Goal: Task Accomplishment & Management: Manage account settings

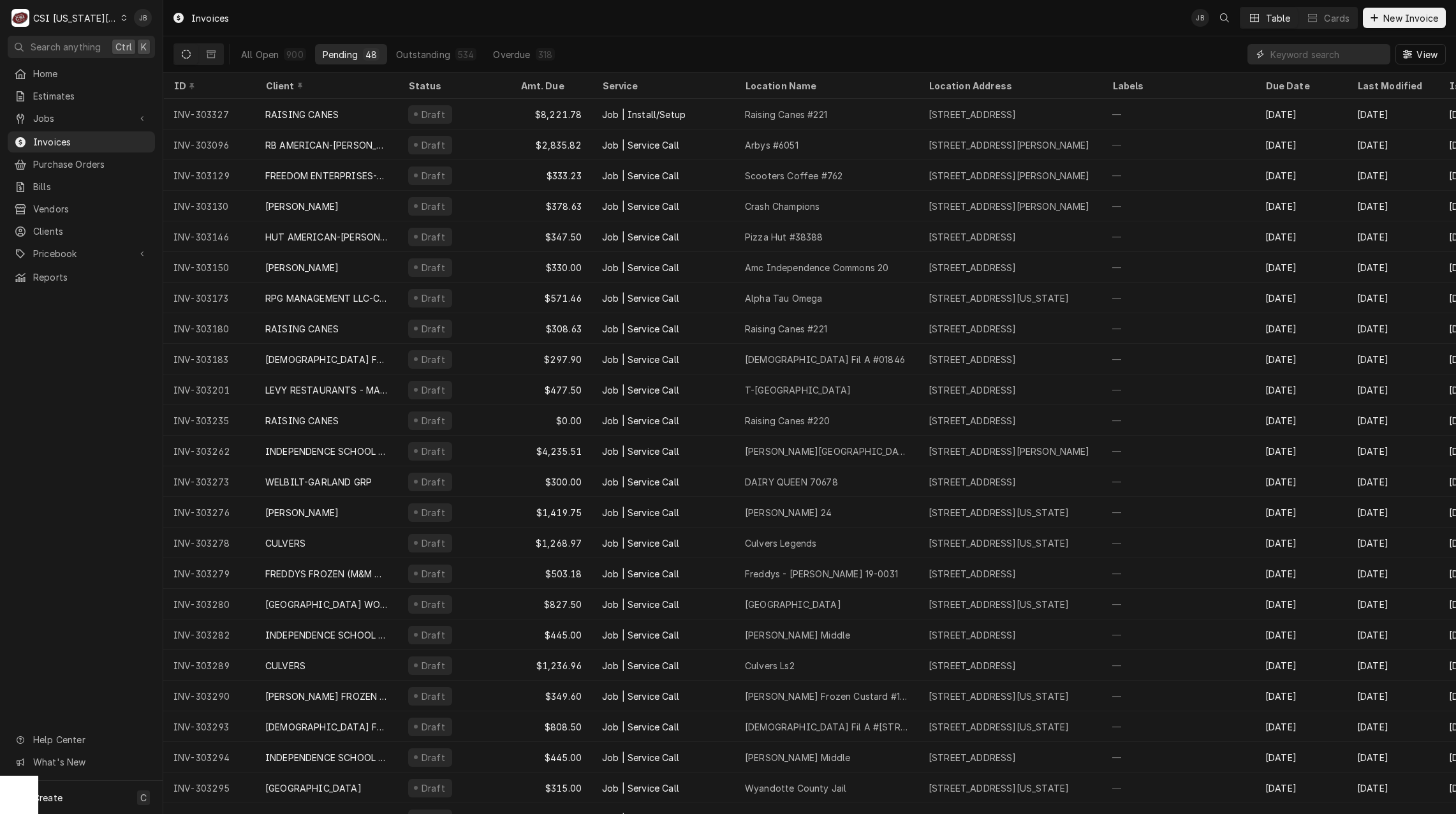
click at [1300, 54] on input "Dynamic Content Wrapper" at bounding box center [1328, 54] width 114 height 21
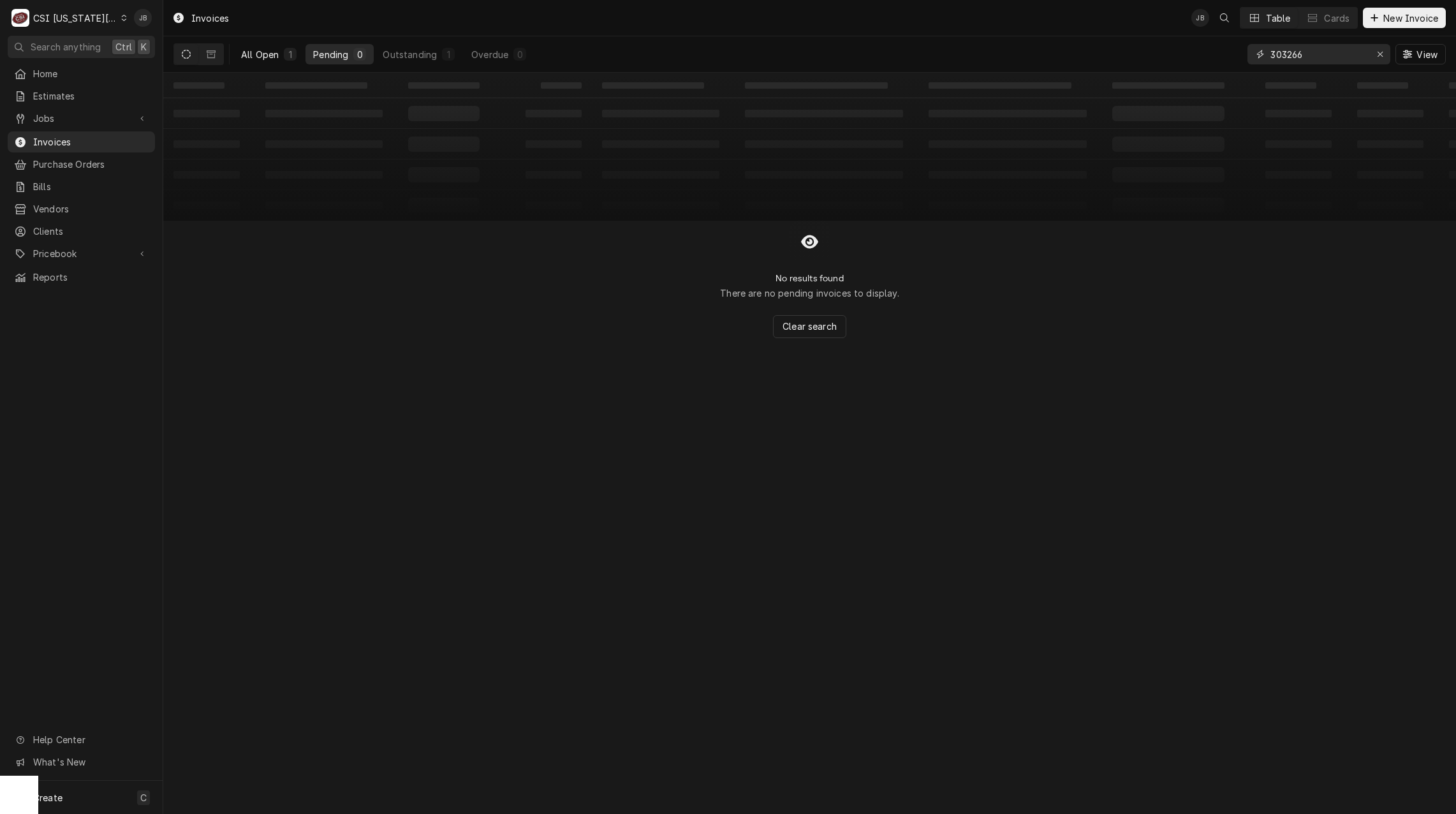
type input "303266"
click at [243, 58] on div "All Open" at bounding box center [260, 55] width 38 height 14
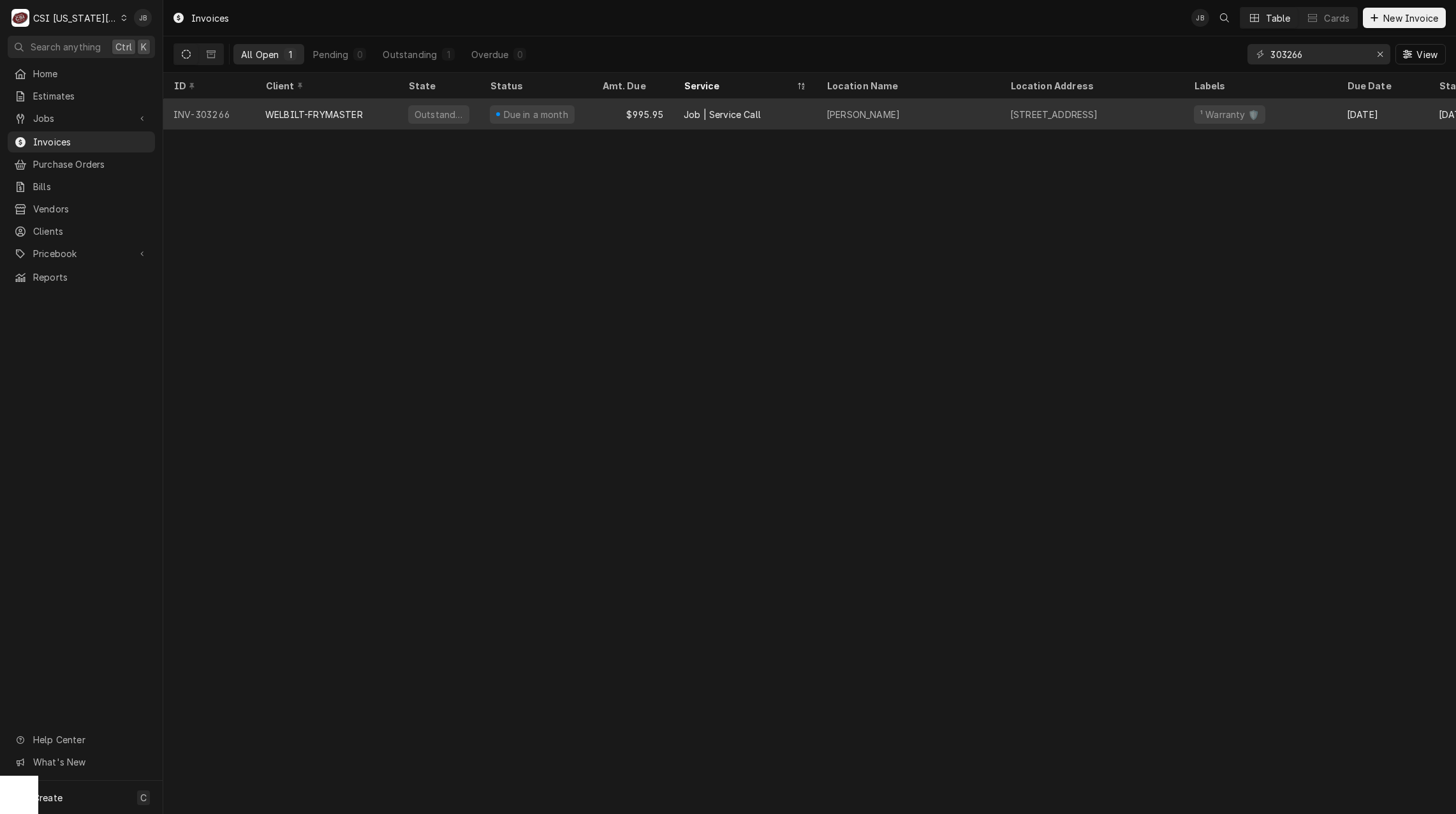
click at [485, 114] on div "Due in a month" at bounding box center [536, 114] width 113 height 31
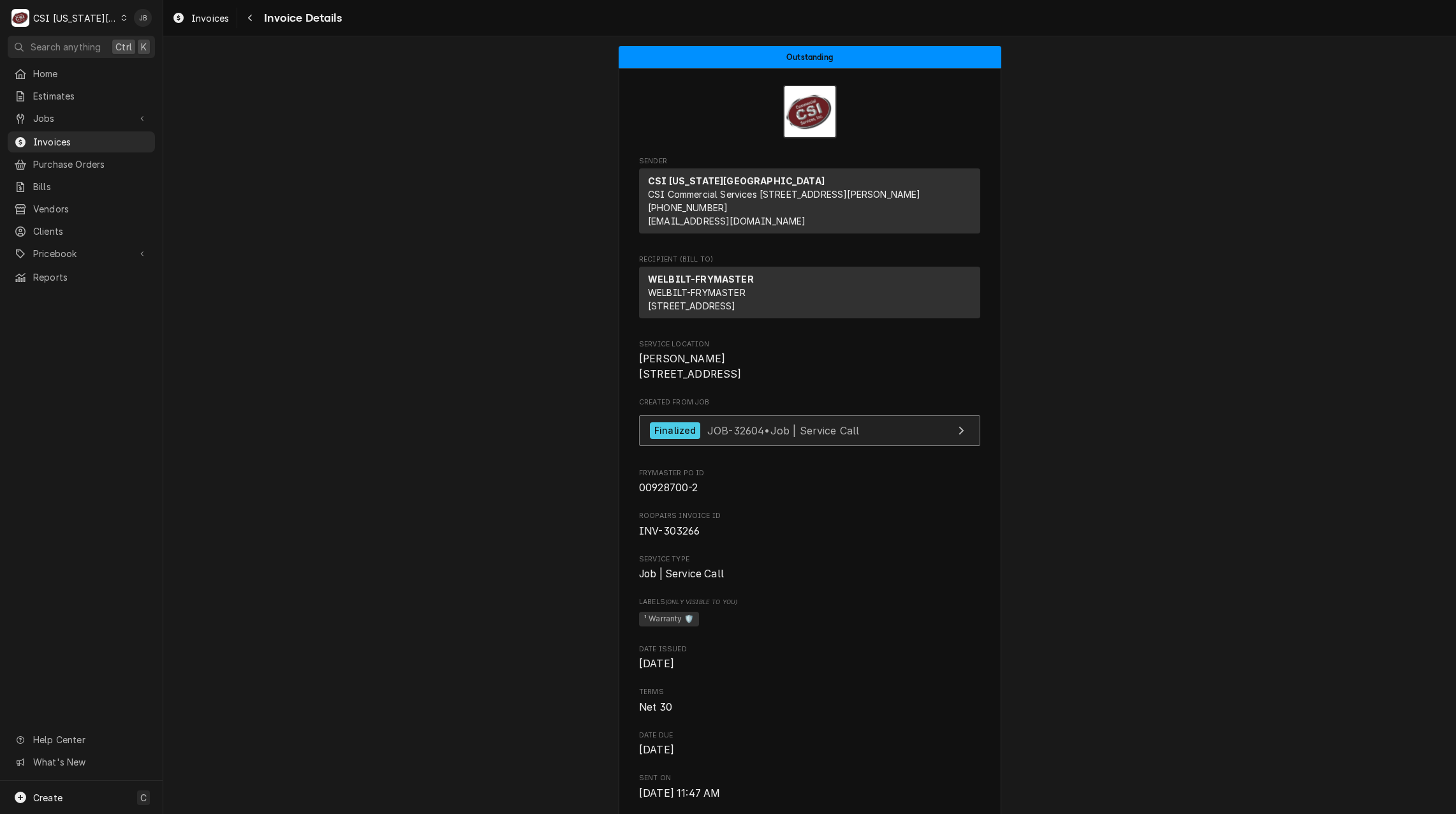
click at [759, 440] on div "Finalized JOB-32604 • Job | Service Call" at bounding box center [754, 431] width 209 height 17
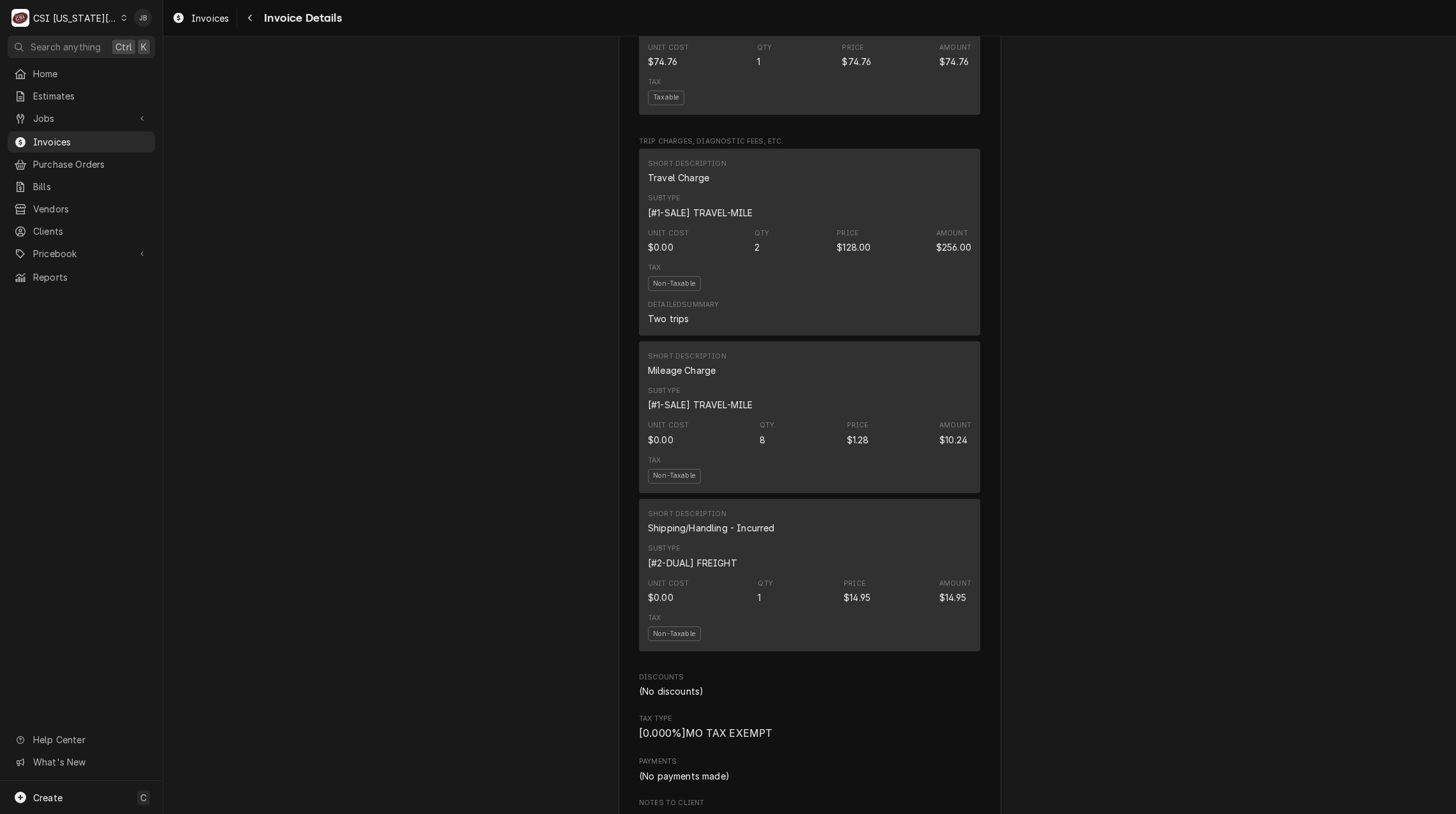
scroll to position [1404, 0]
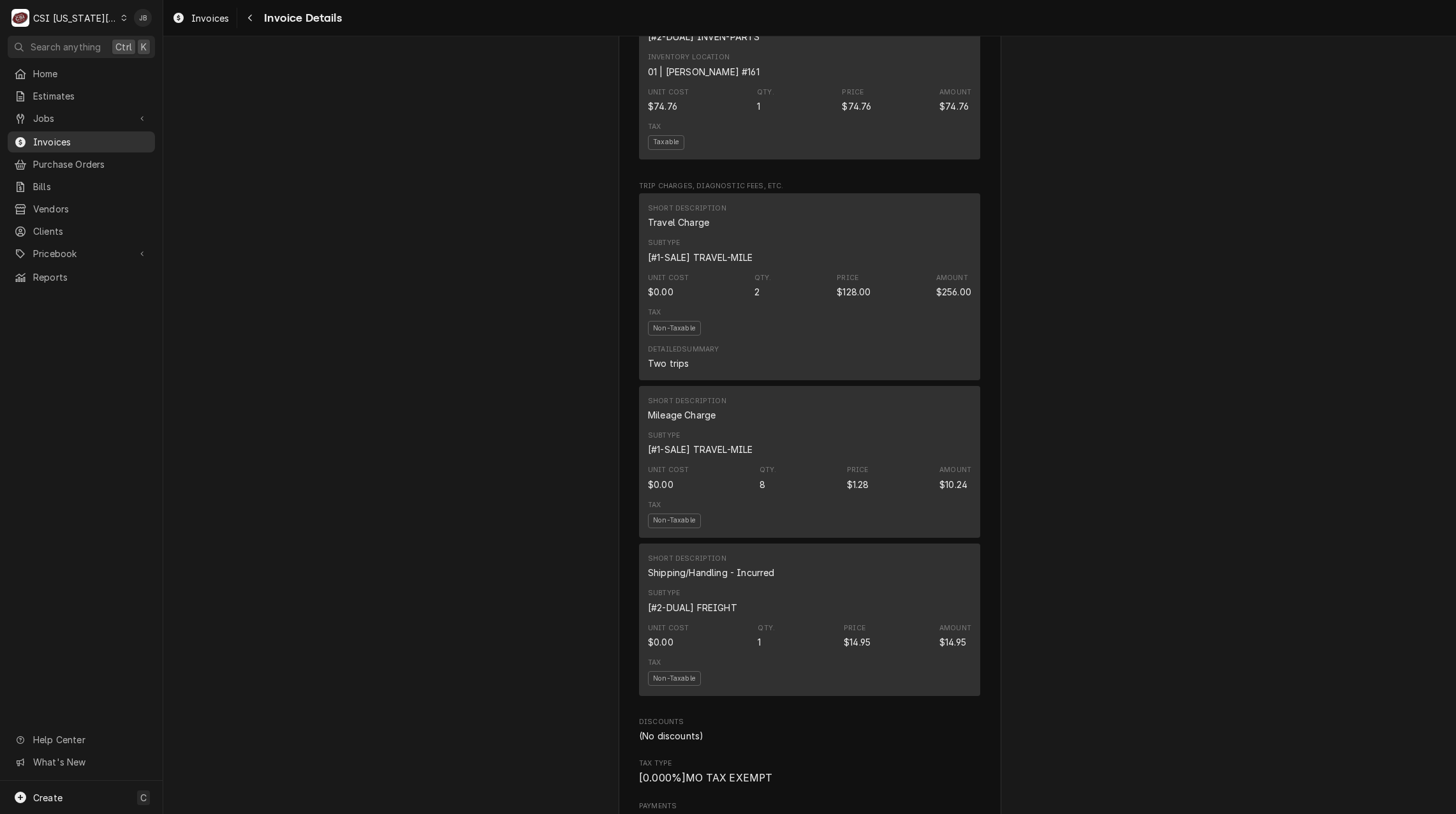
click at [92, 132] on link "Invoices" at bounding box center [81, 142] width 147 height 21
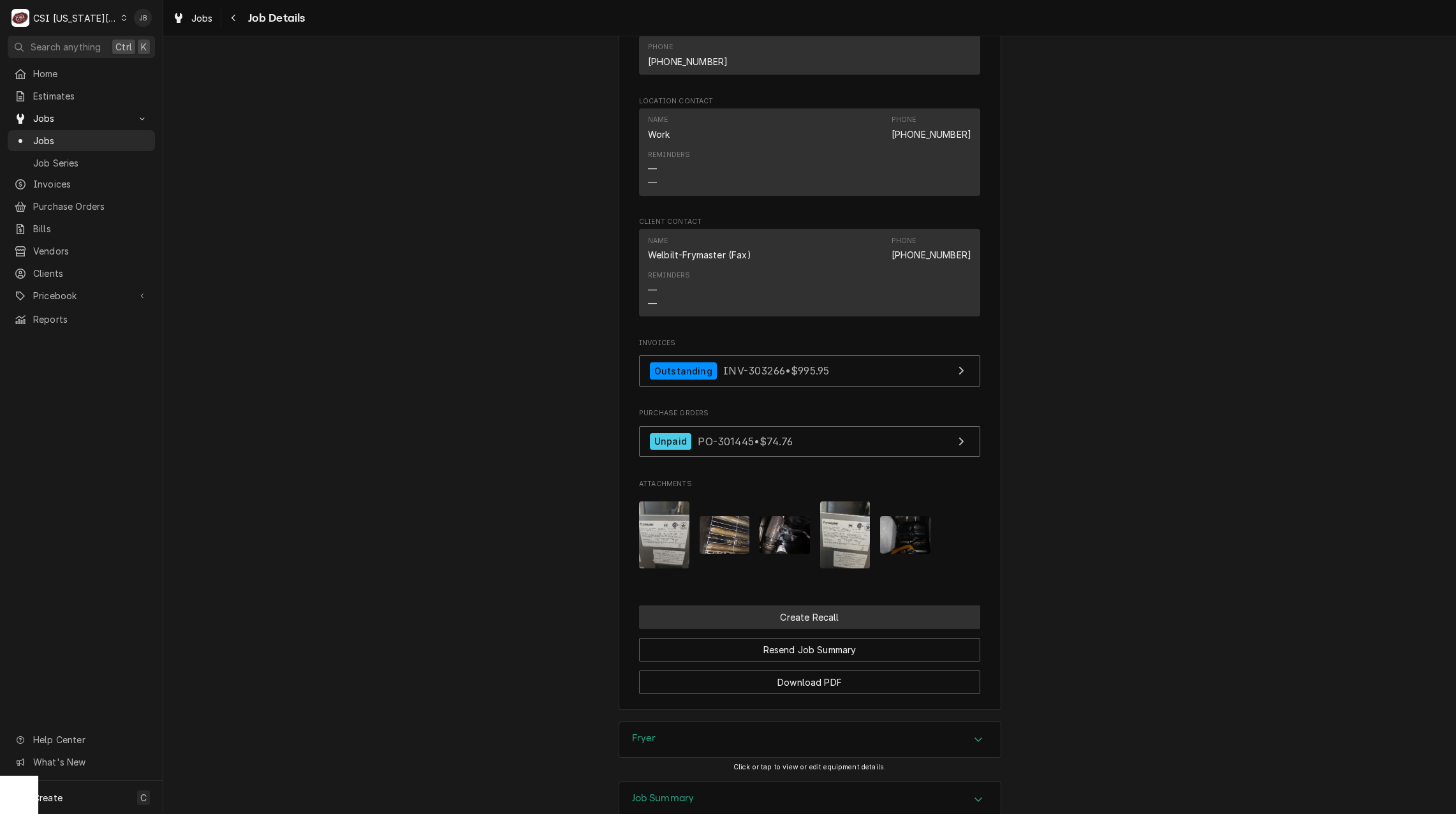
scroll to position [2426, 0]
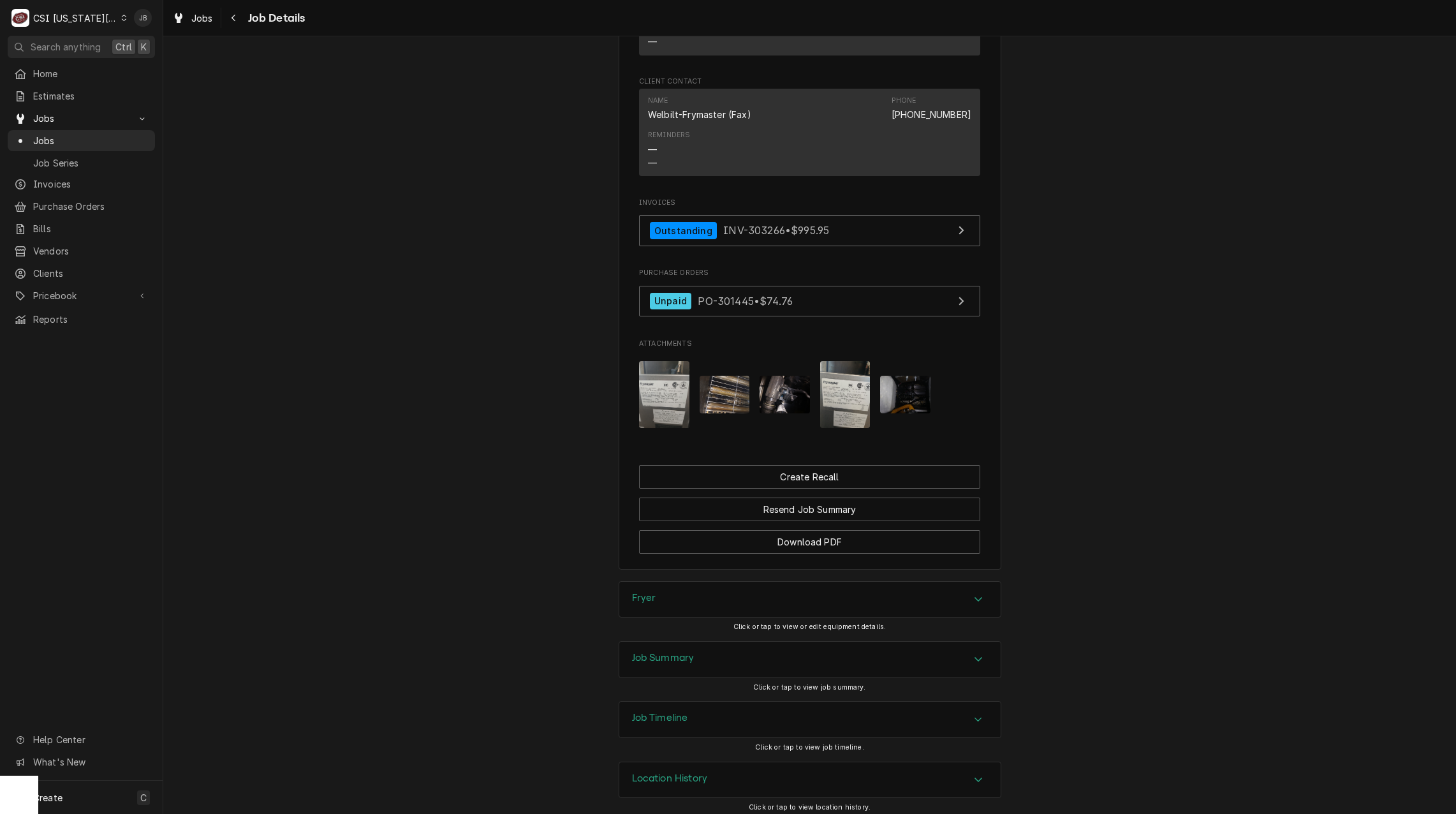
click at [713, 642] on div "Job Summary" at bounding box center [810, 660] width 382 height 36
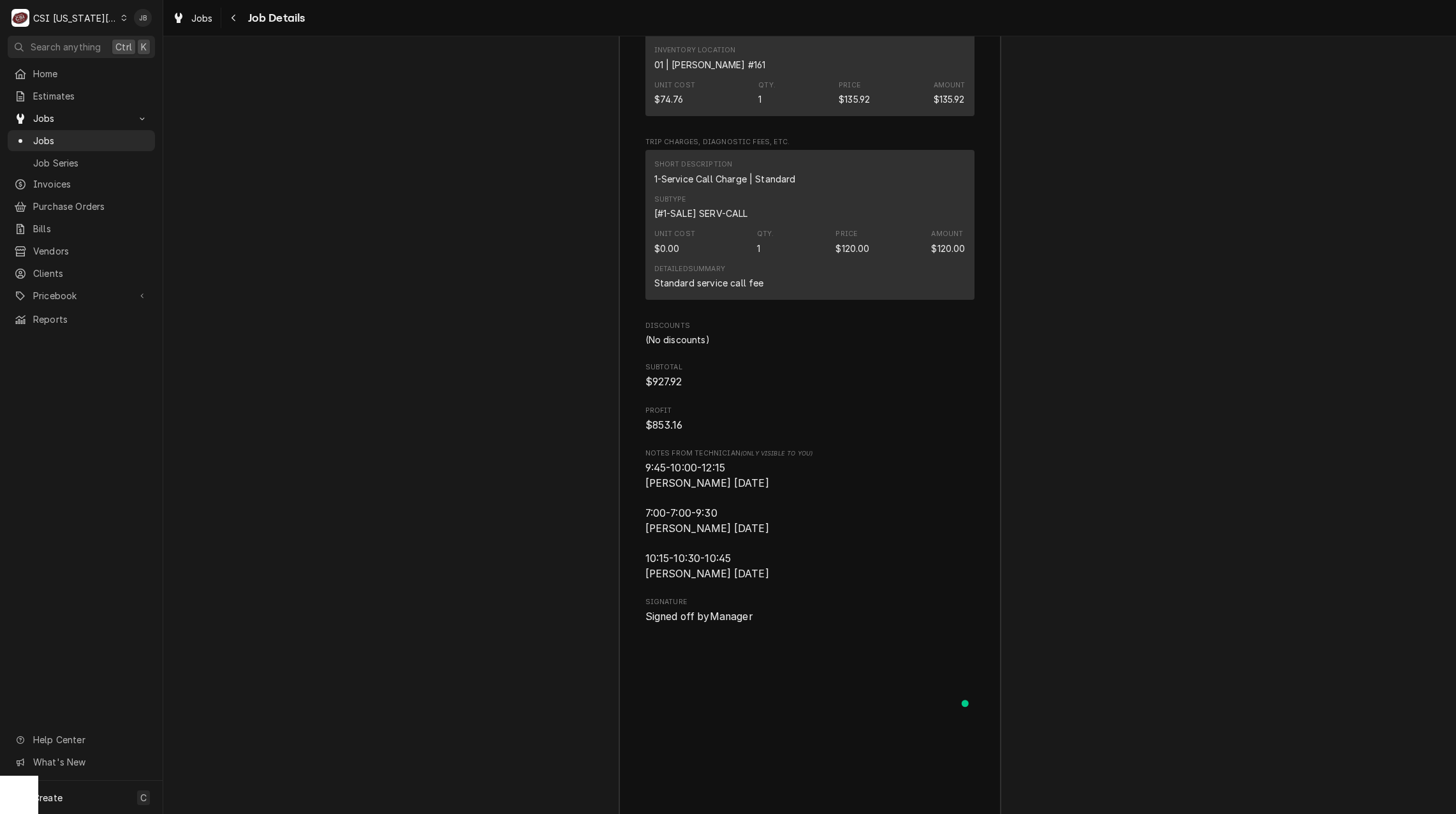
scroll to position [4979, 0]
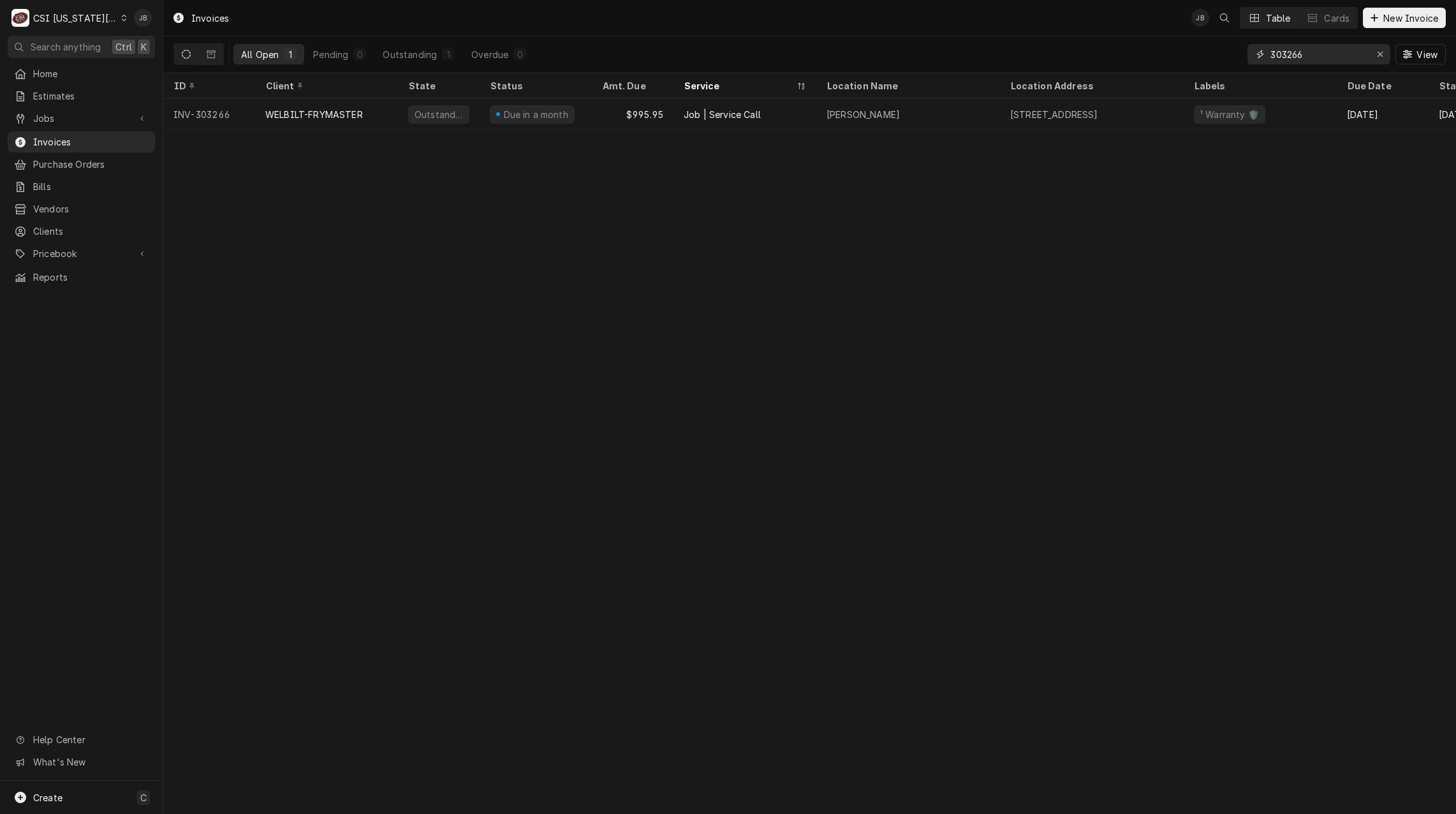
drag, startPoint x: 1311, startPoint y: 56, endPoint x: 1127, endPoint y: 37, distance: 185.0
click at [1127, 37] on div "All Open 1 Pending 0 Outstanding 1 Overdue 0 303266 View" at bounding box center [810, 54] width 1273 height 36
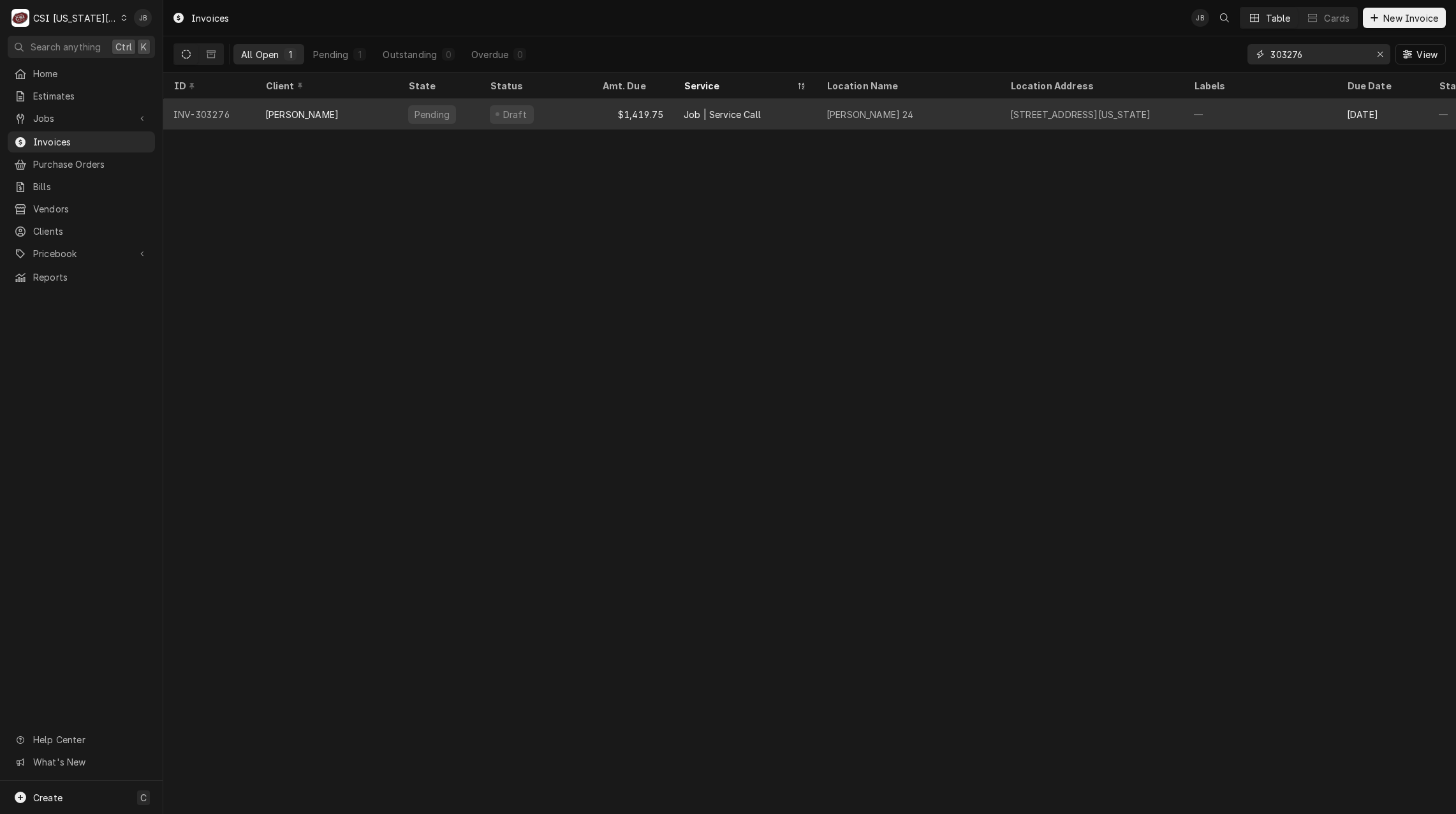
type input "303276"
click at [441, 120] on div "Pending" at bounding box center [439, 114] width 82 height 31
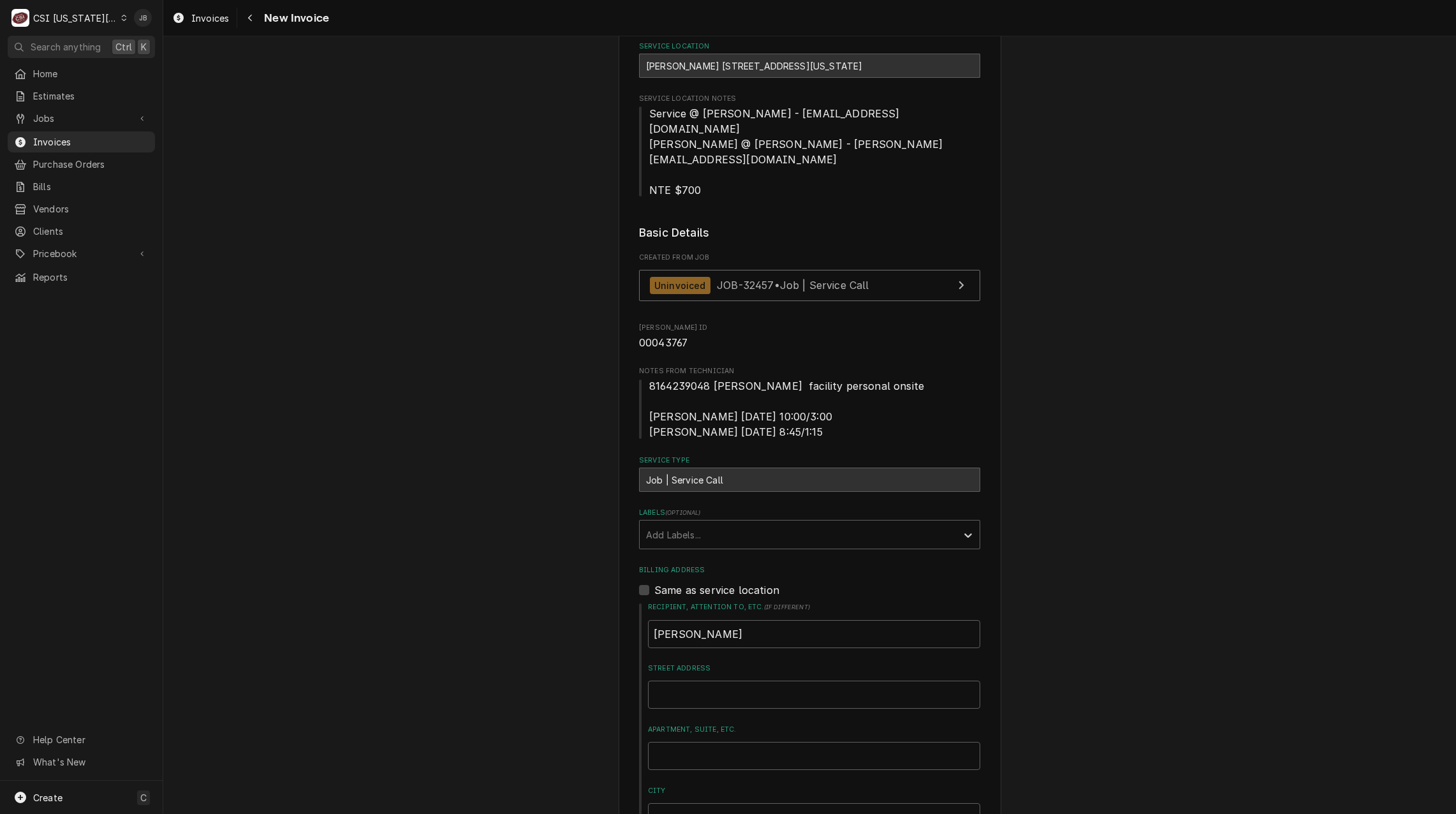
scroll to position [64, 0]
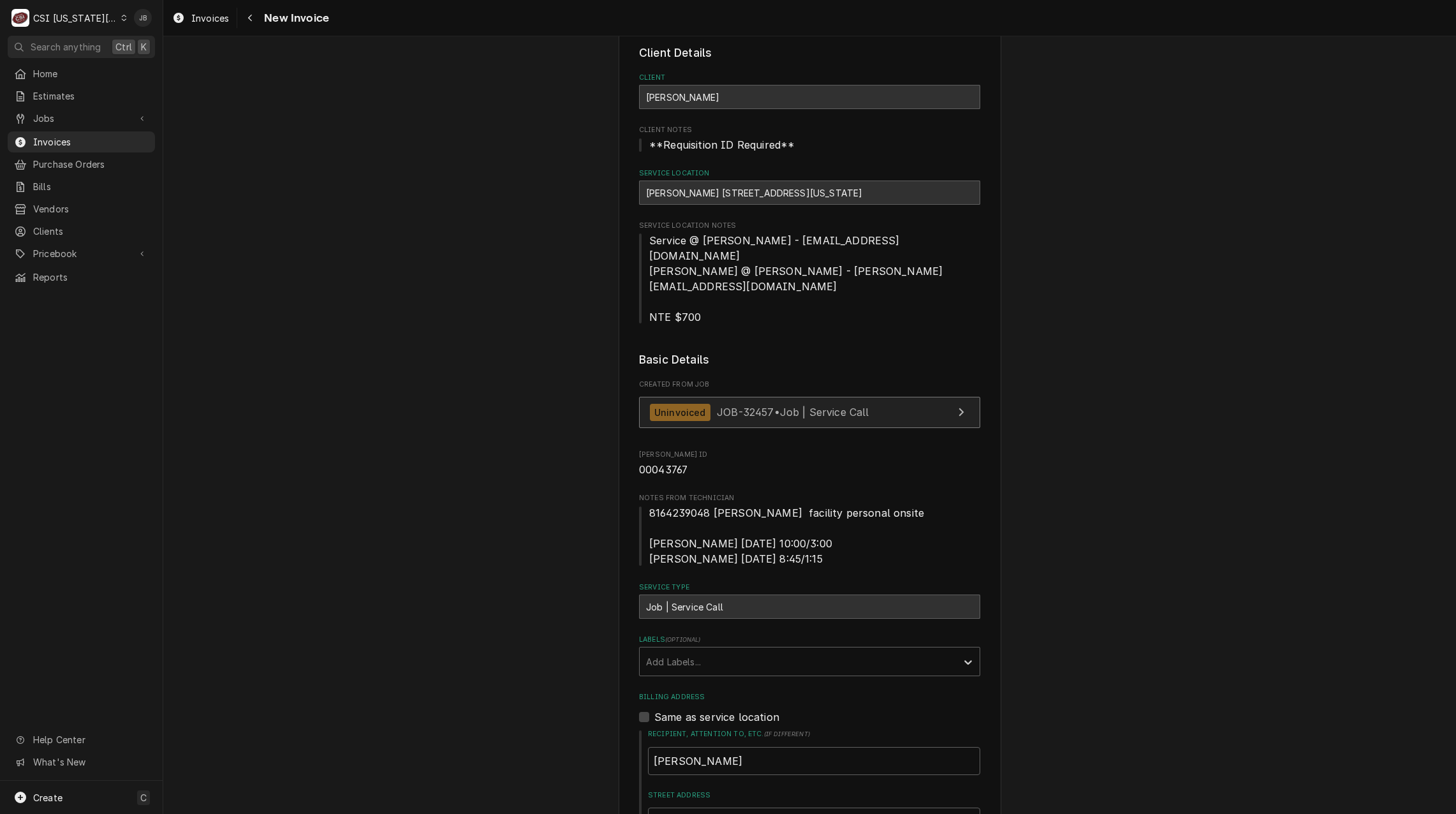
click at [754, 406] on span "JOB-32457 • Job | Service Call" at bounding box center [793, 412] width 152 height 13
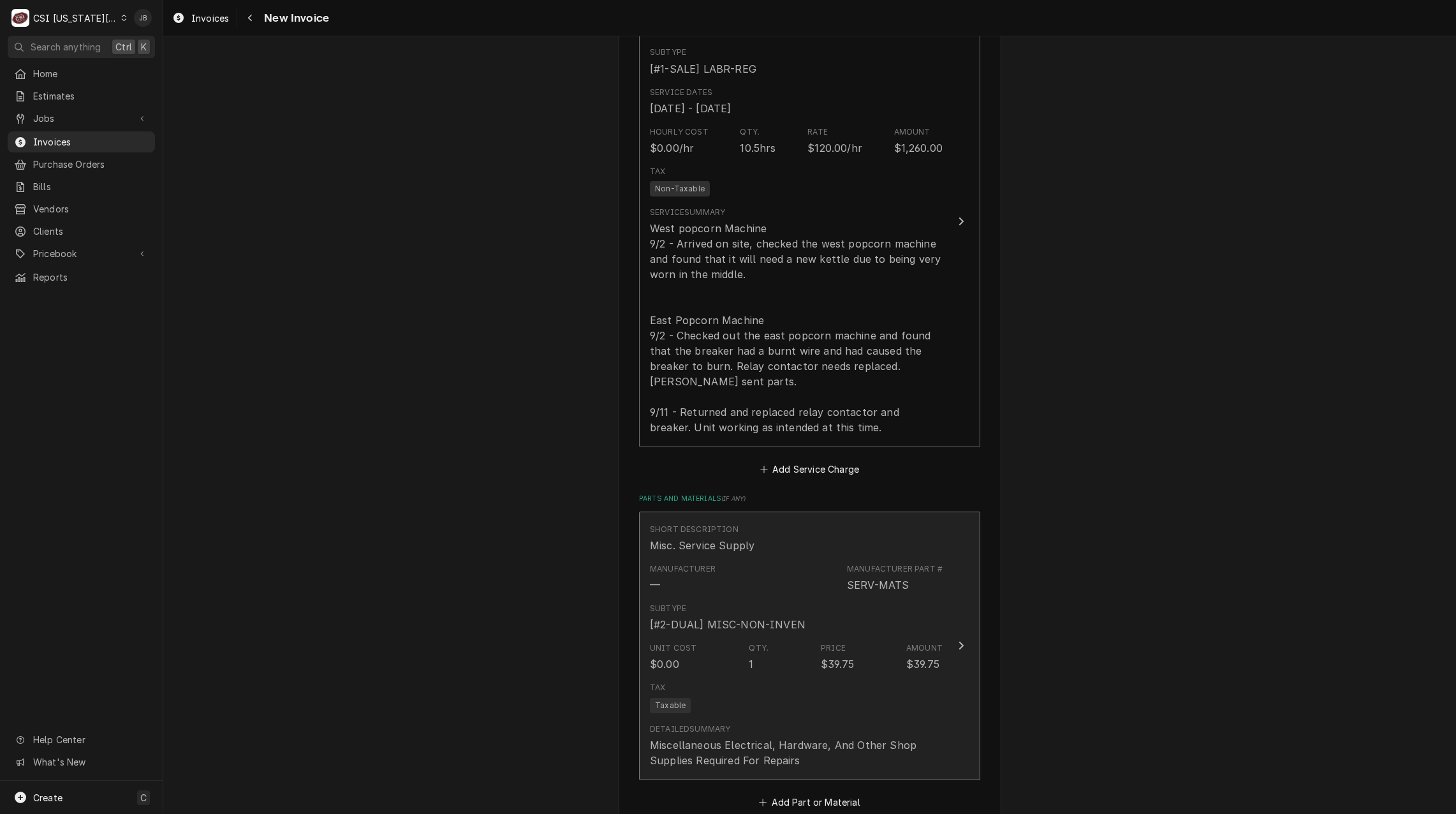
scroll to position [1404, 0]
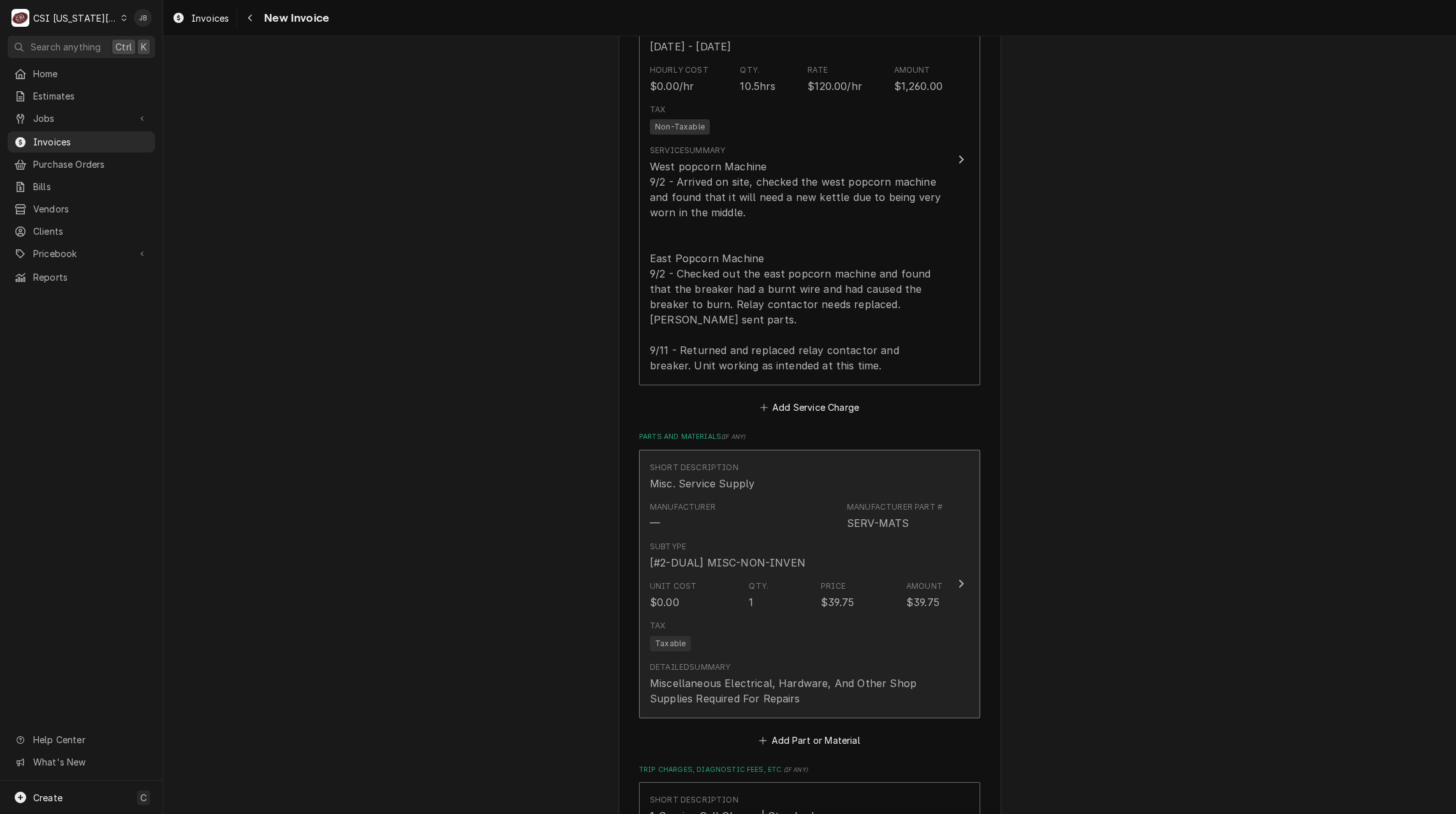
click at [735, 615] on div "Tax Taxable" at bounding box center [796, 635] width 292 height 40
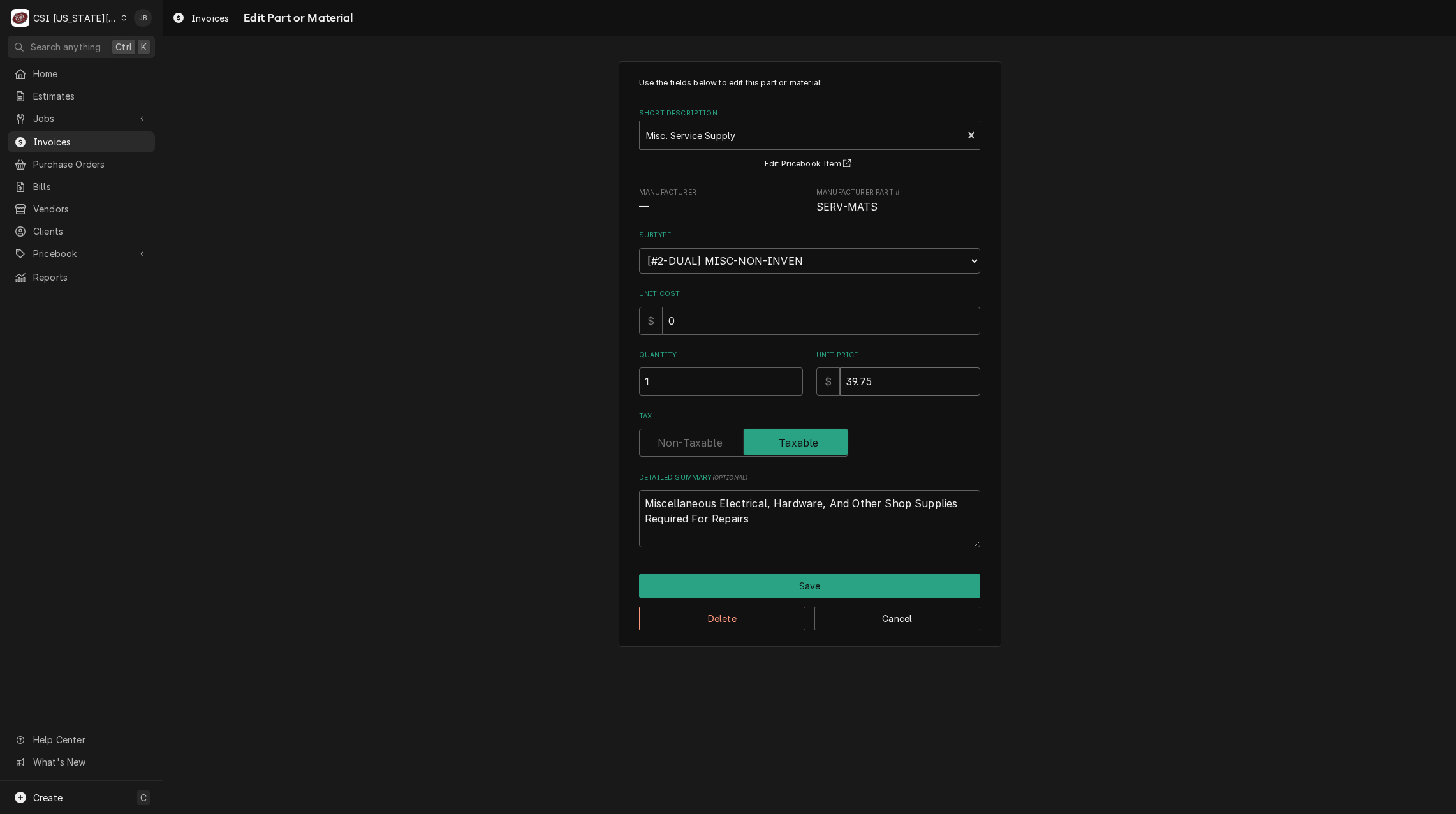
drag, startPoint x: 888, startPoint y: 385, endPoint x: 801, endPoint y: 382, distance: 87.1
click at [801, 382] on div "Quantity 1 Unit Price $ 39.75" at bounding box center [809, 373] width 341 height 46
click at [910, 620] on button "Cancel" at bounding box center [898, 618] width 167 height 23
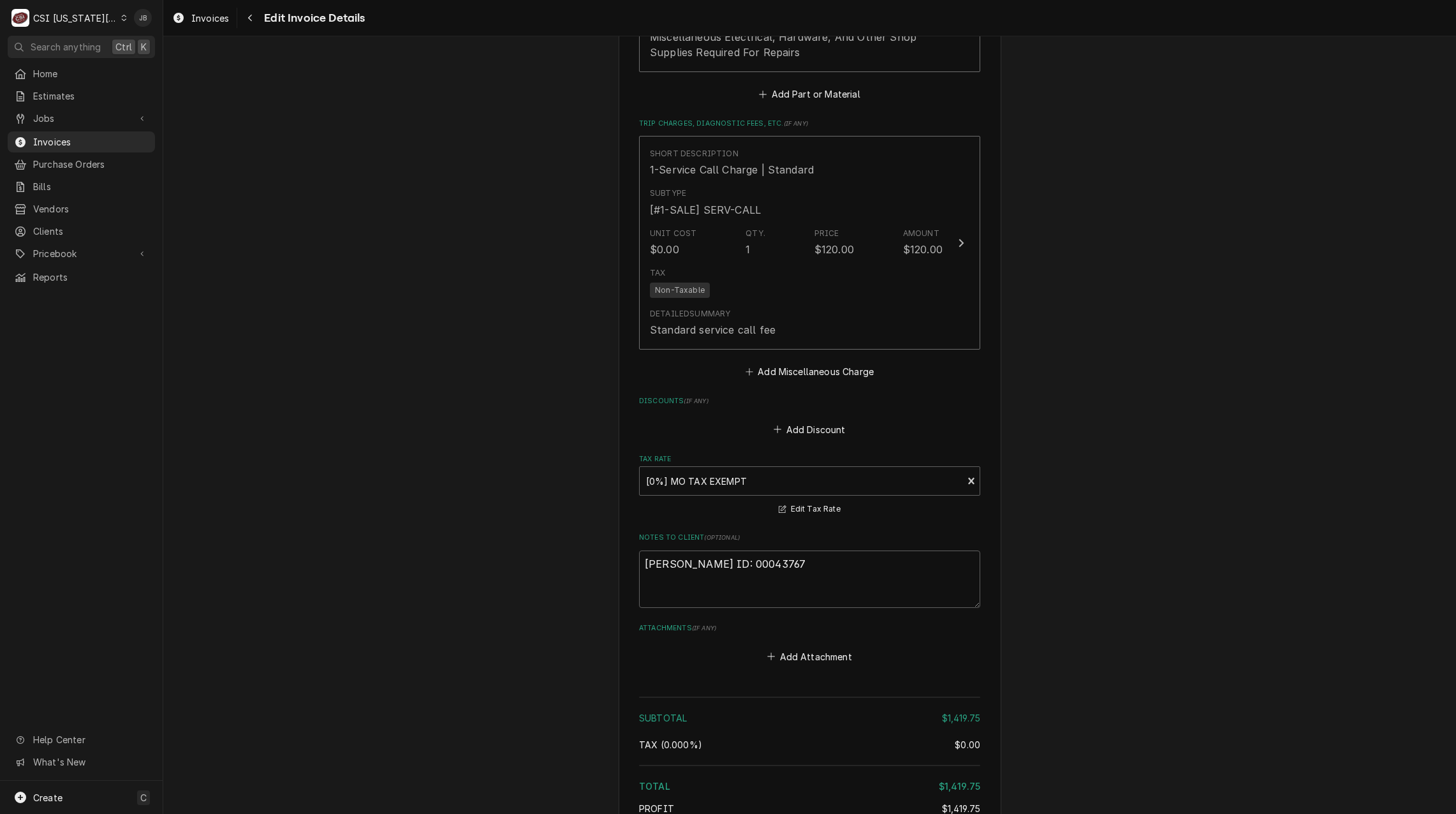
scroll to position [2233, 0]
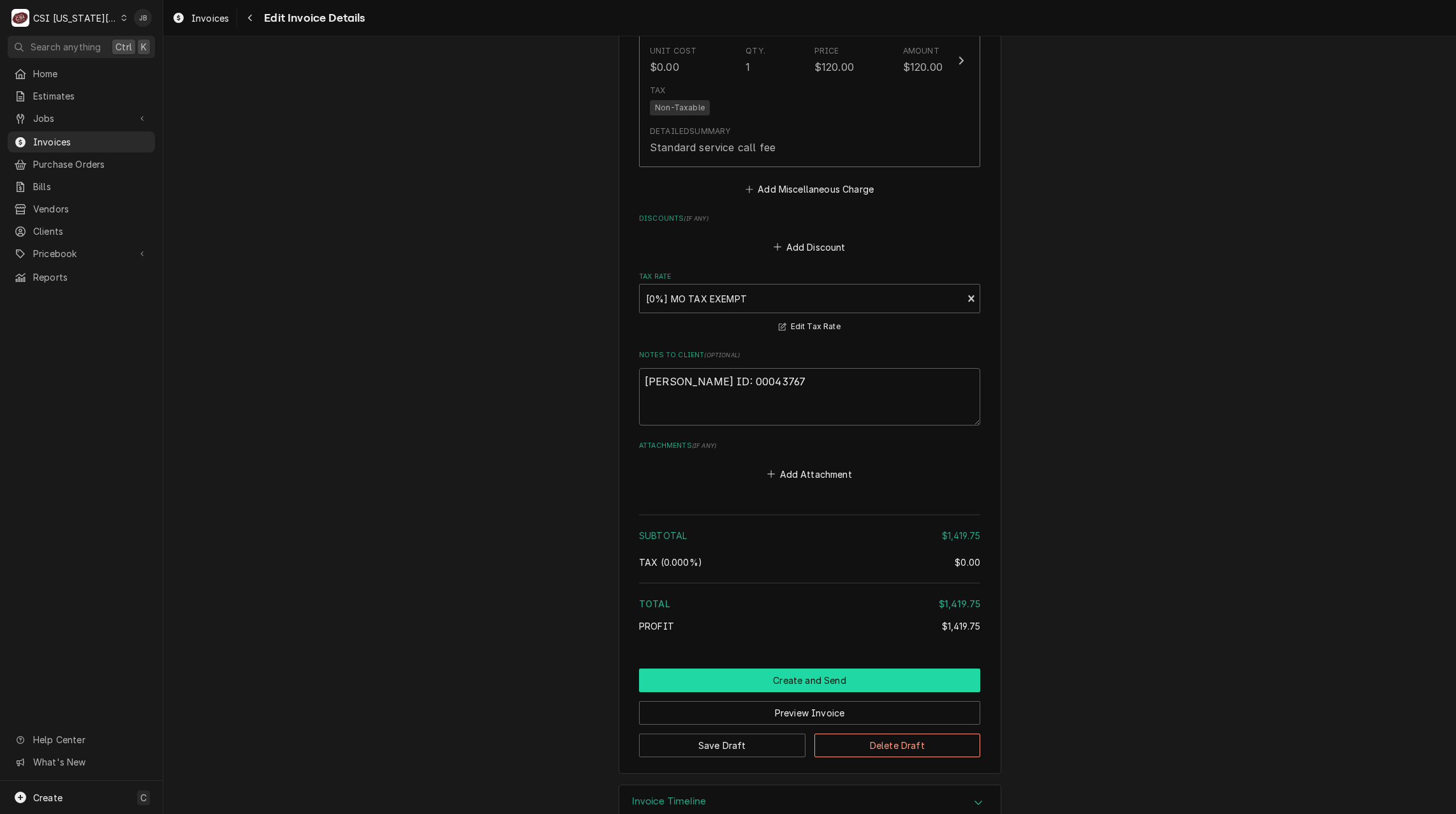
click at [793, 669] on button "Create and Send" at bounding box center [809, 680] width 341 height 23
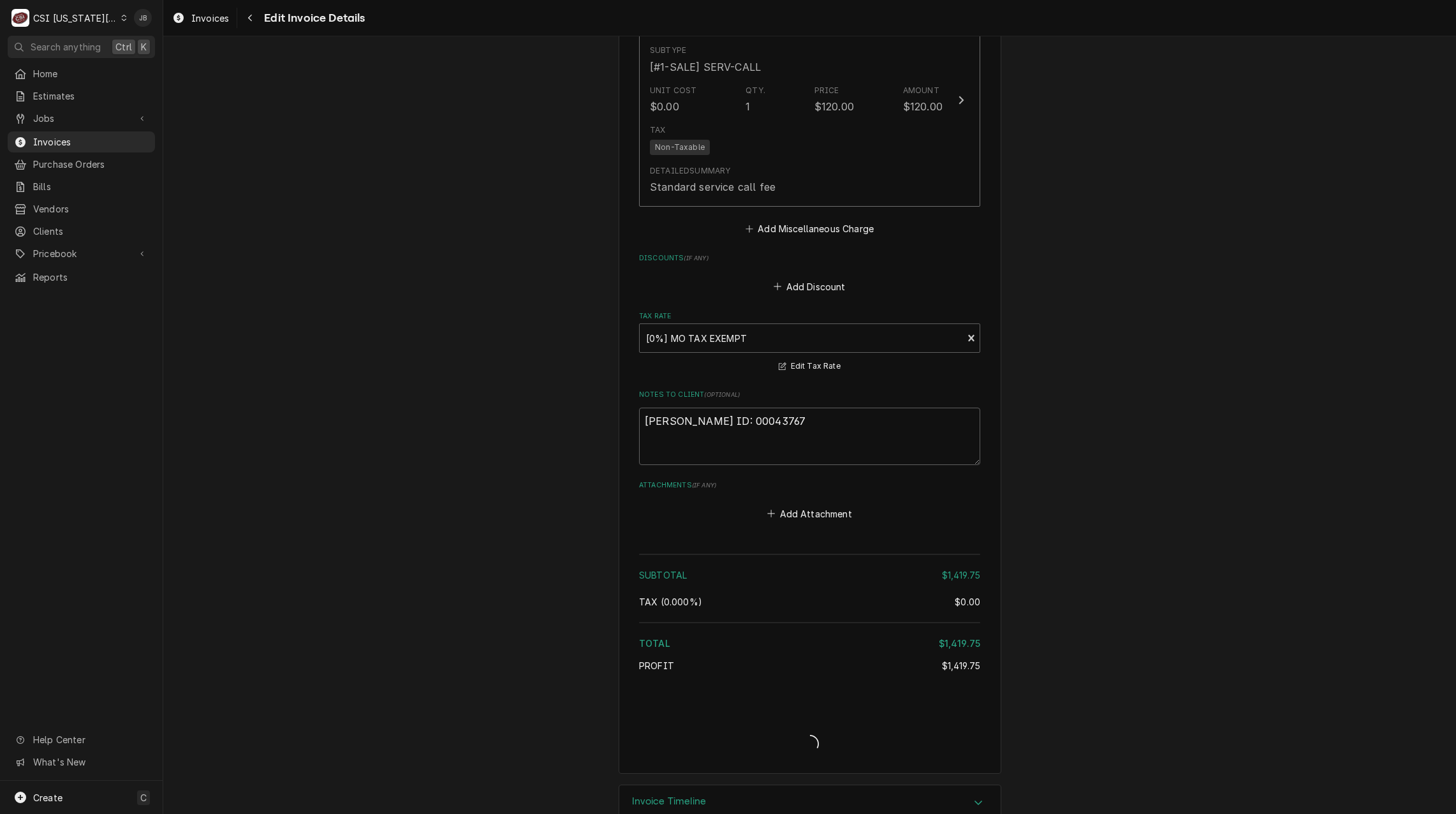
type textarea "x"
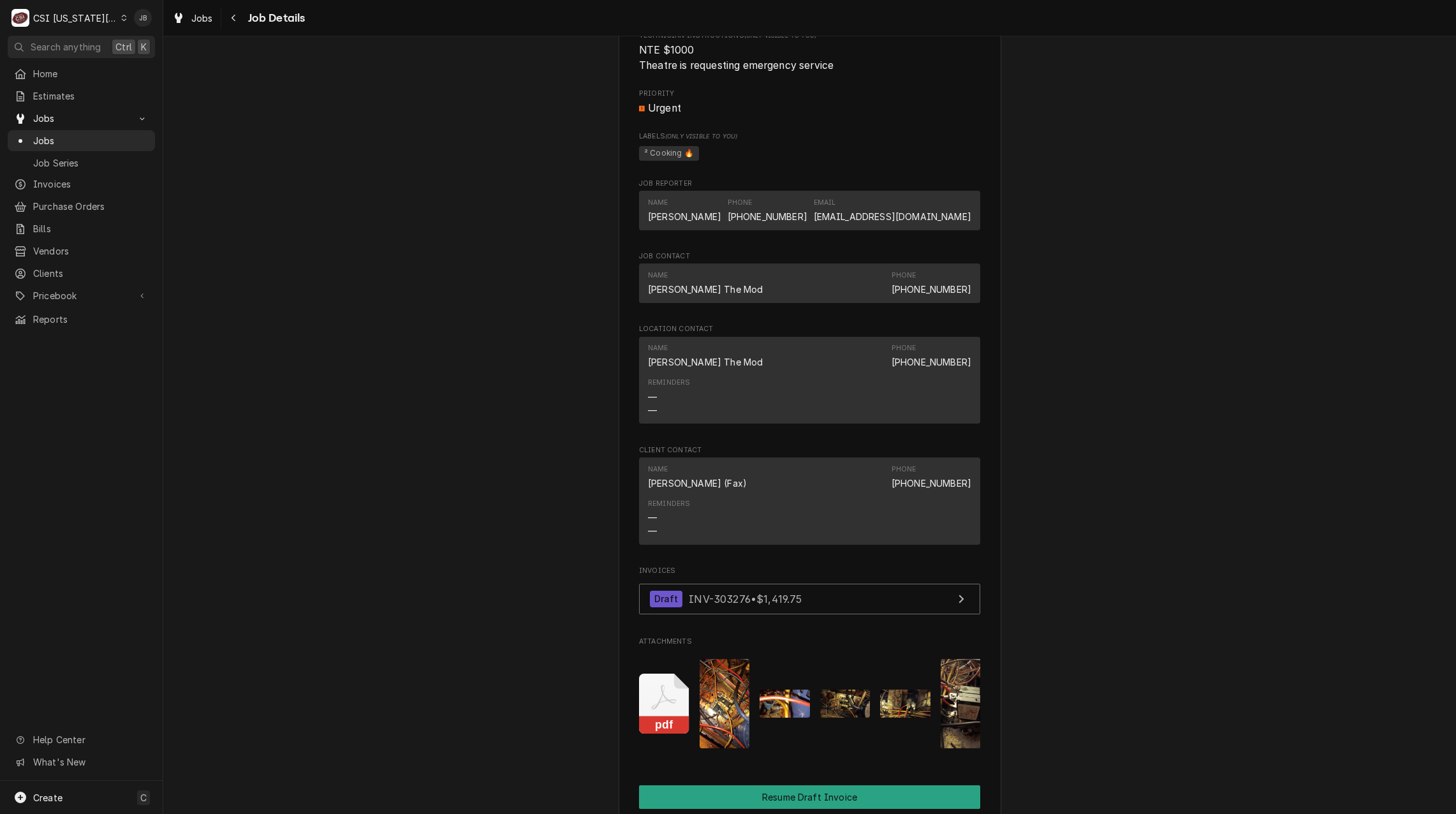
scroll to position [1277, 0]
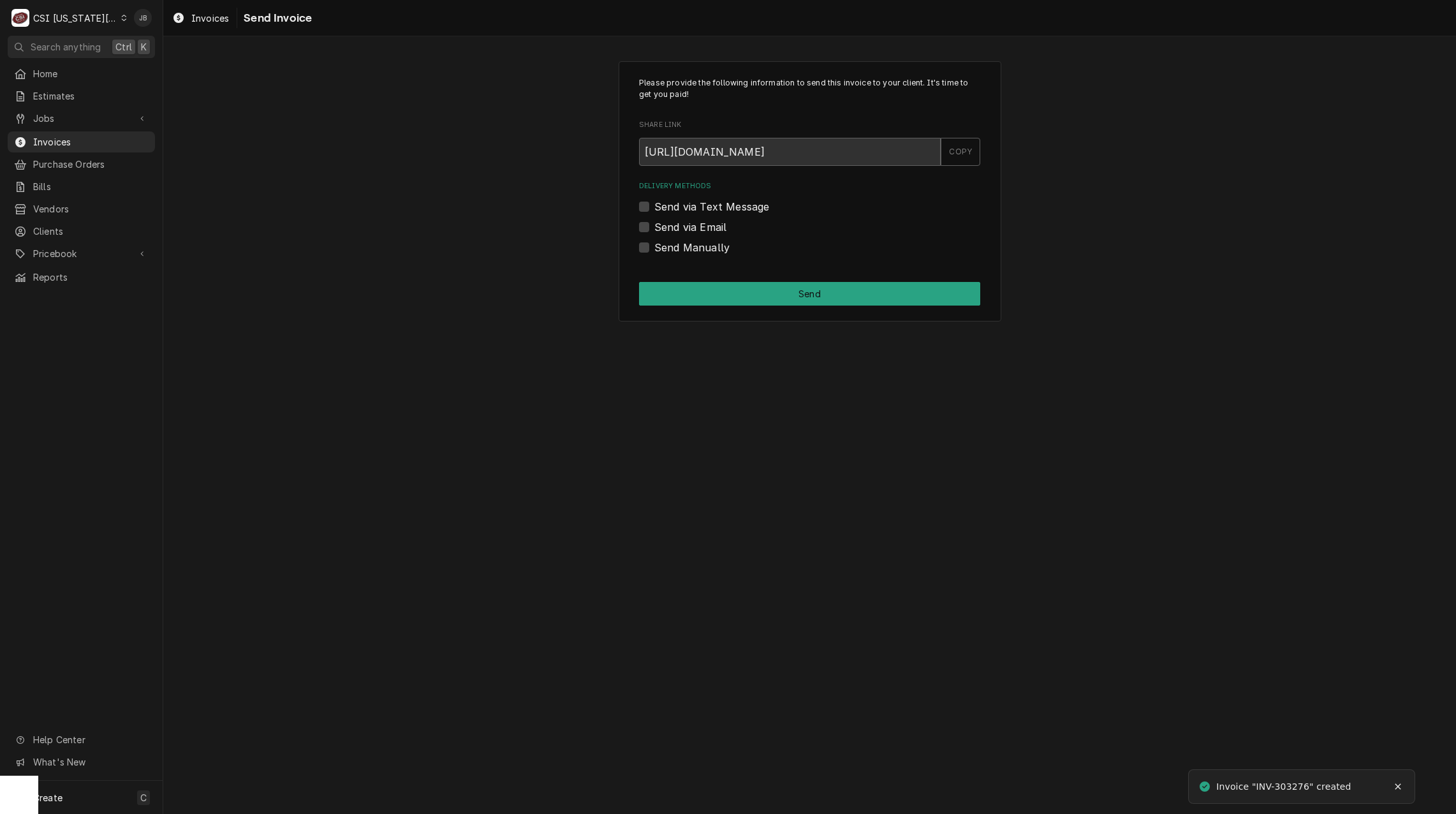
click at [703, 229] on label "Send via Email" at bounding box center [691, 227] width 72 height 15
click at [703, 229] on input "Send via Email" at bounding box center [825, 233] width 341 height 28
checkbox input "true"
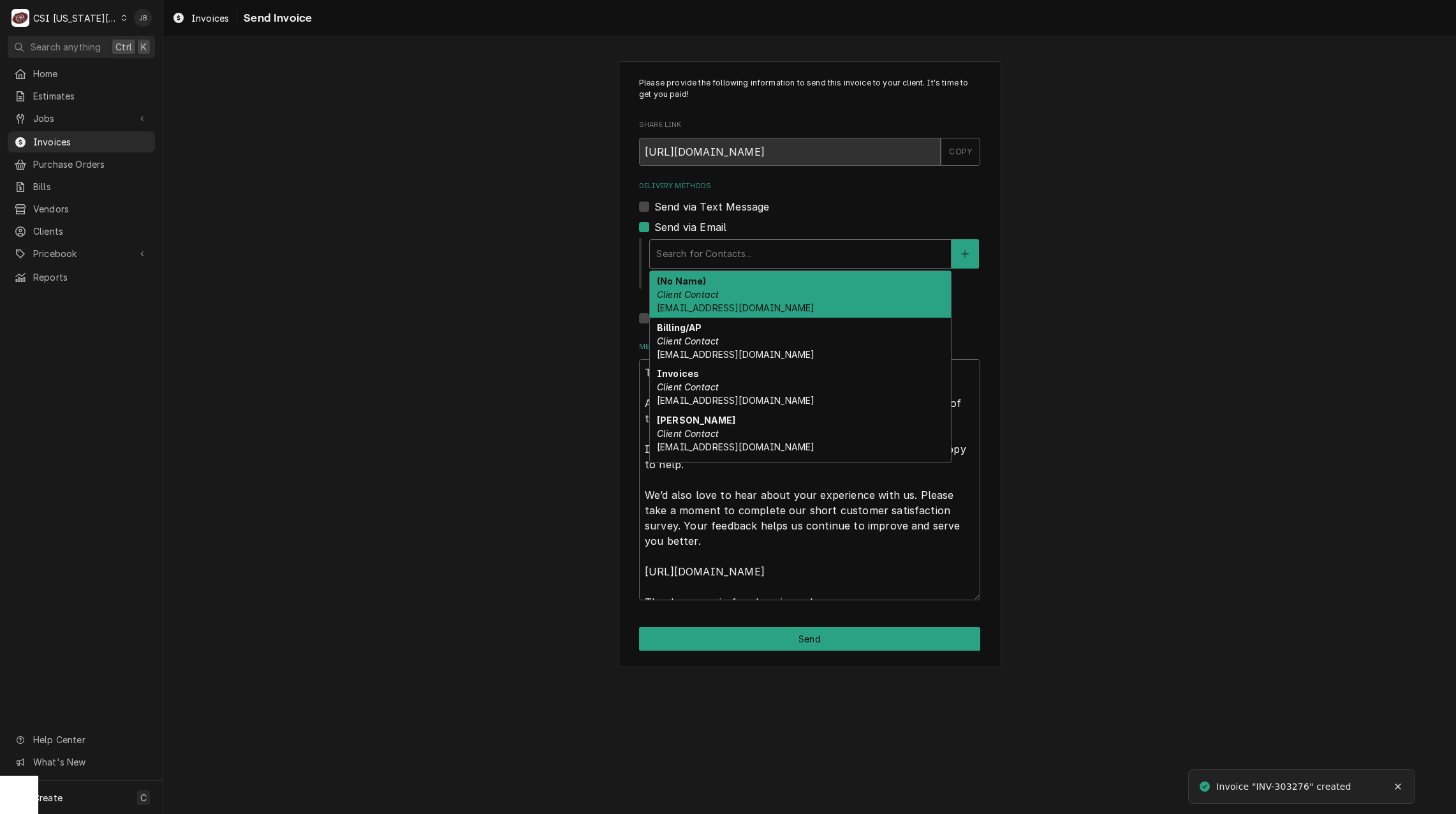
click at [713, 246] on div "Delivery Methods" at bounding box center [800, 254] width 288 height 23
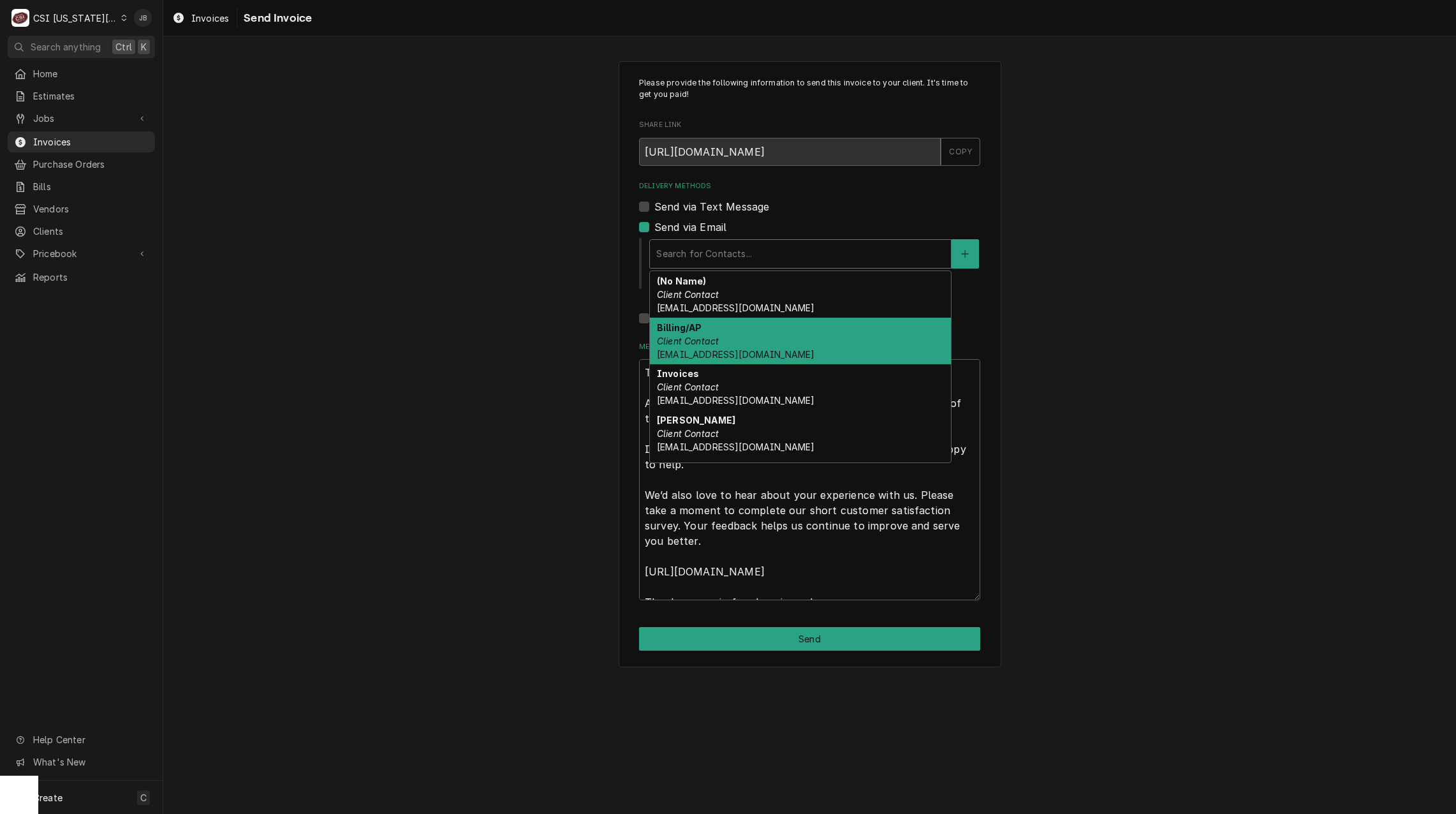
click at [783, 349] on span "[EMAIL_ADDRESS][DOMAIN_NAME]" at bounding box center [735, 355] width 157 height 11
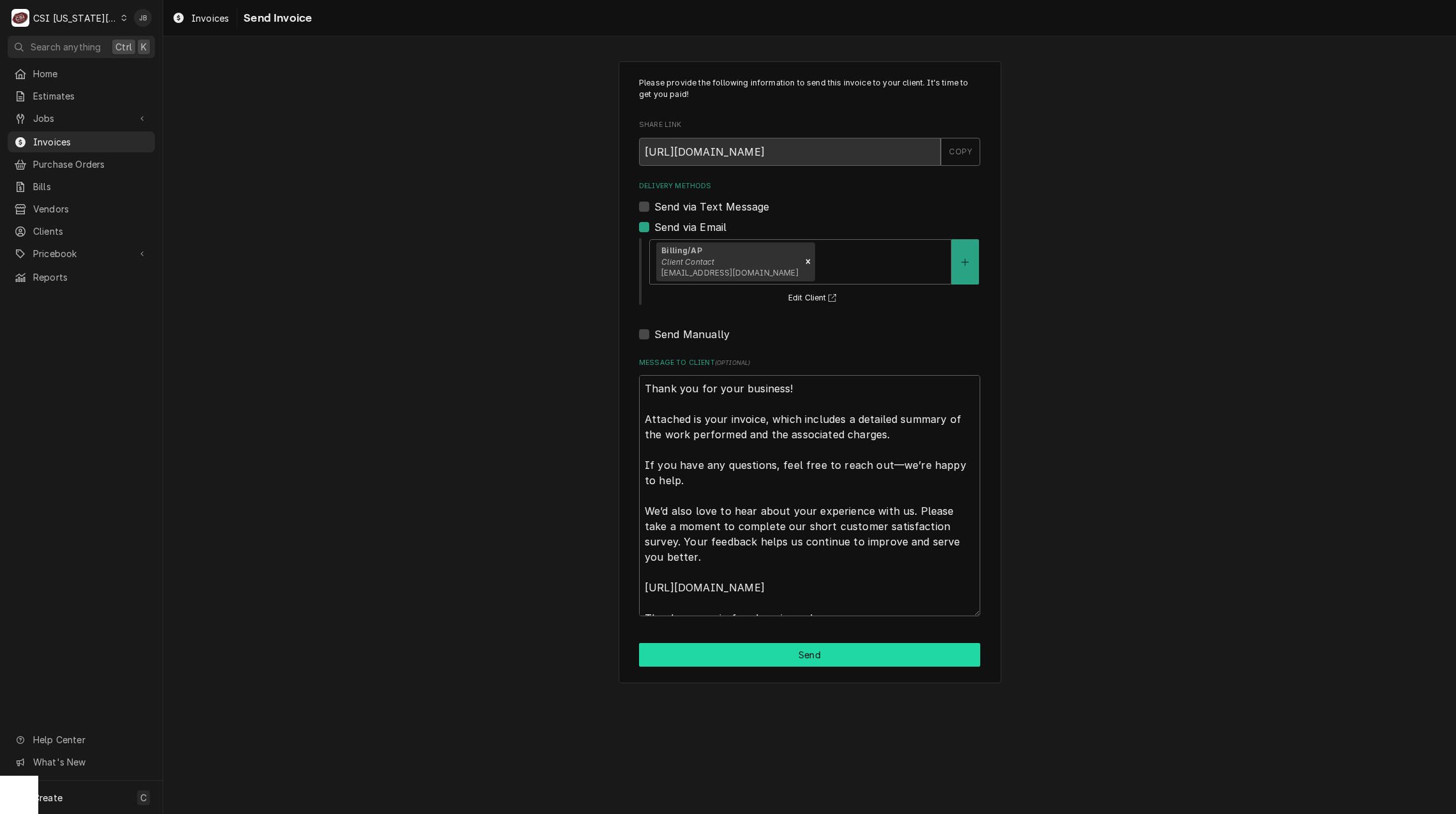
click at [777, 654] on button "Send" at bounding box center [809, 655] width 341 height 23
type textarea "x"
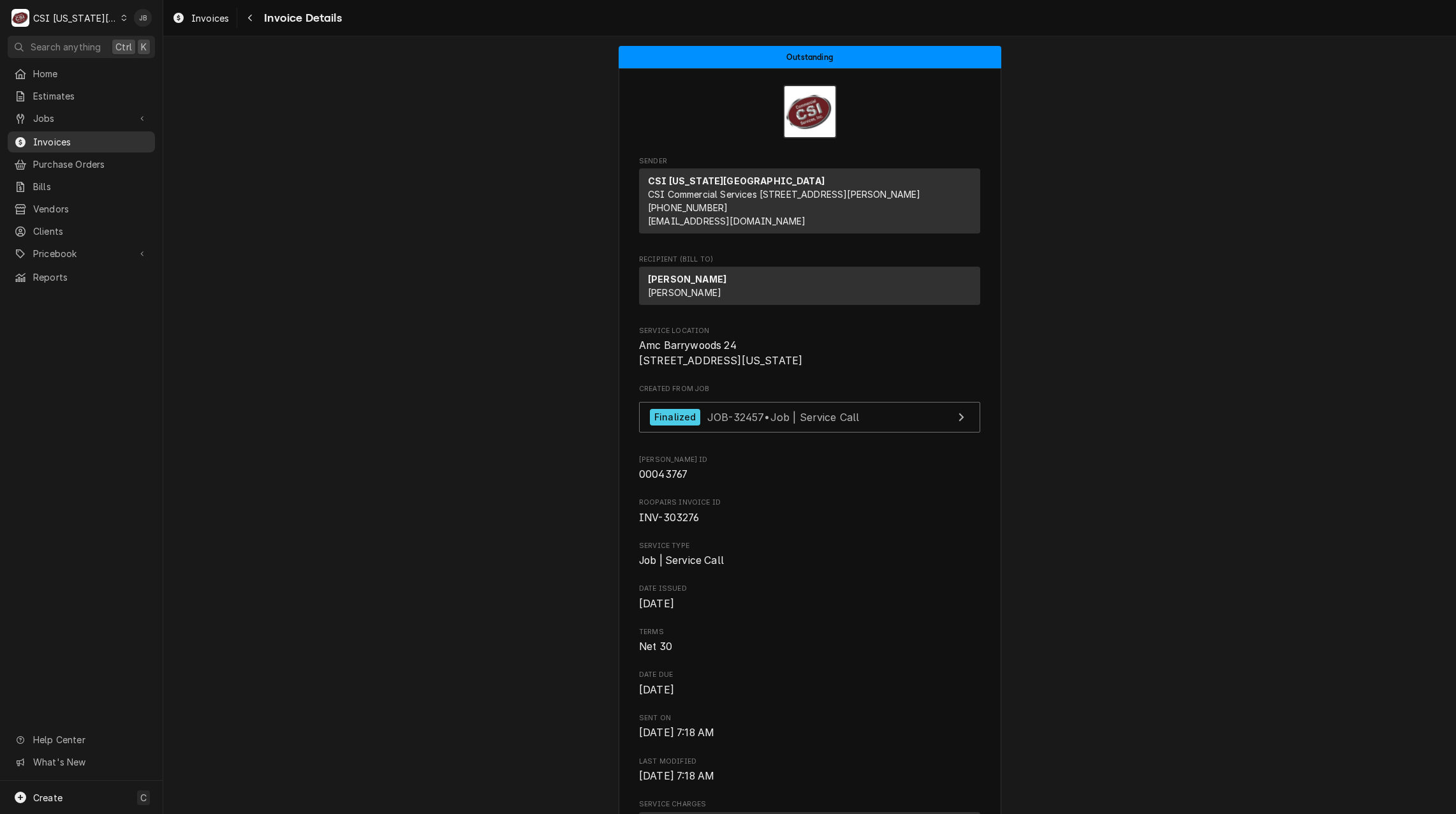
click at [57, 139] on span "Invoices" at bounding box center [91, 142] width 115 height 14
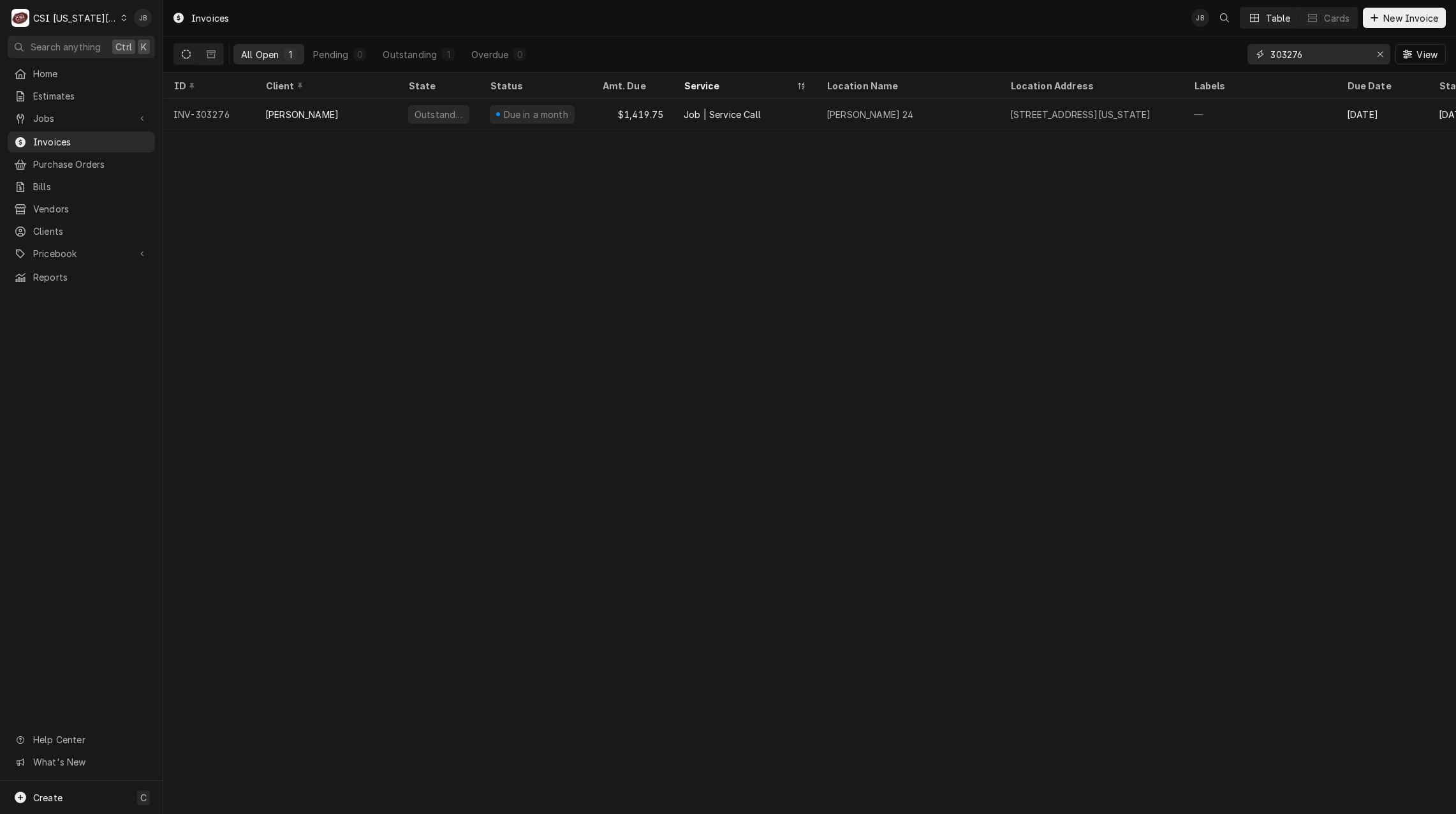
click at [1346, 56] on input "303276" at bounding box center [1318, 54] width 95 height 21
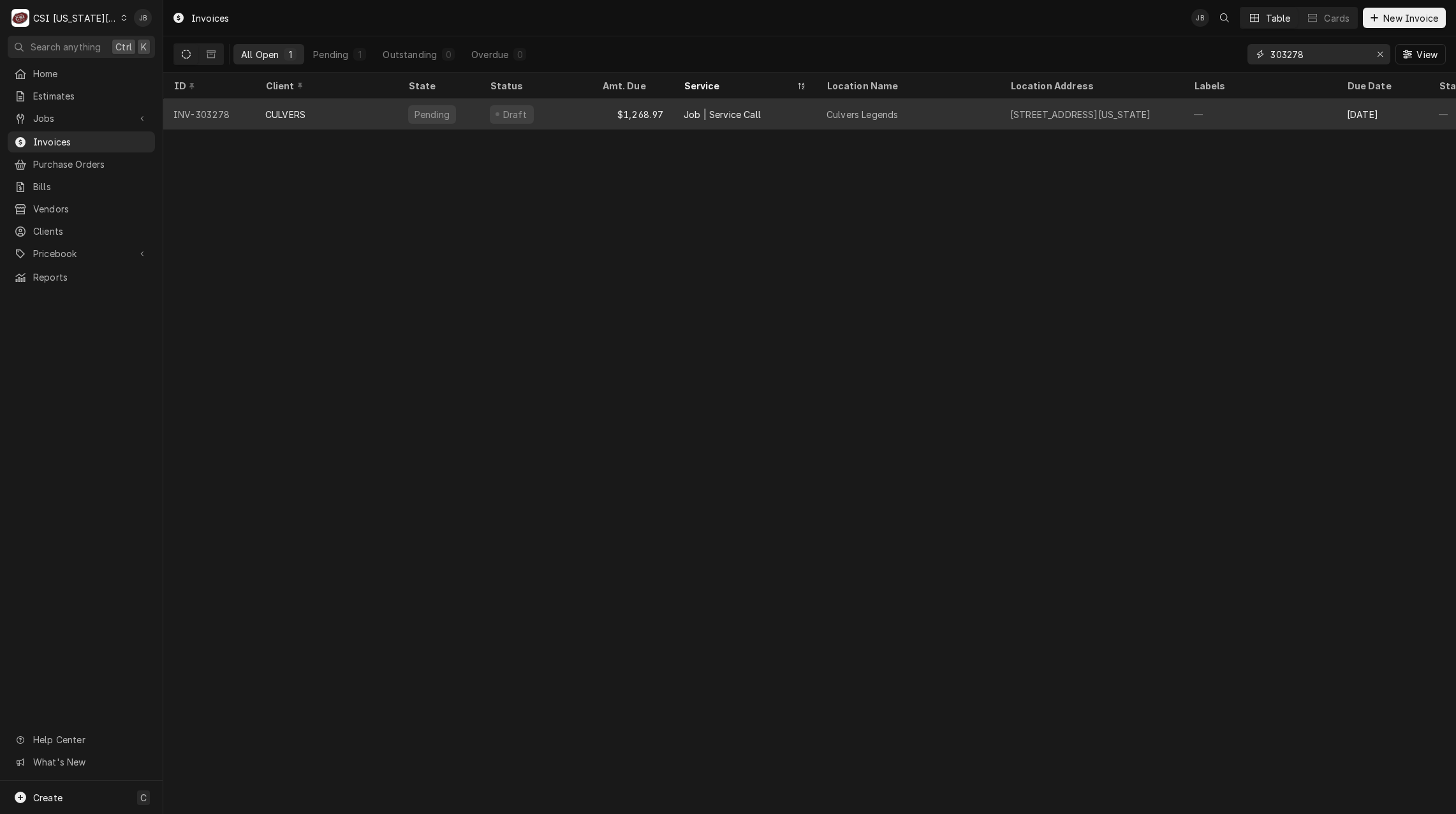
type input "303278"
click at [389, 113] on div "CULVERS" at bounding box center [327, 114] width 143 height 31
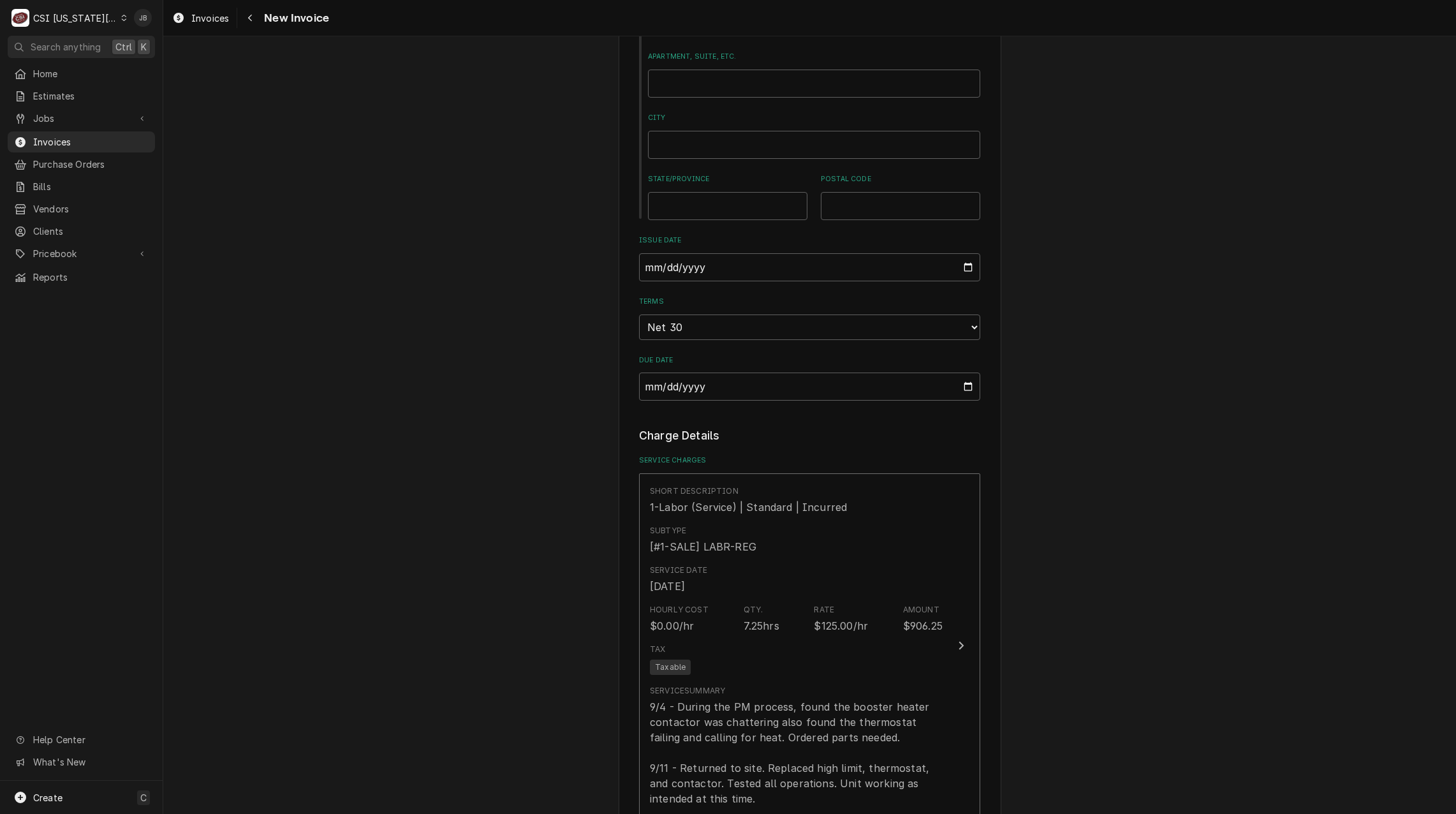
scroll to position [1277, 0]
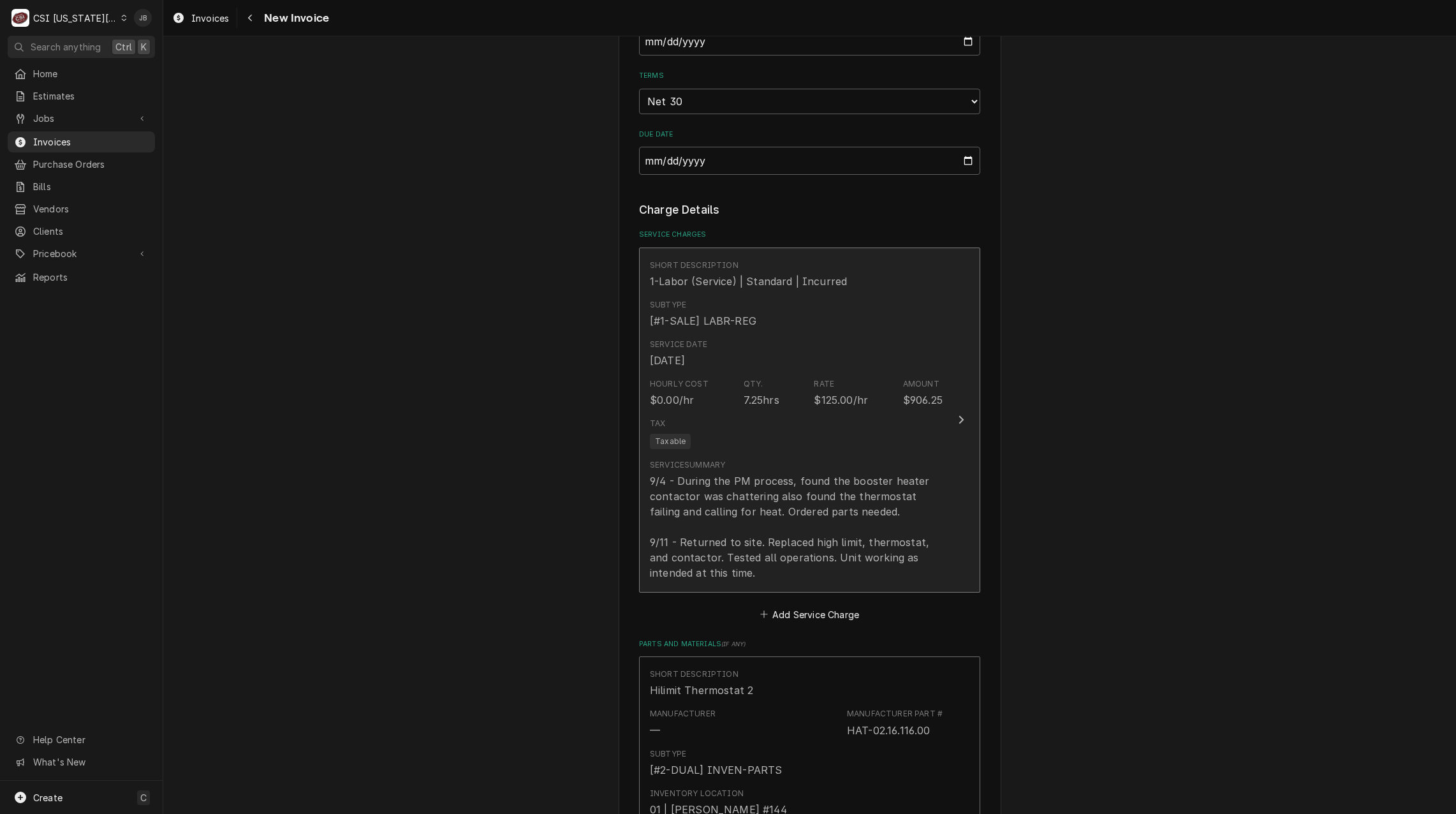
click at [784, 473] on div "9/4 - During the PM process, found the booster heater contactor was chattering …" at bounding box center [796, 527] width 292 height 108
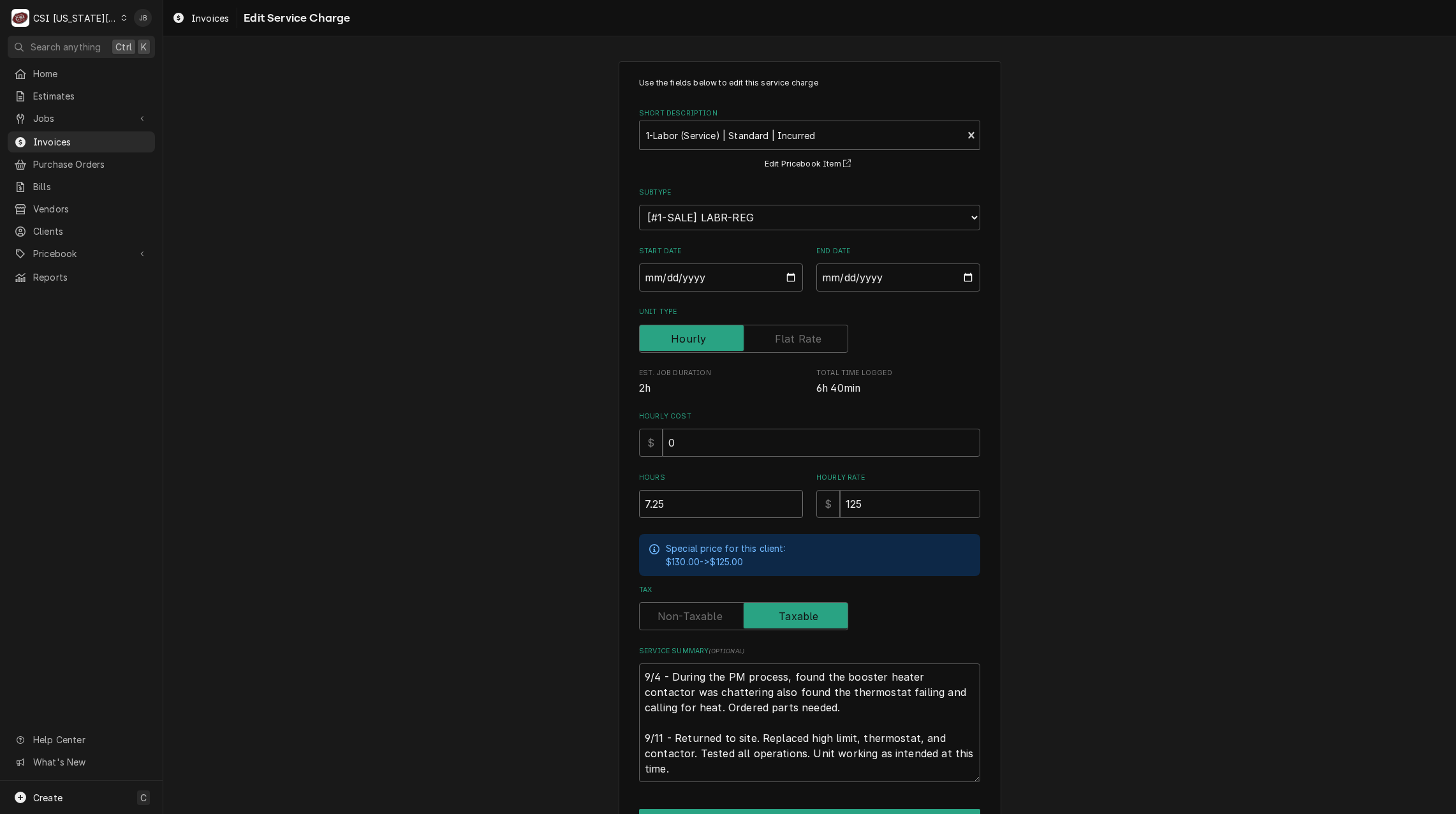
drag, startPoint x: 672, startPoint y: 493, endPoint x: 578, endPoint y: 496, distance: 94.0
click at [593, 496] on div "Use the fields below to edit this service charge Short Description 1-Labor (Ser…" at bounding box center [810, 472] width 1293 height 843
type textarea "x"
type input "4"
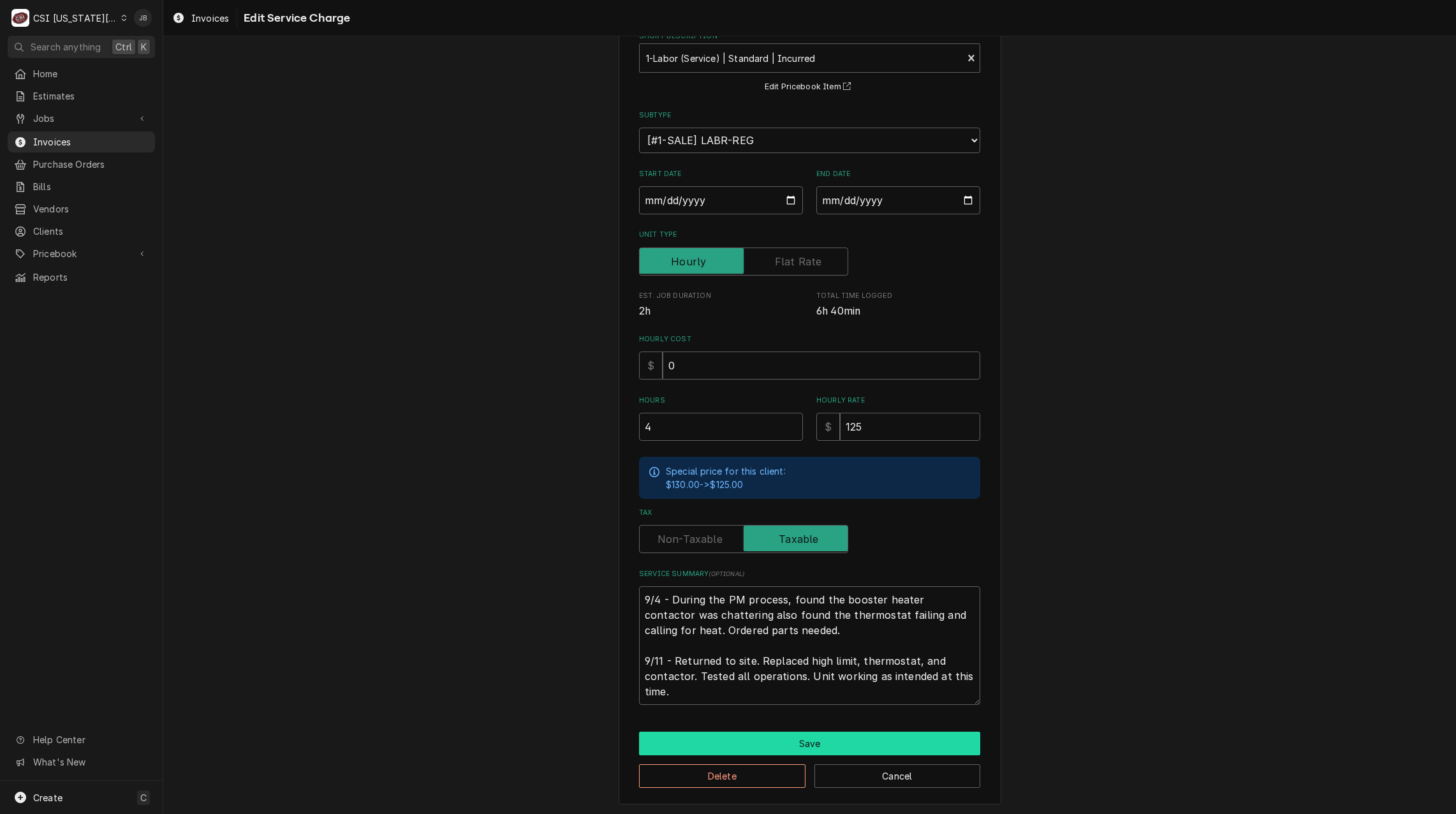
click at [696, 750] on button "Save" at bounding box center [809, 743] width 341 height 23
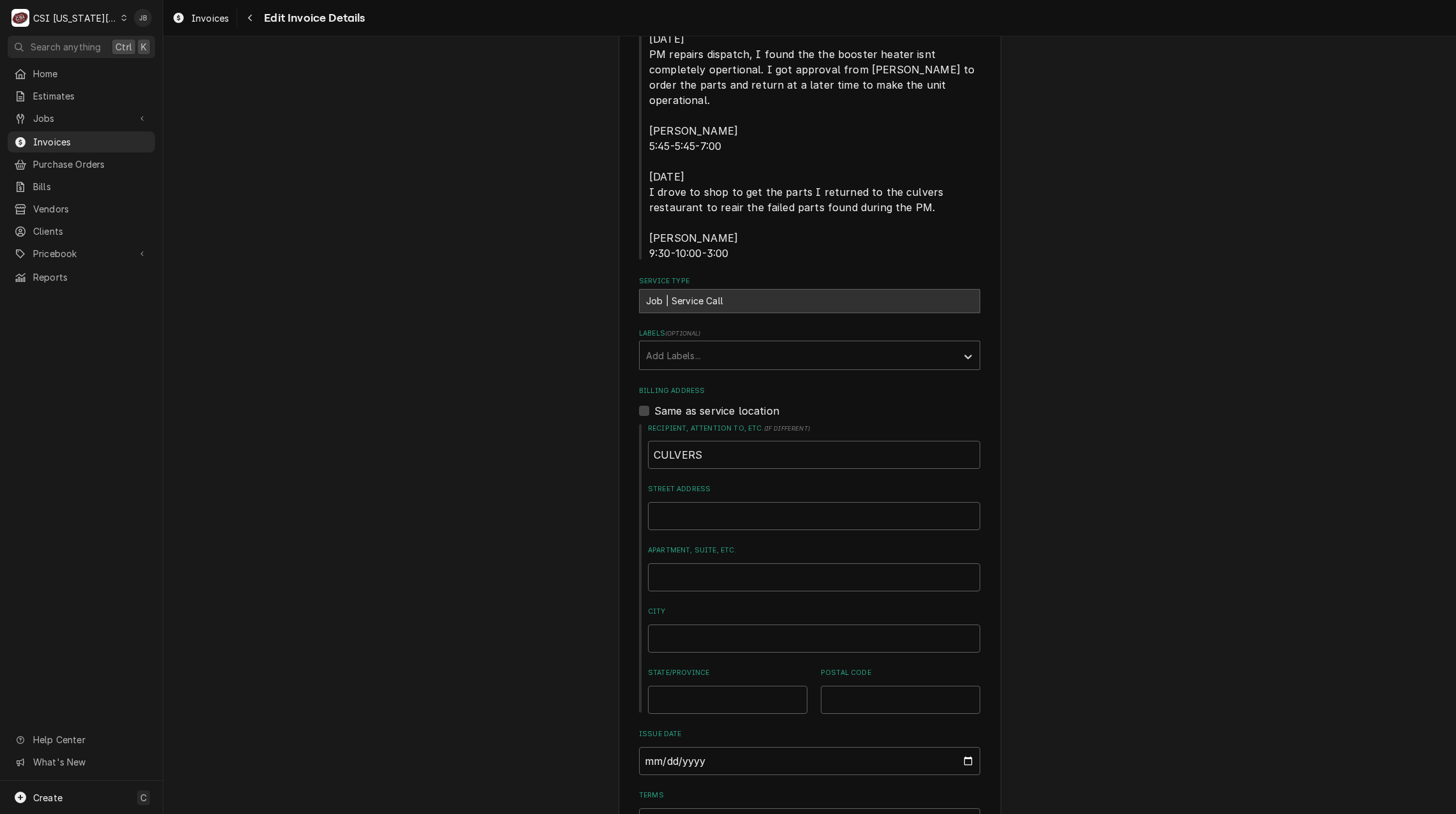
scroll to position [240, 0]
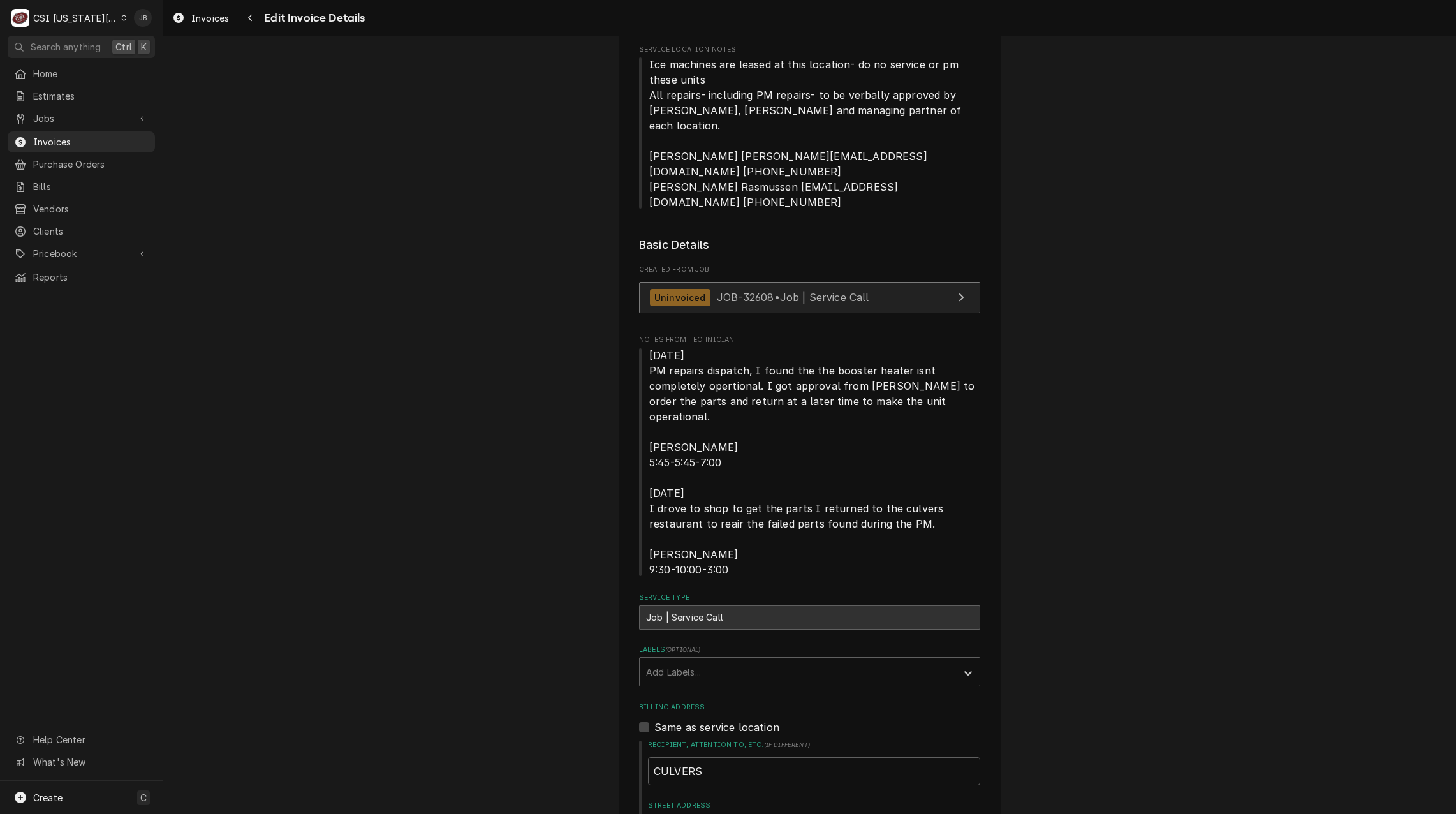
click at [722, 291] on span "JOB-32608 • Job | Service Call" at bounding box center [793, 297] width 152 height 13
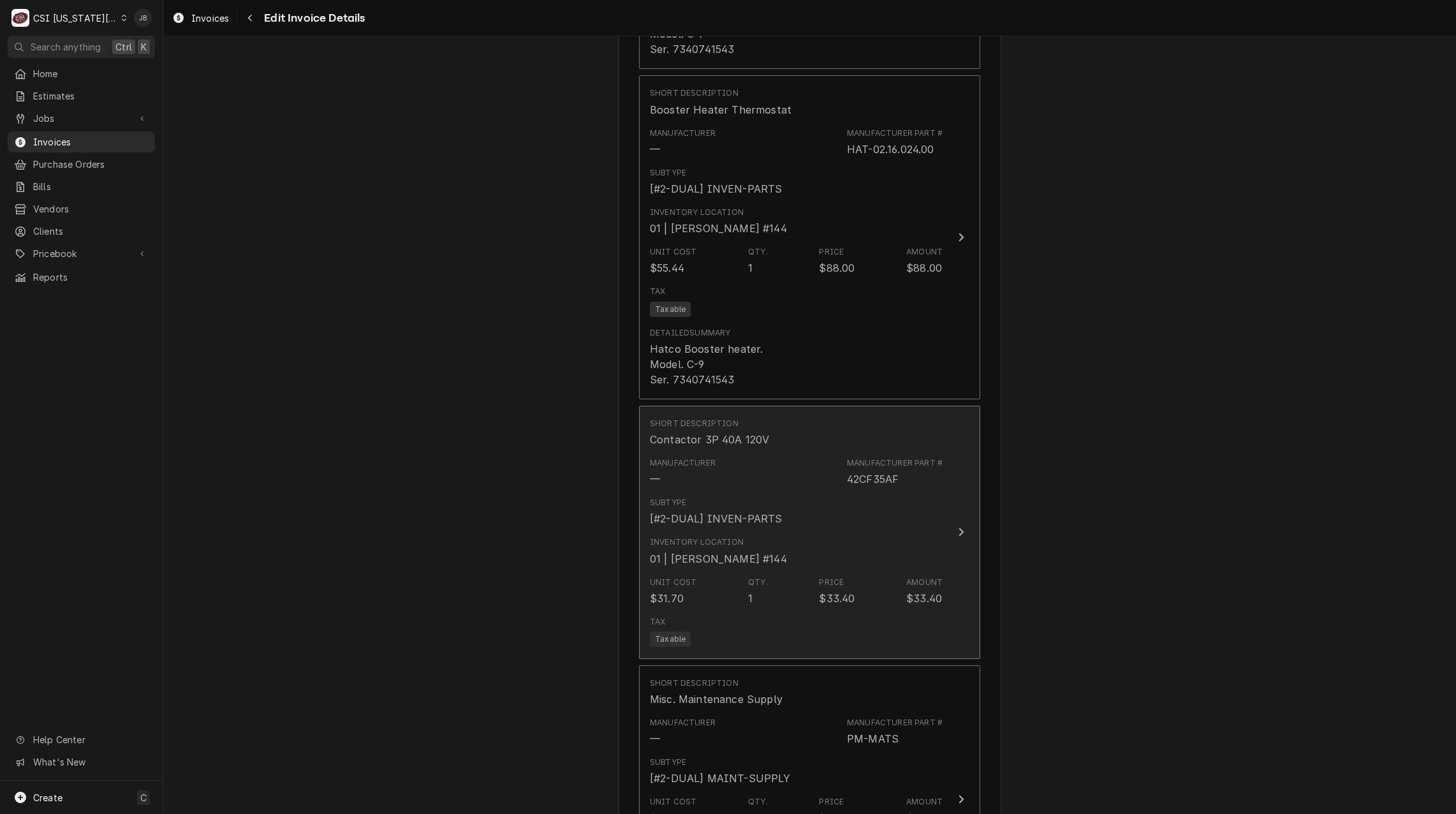
scroll to position [2346, 0]
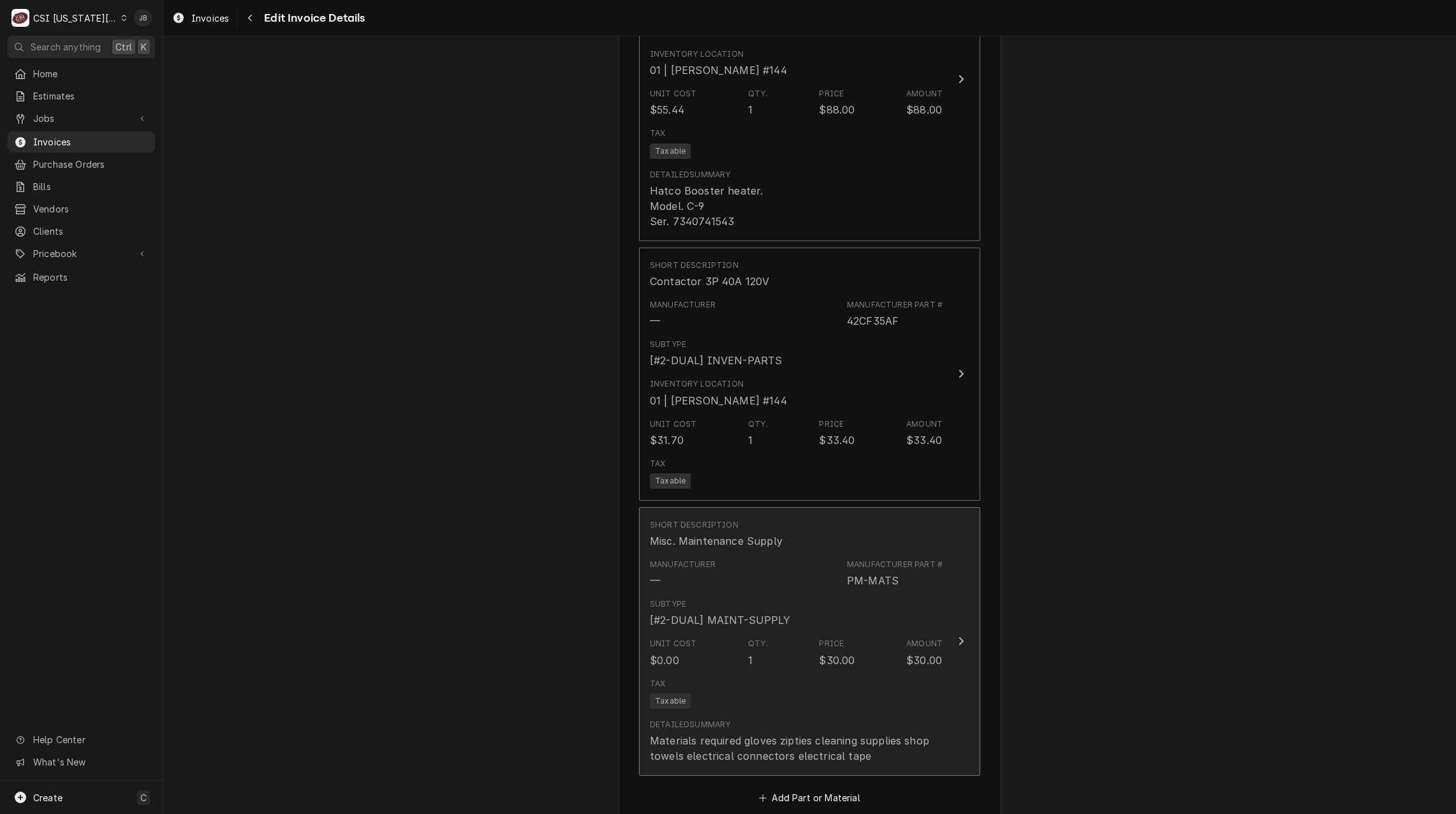
click at [750, 599] on div "Subtype [#2-DUAL] MAINT-SUPPLY" at bounding box center [721, 614] width 141 height 29
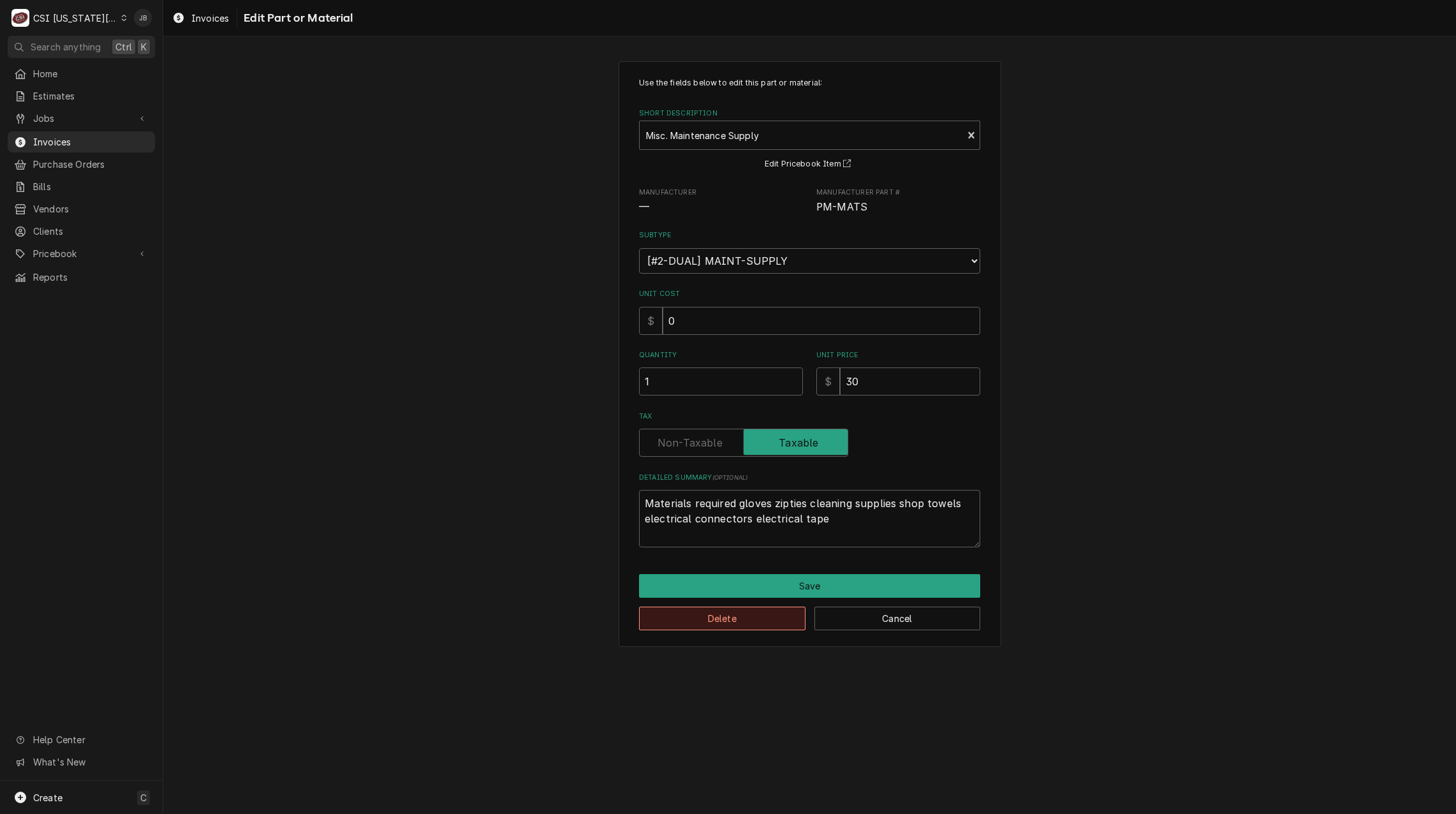
click at [699, 622] on button "Delete" at bounding box center [722, 618] width 167 height 23
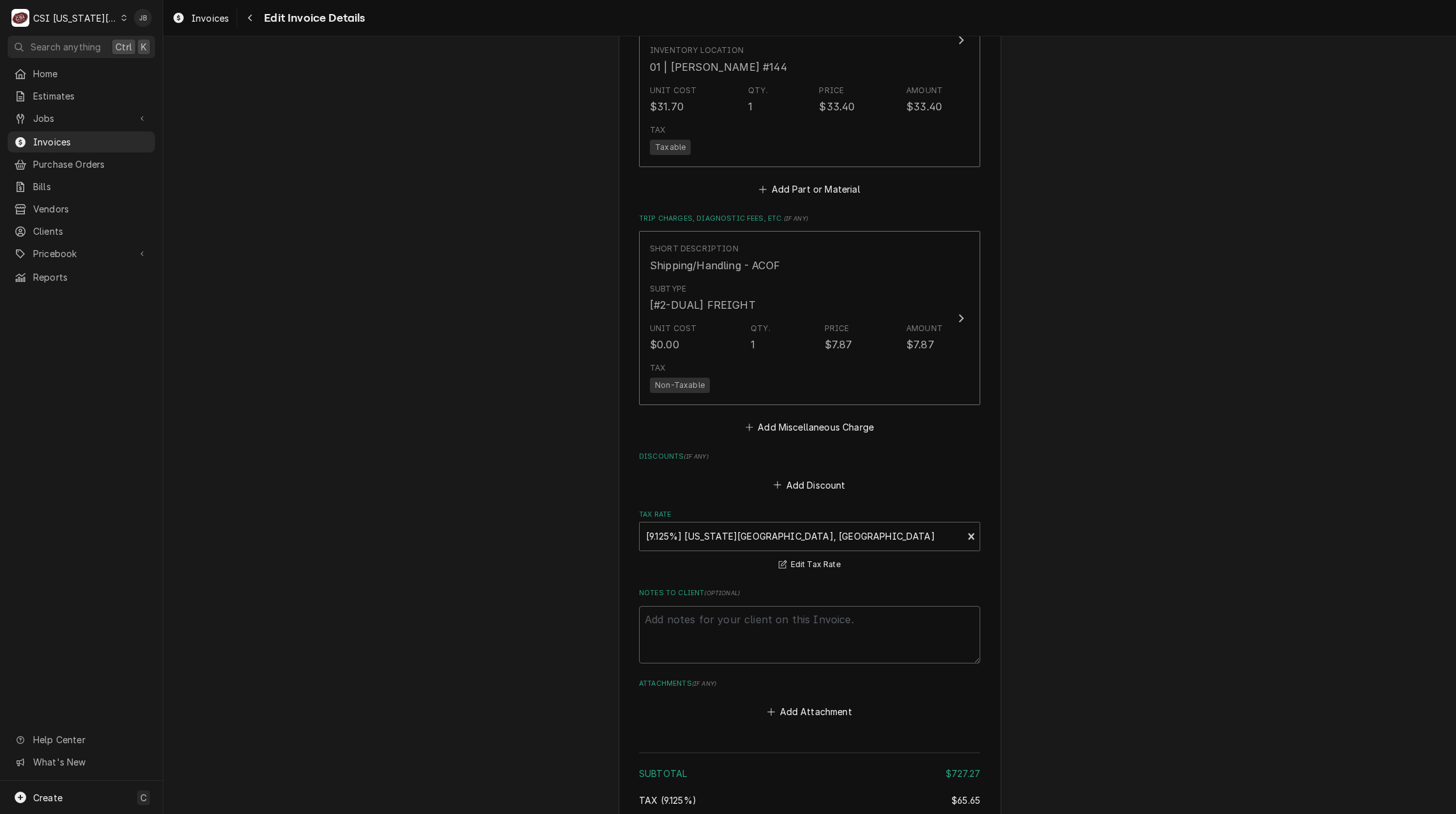
scroll to position [2769, 0]
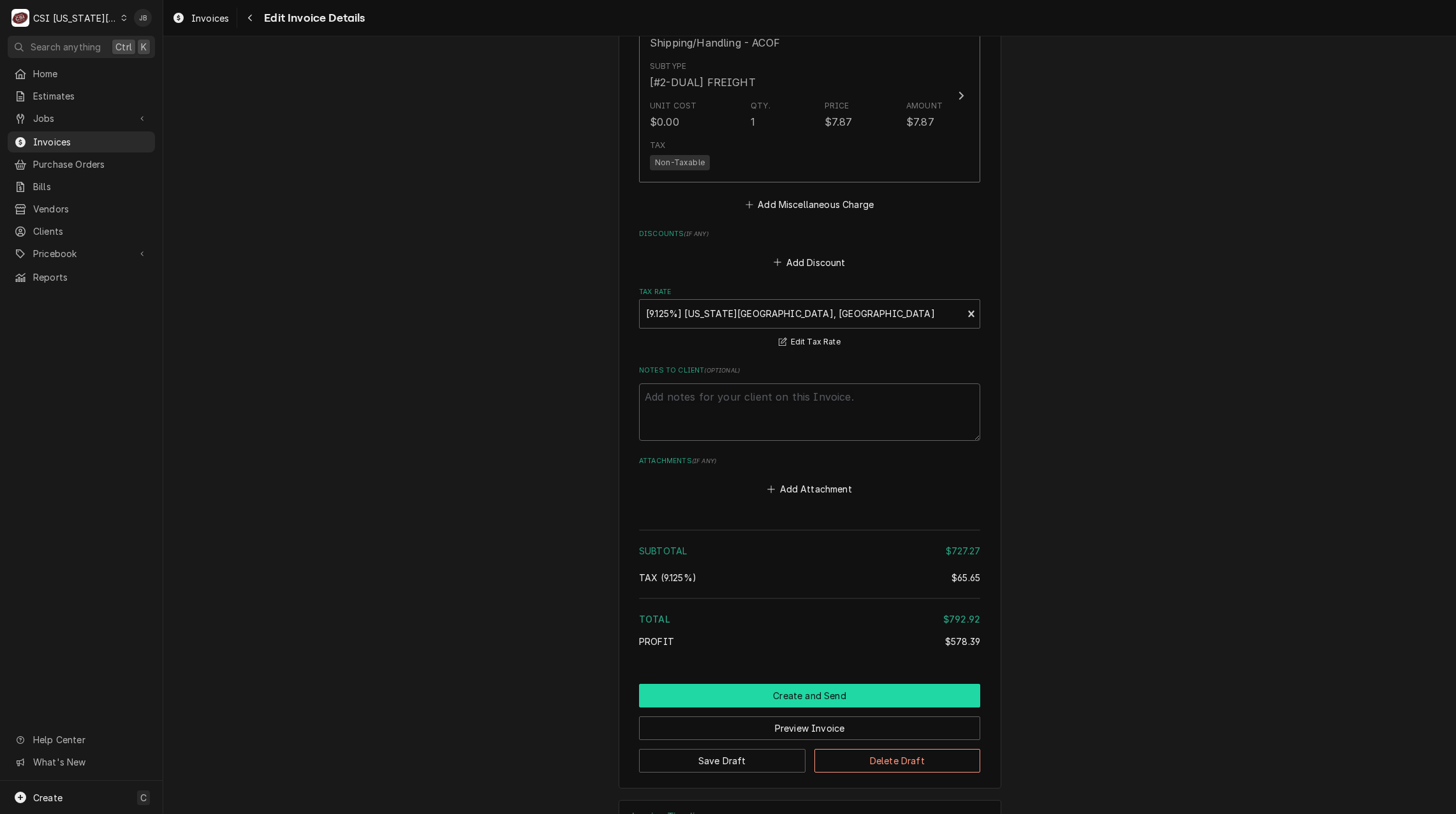
click at [752, 684] on button "Create and Send" at bounding box center [809, 695] width 341 height 23
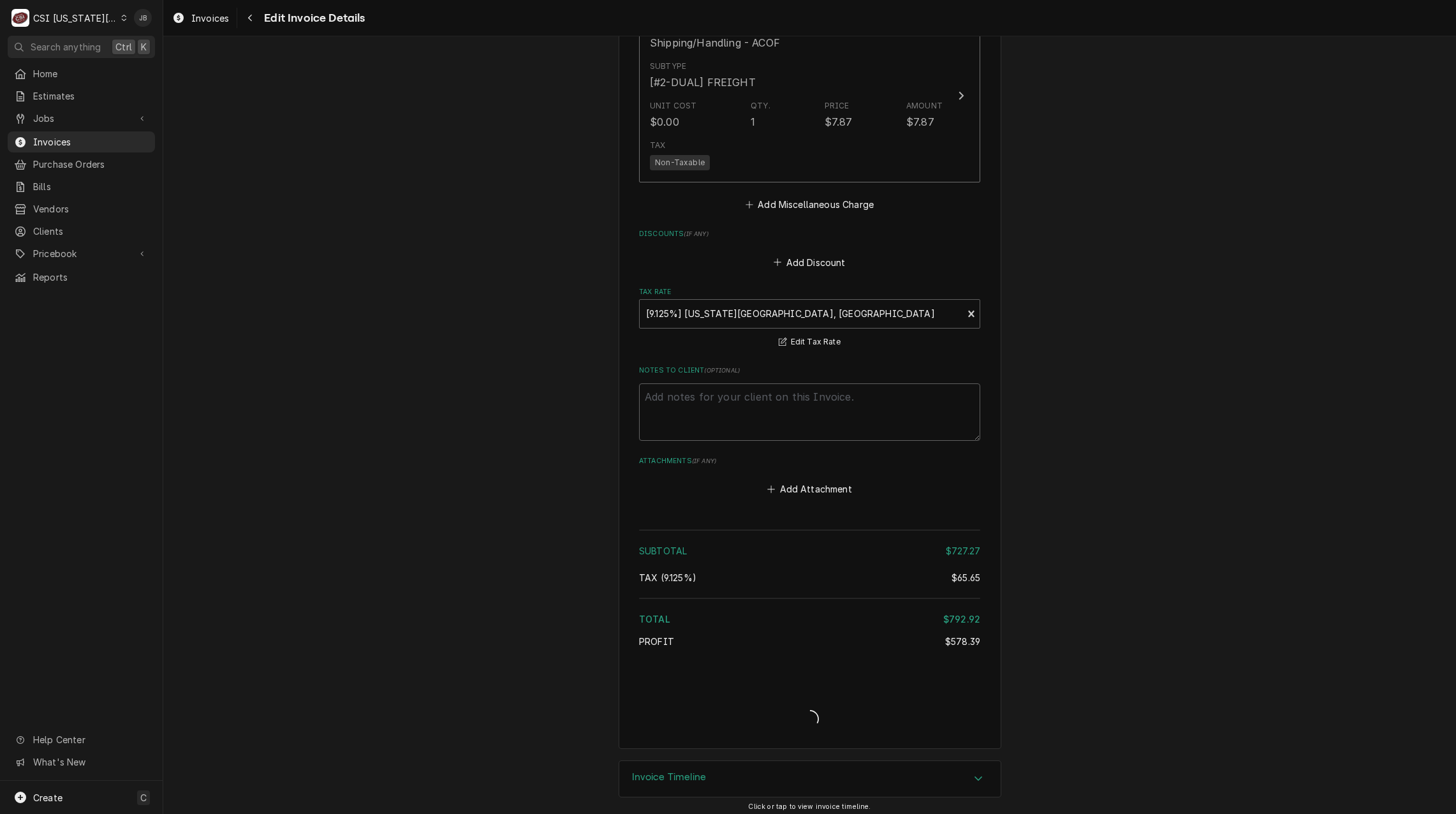
scroll to position [2864, 0]
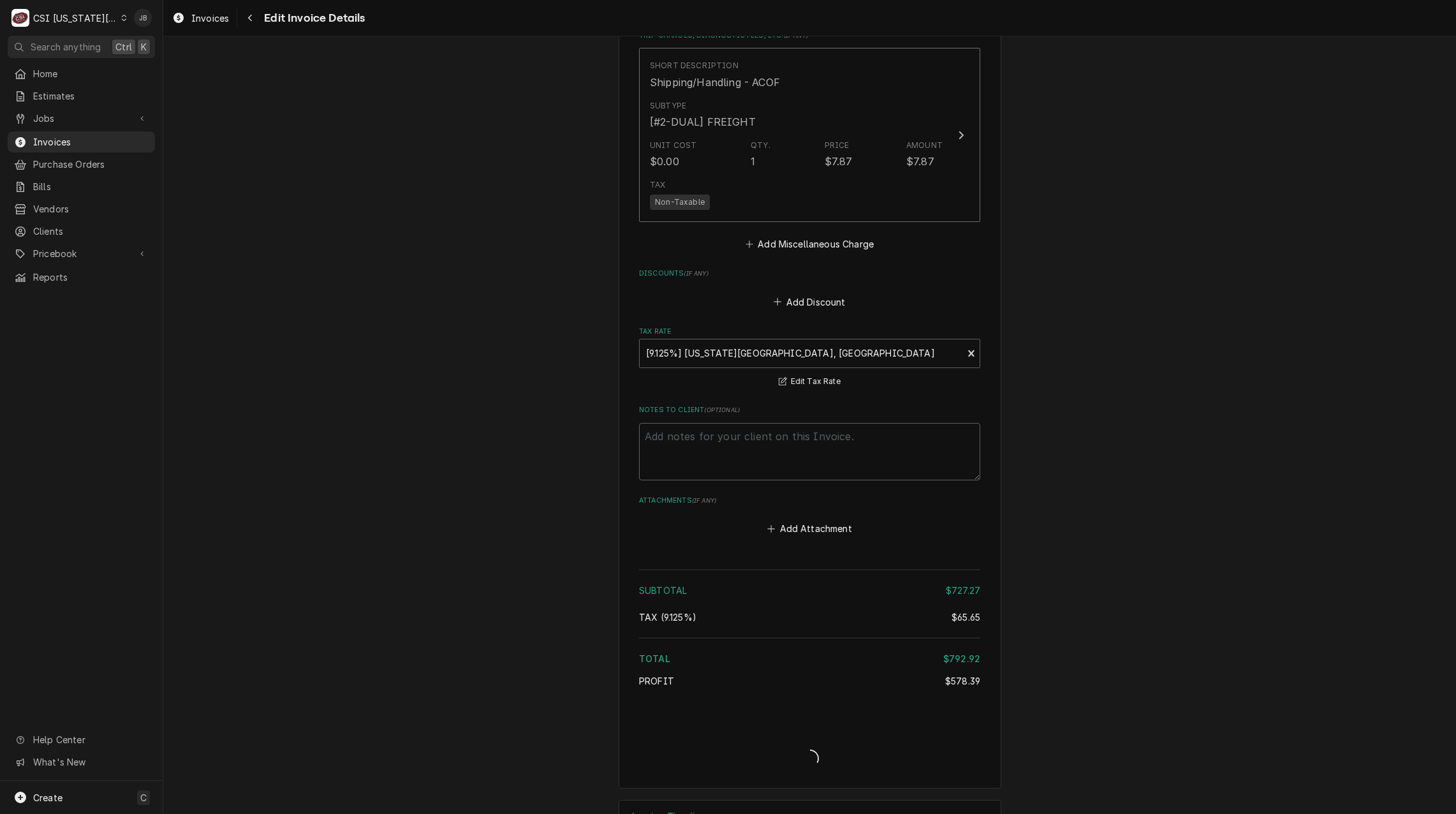
type textarea "x"
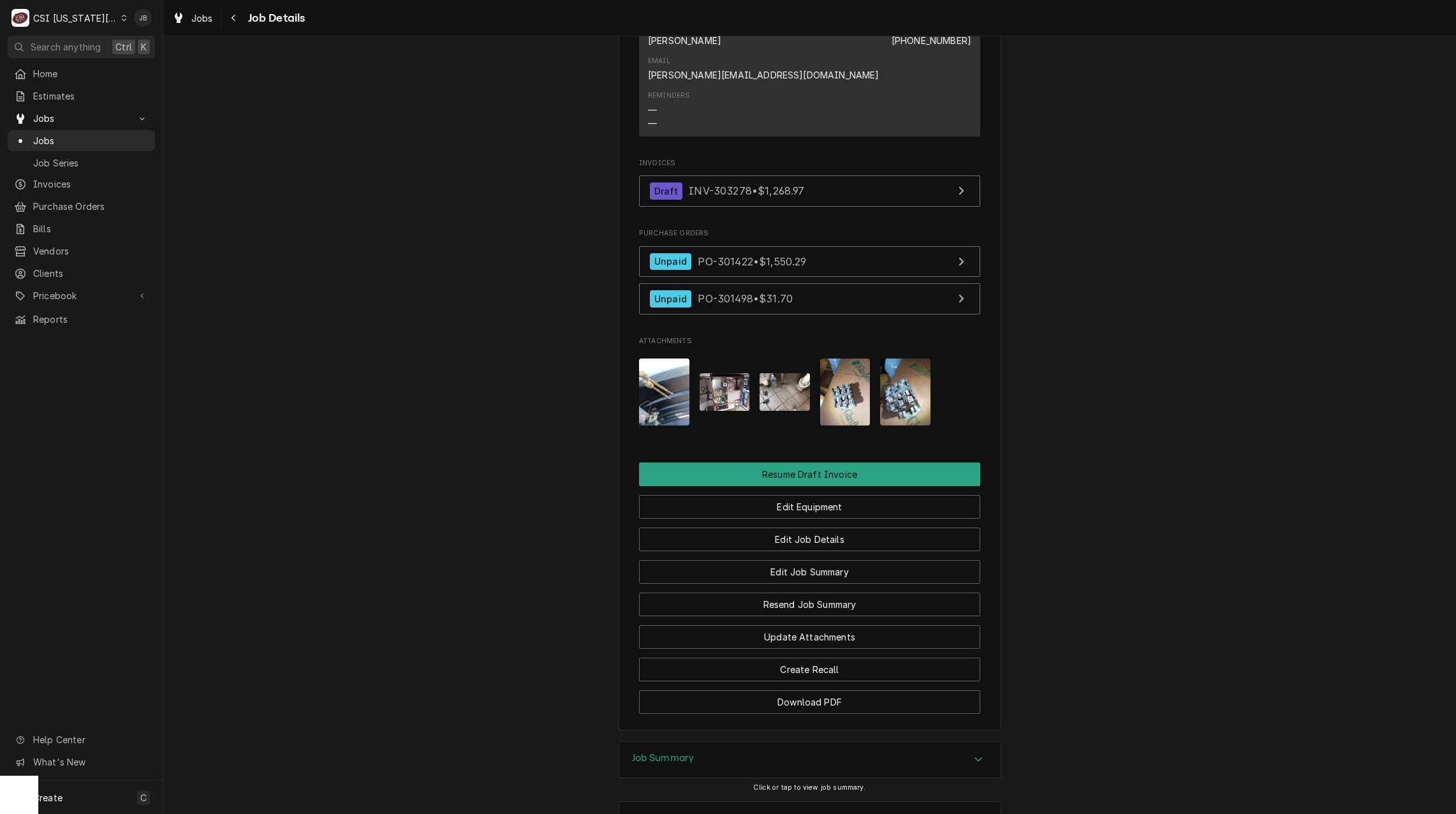
scroll to position [1193, 0]
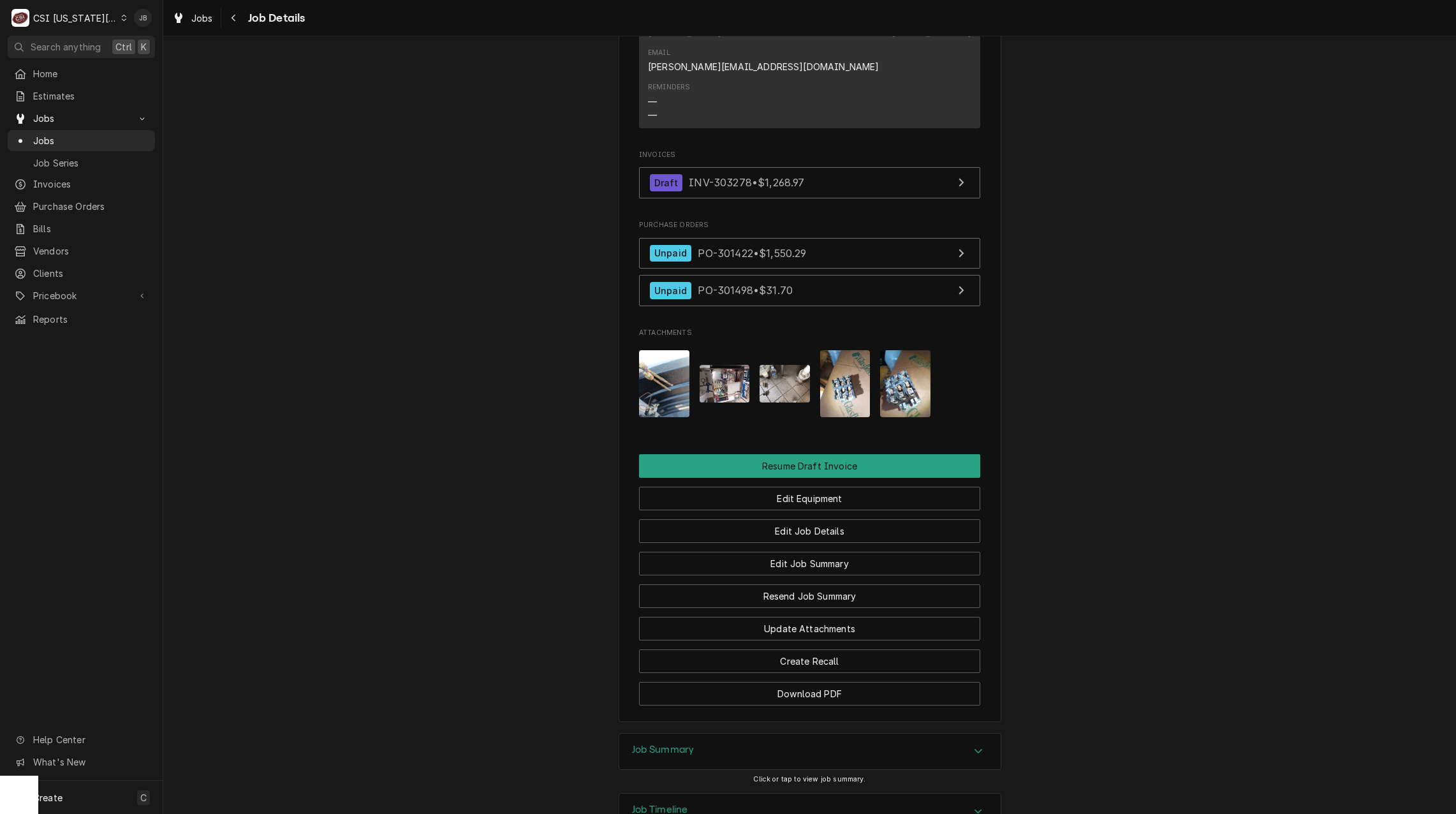
click at [858, 350] on img "Attachments" at bounding box center [845, 384] width 51 height 67
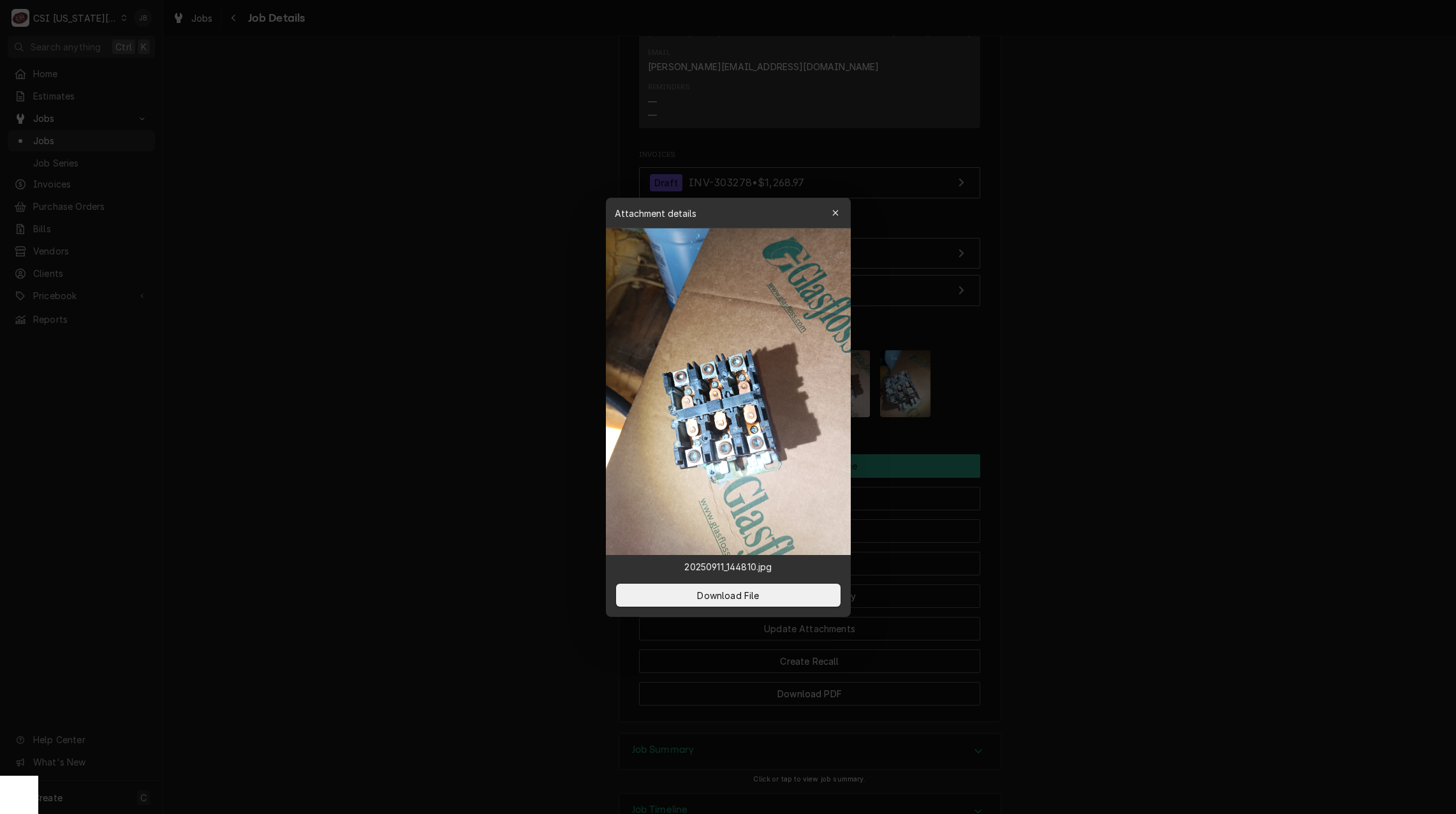
click at [1064, 311] on div at bounding box center [728, 407] width 1456 height 814
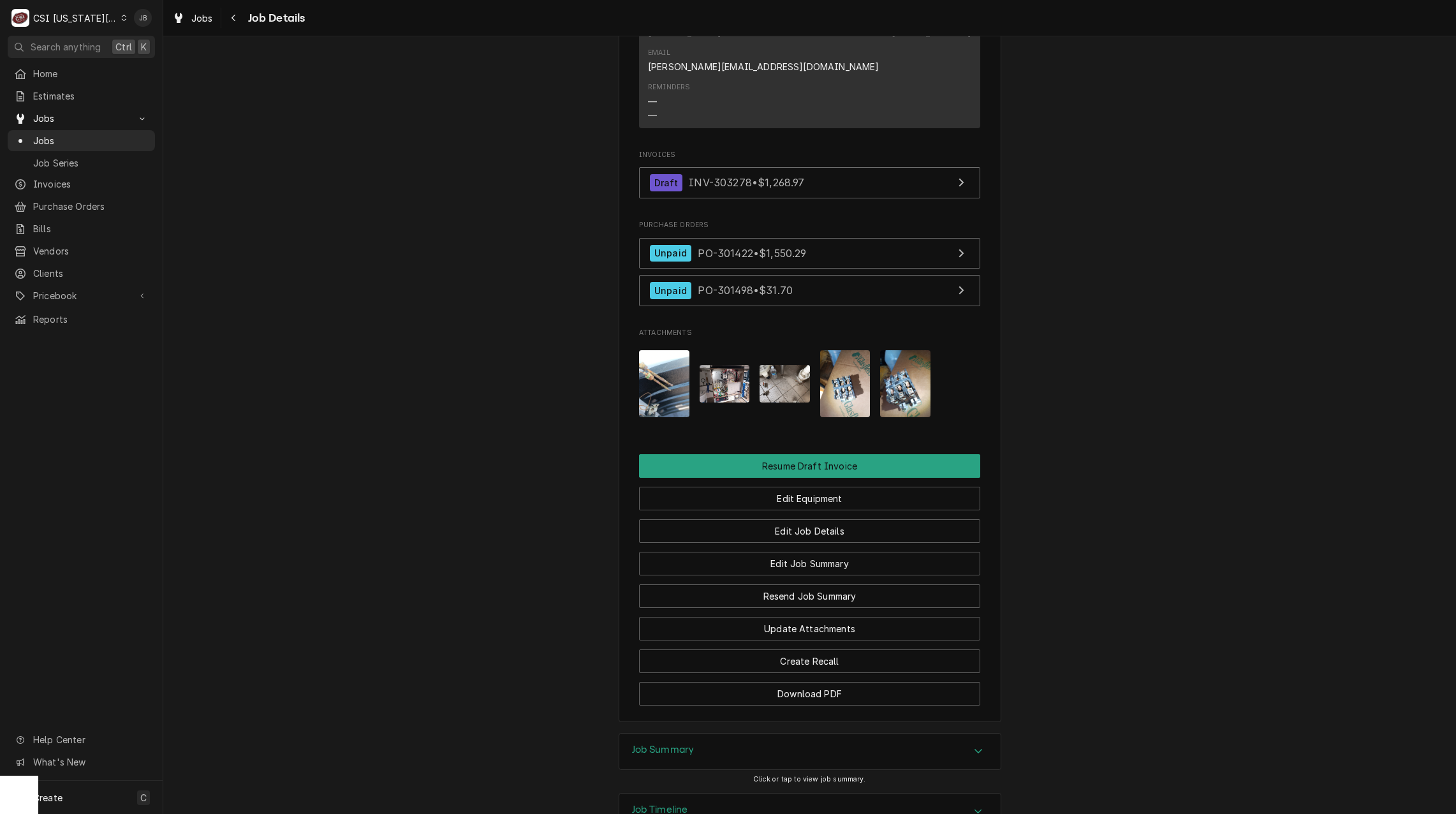
click at [896, 350] on img "Attachments" at bounding box center [906, 384] width 51 height 67
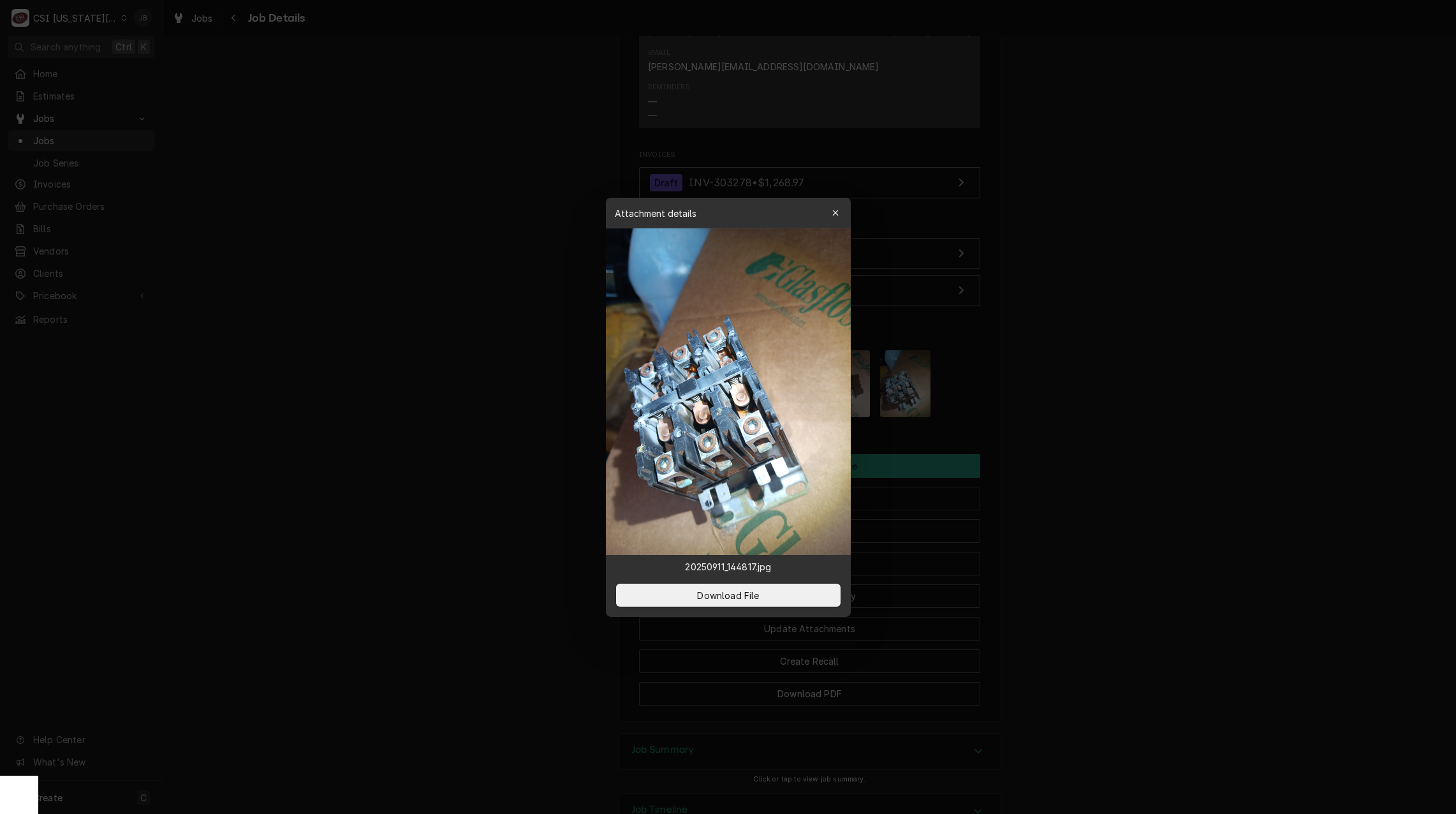
click at [1002, 288] on div at bounding box center [728, 407] width 1456 height 814
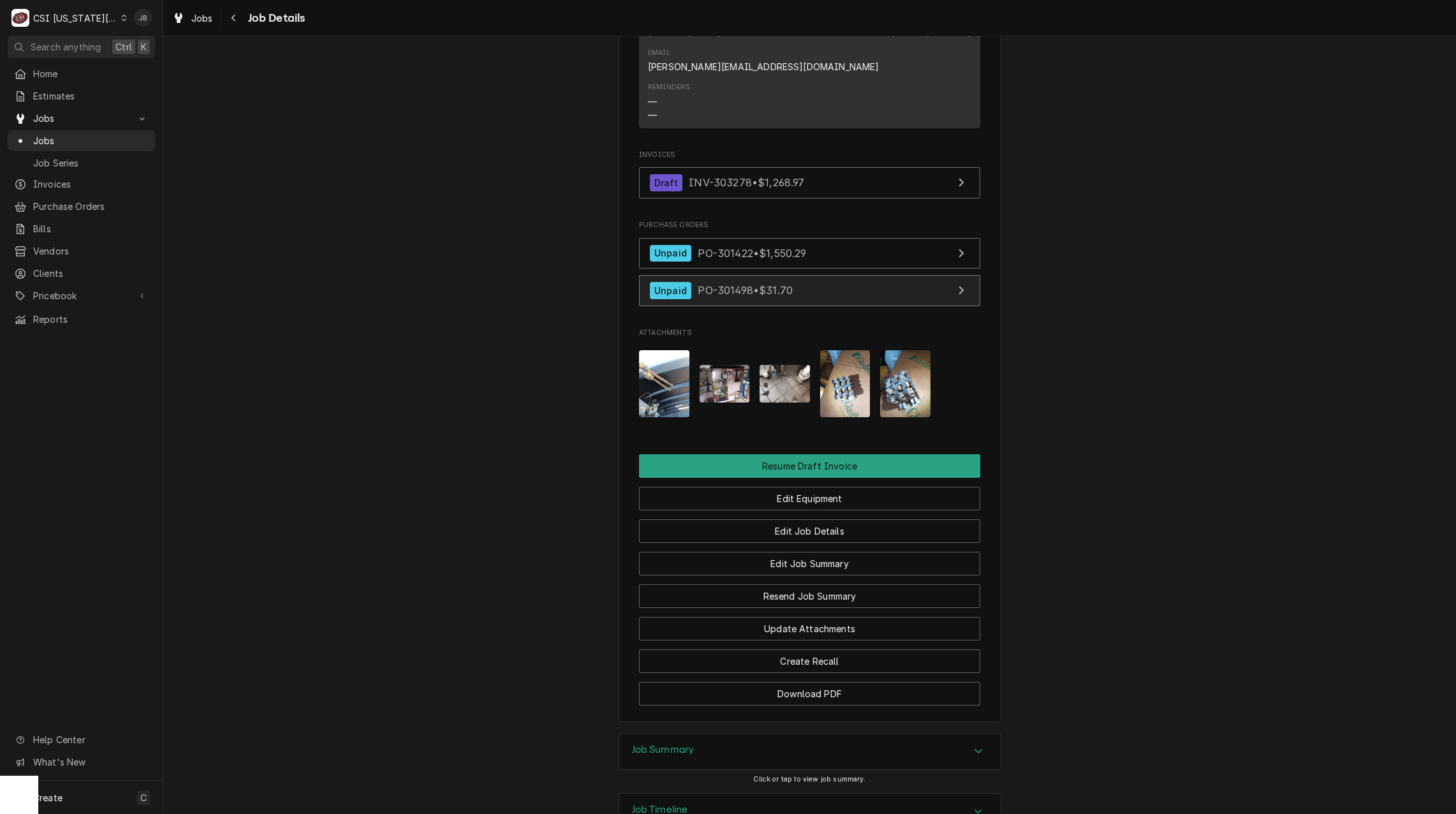
click at [753, 284] on span "PO-301498 • $31.70" at bounding box center [745, 290] width 95 height 13
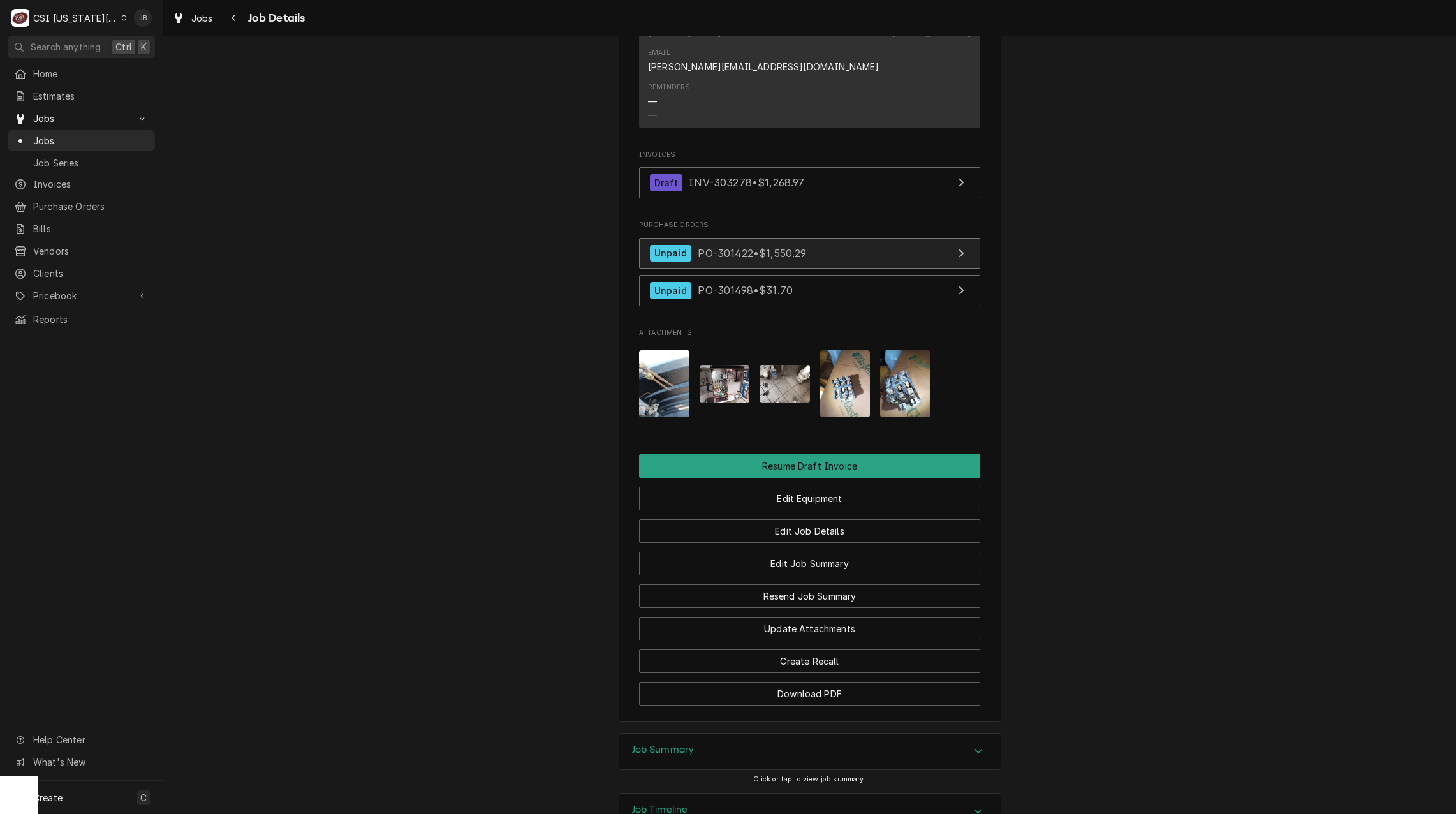
click at [749, 246] on span "PO-301422 • $1,550.29" at bounding box center [752, 252] width 108 height 13
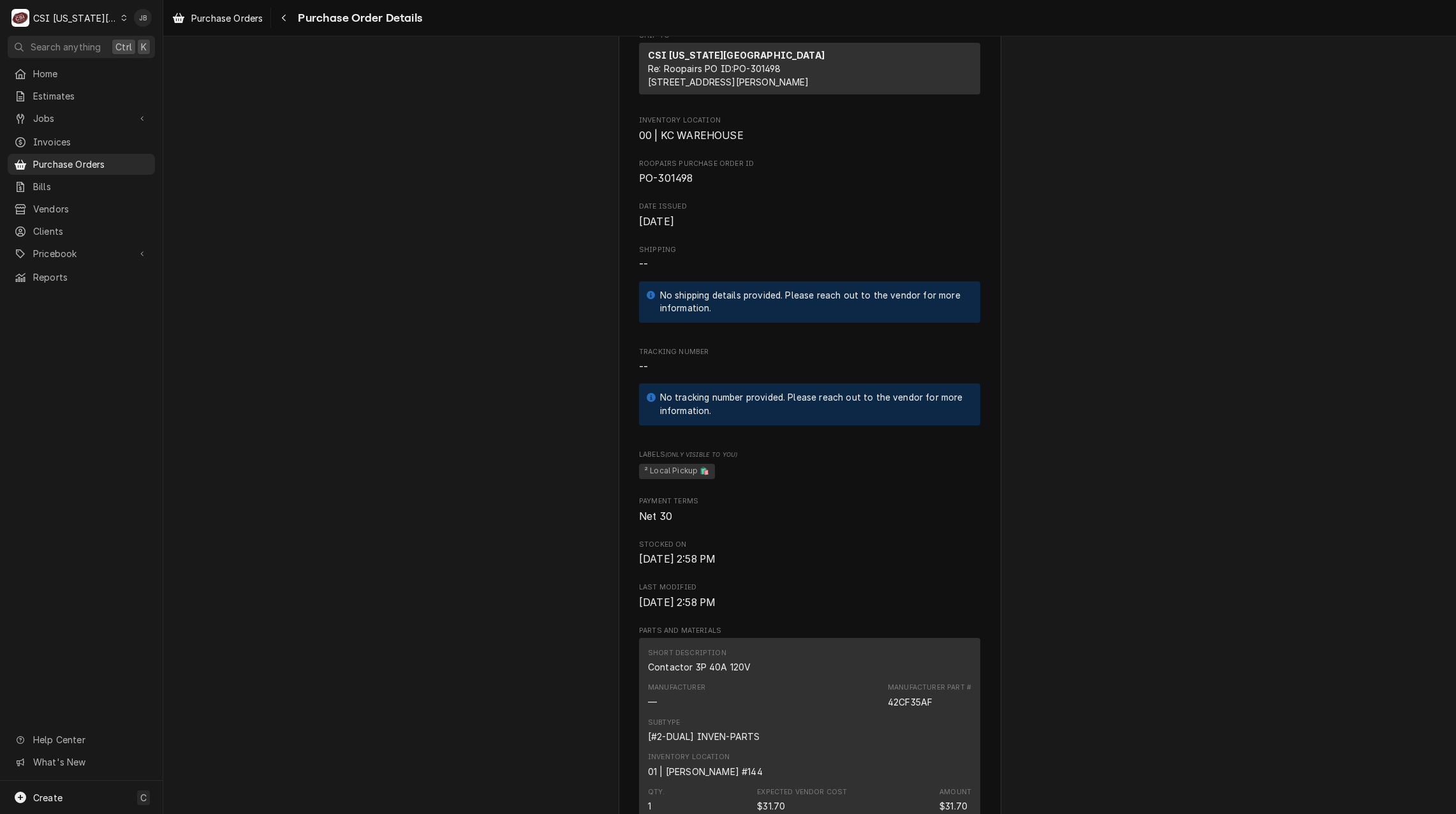
scroll to position [447, 0]
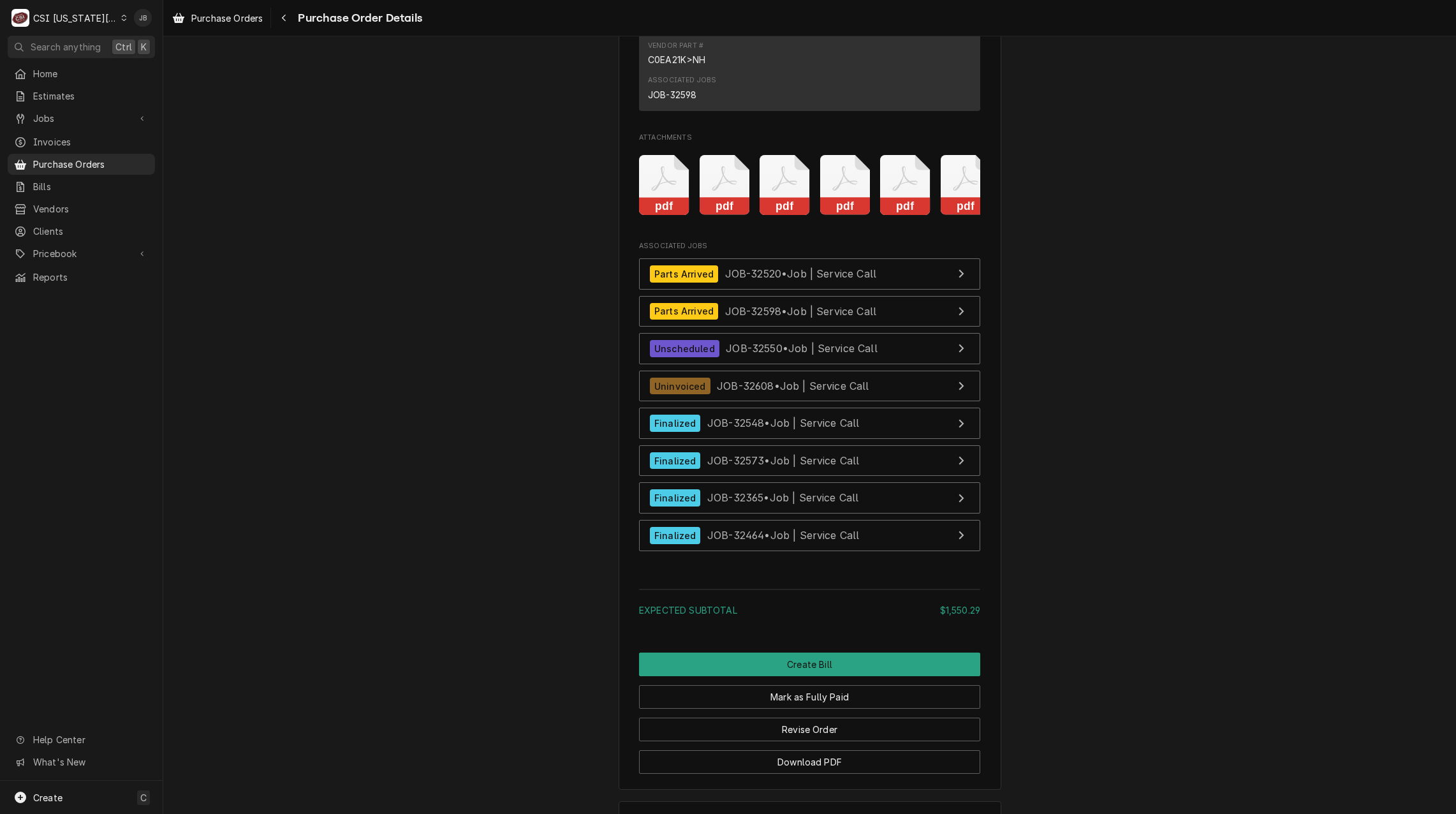
scroll to position [3740, 0]
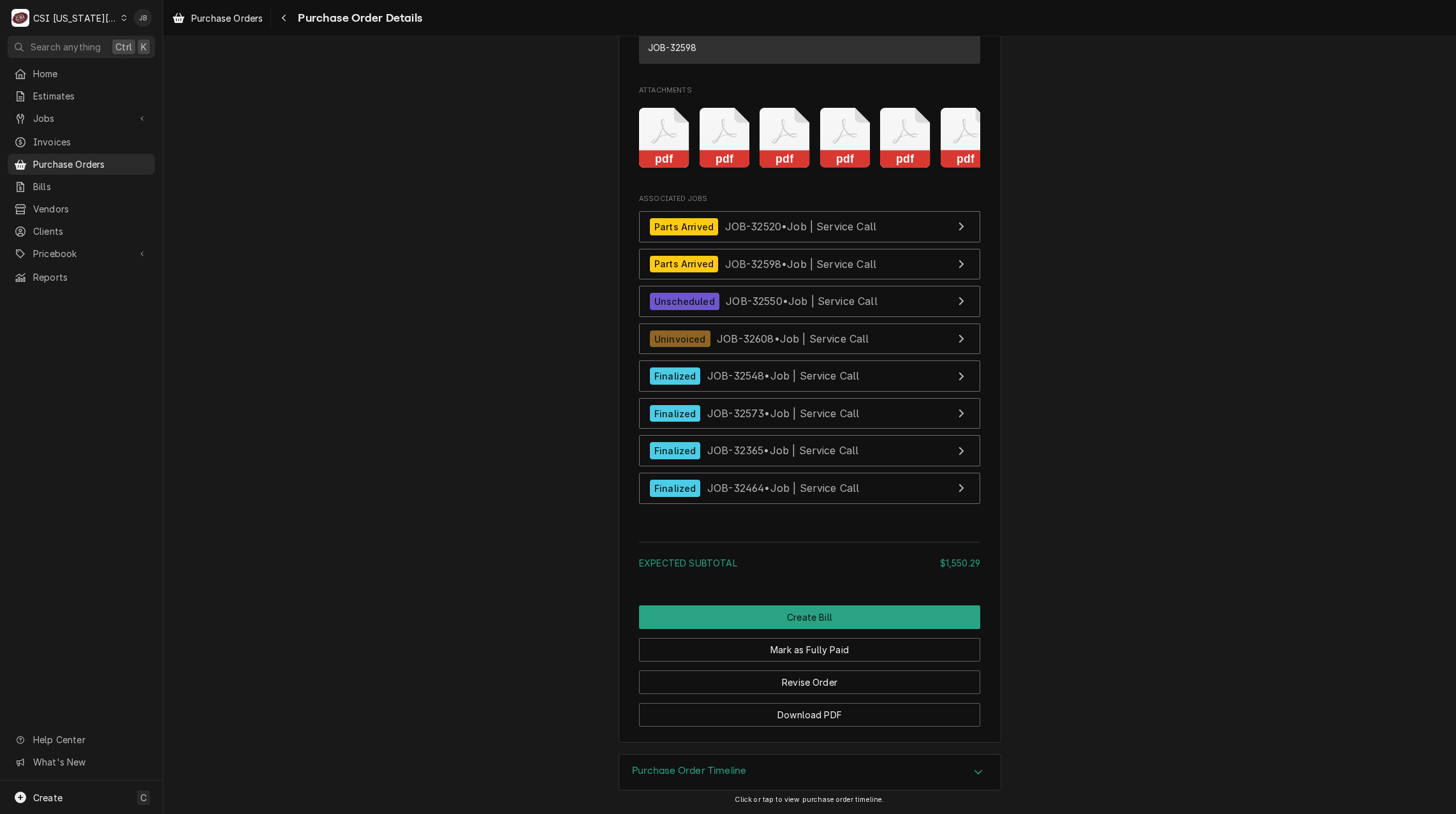
drag, startPoint x: 683, startPoint y: 774, endPoint x: 681, endPoint y: 762, distance: 12.2
click at [682, 774] on h3 "Purchase Order Timeline" at bounding box center [690, 771] width 115 height 12
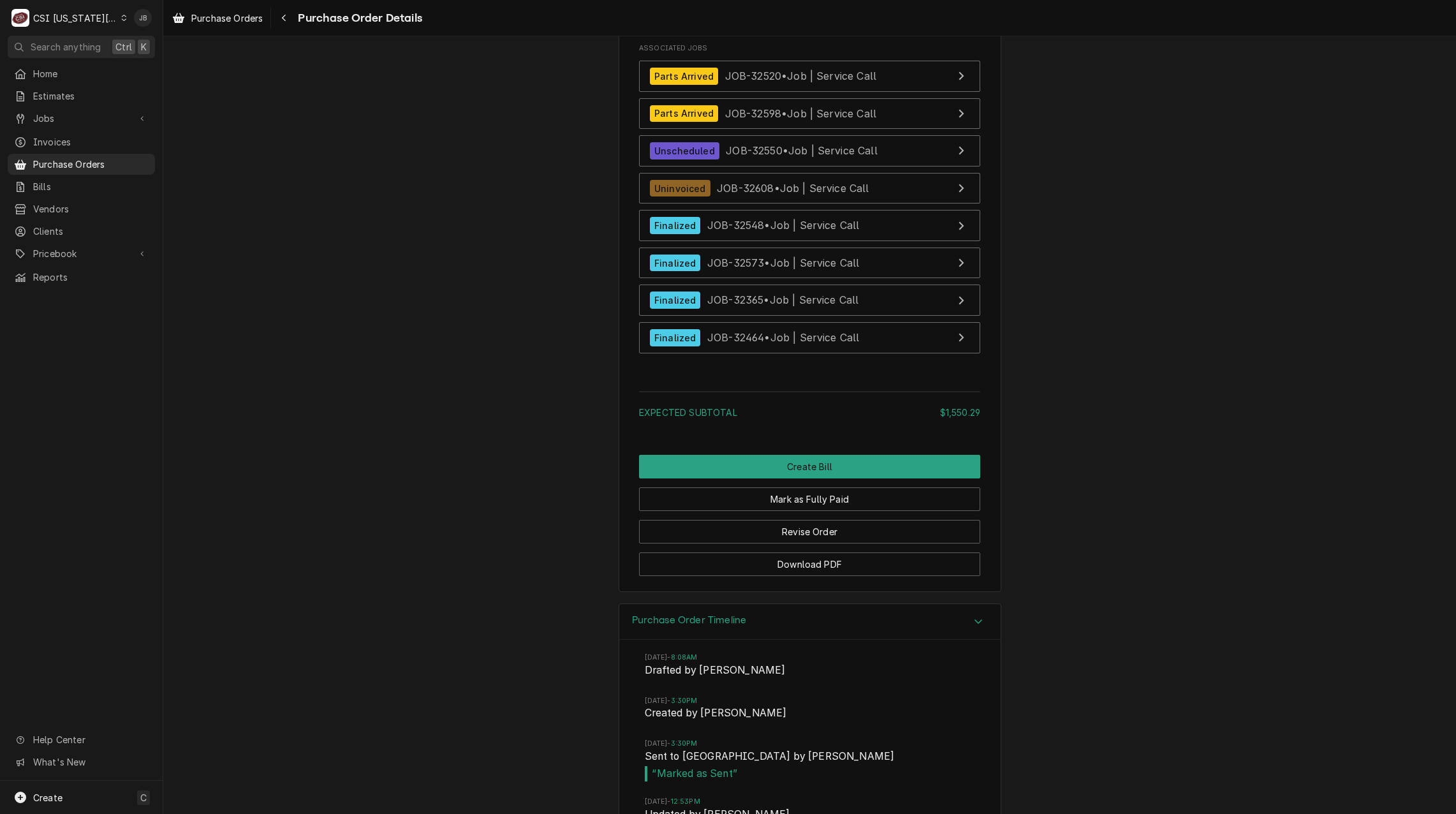
scroll to position [4186, 0]
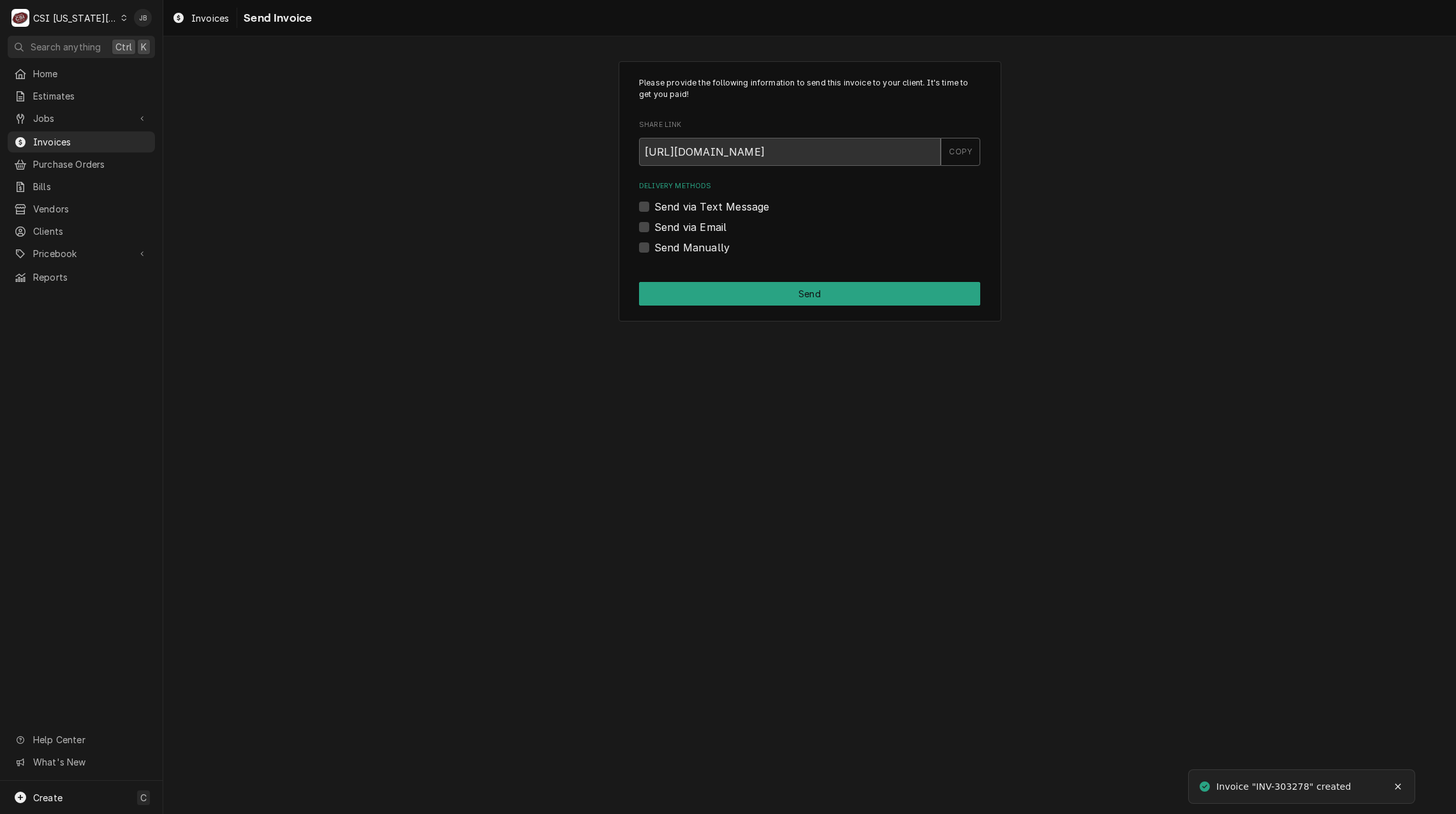
drag, startPoint x: 706, startPoint y: 236, endPoint x: 714, endPoint y: 233, distance: 8.5
click at [706, 236] on div "Delivery Methods Send via Text Message Send via Email Send Manually" at bounding box center [809, 218] width 341 height 73
click at [722, 226] on label "Send via Email" at bounding box center [691, 227] width 72 height 15
click at [722, 226] on input "Send via Email" at bounding box center [825, 233] width 341 height 28
checkbox input "true"
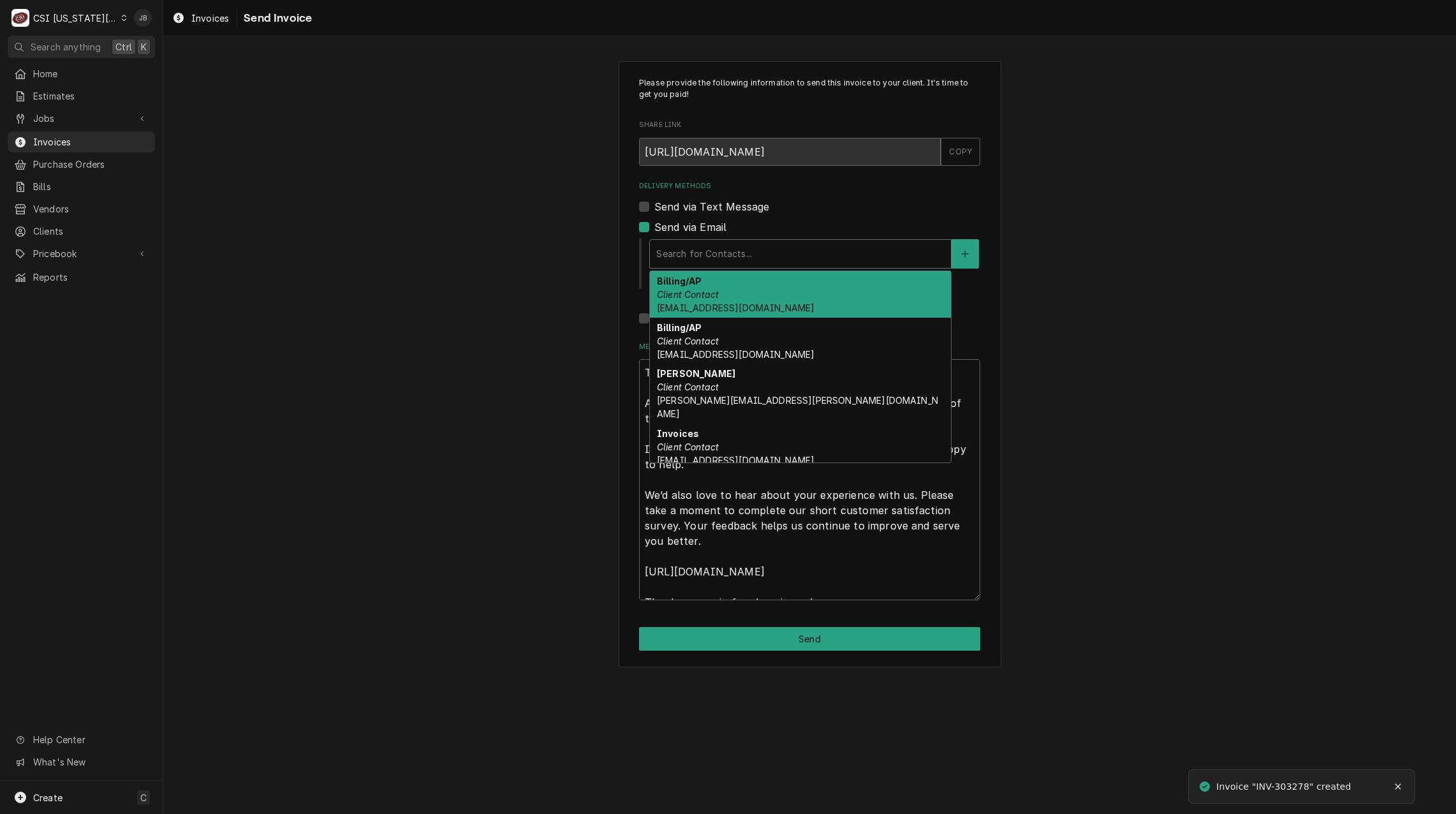
click at [730, 243] on div "Delivery Methods" at bounding box center [800, 254] width 288 height 23
click at [725, 290] on div "Billing/AP Client Contact accounting@mphdining.com" at bounding box center [801, 294] width 301 height 46
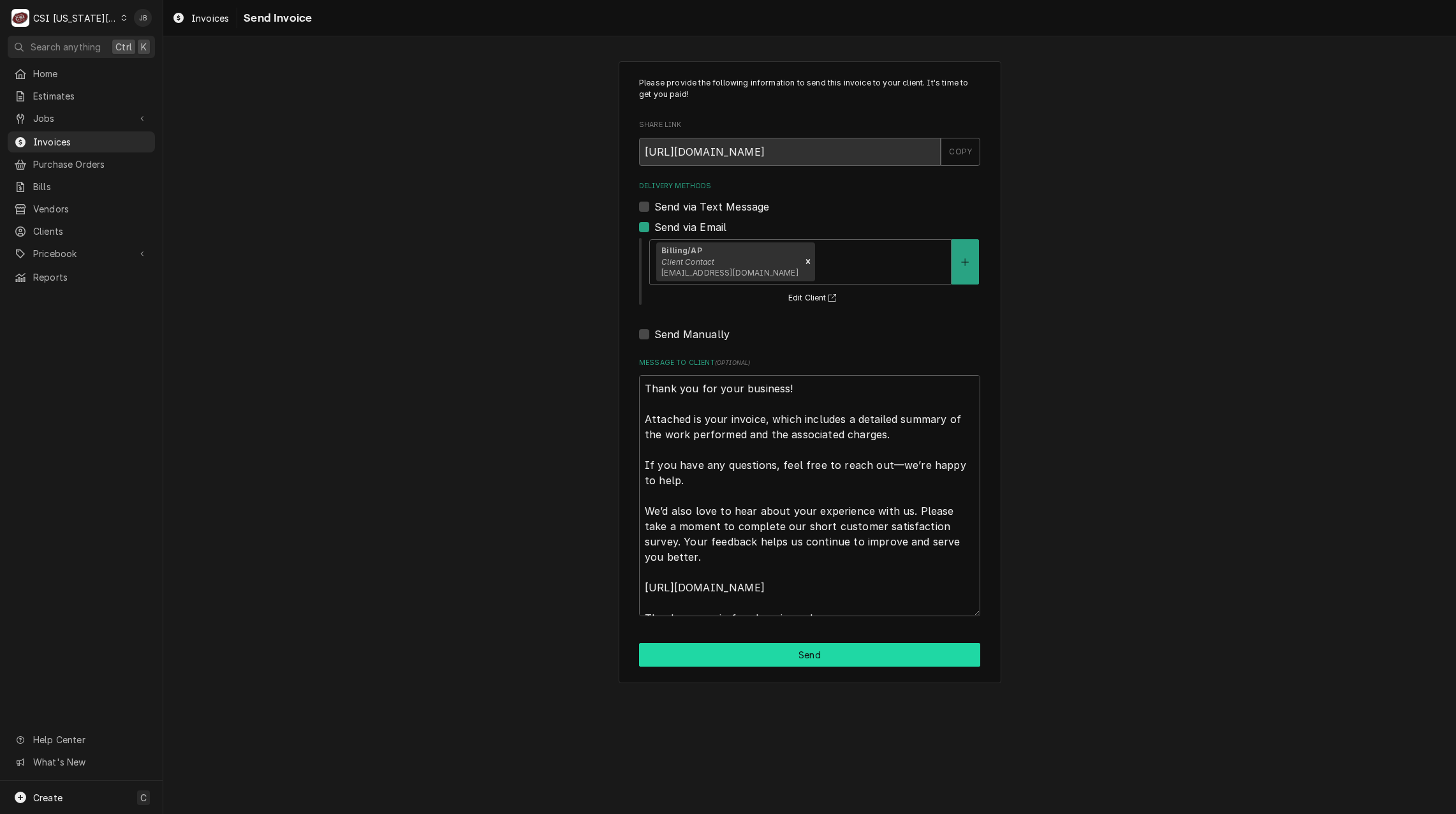
click at [730, 660] on button "Send" at bounding box center [809, 655] width 341 height 23
type textarea "x"
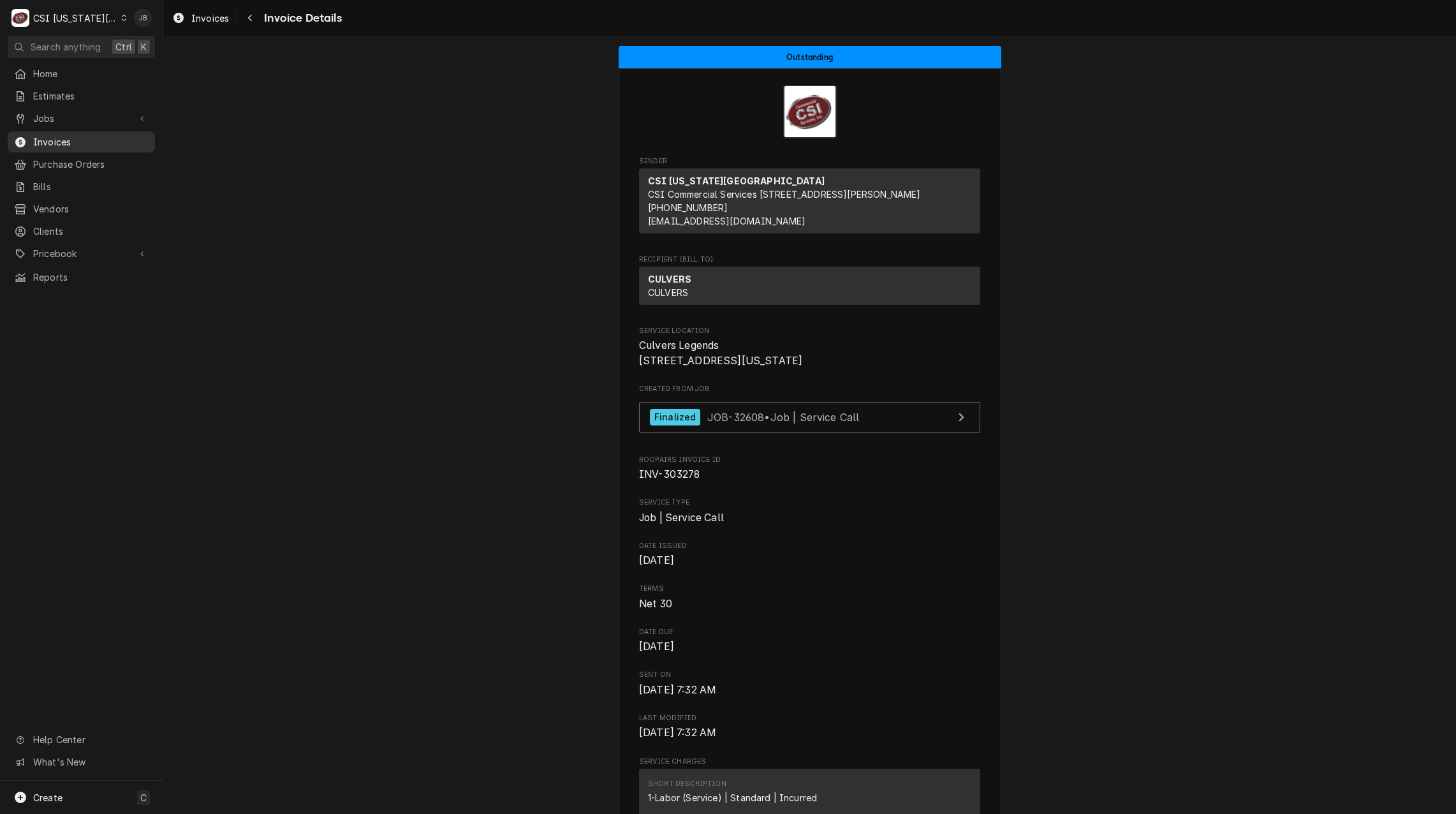
click at [54, 139] on span "Invoices" at bounding box center [91, 142] width 115 height 14
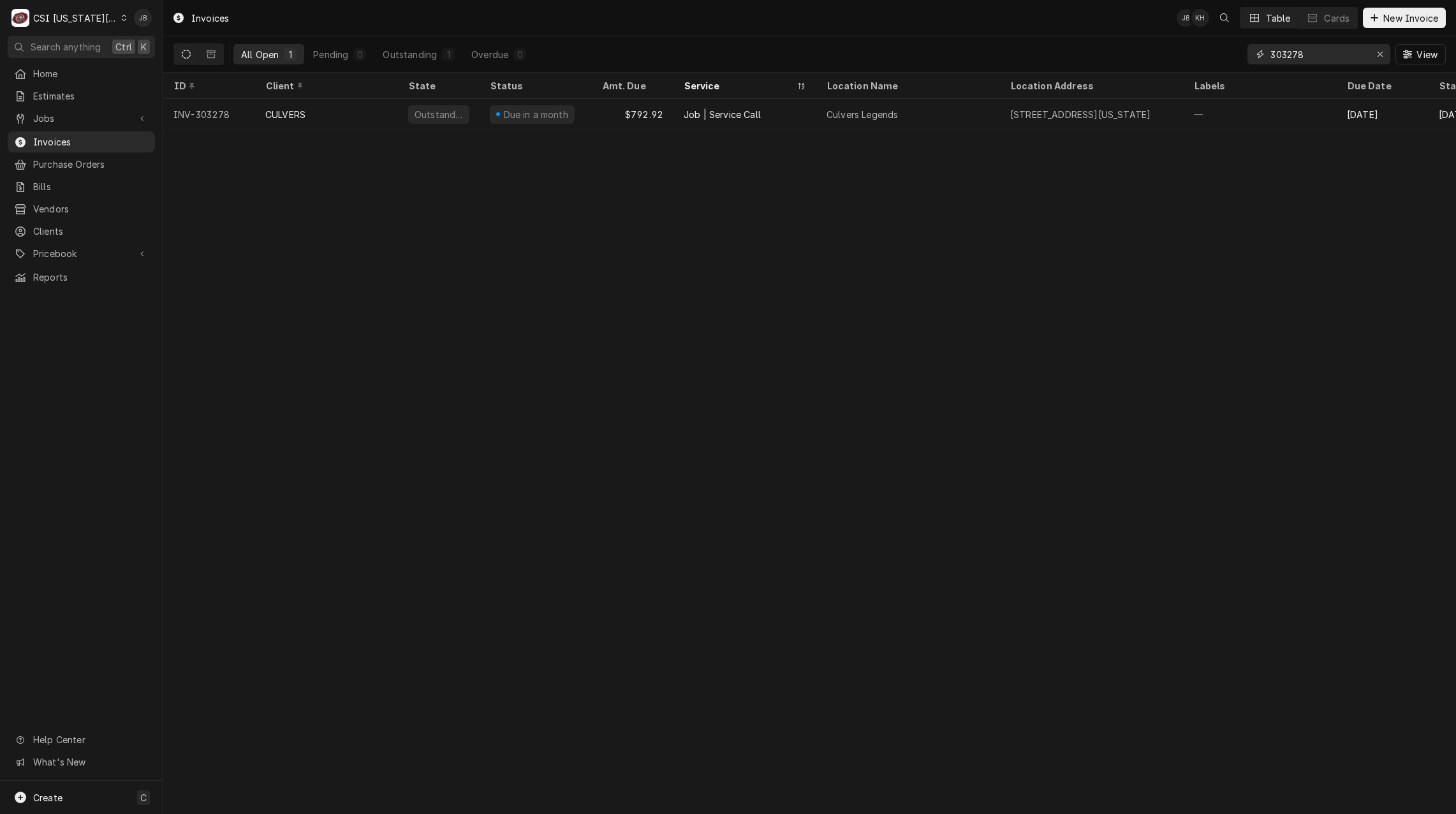
click at [1317, 60] on input "303278" at bounding box center [1318, 54] width 95 height 21
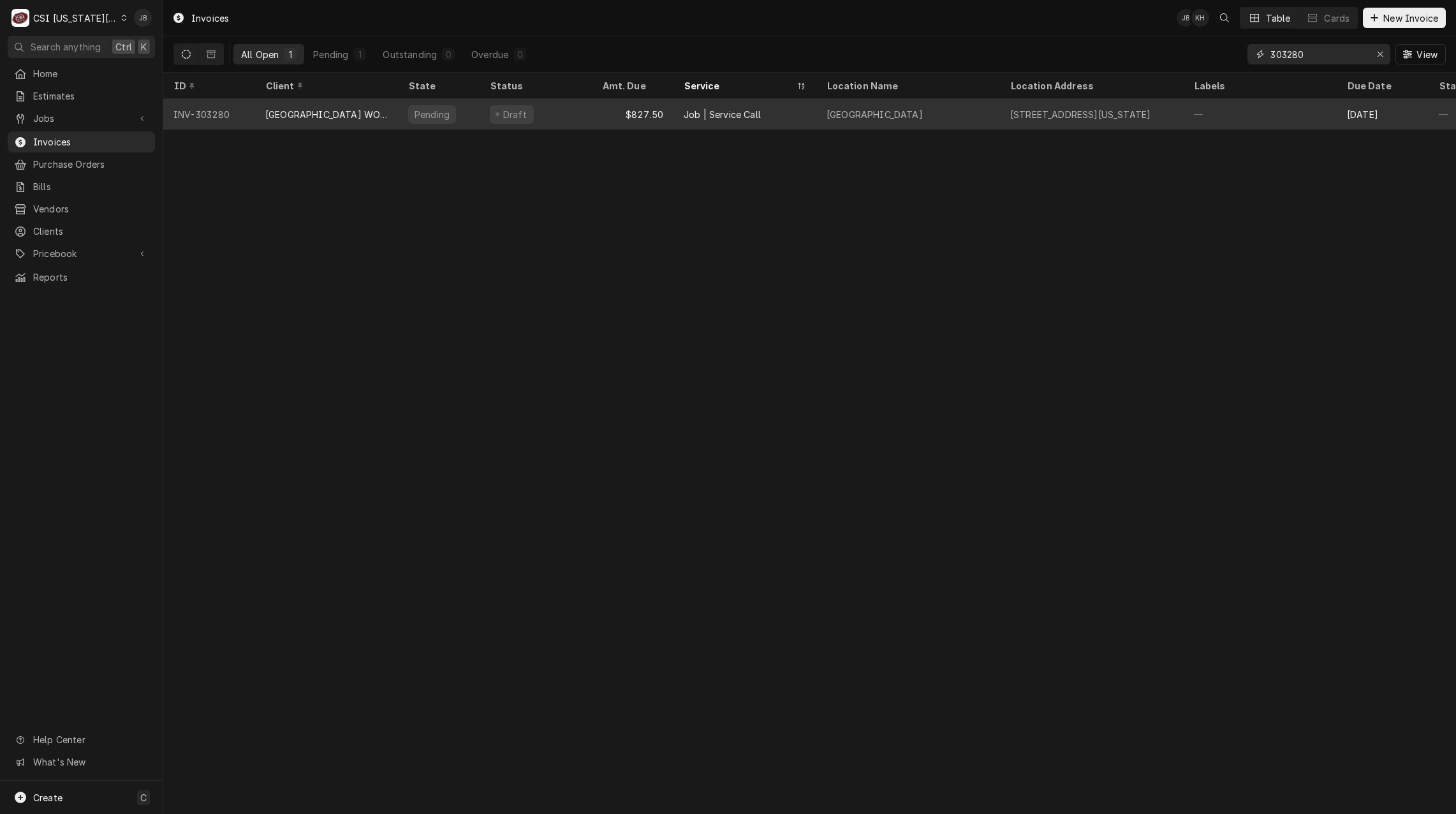
type input "303280"
click at [799, 115] on div "Job | Service Call" at bounding box center [745, 114] width 143 height 31
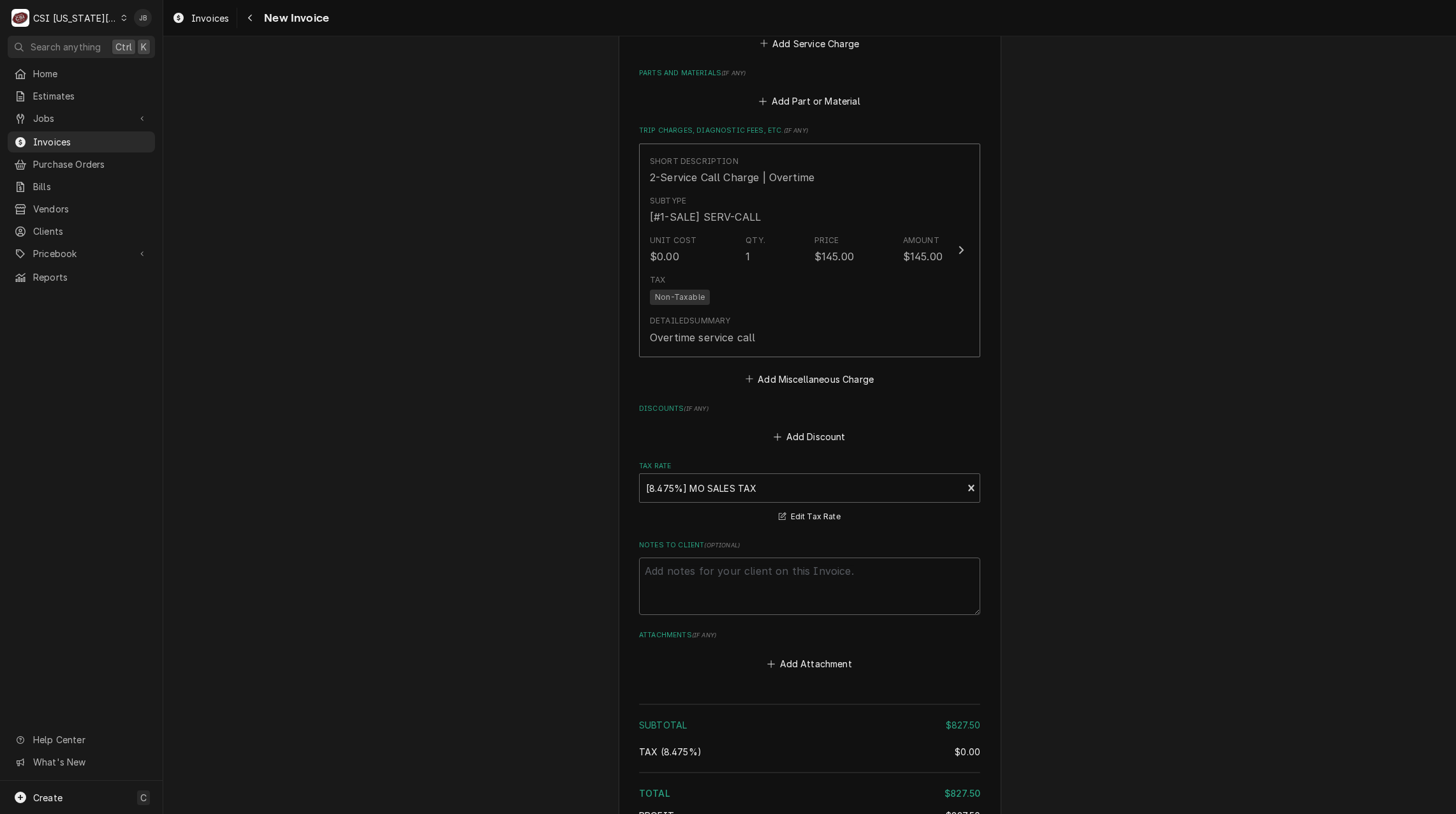
scroll to position [1961, 0]
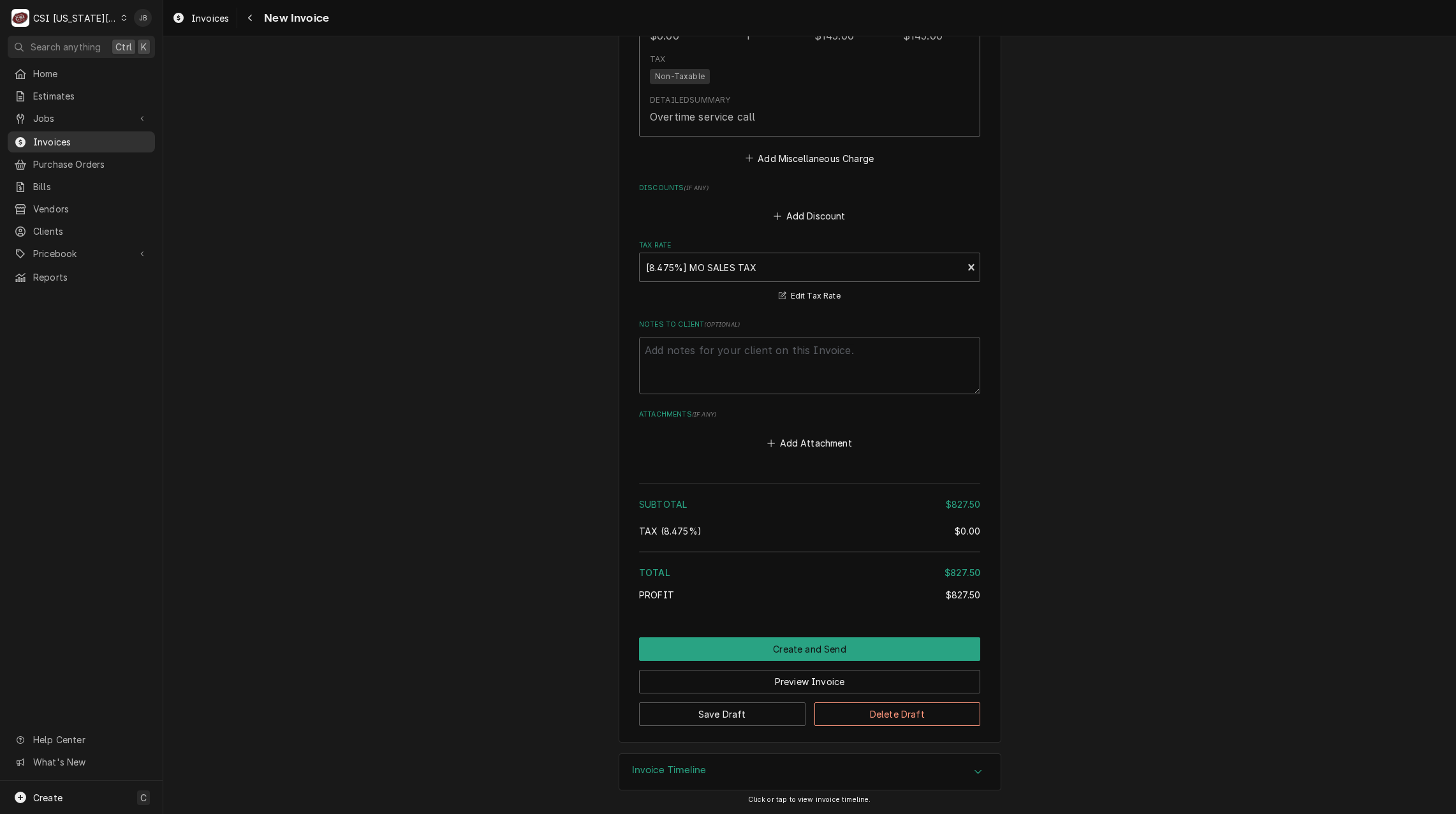
click at [72, 143] on span "Invoices" at bounding box center [91, 142] width 115 height 14
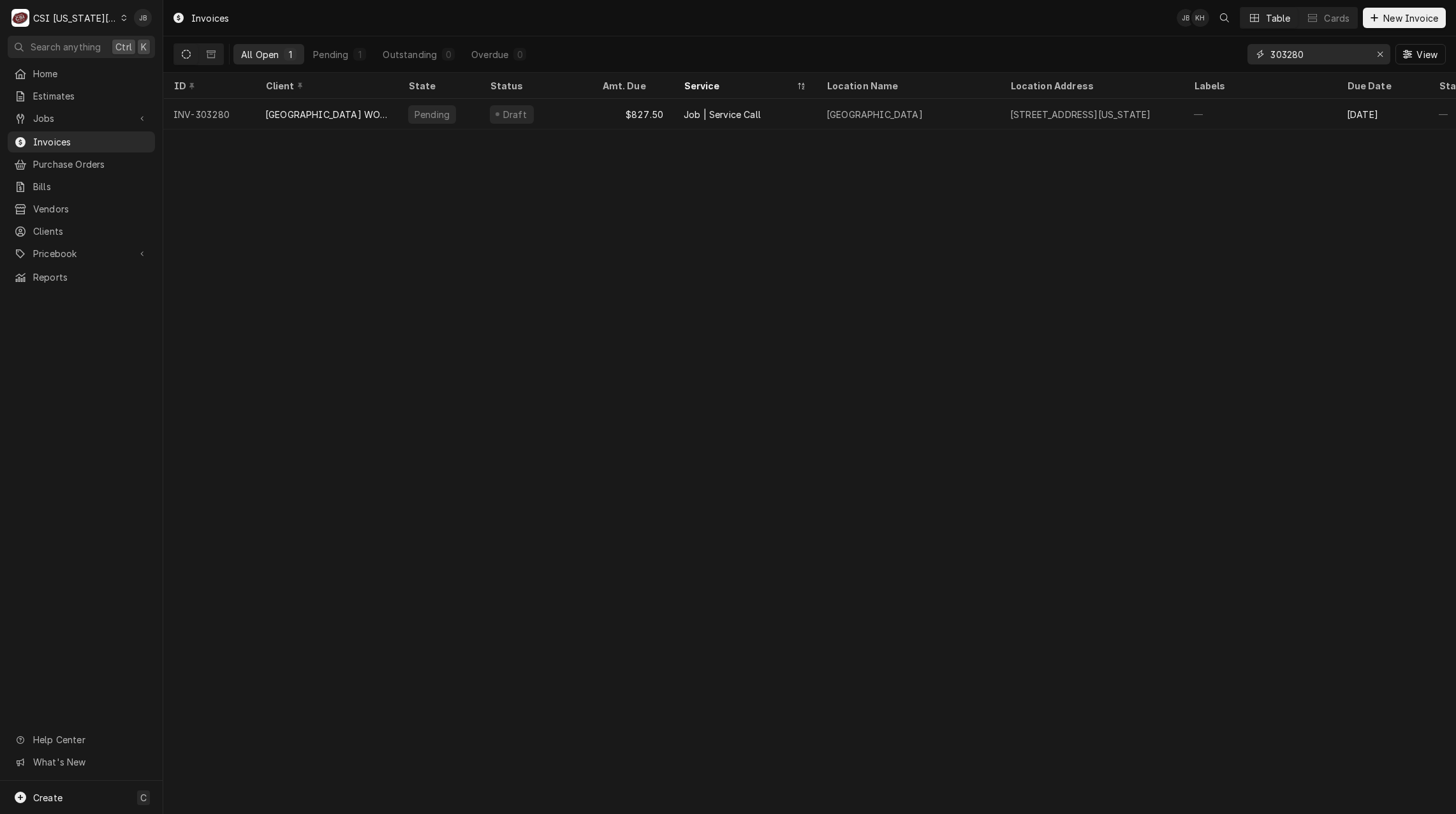
click at [1324, 50] on input "303280" at bounding box center [1318, 54] width 95 height 21
type input "303282"
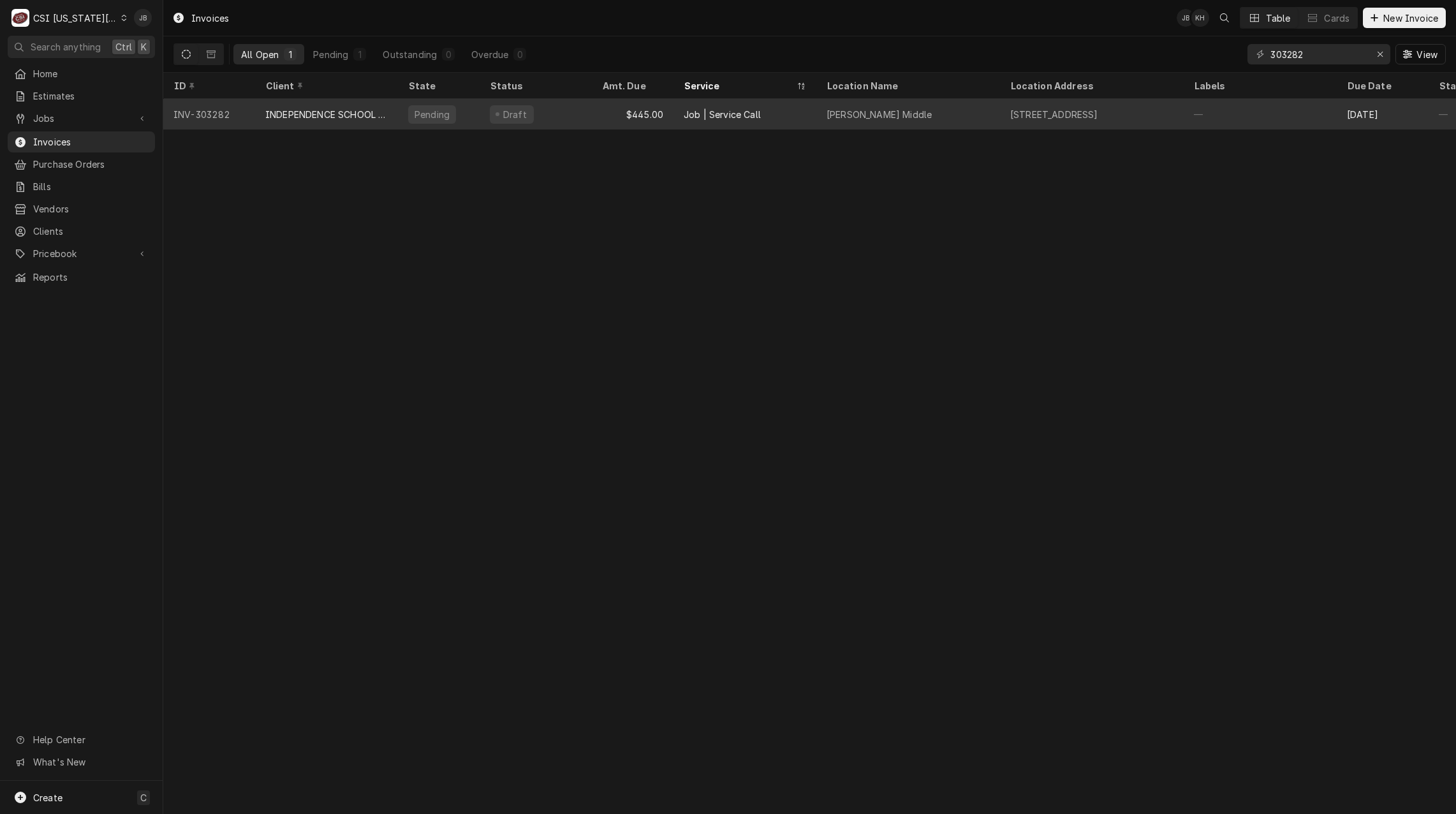
drag, startPoint x: 498, startPoint y: 110, endPoint x: 506, endPoint y: 110, distance: 8.0
click at [498, 113] on div "Dynamic Content Wrapper" at bounding box center [497, 114] width 3 height 3
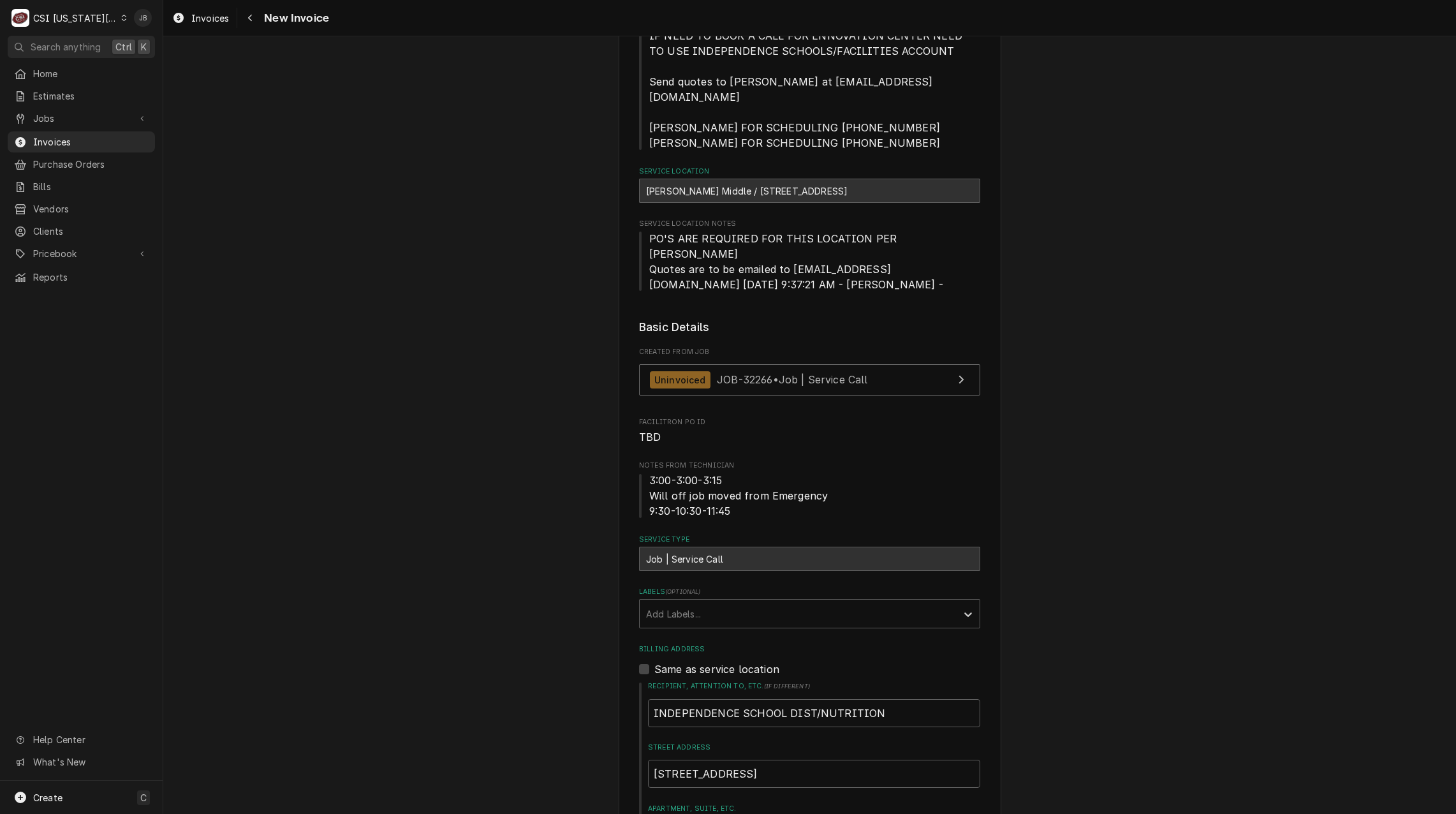
scroll to position [192, 0]
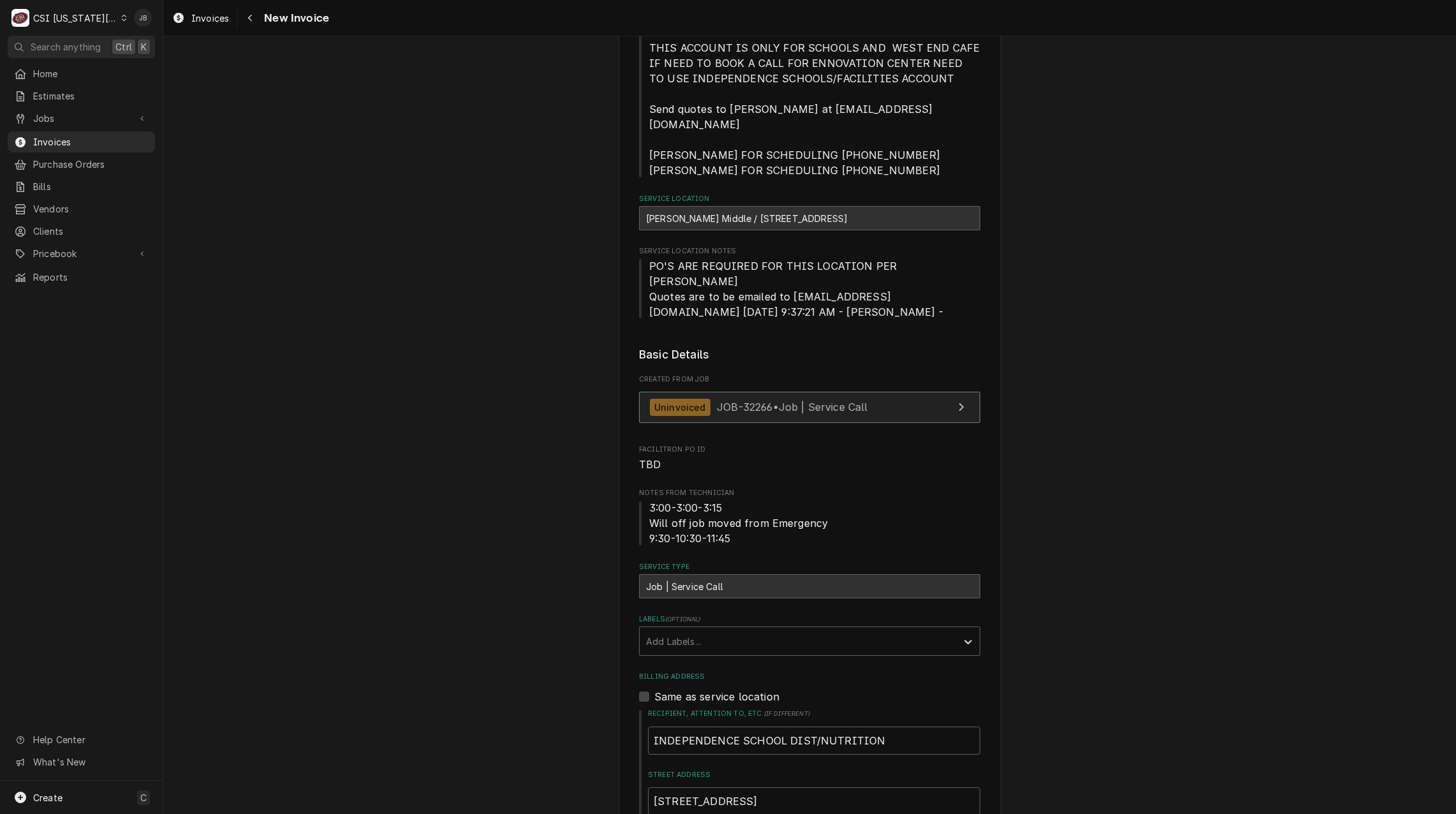
click at [767, 401] on span "JOB-32266 • Job | Service Call" at bounding box center [793, 407] width 151 height 13
click at [80, 138] on span "Invoices" at bounding box center [91, 142] width 115 height 14
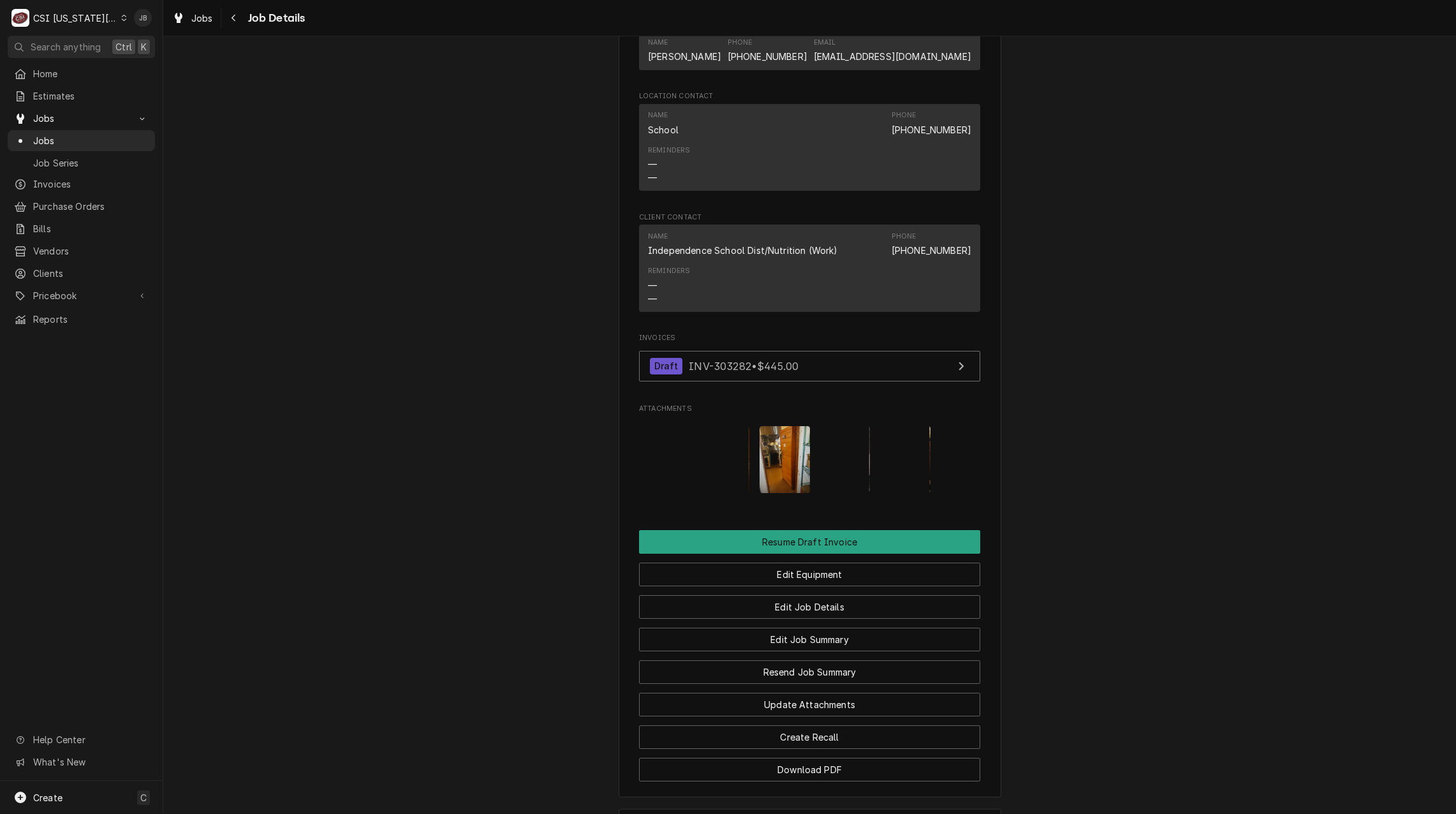
scroll to position [1447, 0]
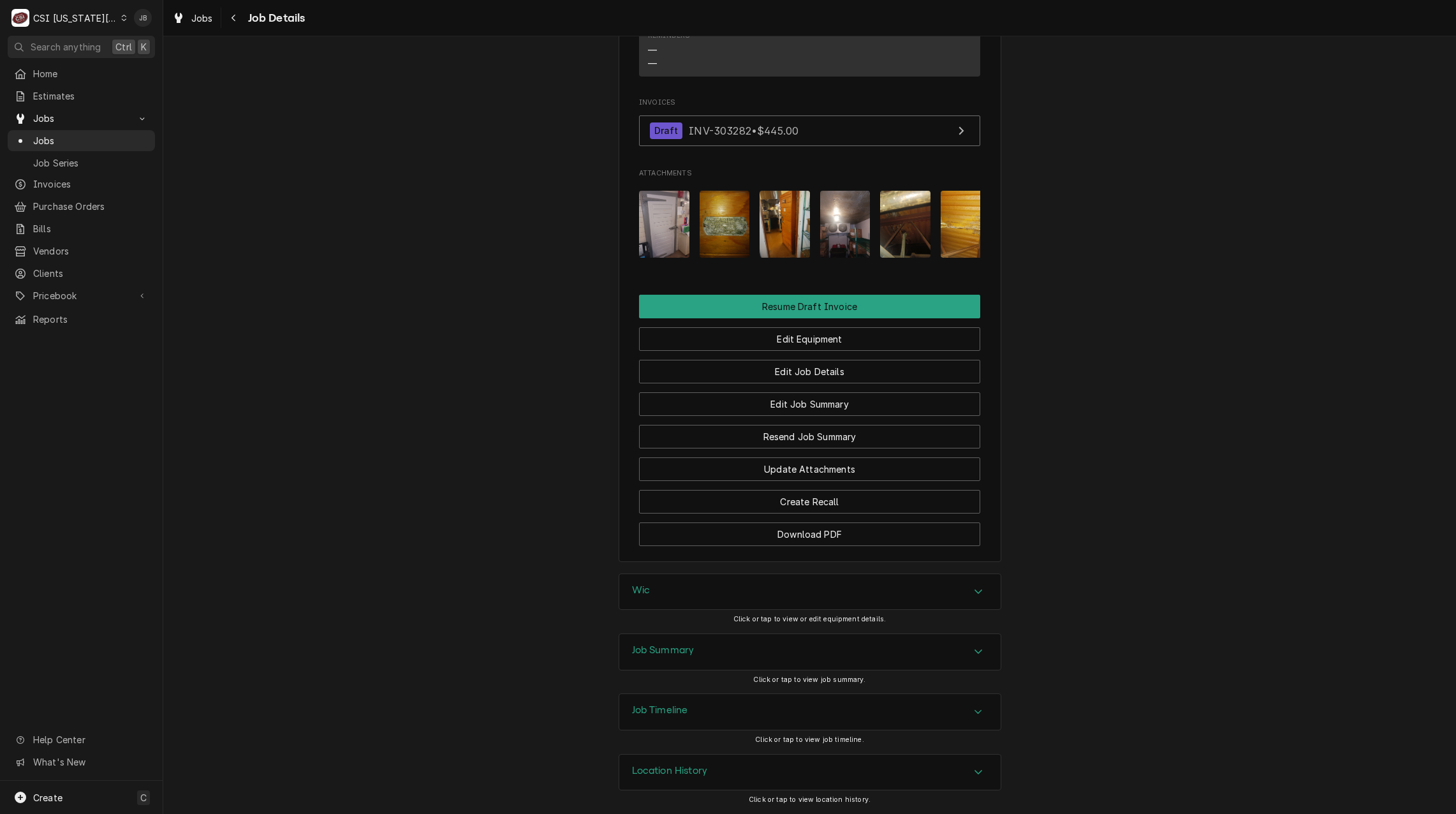
click at [671, 212] on img "Attachments" at bounding box center [664, 225] width 51 height 67
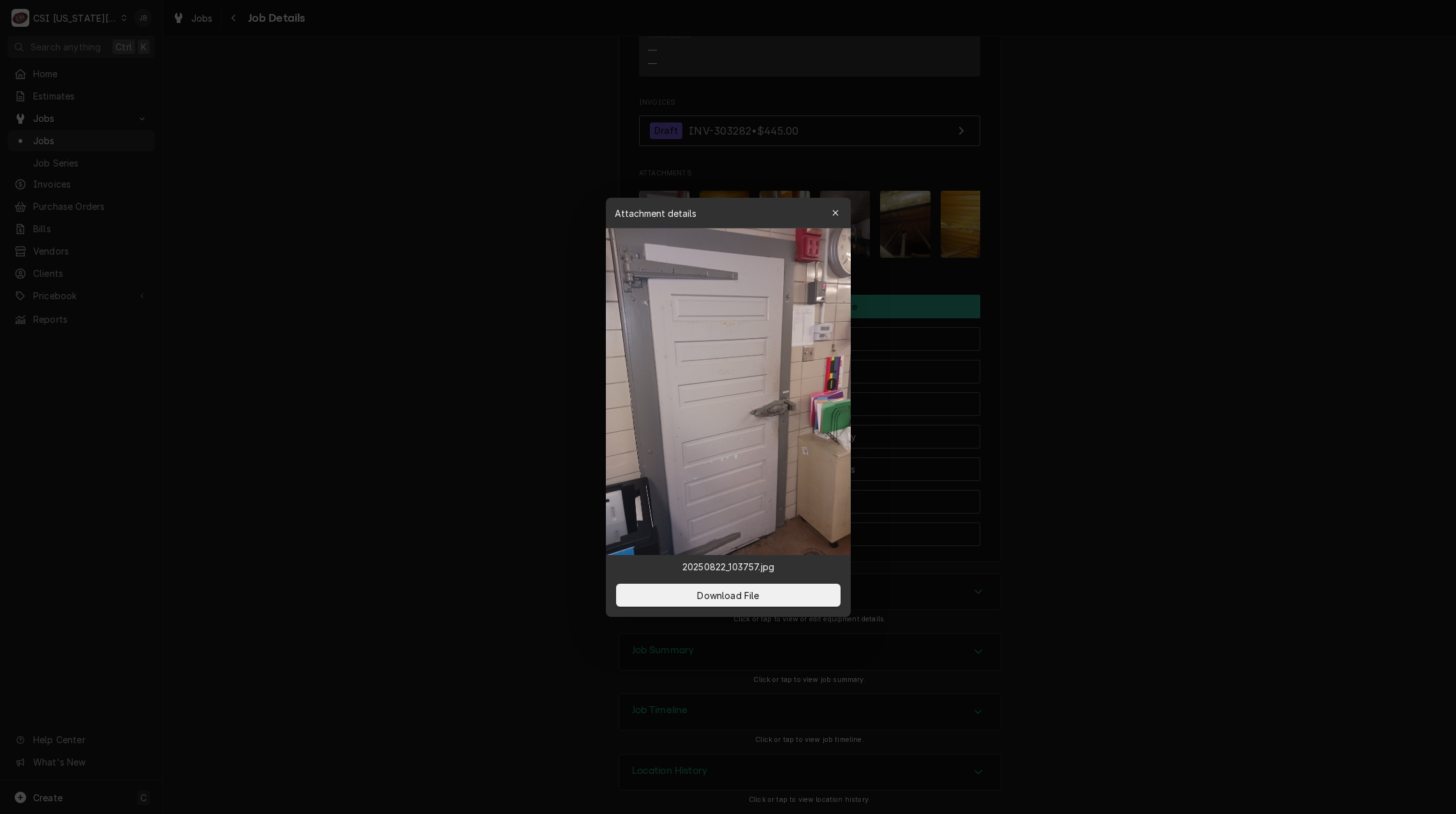
click at [902, 252] on div at bounding box center [728, 407] width 1456 height 814
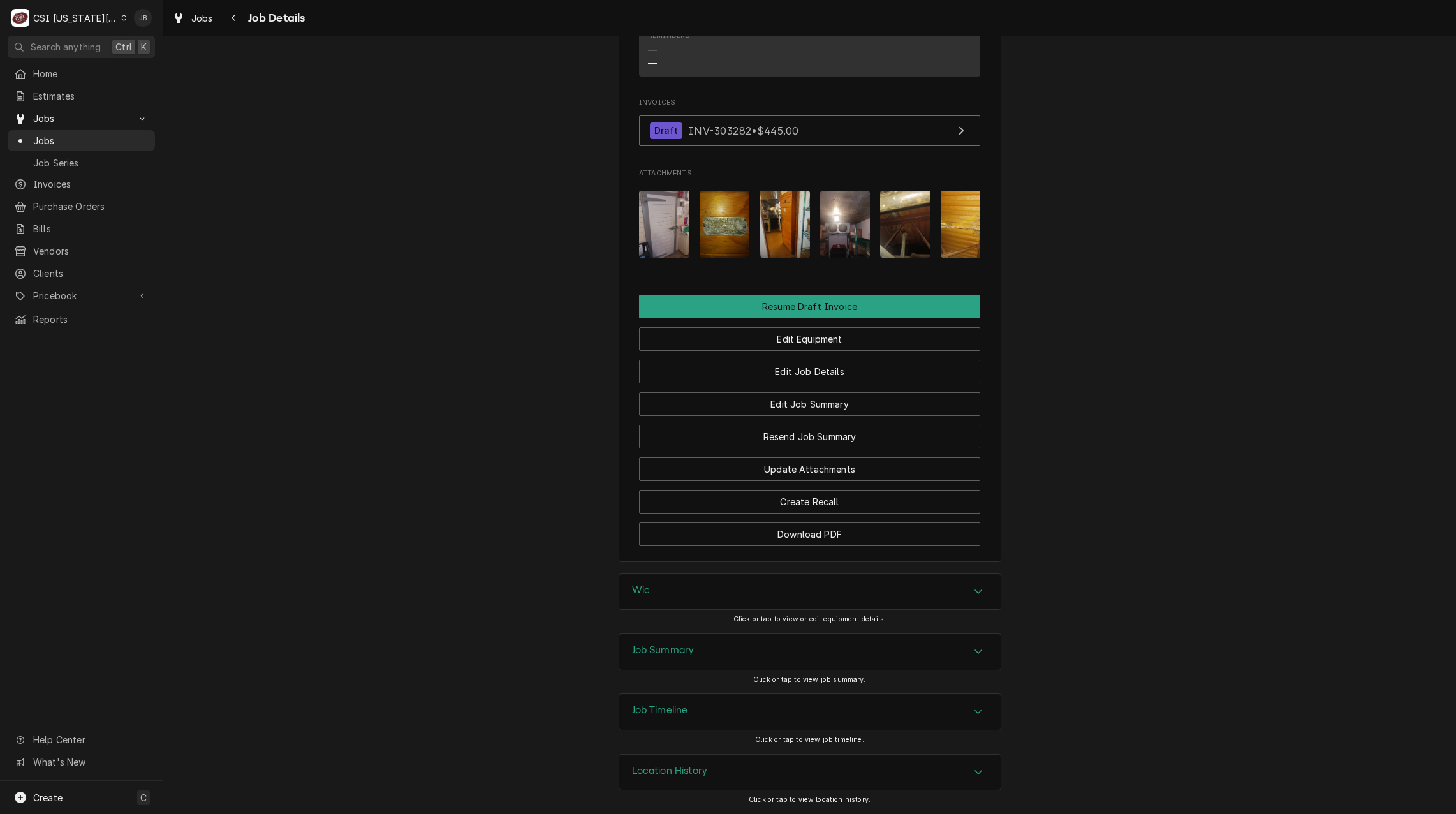
click at [716, 215] on img "Attachments" at bounding box center [725, 225] width 51 height 67
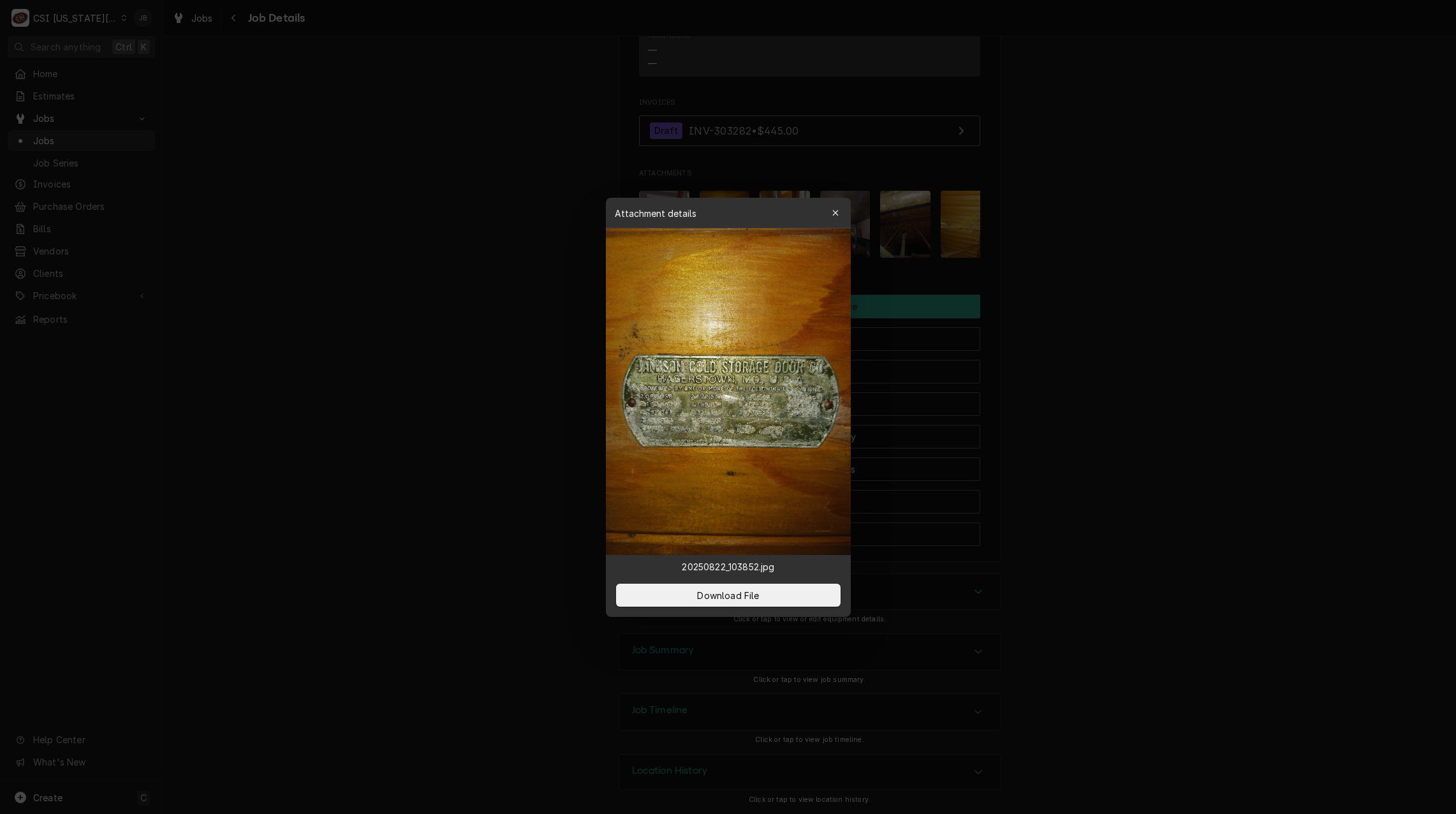
click at [840, 238] on img at bounding box center [728, 392] width 245 height 327
click at [958, 241] on div at bounding box center [728, 407] width 1456 height 814
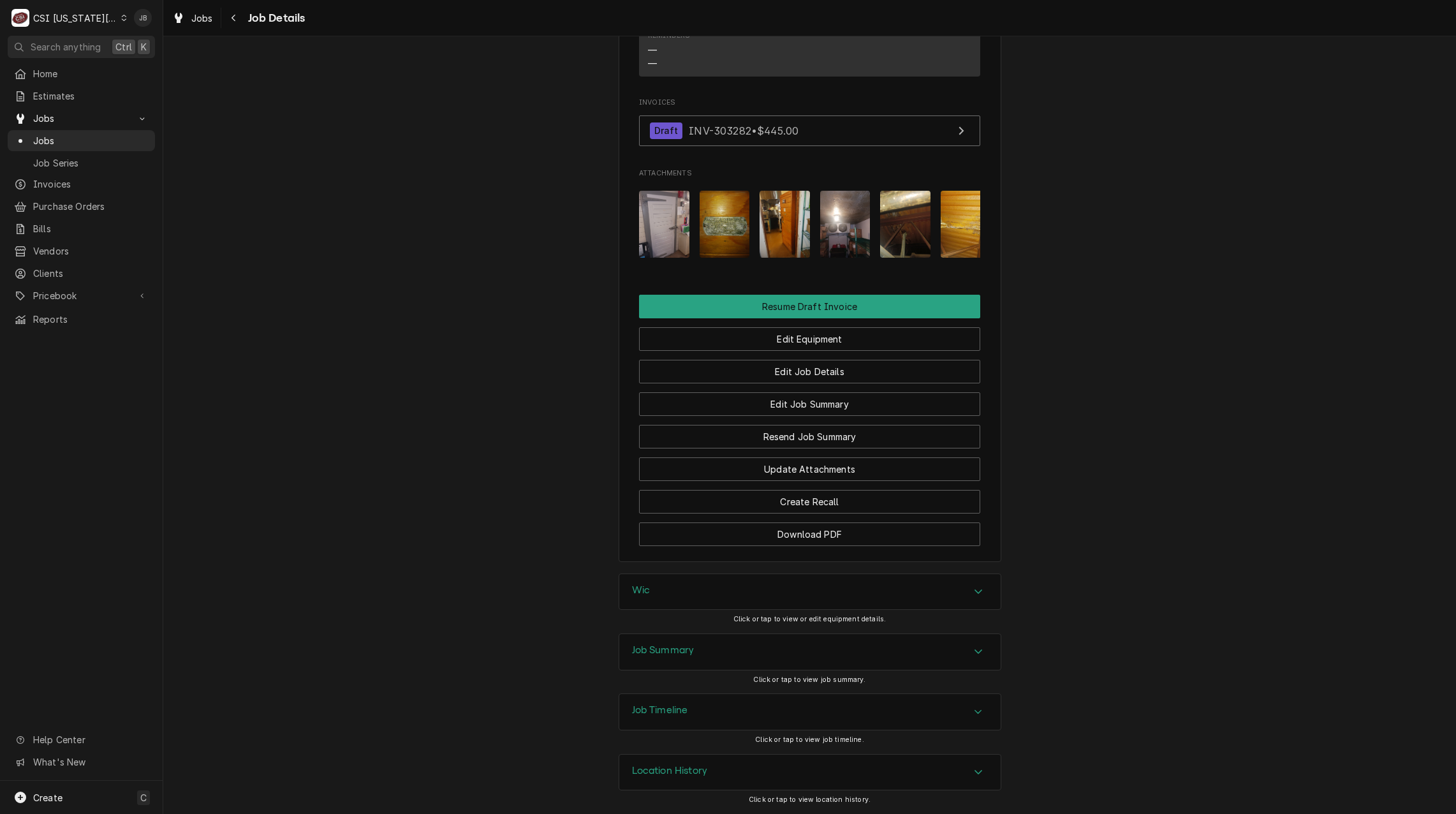
click at [777, 215] on img "Attachments" at bounding box center [784, 225] width 51 height 67
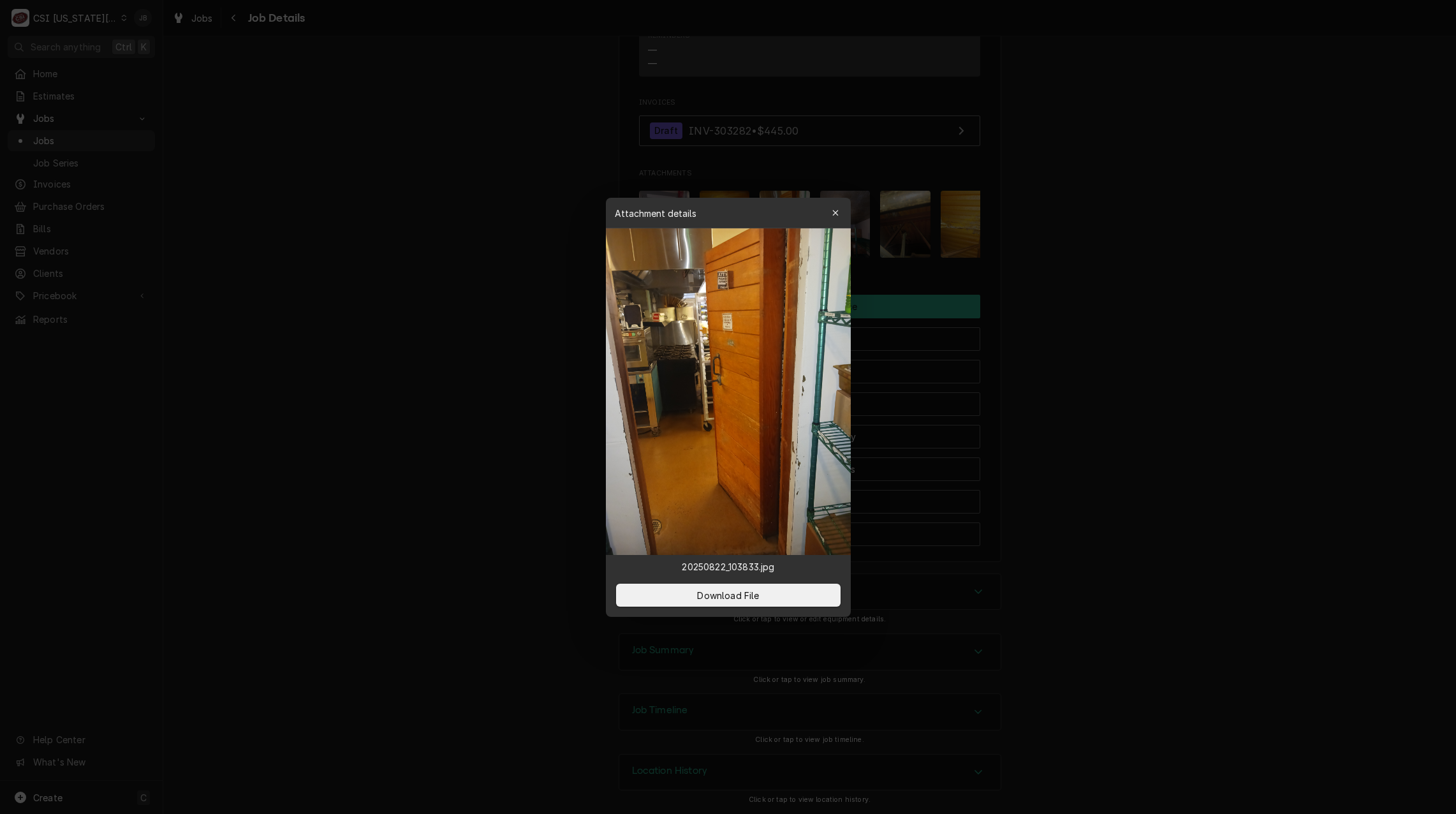
click at [1076, 266] on div at bounding box center [728, 407] width 1456 height 814
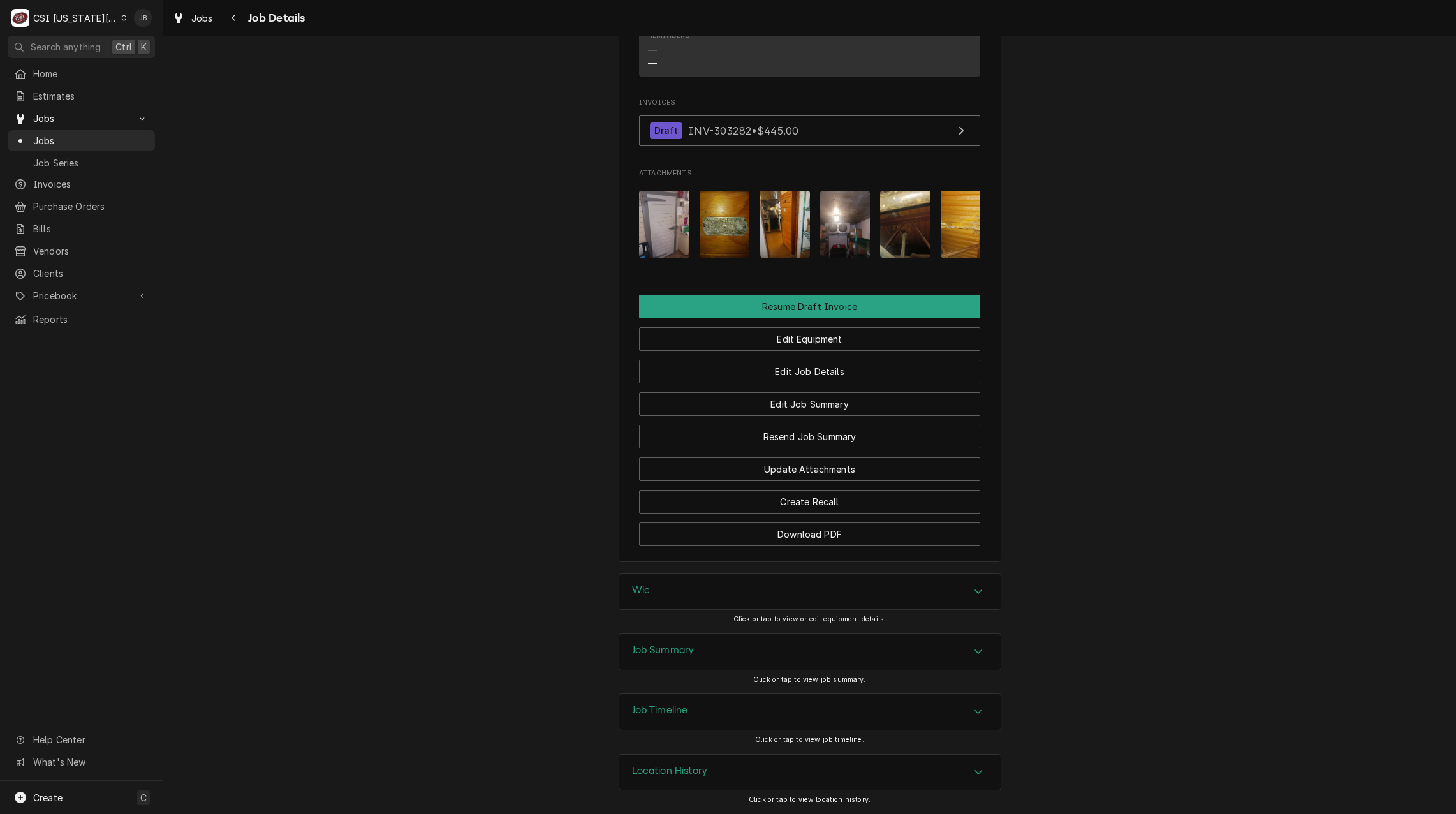
click at [844, 214] on img "Attachments" at bounding box center [845, 225] width 51 height 67
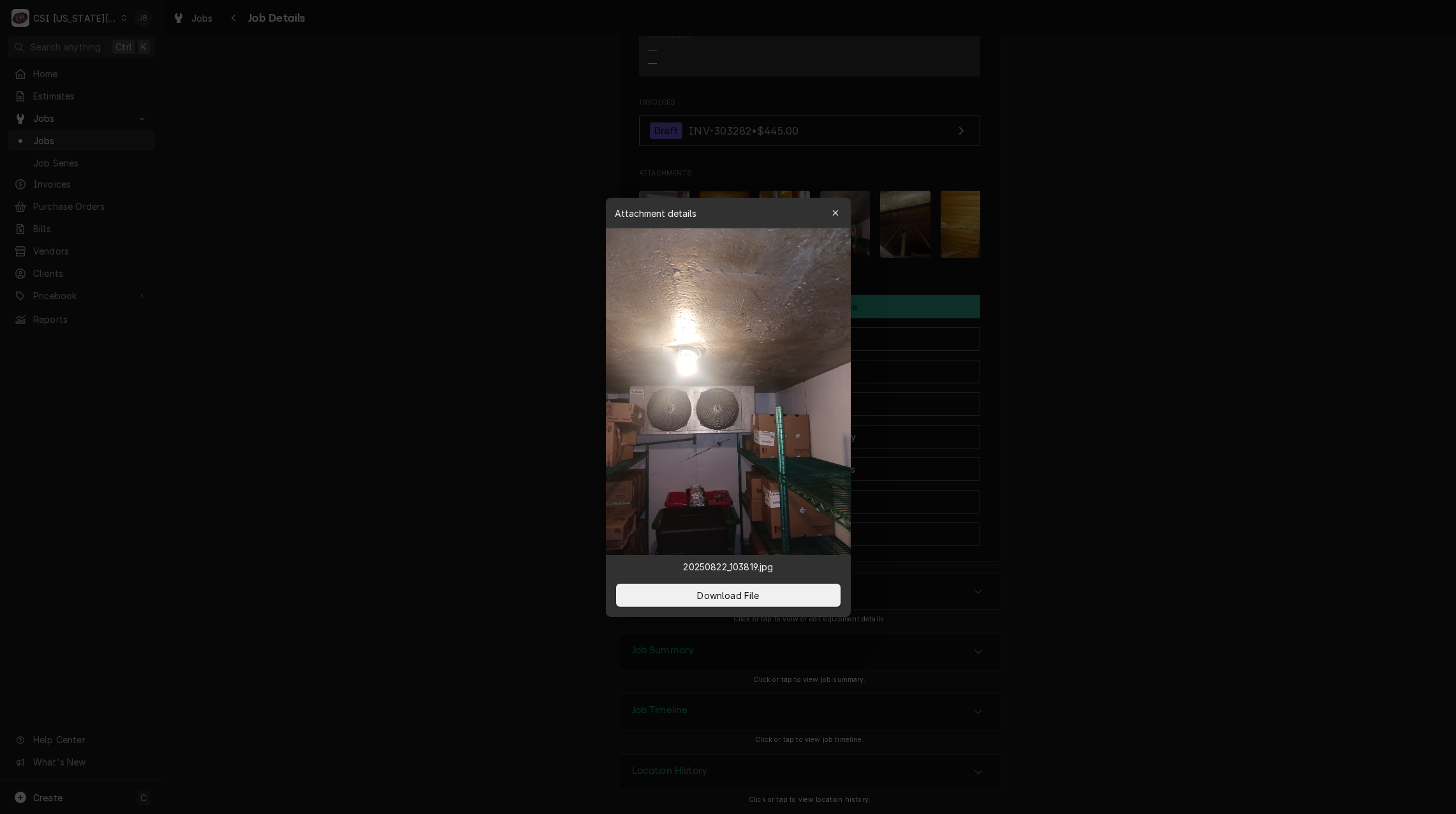
click at [1005, 252] on div at bounding box center [728, 407] width 1456 height 814
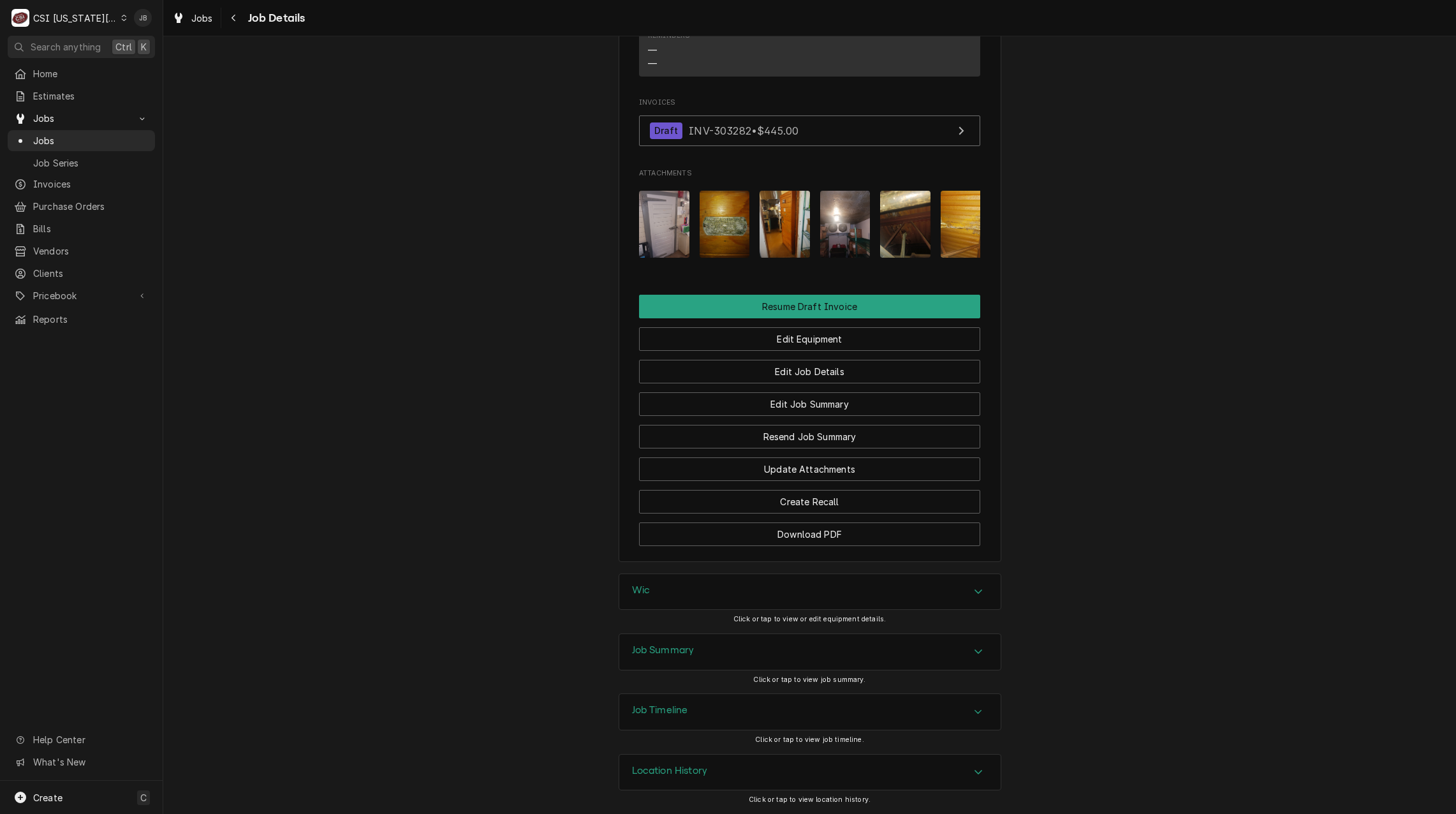
click at [888, 212] on img "Attachments" at bounding box center [906, 225] width 51 height 67
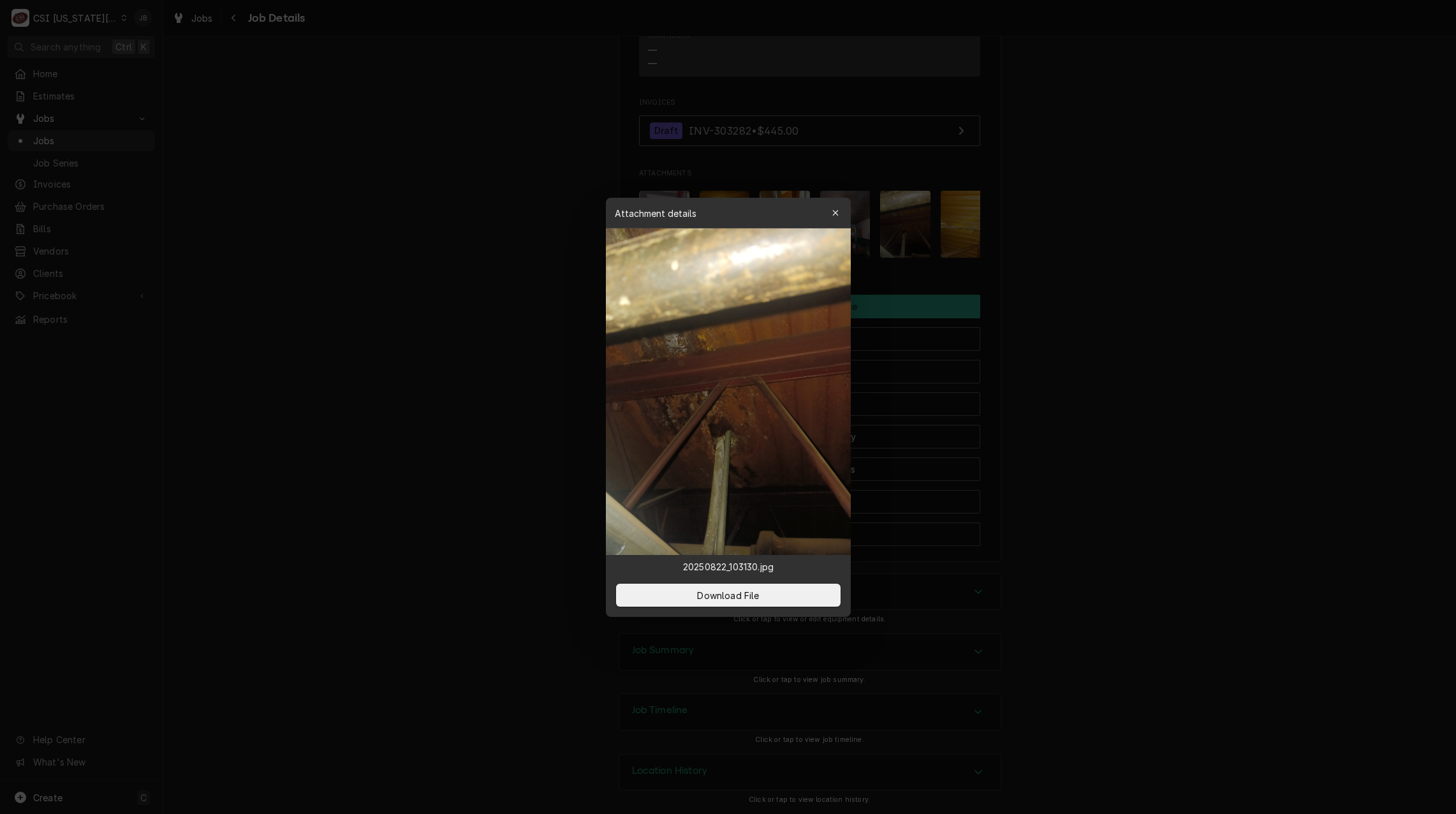
click at [993, 233] on div at bounding box center [728, 407] width 1456 height 814
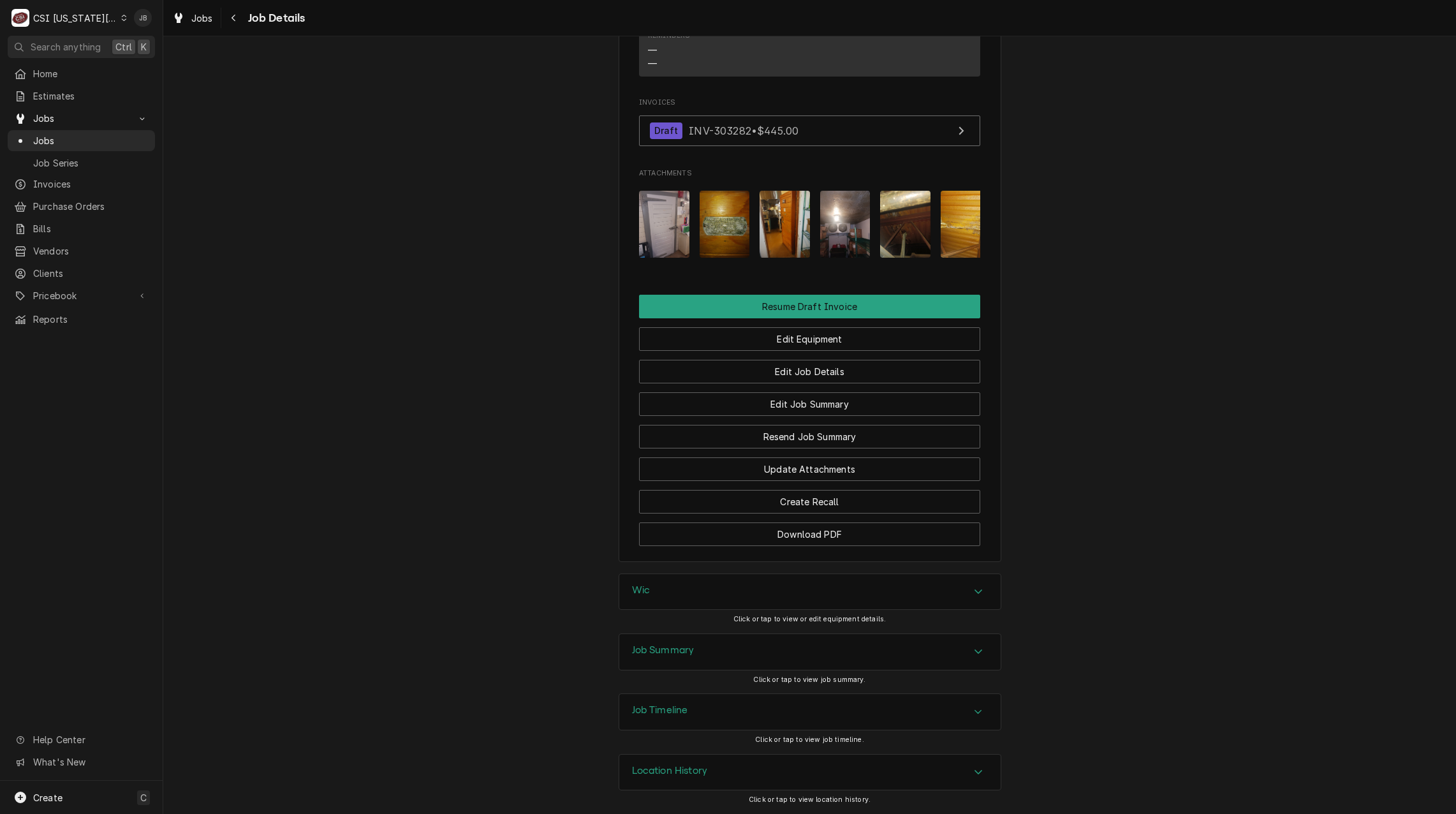
click at [933, 227] on div "Attachments" at bounding box center [809, 225] width 341 height 88
click at [955, 220] on img "Attachments" at bounding box center [966, 225] width 51 height 67
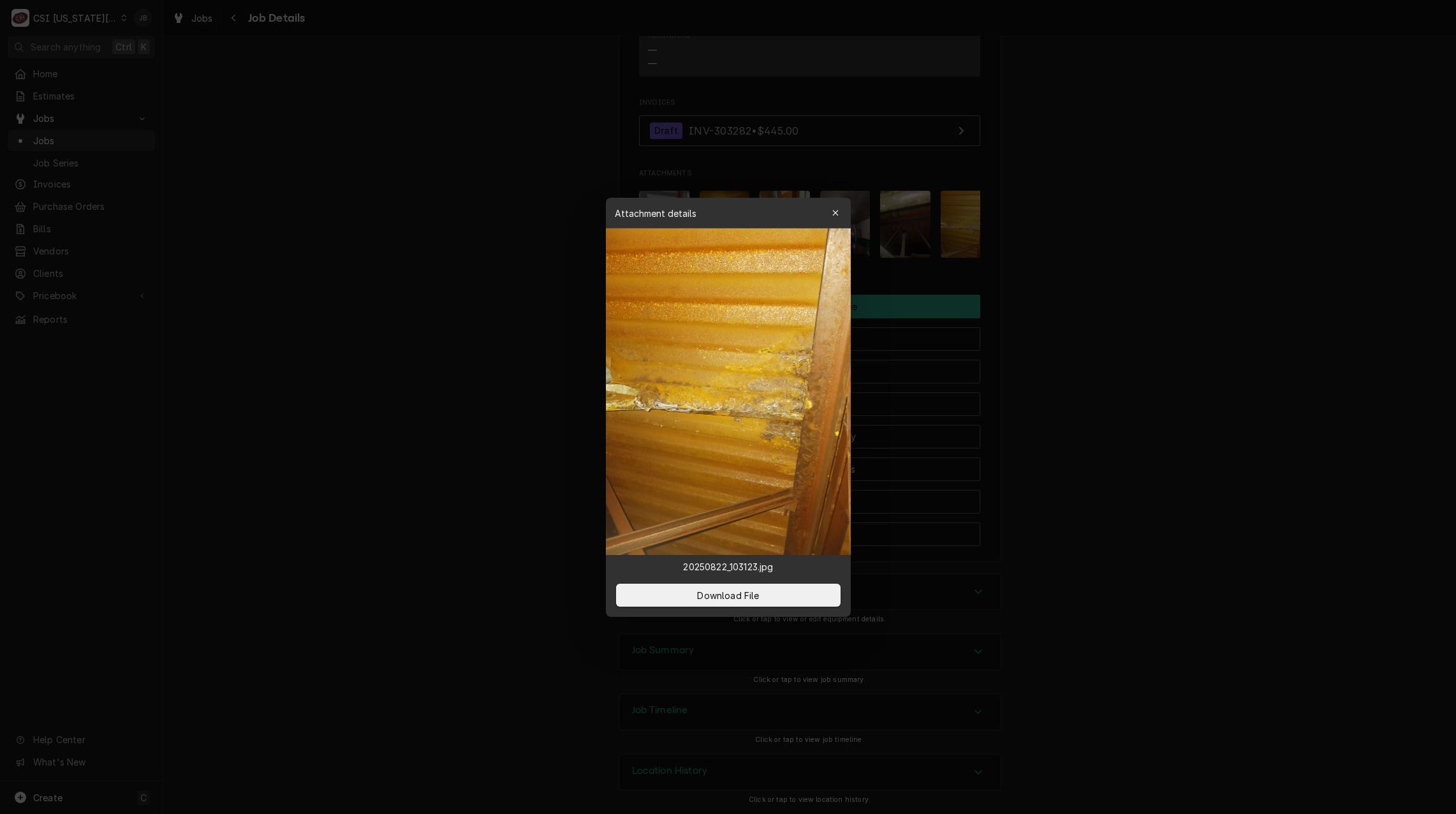
click at [1039, 293] on div at bounding box center [728, 407] width 1456 height 814
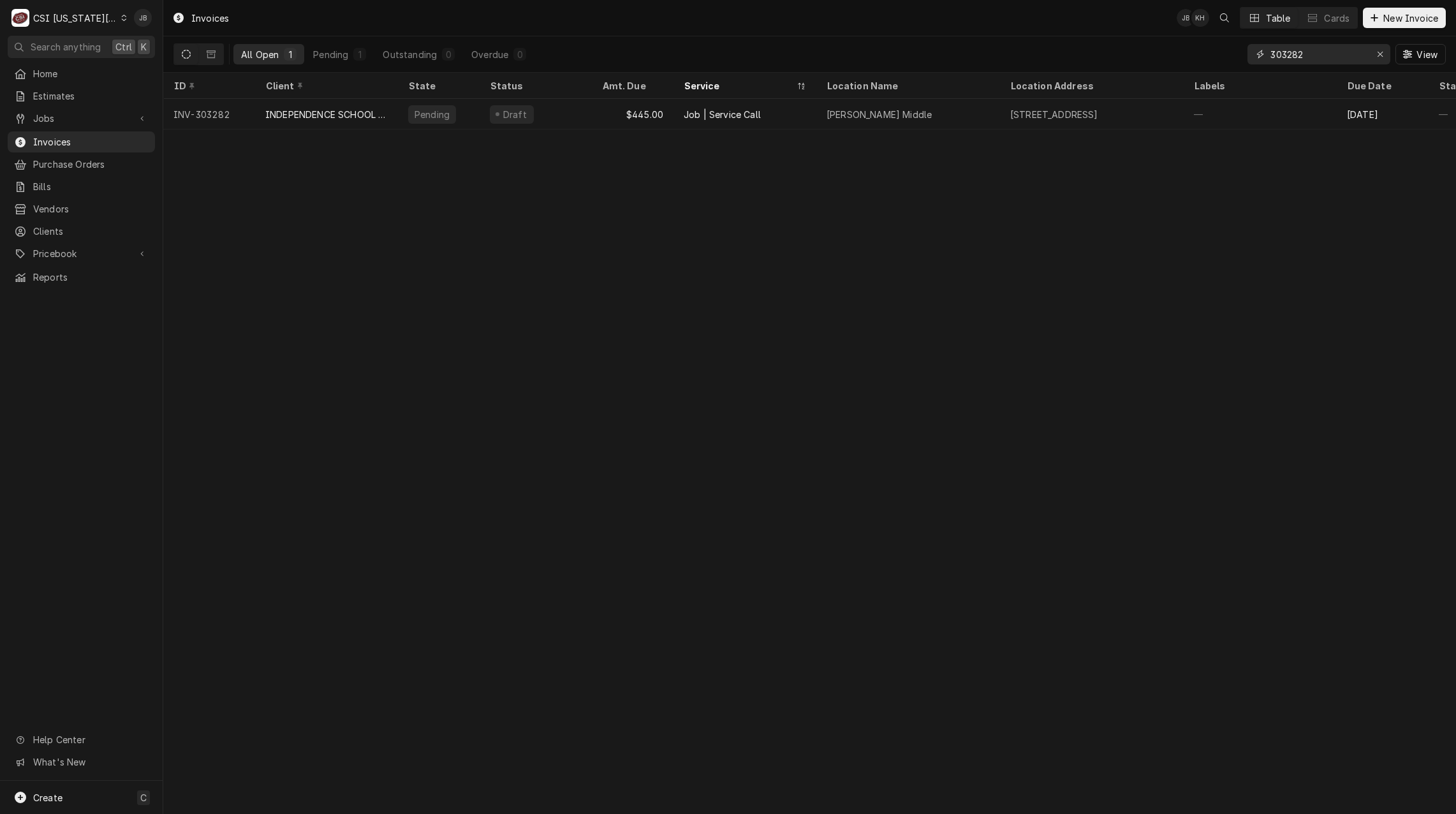
click at [1312, 59] on input "303282" at bounding box center [1318, 54] width 95 height 21
type input "303289"
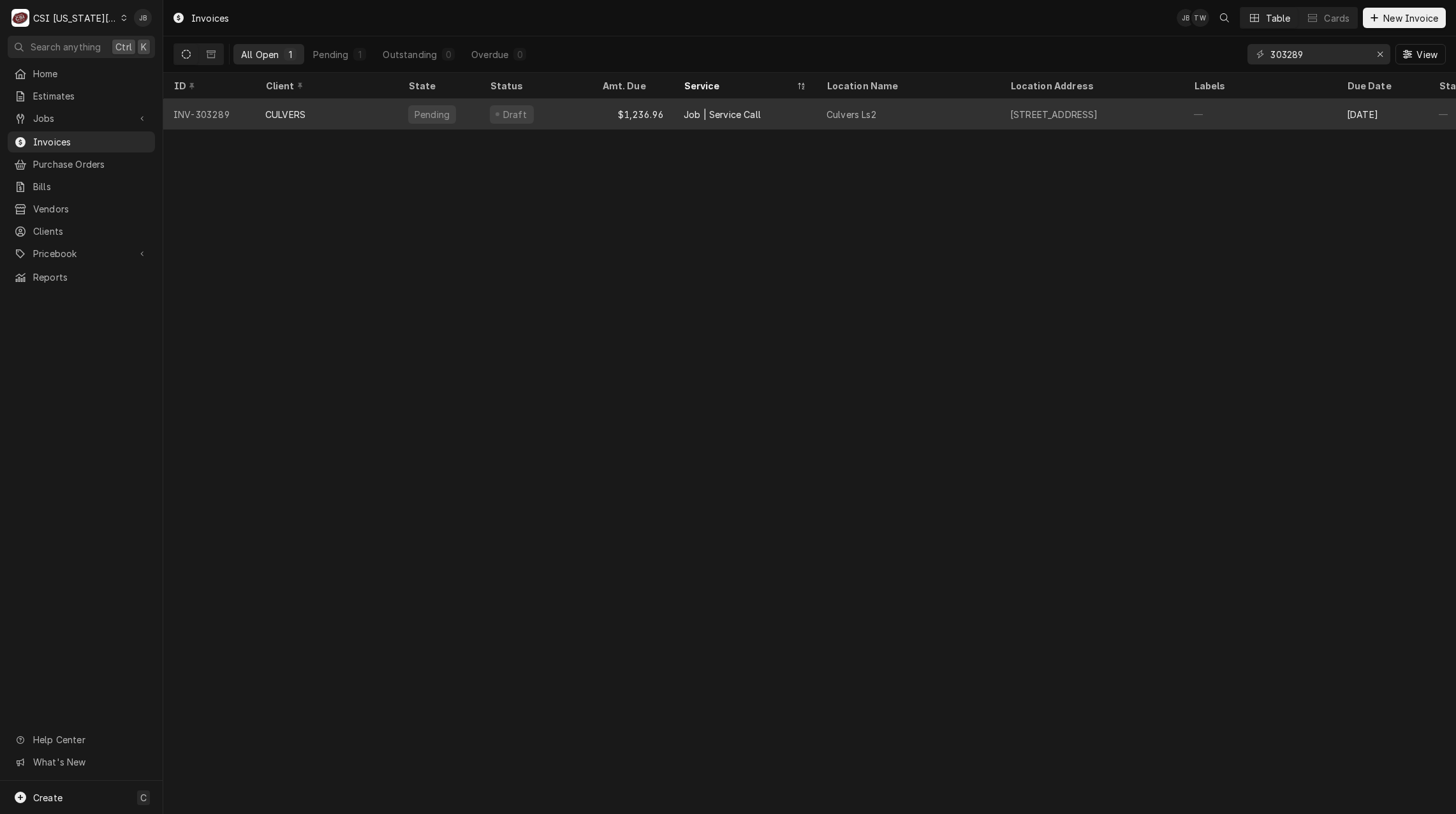
click at [716, 122] on div "Job | Service Call" at bounding box center [745, 114] width 143 height 31
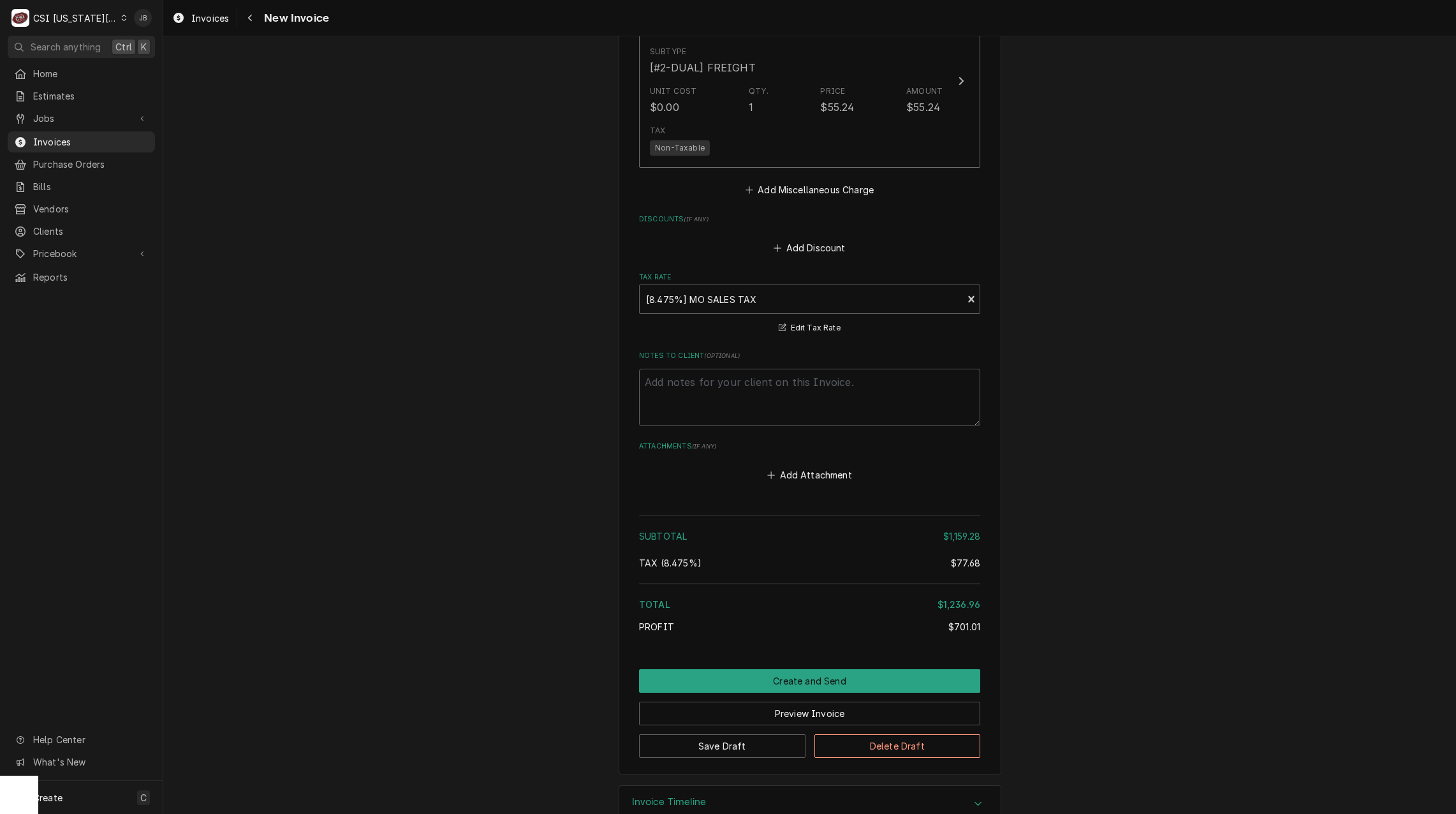
scroll to position [2044, 0]
click at [795, 669] on button "Create and Send" at bounding box center [809, 680] width 341 height 23
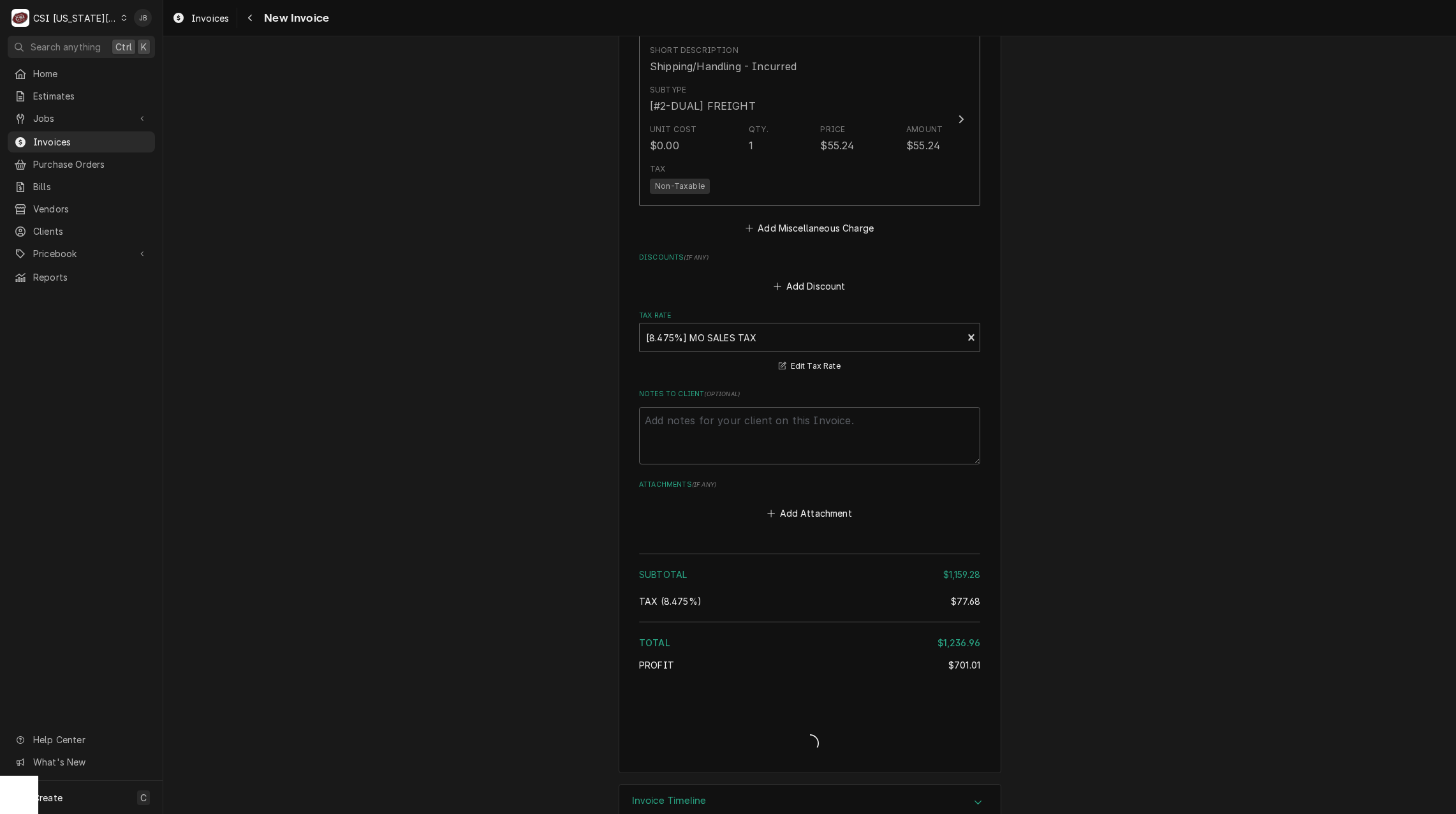
type textarea "x"
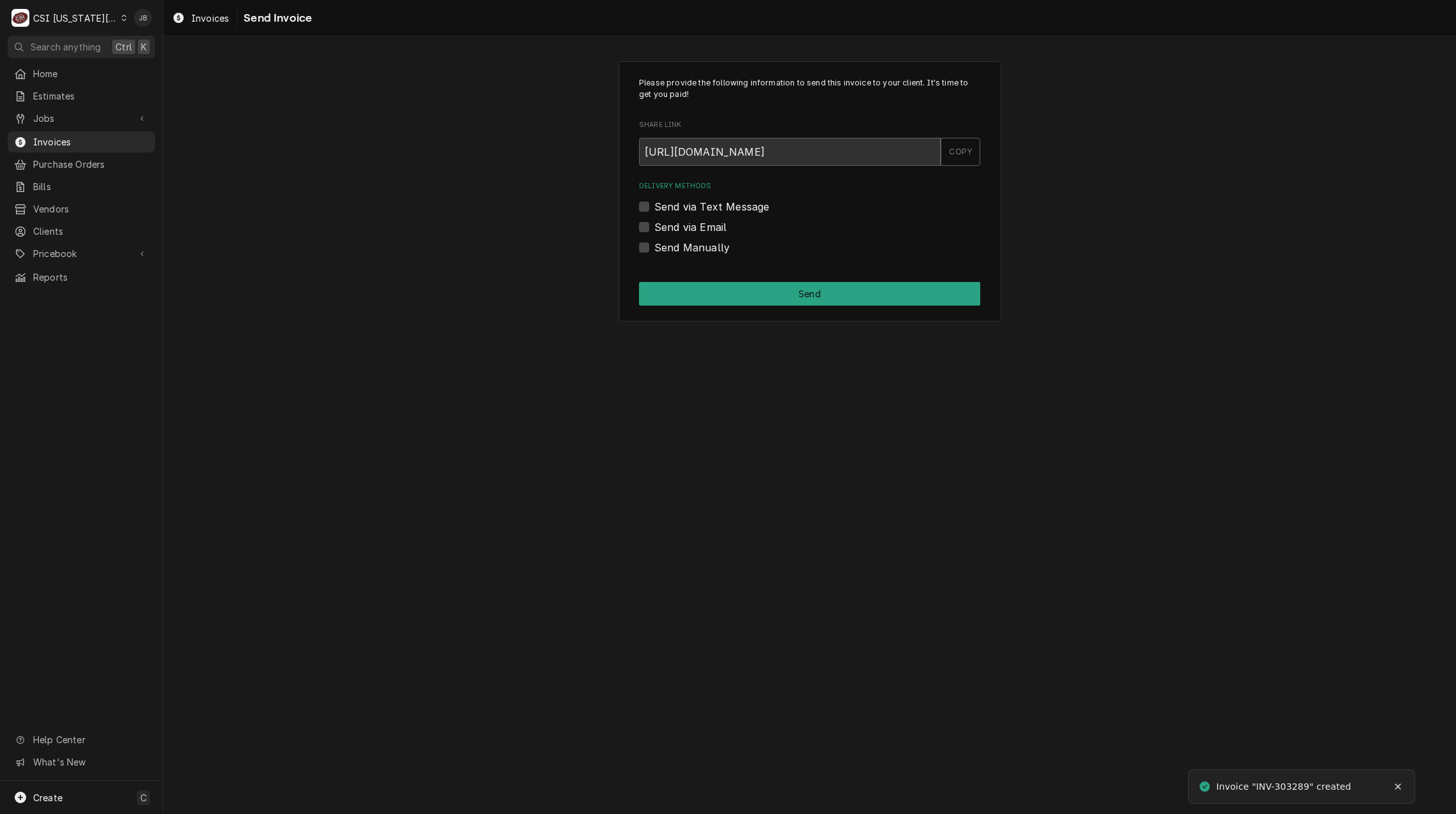
click at [683, 236] on div "Delivery Methods Send via Text Message Send via Email Send Manually" at bounding box center [809, 218] width 341 height 73
click at [700, 225] on label "Send via Email" at bounding box center [691, 227] width 72 height 15
click at [700, 225] on input "Send via Email" at bounding box center [825, 233] width 341 height 28
checkbox input "true"
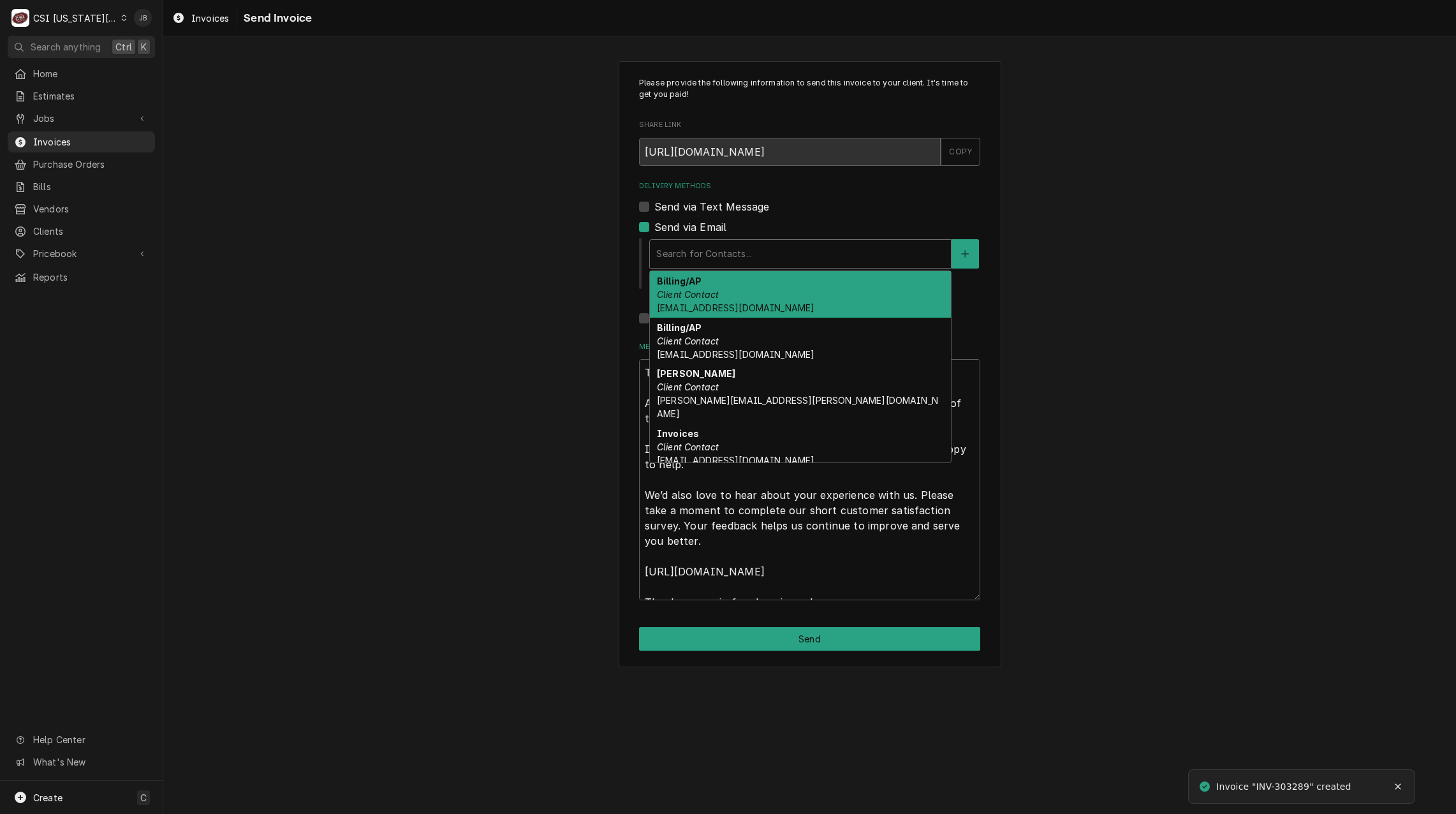
click at [703, 262] on div "Delivery Methods" at bounding box center [800, 254] width 288 height 23
click at [738, 300] on div "Billing/AP Client Contact accounting@mphdining.com" at bounding box center [801, 294] width 301 height 46
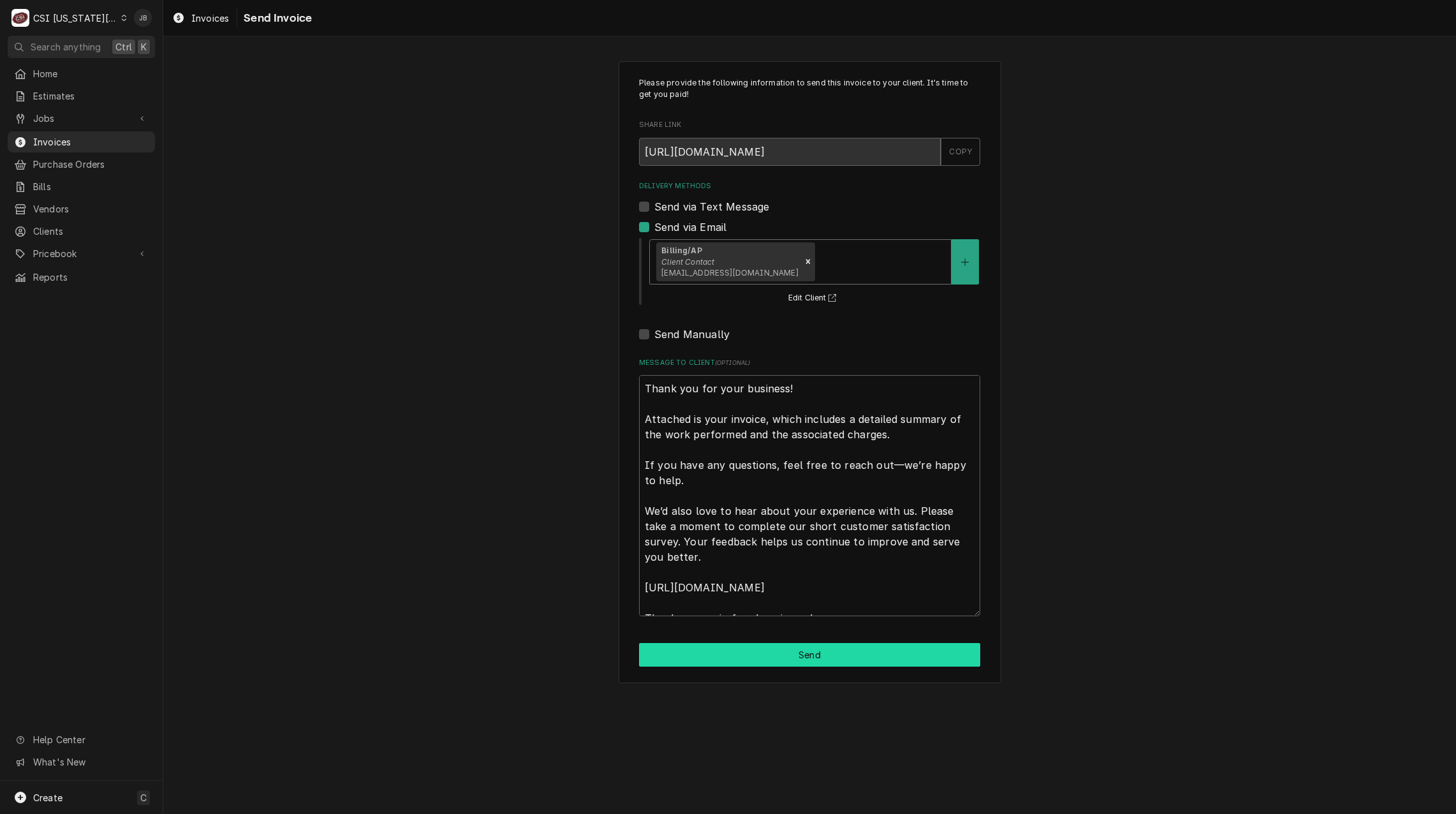
click at [814, 656] on button "Send" at bounding box center [809, 655] width 341 height 23
type textarea "x"
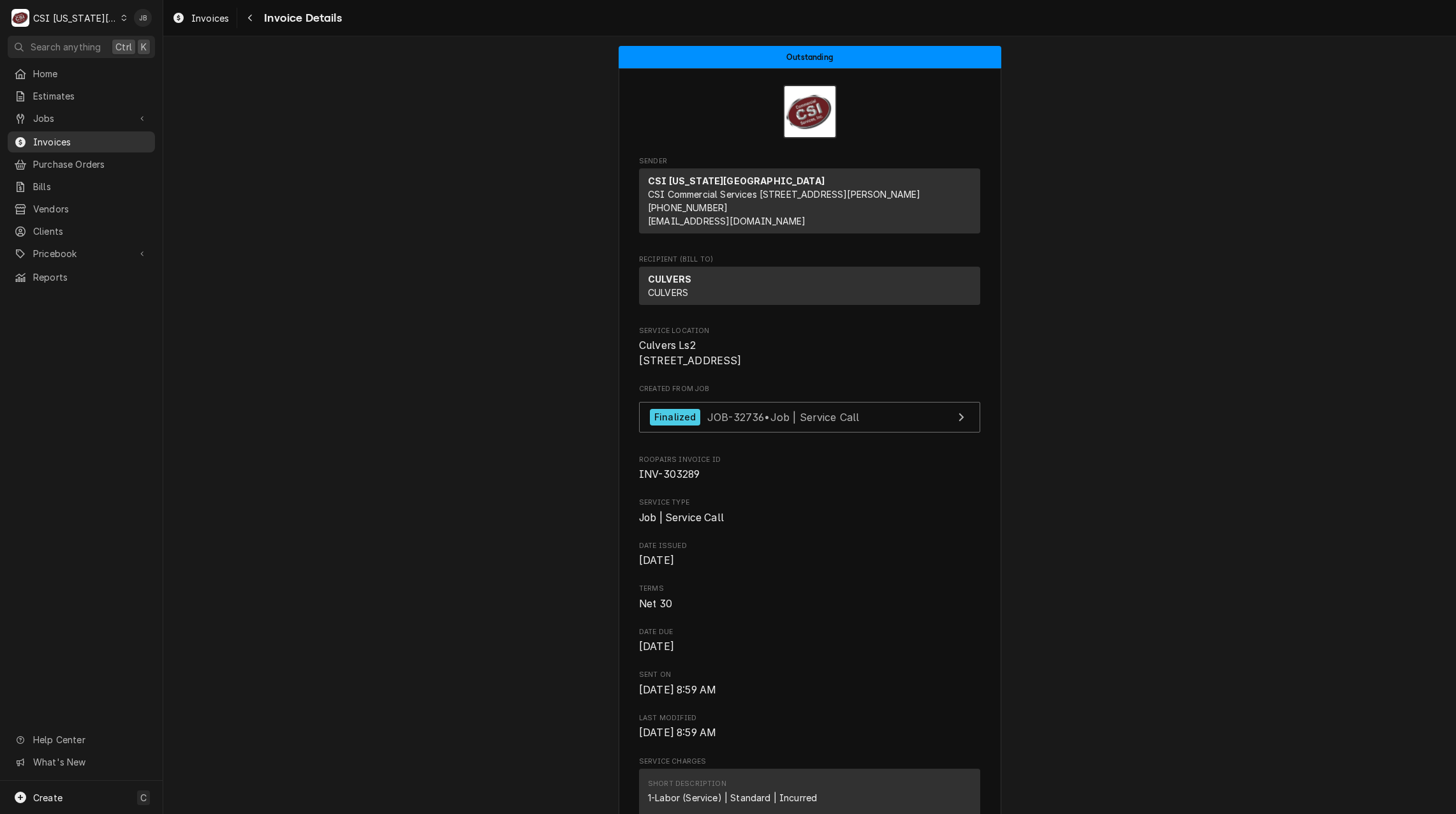
click at [71, 144] on span "Invoices" at bounding box center [91, 142] width 115 height 14
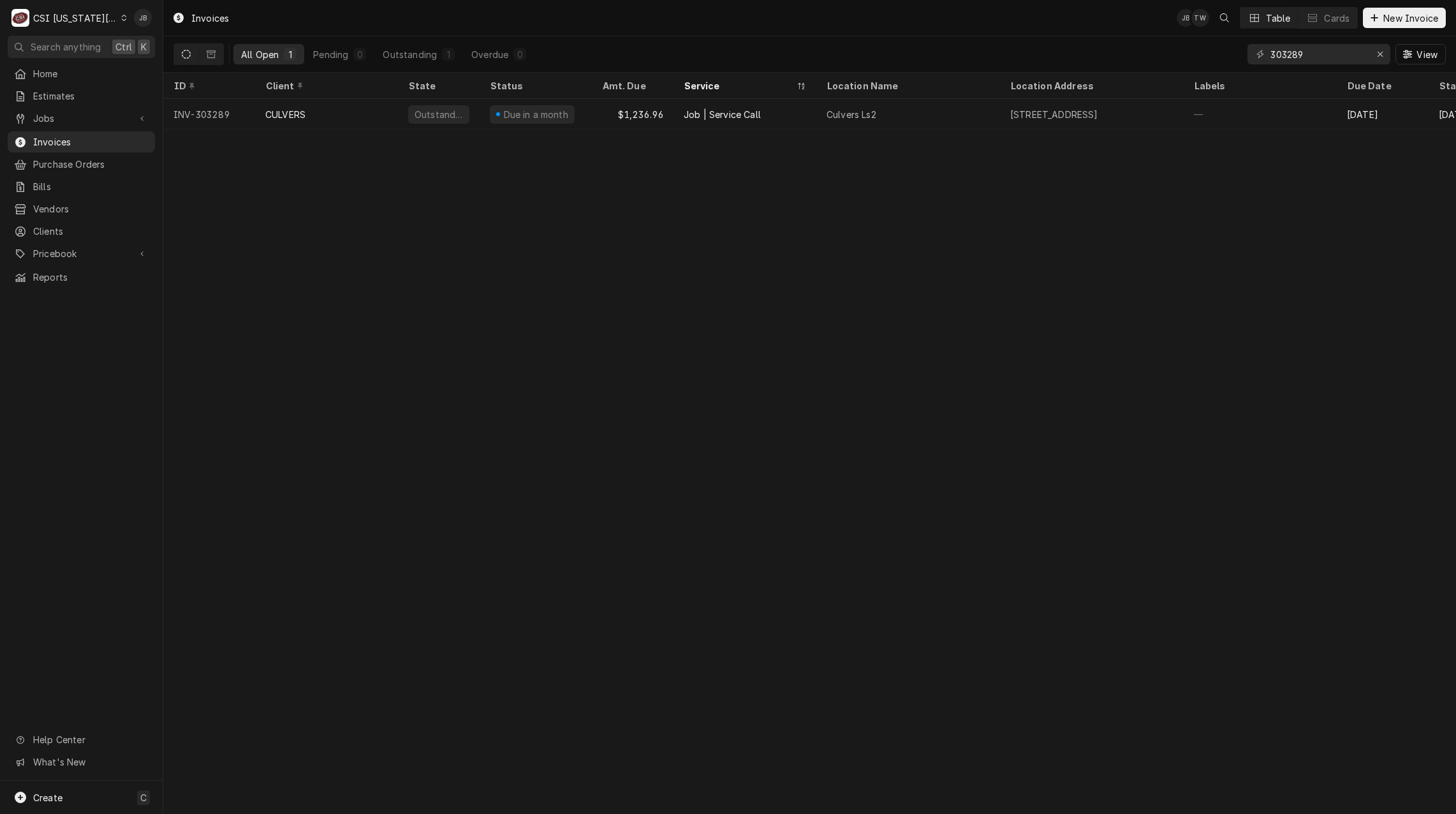
click at [1295, 65] on div "303289 View" at bounding box center [1347, 54] width 199 height 36
click at [1320, 48] on input "303289" at bounding box center [1318, 54] width 95 height 21
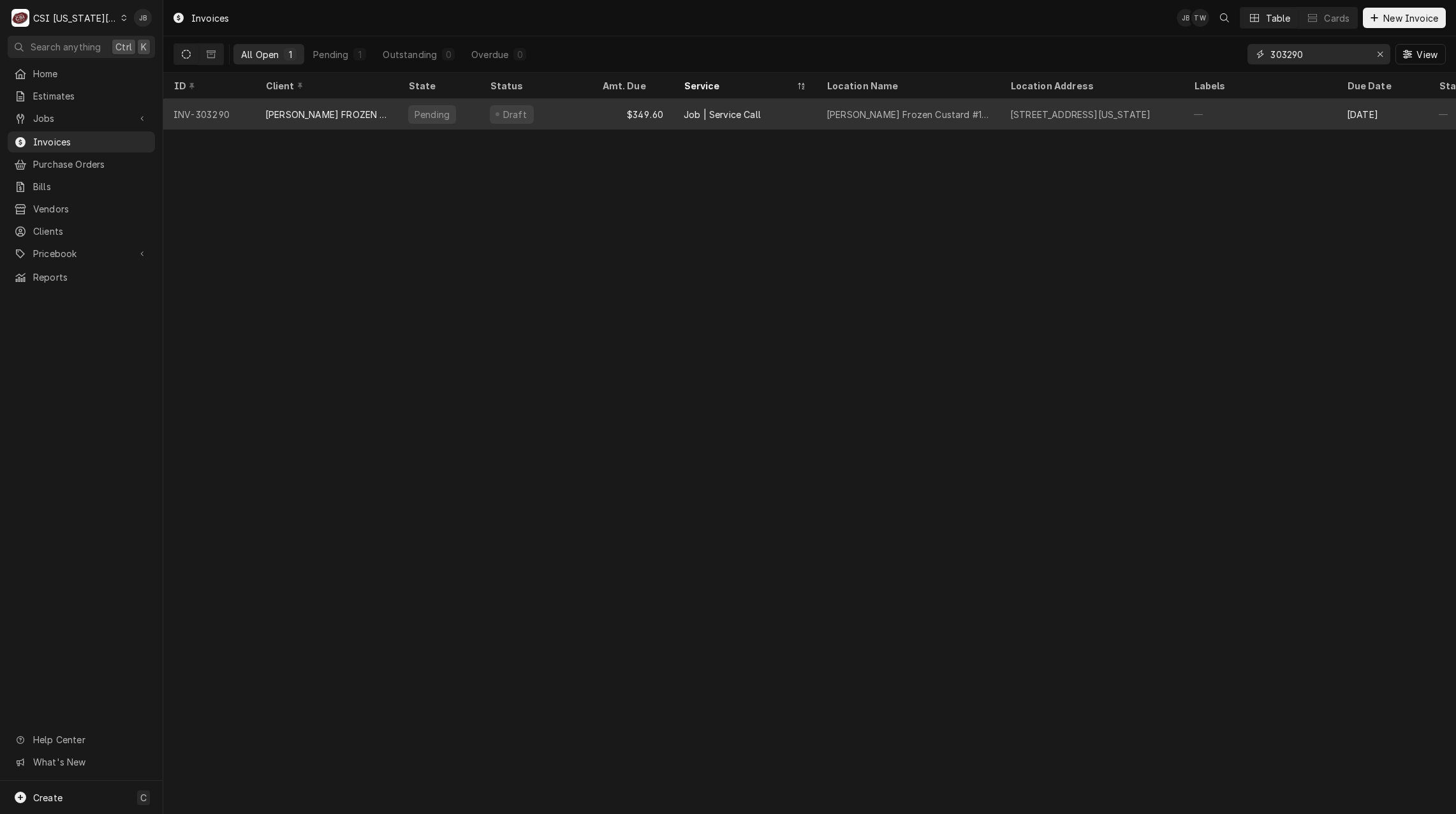
type input "303290"
click at [1009, 113] on div "[STREET_ADDRESS][US_STATE]" at bounding box center [1092, 114] width 184 height 31
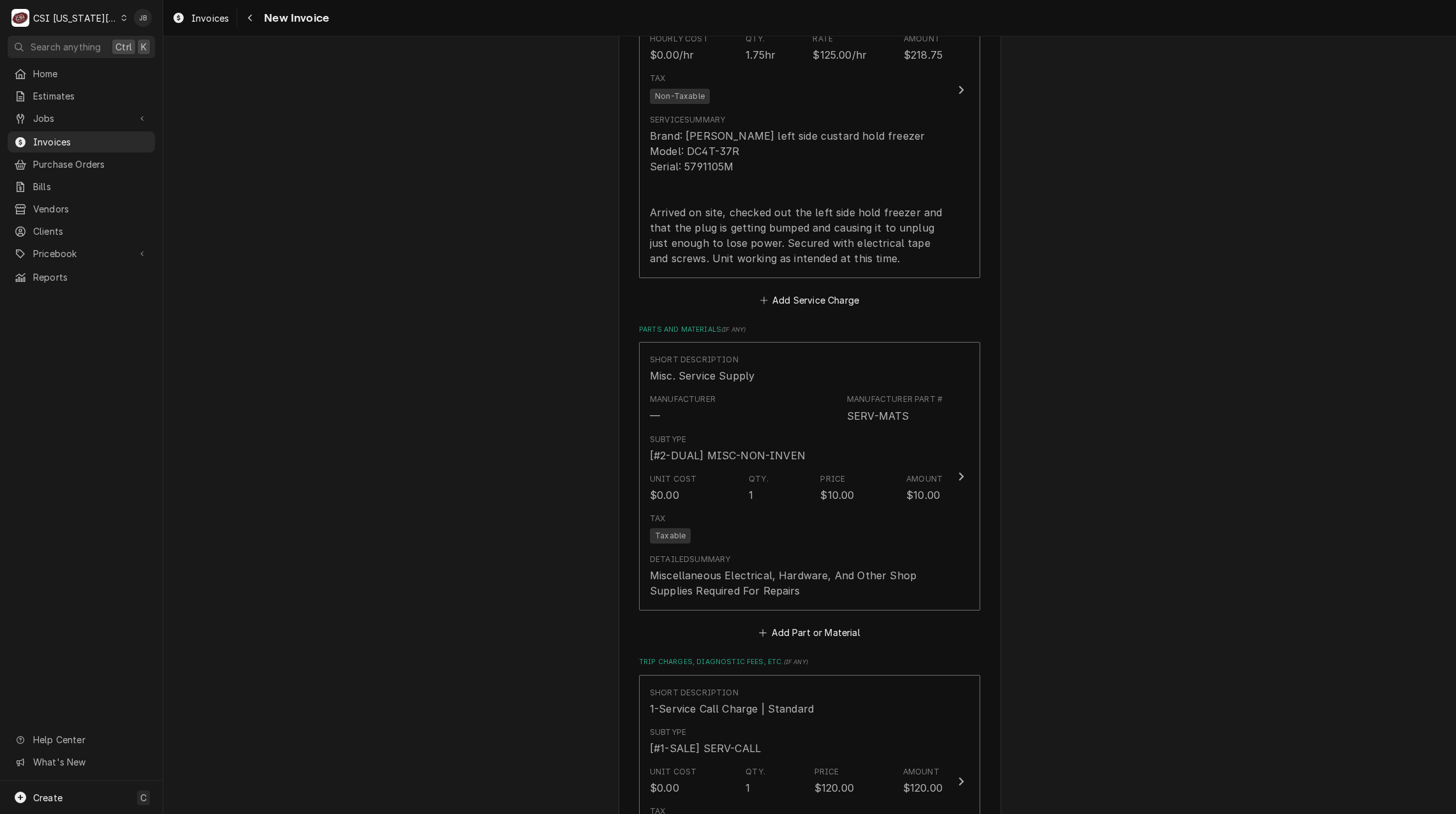
scroll to position [1212, 0]
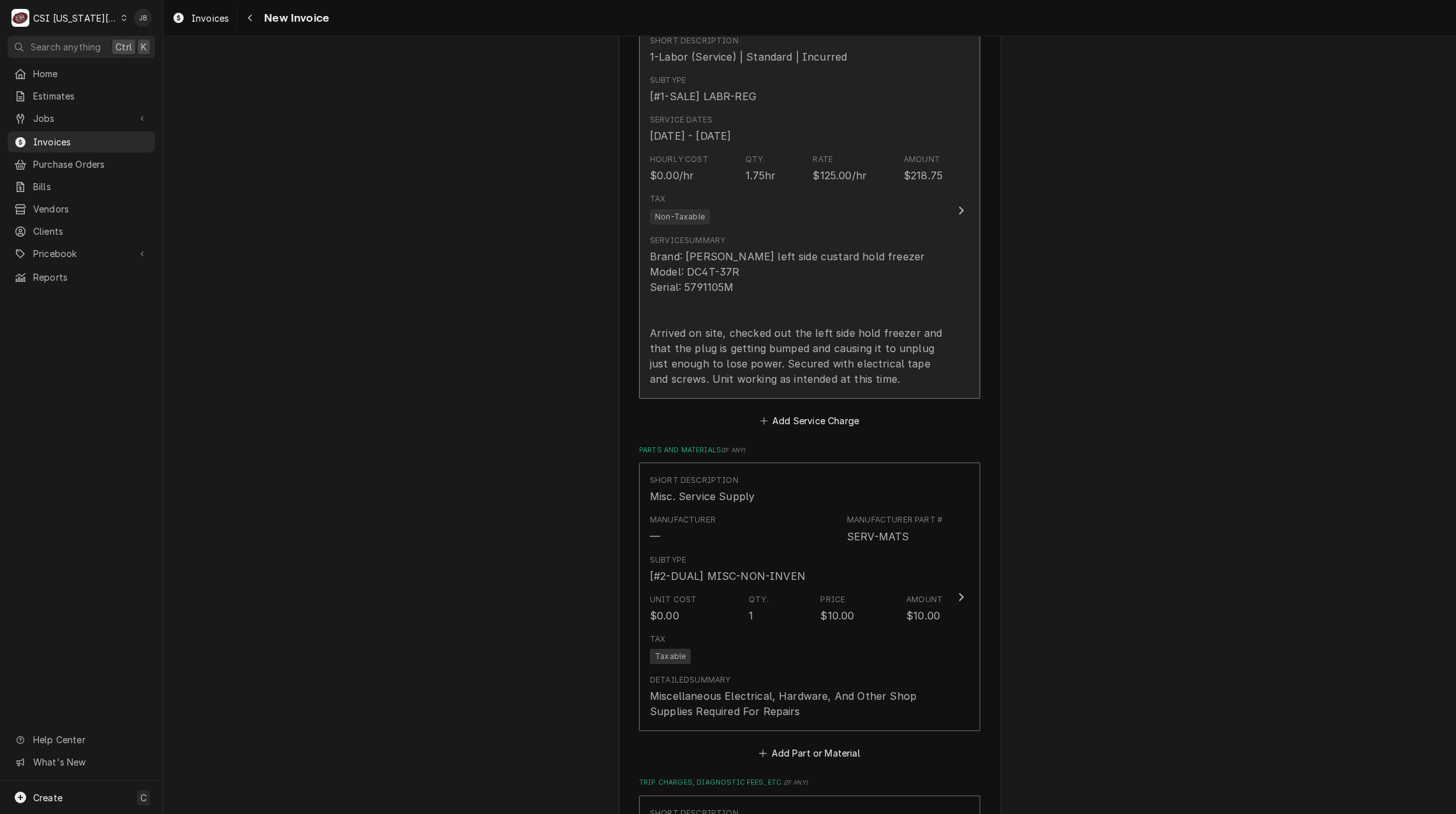
click at [835, 334] on div "Brand: [PERSON_NAME] left side custard hold freezer Model: DC4T-37R Serial: 579…" at bounding box center [796, 318] width 292 height 138
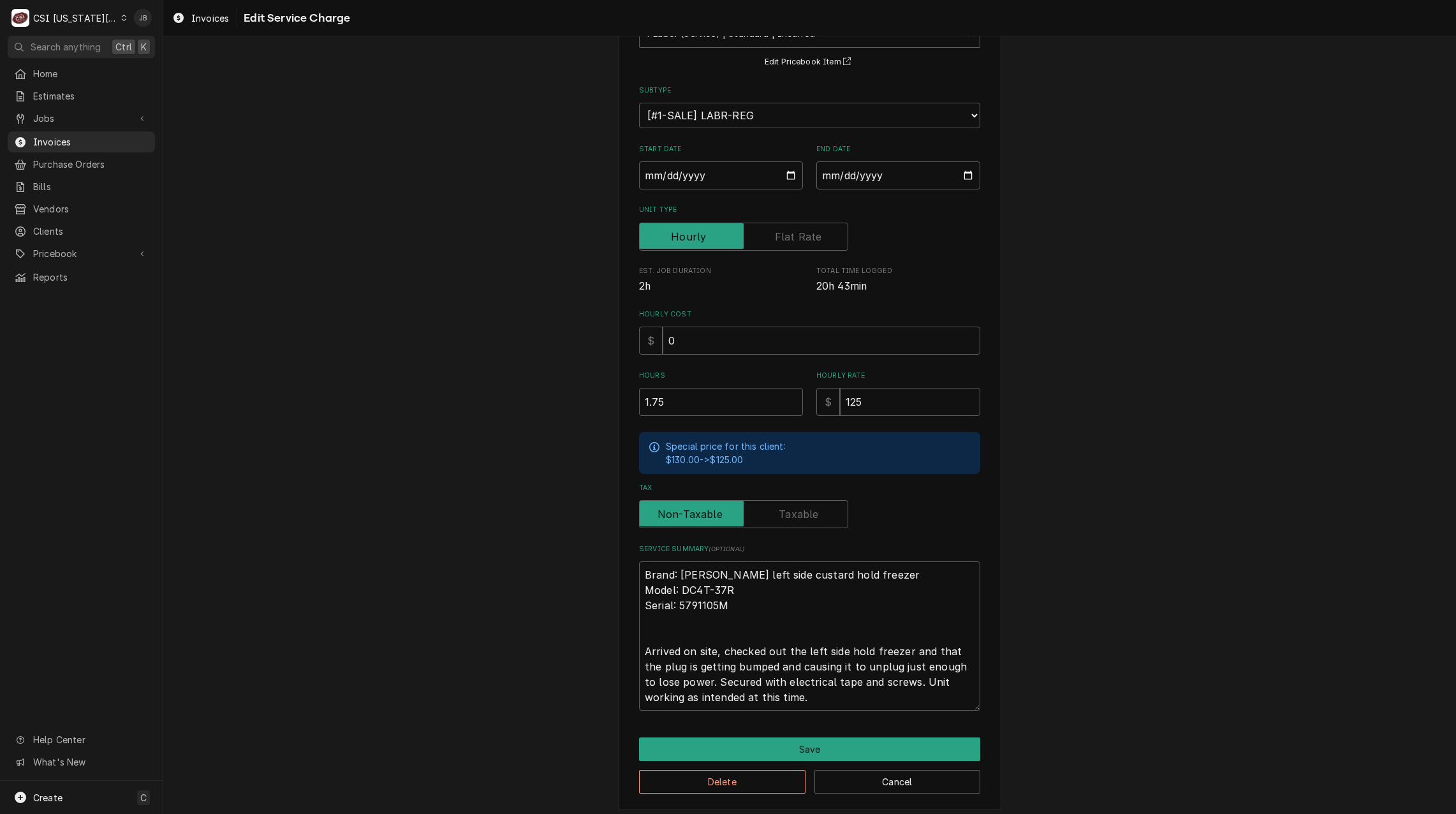
scroll to position [108, 0]
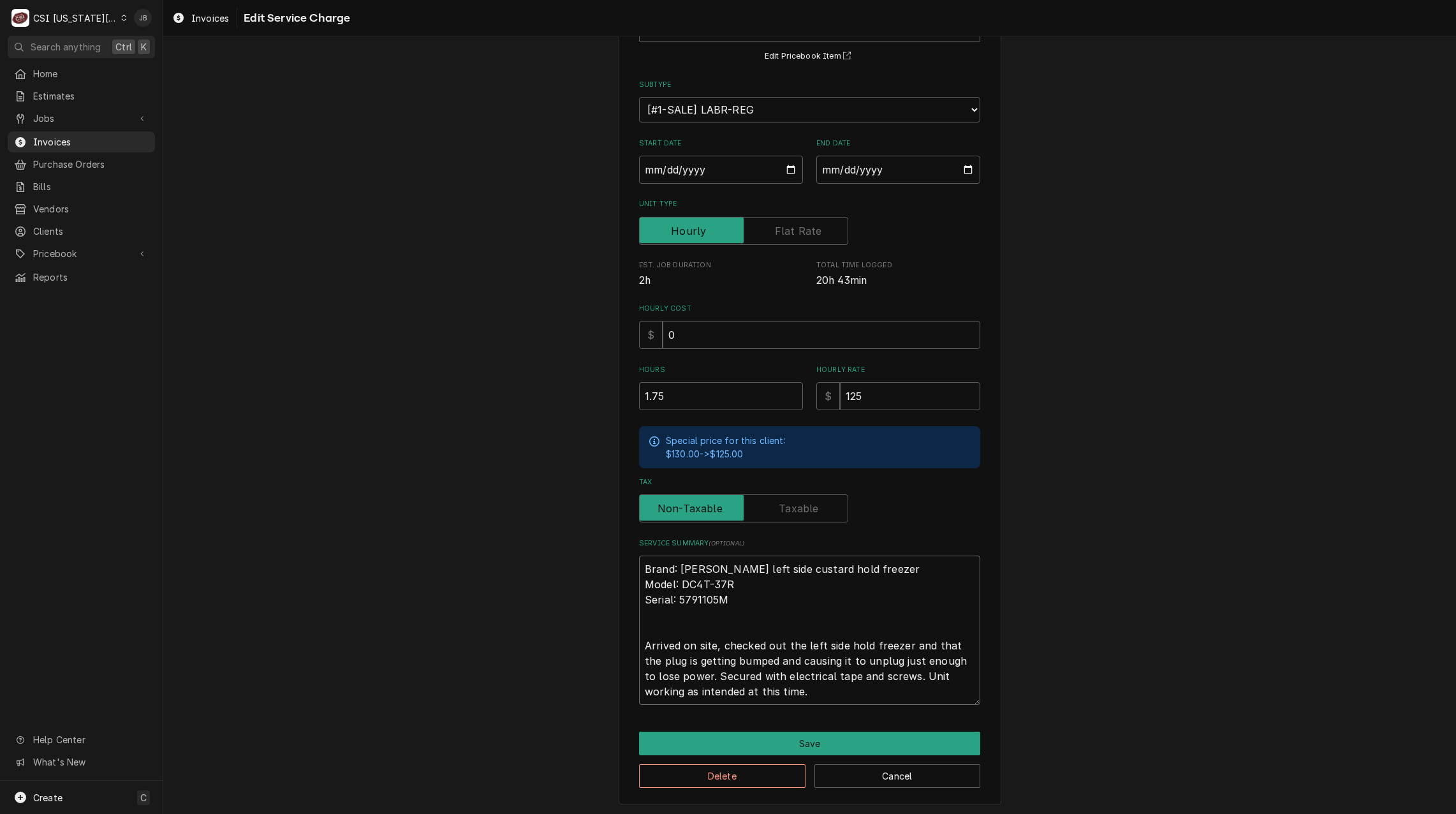
drag, startPoint x: 742, startPoint y: 675, endPoint x: 898, endPoint y: 675, distance: 156.0
click at [898, 675] on textarea "Brand: [PERSON_NAME] left side custard hold freezer Model: DC4T-37R Serial: 579…" at bounding box center [809, 631] width 341 height 150
type textarea "x"
type textarea "Brand: [PERSON_NAME] left side custard hold freezer Model: DC4T-37R Serial: 579…"
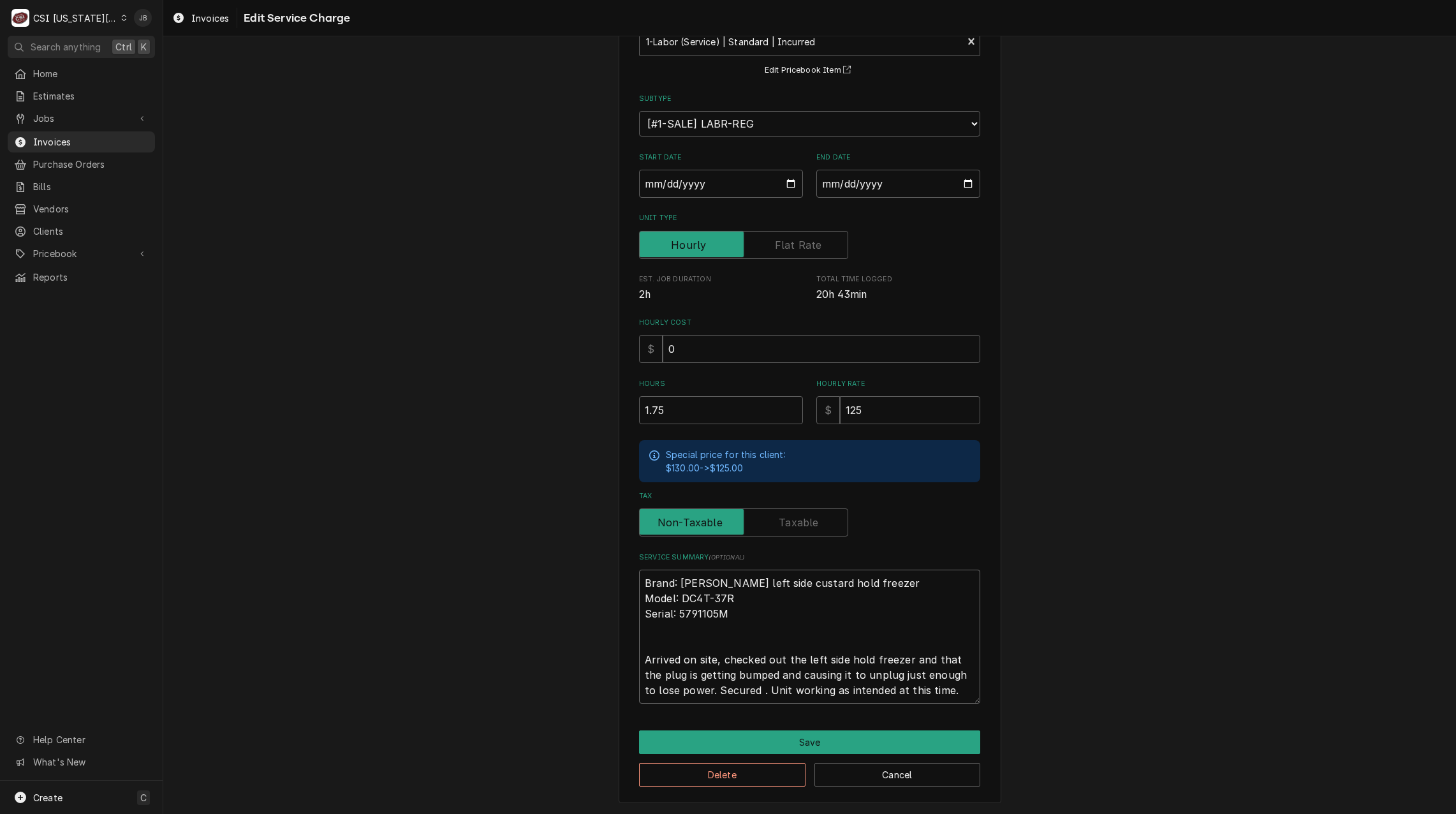
scroll to position [93, 0]
type textarea "x"
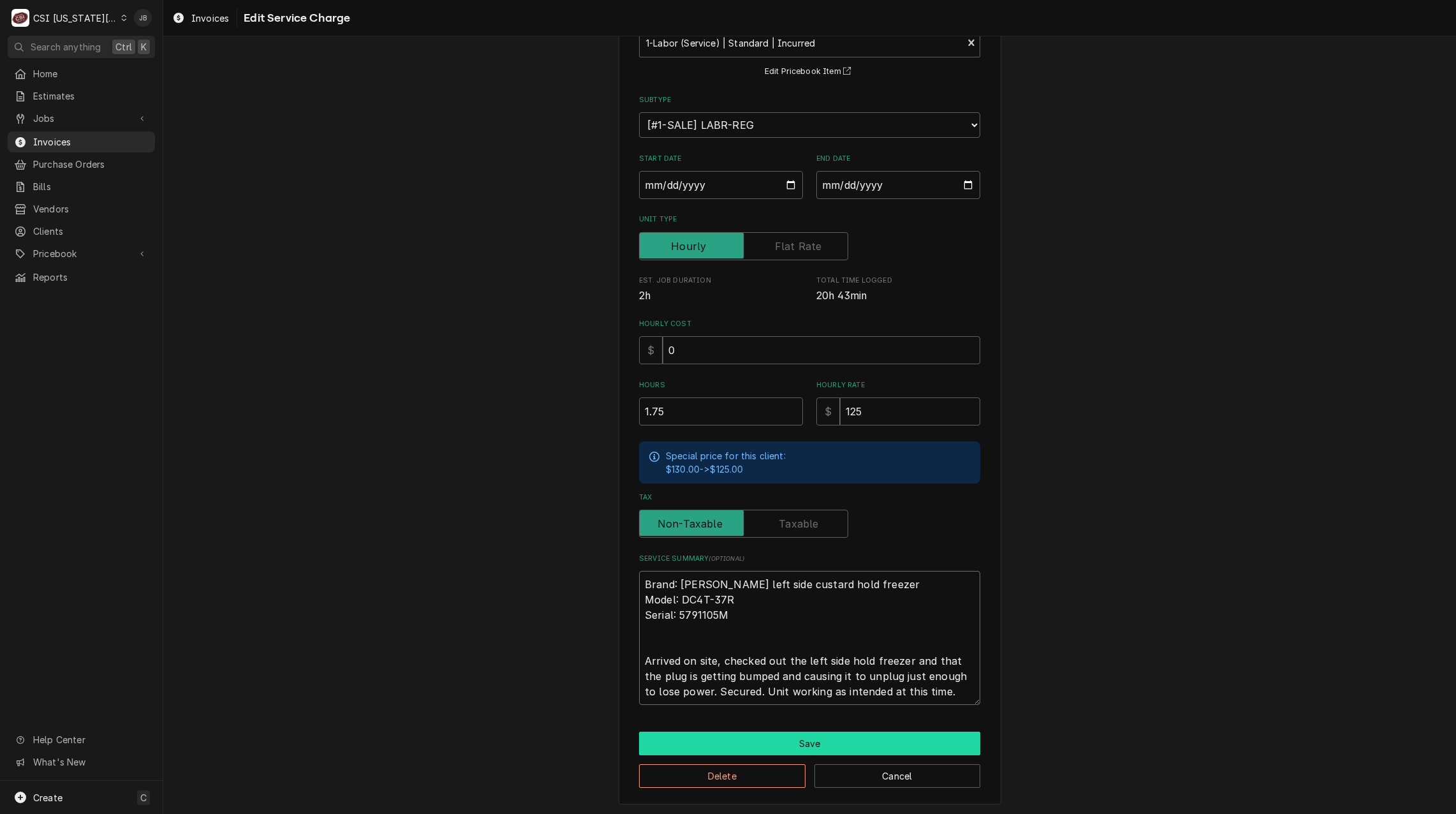
type textarea "Brand: [PERSON_NAME] left side custard hold freezer Model: DC4T-37R Serial: 579…"
click at [777, 736] on button "Save" at bounding box center [809, 743] width 341 height 23
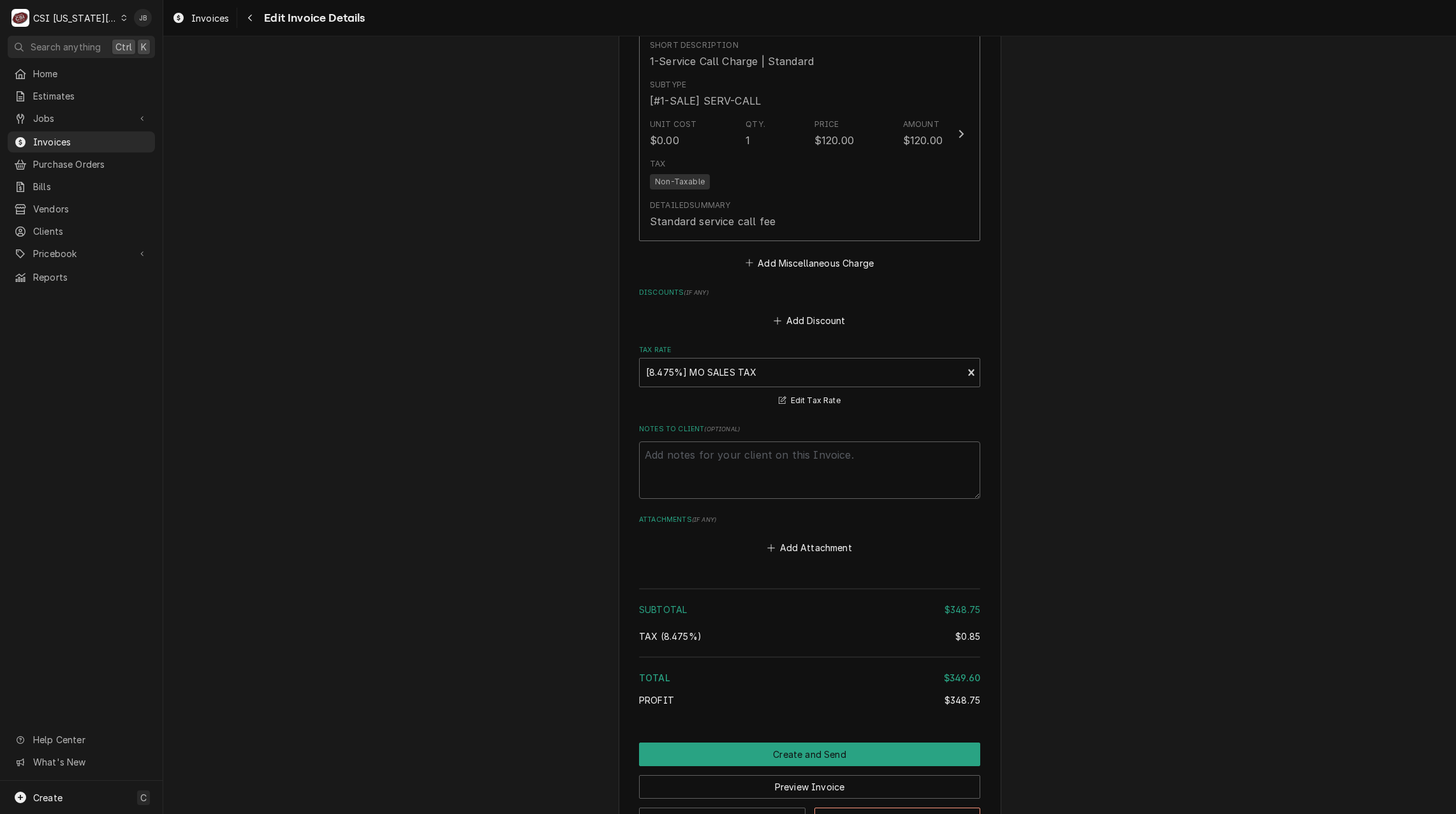
scroll to position [2086, 0]
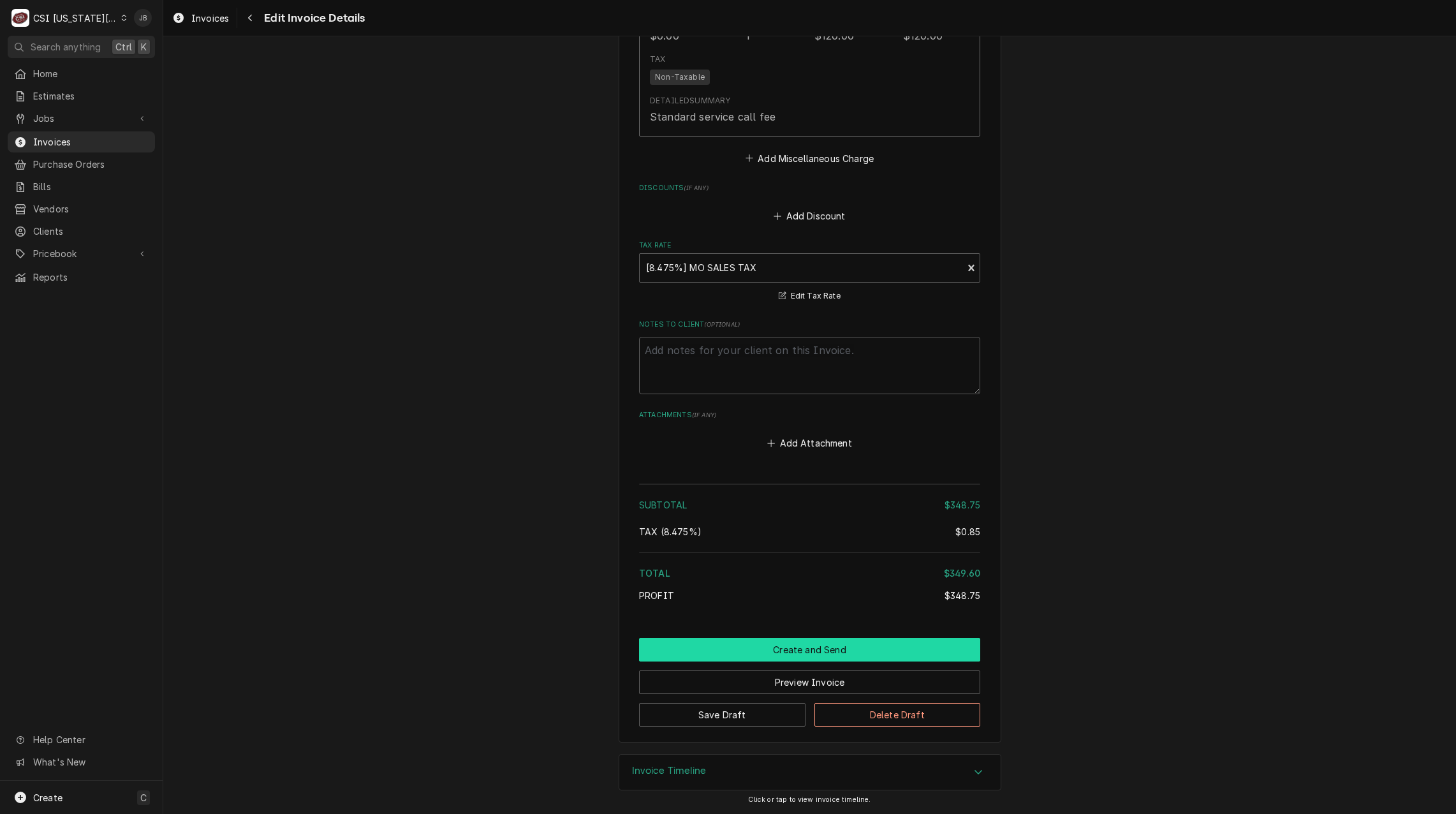
click at [713, 646] on button "Create and Send" at bounding box center [809, 650] width 341 height 23
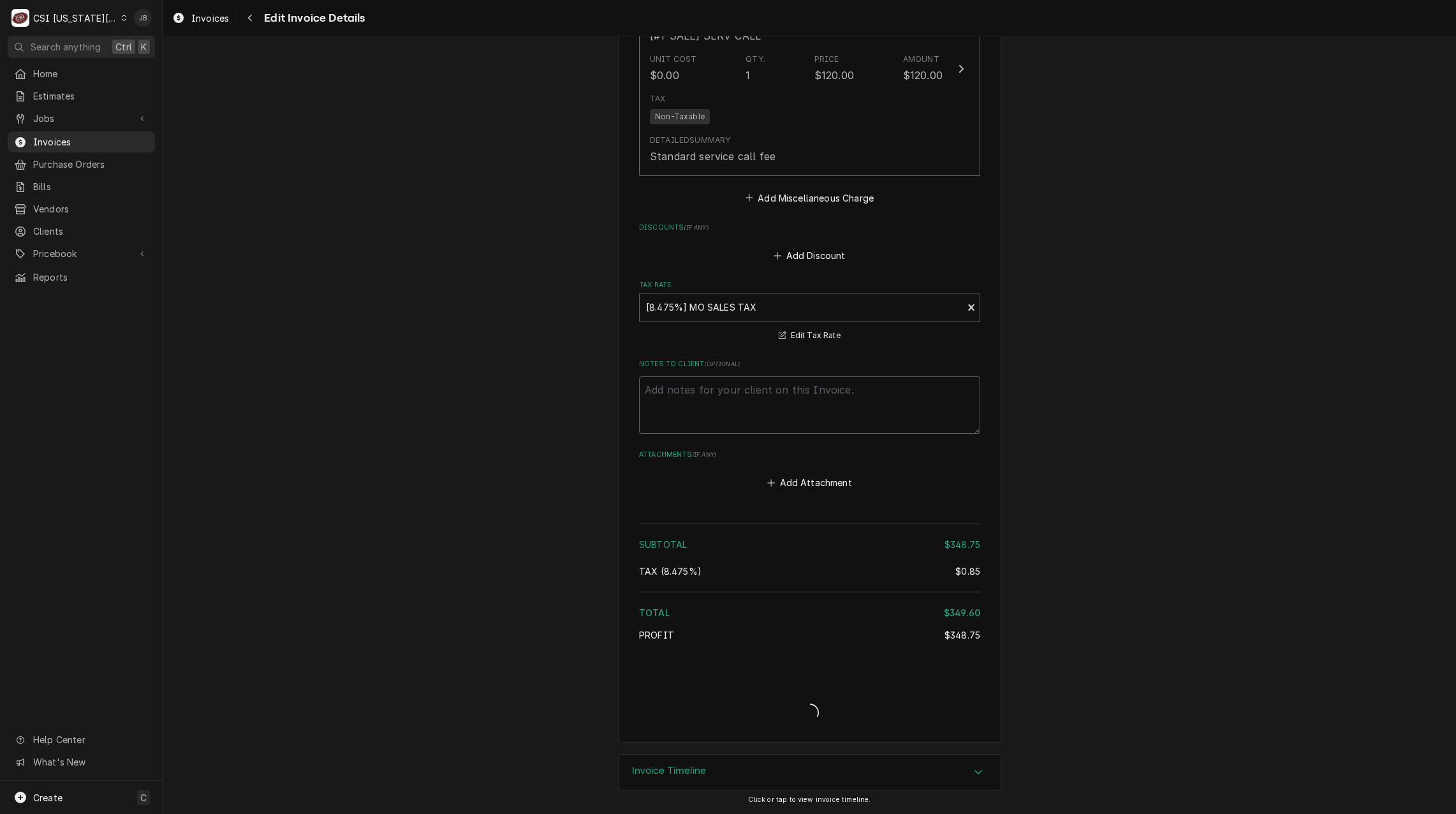
type textarea "x"
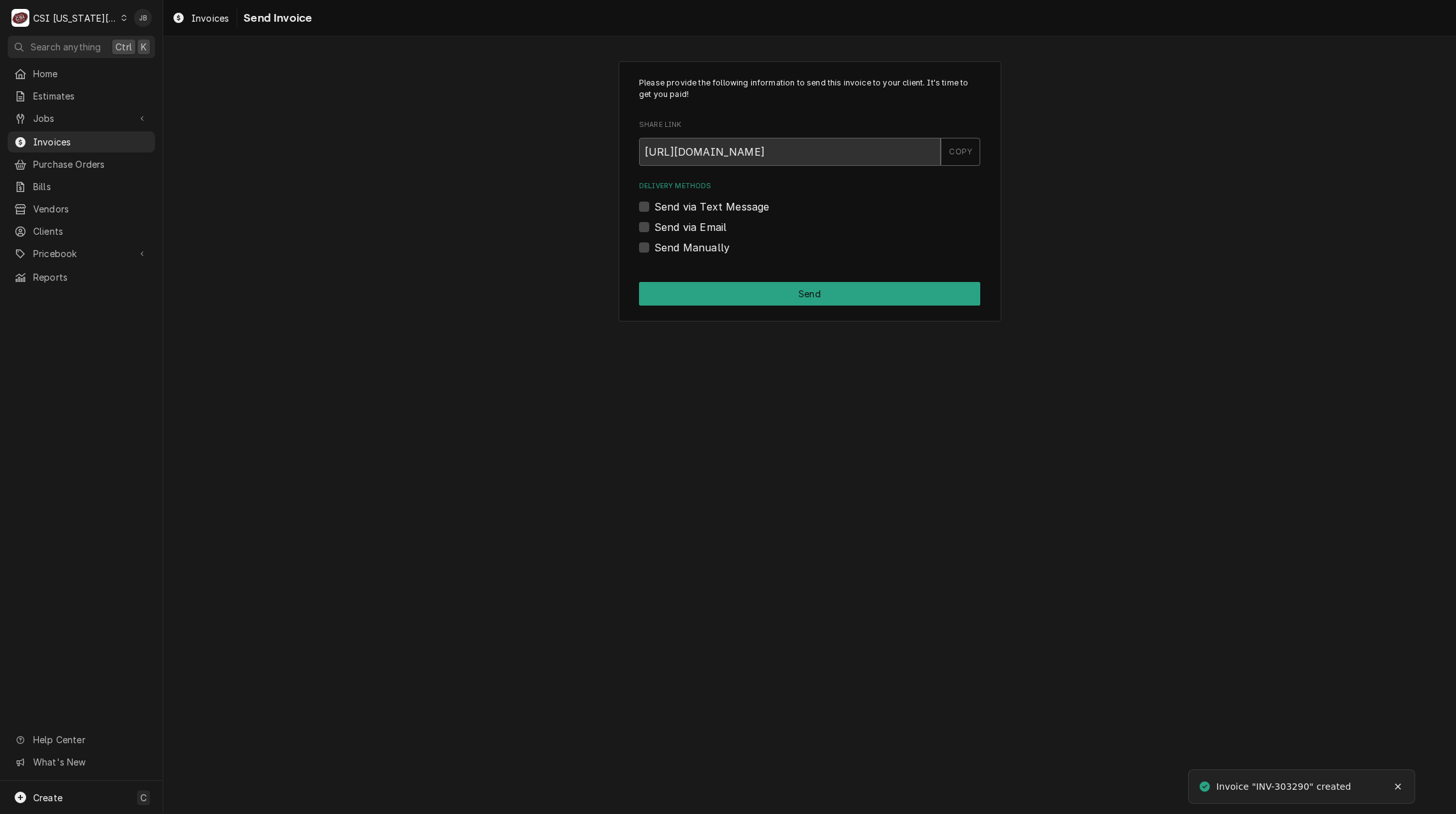
click at [686, 227] on label "Send via Email" at bounding box center [691, 227] width 72 height 15
click at [686, 227] on input "Send via Email" at bounding box center [825, 233] width 341 height 28
checkbox input "true"
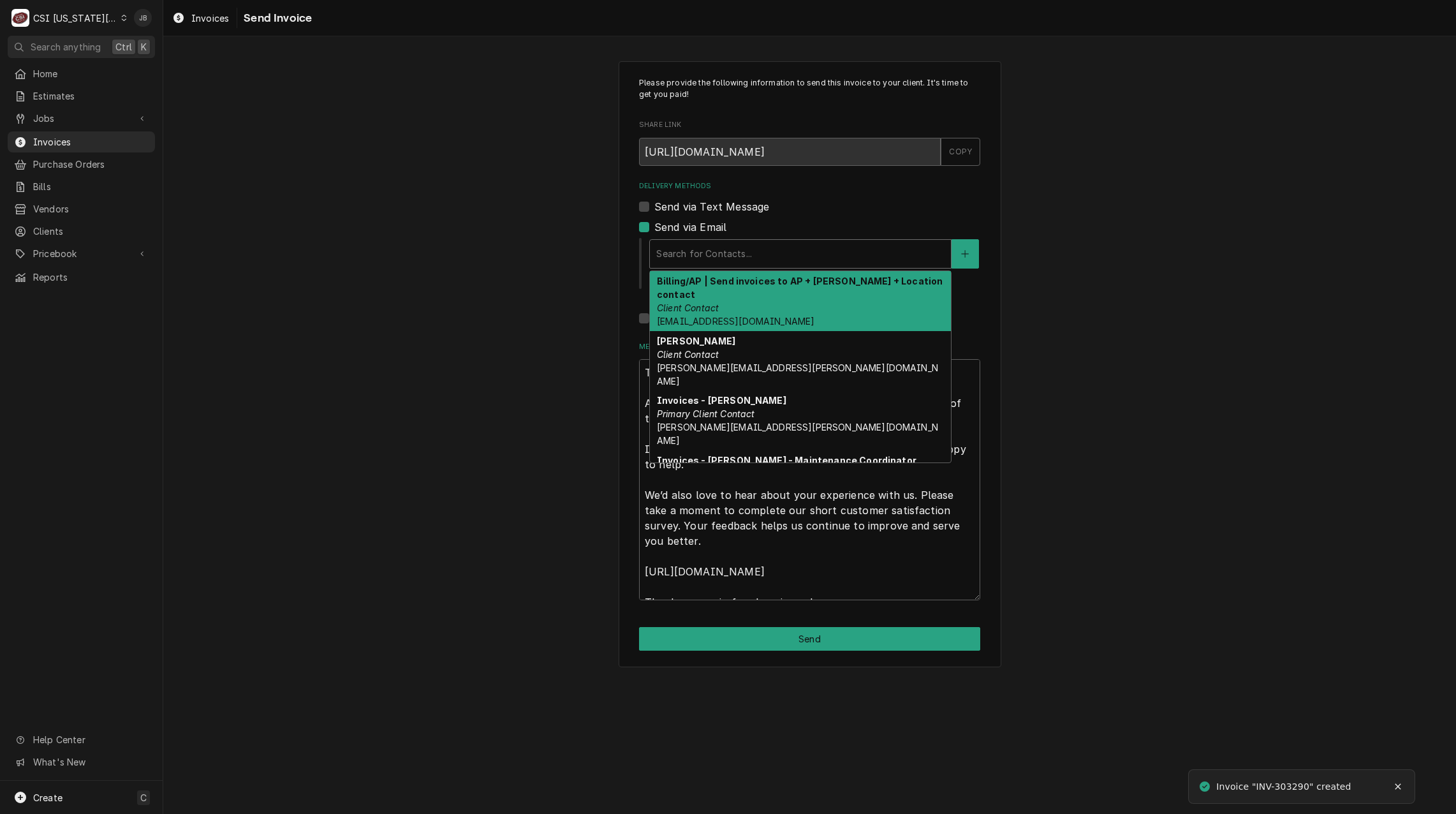
click at [710, 260] on div "Delivery Methods" at bounding box center [800, 254] width 288 height 23
click at [845, 294] on div "Billing/AP | Send invoices to AP + Charlie + Location contact Client Contact ac…" at bounding box center [801, 301] width 301 height 60
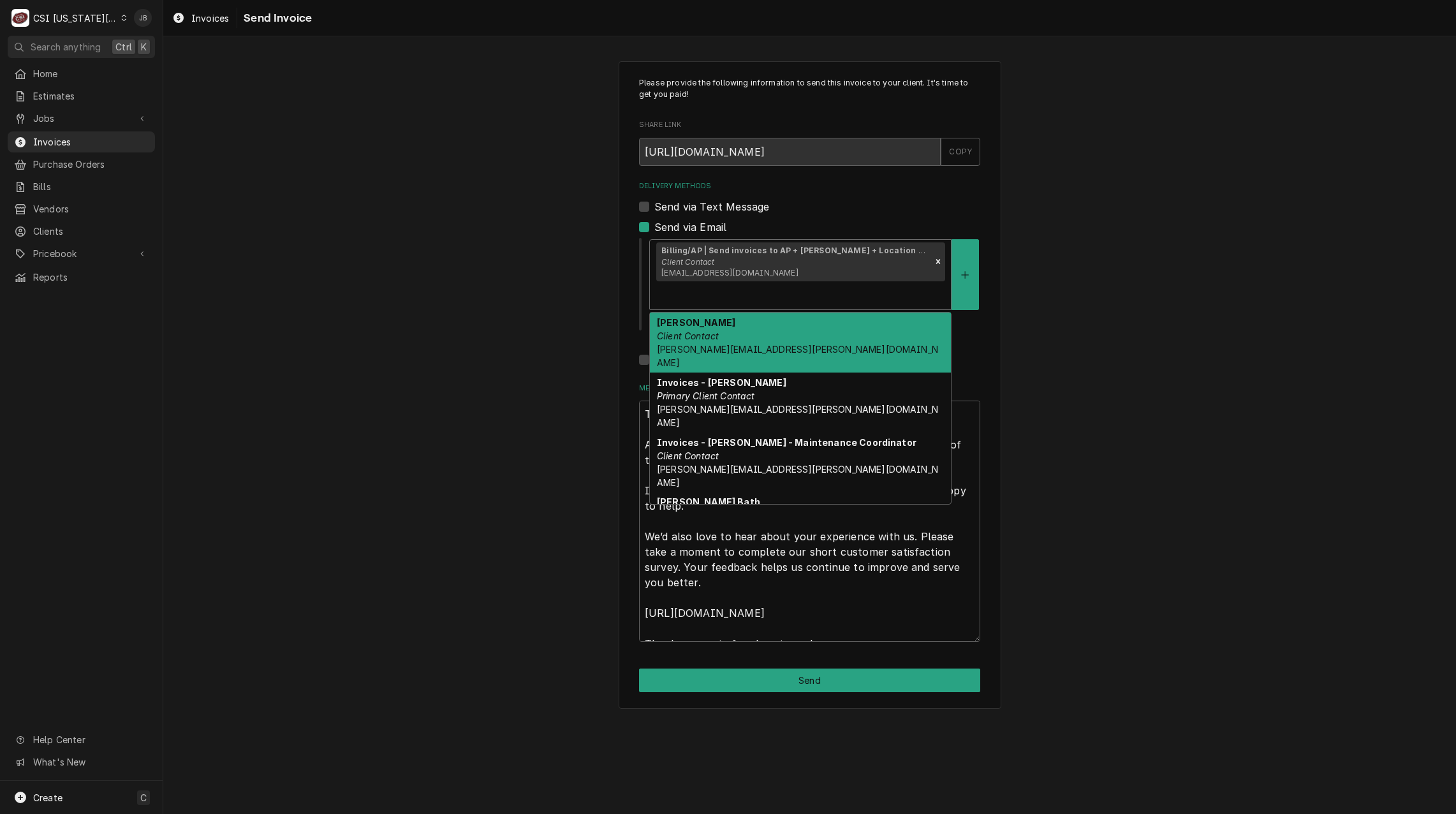
click at [927, 284] on div "Delivery Methods" at bounding box center [800, 295] width 288 height 23
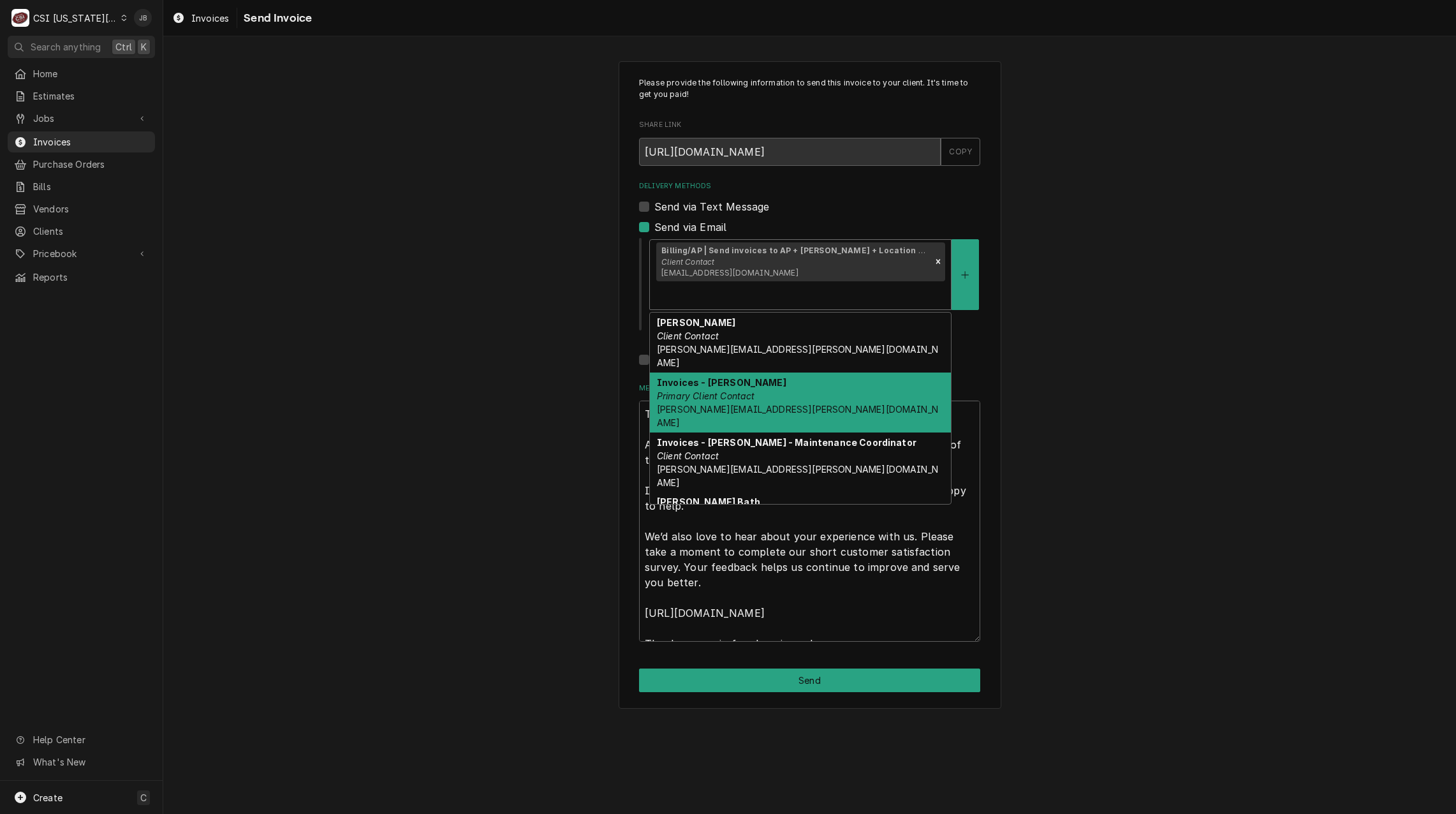
click at [841, 373] on div "Invoices - Charlie Ferratto Primary Client Contact charlie.ferratto@eatandys.com" at bounding box center [801, 403] width 301 height 60
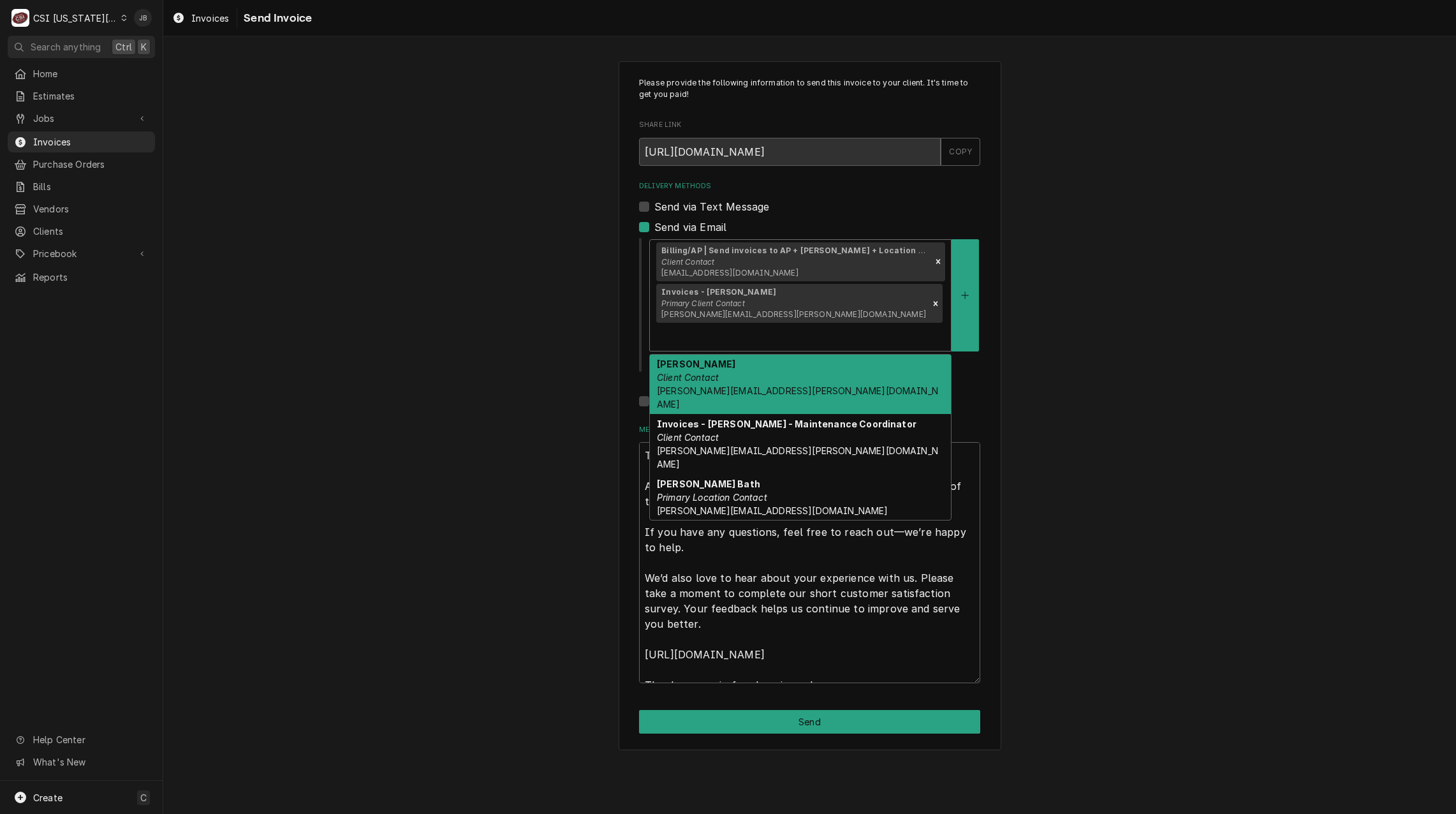
click at [915, 282] on div "Billing/AP | Send invoices to AP + Charlie + Location contact Client Contact ac…" at bounding box center [801, 295] width 301 height 111
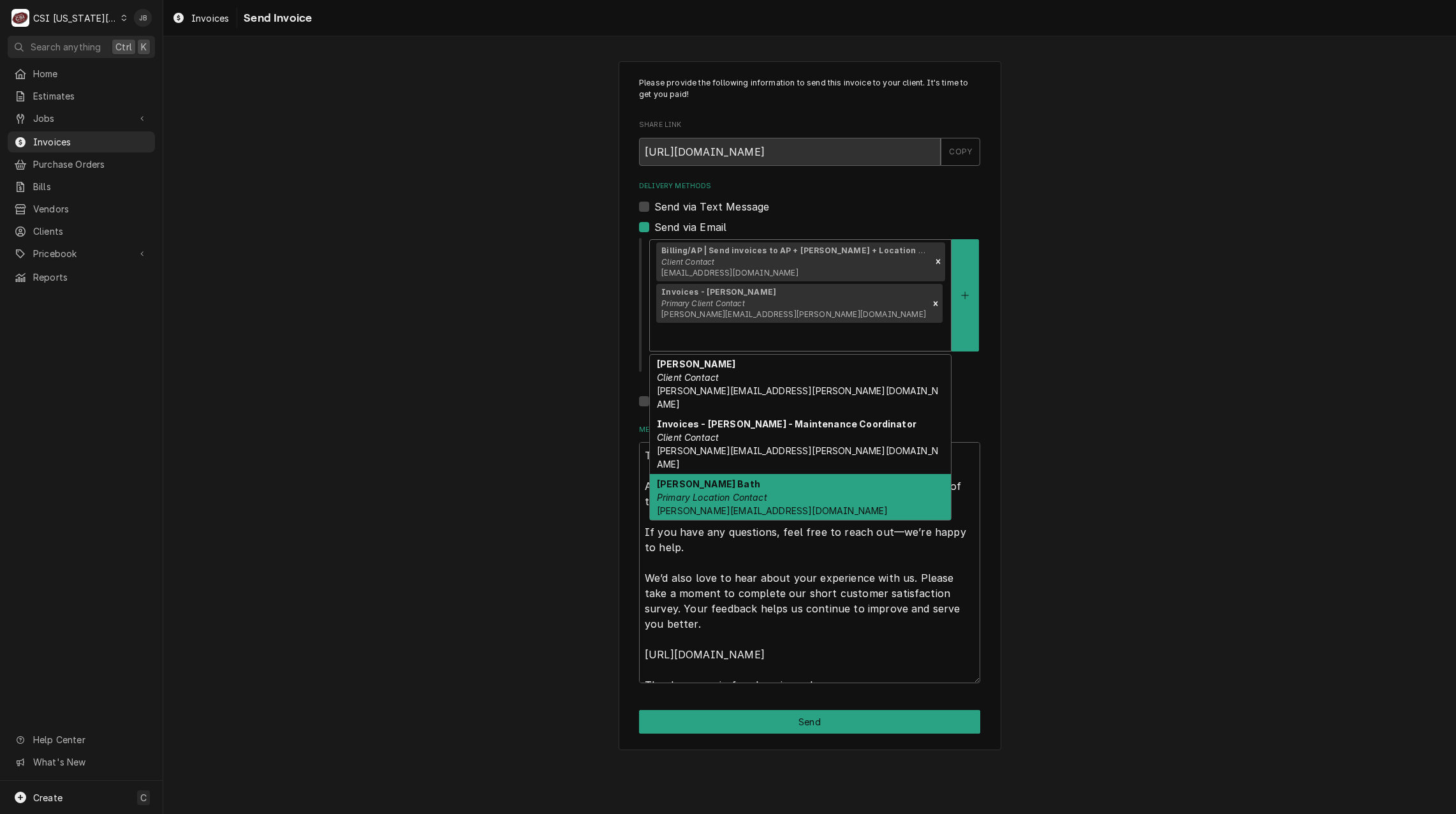
click at [820, 474] on div "Spencer Bath Primary Location Contact spencer.bath@eastandys.com" at bounding box center [801, 497] width 301 height 46
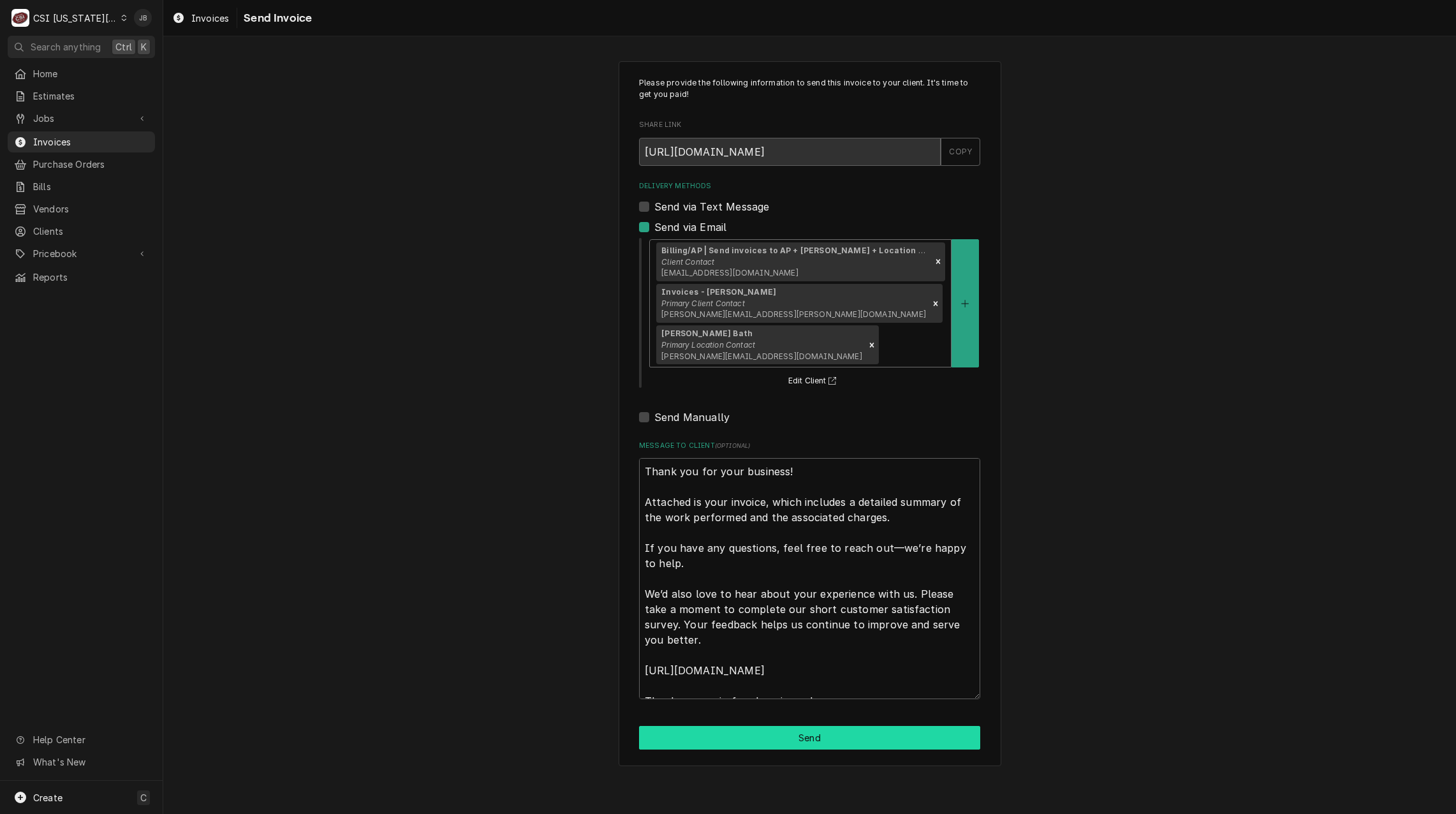
click at [770, 726] on button "Send" at bounding box center [809, 737] width 341 height 23
type textarea "x"
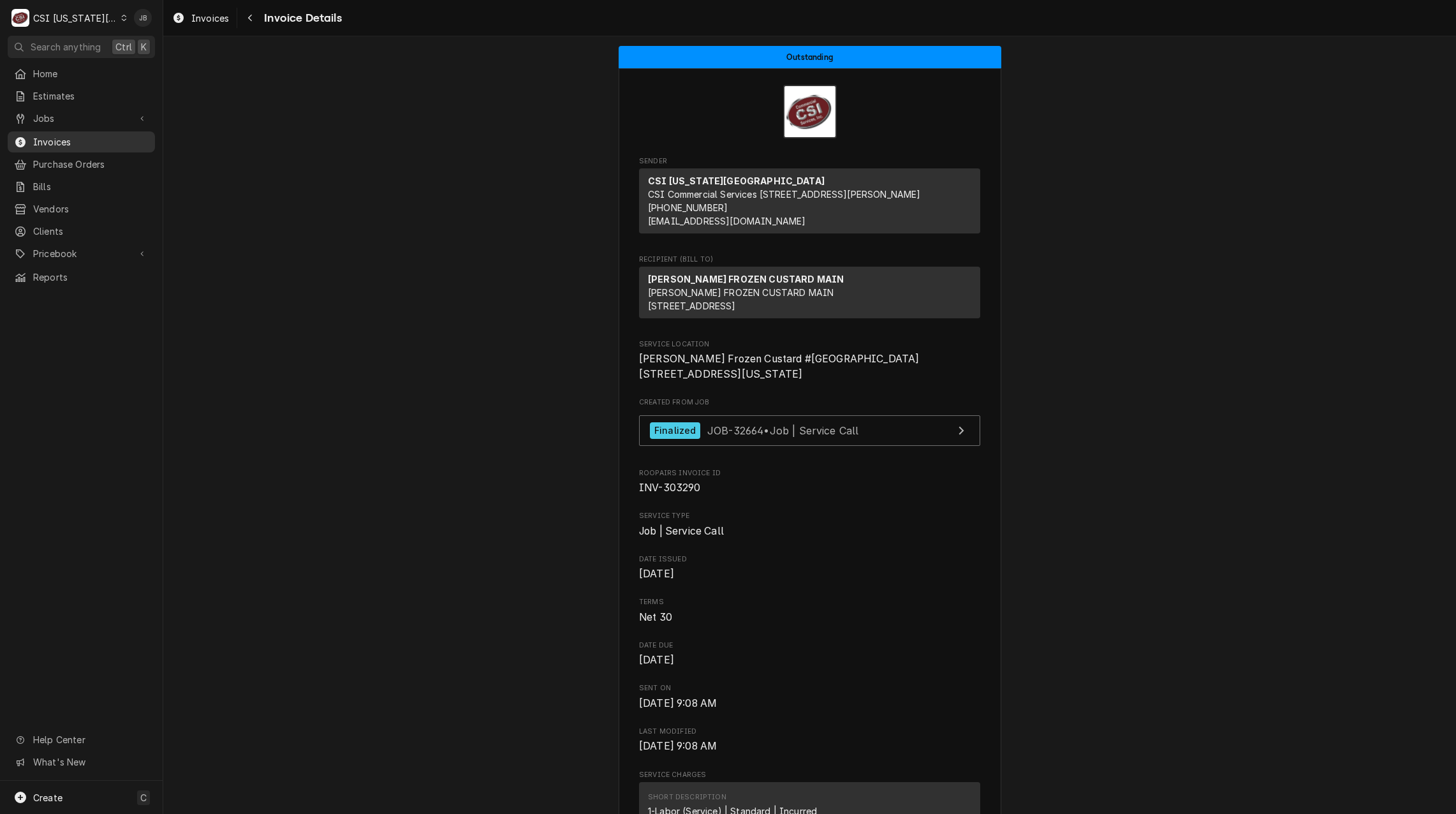
click at [98, 138] on span "Invoices" at bounding box center [91, 142] width 115 height 14
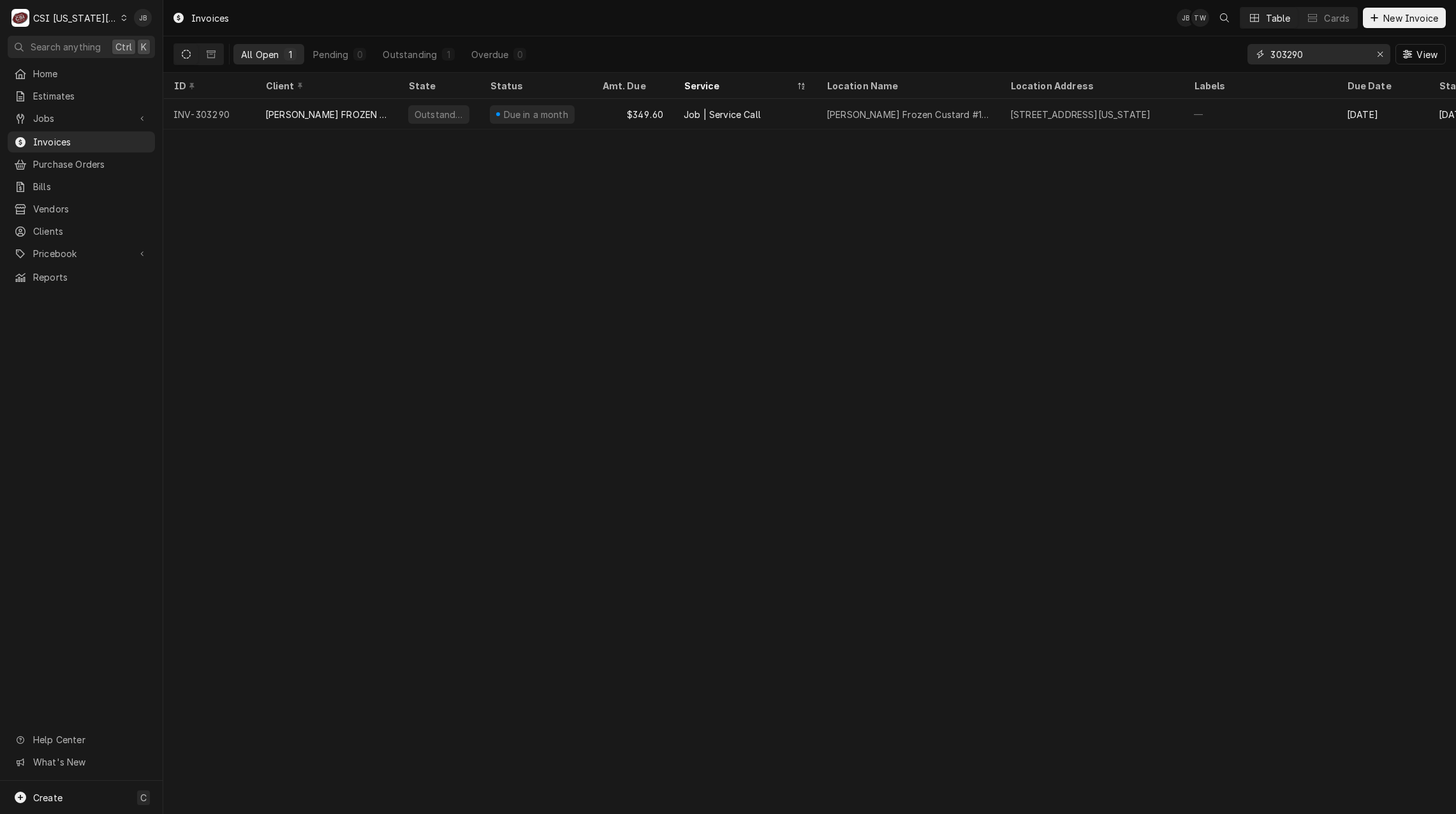
click at [1316, 53] on input "303290" at bounding box center [1318, 54] width 95 height 21
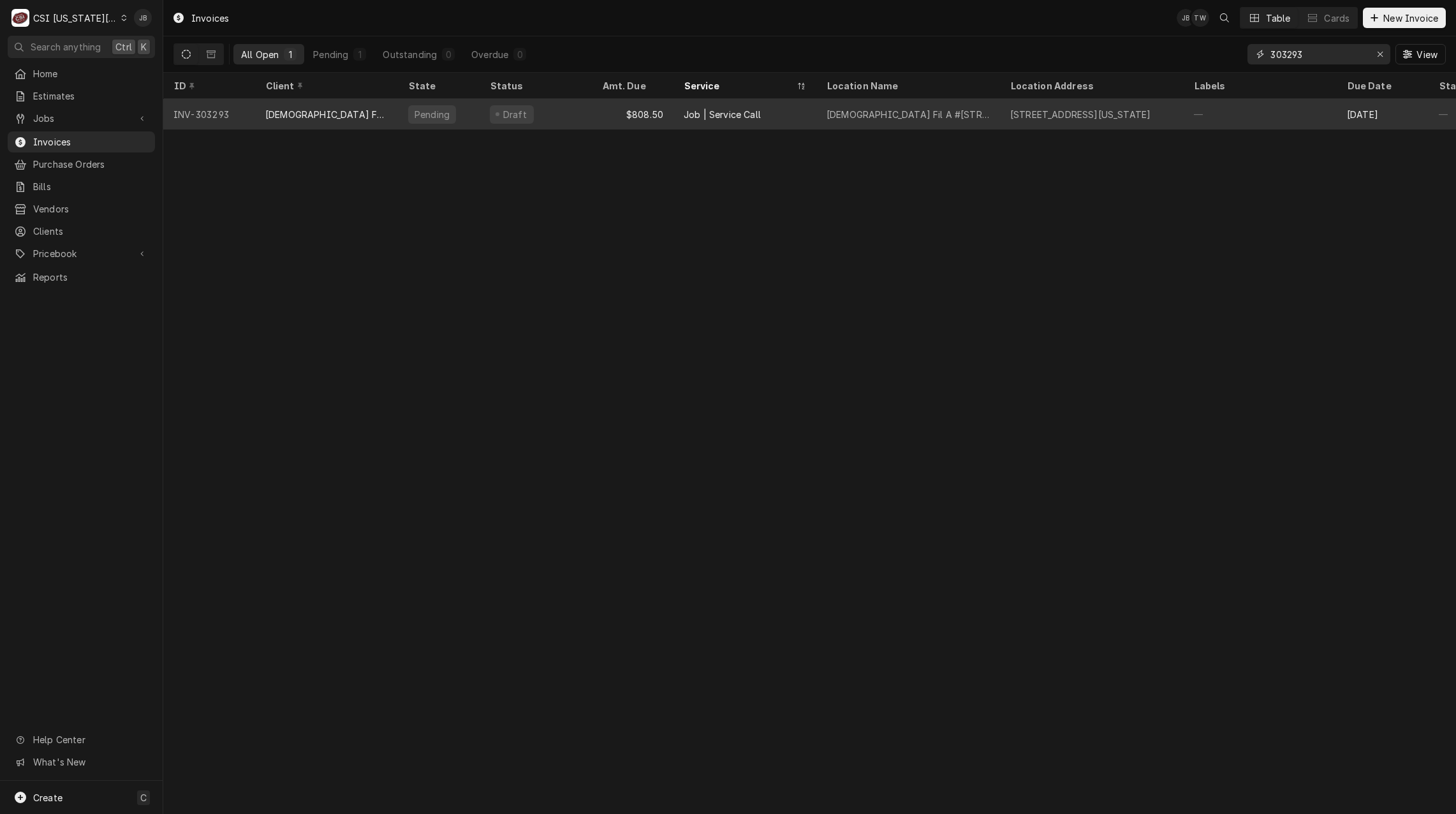
type input "303293"
click at [378, 118] on div "[DEMOGRAPHIC_DATA] FIL A-STATE LINE ROAD" at bounding box center [327, 114] width 122 height 14
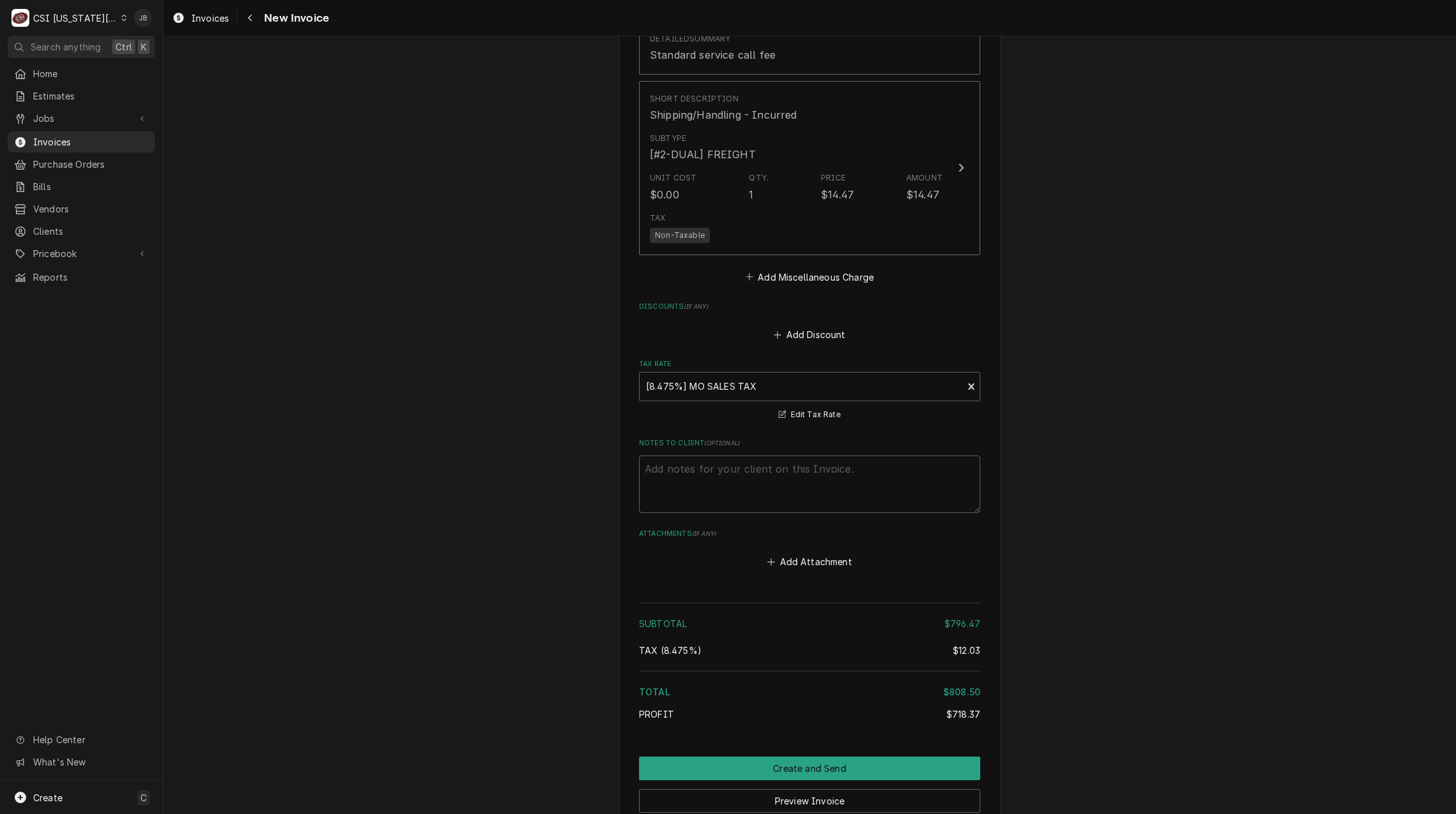
scroll to position [2725, 0]
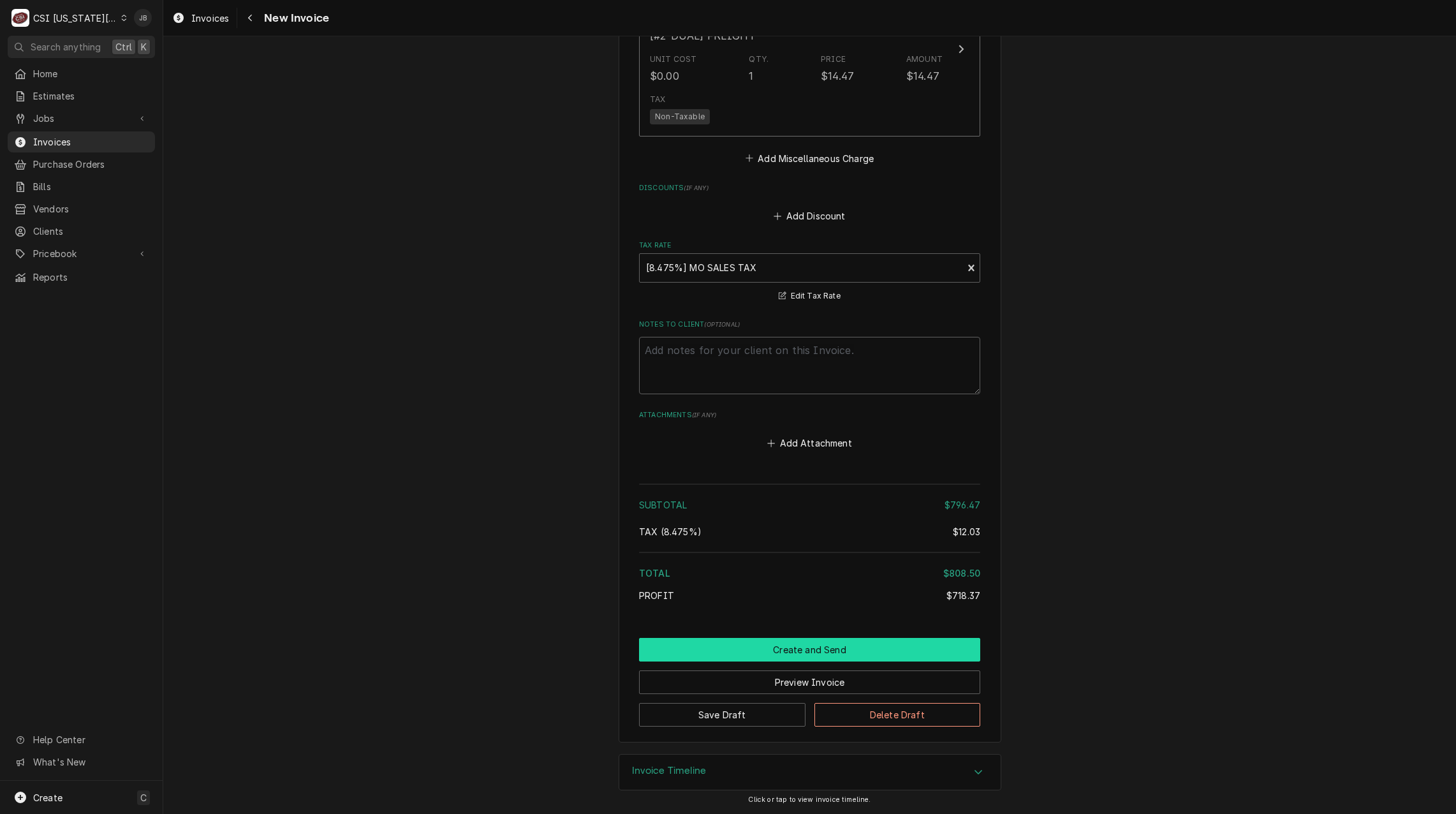
click at [751, 654] on button "Create and Send" at bounding box center [809, 650] width 341 height 23
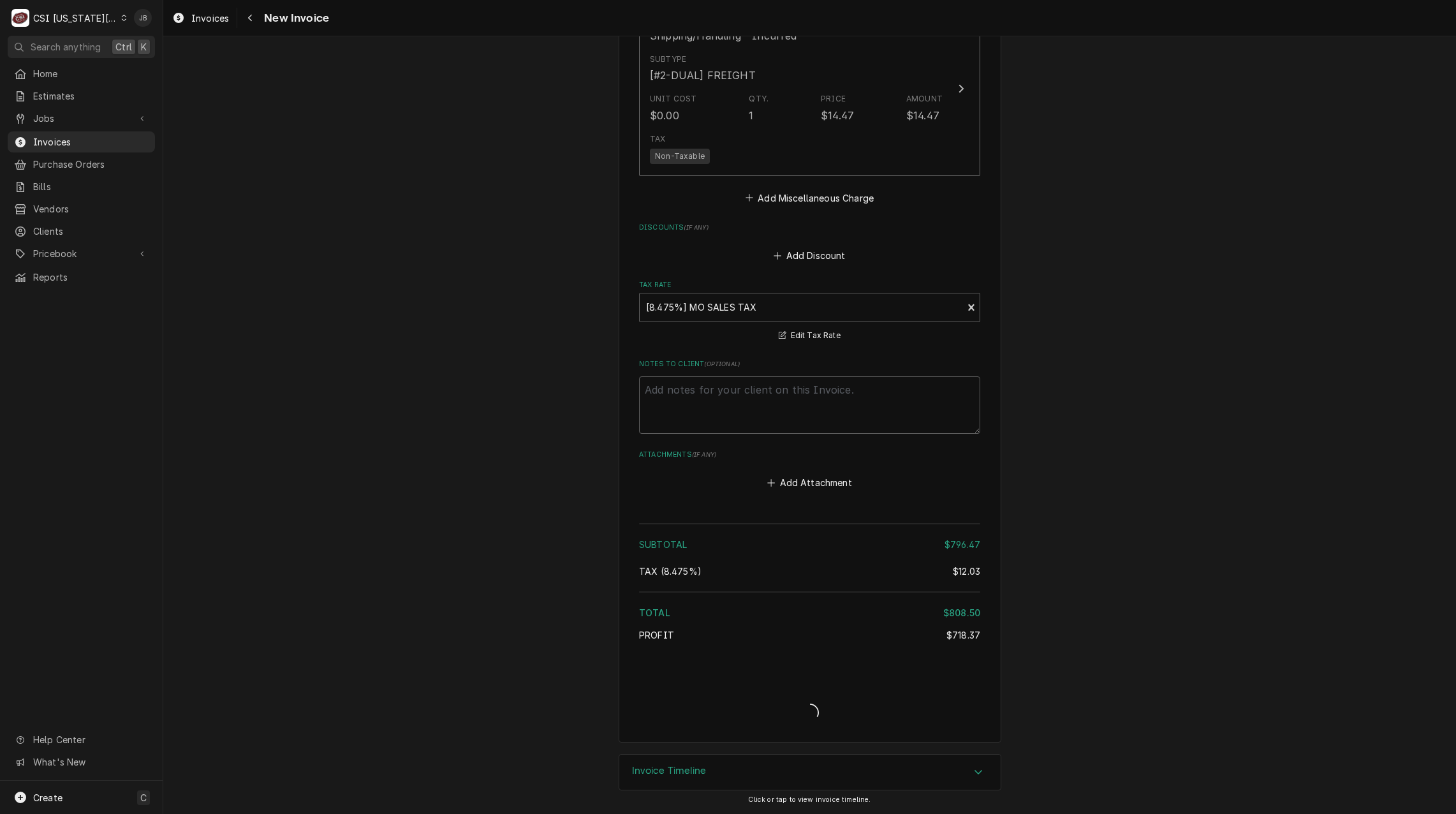
scroll to position [2686, 0]
type textarea "x"
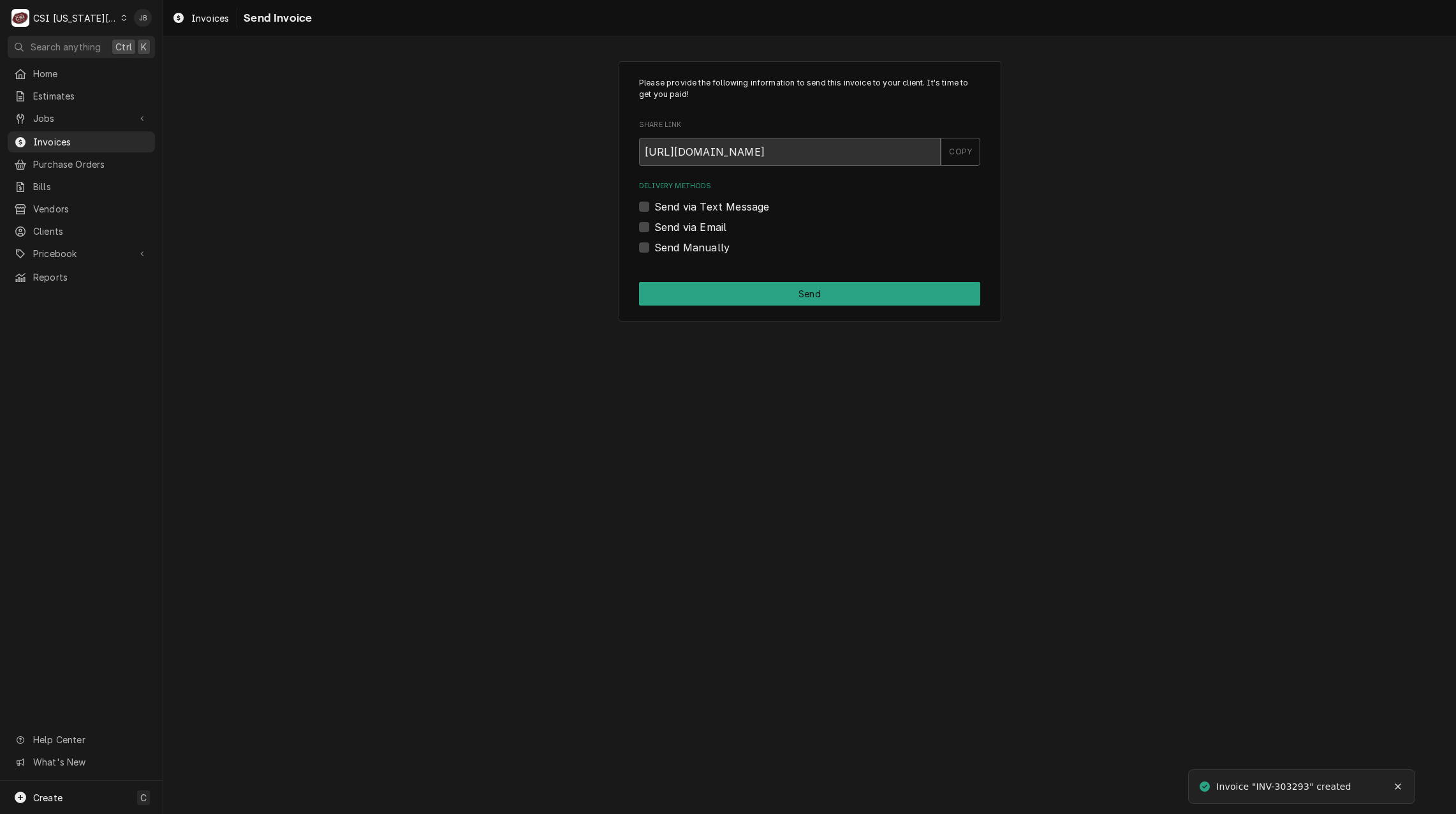
click at [688, 233] on label "Send via Email" at bounding box center [691, 227] width 72 height 15
click at [688, 233] on input "Send via Email" at bounding box center [825, 233] width 341 height 28
checkbox input "true"
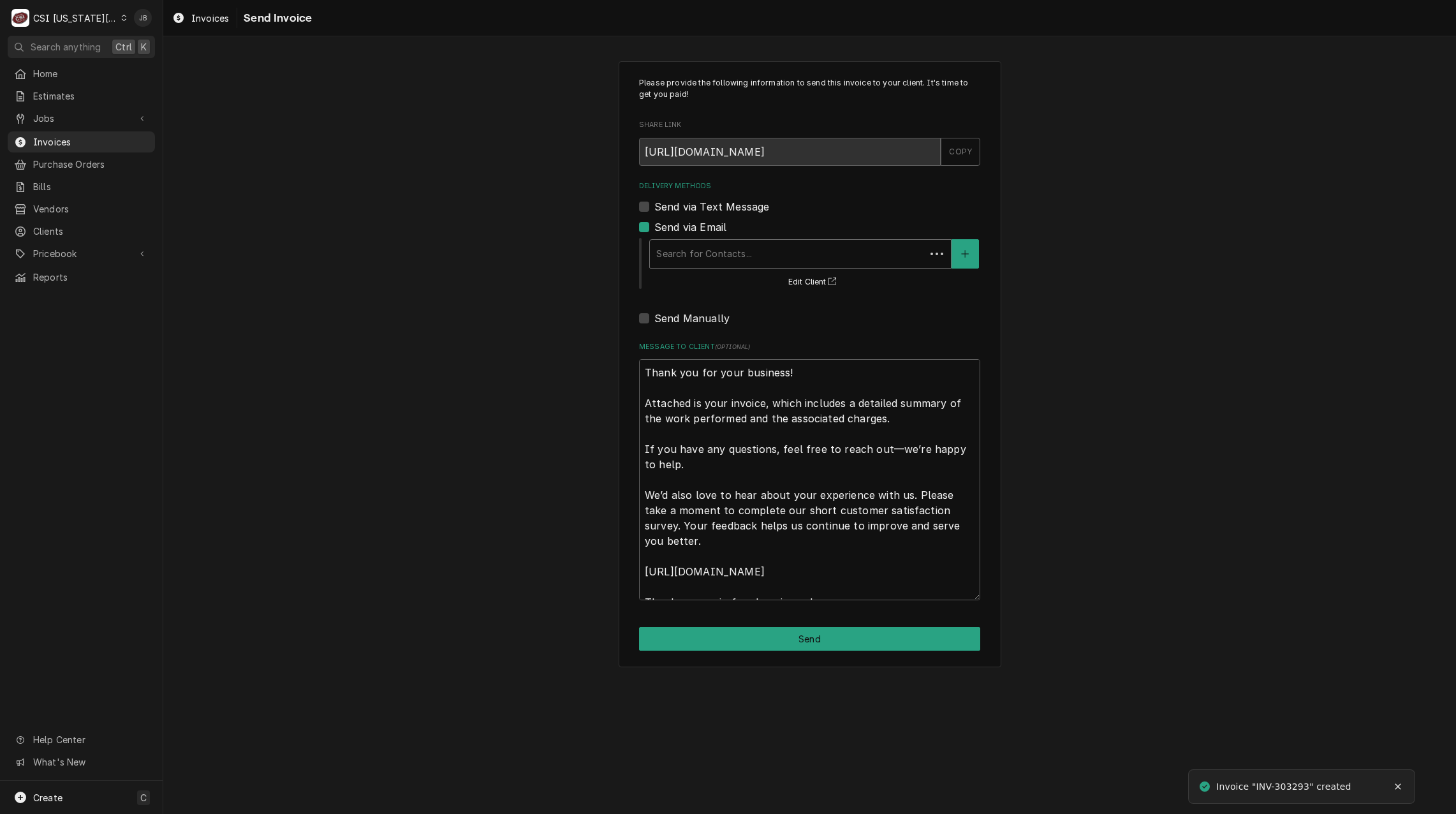
click at [691, 264] on div "Delivery Methods" at bounding box center [788, 254] width 263 height 23
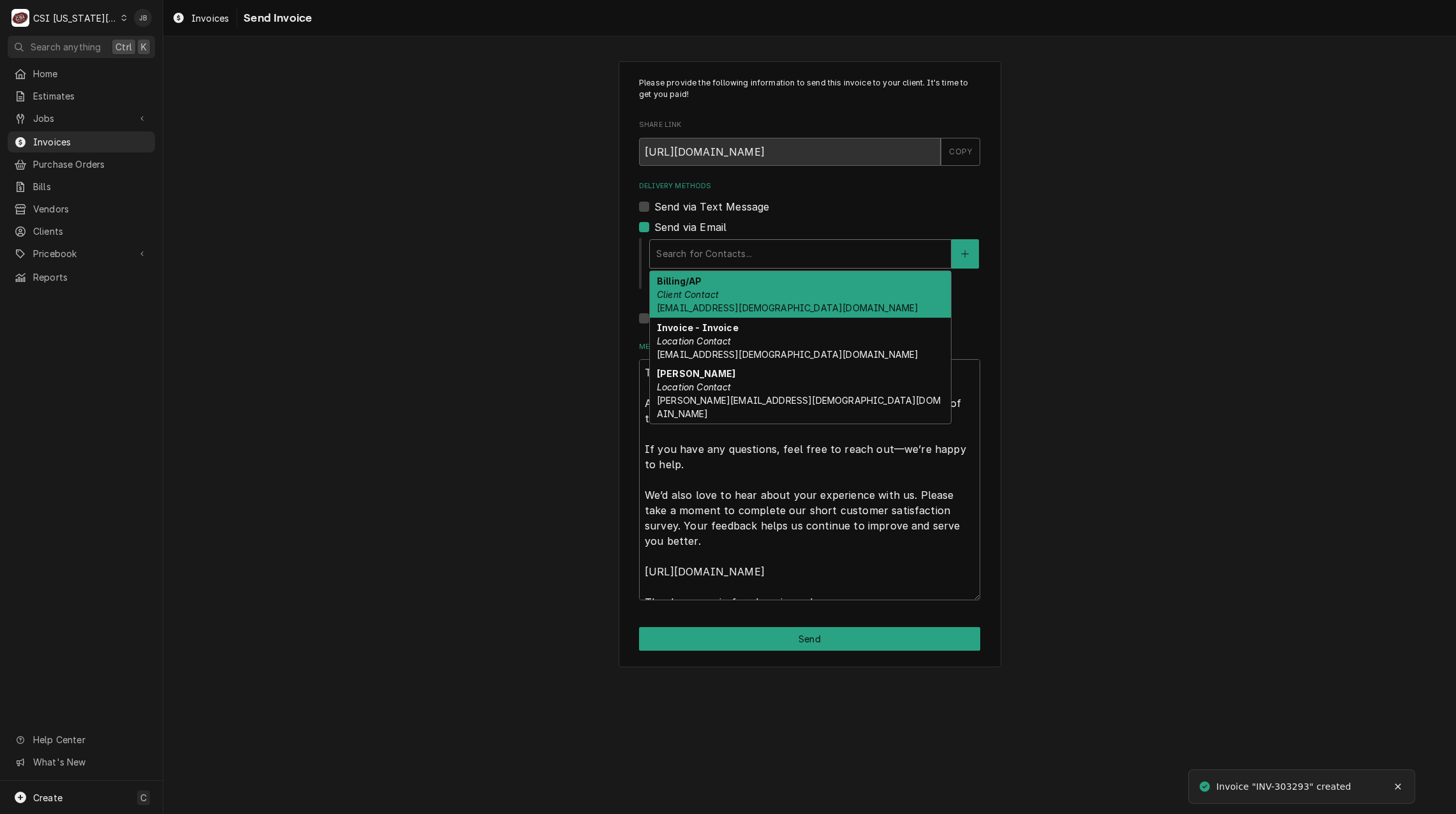
click at [735, 295] on div "Billing/AP Client Contact [EMAIL_ADDRESS][DEMOGRAPHIC_DATA][DOMAIN_NAME]" at bounding box center [801, 294] width 301 height 46
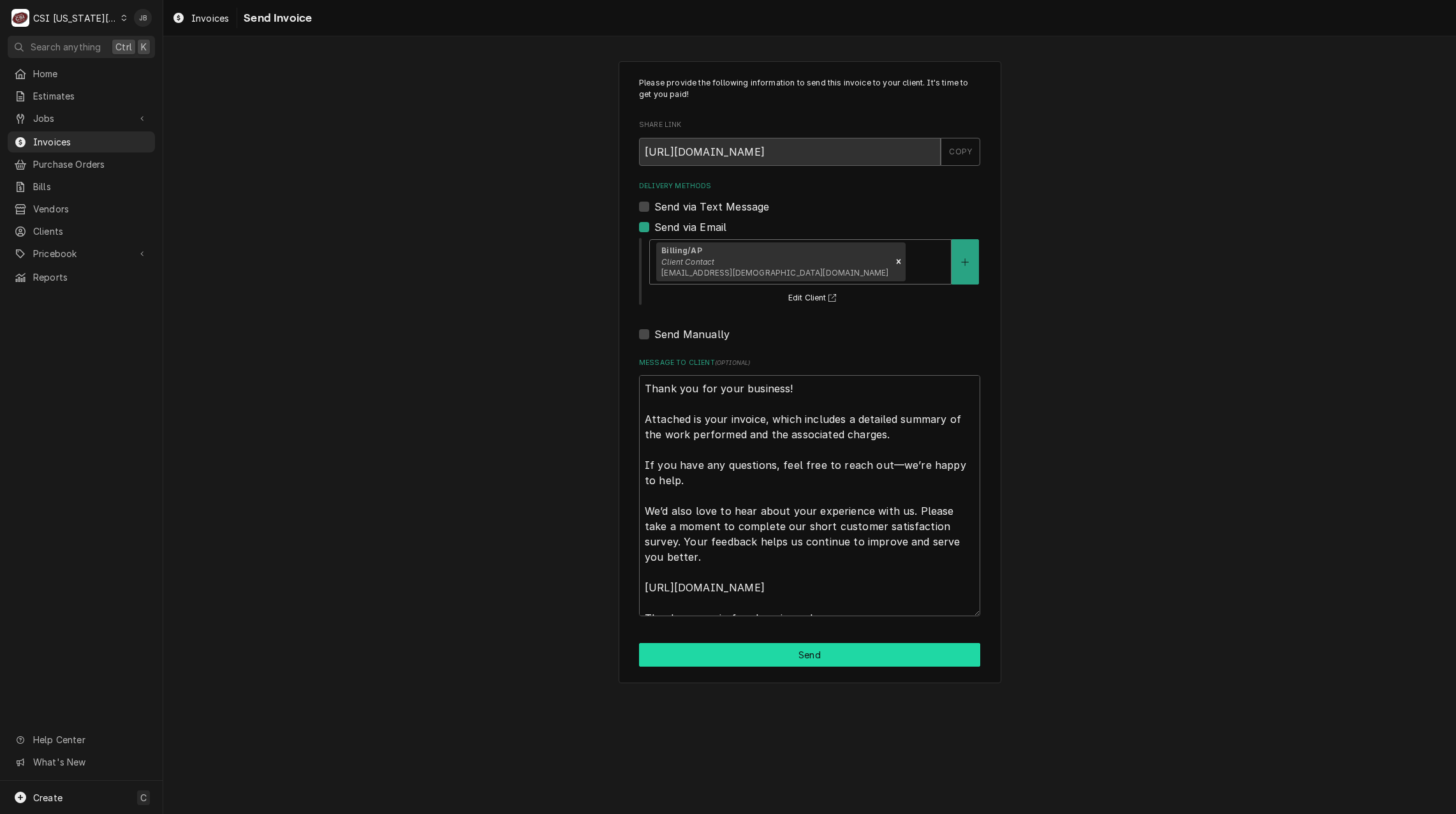
click at [762, 651] on button "Send" at bounding box center [809, 655] width 341 height 23
type textarea "x"
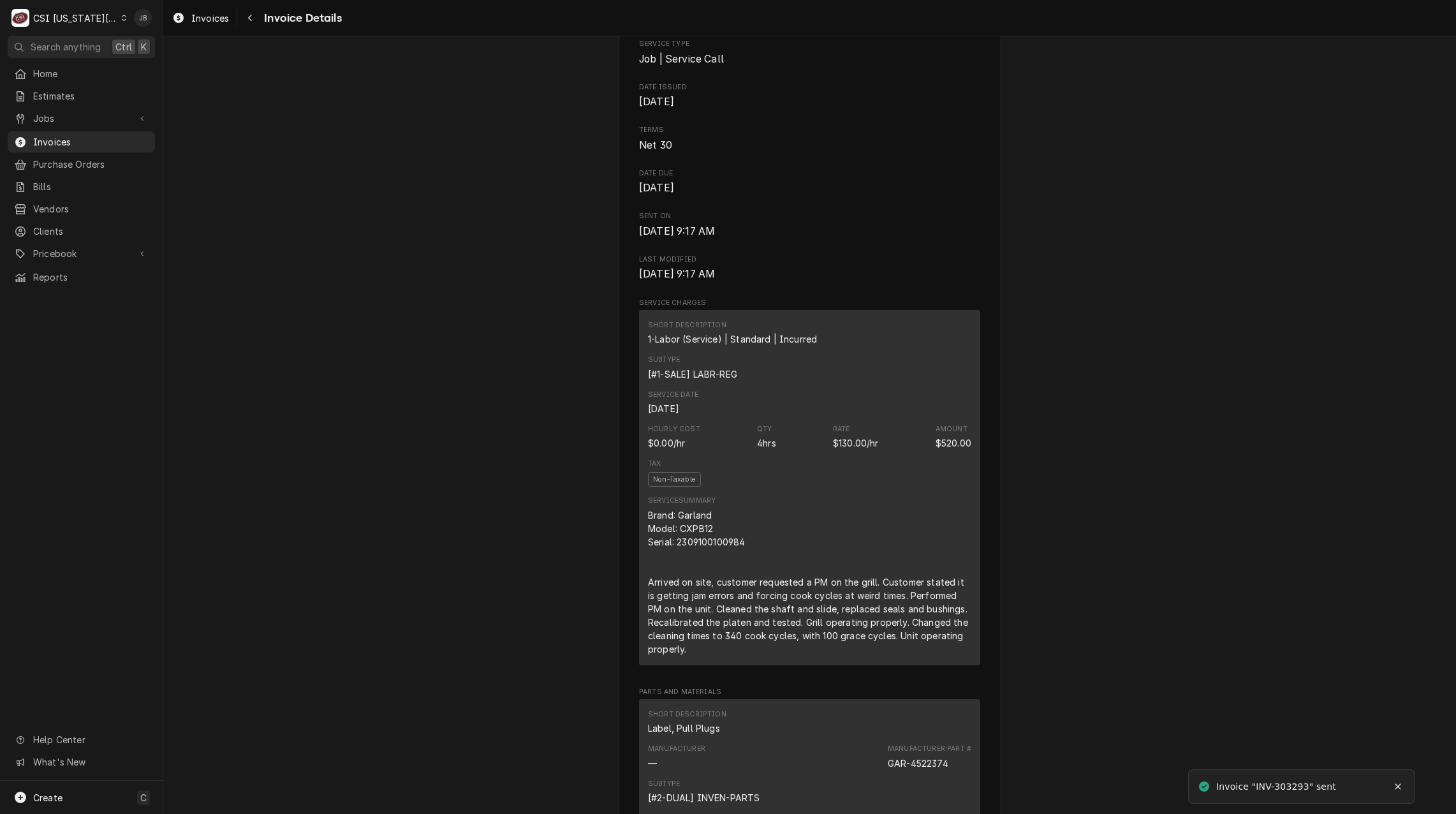
scroll to position [702, 0]
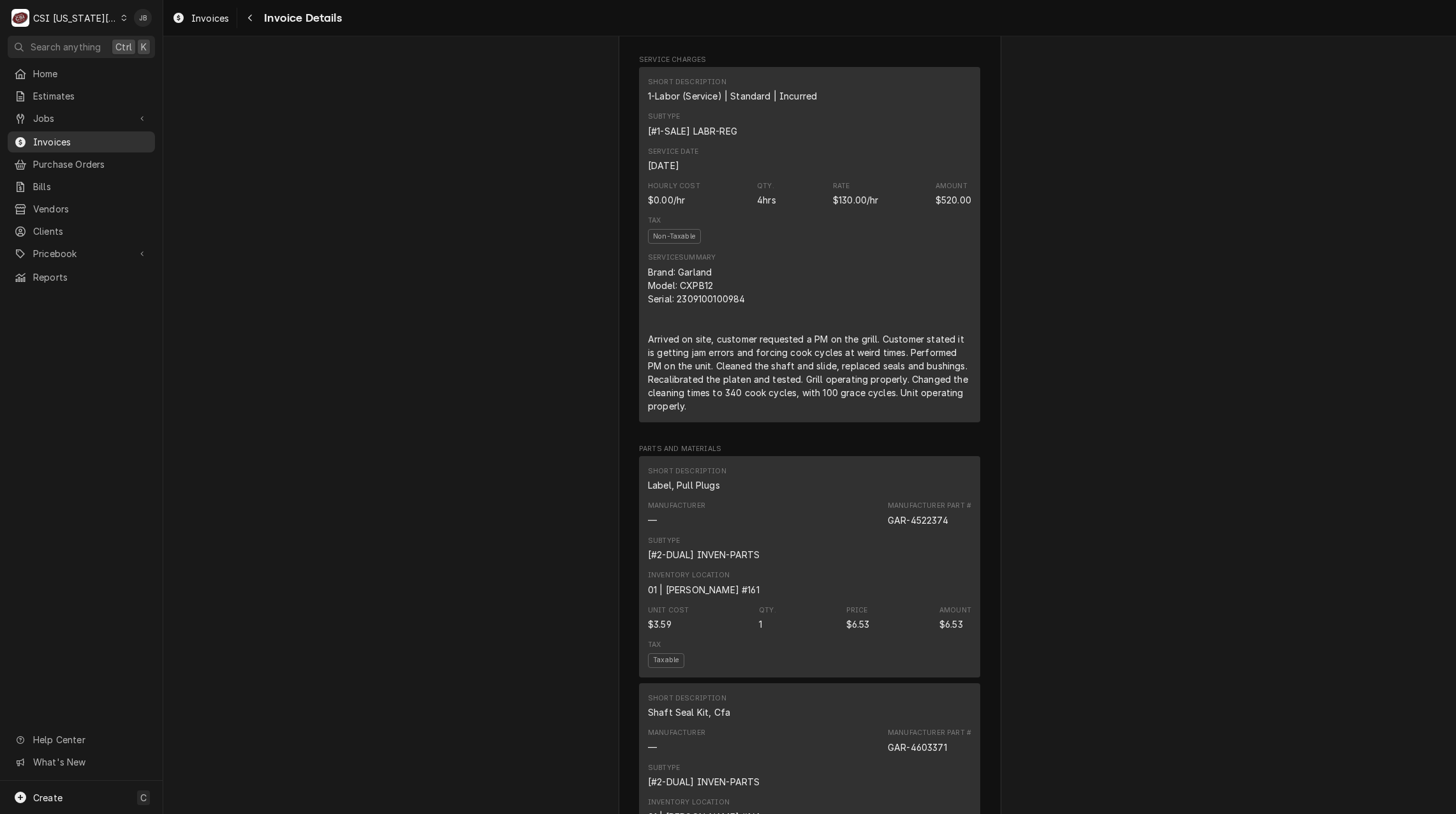
click at [114, 135] on span "Invoices" at bounding box center [91, 142] width 115 height 14
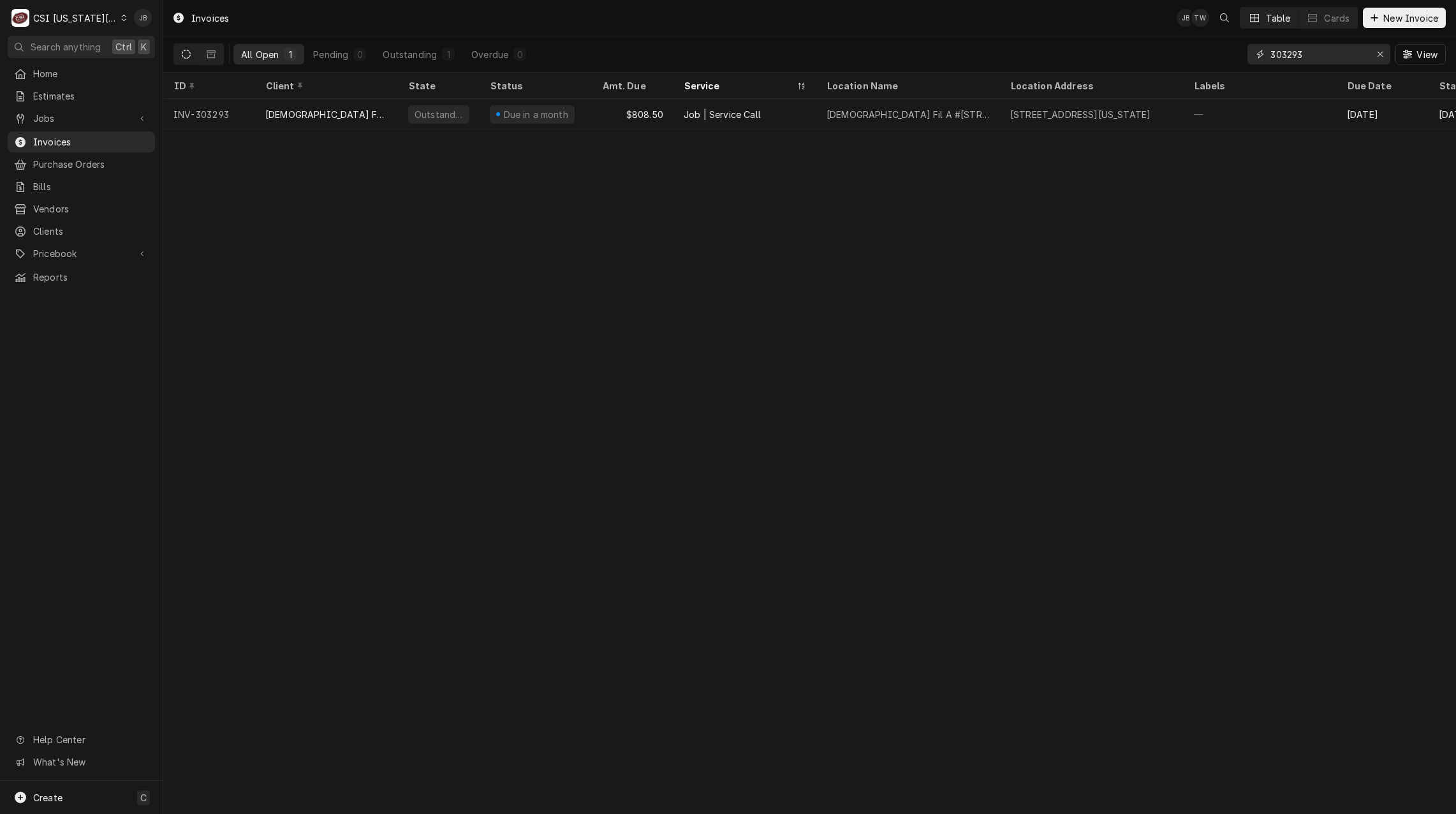
click at [1318, 55] on input "303293" at bounding box center [1318, 54] width 95 height 21
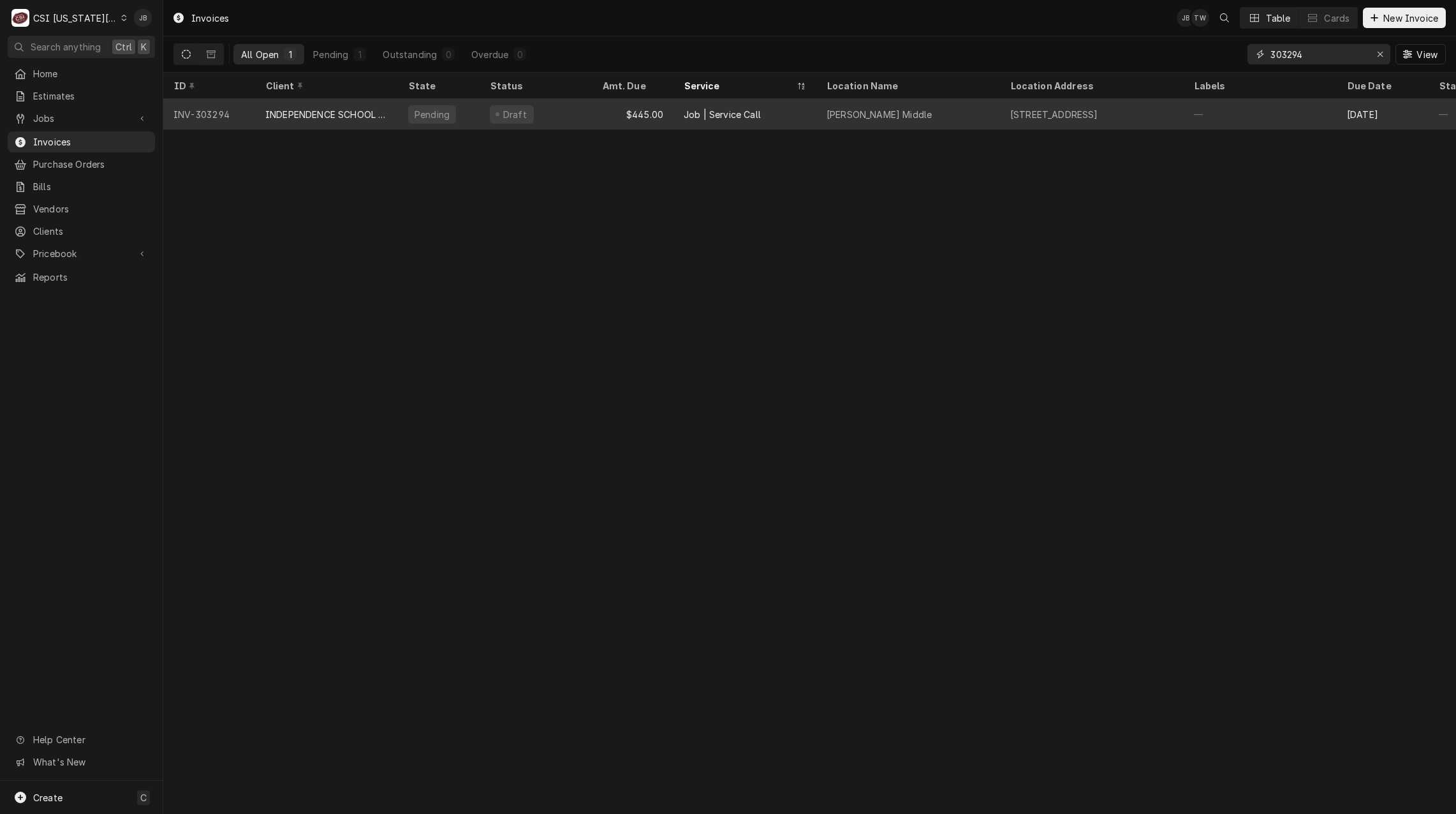
type input "303294"
click at [747, 111] on div "Job | Service Call" at bounding box center [722, 114] width 77 height 14
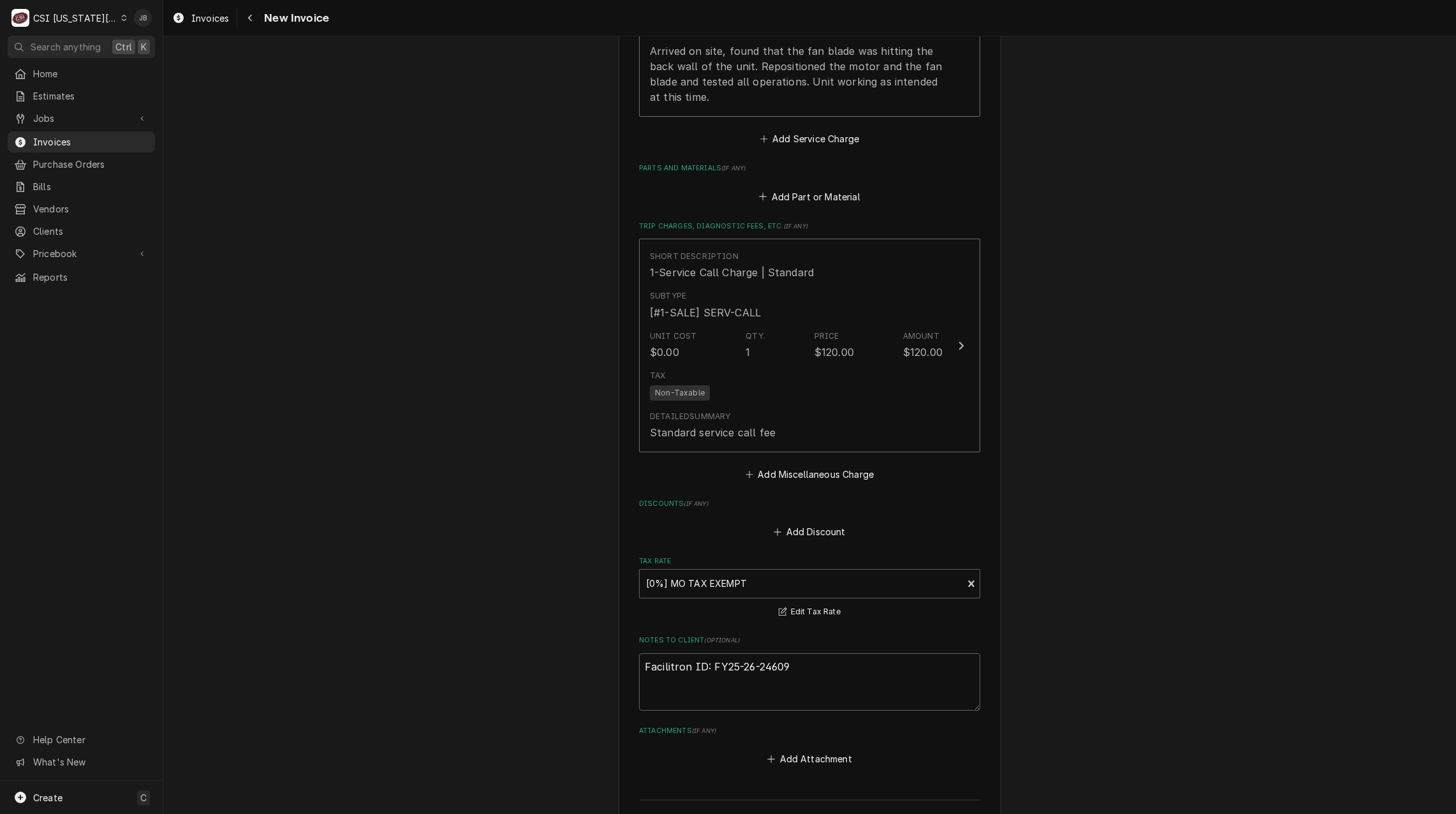
scroll to position [1974, 0]
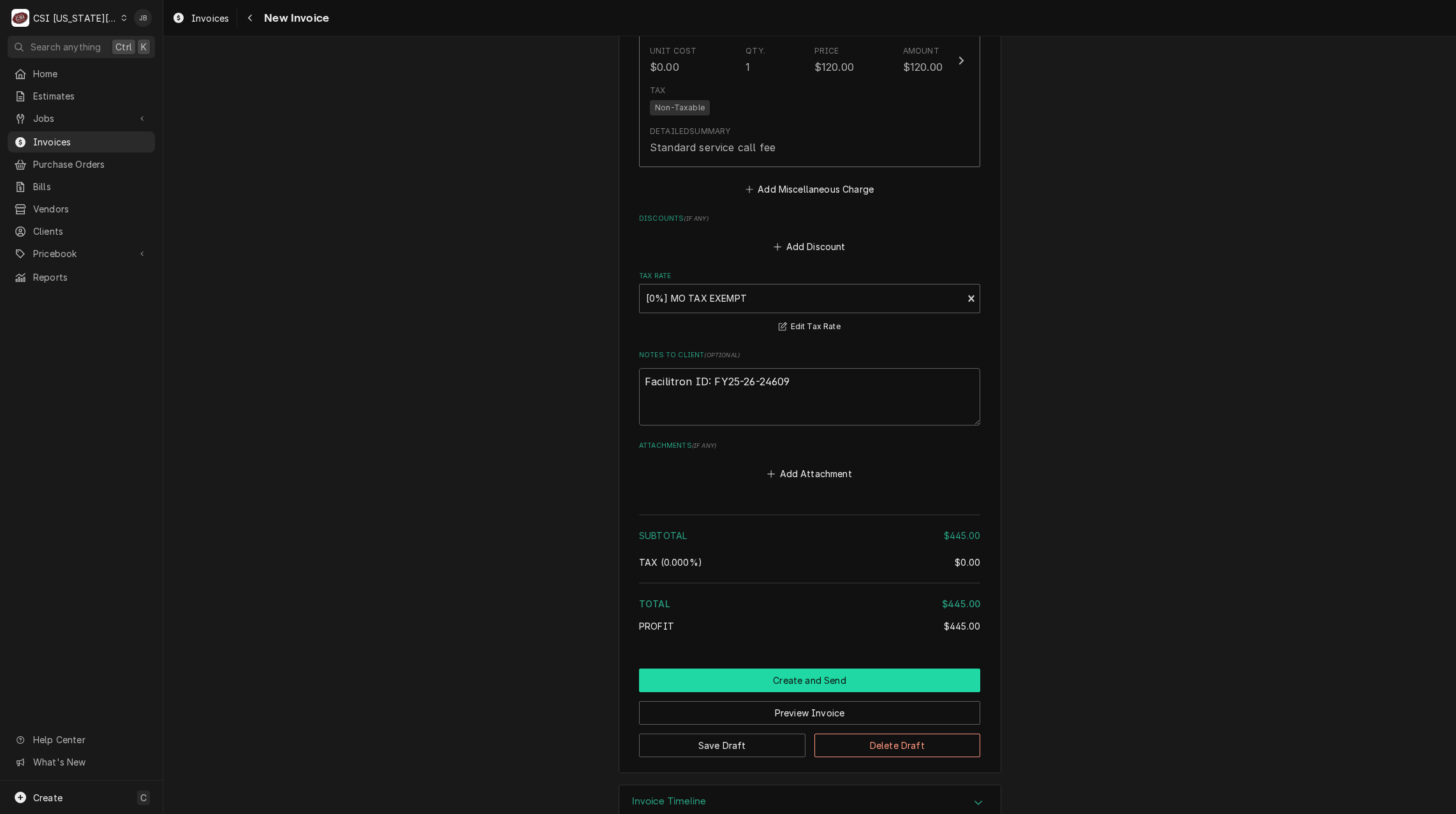
click at [807, 669] on button "Create and Send" at bounding box center [809, 680] width 341 height 23
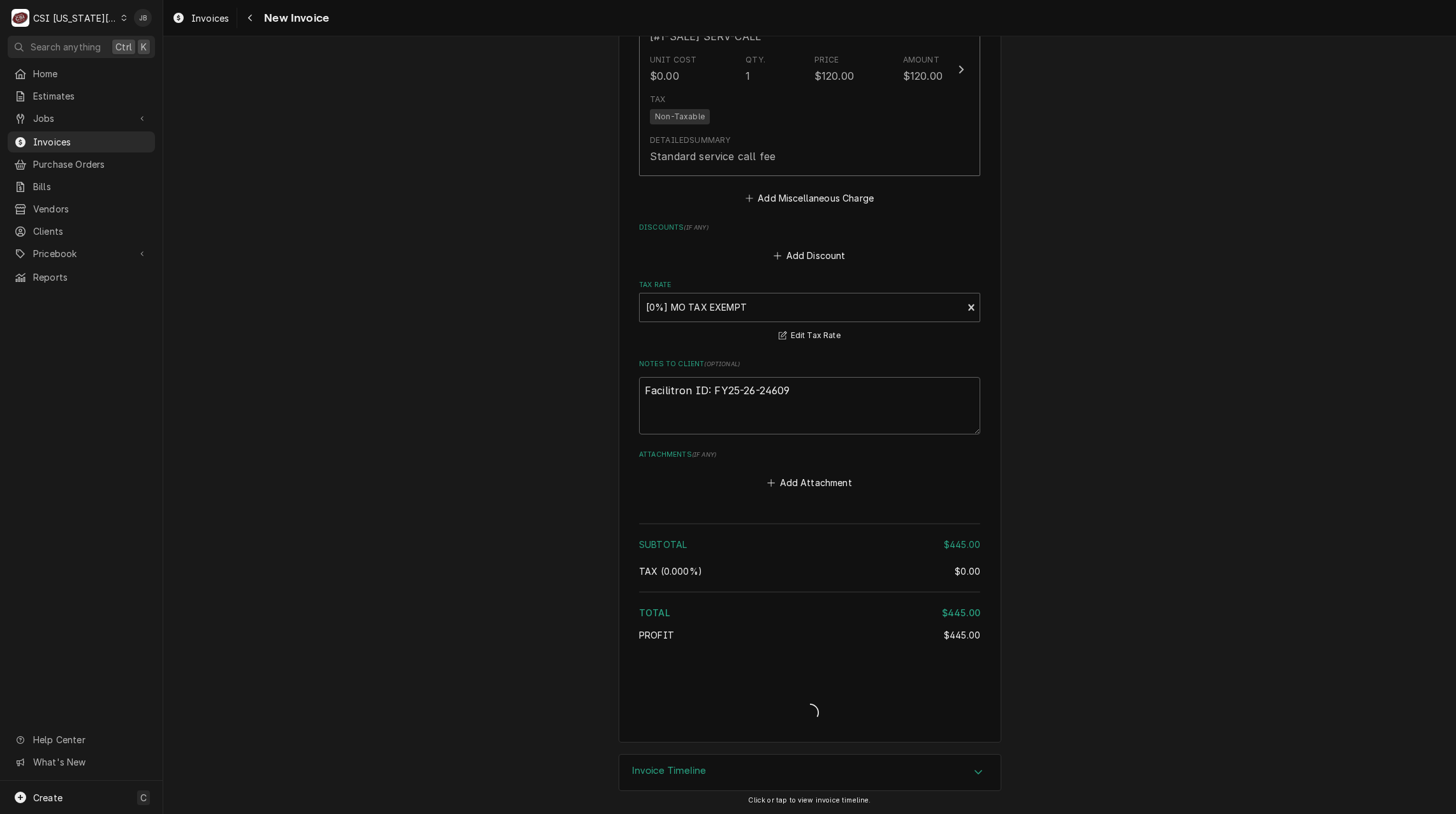
scroll to position [1934, 0]
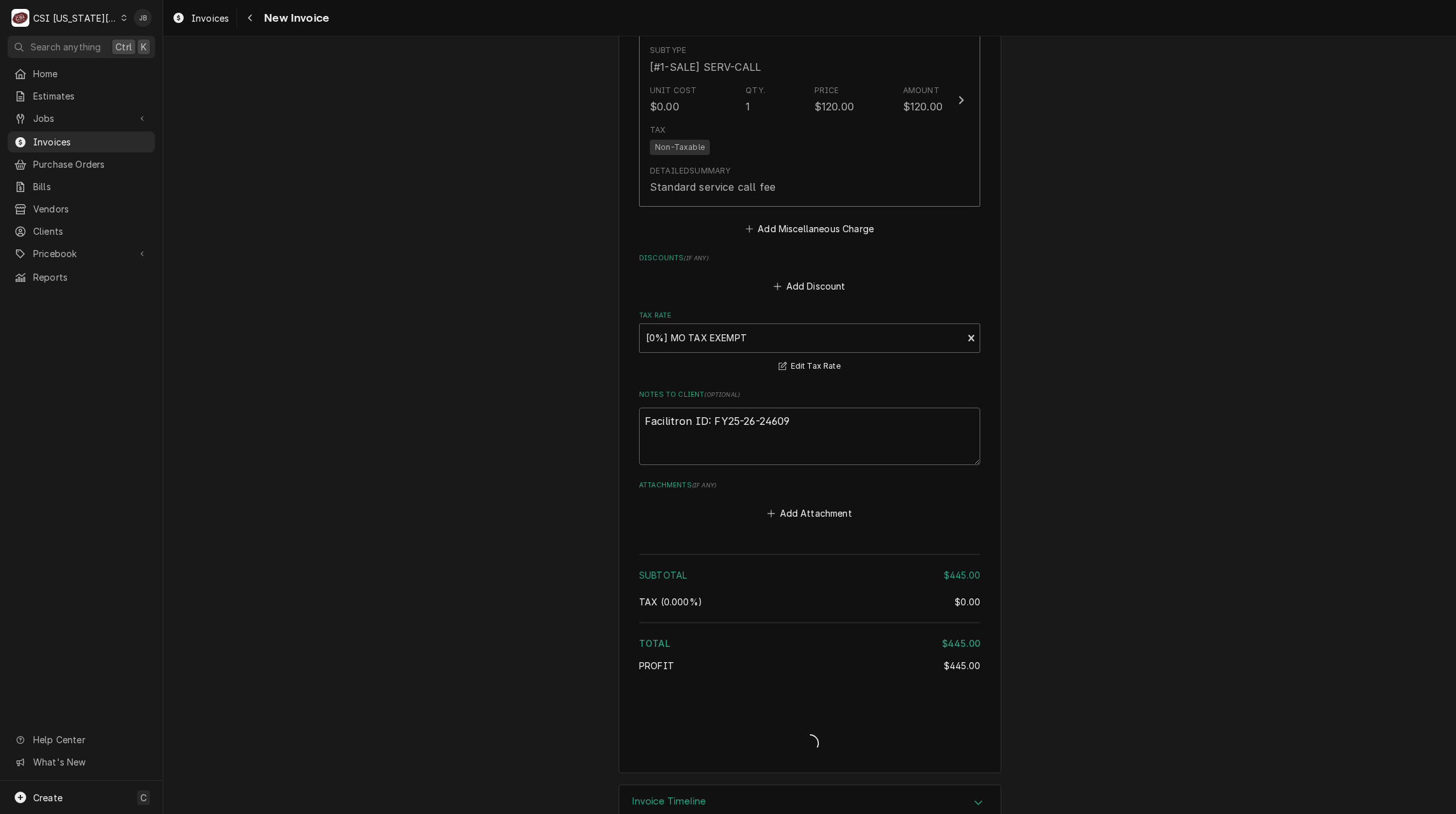
type textarea "x"
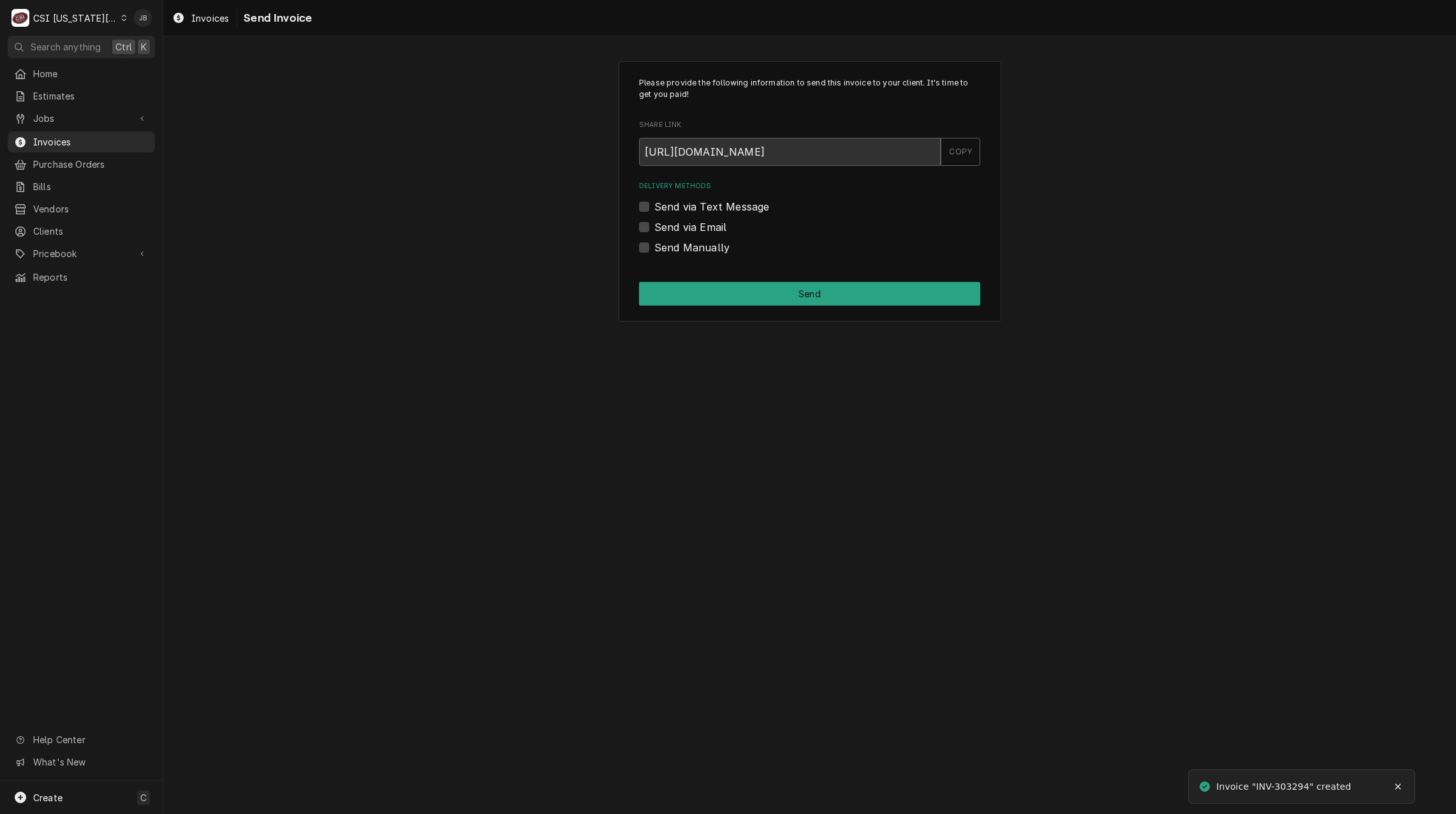
click at [678, 231] on label "Send via Email" at bounding box center [691, 227] width 72 height 15
click at [678, 231] on input "Send via Email" at bounding box center [825, 233] width 341 height 28
checkbox input "true"
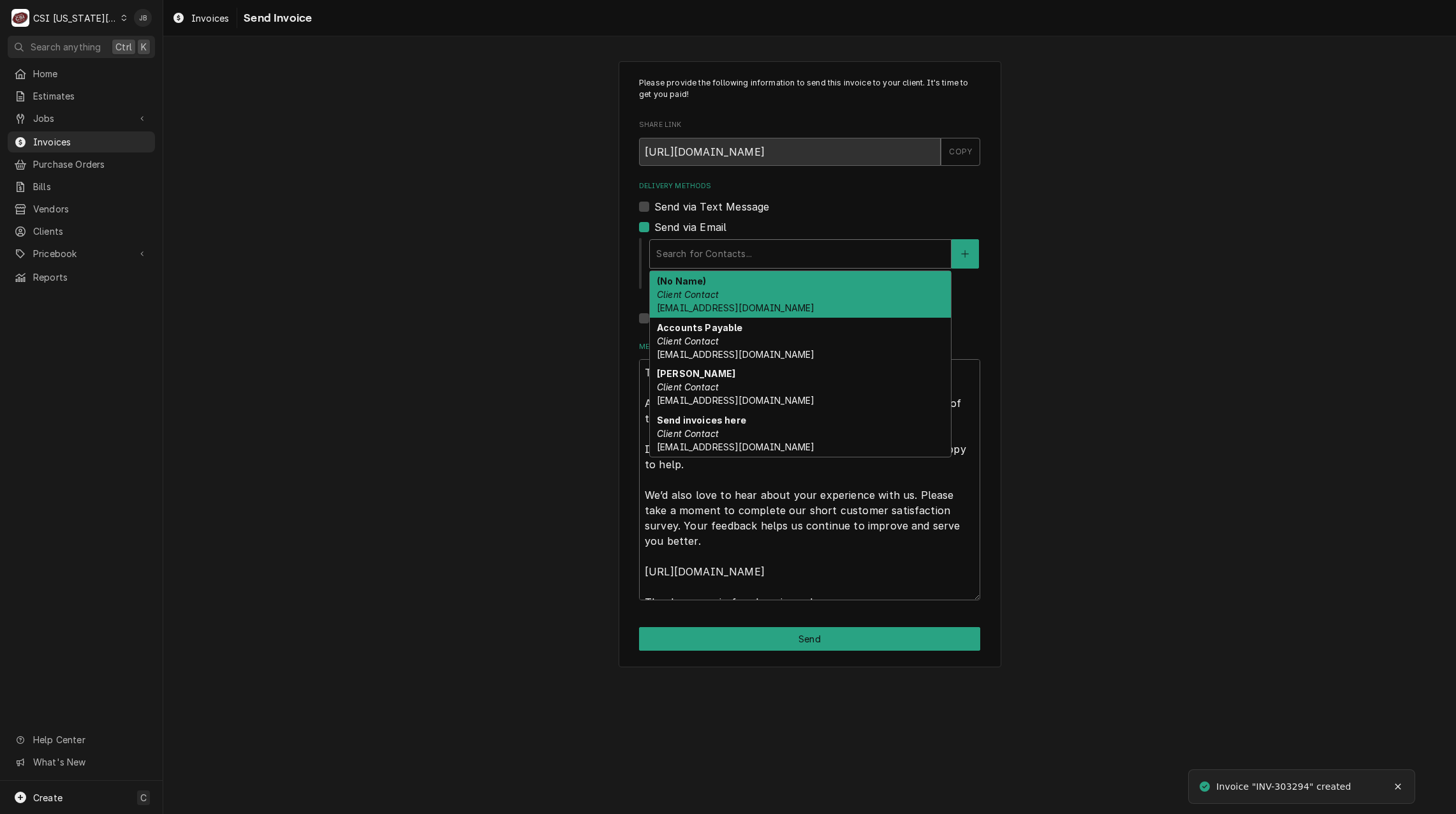
click at [714, 261] on div "Delivery Methods" at bounding box center [800, 254] width 288 height 23
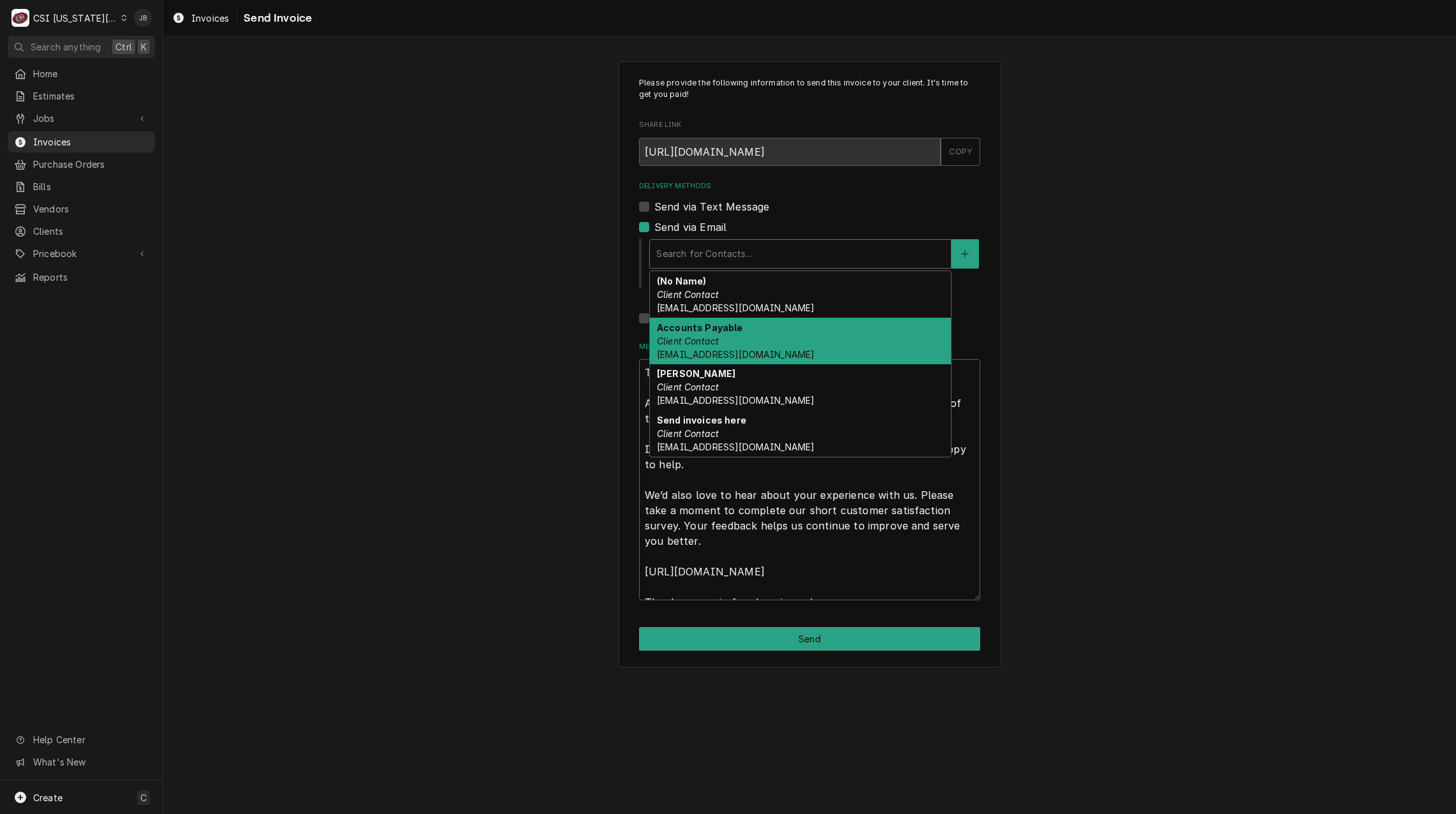
click at [733, 325] on strong "Accounts Payable" at bounding box center [700, 328] width 86 height 11
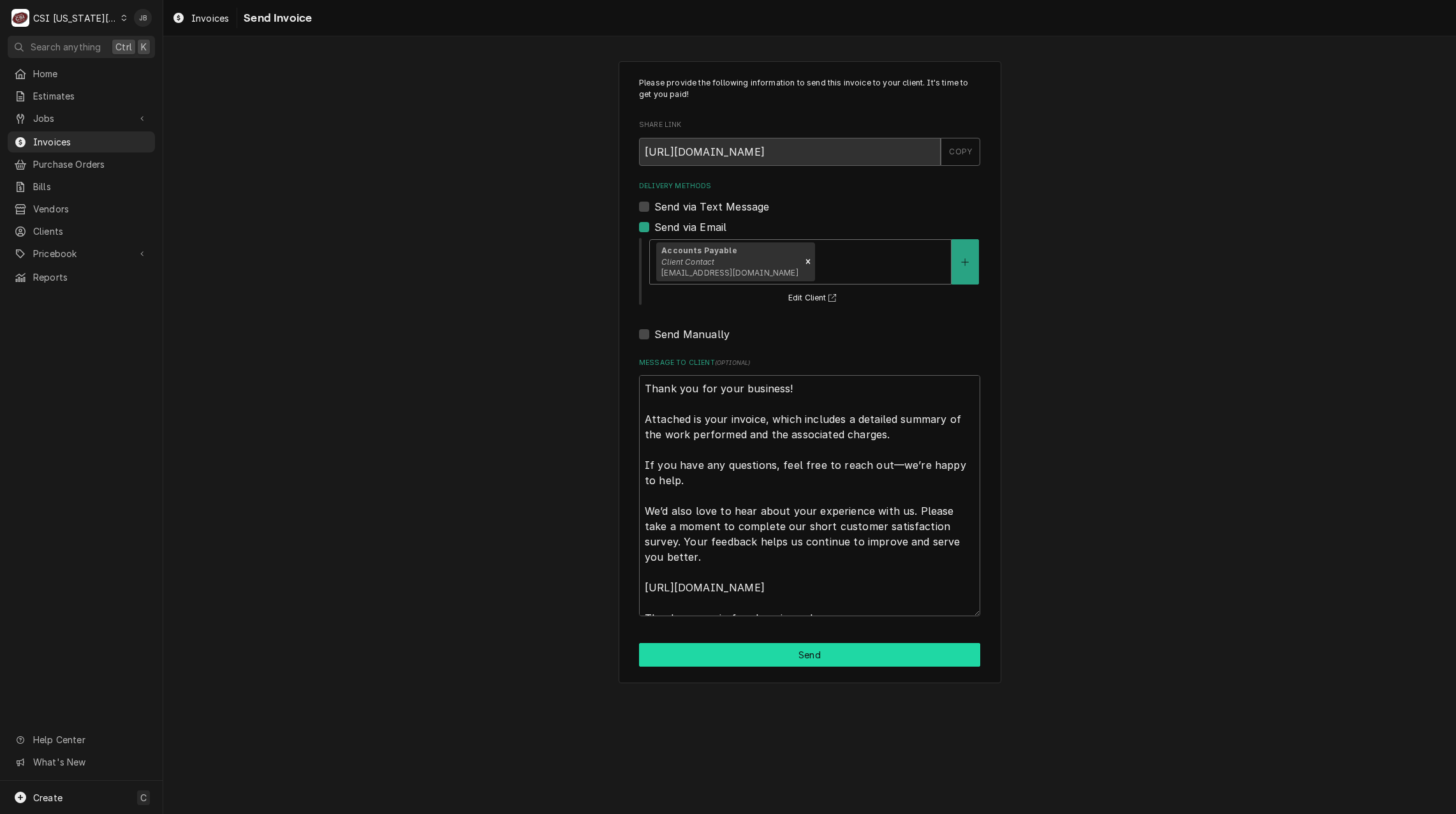
drag, startPoint x: 753, startPoint y: 669, endPoint x: 752, endPoint y: 661, distance: 8.1
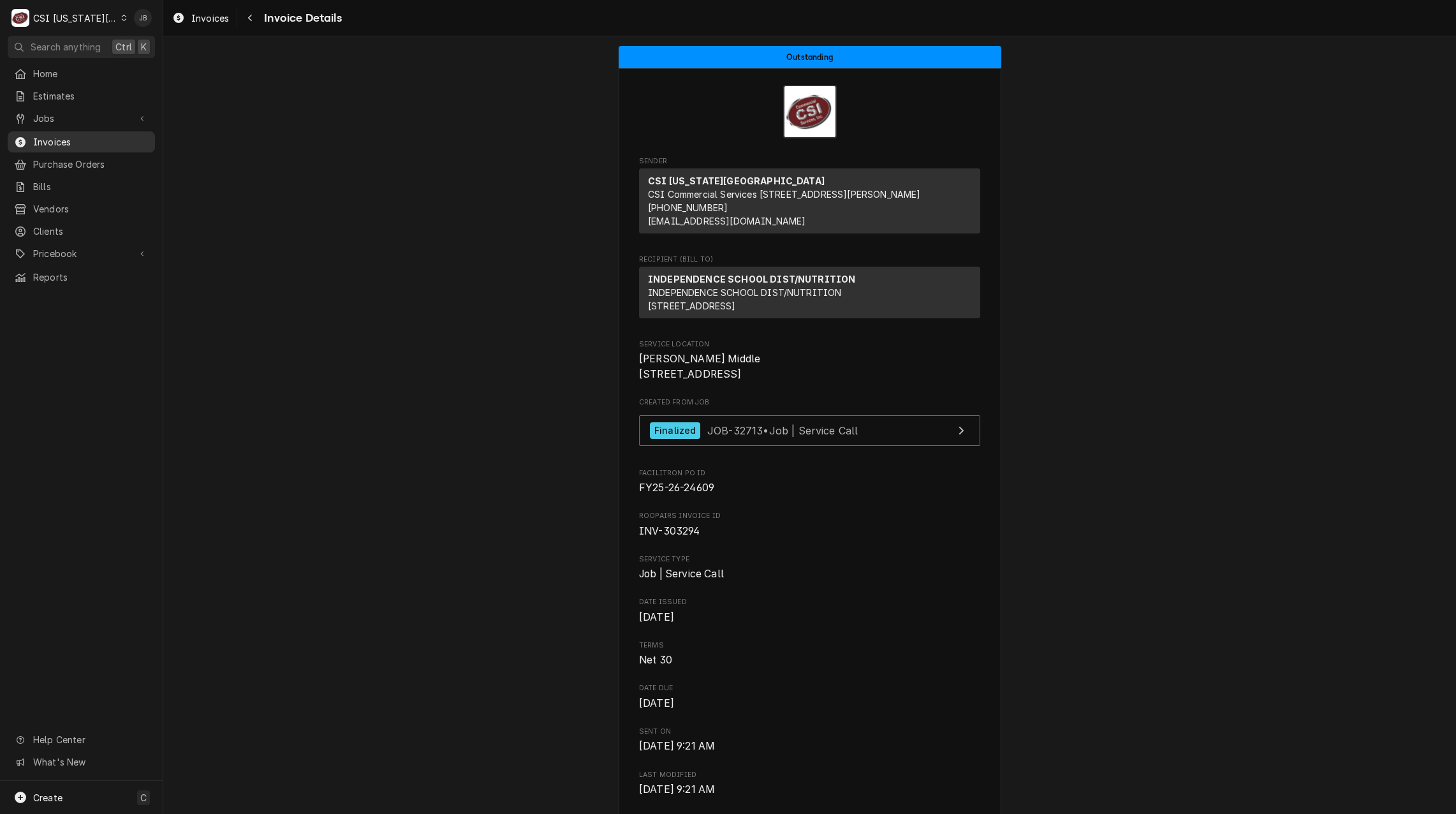
click at [82, 145] on div "Invoices" at bounding box center [81, 142] width 142 height 16
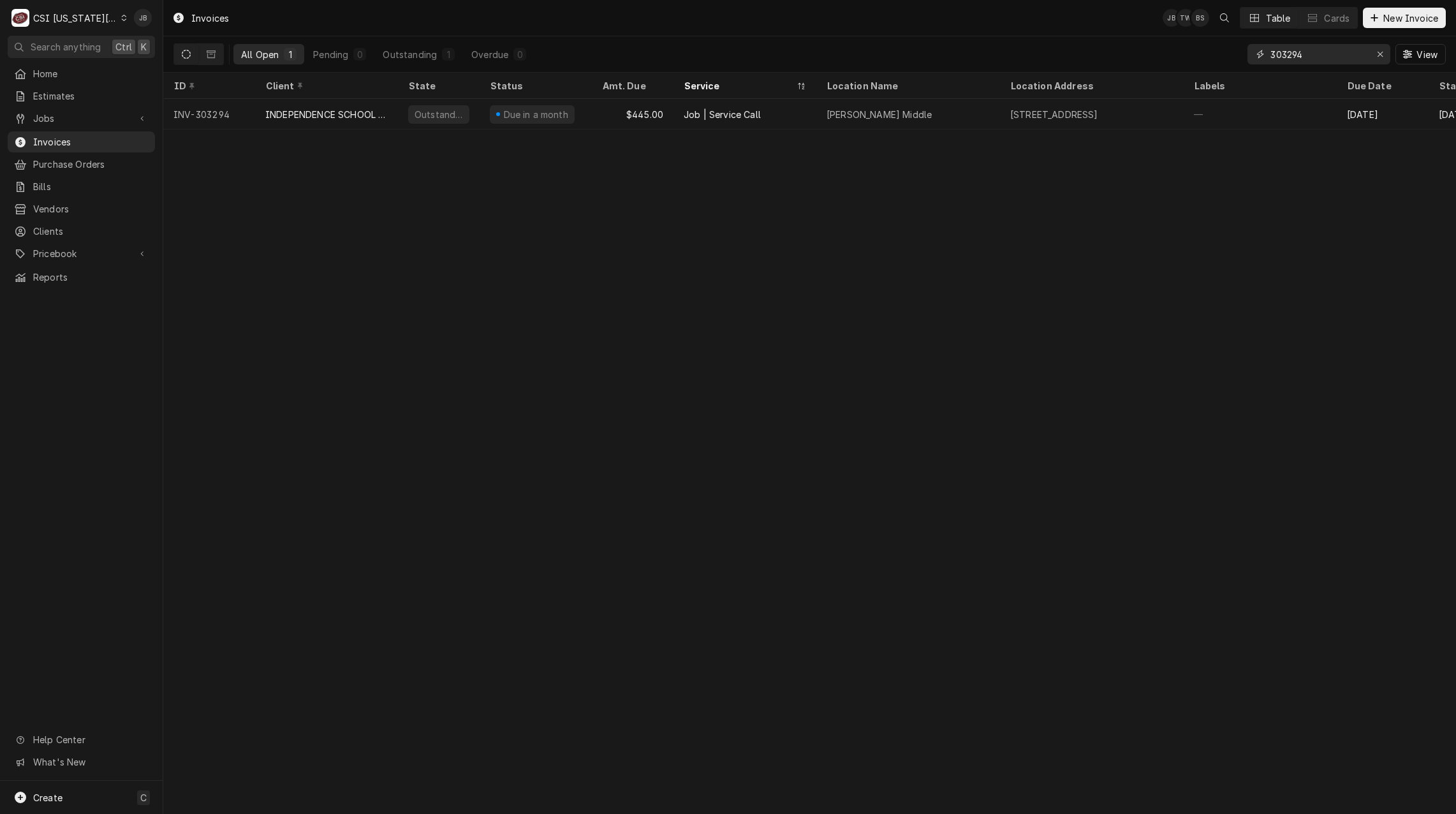
click at [1283, 54] on input "303294" at bounding box center [1318, 54] width 95 height 21
click at [1303, 56] on input "303294" at bounding box center [1318, 54] width 95 height 21
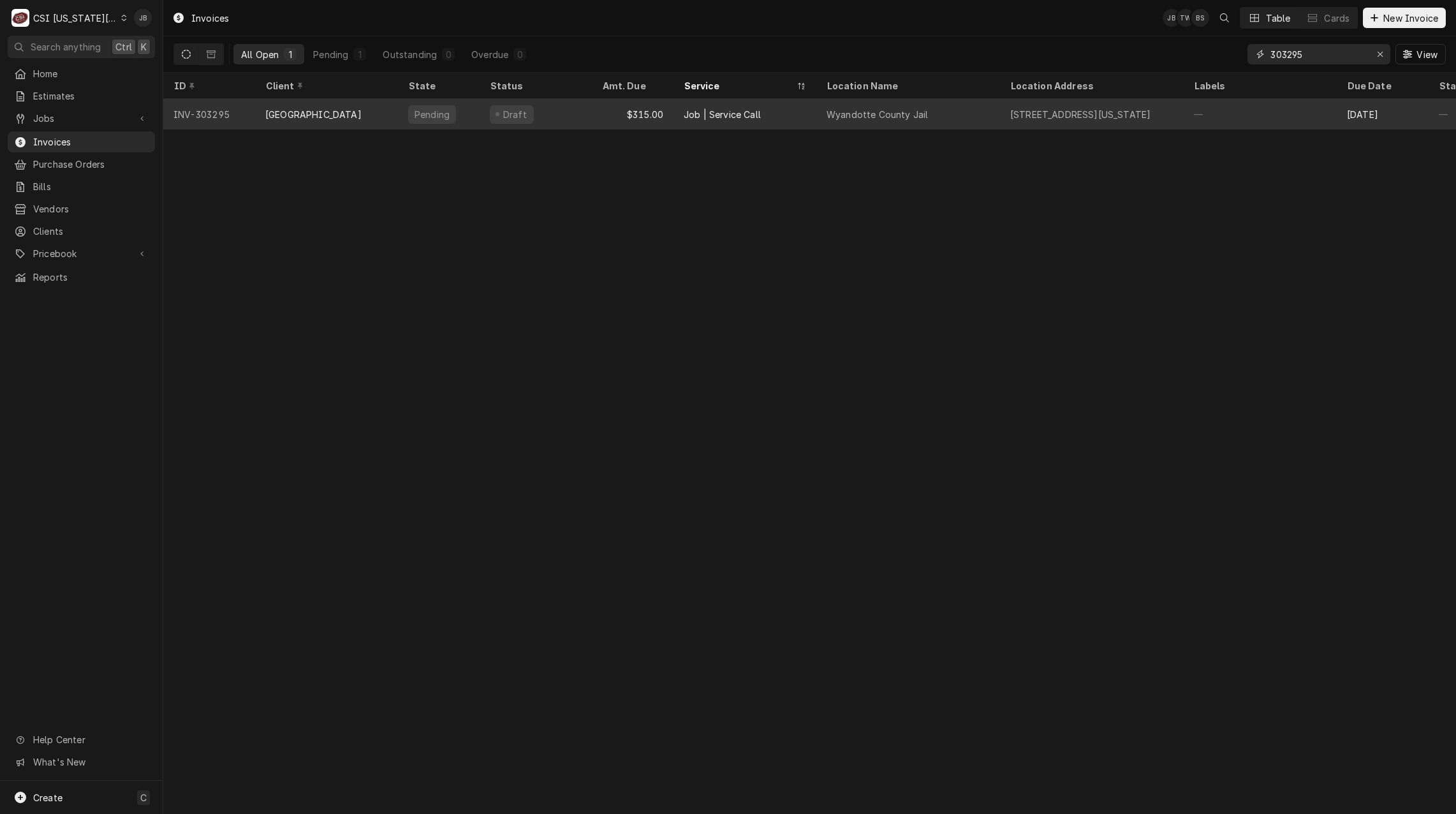
type input "303295"
click at [534, 114] on div "Draft" at bounding box center [536, 114] width 113 height 31
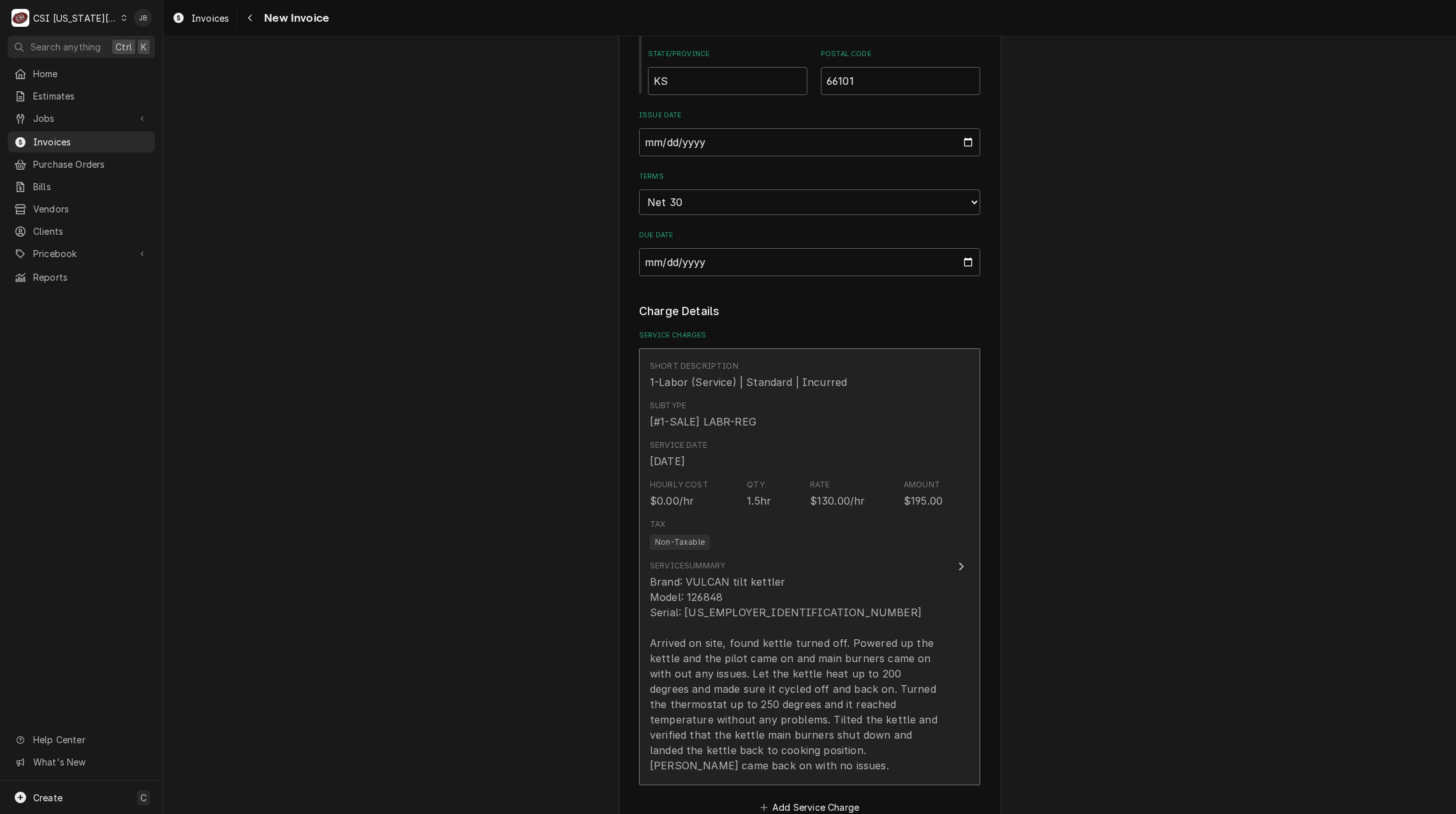
scroll to position [1085, 0]
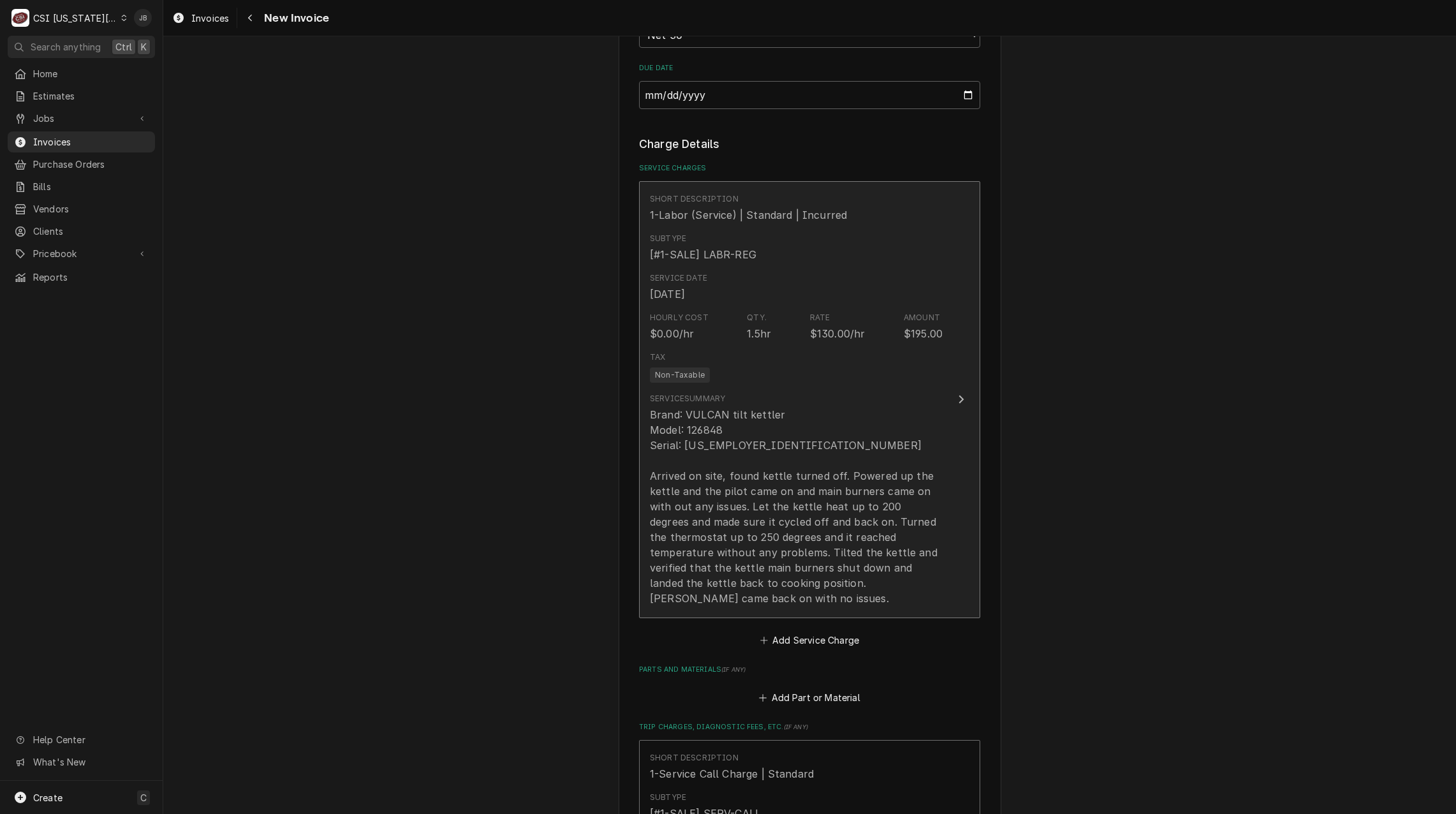
click at [823, 444] on div "Brand: VULCAN tilt kettler Model: 126848 Serial: [US_EMPLOYER_IDENTIFICATION_NU…" at bounding box center [796, 506] width 292 height 199
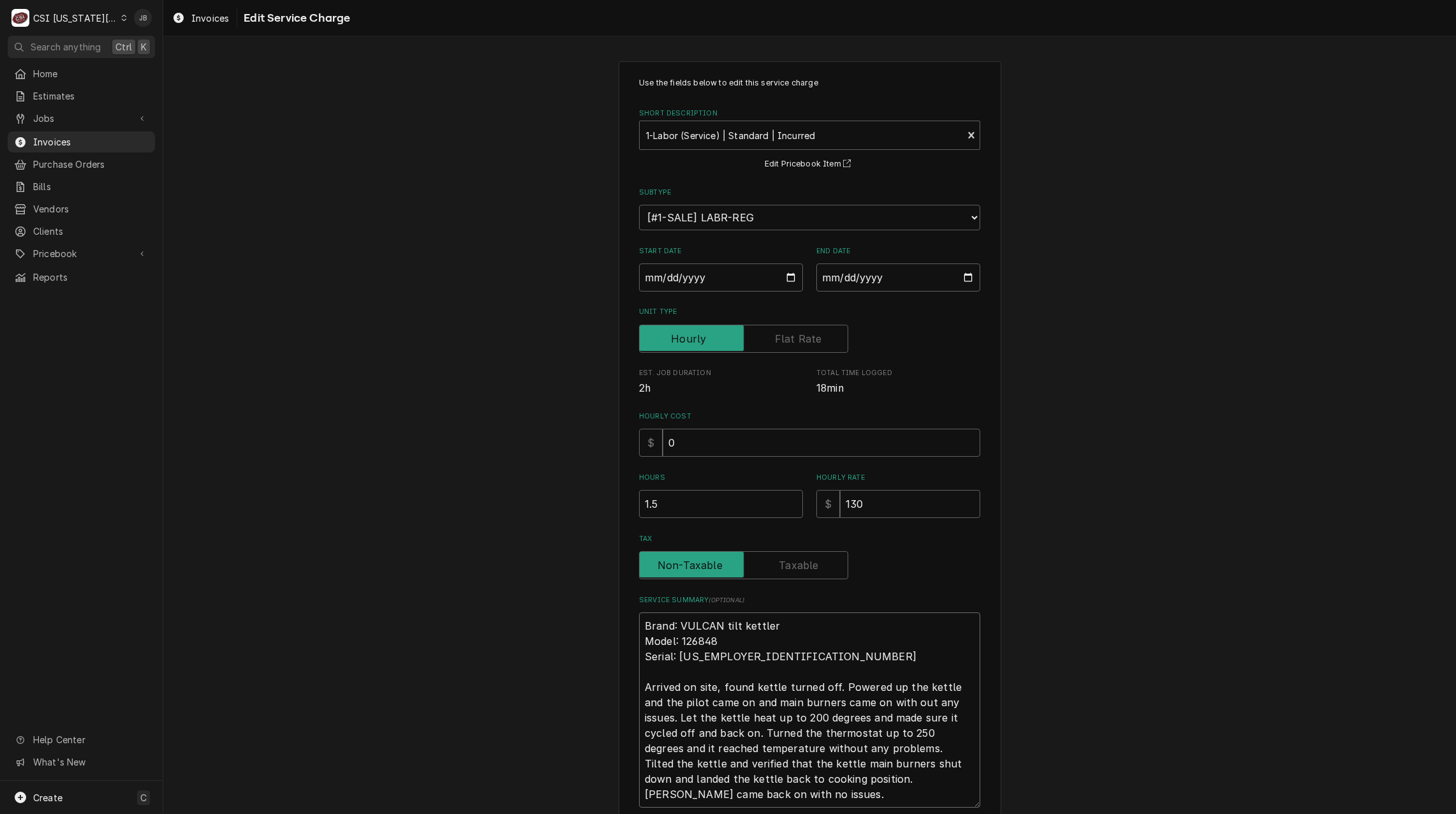
click at [790, 643] on textarea "Brand: VULCAN tilt kettler Model: 126848 Serial: [US_EMPLOYER_IDENTIFICATION_NU…" at bounding box center [809, 710] width 341 height 195
type textarea "x"
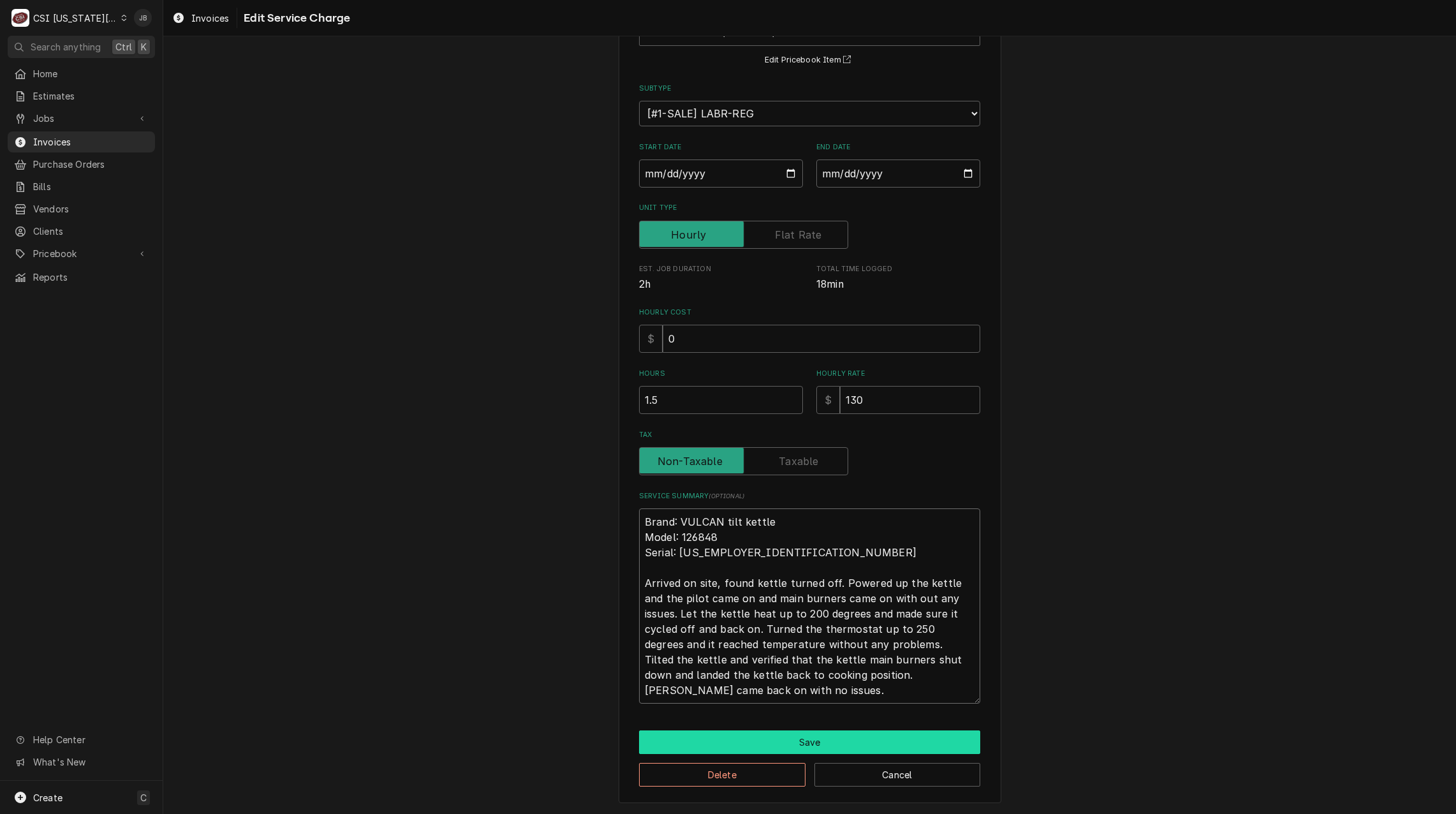
type textarea "Brand: VULCAN tilt kettle Model: 126848 Serial: [US_EMPLOYER_IDENTIFICATION_NUM…"
click at [826, 748] on button "Save" at bounding box center [809, 742] width 341 height 23
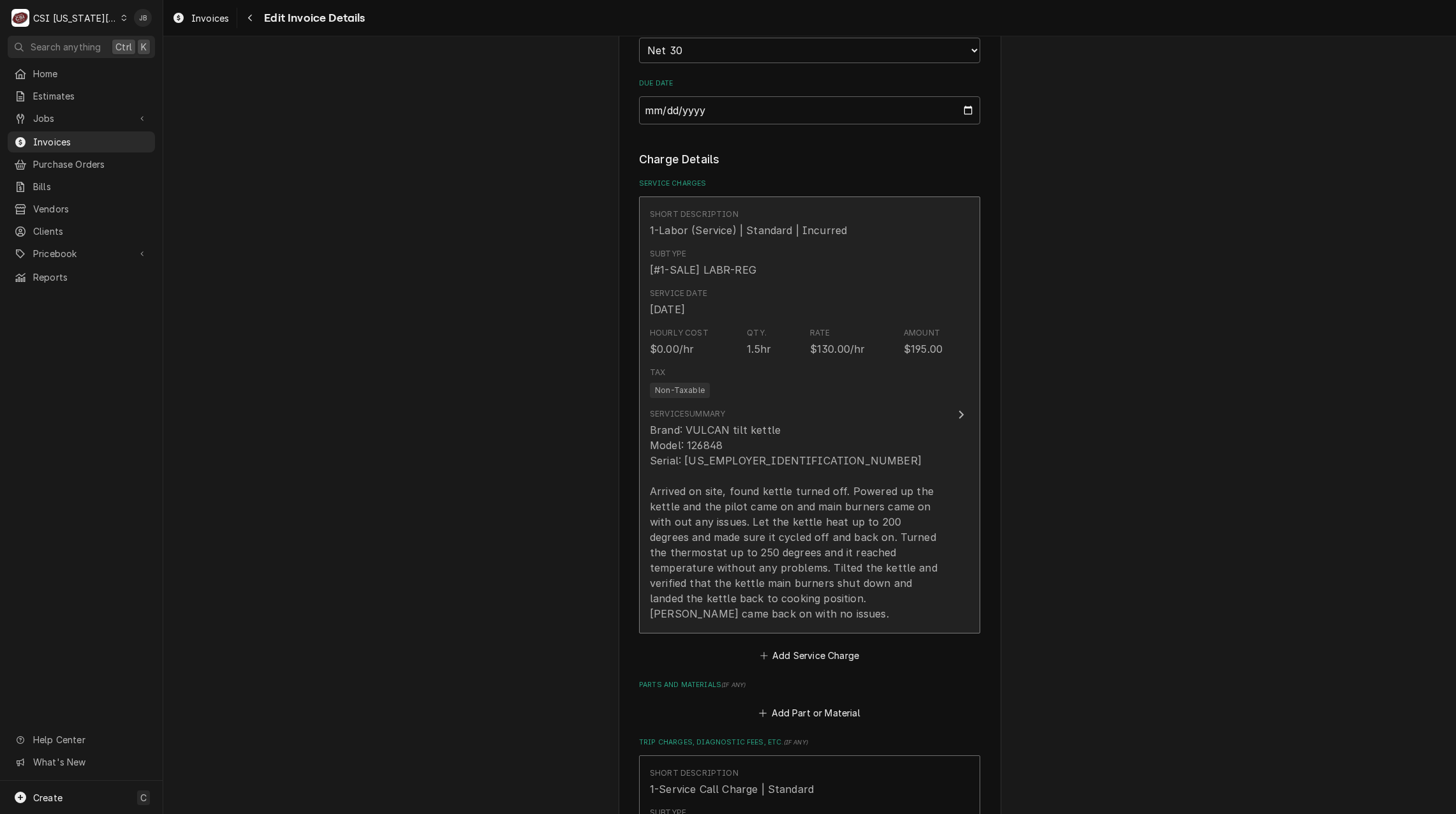
click at [826, 483] on div "Brand: VULCAN tilt kettle Model: 126848 Serial: [US_EMPLOYER_IDENTIFICATION_NUM…" at bounding box center [796, 521] width 292 height 199
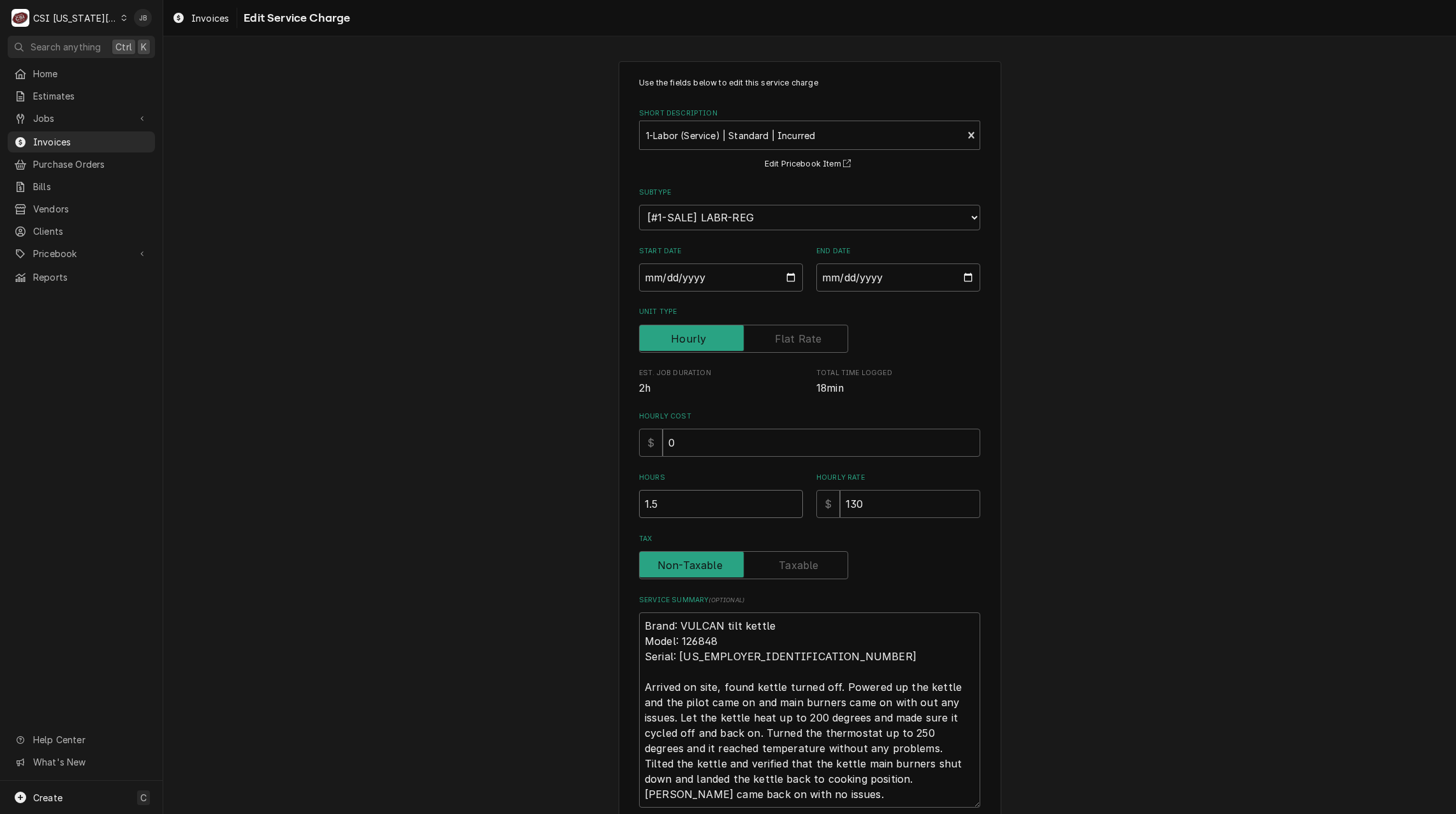
drag, startPoint x: 676, startPoint y: 513, endPoint x: 614, endPoint y: 508, distance: 62.2
click at [619, 508] on div "Use the fields below to edit this service charge Short Description 1-Labor (Ser…" at bounding box center [810, 484] width 383 height 847
type textarea "x"
type input "1"
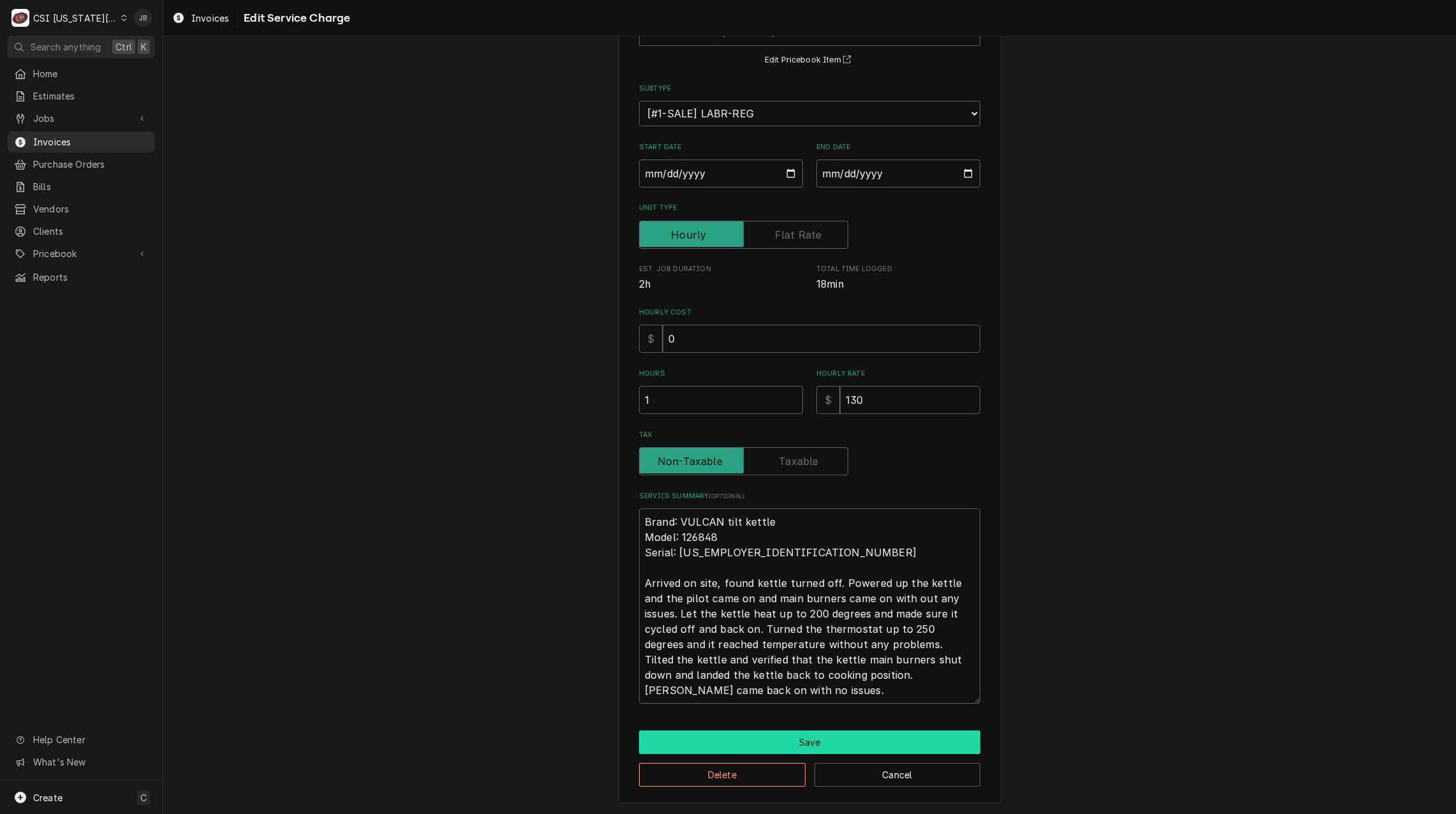
click at [796, 746] on button "Save" at bounding box center [809, 742] width 341 height 23
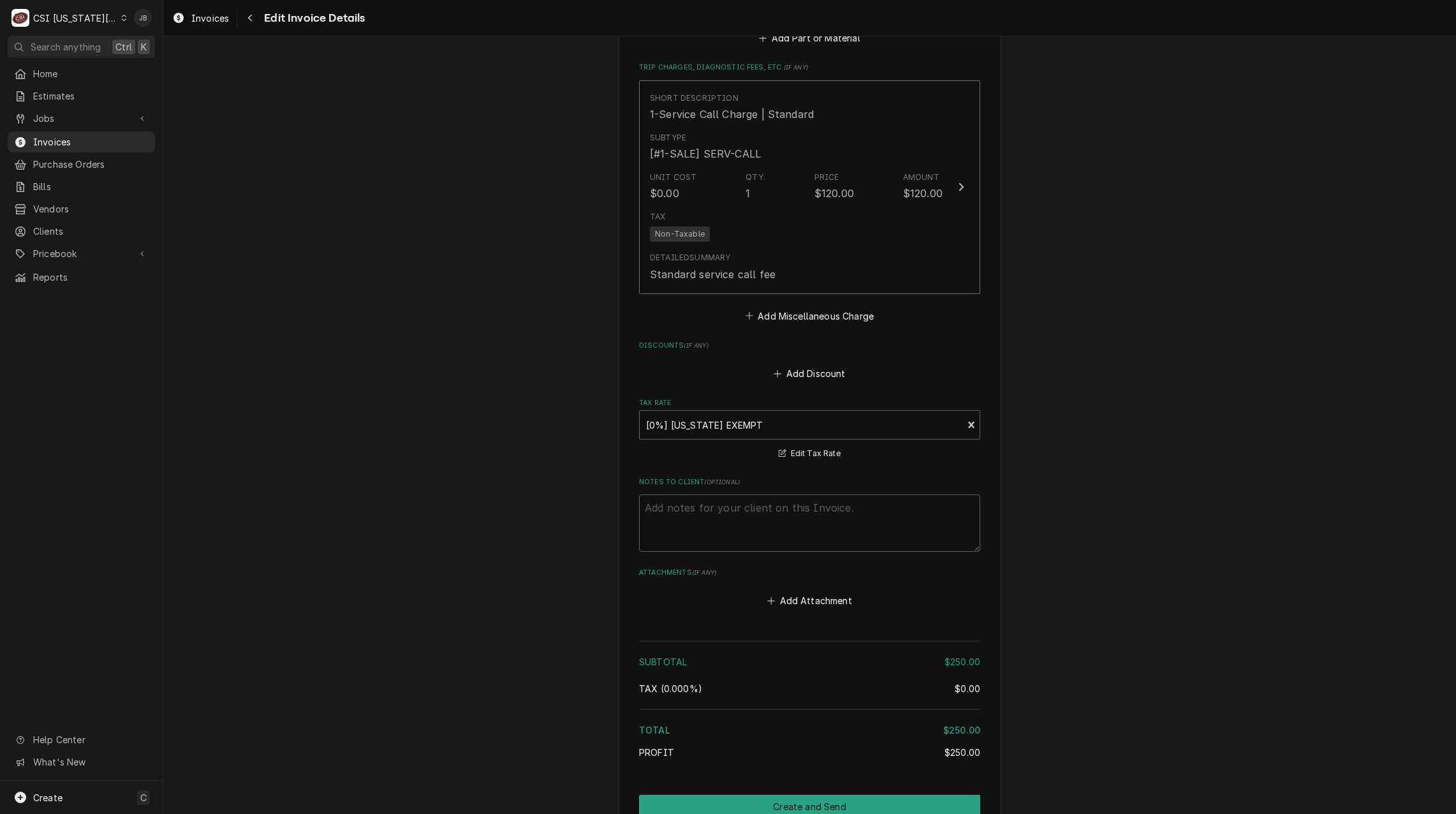
scroll to position [1887, 0]
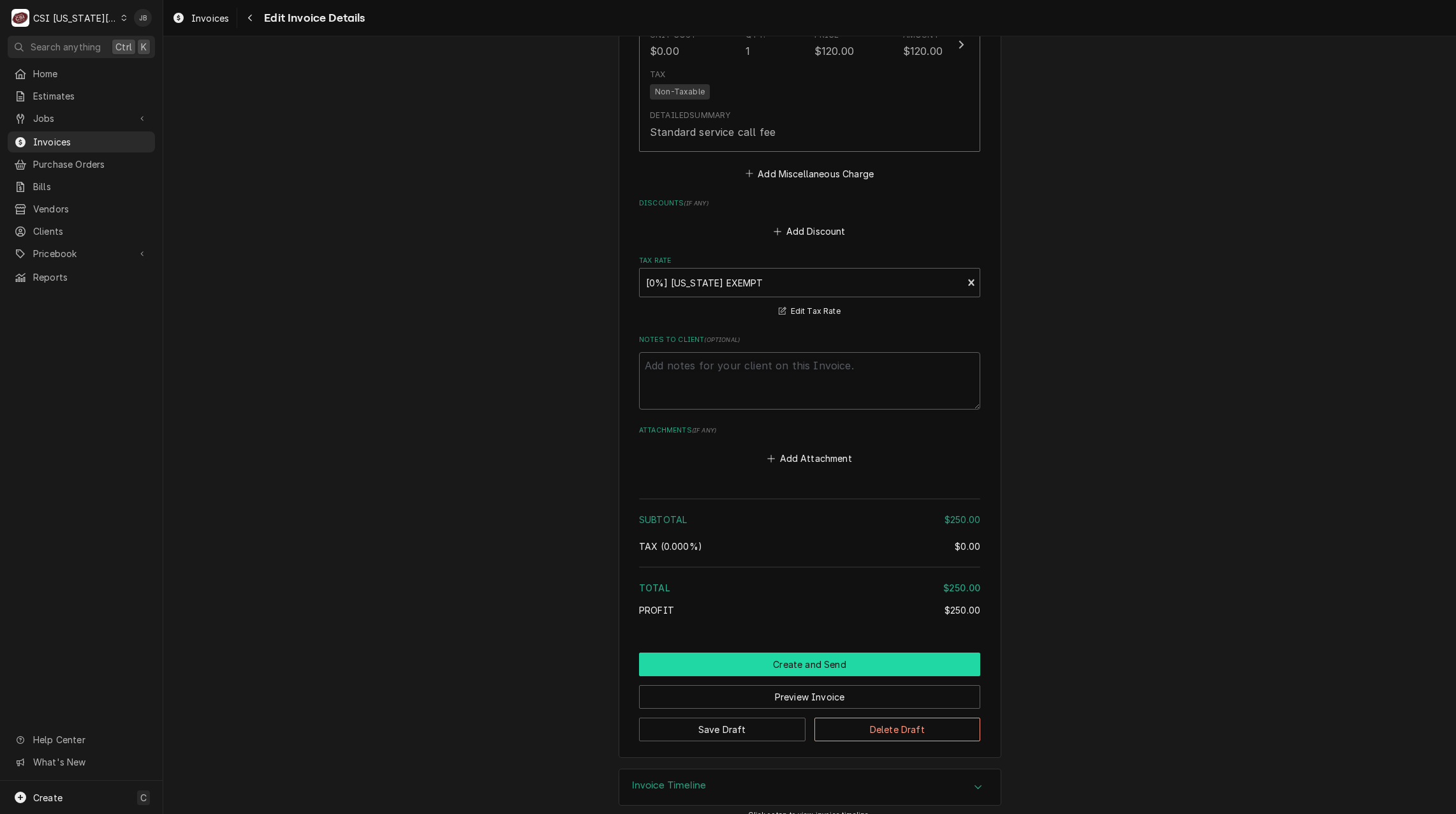
click at [803, 653] on button "Create and Send" at bounding box center [809, 664] width 341 height 23
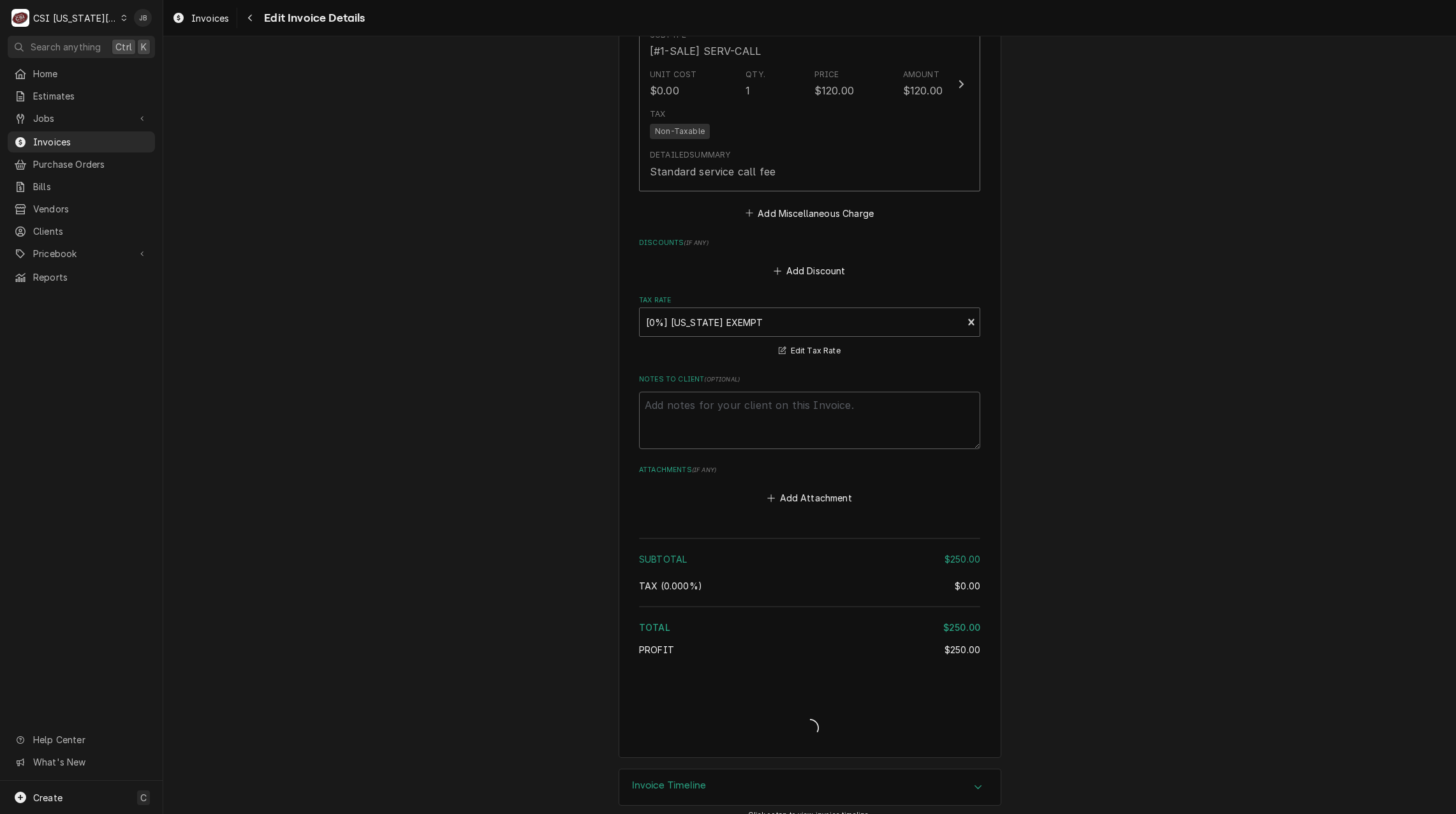
type textarea "x"
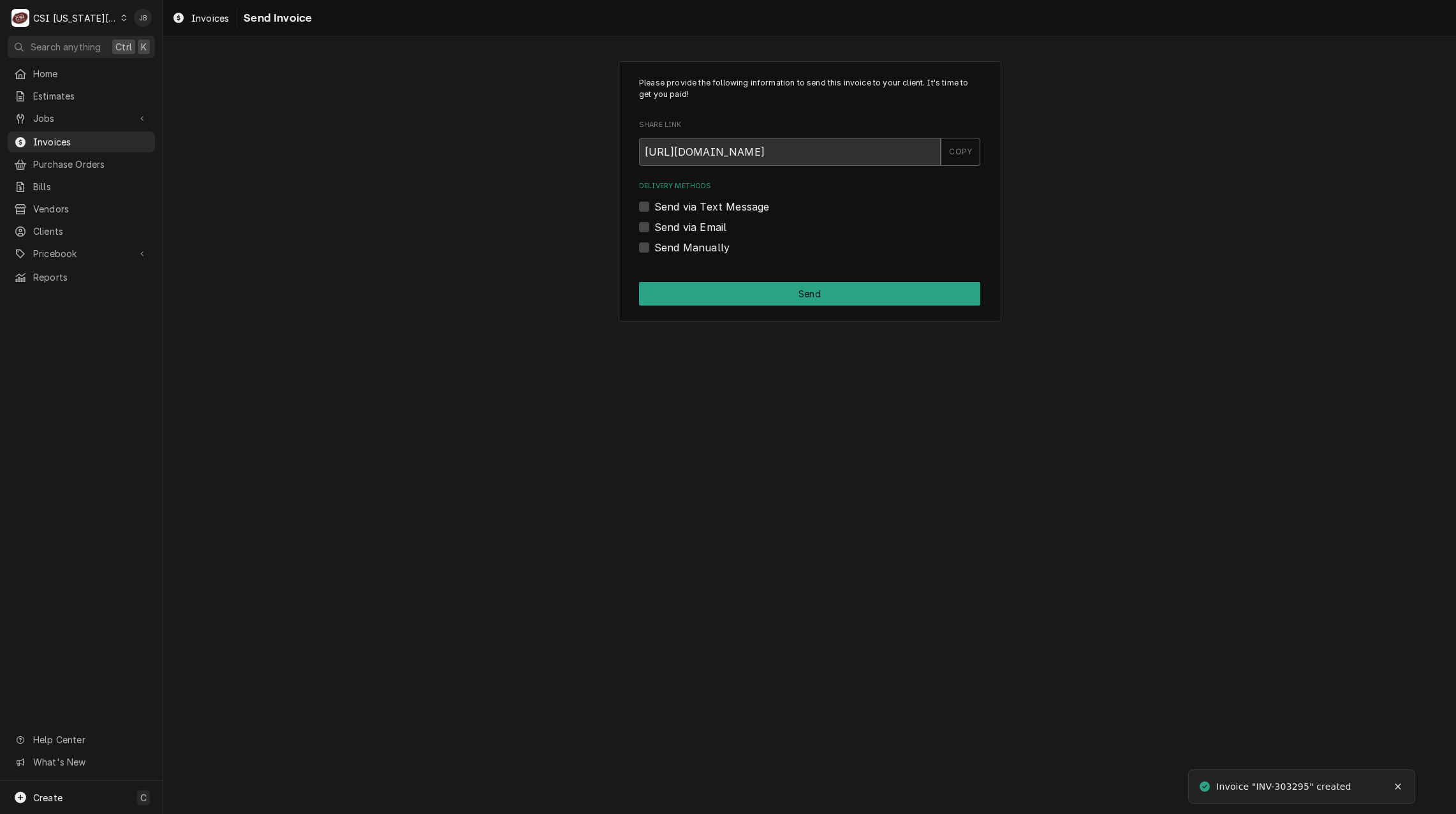
click at [686, 226] on label "Send via Email" at bounding box center [691, 227] width 72 height 15
click at [686, 226] on input "Send via Email" at bounding box center [825, 233] width 341 height 28
checkbox input "true"
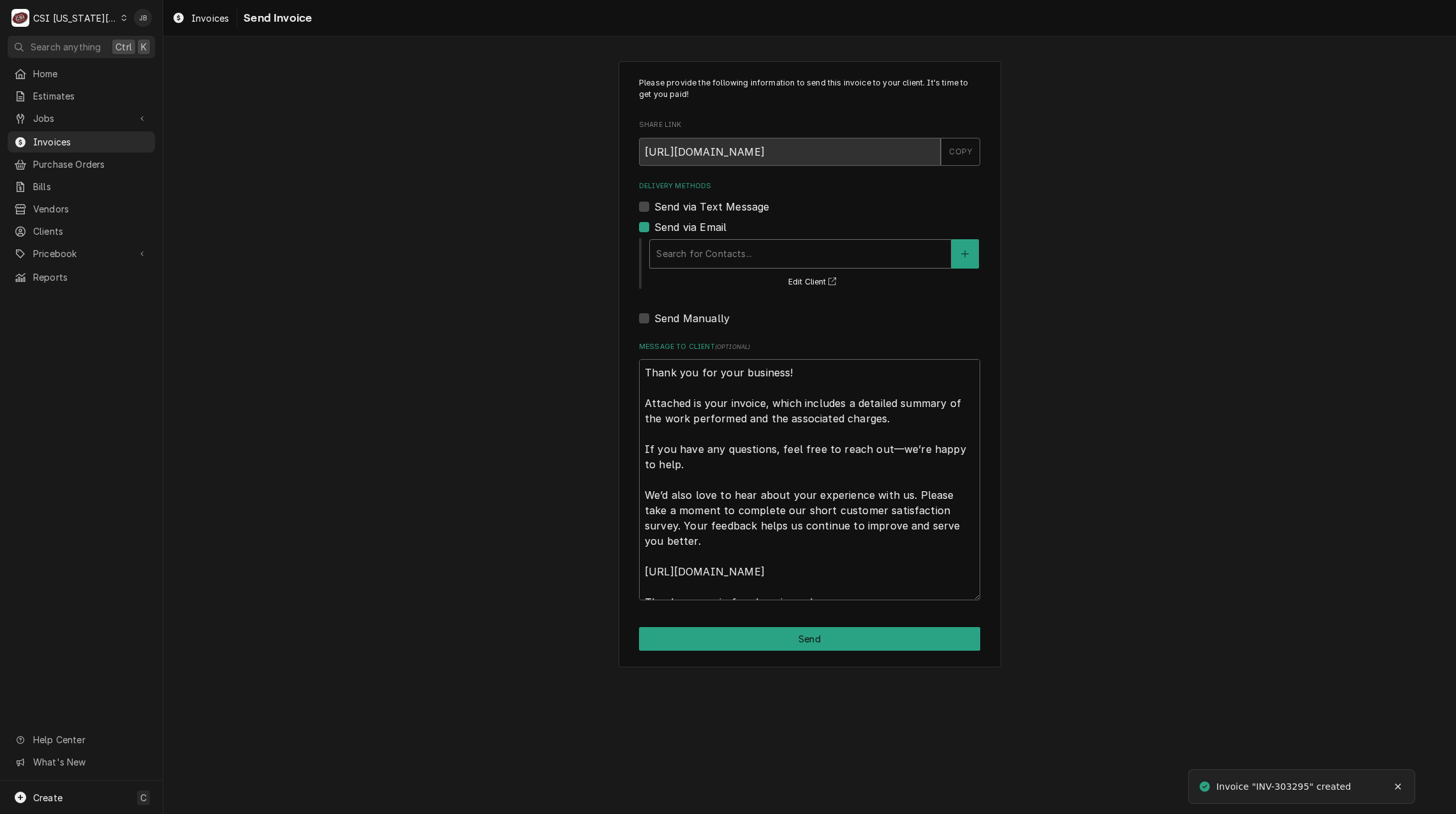
click at [683, 254] on div "Delivery Methods" at bounding box center [800, 254] width 288 height 23
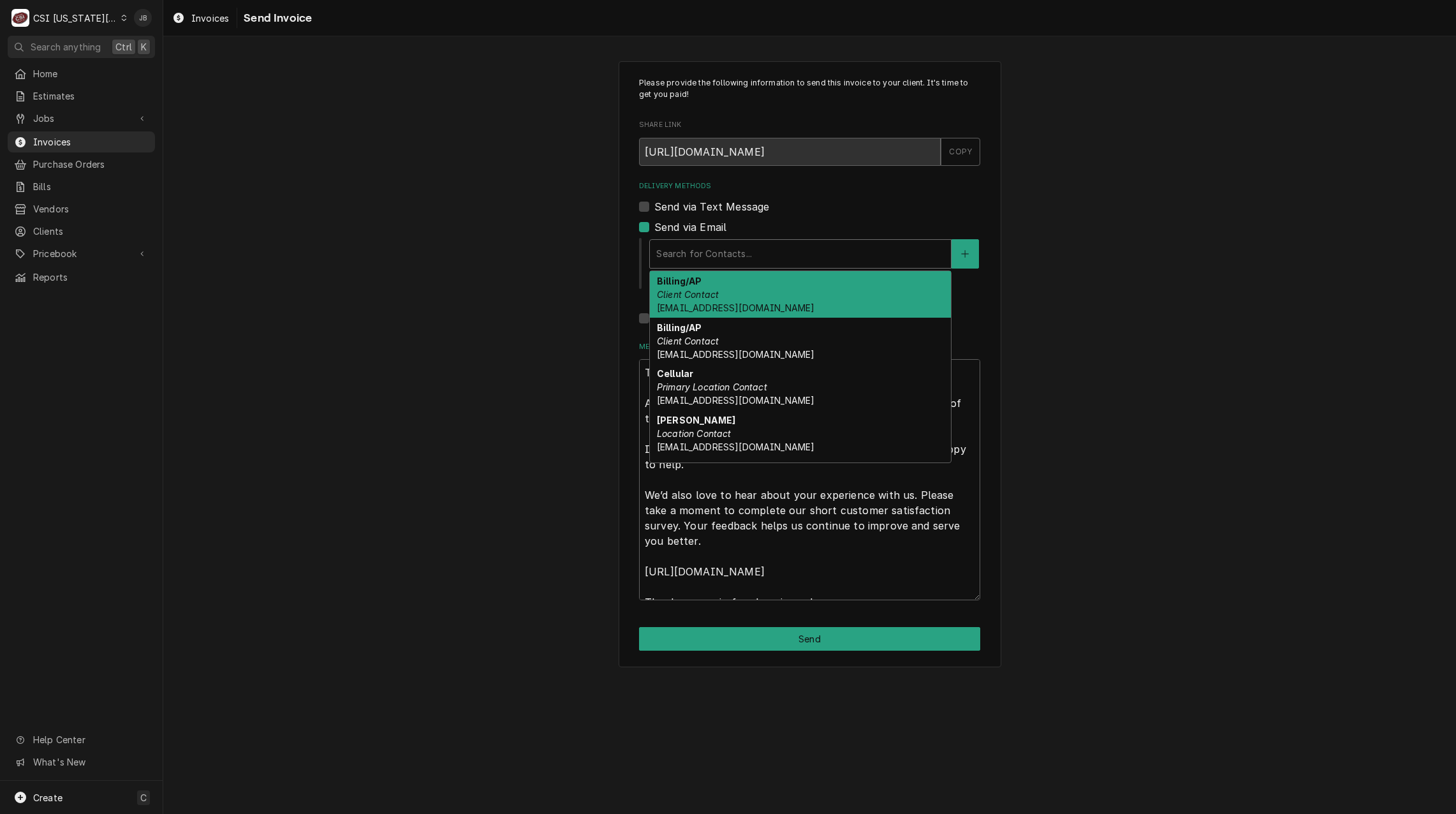
click at [802, 302] on div "Billing/AP Client Contact [EMAIL_ADDRESS][DOMAIN_NAME]" at bounding box center [801, 294] width 301 height 46
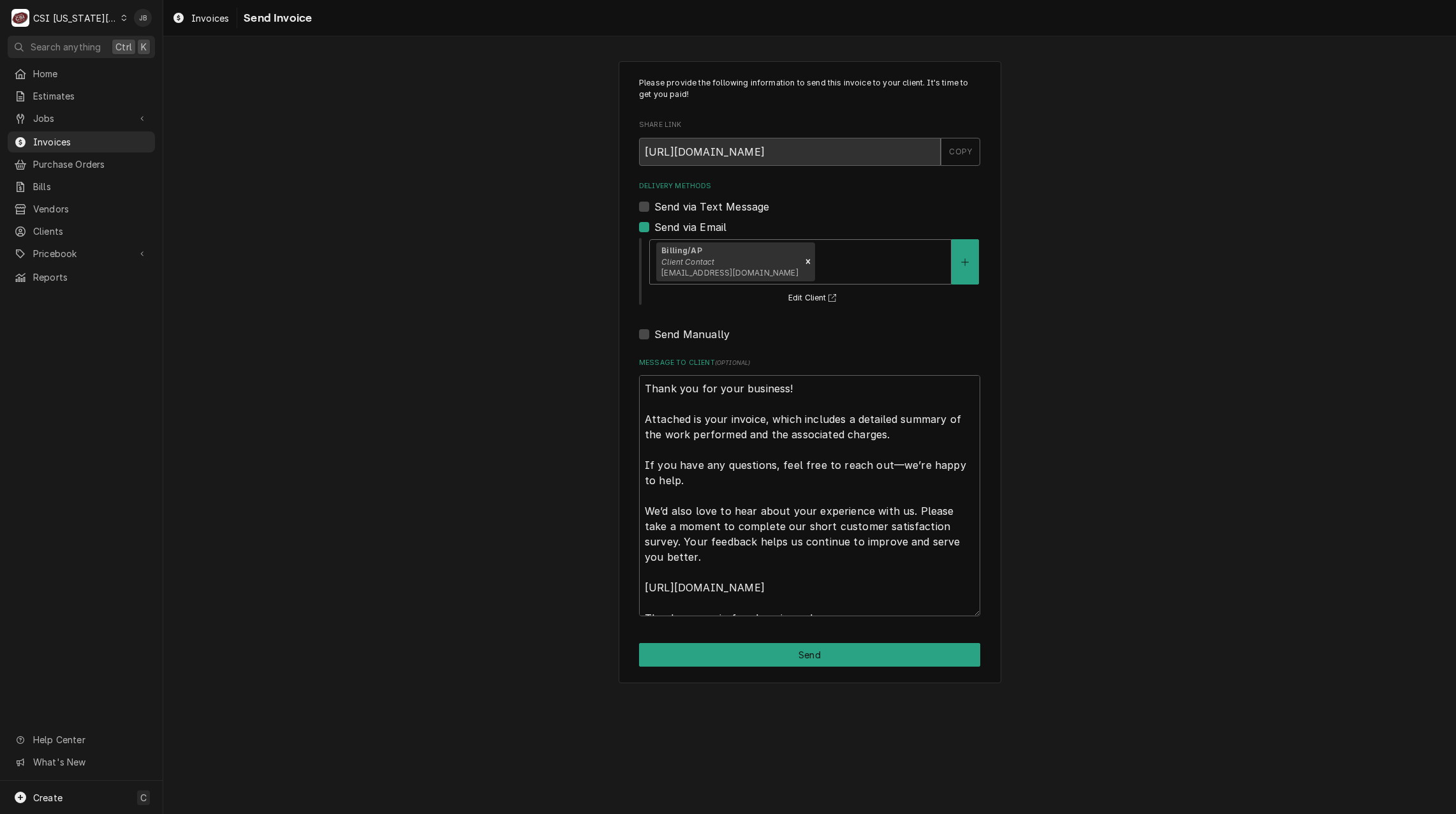
click at [776, 669] on div "Please provide the following information to send this invoice to your client. I…" at bounding box center [810, 372] width 383 height 622
click at [811, 655] on button "Send" at bounding box center [809, 655] width 341 height 23
type textarea "x"
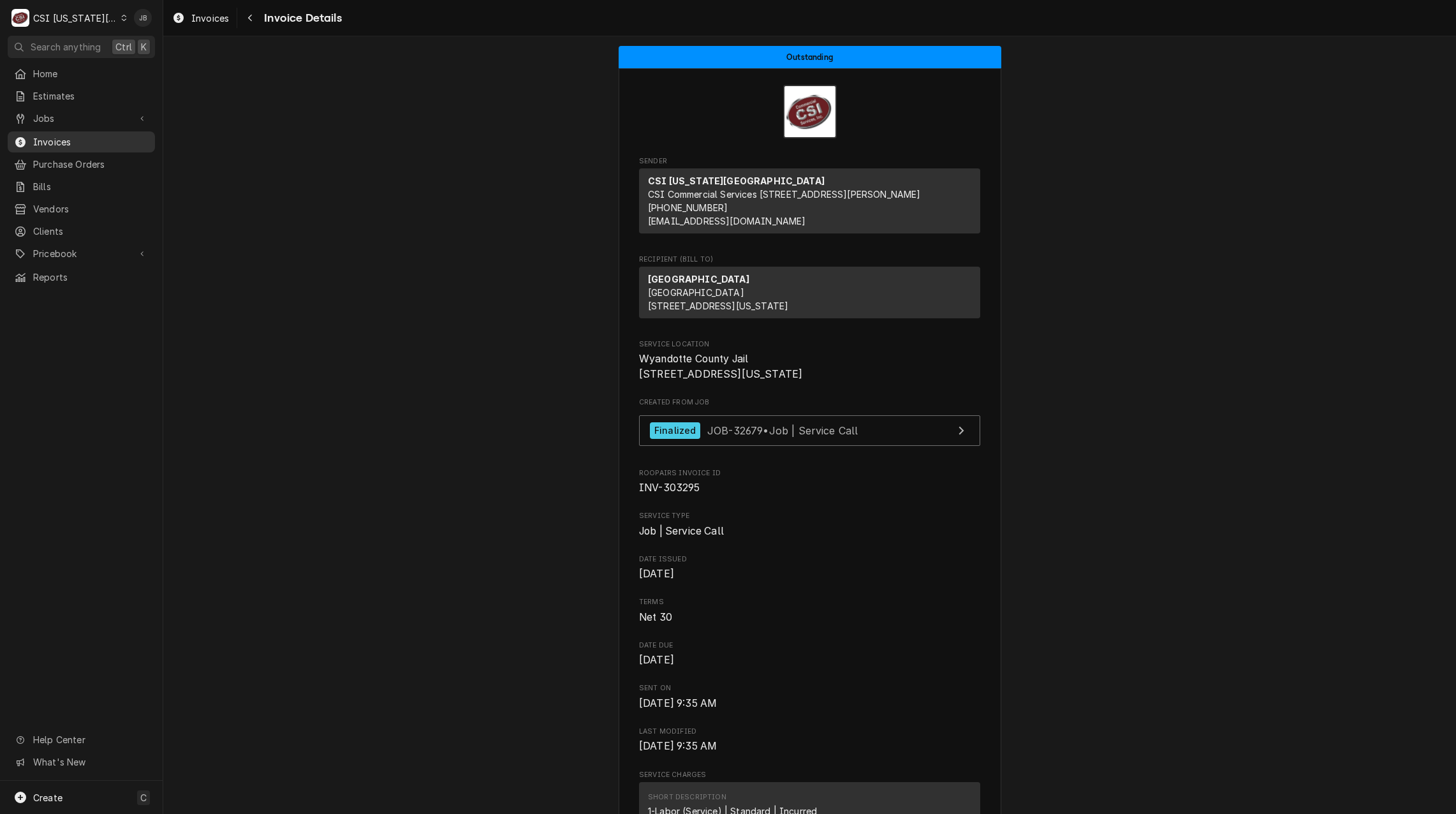
click at [85, 144] on span "Invoices" at bounding box center [91, 142] width 115 height 14
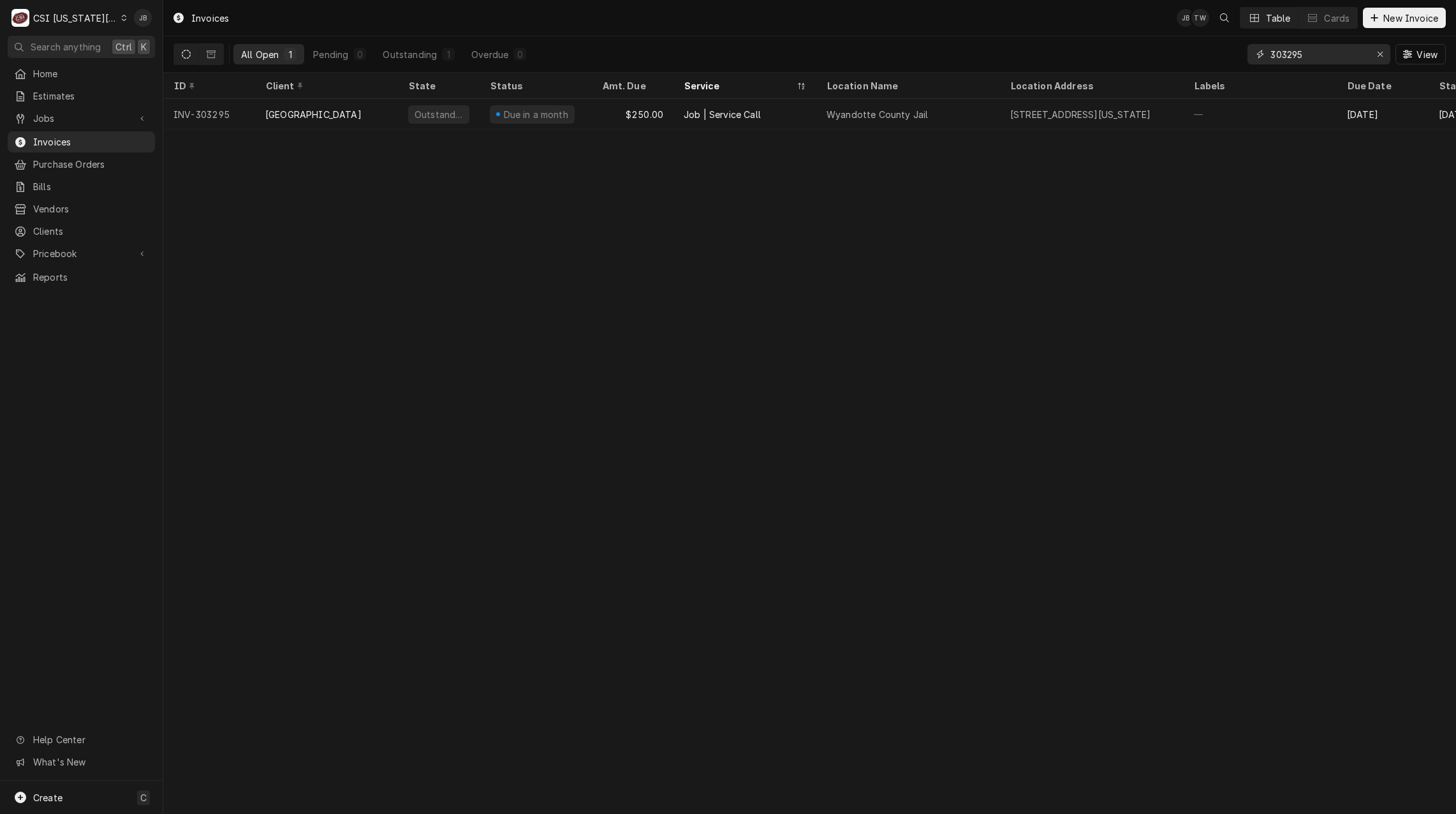
click at [1306, 63] on input "303295" at bounding box center [1318, 54] width 95 height 21
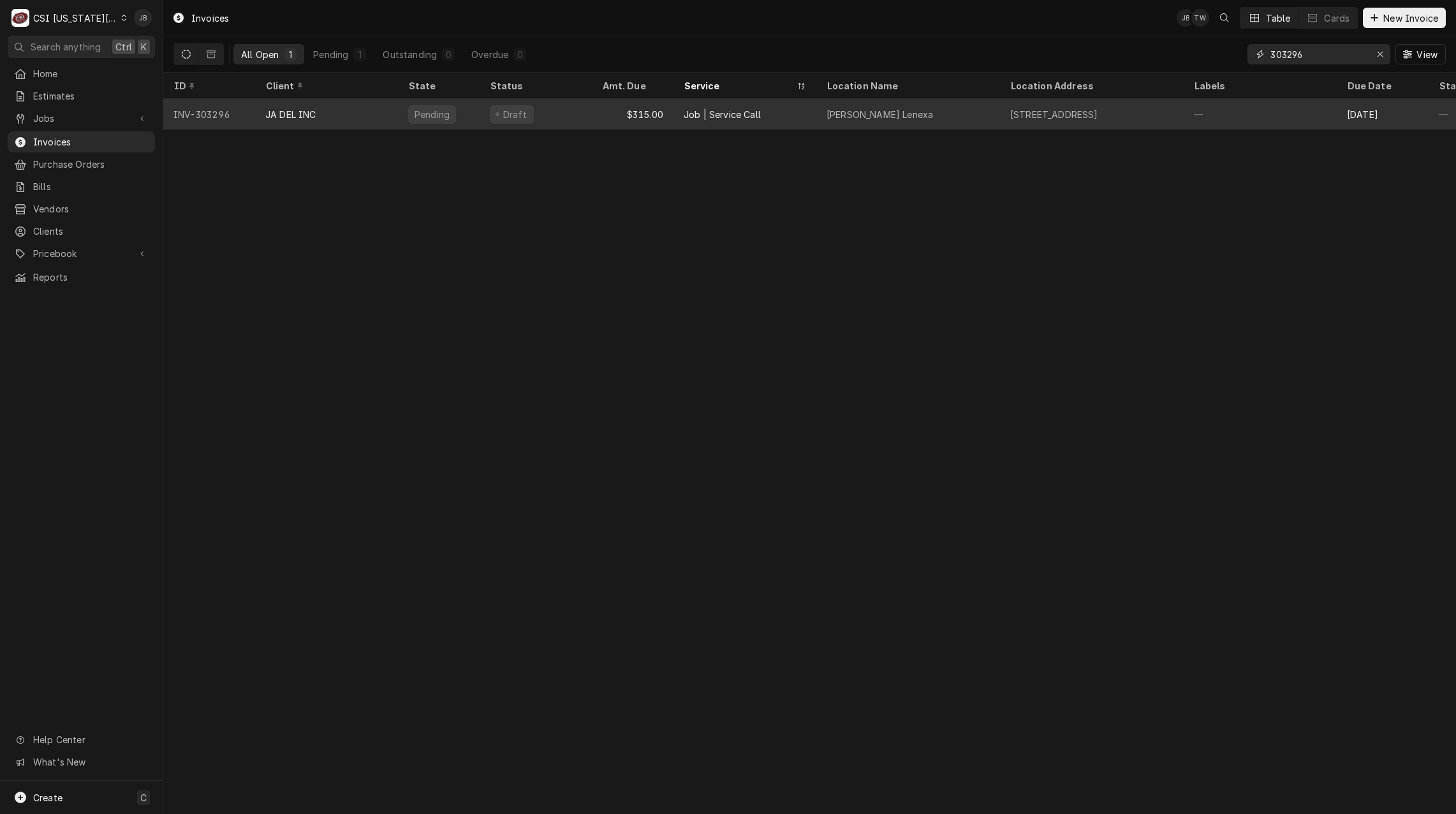
type input "303296"
click at [742, 113] on div "Job | Service Call" at bounding box center [722, 114] width 77 height 14
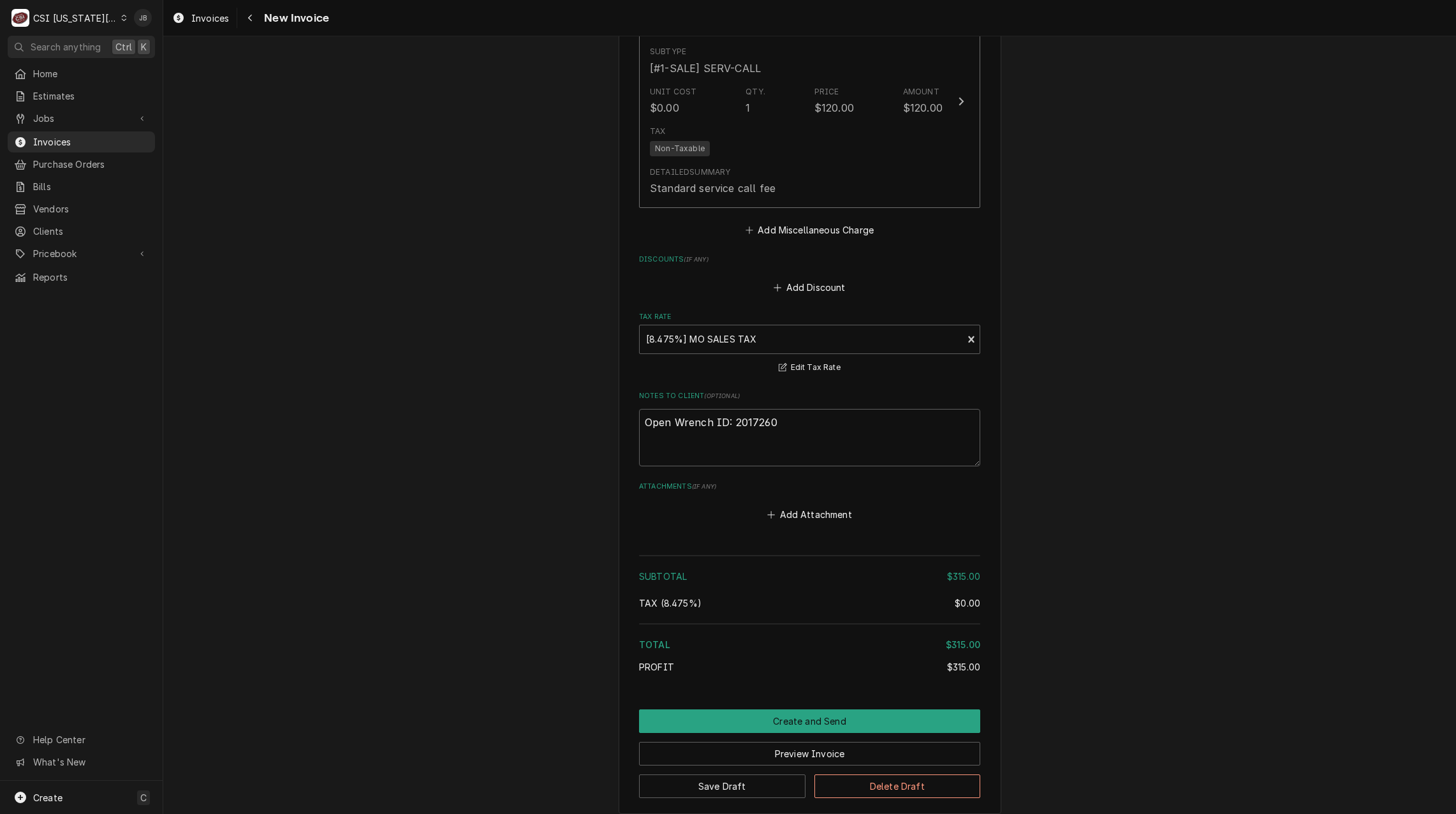
scroll to position [2035, 0]
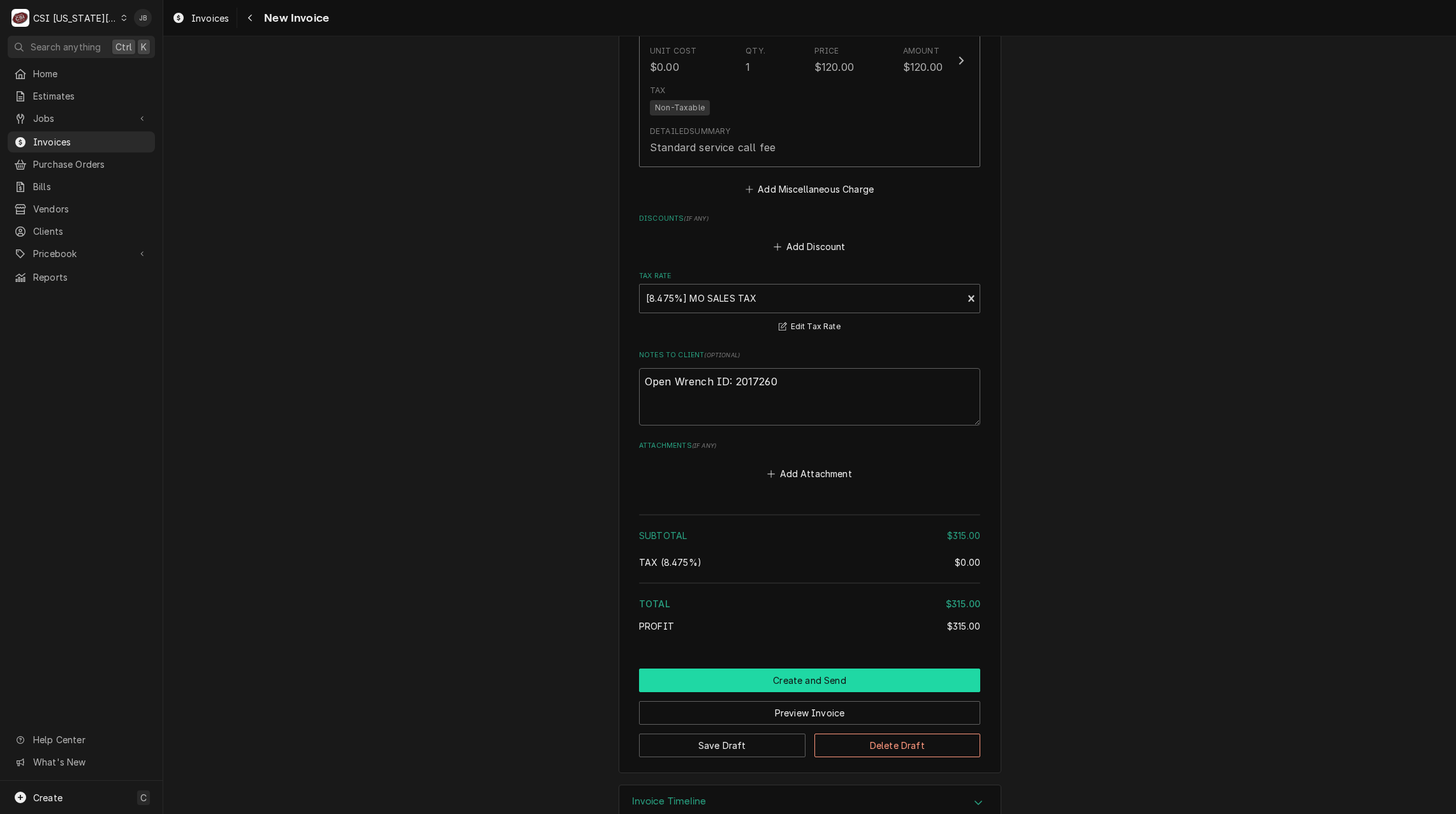
drag, startPoint x: 779, startPoint y: 647, endPoint x: 804, endPoint y: 646, distance: 25.0
click at [779, 669] on button "Create and Send" at bounding box center [809, 680] width 341 height 23
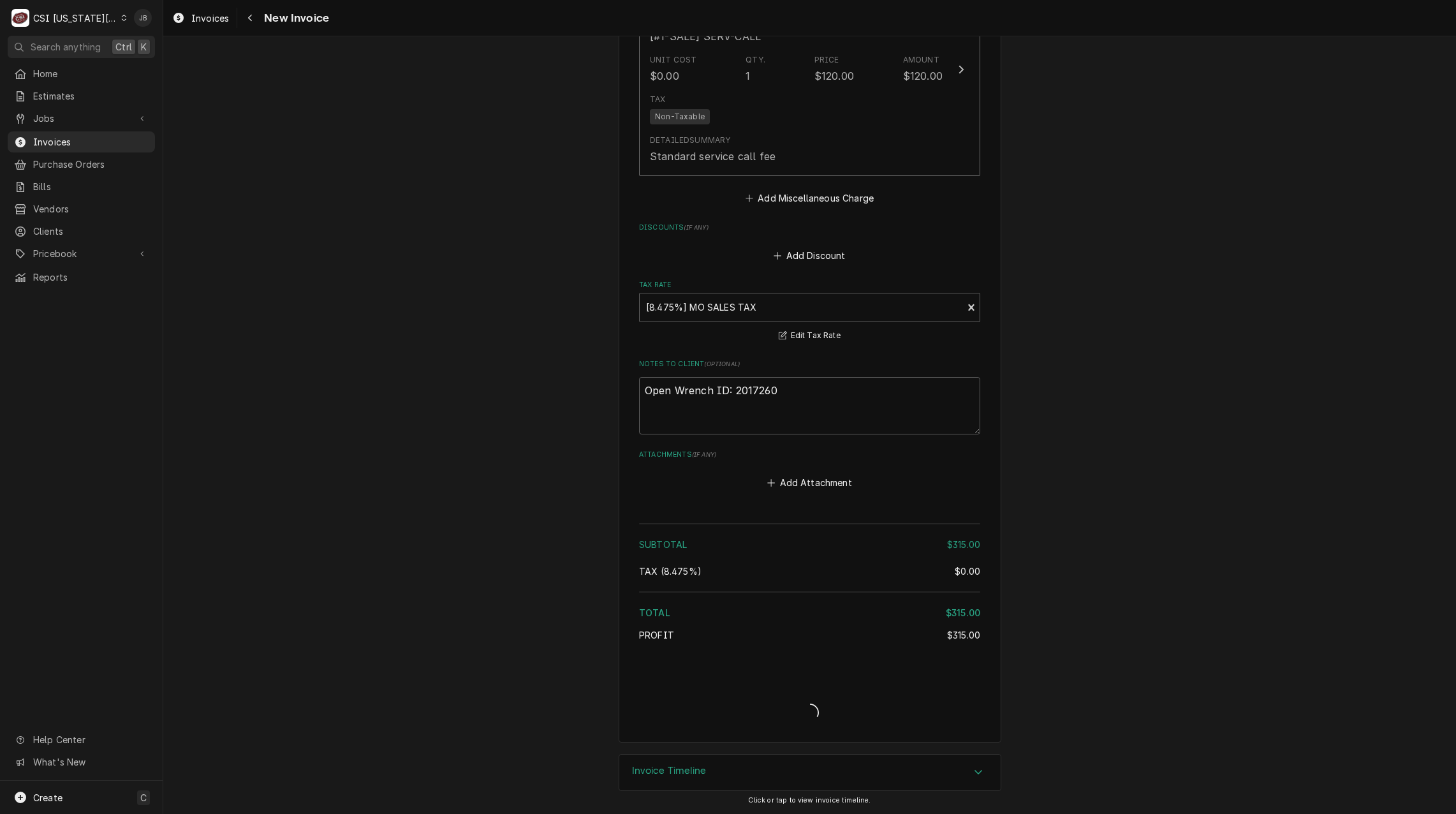
scroll to position [1995, 0]
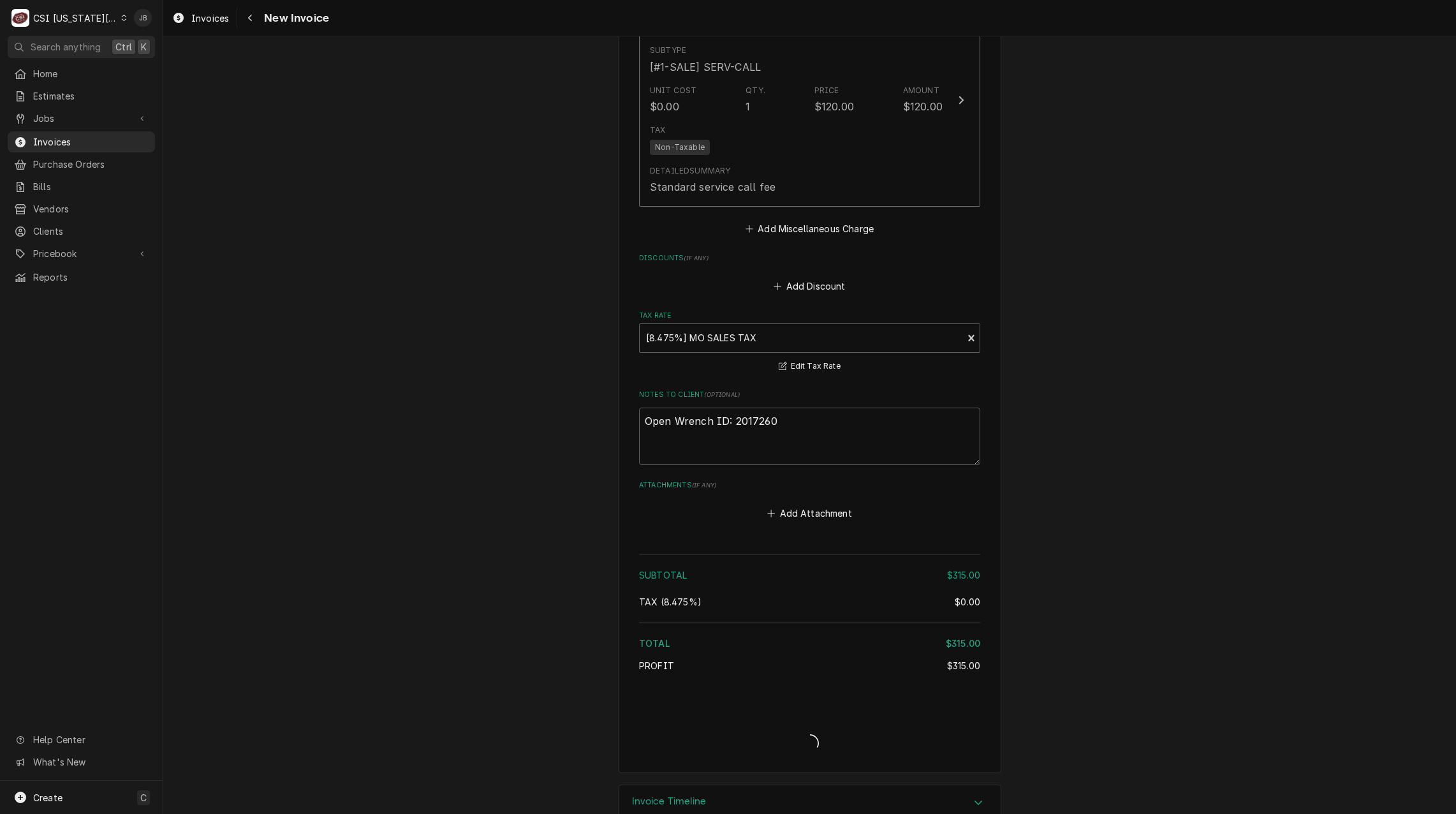
type textarea "x"
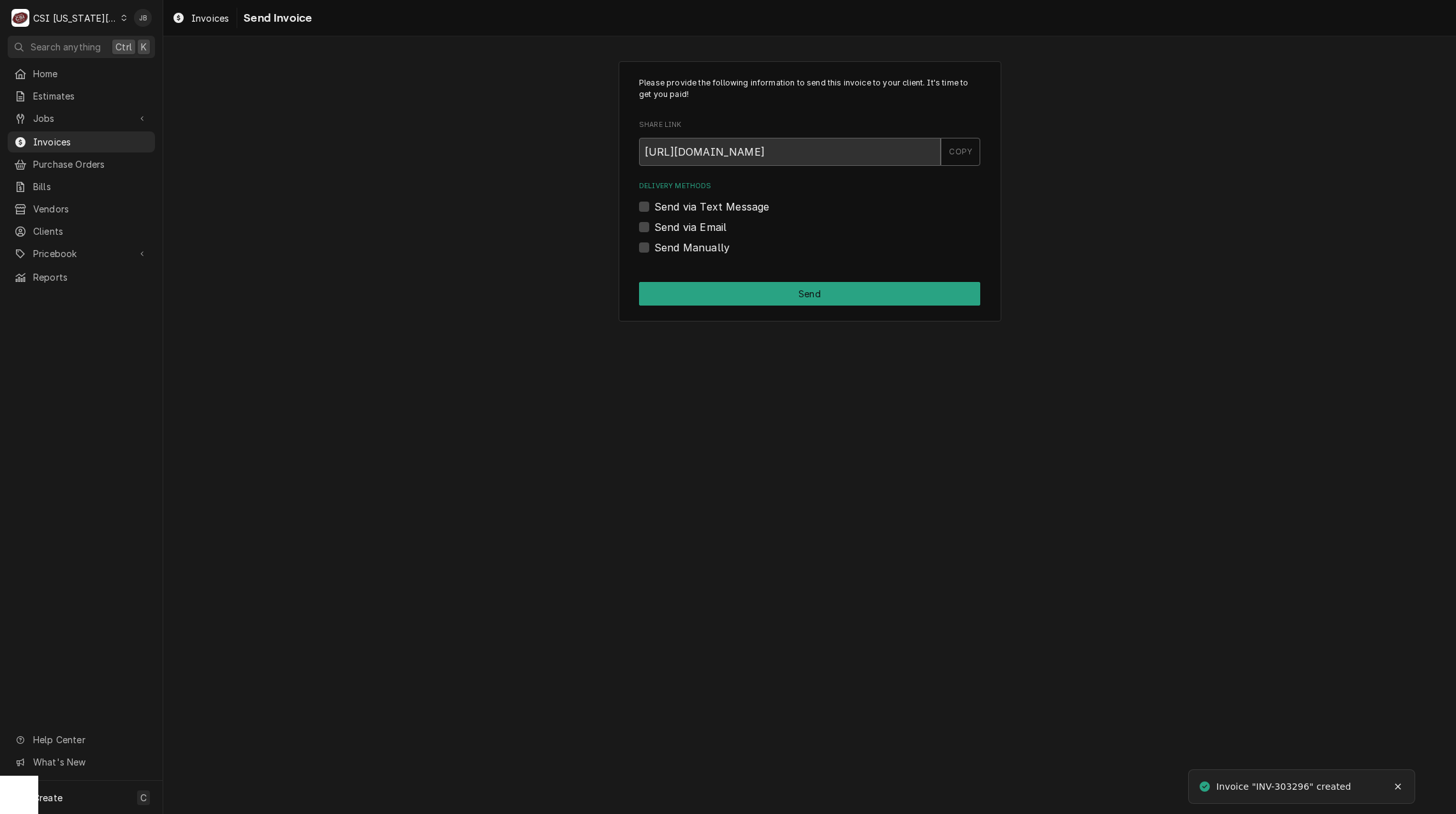
click at [697, 229] on label "Send via Email" at bounding box center [691, 227] width 72 height 15
click at [697, 229] on input "Send via Email" at bounding box center [825, 233] width 341 height 28
checkbox input "true"
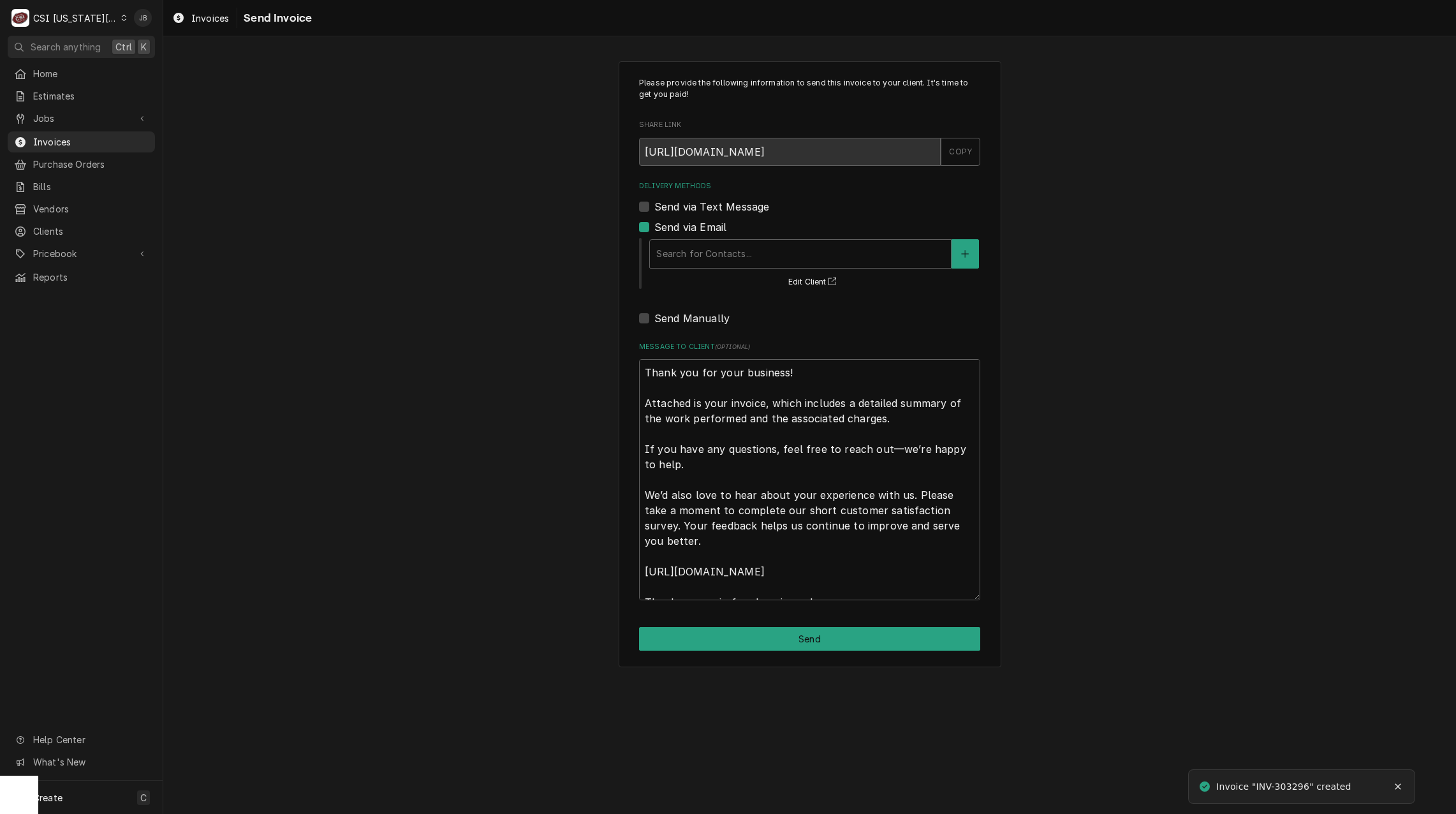
click at [709, 274] on div "Search for Contacts... Edit Client" at bounding box center [814, 263] width 332 height 53
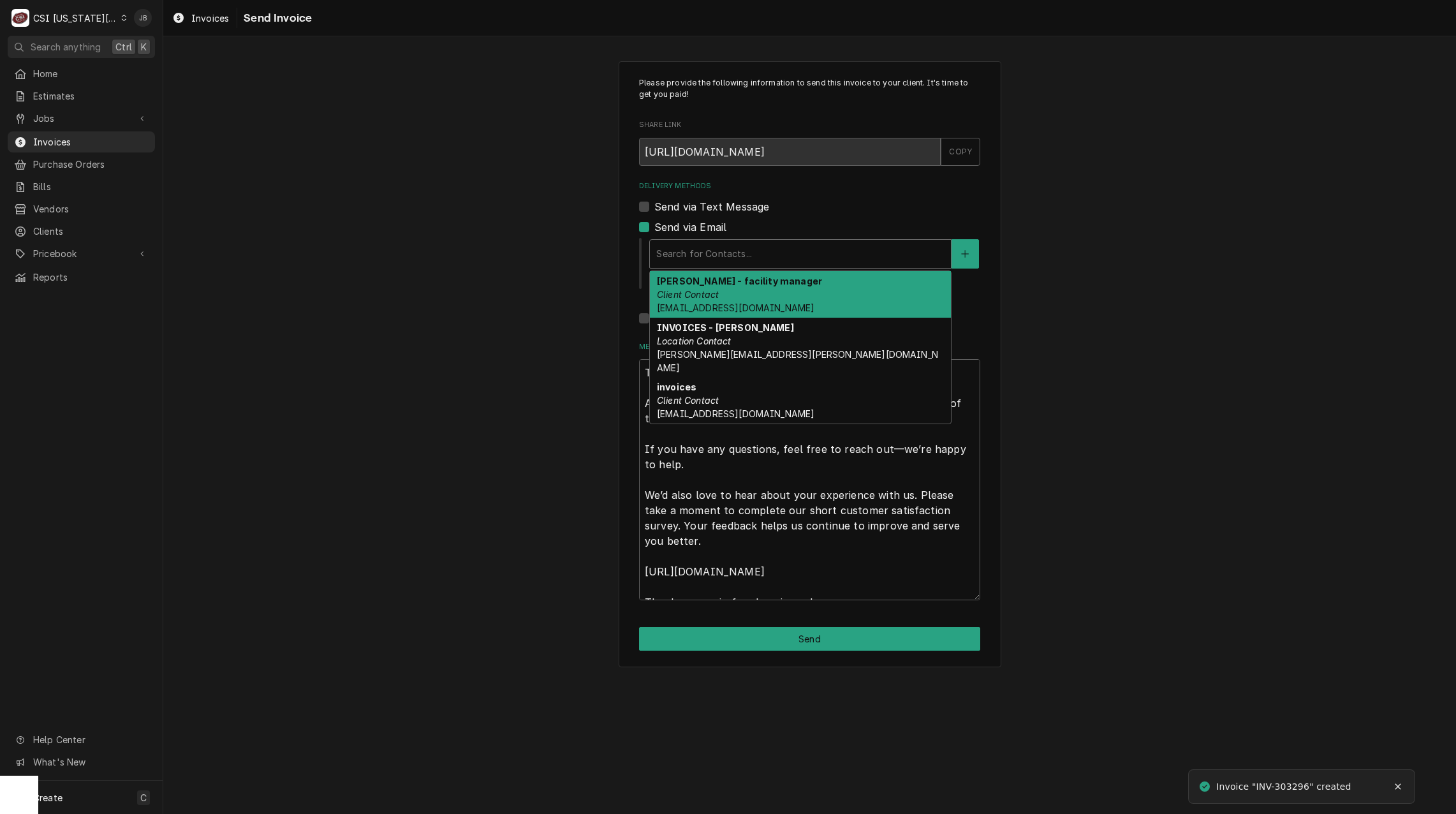
click at [720, 246] on div "Delivery Methods" at bounding box center [800, 254] width 288 height 23
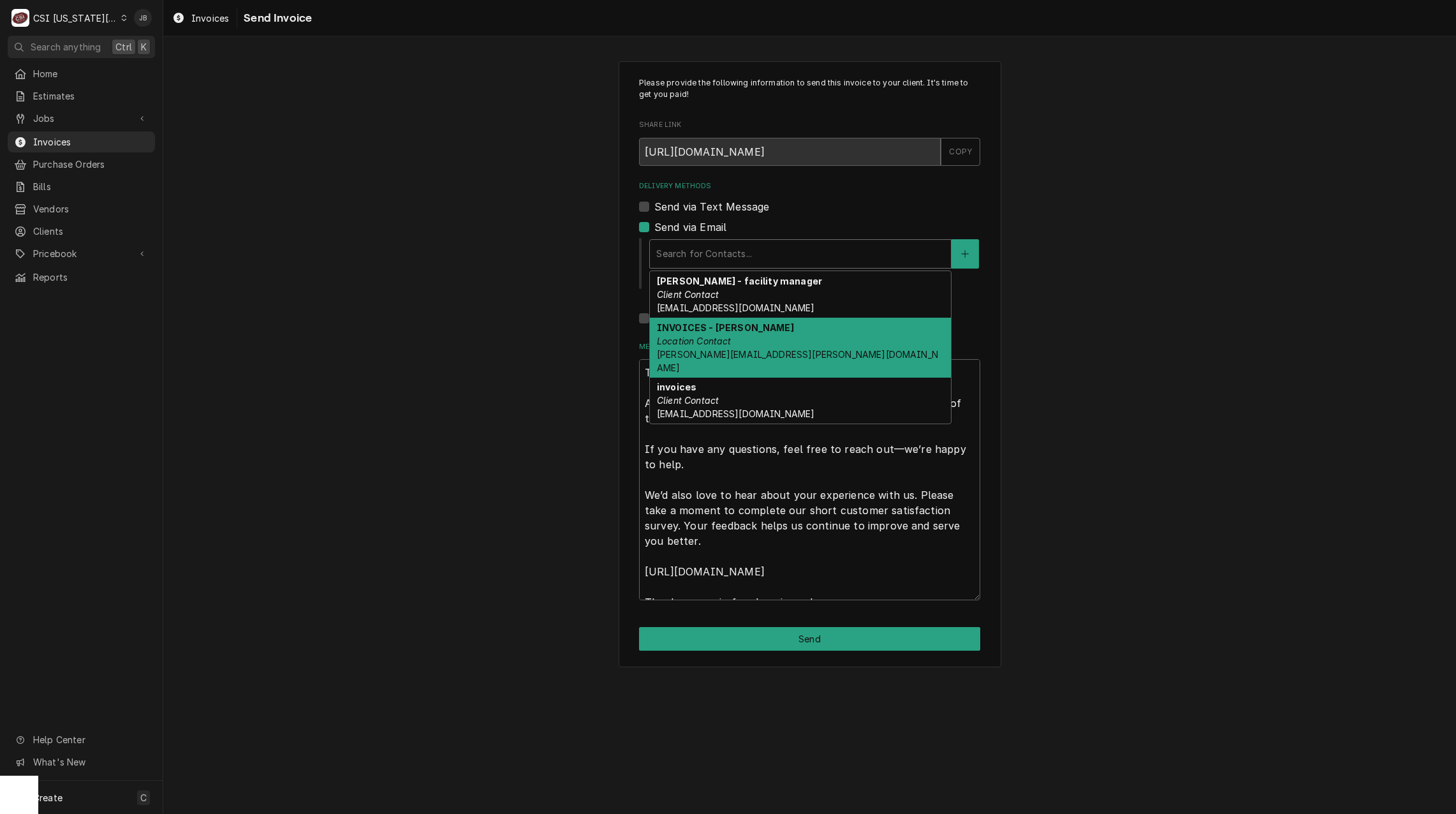
click at [730, 331] on strong "INVOICES - NANCY" at bounding box center [725, 328] width 137 height 11
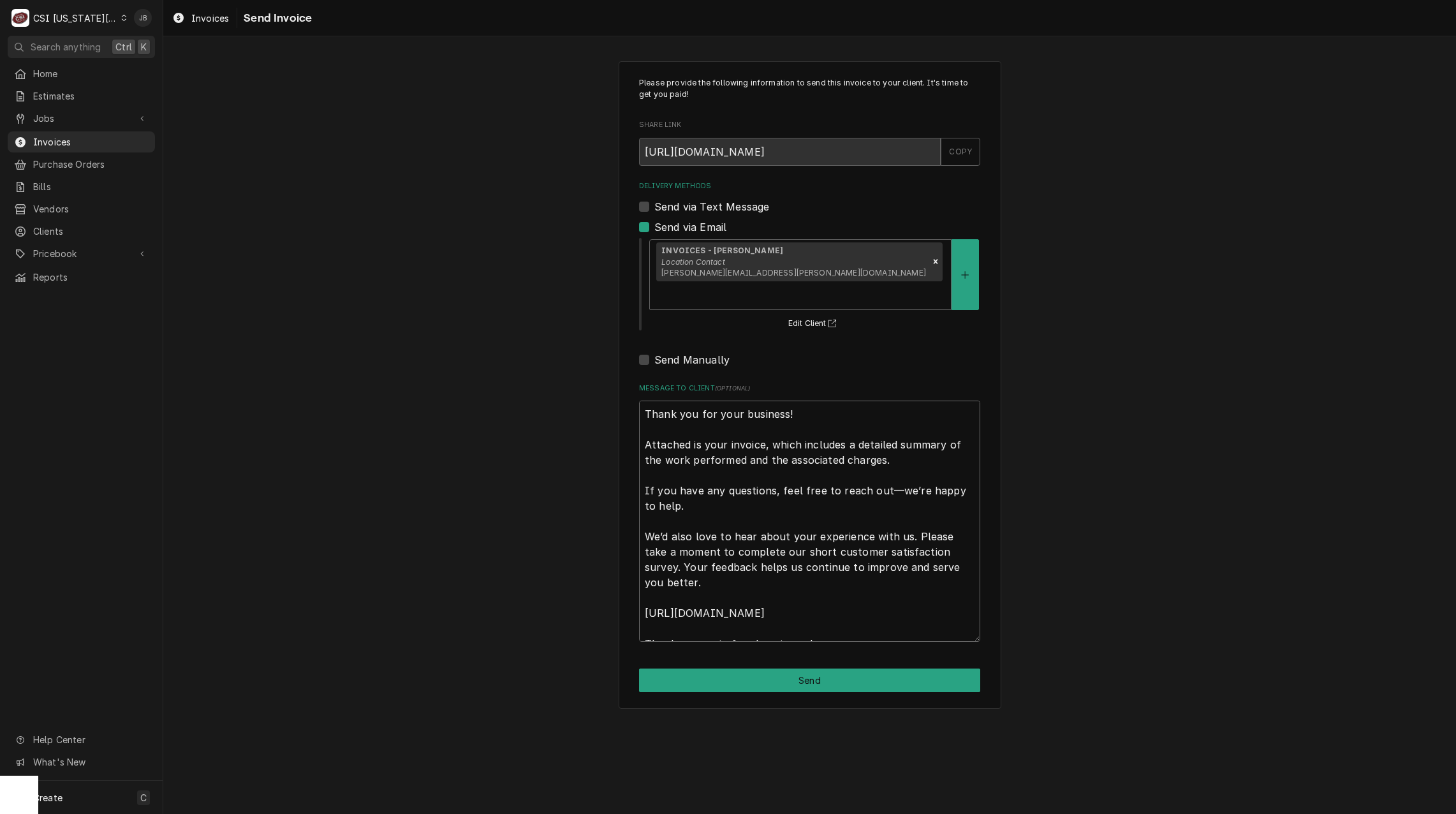
scroll to position [15, 0]
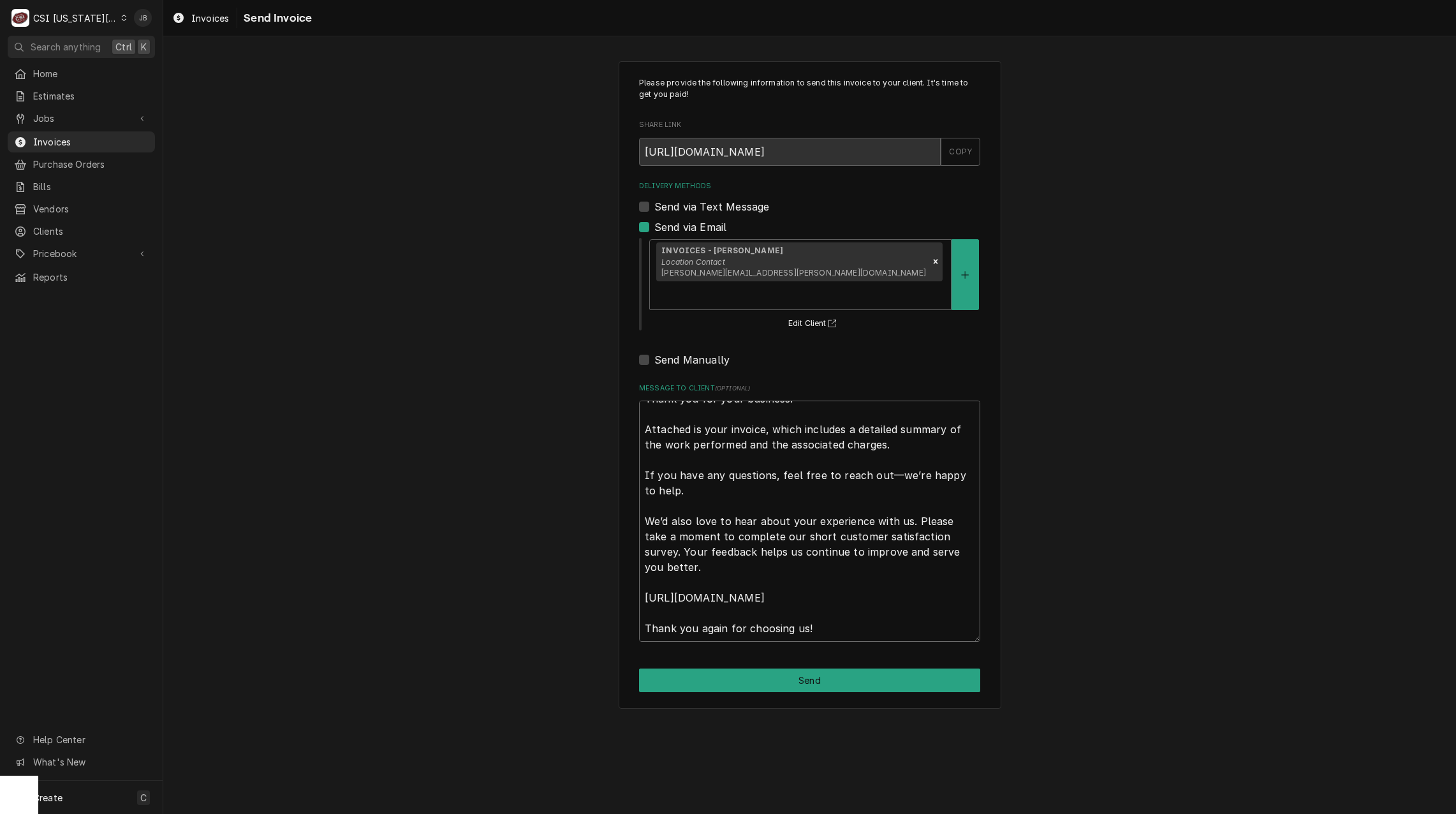
drag, startPoint x: 646, startPoint y: 392, endPoint x: 857, endPoint y: 834, distance: 489.8
click at [857, 814] on html "C CSI Kansas City JB Search anything Ctrl K Home Estimates Jobs Jobs Job Series…" at bounding box center [728, 407] width 1456 height 814
type textarea "x"
type textarea "a"
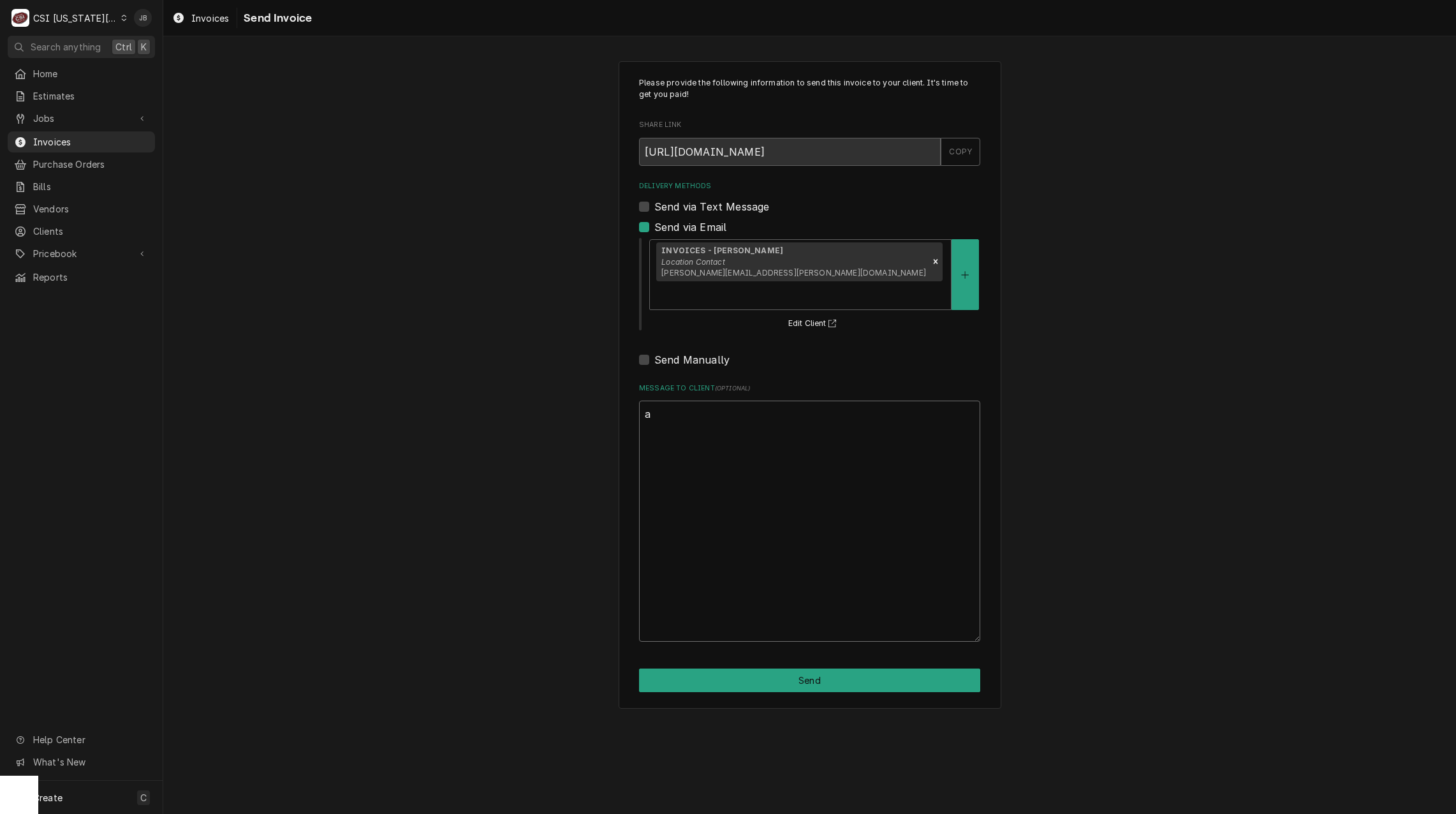
scroll to position [0, 0]
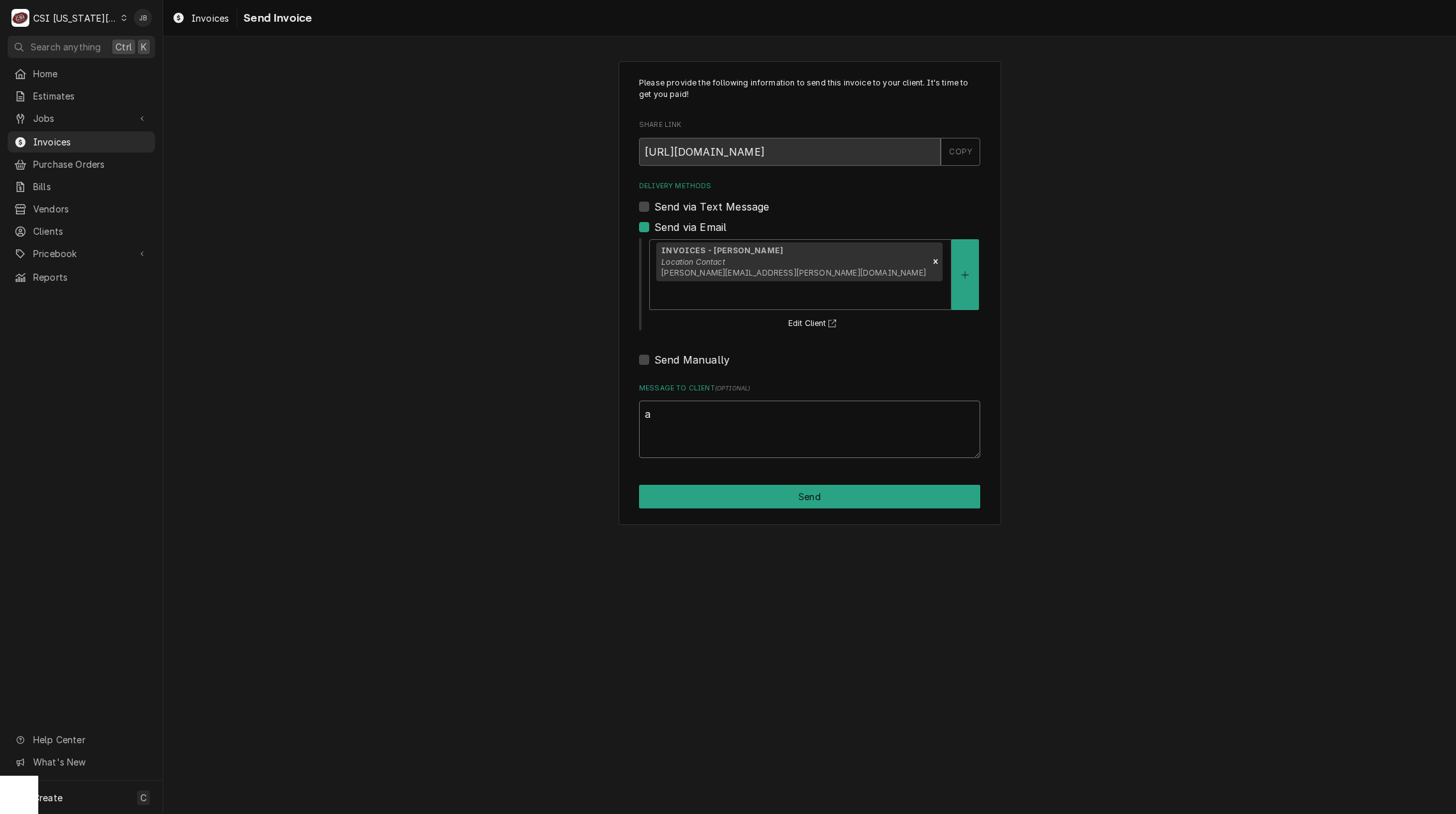
type textarea "x"
type textarea "ap"
type textarea "x"
type textarea "app"
type textarea "x"
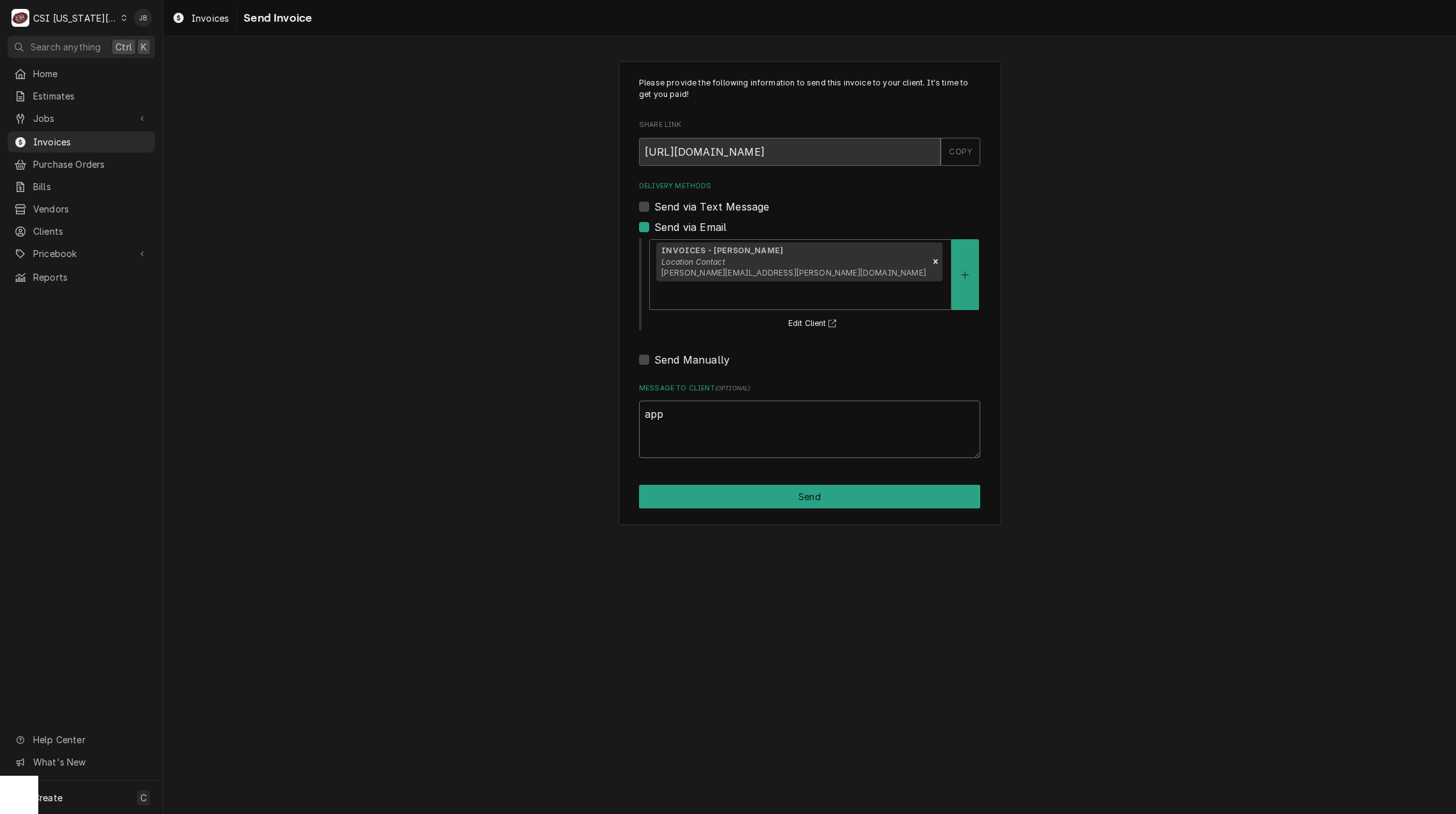
type textarea "appr"
type textarea "x"
type textarea "appro"
type textarea "x"
type textarea "approv"
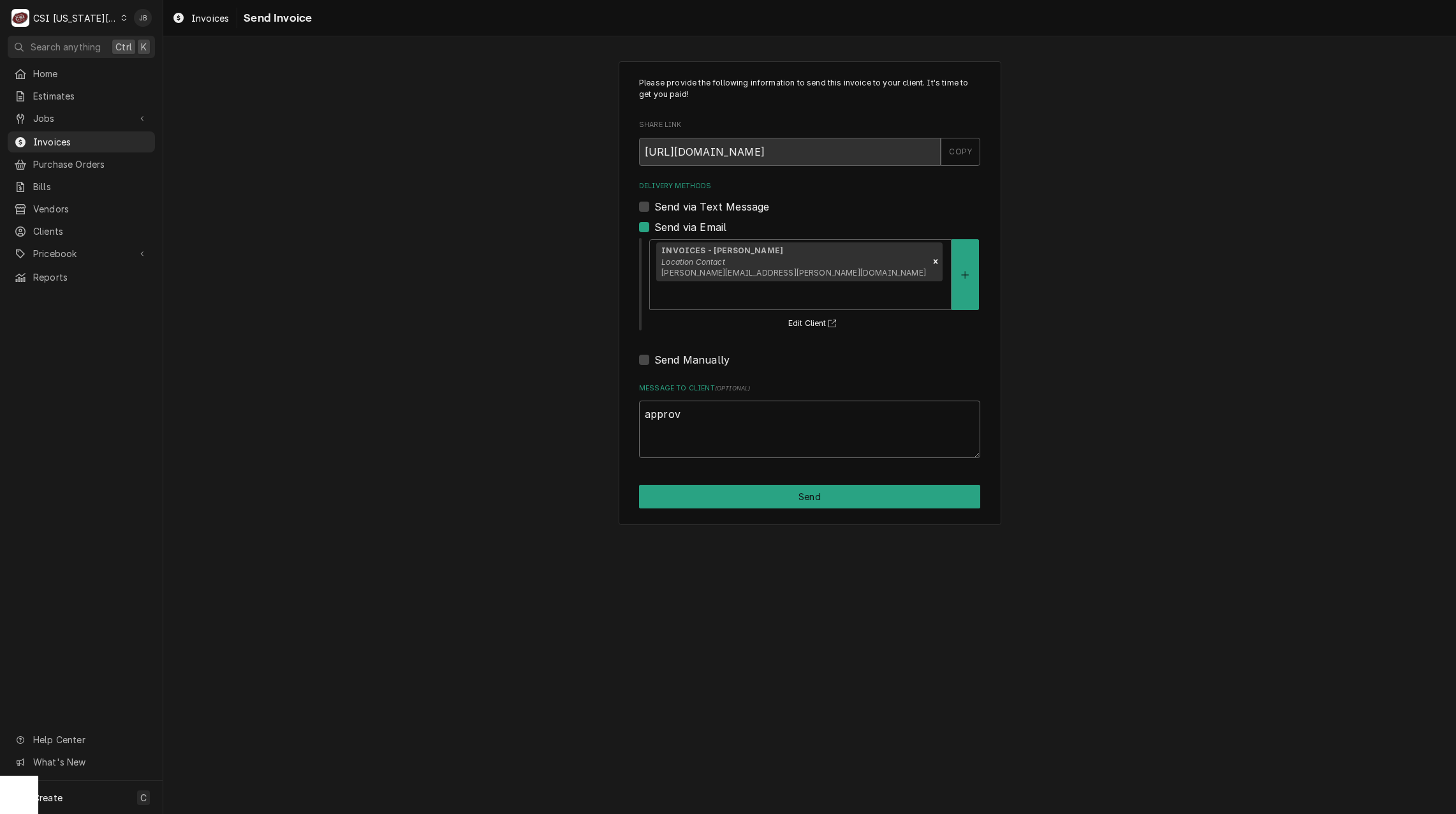
type textarea "x"
type textarea "approve"
type textarea "x"
type textarea "approved"
click at [747, 485] on button "Send" at bounding box center [809, 496] width 341 height 23
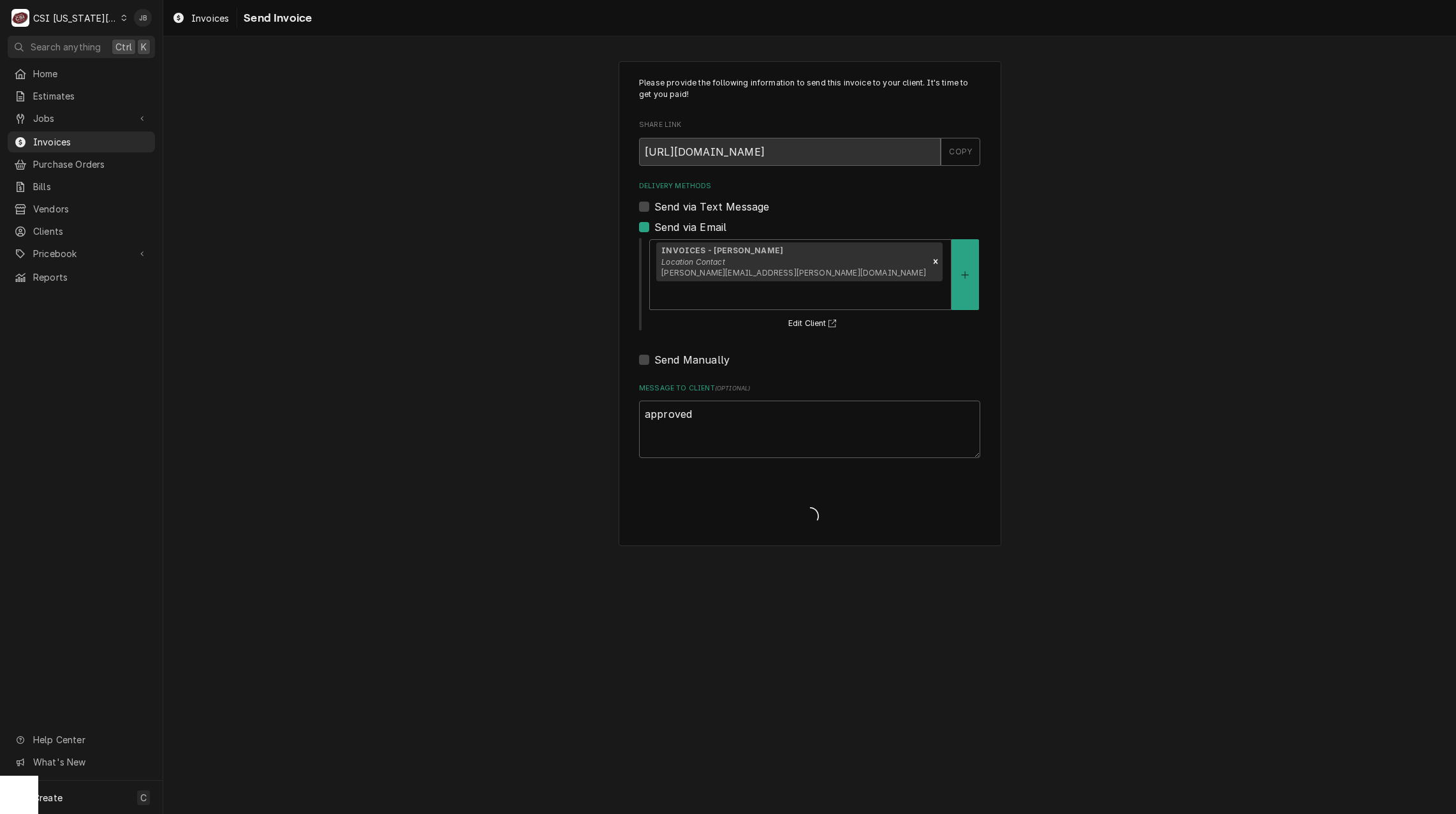
type textarea "x"
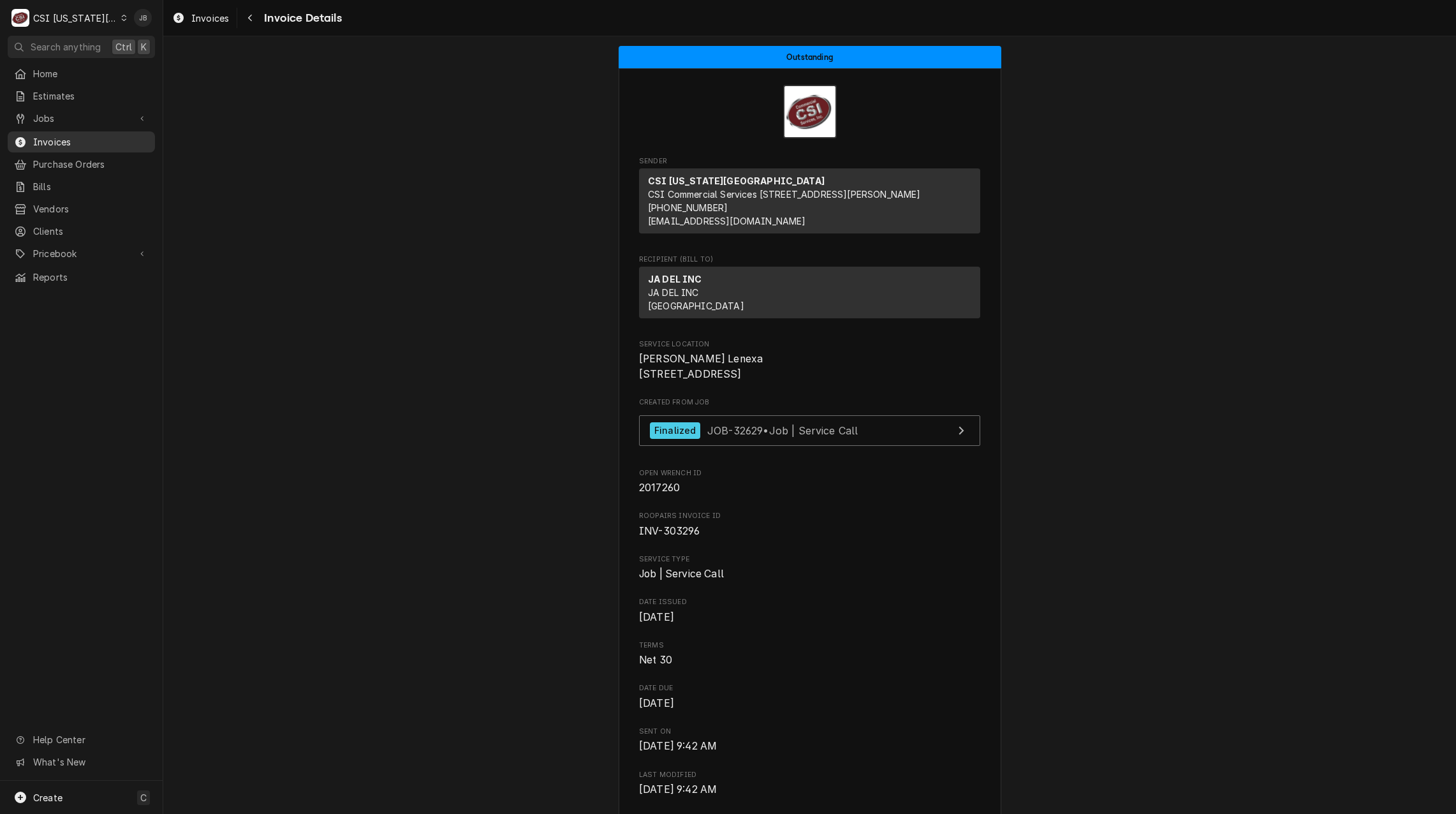
click at [58, 140] on span "Invoices" at bounding box center [91, 142] width 115 height 14
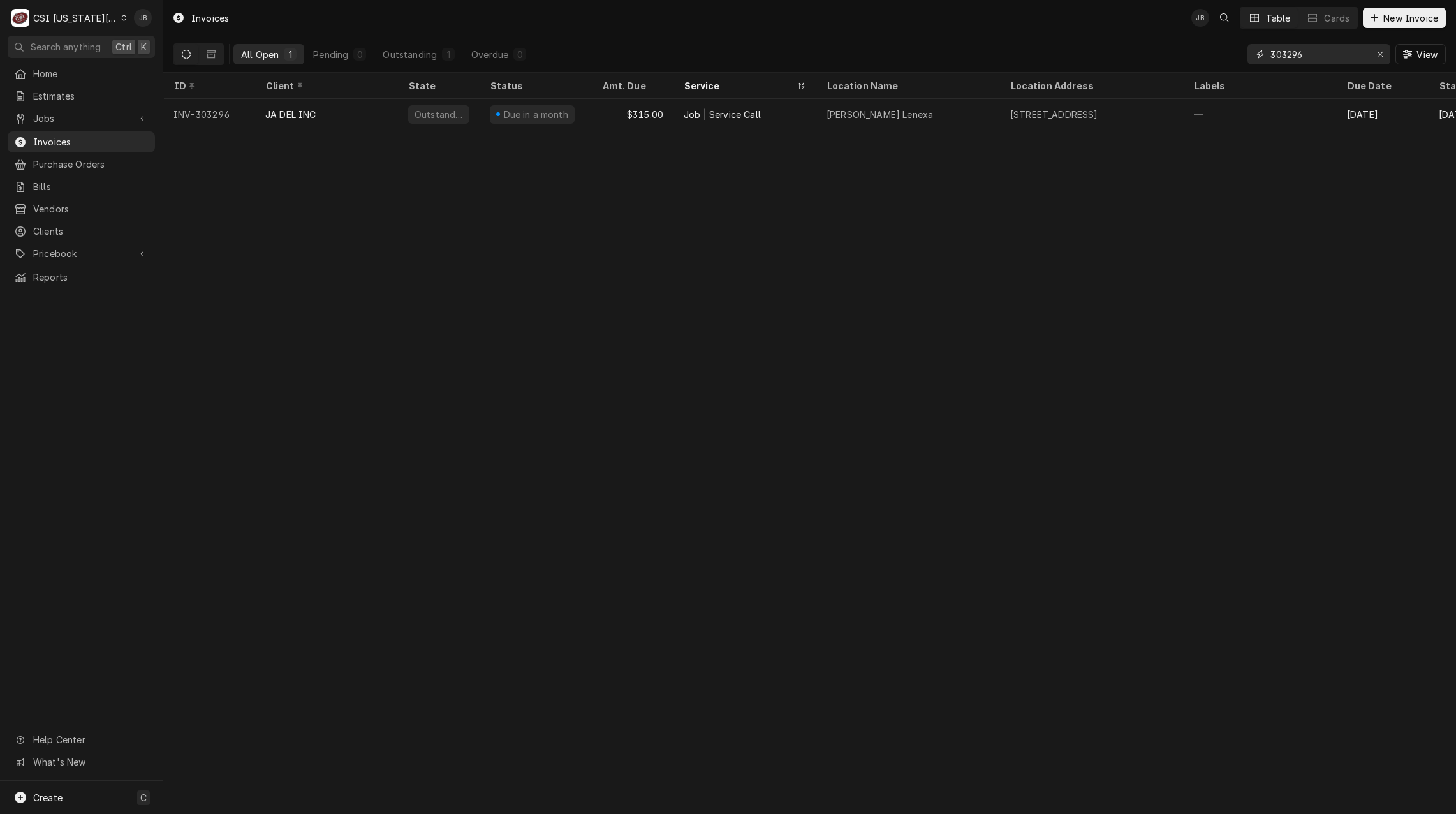
click at [1324, 61] on input "303296" at bounding box center [1318, 54] width 95 height 21
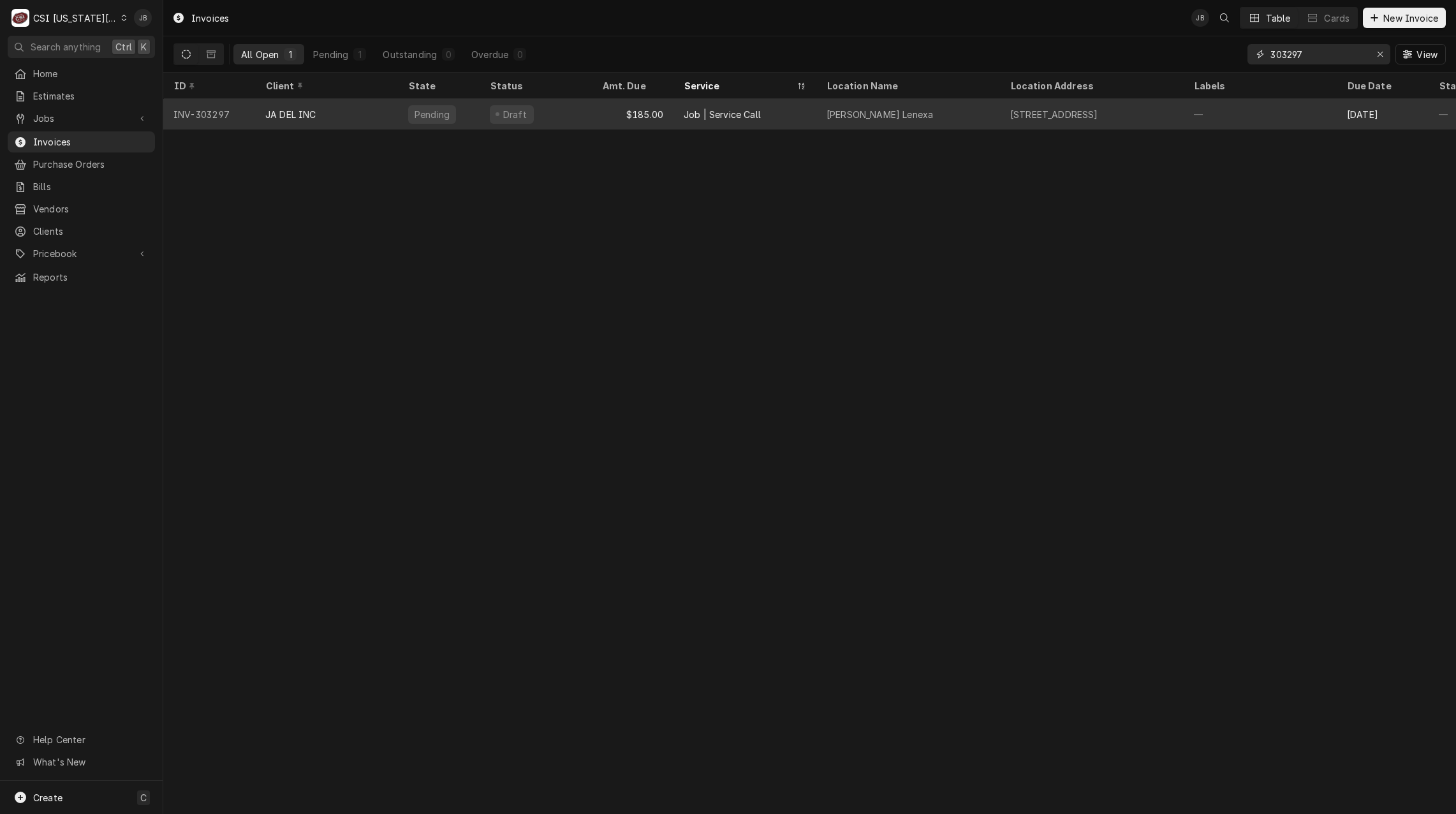
type input "303297"
click at [476, 117] on div "Pending" at bounding box center [439, 114] width 82 height 31
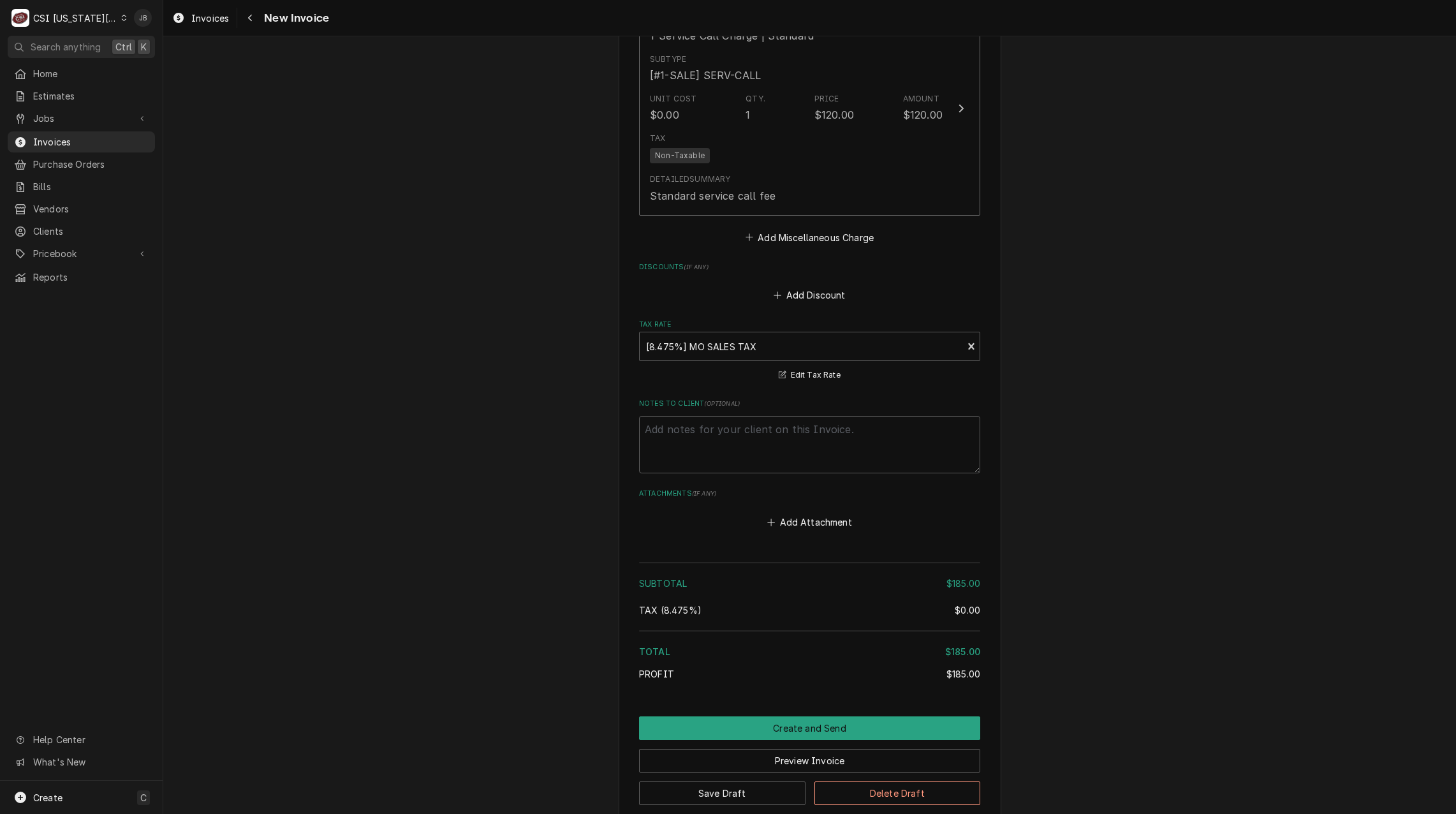
scroll to position [1900, 0]
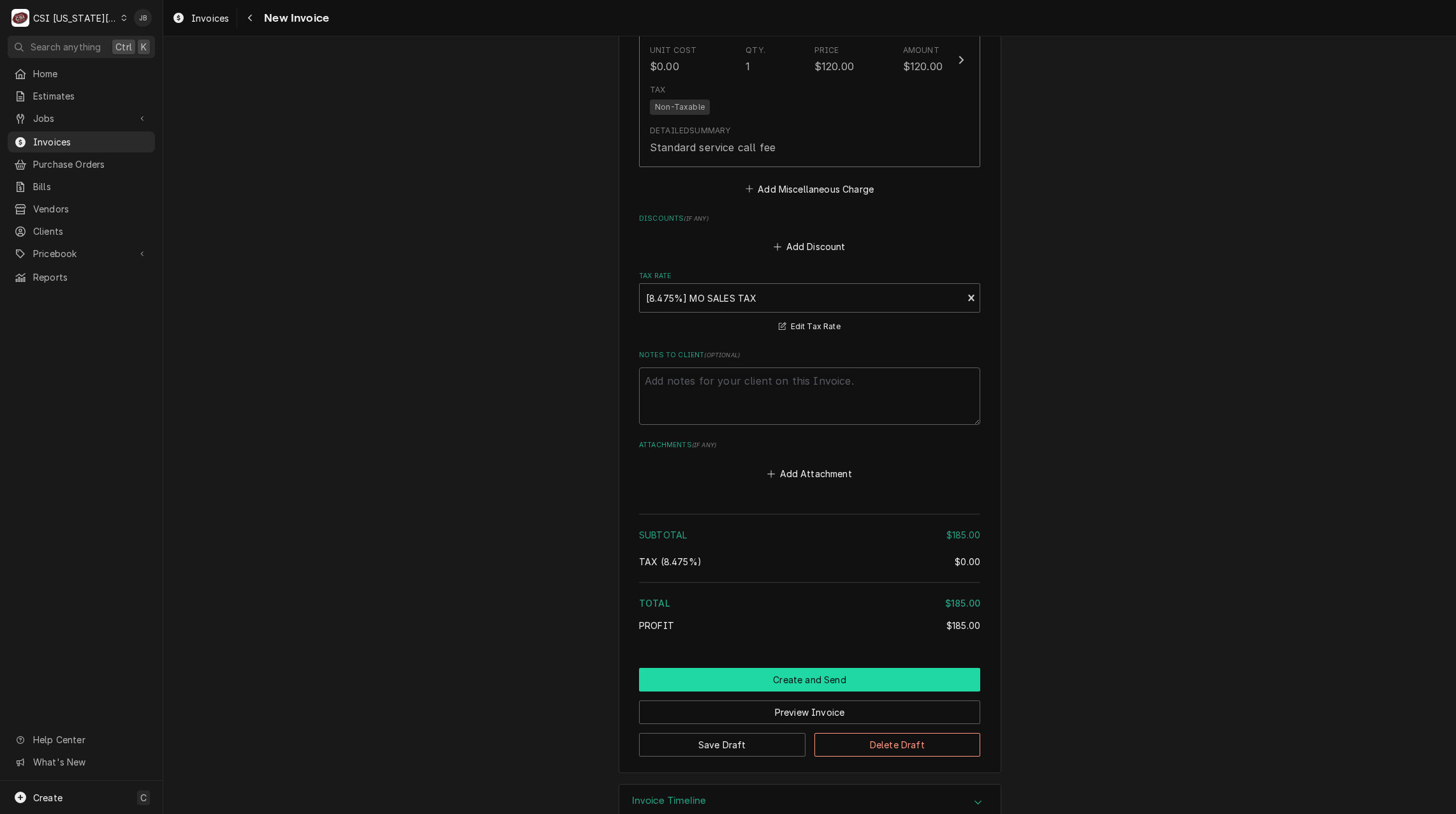
click at [747, 669] on button "Create and Send" at bounding box center [809, 680] width 341 height 23
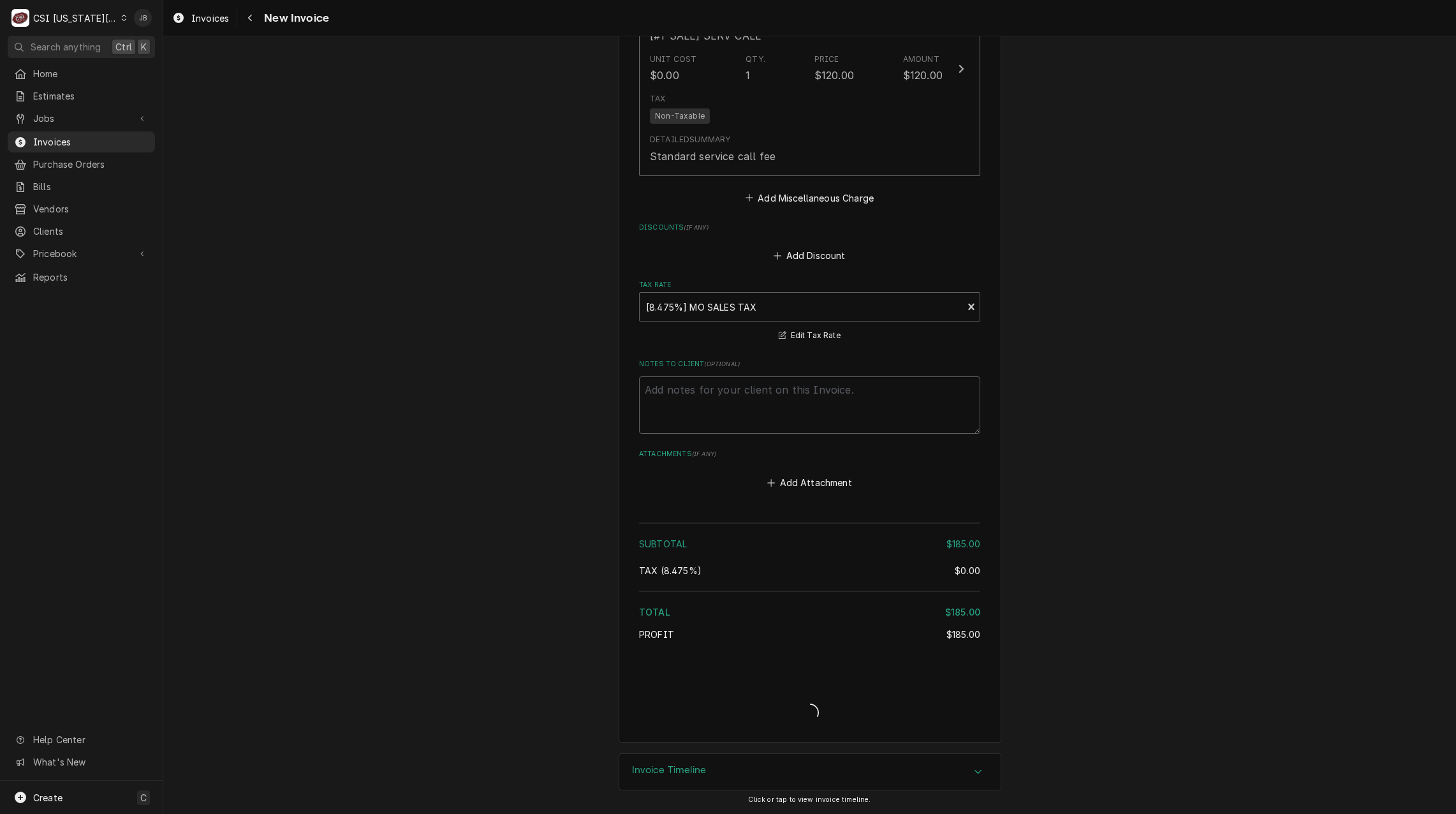
scroll to position [1860, 0]
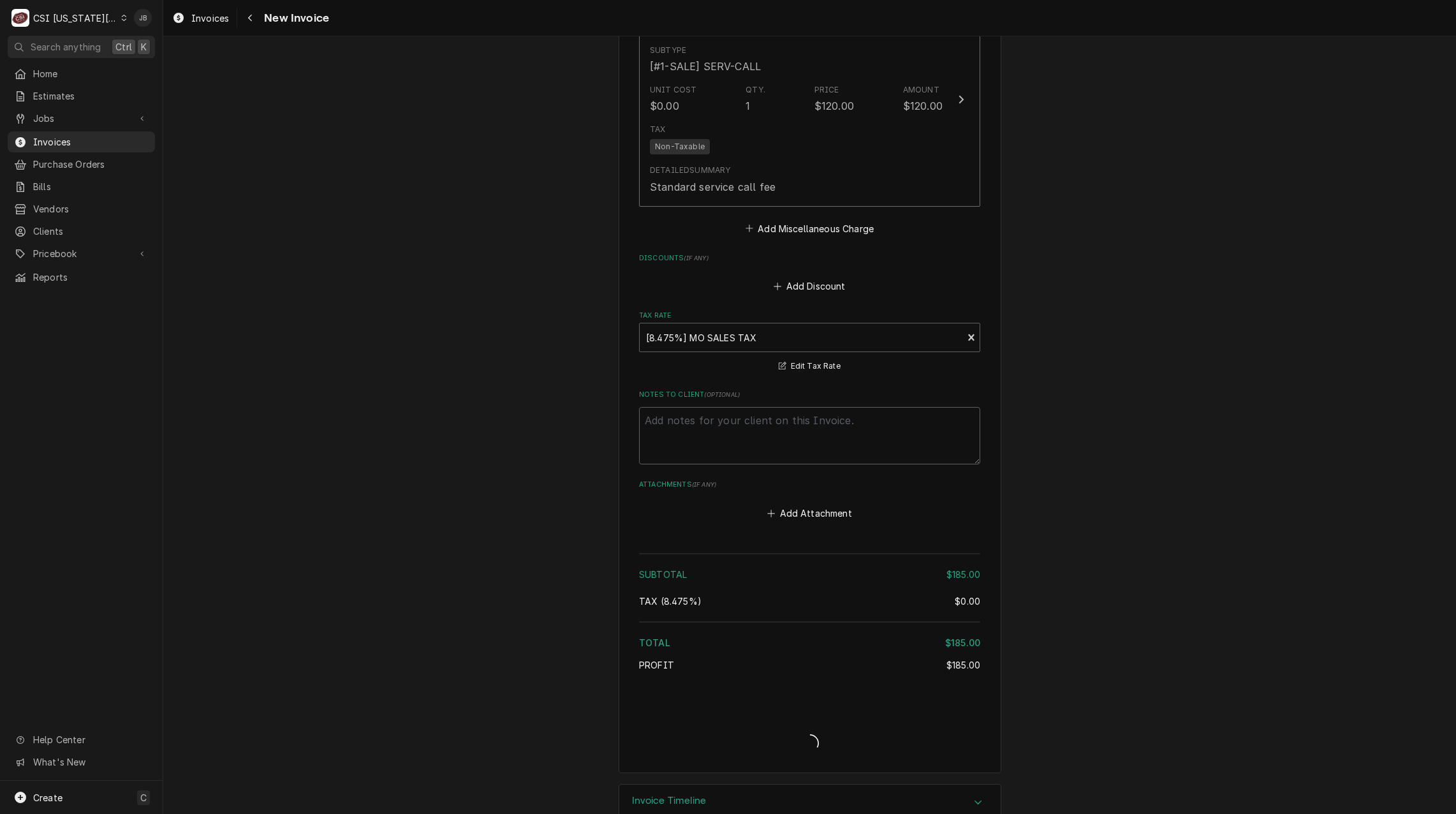
type textarea "x"
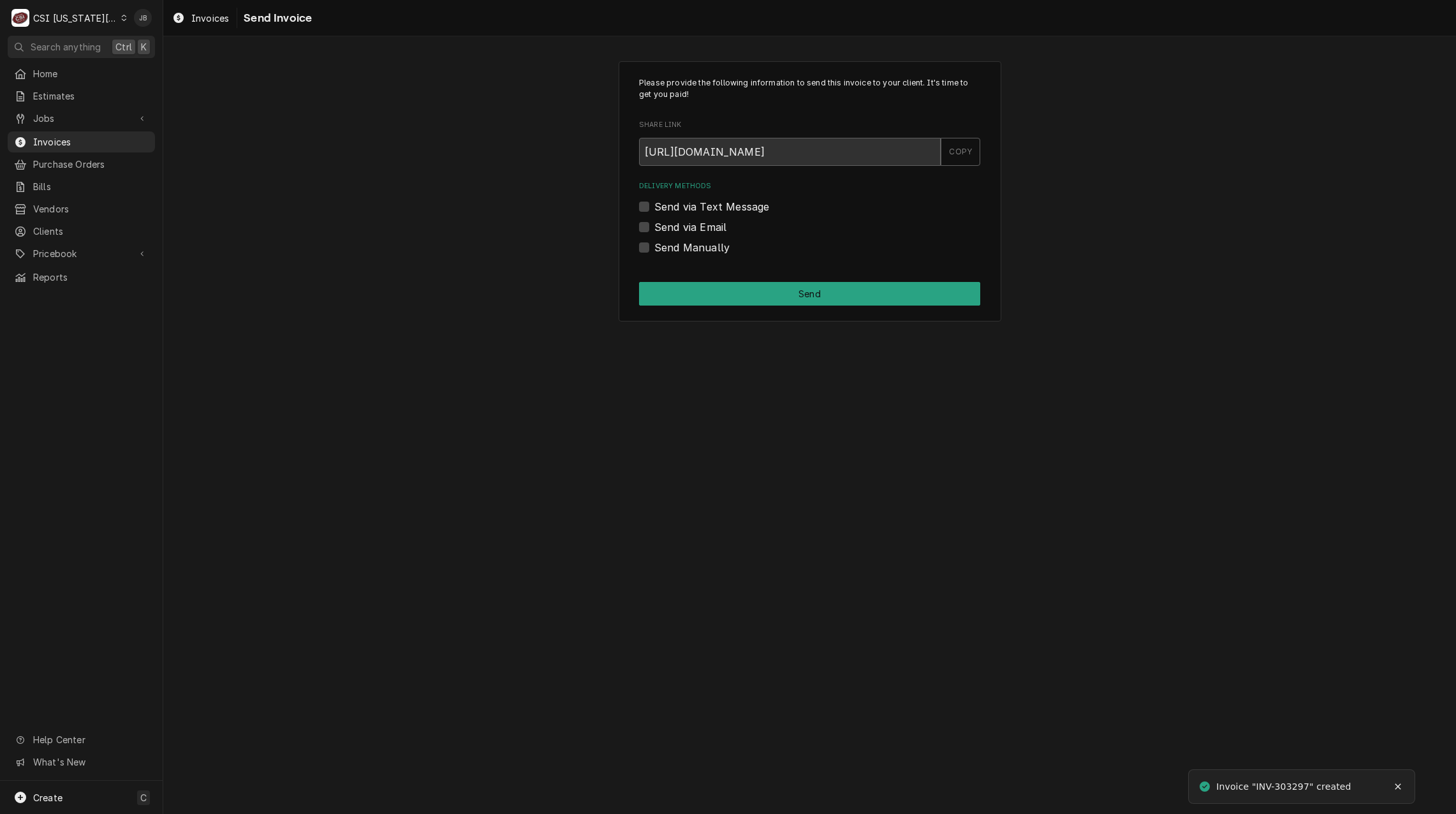
click at [673, 221] on label "Send via Email" at bounding box center [691, 227] width 72 height 15
click at [673, 221] on input "Send via Email" at bounding box center [825, 233] width 341 height 28
checkbox input "true"
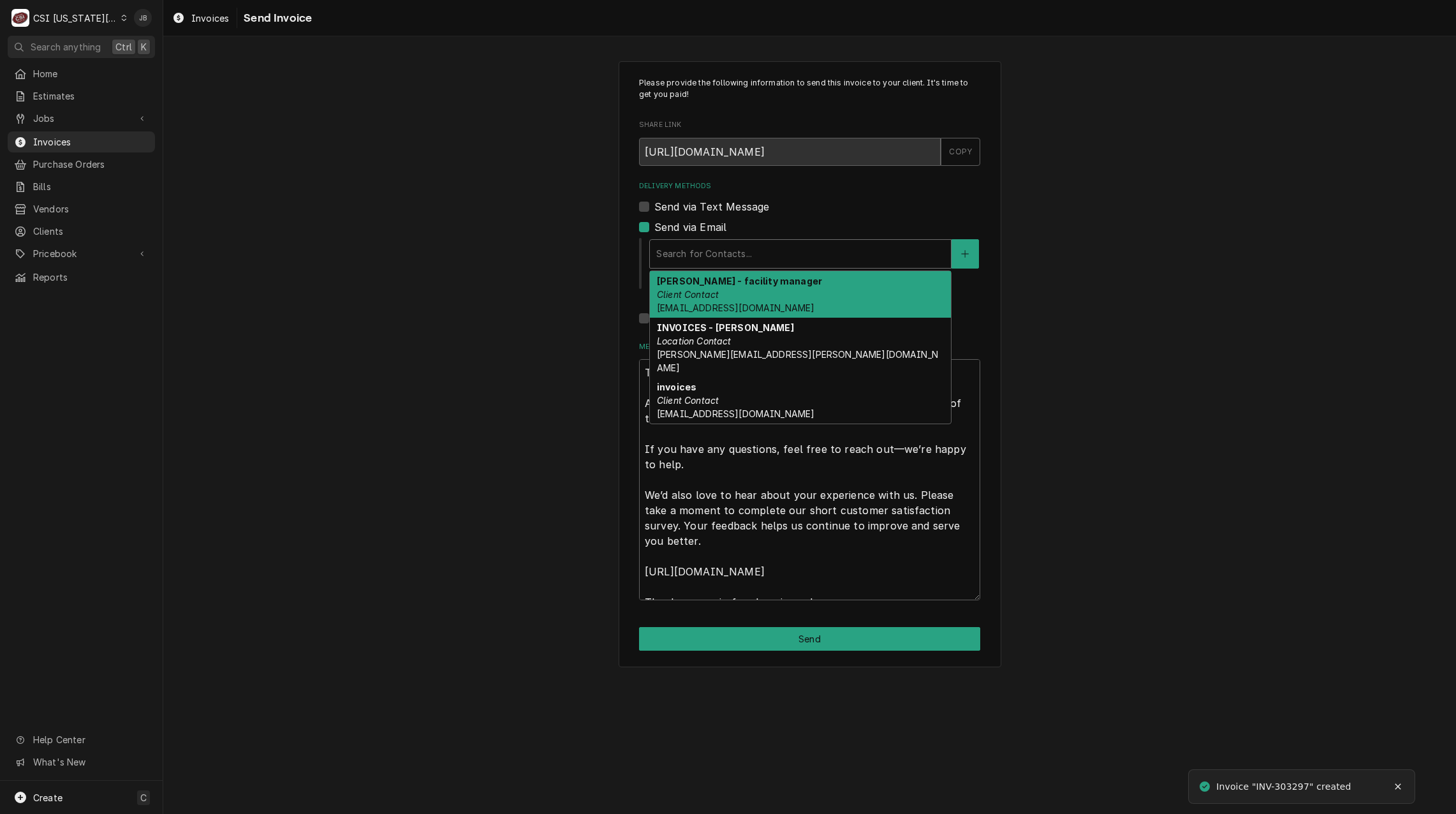
click at [696, 258] on div "Delivery Methods" at bounding box center [800, 254] width 288 height 23
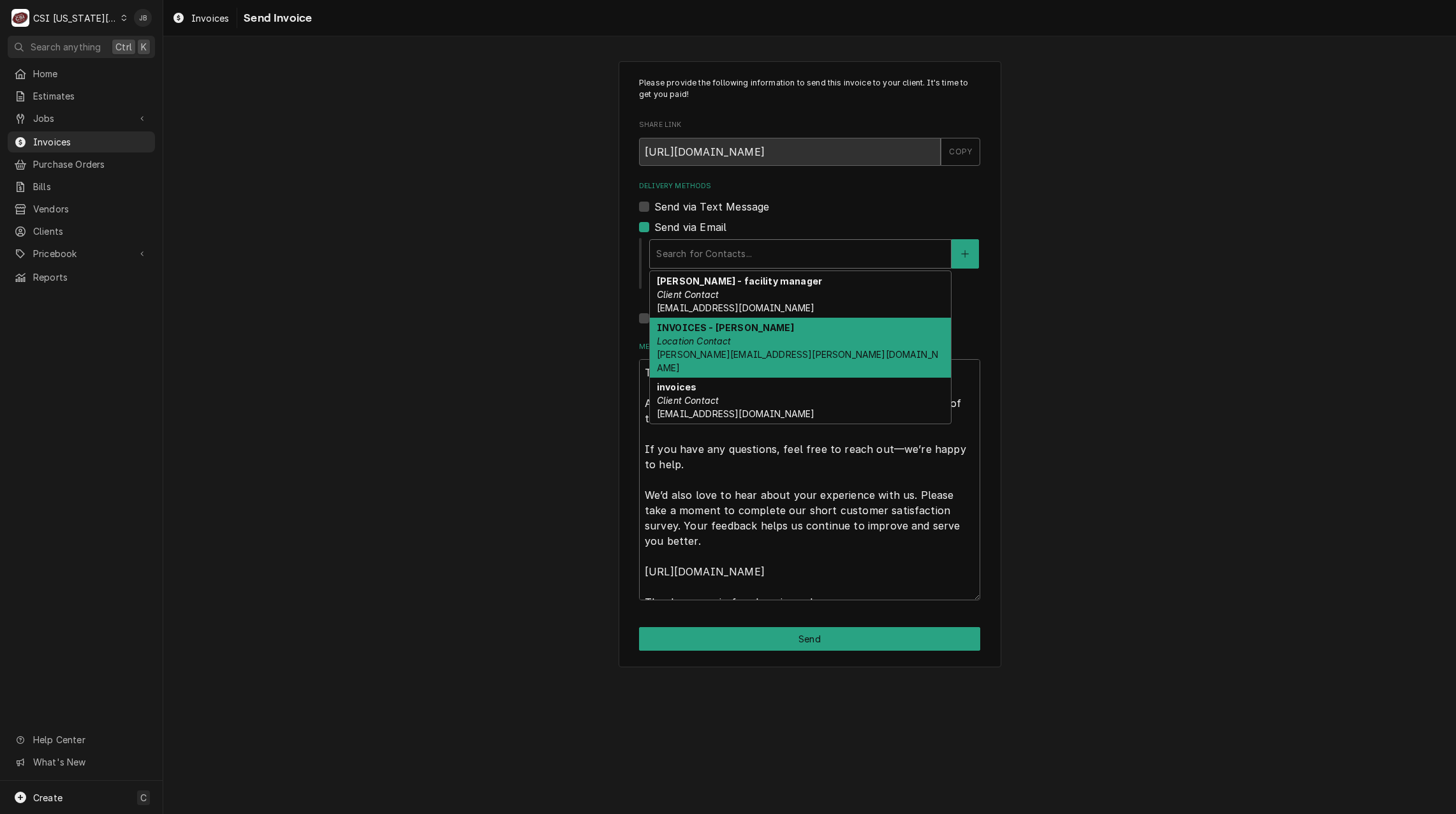
click at [731, 340] on em "Location Contact" at bounding box center [694, 341] width 75 height 11
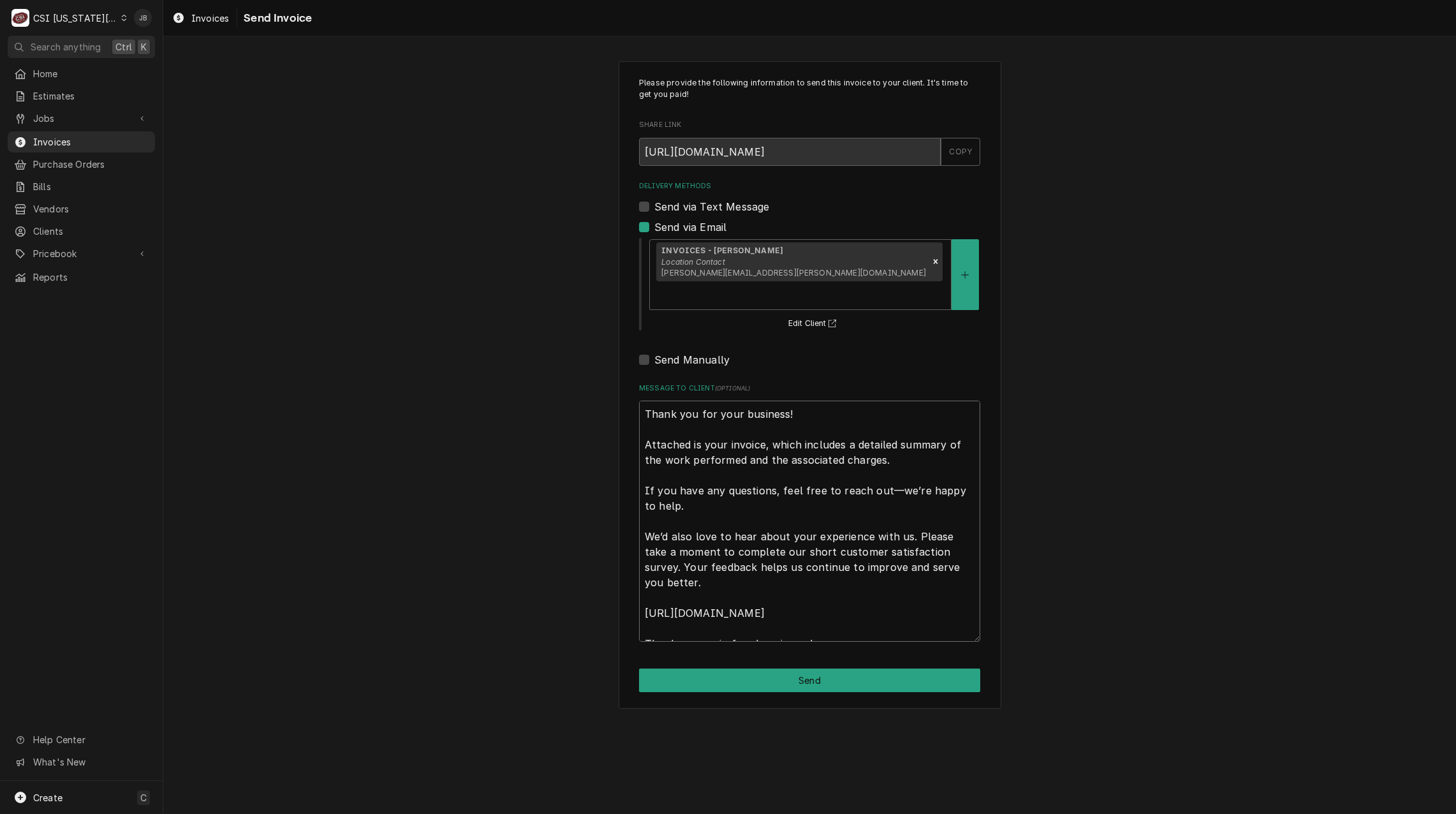
scroll to position [15, 0]
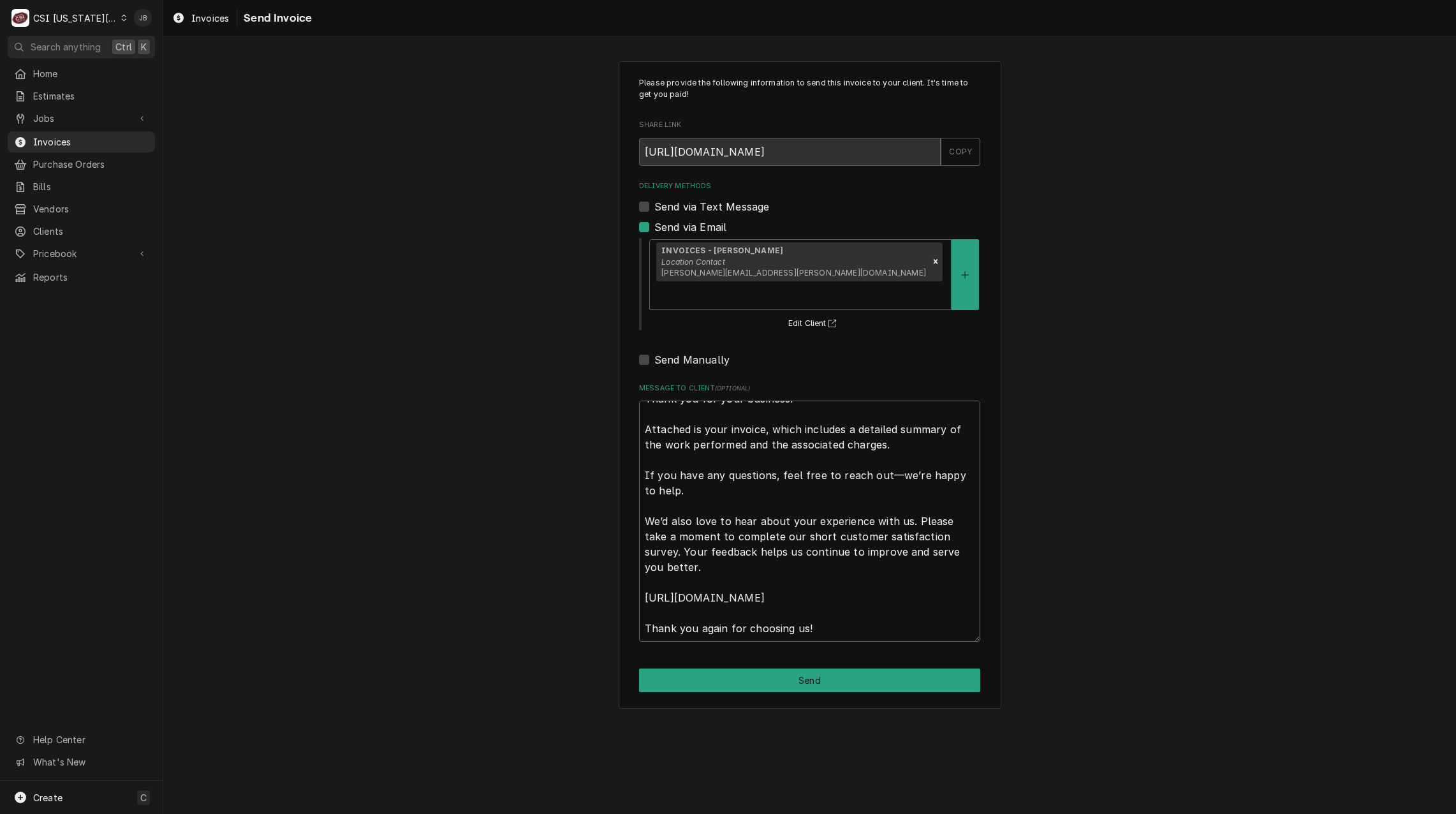
drag, startPoint x: 643, startPoint y: 397, endPoint x: 1018, endPoint y: 848, distance: 586.5
click at [1018, 814] on html "C CSI [US_STATE] City JB Search anything Ctrl K Home Estimates Jobs Jobs Job Se…" at bounding box center [728, 407] width 1456 height 814
type textarea "x"
type textarea "Thank you for your business!"
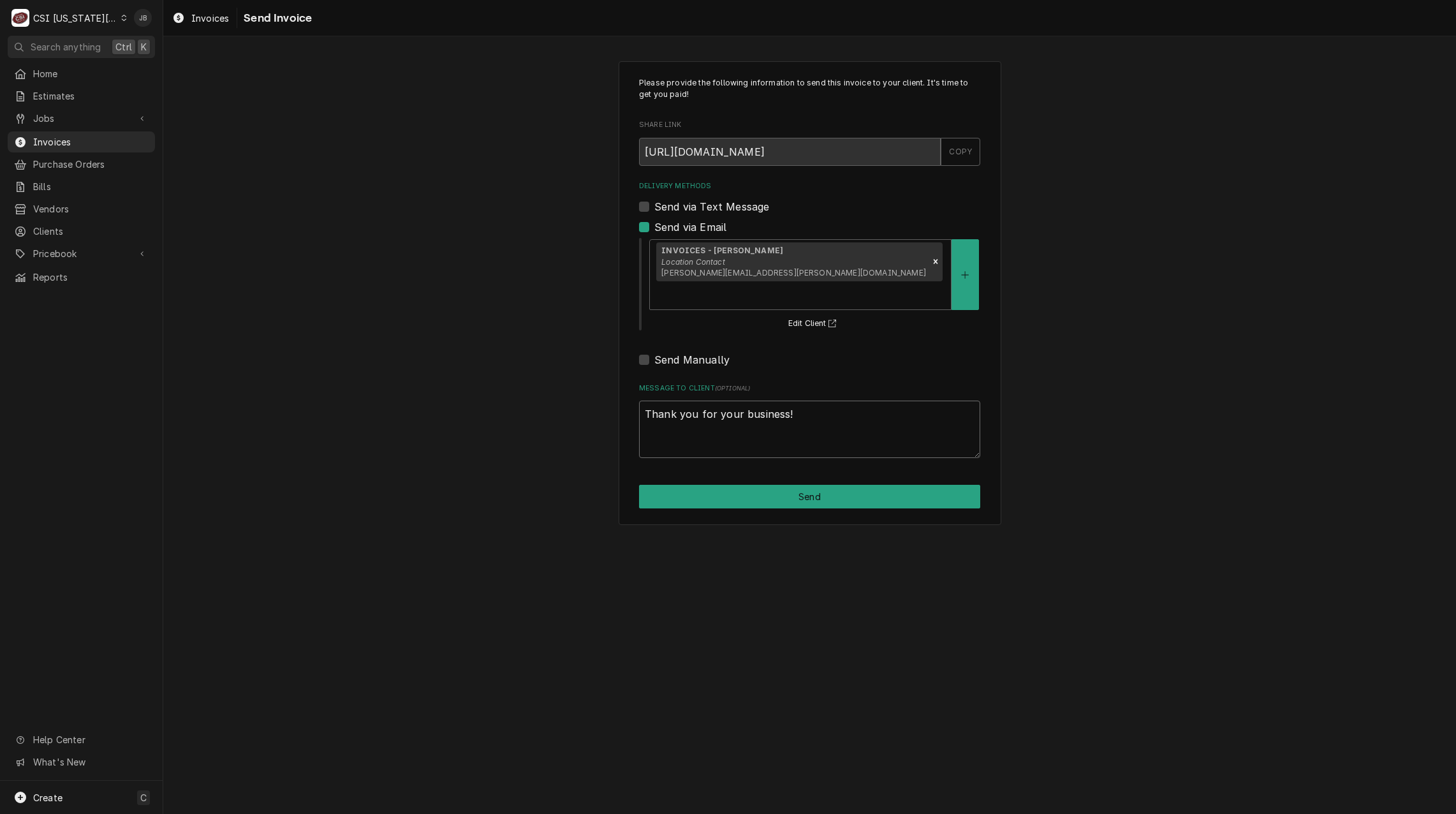
scroll to position [0, 0]
type textarea "x"
type textarea "Thank you for your business!"
type textarea "x"
type textarea "Thank you for your business"
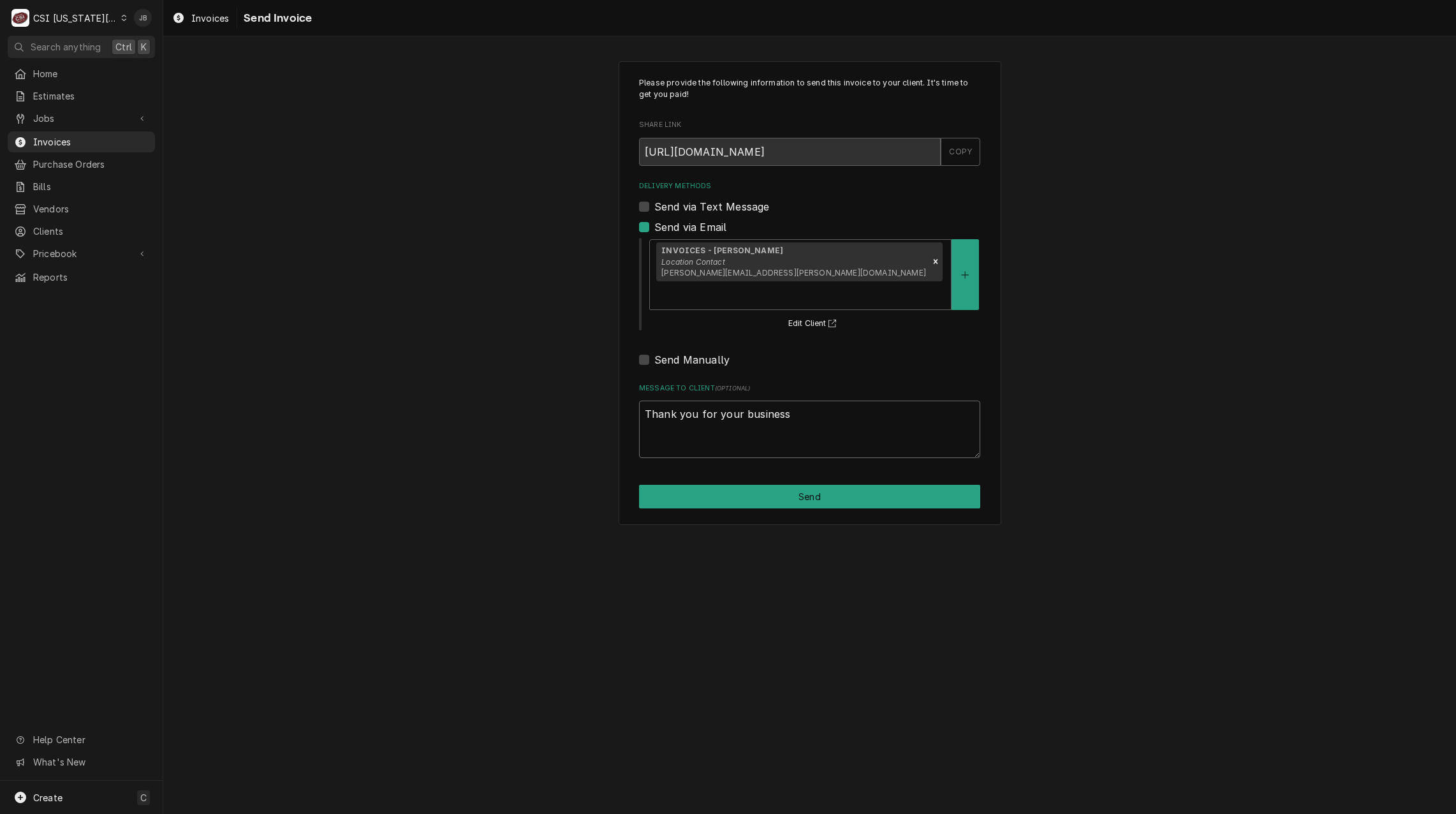
type textarea "x"
type textarea "Thank you for your busines"
type textarea "x"
type textarea "Thank you for your busine"
type textarea "x"
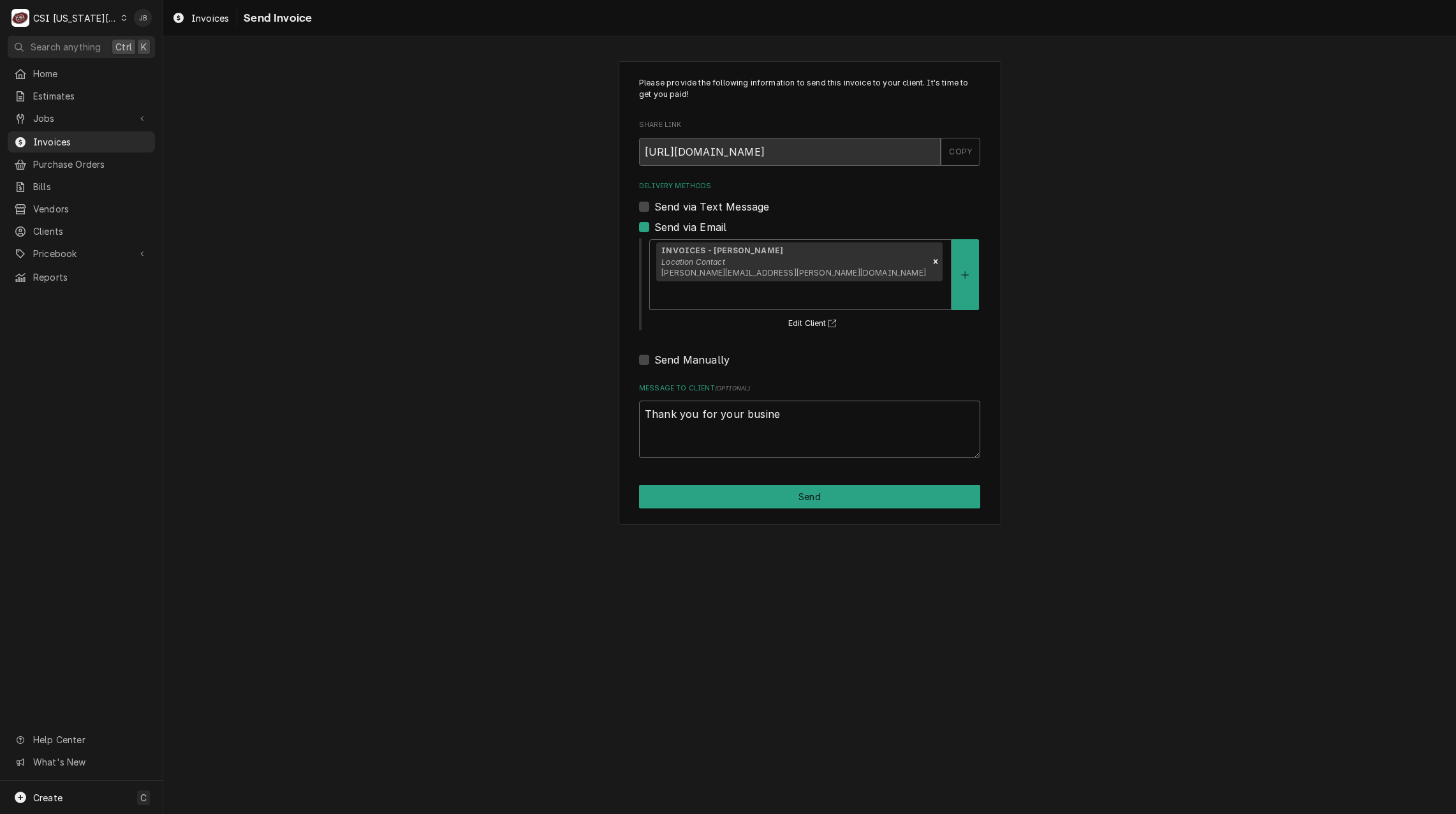
type textarea "Thank you for your busin"
type textarea "x"
type textarea "Thank you for your busi"
type textarea "x"
type textarea "Thank you for your bus"
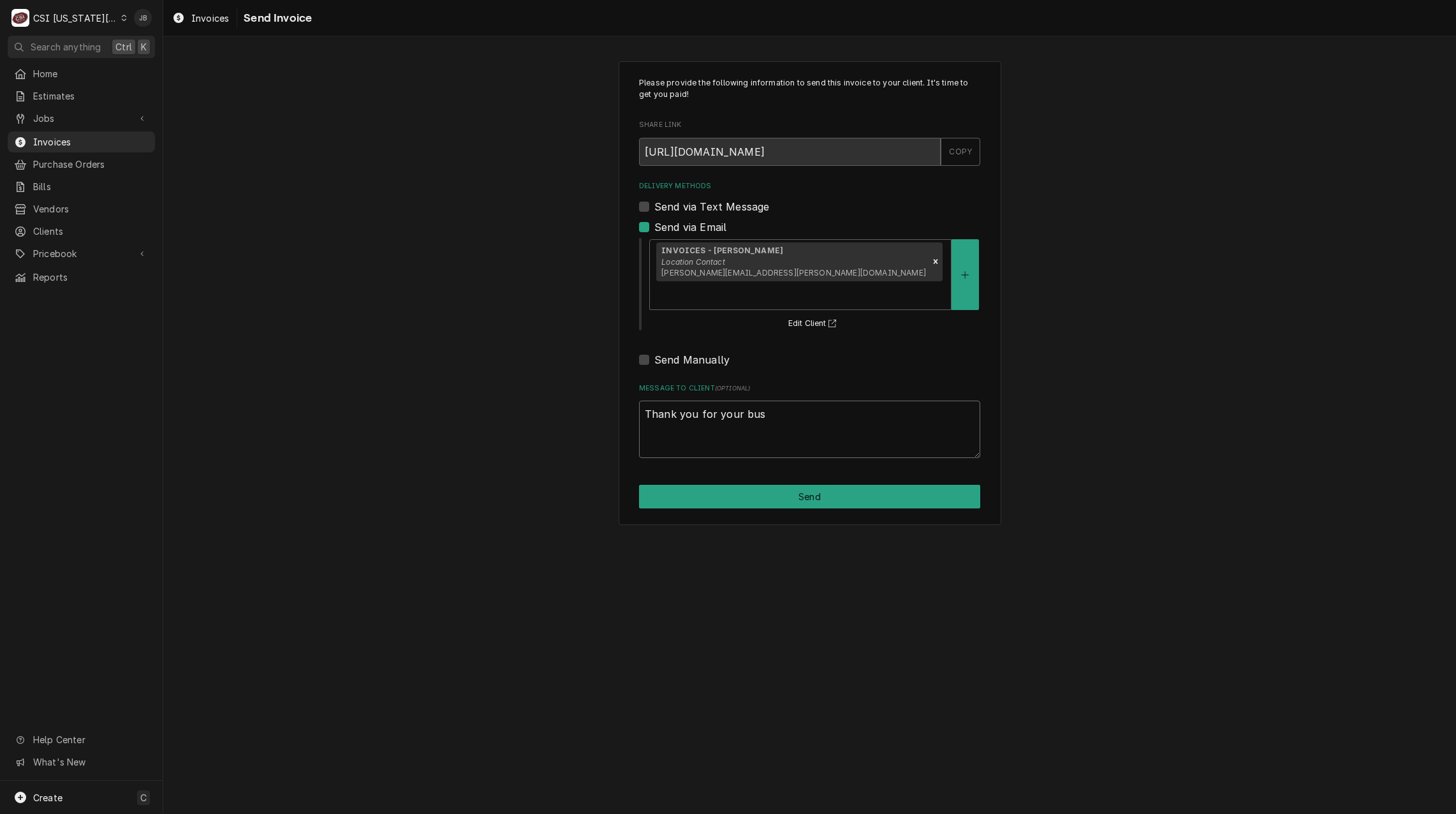
type textarea "x"
type textarea "Thank you for your bu"
type textarea "x"
type textarea "Thank you for your b"
type textarea "x"
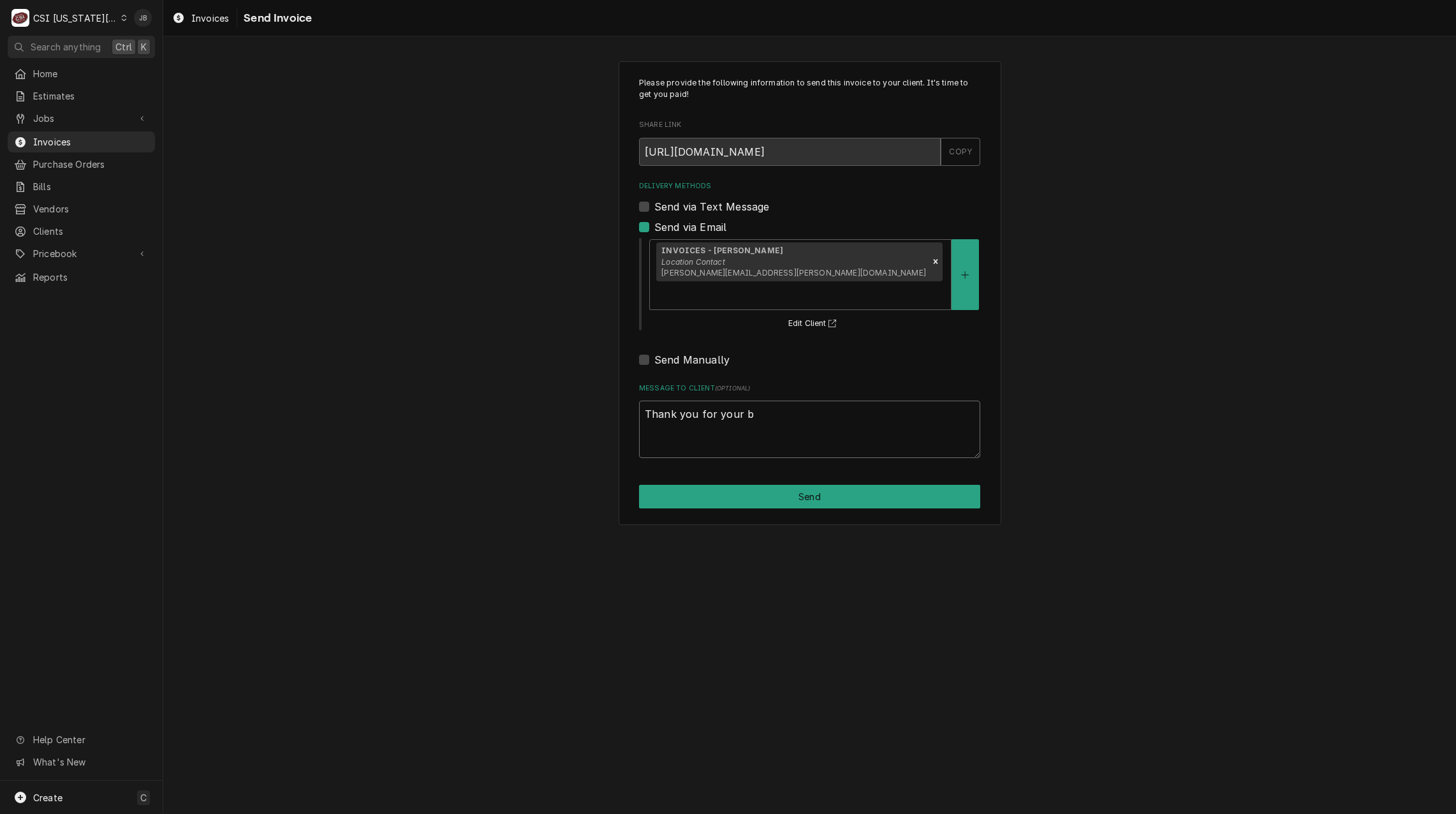
type textarea "Thank you for your"
type textarea "x"
type textarea "Thank you for your"
type textarea "x"
type textarea "Thank you for you"
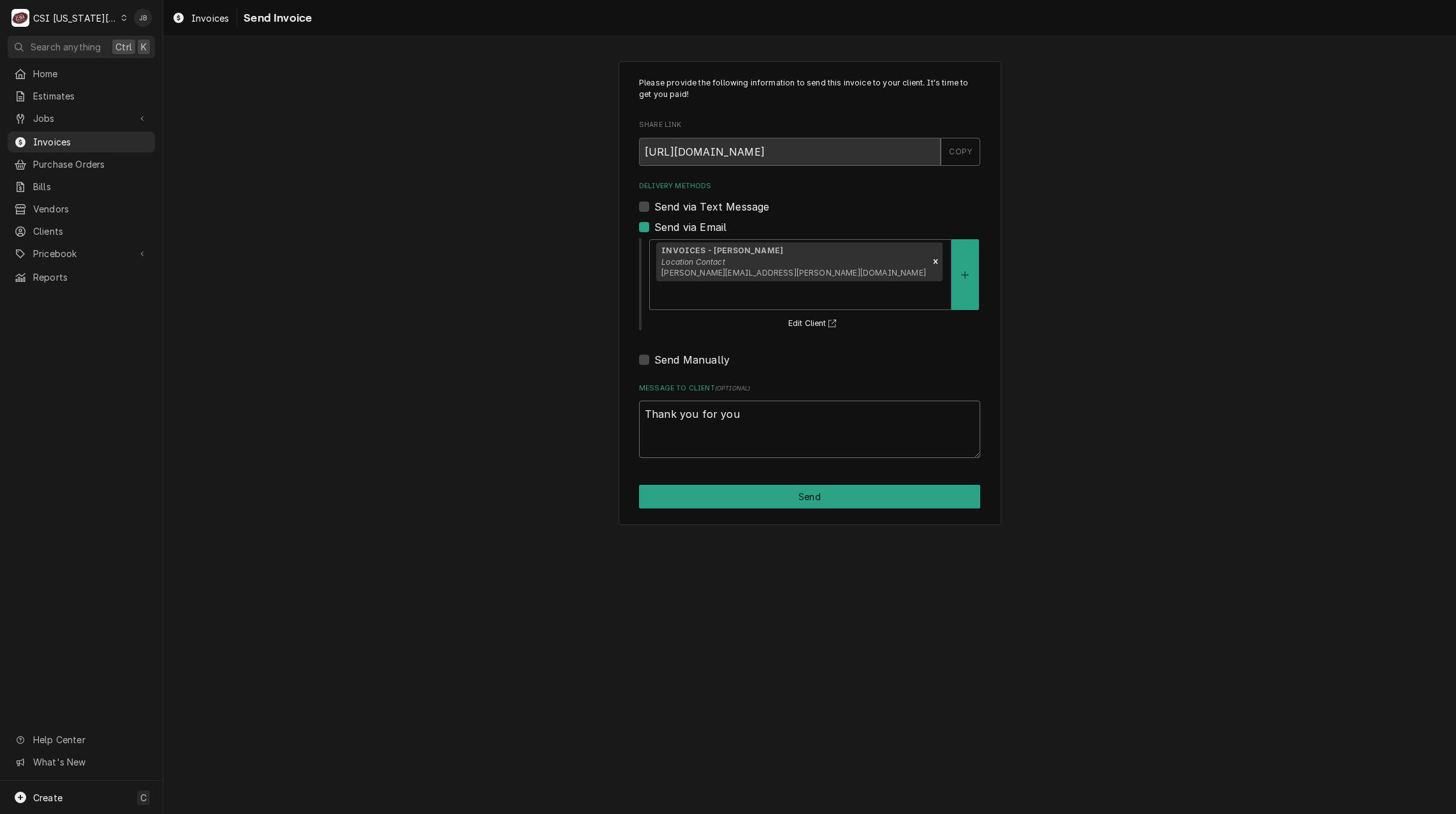
type textarea "x"
type textarea "Thank you for yo"
type textarea "x"
type textarea "Thank you for y"
type textarea "x"
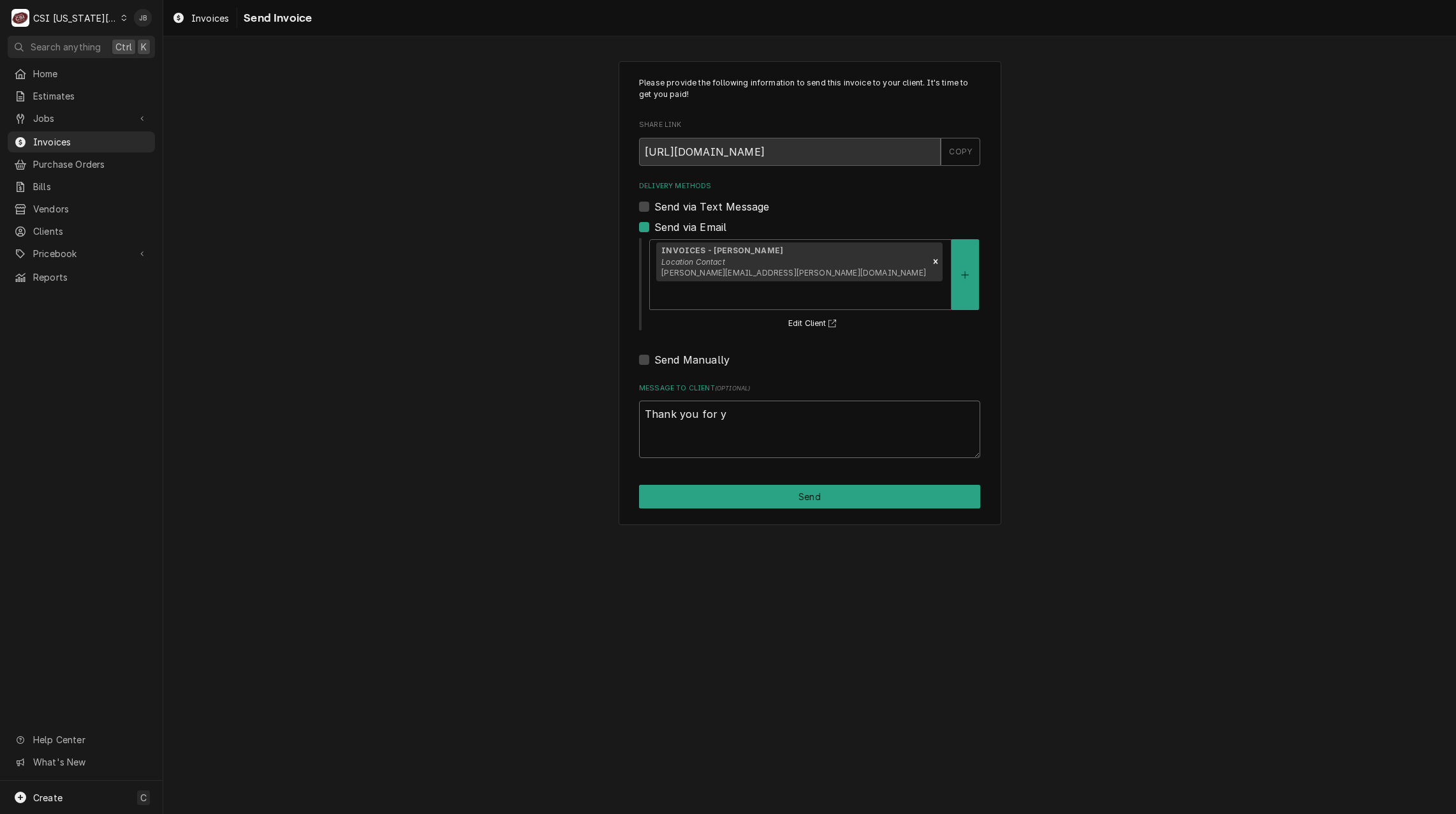
type textarea "Thank you for"
type textarea "x"
type textarea "Thank you for"
type textarea "x"
type textarea "Thank you fo"
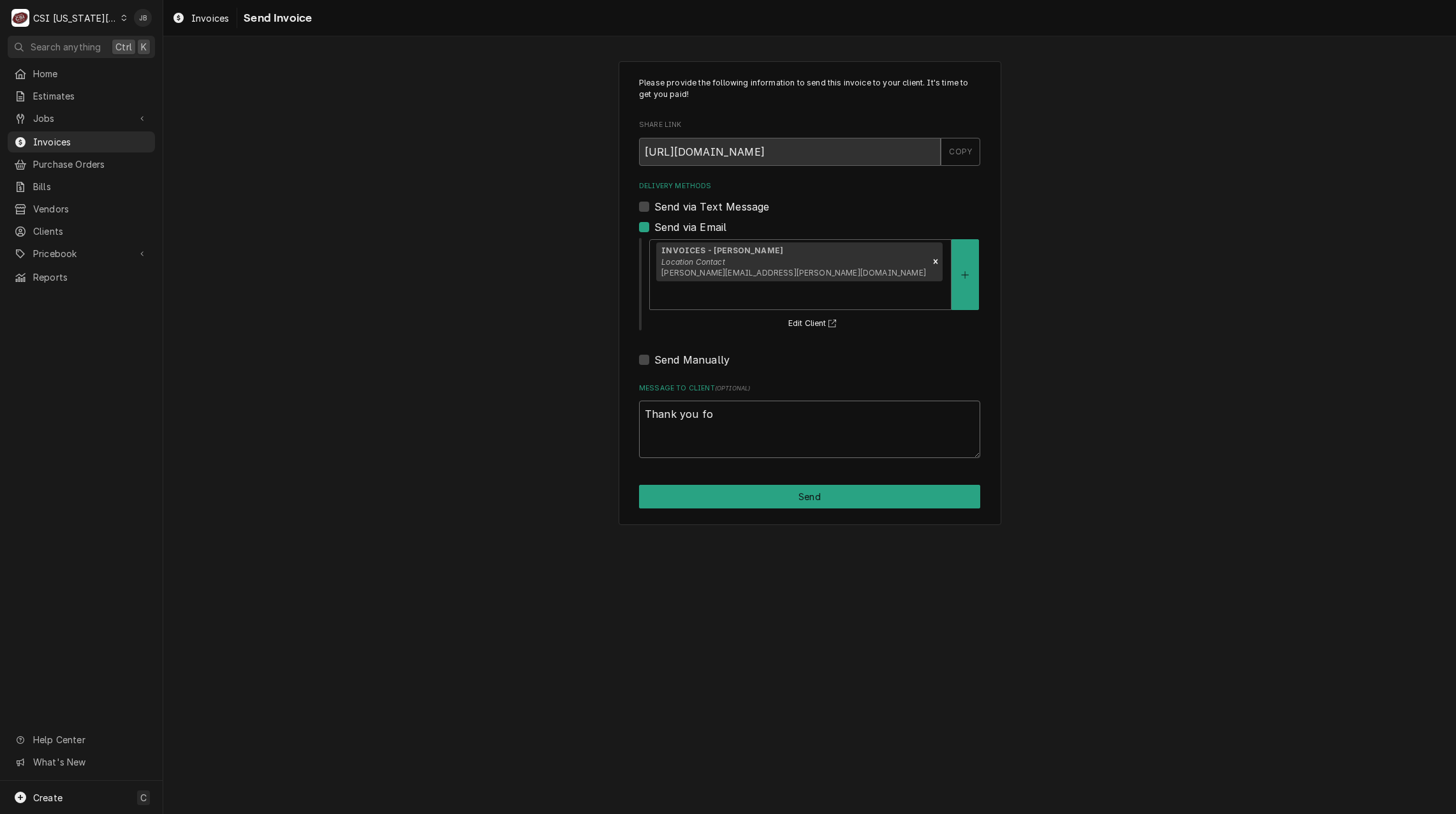
type textarea "x"
type textarea "Thank you f"
type textarea "x"
type textarea "Thank you"
type textarea "x"
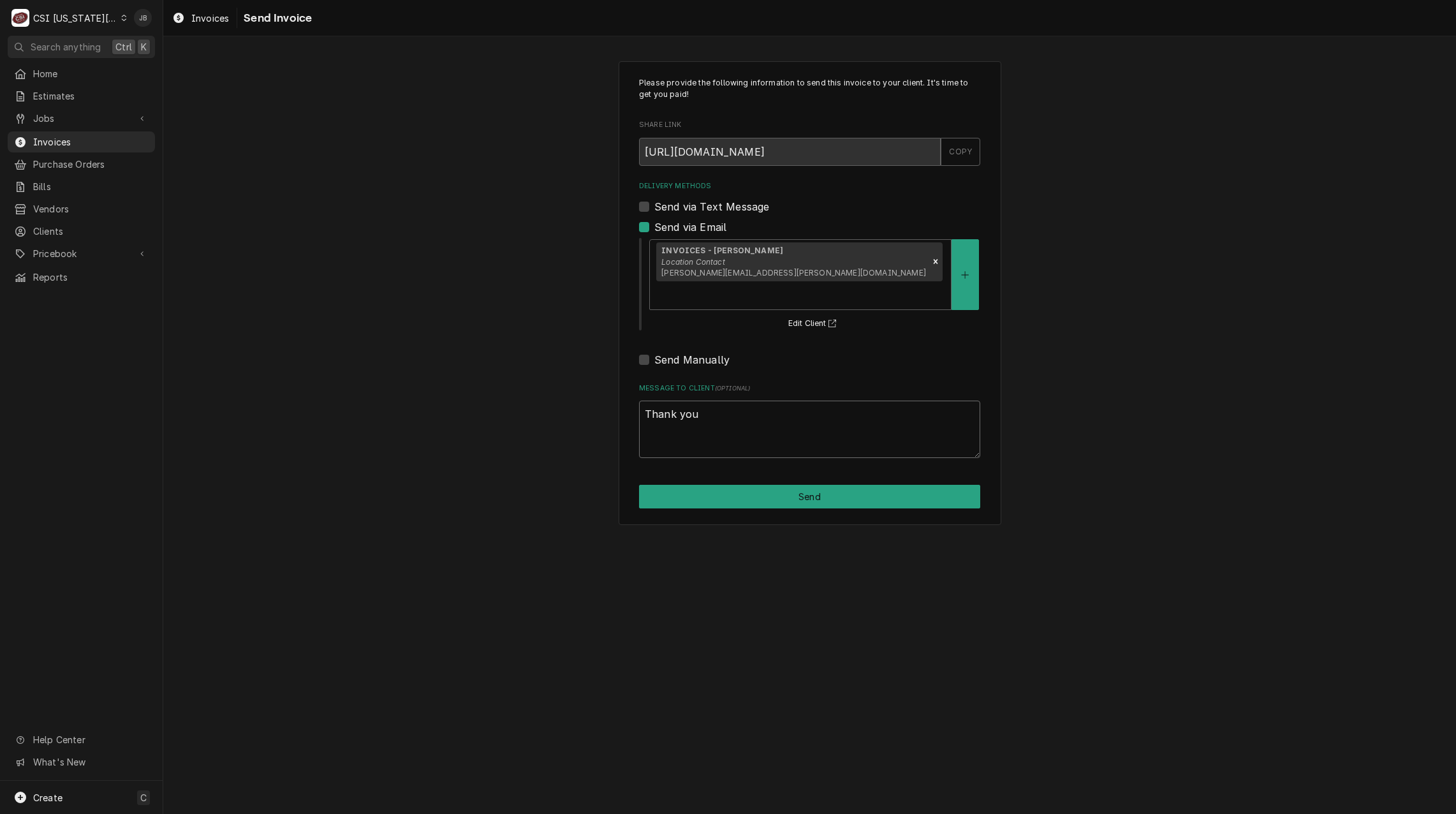
type textarea "Thank you"
type textarea "x"
type textarea "Thank yo"
type textarea "x"
type textarea "Thank y"
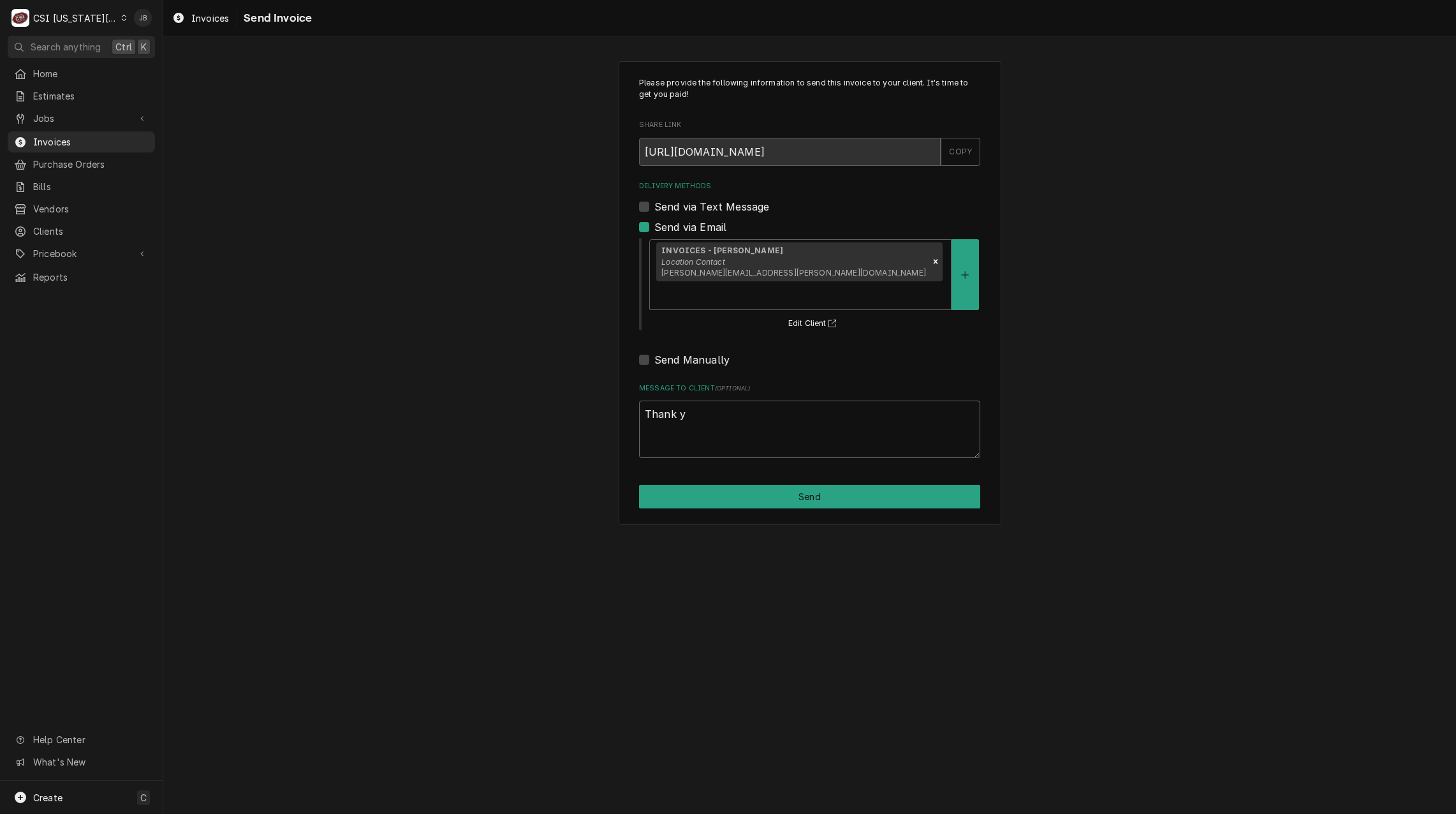
type textarea "x"
type textarea "Thank"
type textarea "x"
type textarea "Thank"
type textarea "x"
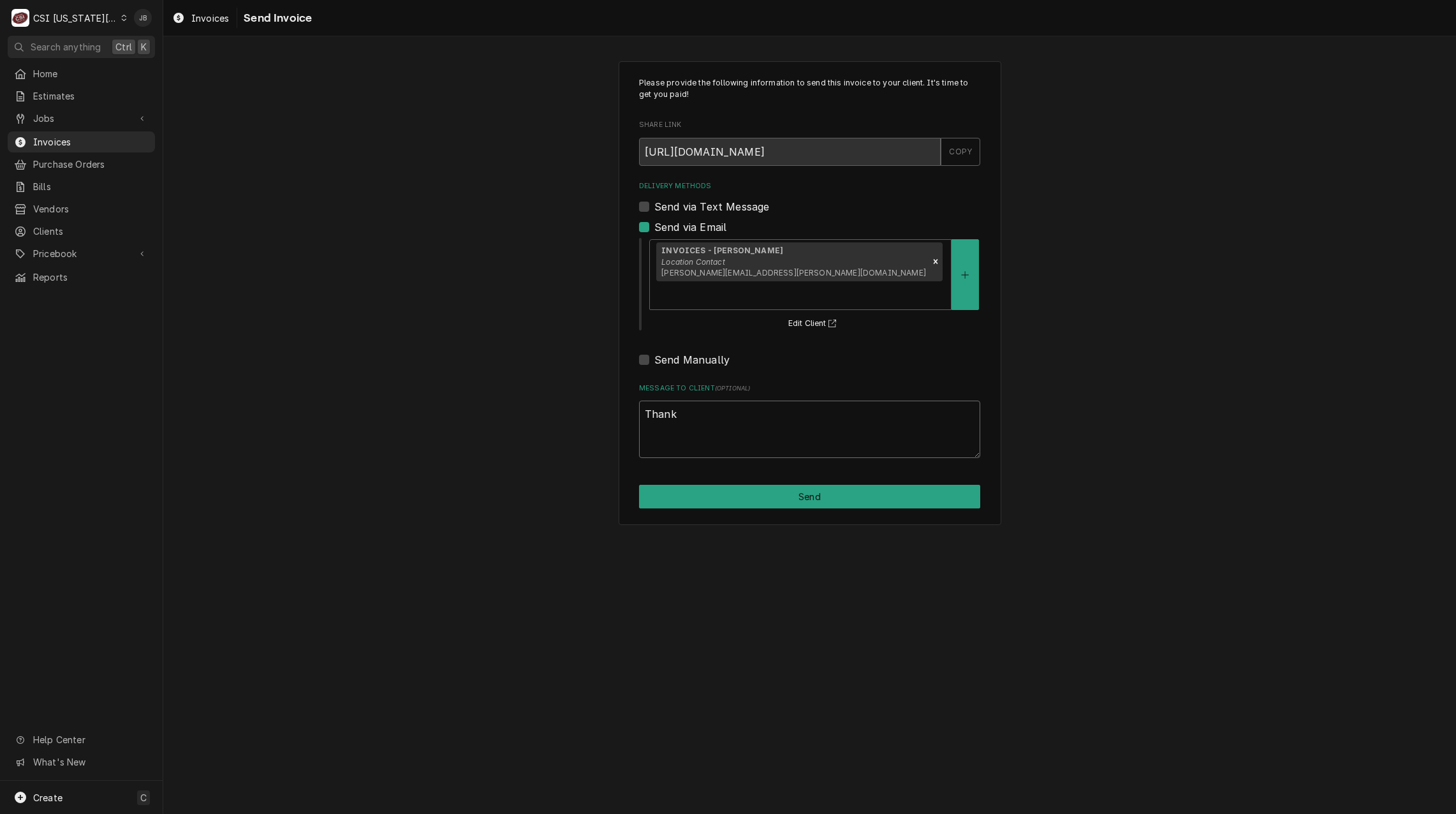
type textarea "Than"
type textarea "x"
type textarea "Tha"
type textarea "x"
type textarea "Th"
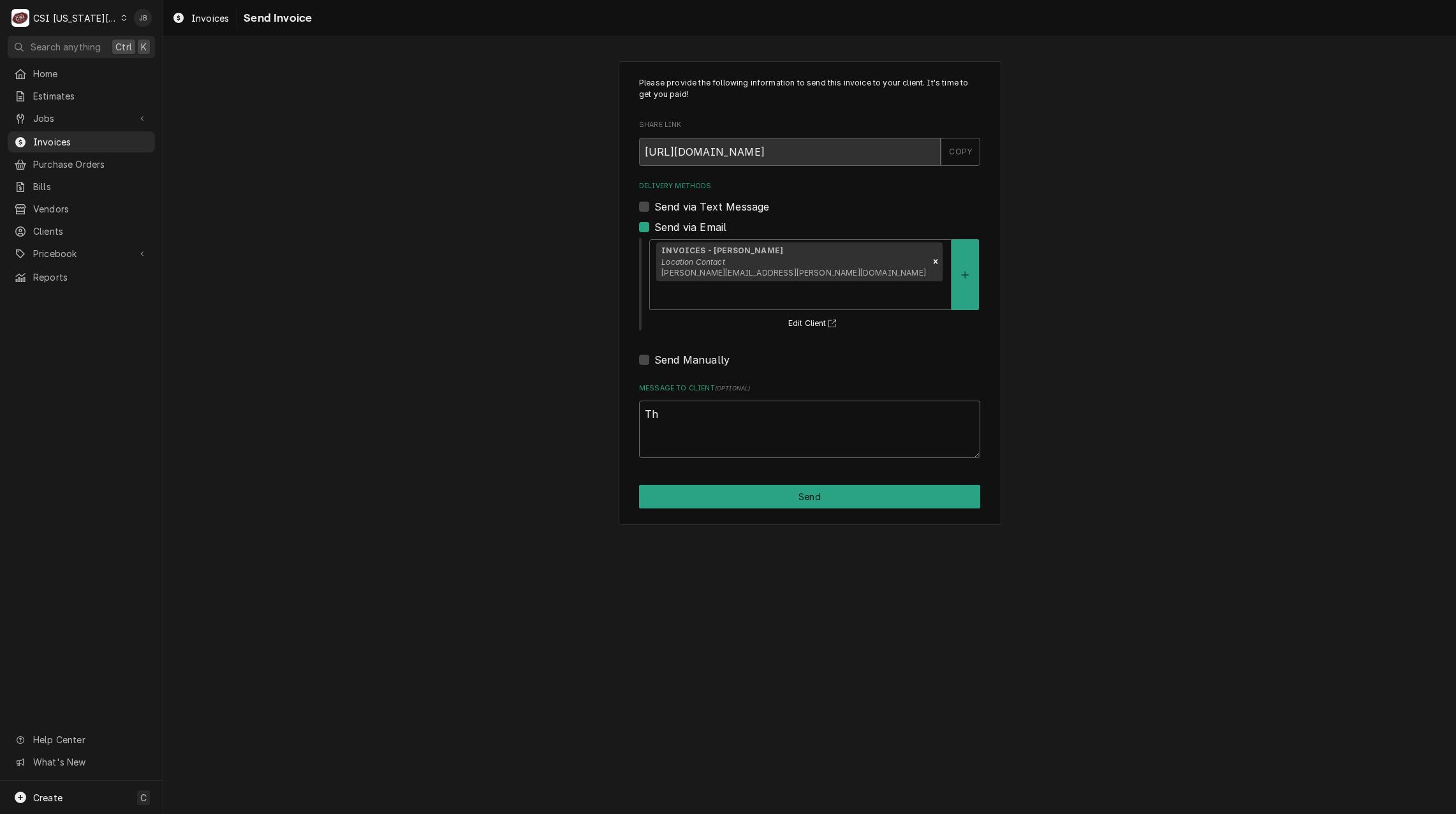
type textarea "x"
type textarea "T"
type textarea "x"
type textarea "a"
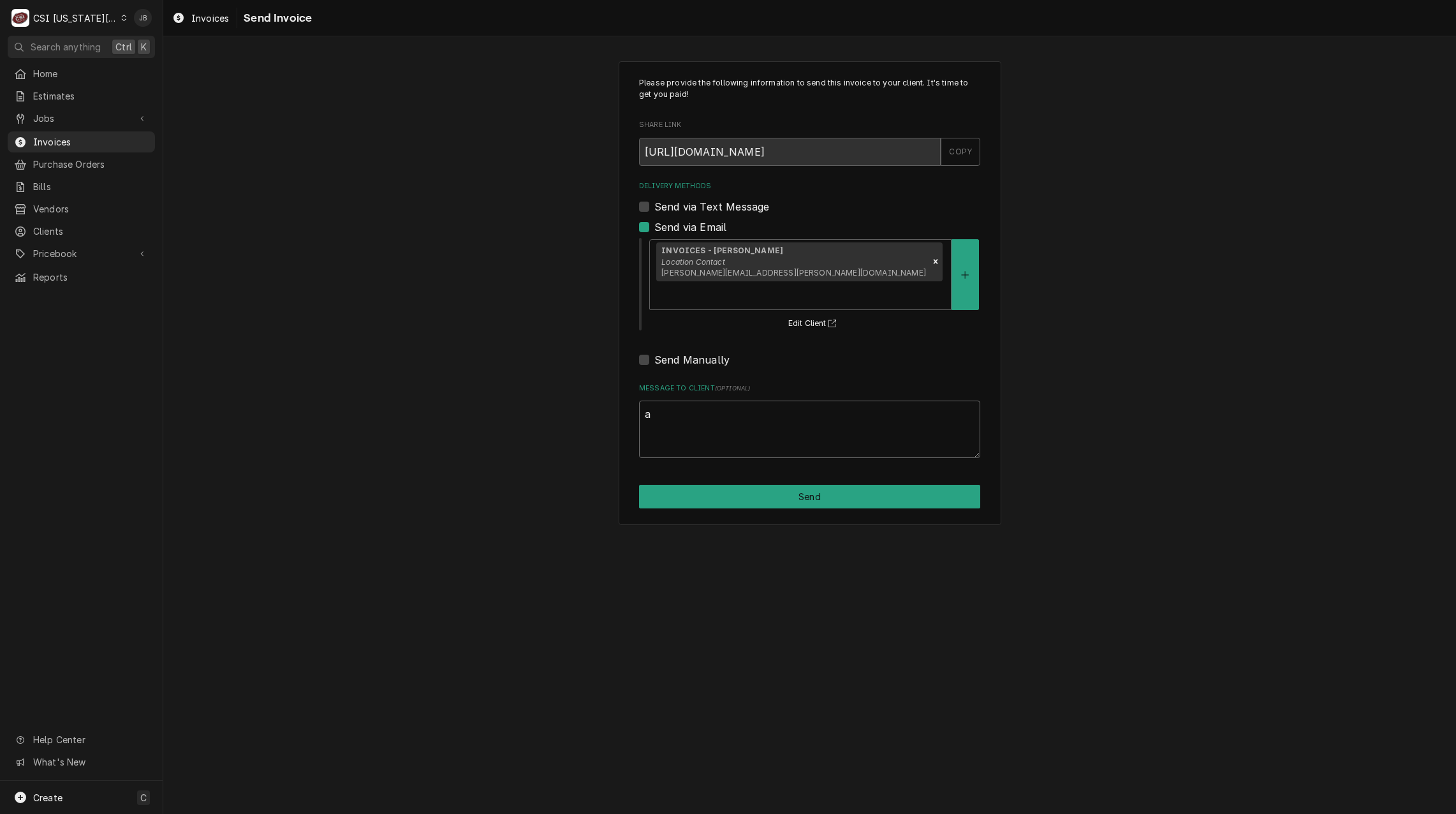
type textarea "x"
type textarea "ap"
type textarea "x"
type textarea "app"
type textarea "x"
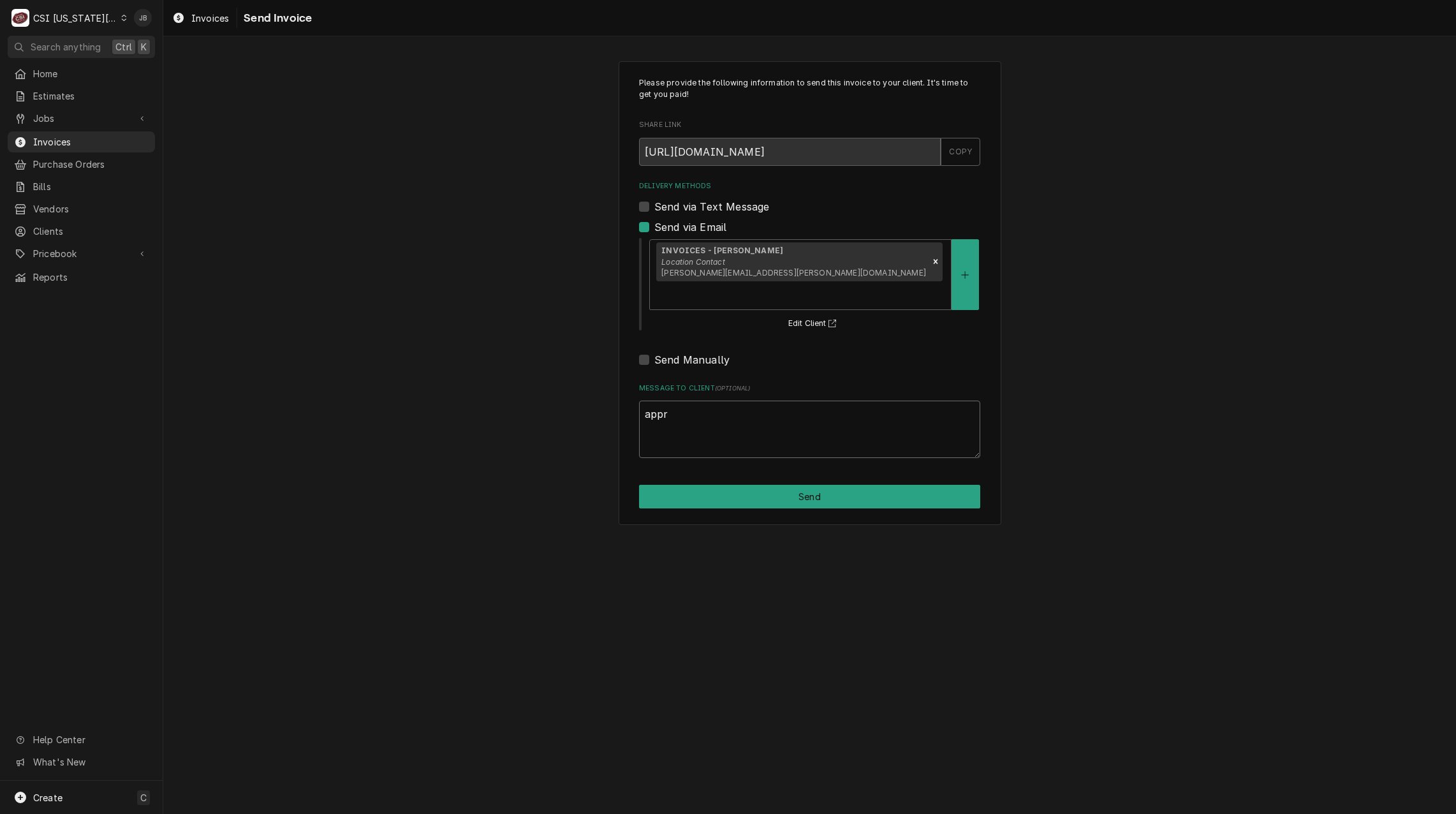
type textarea "appri"
type textarea "x"
type textarea "apprio"
type textarea "x"
type textarea "appriov"
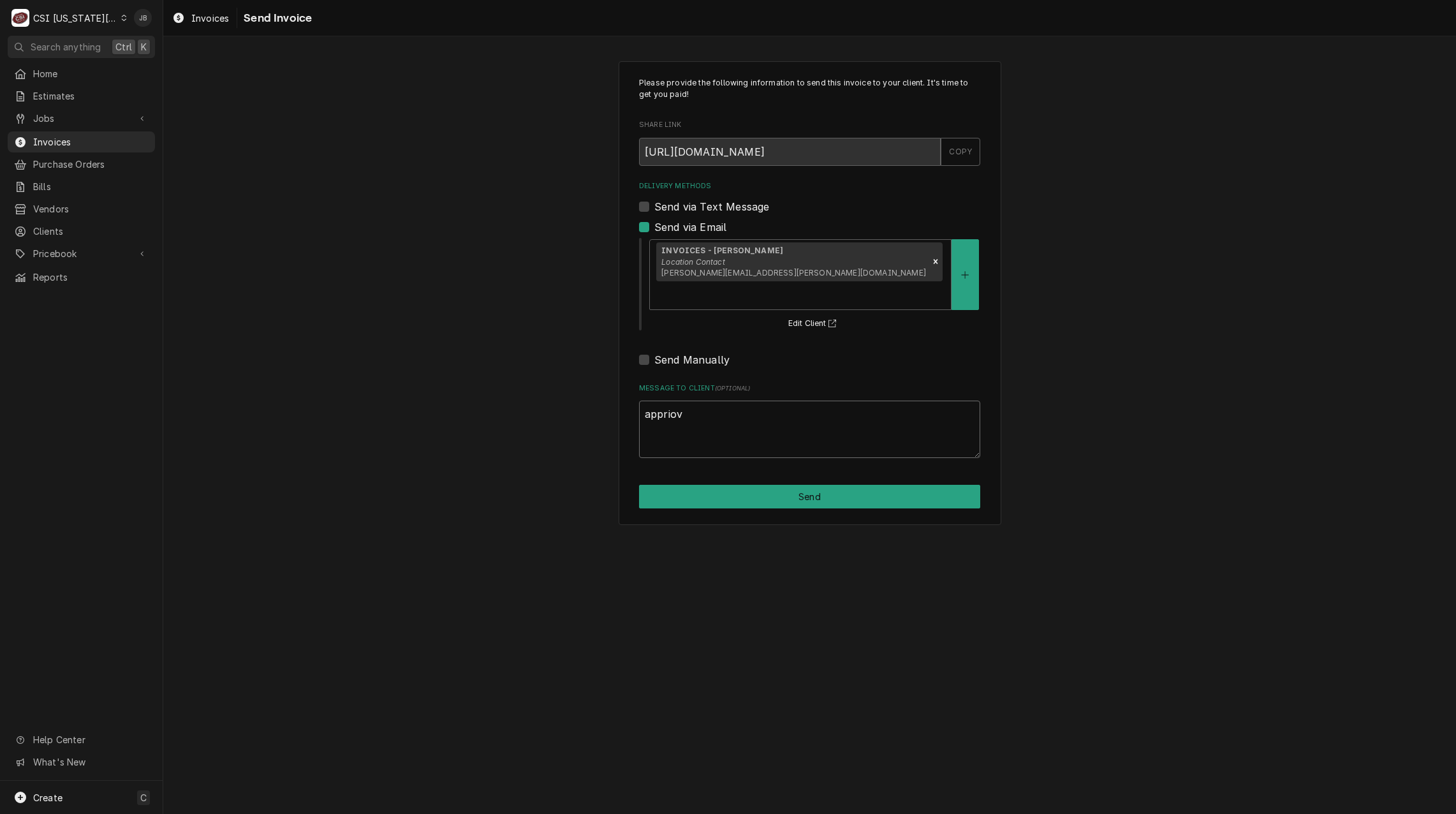
type textarea "x"
type textarea "appriove"
type textarea "x"
type textarea "appriov"
type textarea "x"
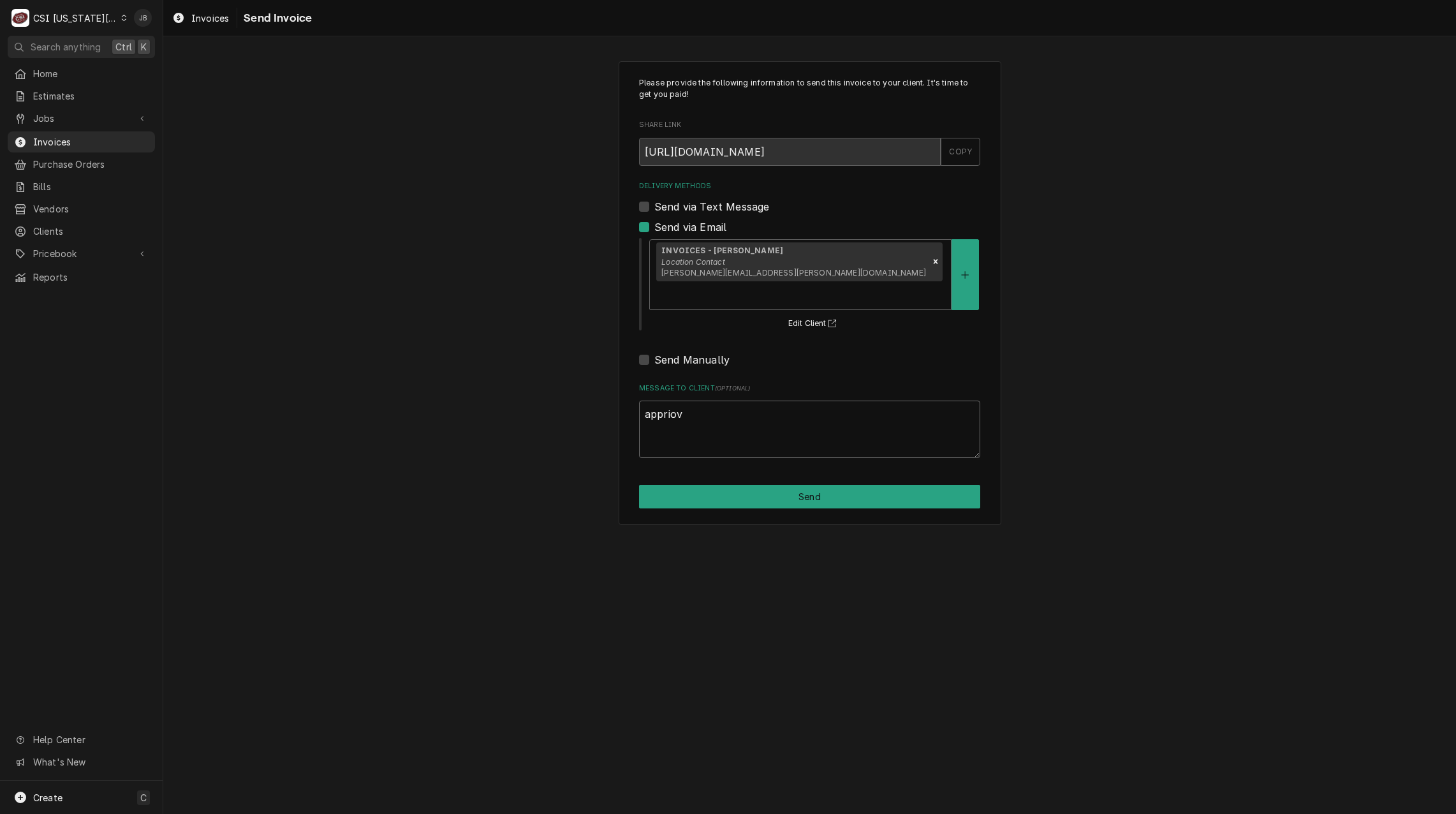
type textarea "apprio"
type textarea "x"
type textarea "appri"
type textarea "x"
type textarea "appr"
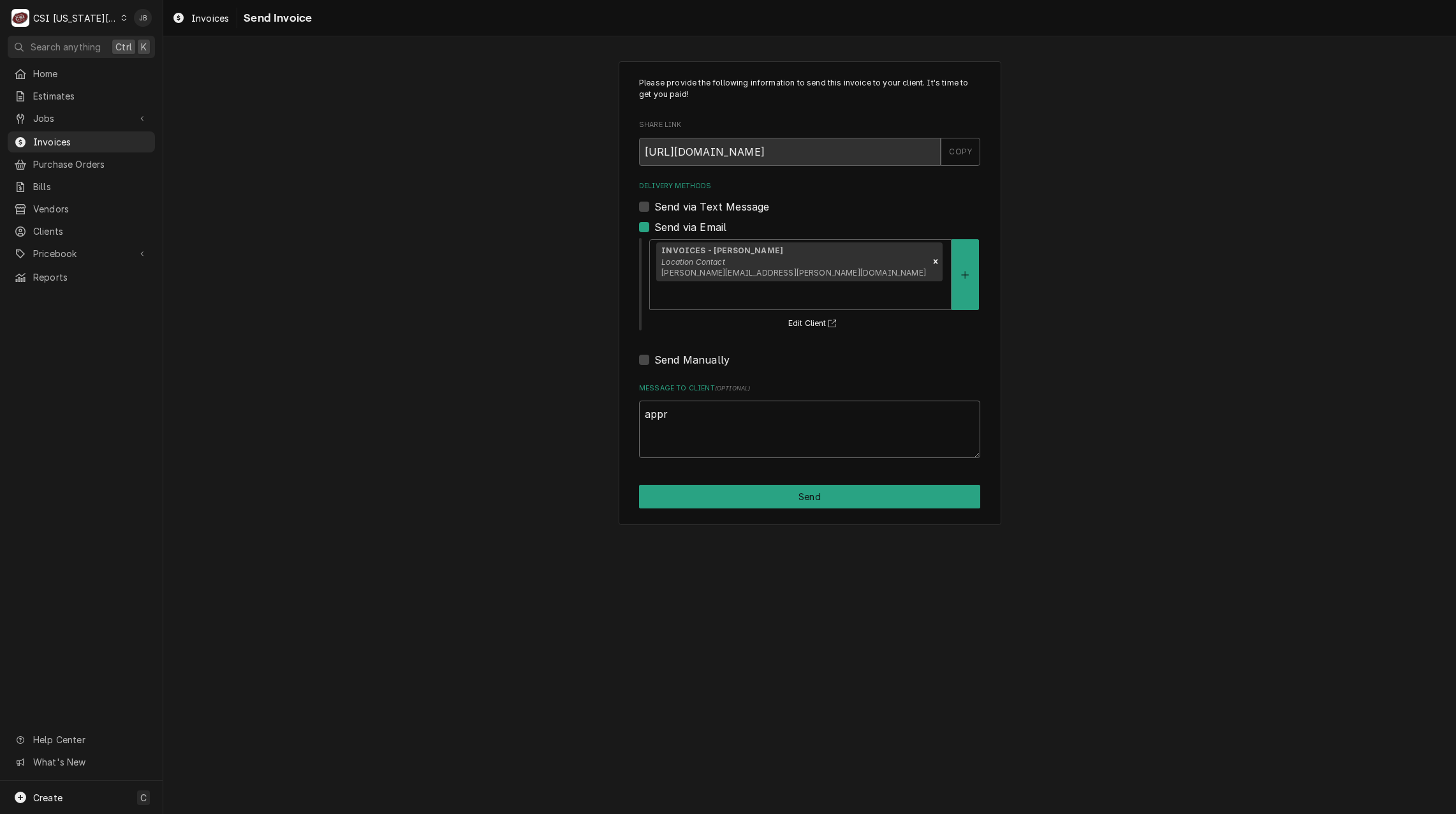
type textarea "x"
type textarea "appro"
type textarea "x"
type textarea "approv"
type textarea "x"
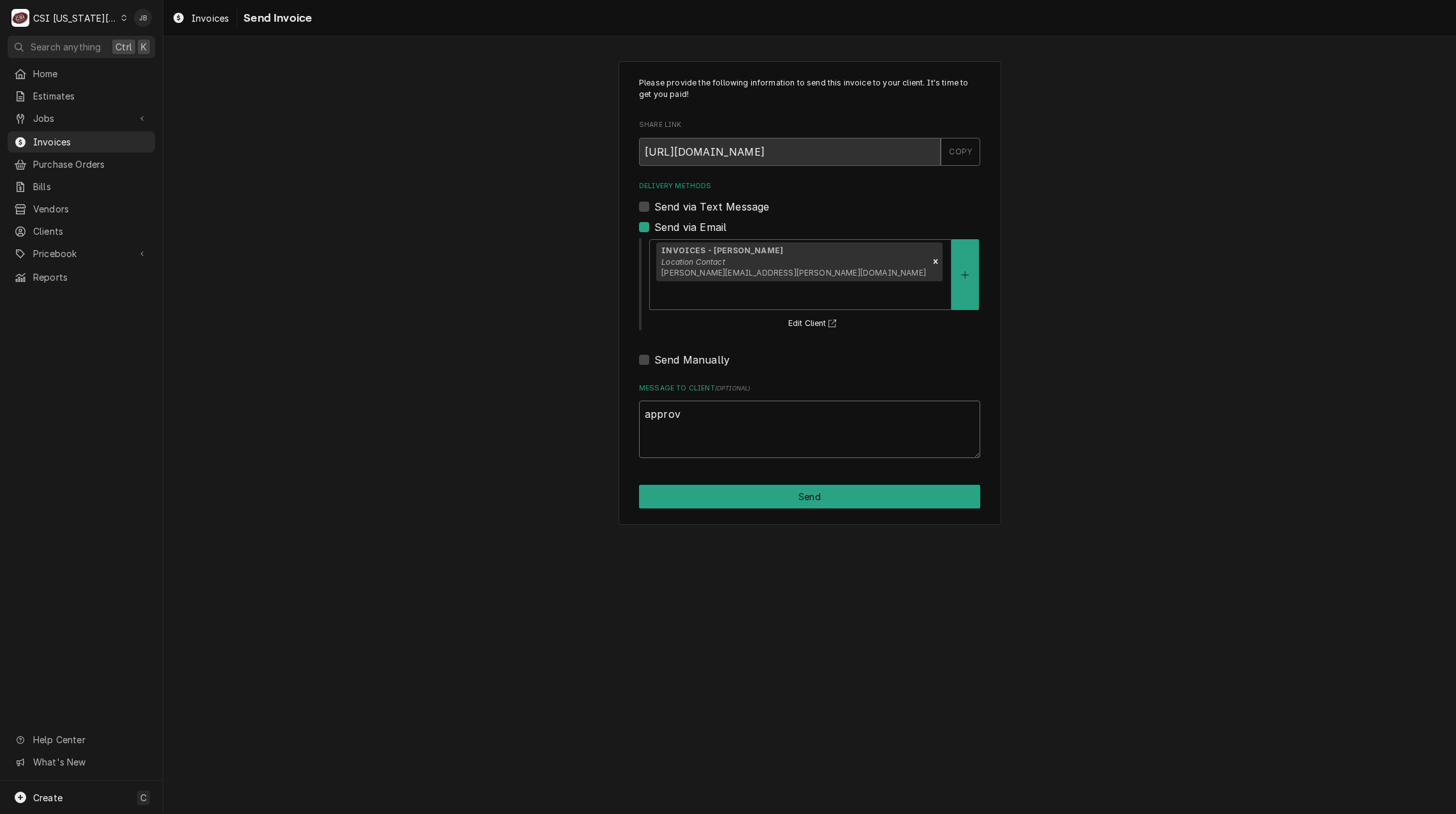
type textarea "approve"
type textarea "x"
type textarea "approved"
type textarea "x"
type textarea "approved"
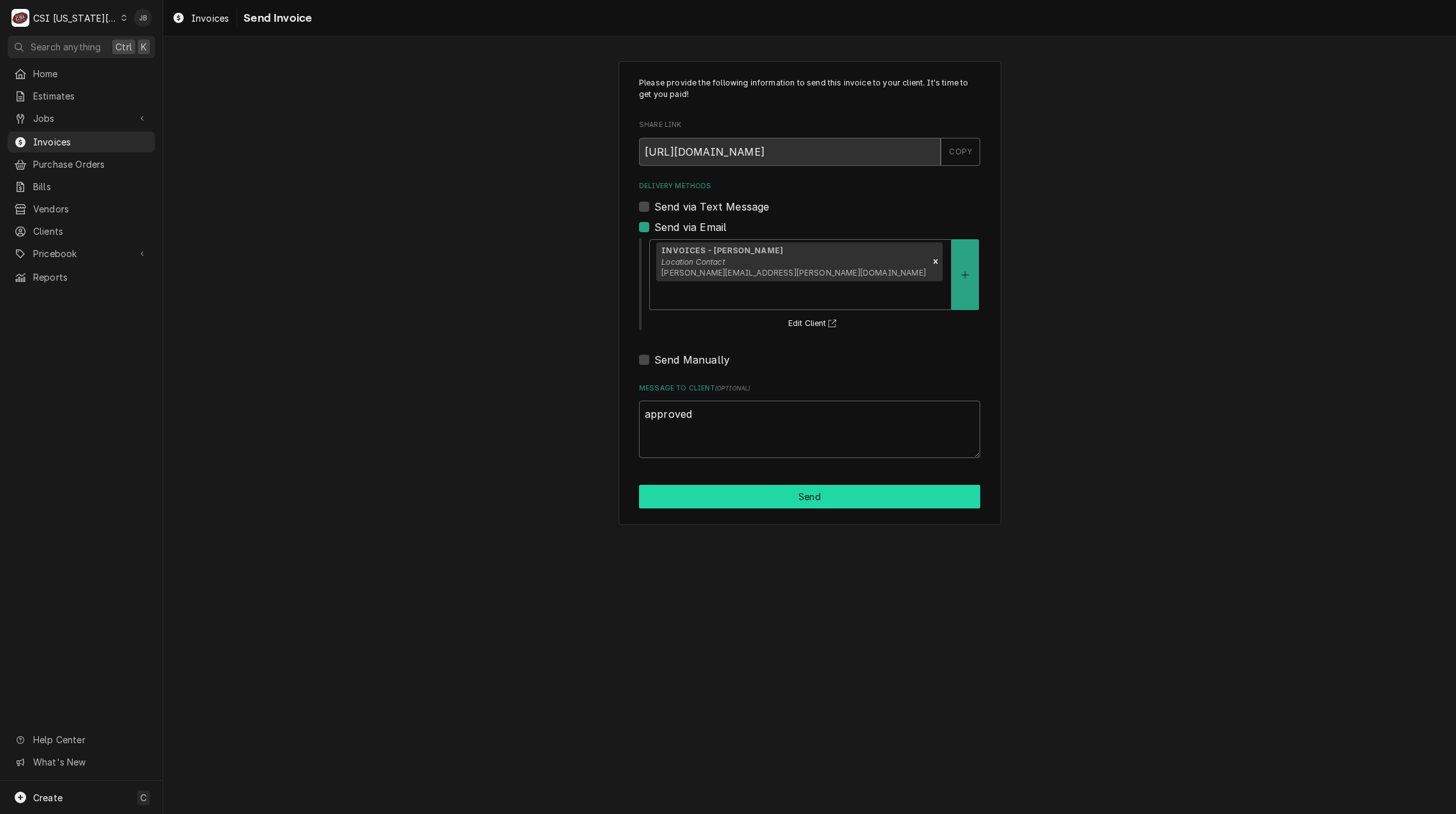
click at [794, 485] on button "Send" at bounding box center [809, 496] width 341 height 23
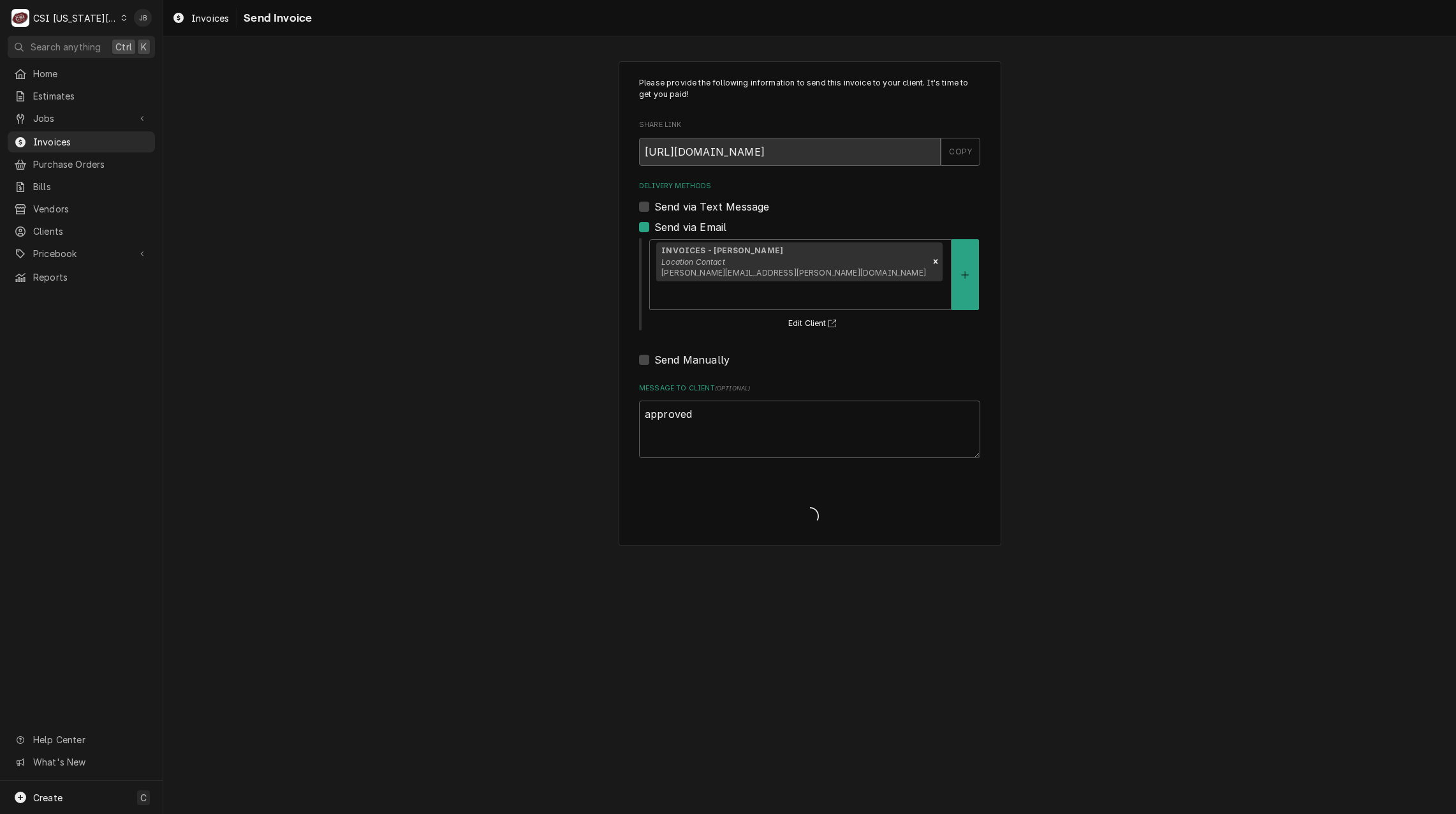
type textarea "x"
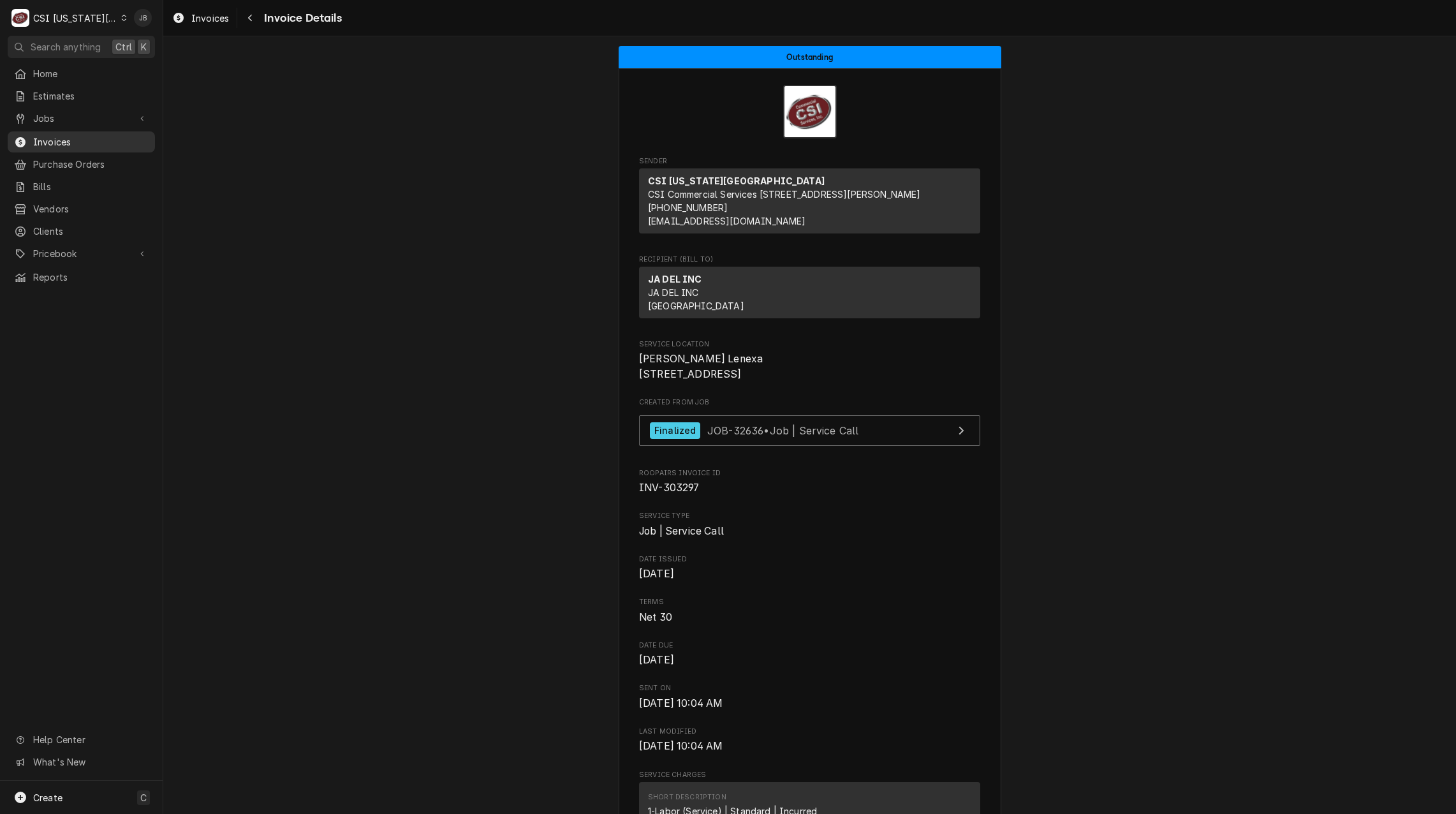
click at [95, 138] on span "Invoices" at bounding box center [91, 142] width 115 height 14
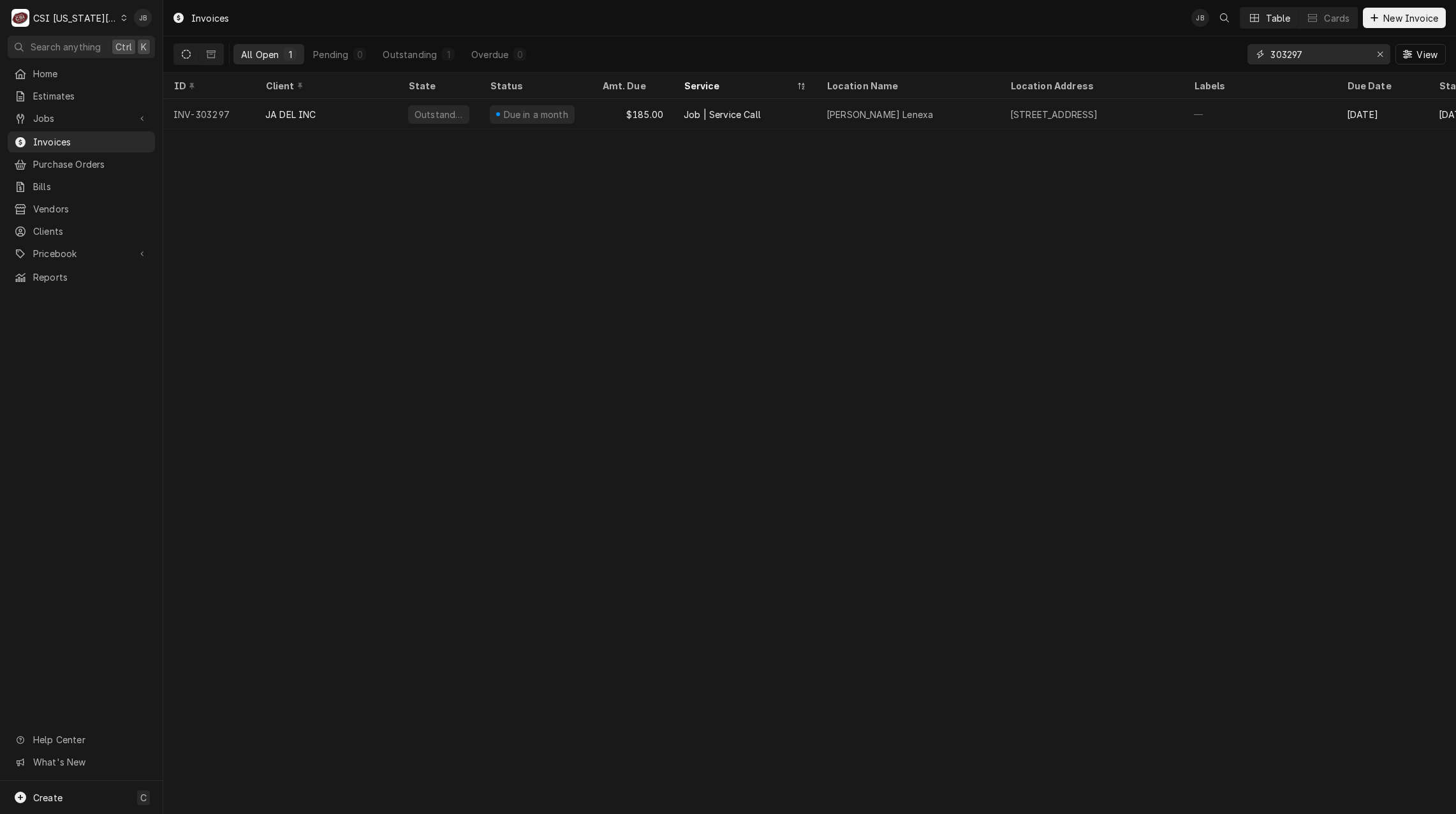
click at [1324, 59] on input "303297" at bounding box center [1318, 54] width 95 height 21
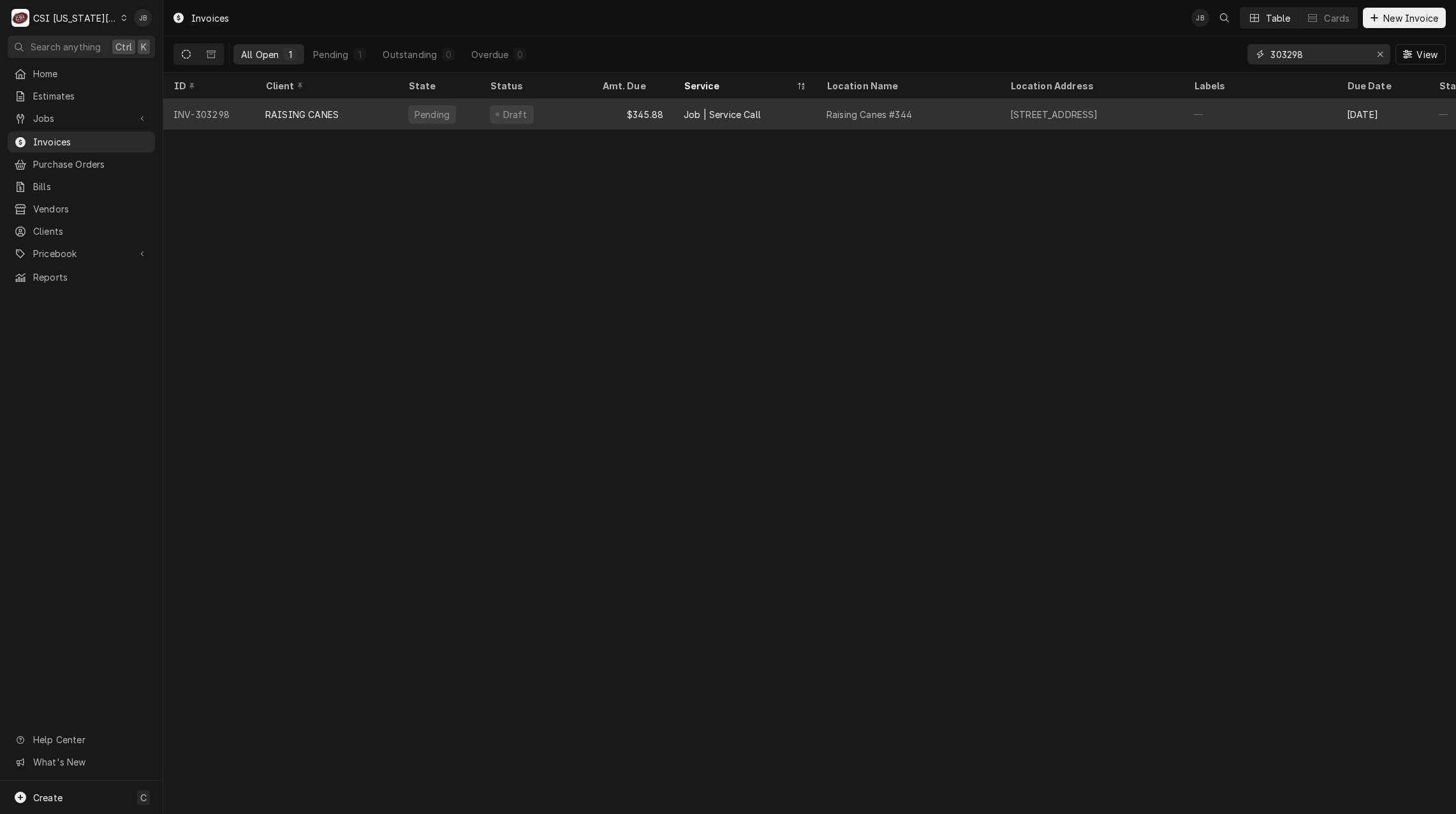
type input "303298"
click at [292, 110] on div "RAISING CANES" at bounding box center [302, 114] width 73 height 14
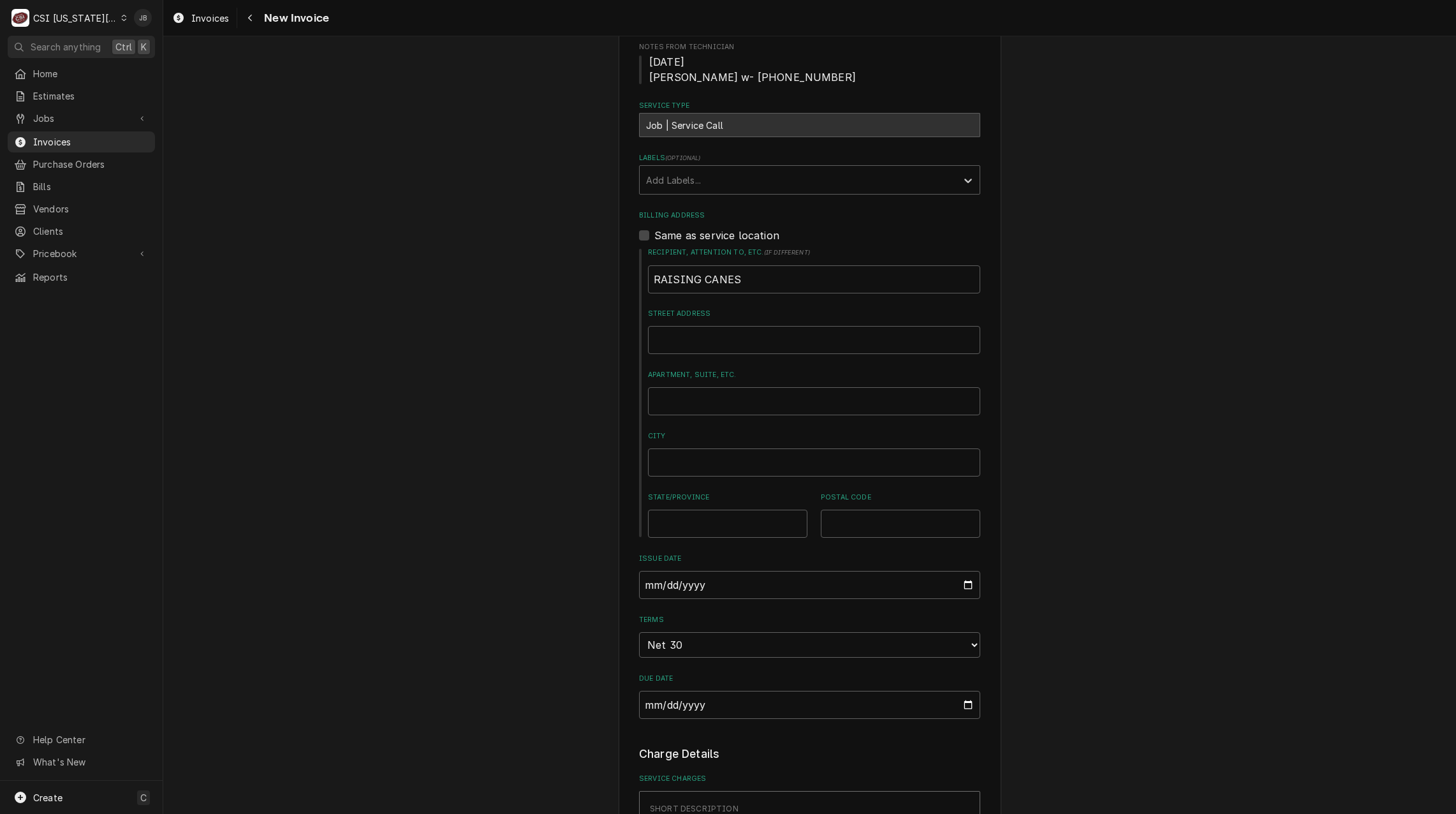
scroll to position [829, 0]
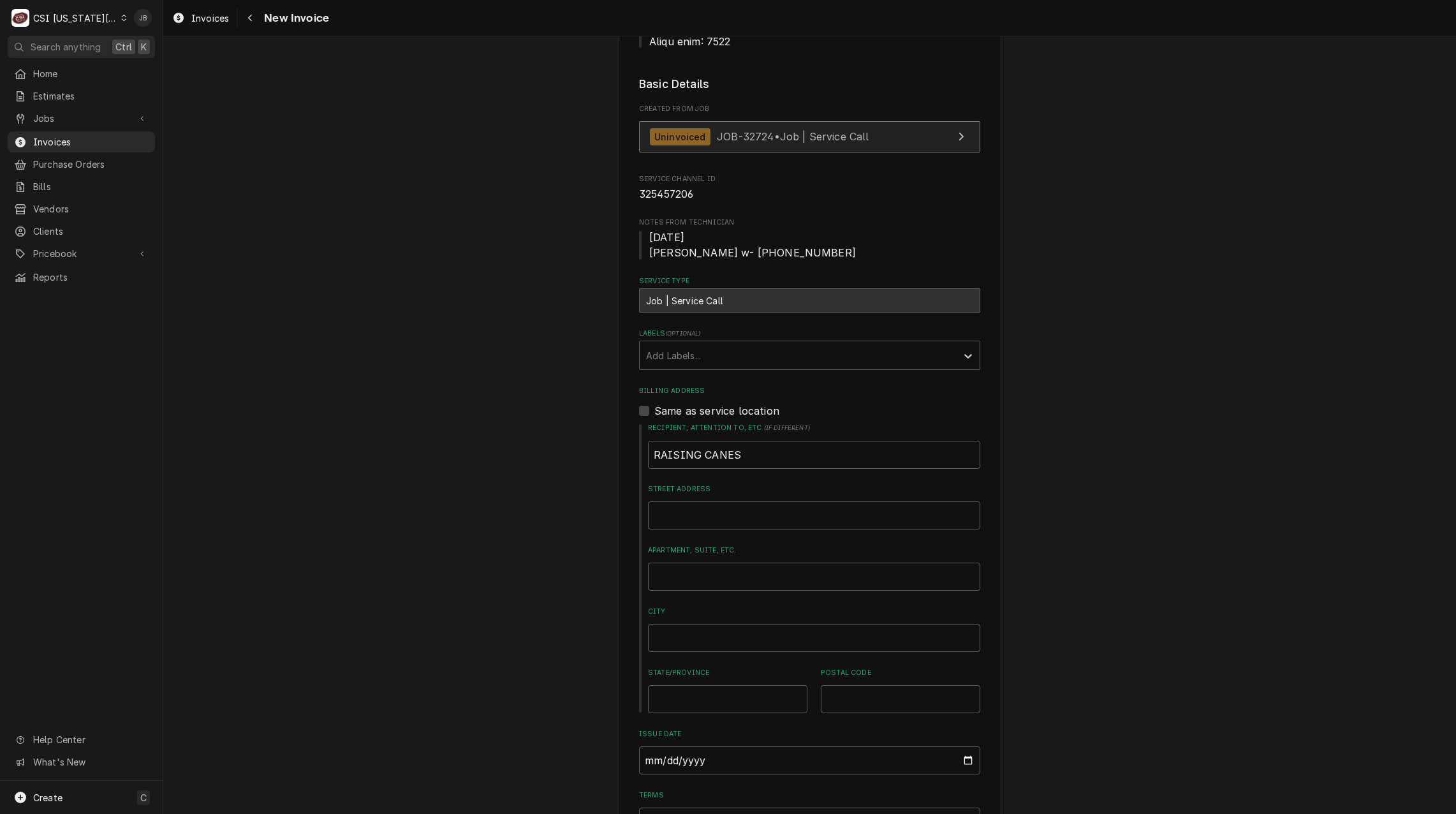
click at [737, 130] on span "JOB-32724 • Job | Service Call" at bounding box center [793, 136] width 152 height 13
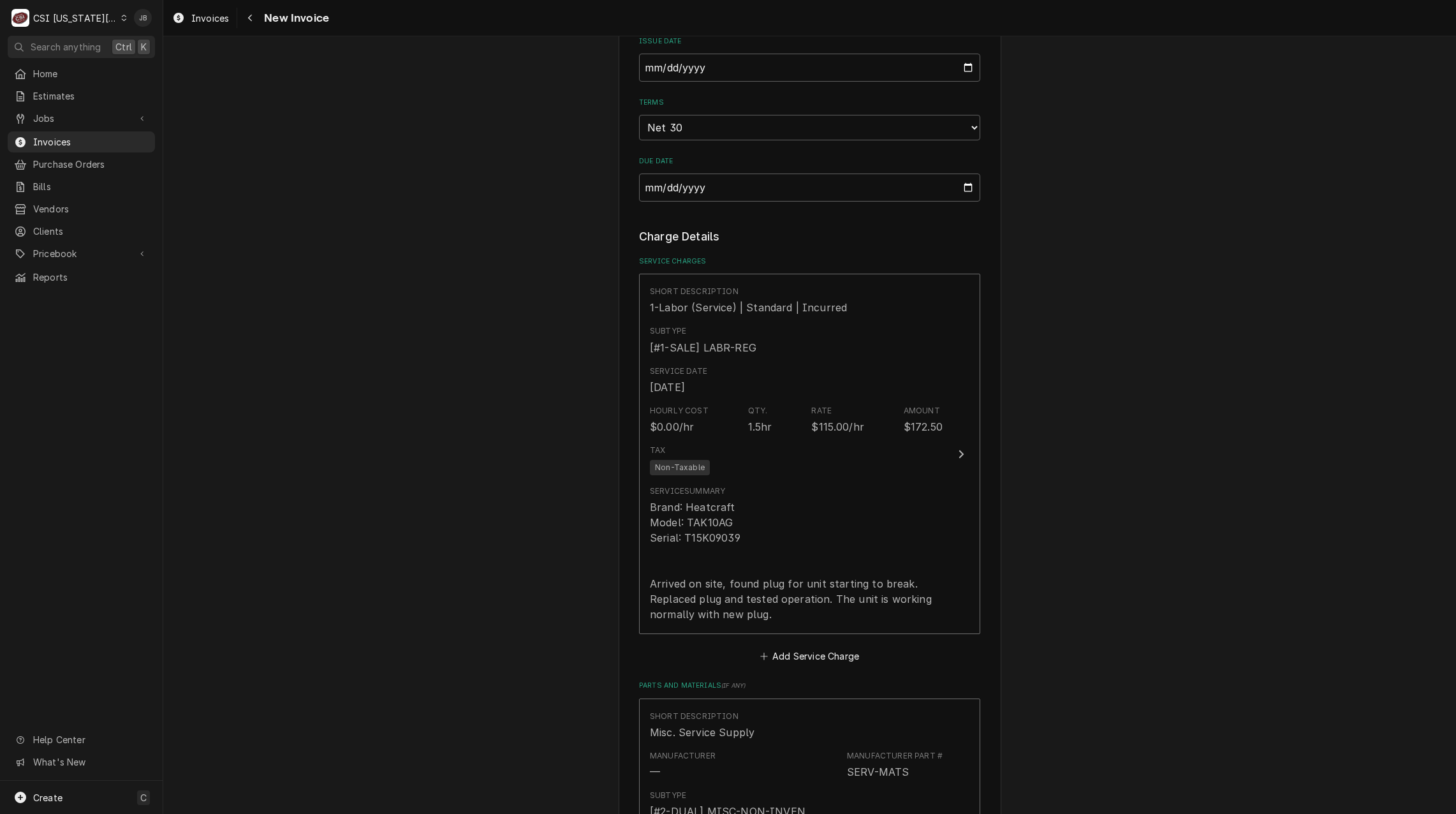
scroll to position [1660, 0]
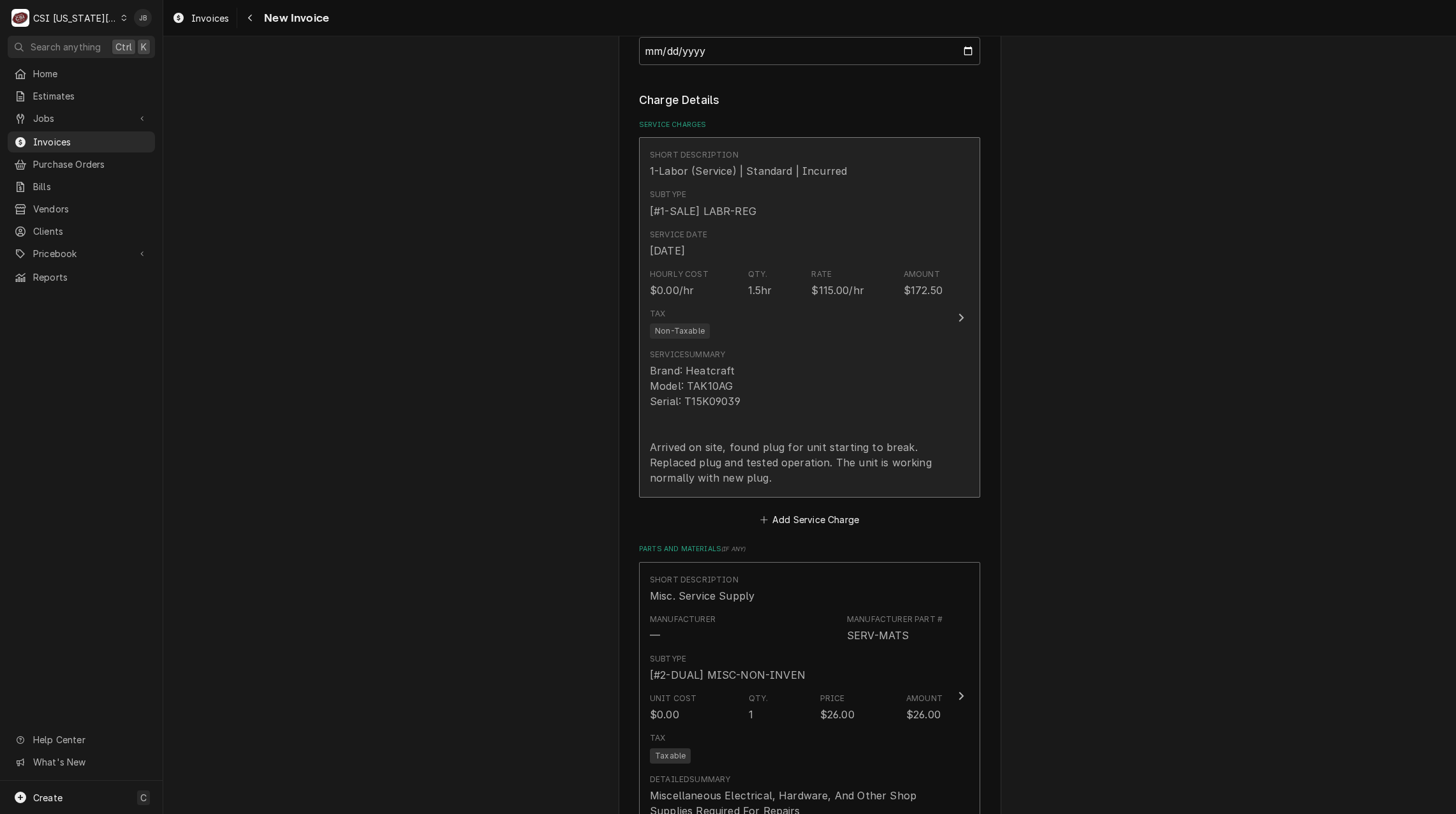
click at [796, 363] on div "Brand: Heatcraft Model: TAK10AG Serial: T15K09039 Arrived on site, found plug f…" at bounding box center [796, 424] width 292 height 122
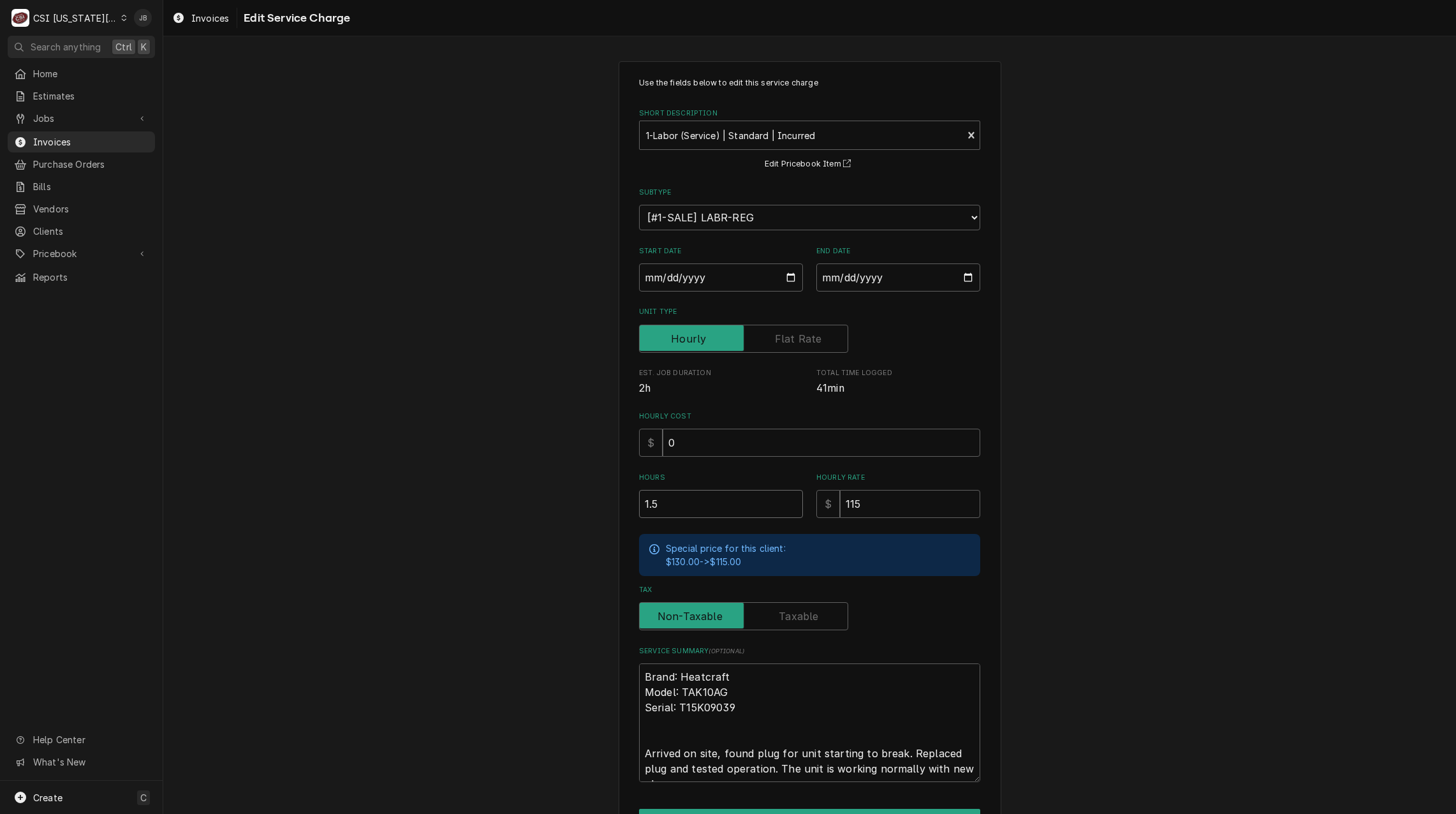
drag, startPoint x: 671, startPoint y: 508, endPoint x: 499, endPoint y: 491, distance: 172.8
click at [530, 494] on div "Use the fields below to edit this service charge Short Description 1-Labor (Ser…" at bounding box center [810, 472] width 1293 height 843
type textarea "x"
type input "2"
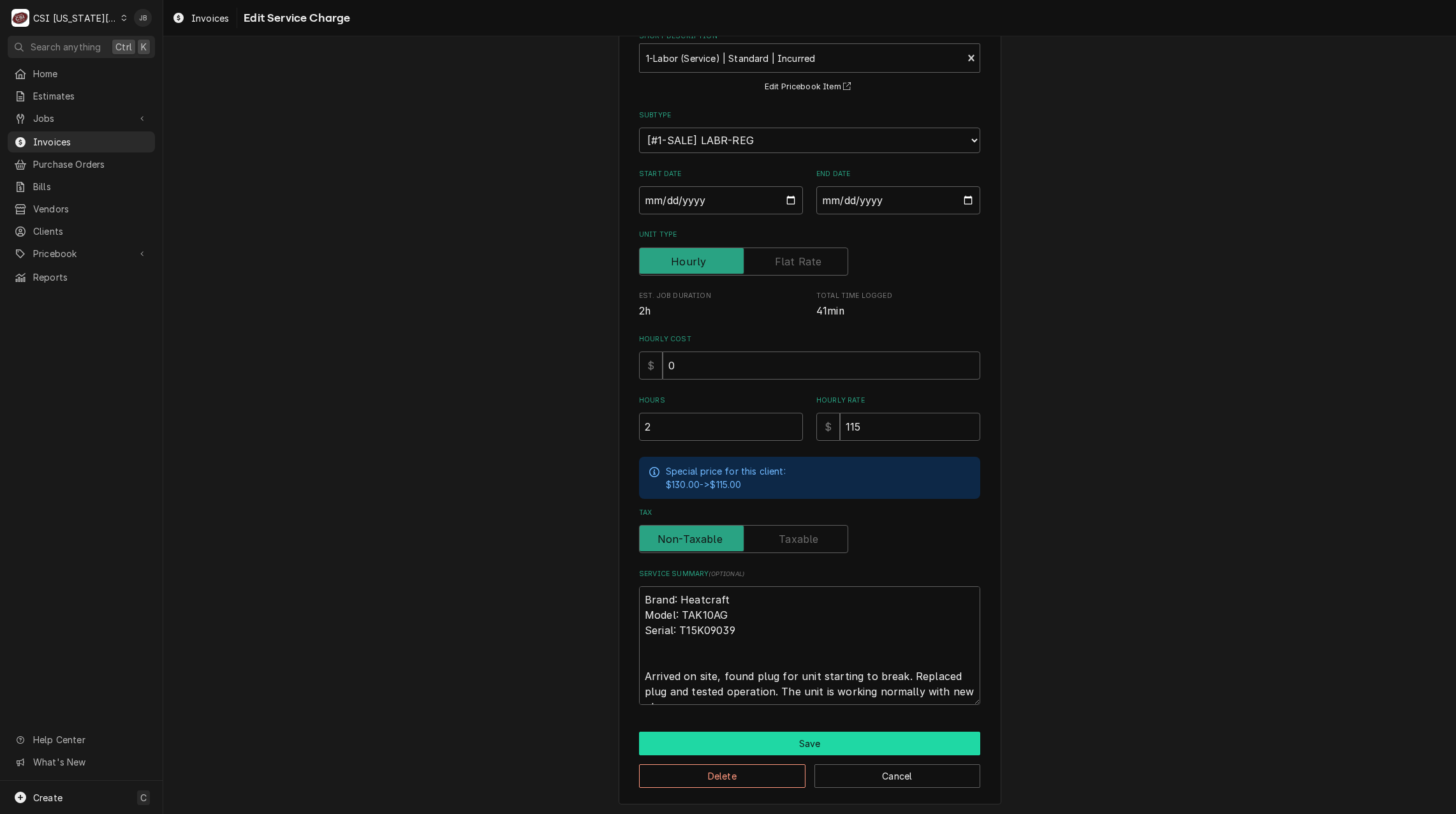
click at [718, 751] on button "Save" at bounding box center [809, 743] width 341 height 23
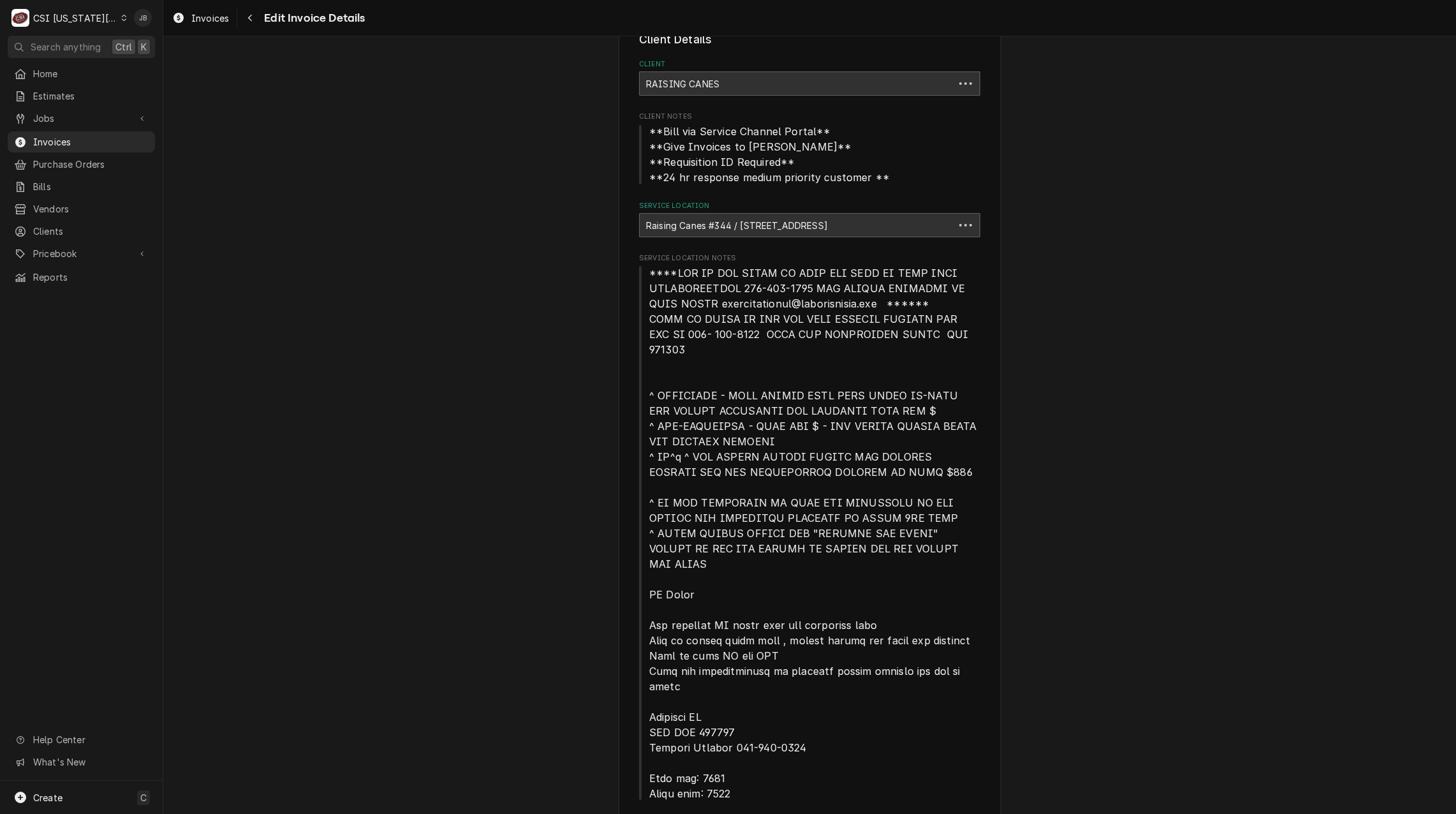
scroll to position [1644, 0]
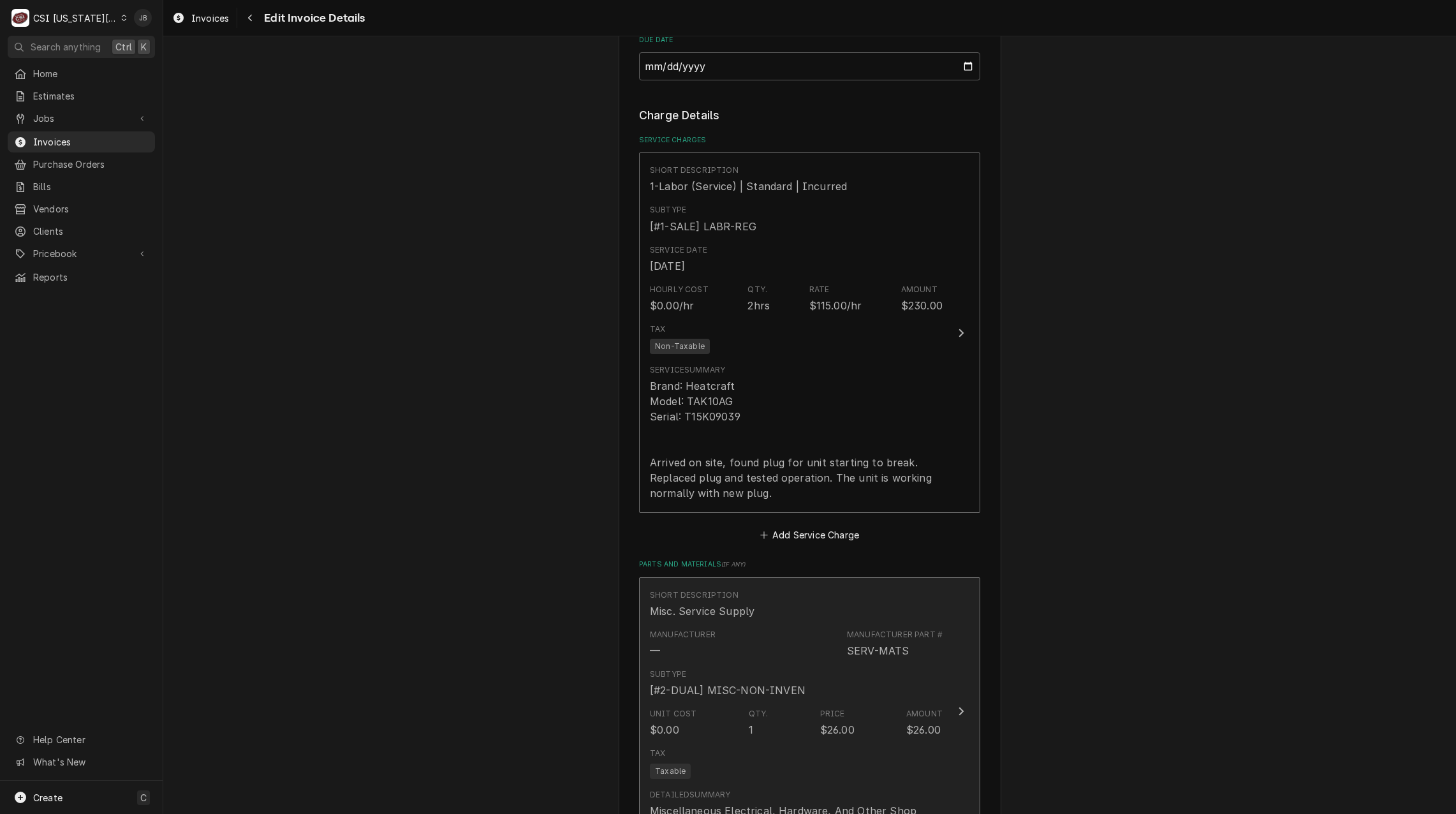
click at [755, 683] on div "[#2-DUAL] MISC-NON-INVEN" at bounding box center [728, 691] width 156 height 15
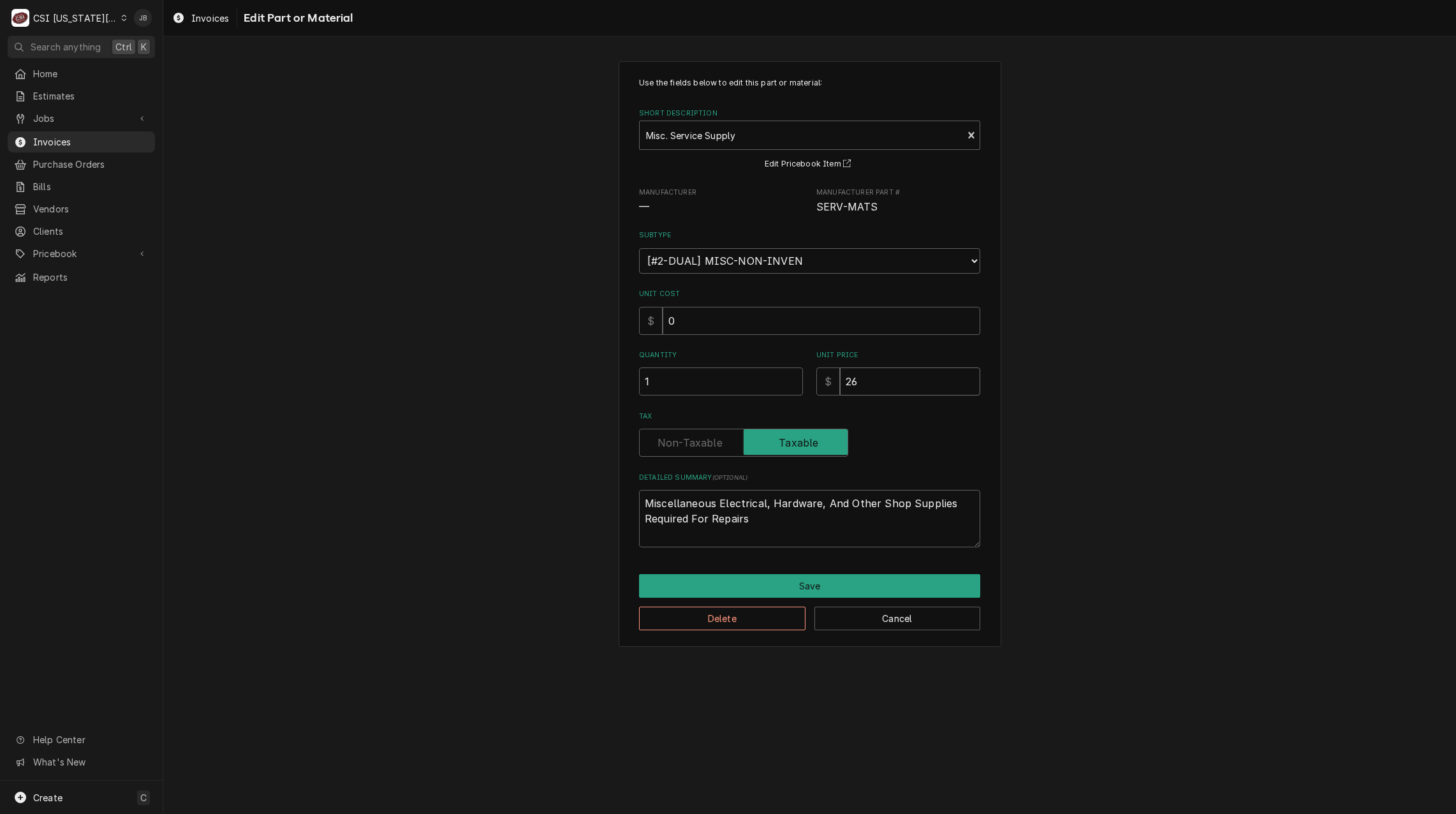
drag, startPoint x: 865, startPoint y: 391, endPoint x: 729, endPoint y: 392, distance: 136.0
click at [735, 392] on div "Quantity 1 Unit Price $ 26" at bounding box center [809, 373] width 341 height 46
type textarea "x"
type input "3"
type textarea "x"
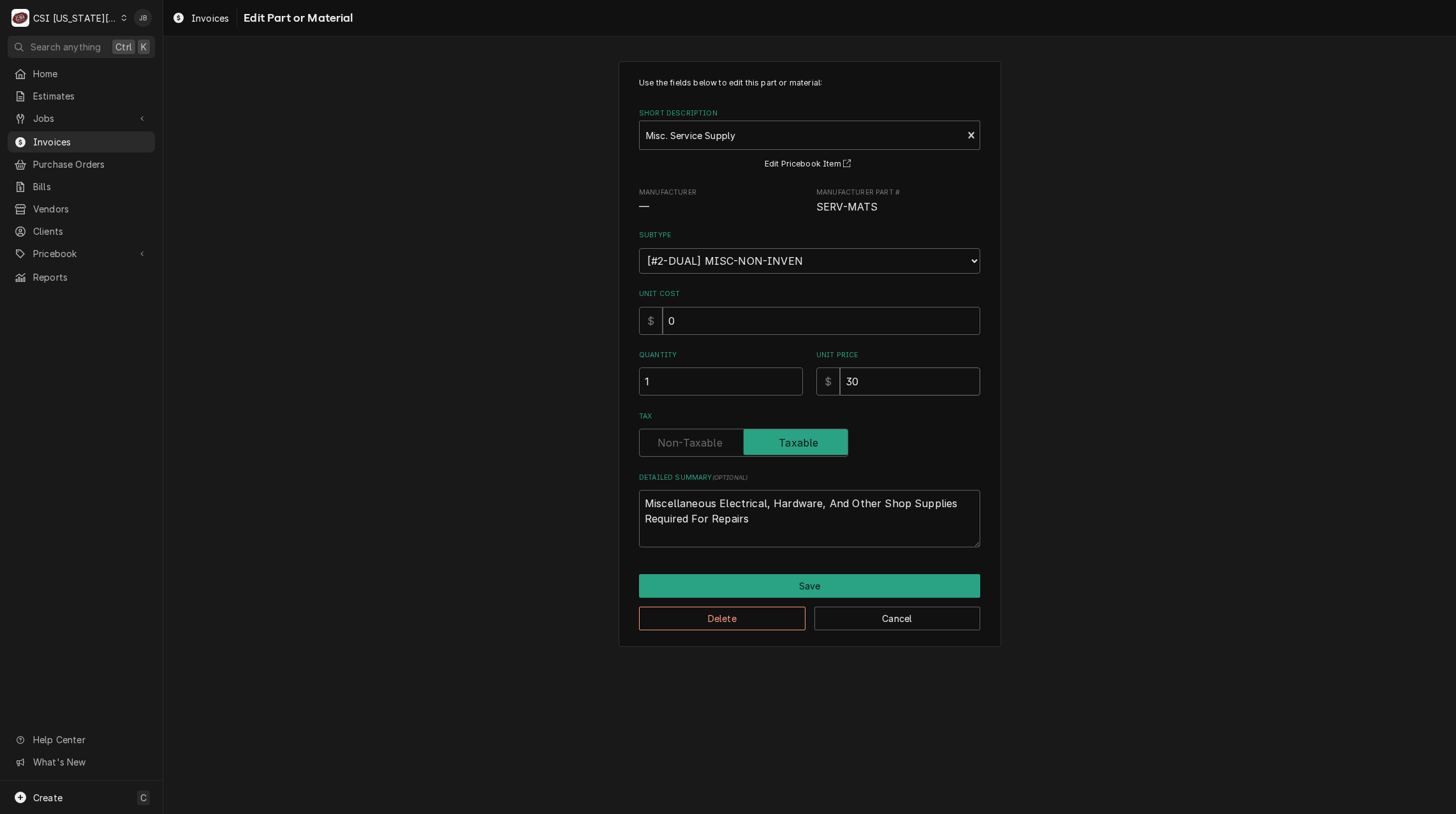
type input "30"
click at [750, 598] on div "Delete Cancel" at bounding box center [809, 614] width 341 height 33
click at [755, 592] on button "Save" at bounding box center [809, 586] width 341 height 23
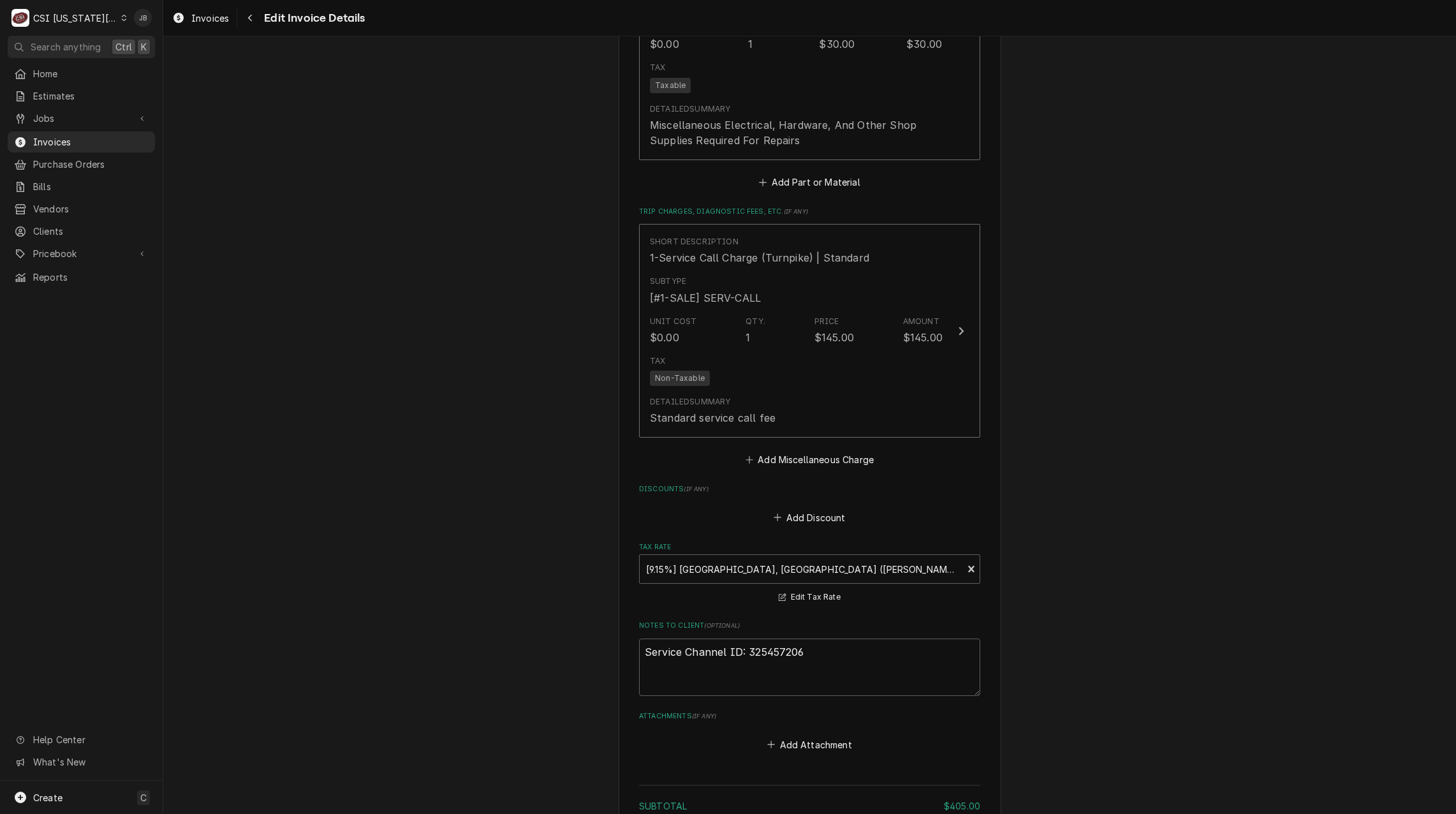
scroll to position [2586, 0]
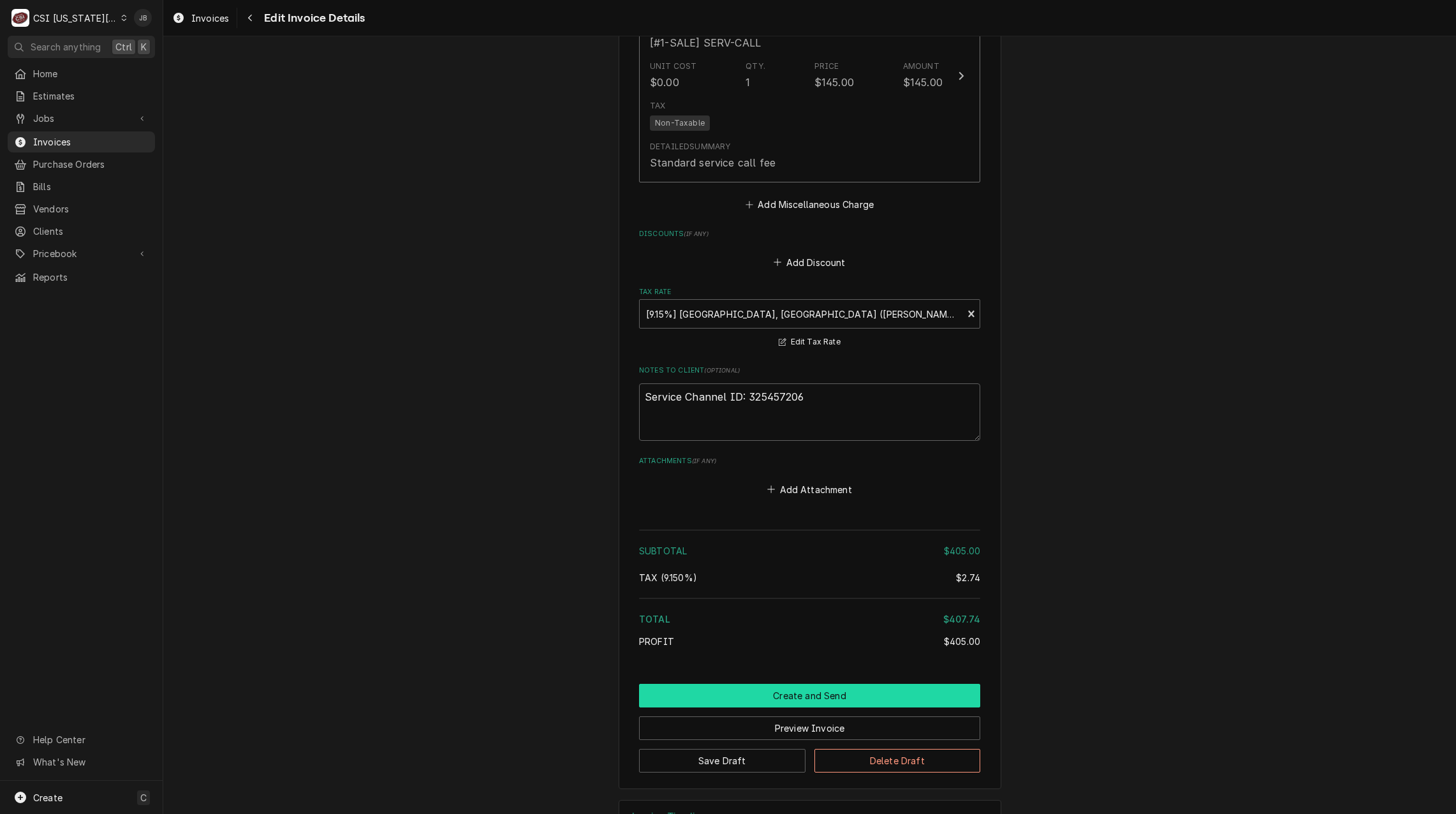
click at [729, 684] on button "Create and Send" at bounding box center [809, 695] width 341 height 23
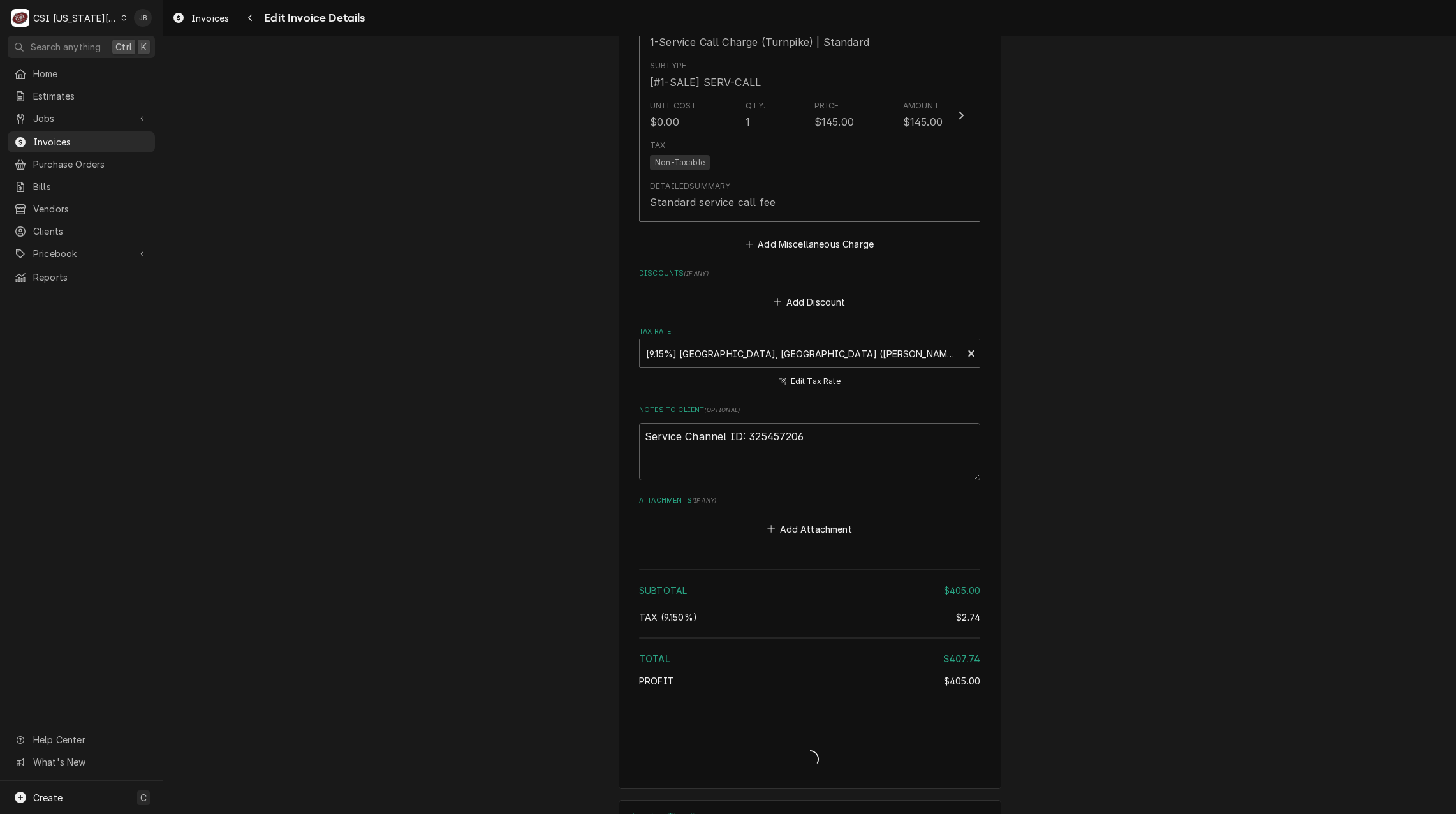
type textarea "x"
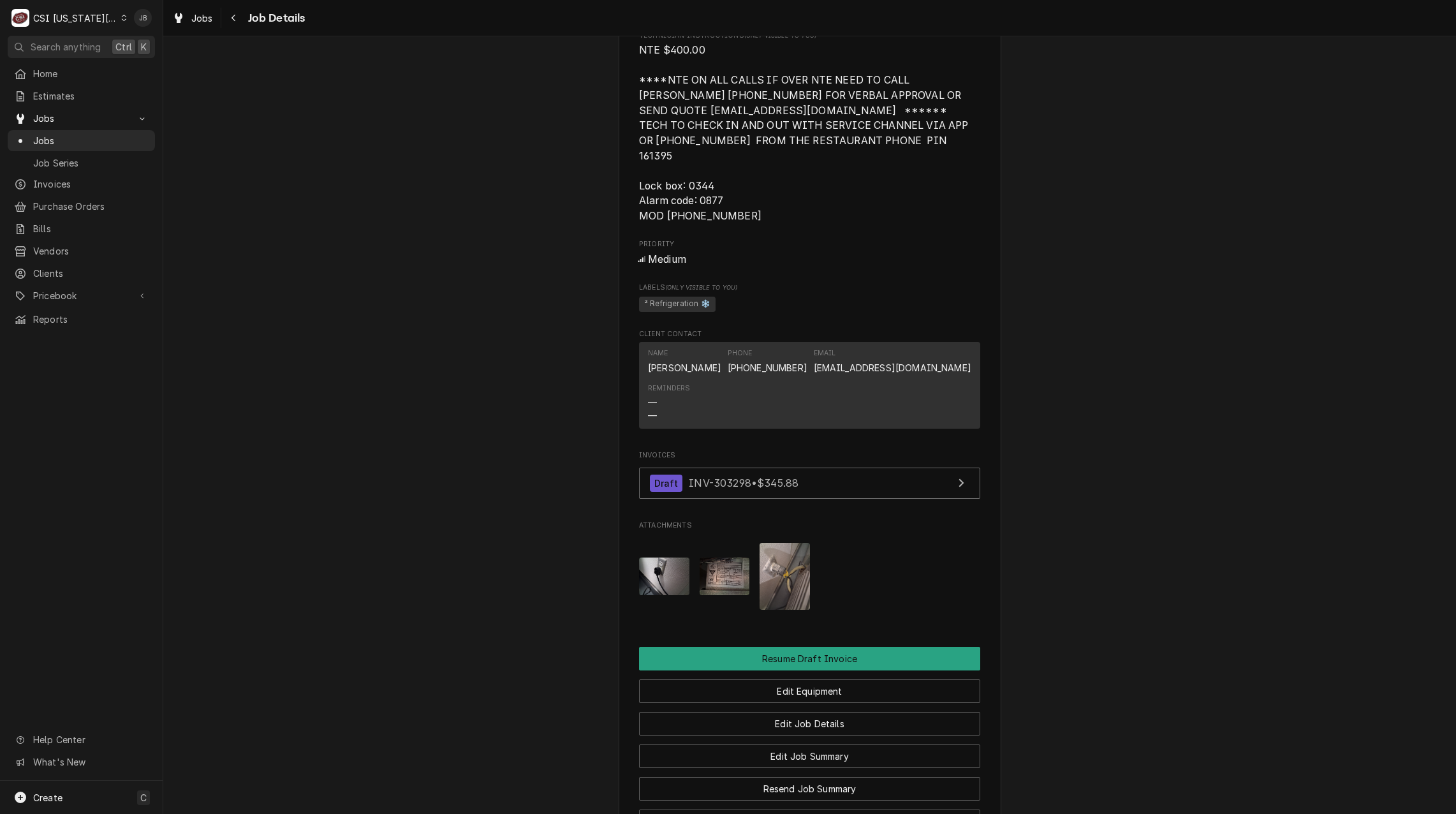
scroll to position [1468, 0]
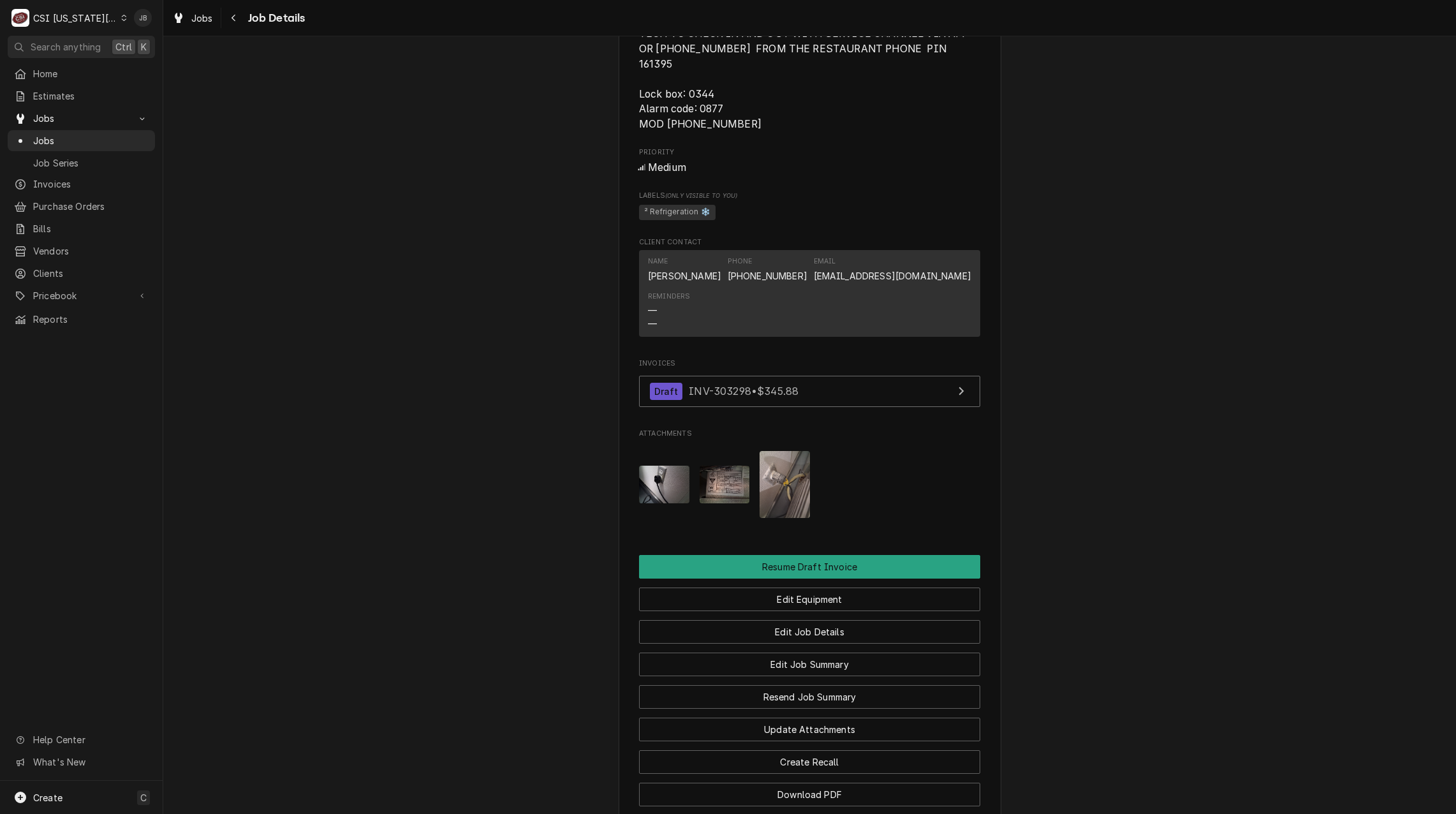
click at [671, 488] on img "Attachments" at bounding box center [664, 484] width 51 height 38
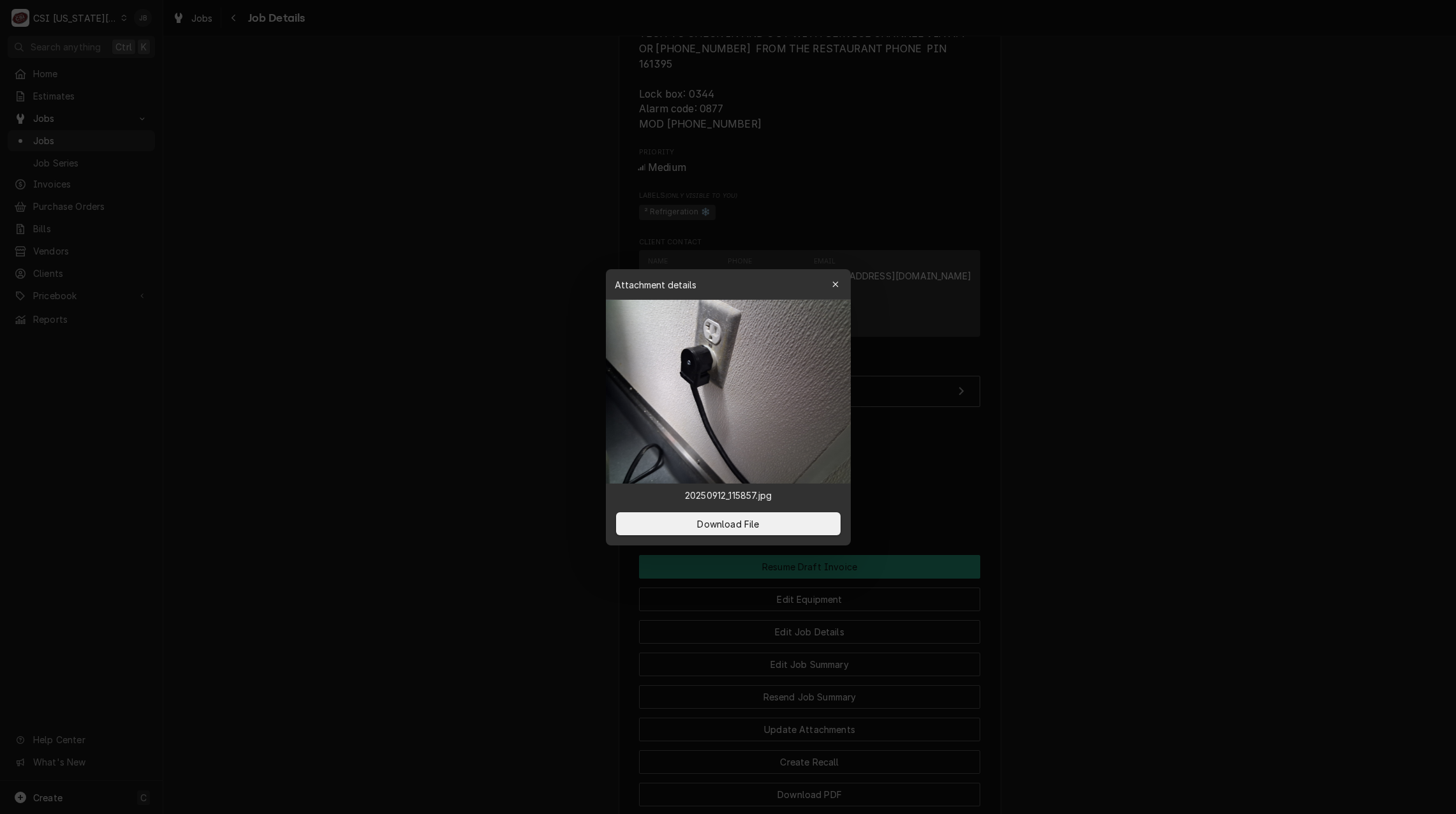
click at [940, 414] on div at bounding box center [728, 407] width 1456 height 814
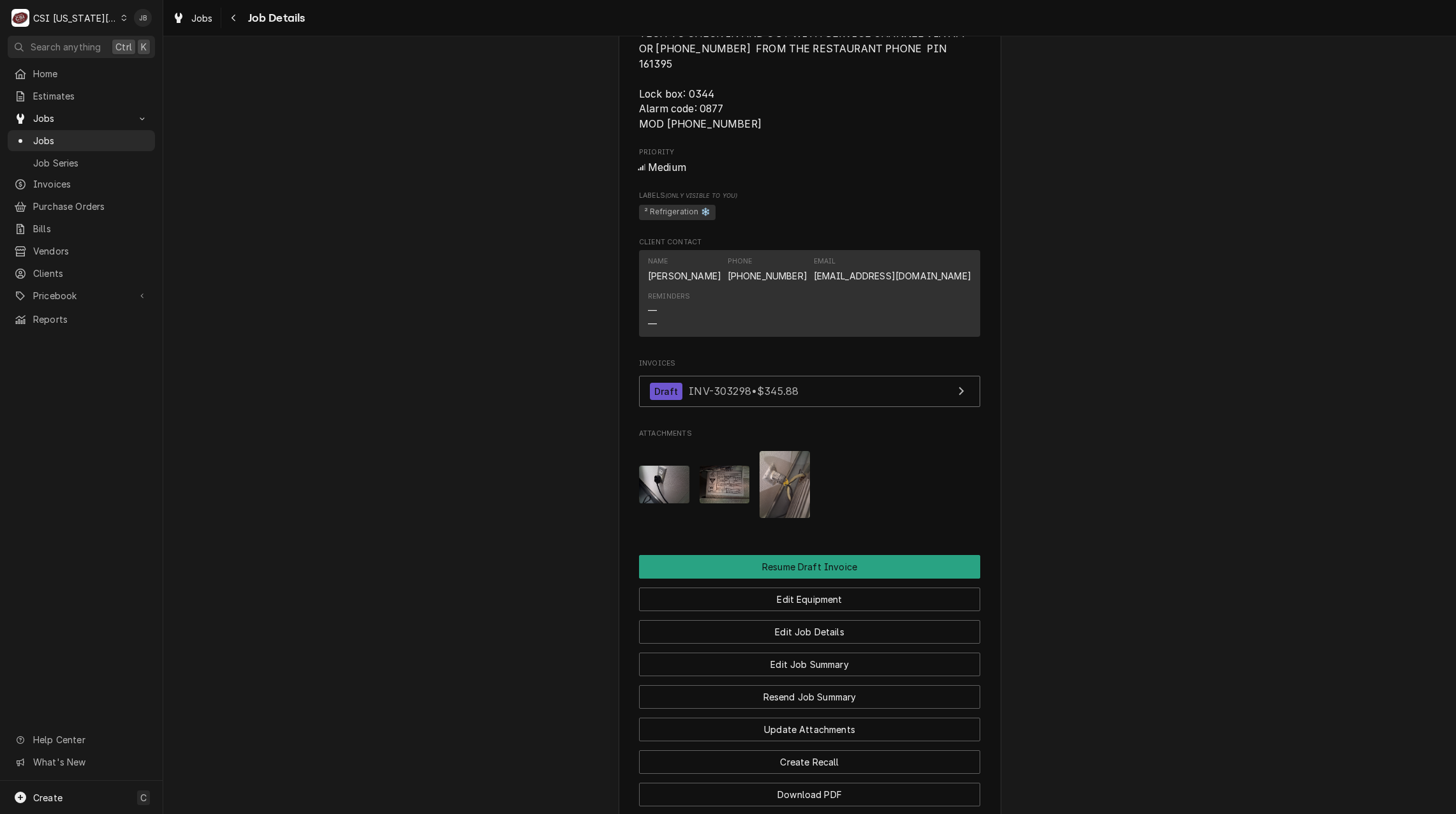
click at [716, 481] on img "Attachments" at bounding box center [725, 484] width 51 height 38
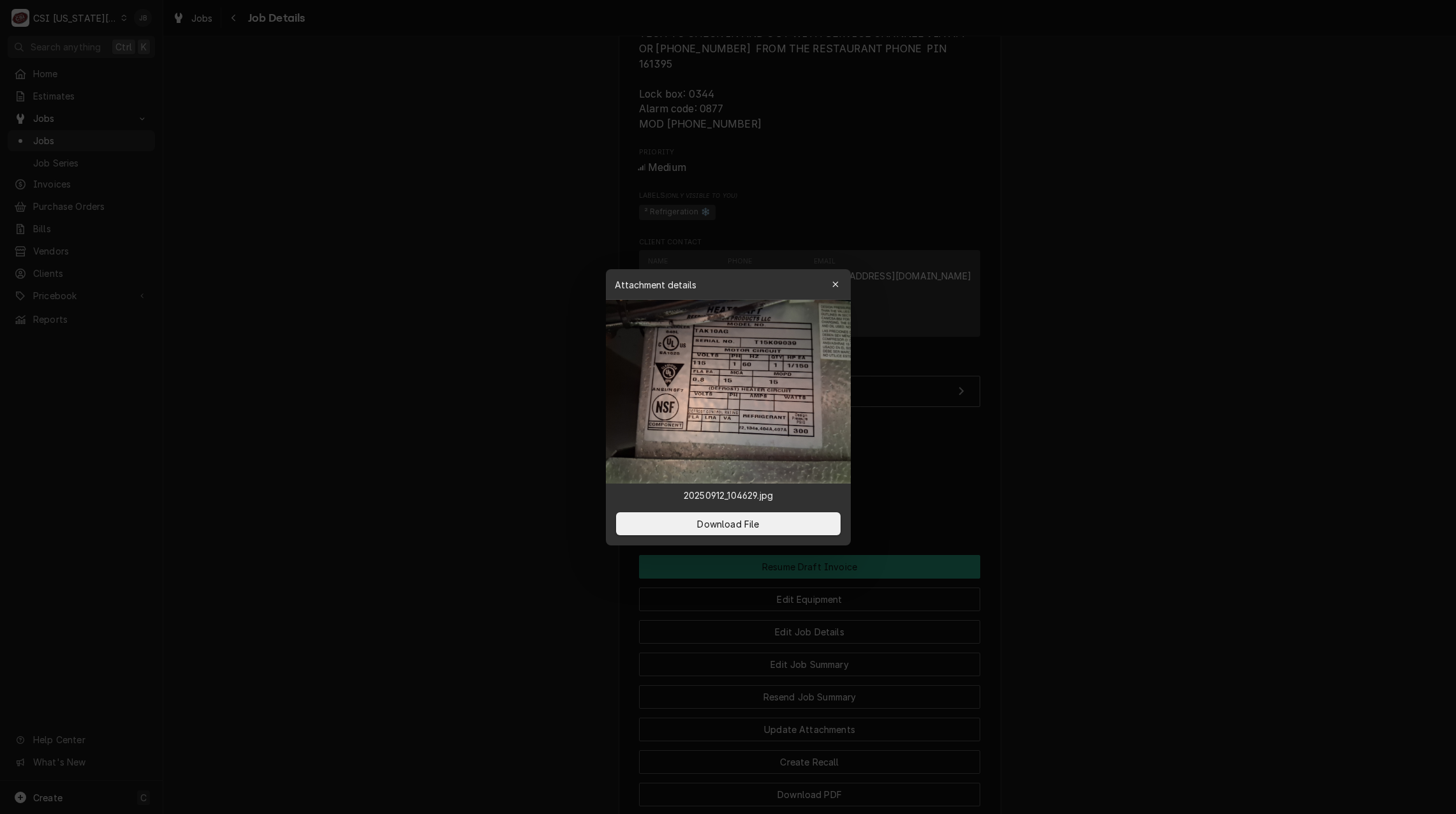
click at [918, 448] on div at bounding box center [728, 407] width 1456 height 814
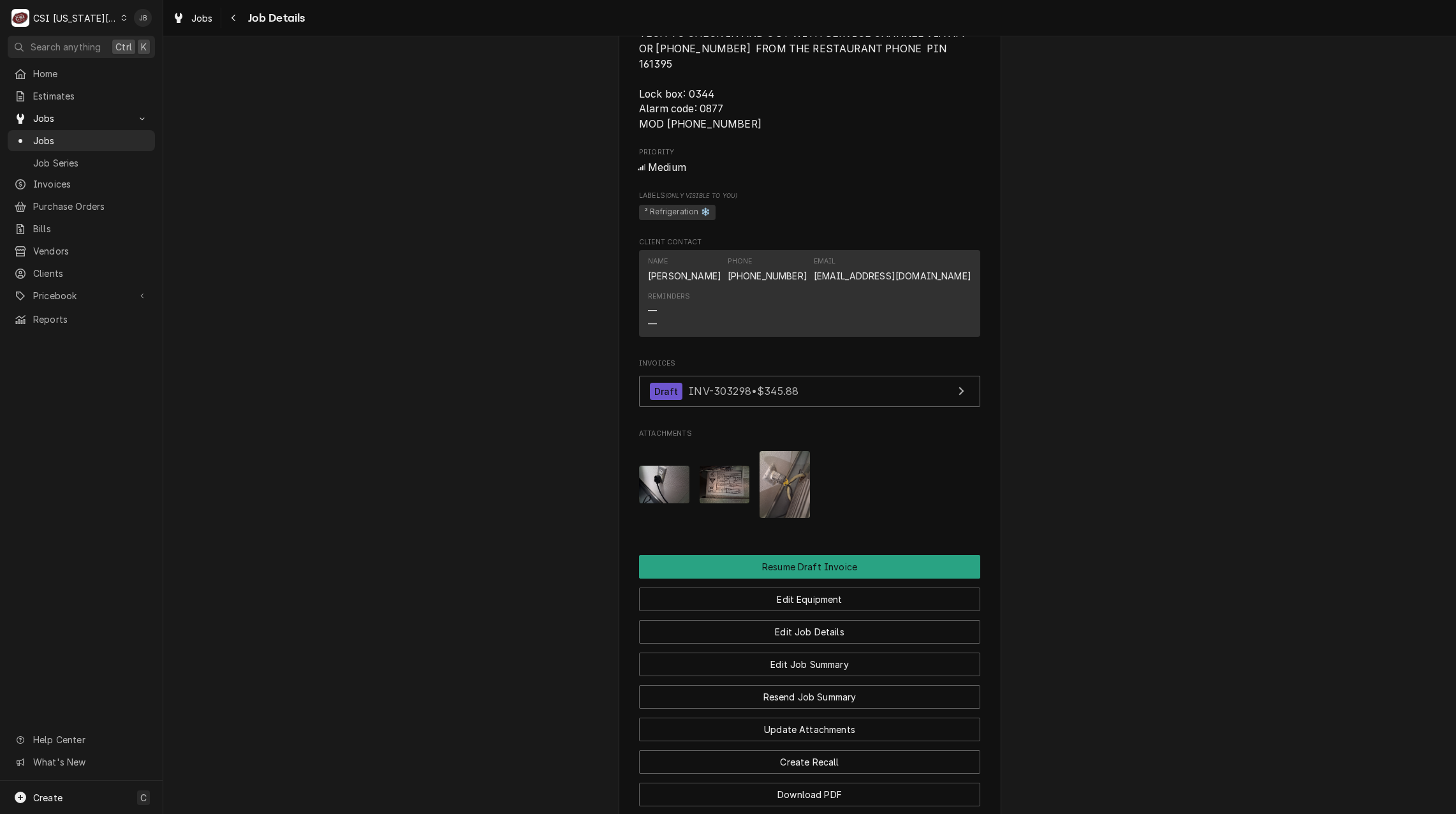
click at [783, 482] on img "Attachments" at bounding box center [784, 484] width 51 height 67
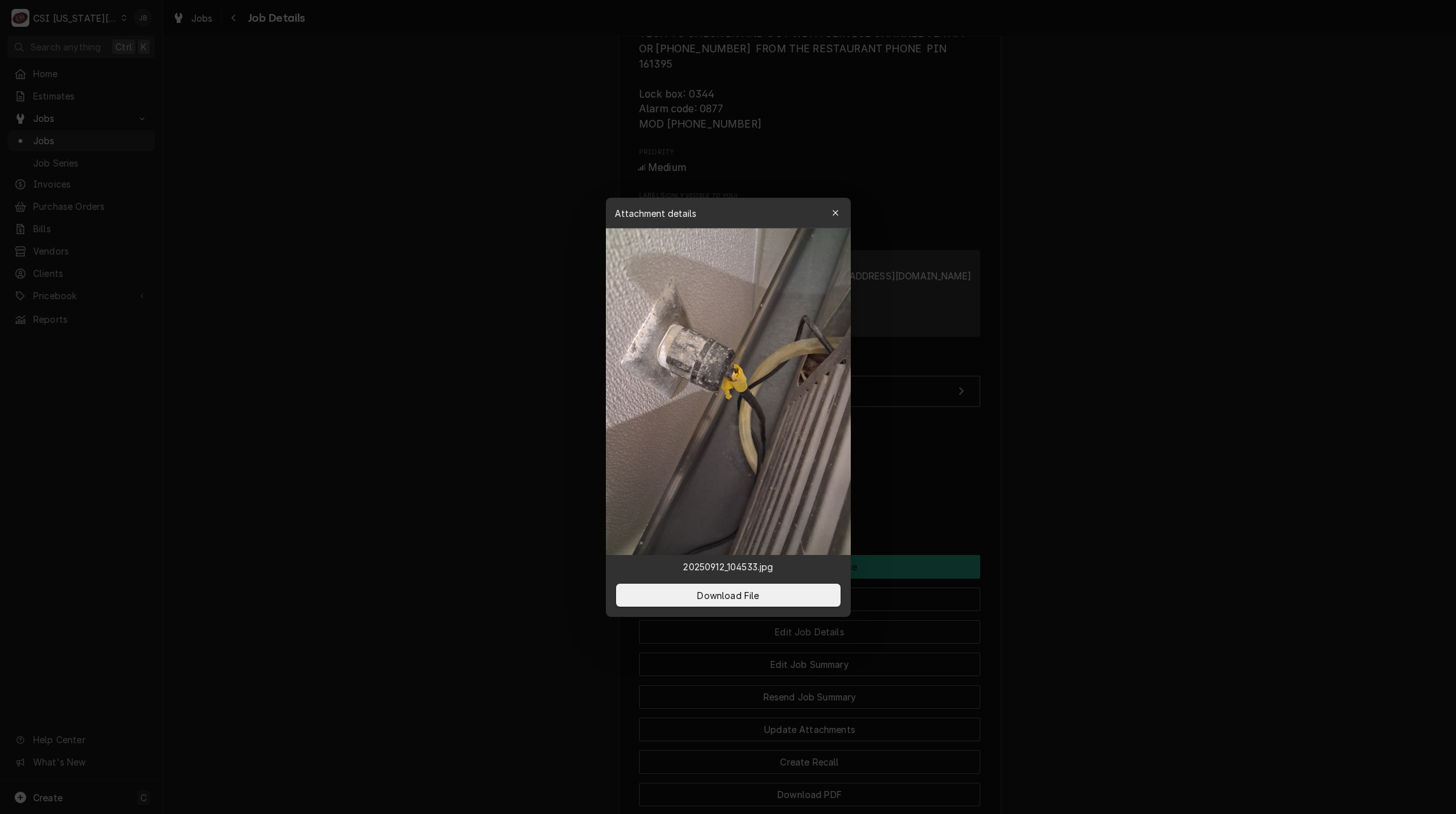
click at [860, 466] on div at bounding box center [728, 407] width 1456 height 814
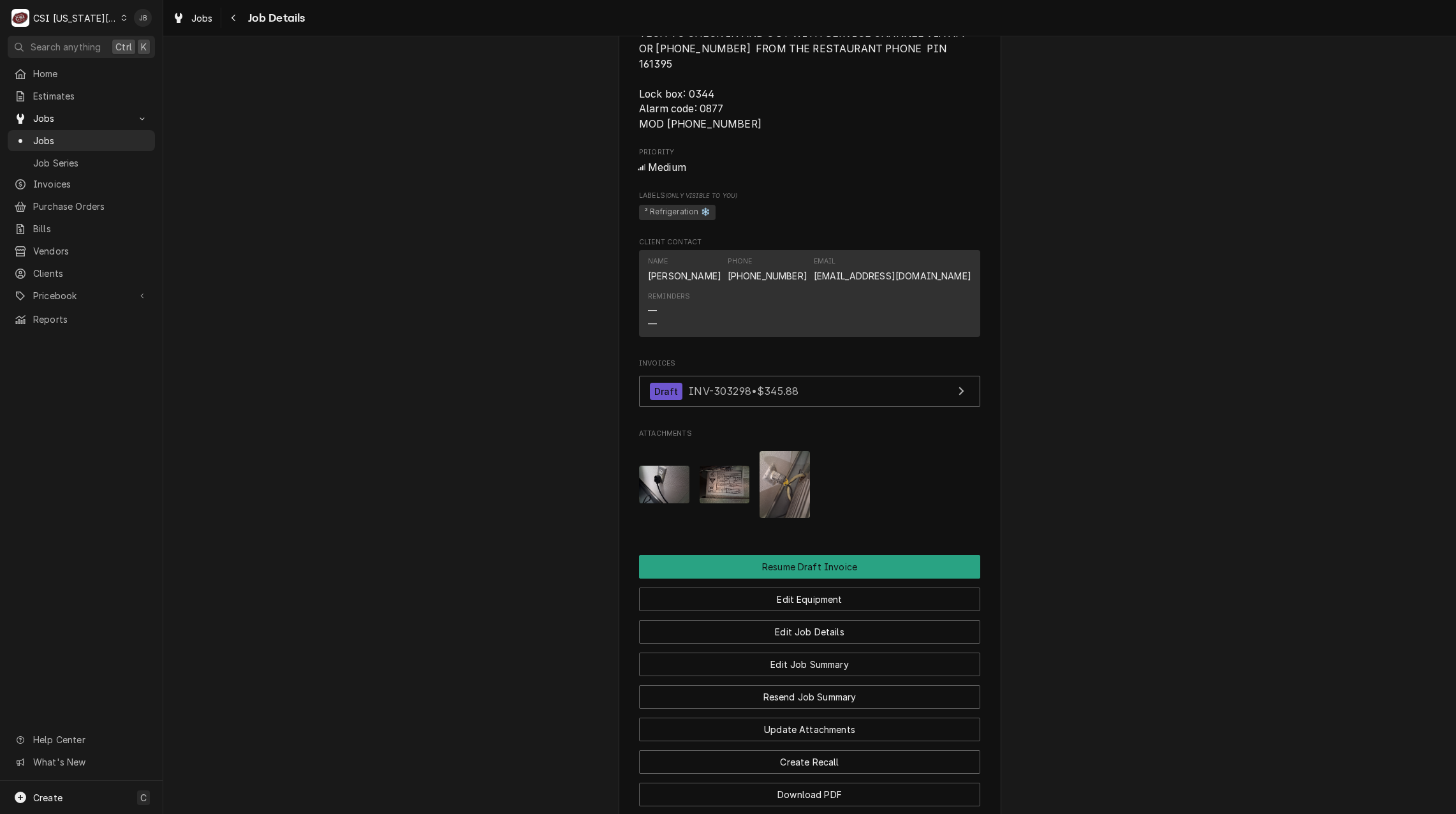
click at [656, 483] on img "Attachments" at bounding box center [664, 484] width 51 height 38
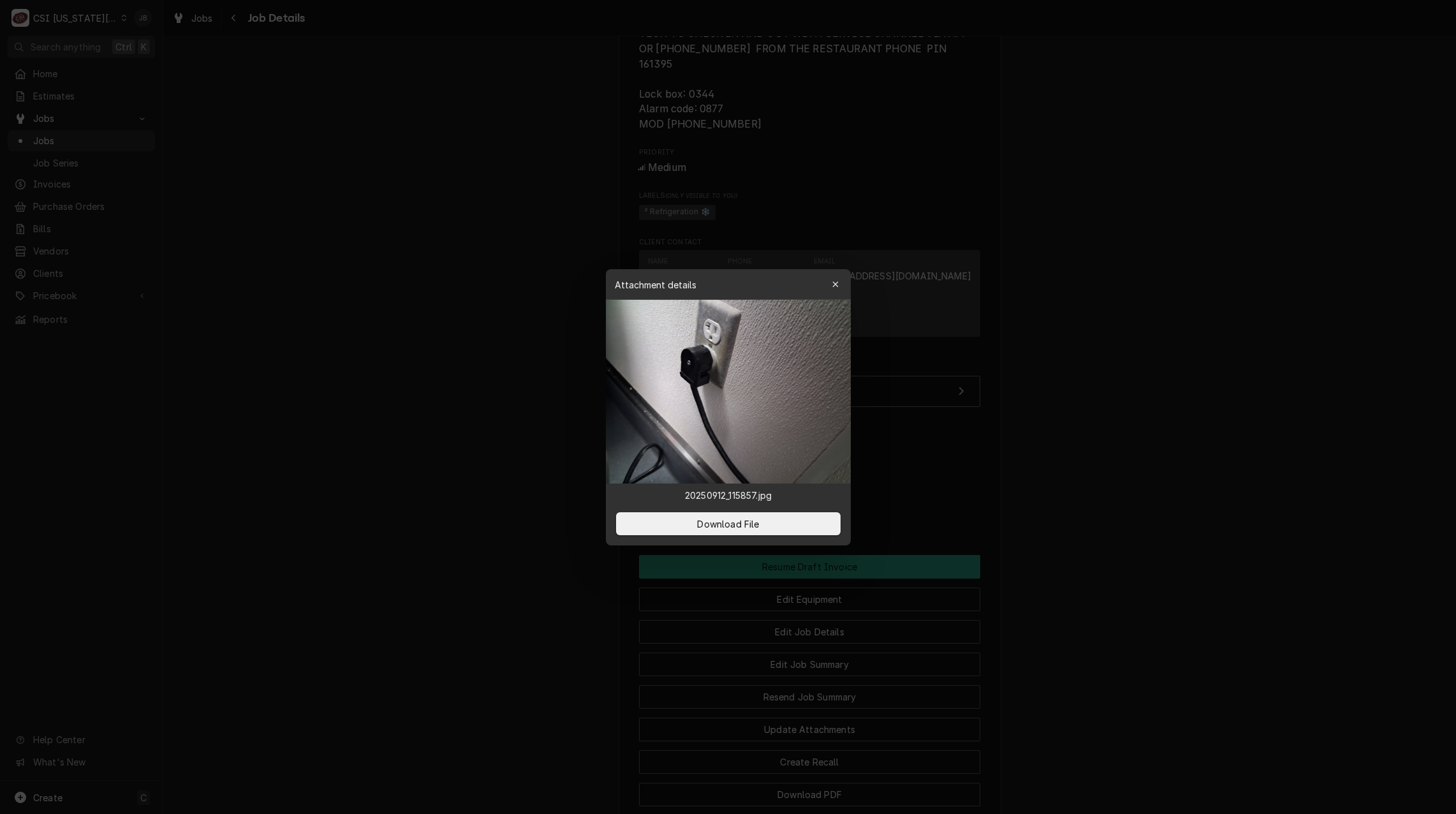
click at [501, 337] on div at bounding box center [728, 407] width 1456 height 814
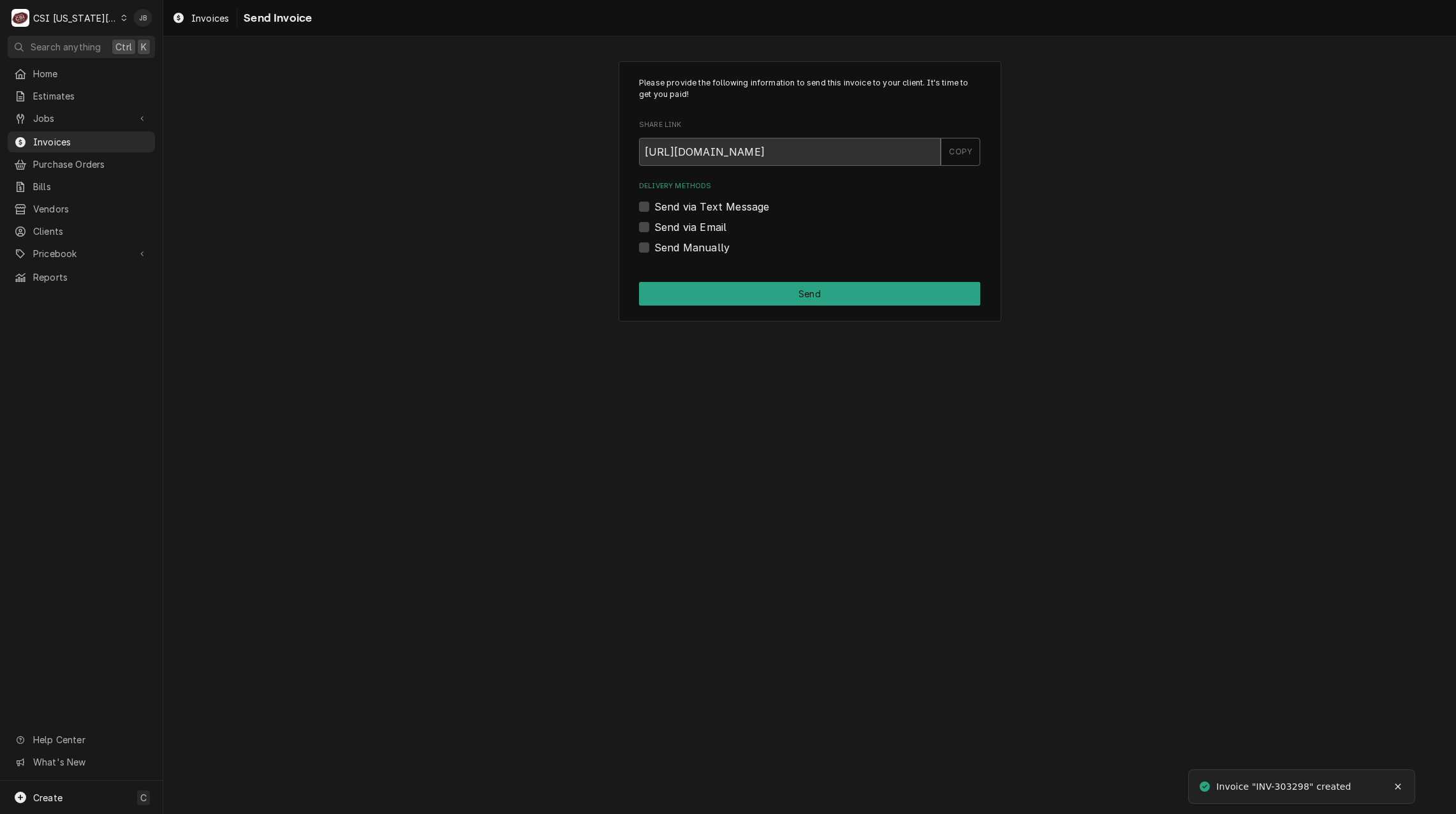
click at [667, 229] on label "Send via Email" at bounding box center [691, 227] width 72 height 15
click at [667, 229] on input "Send via Email" at bounding box center [825, 233] width 341 height 28
checkbox input "true"
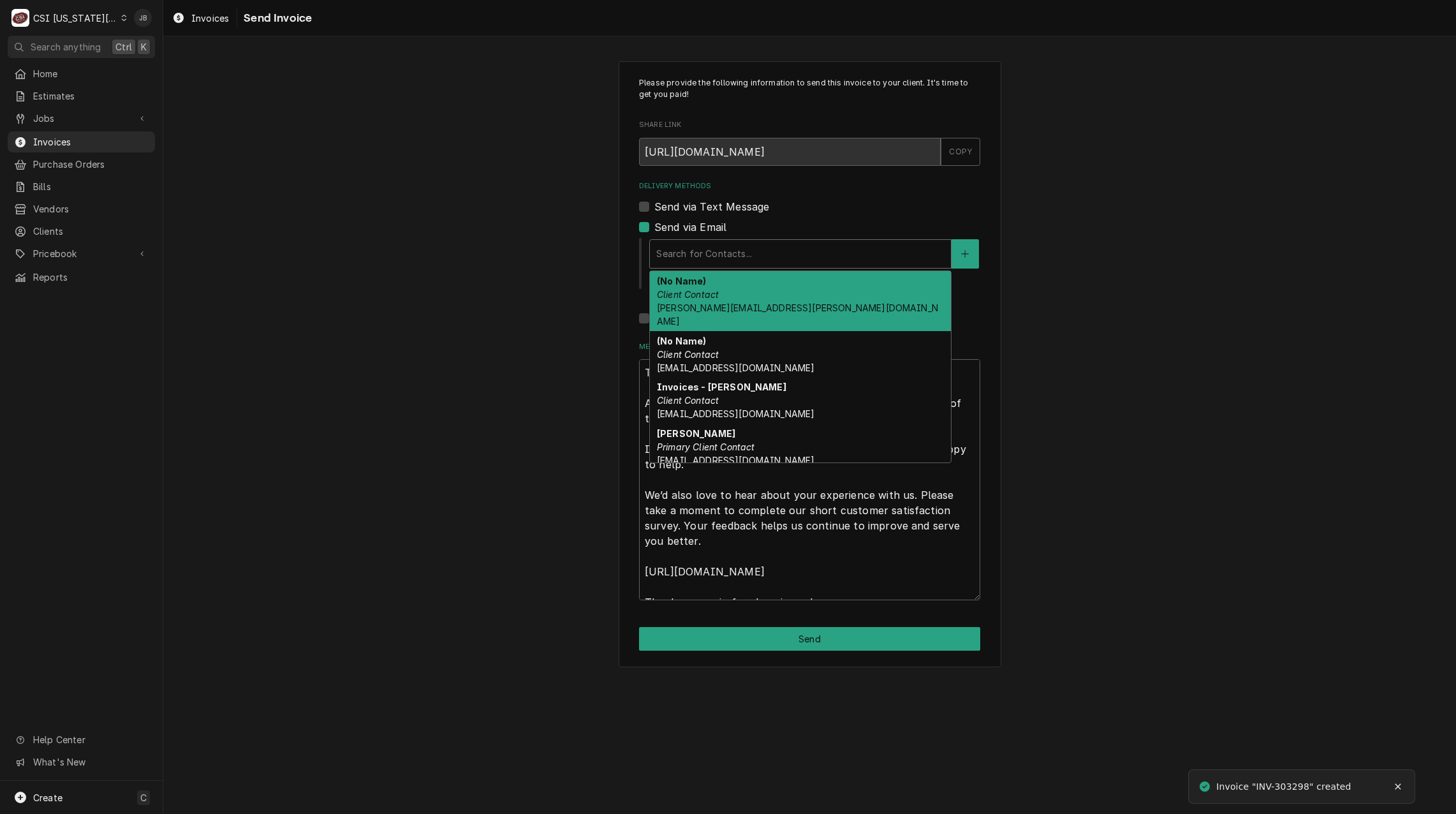
click at [737, 252] on div "Delivery Methods" at bounding box center [800, 254] width 288 height 23
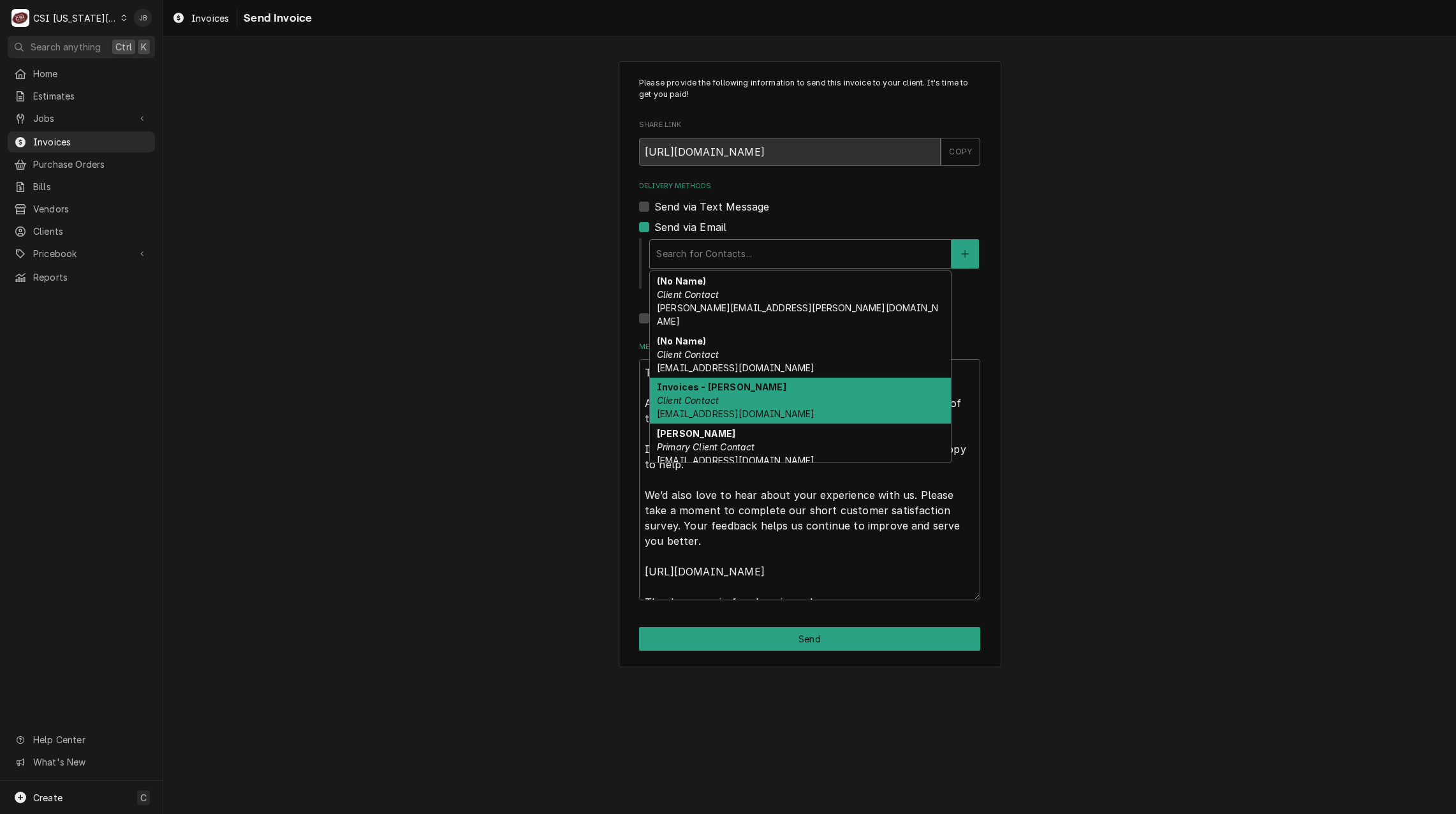
click at [754, 391] on div "Invoices - [PERSON_NAME] Client Contact [EMAIL_ADDRESS][DOMAIN_NAME]" at bounding box center [801, 401] width 301 height 46
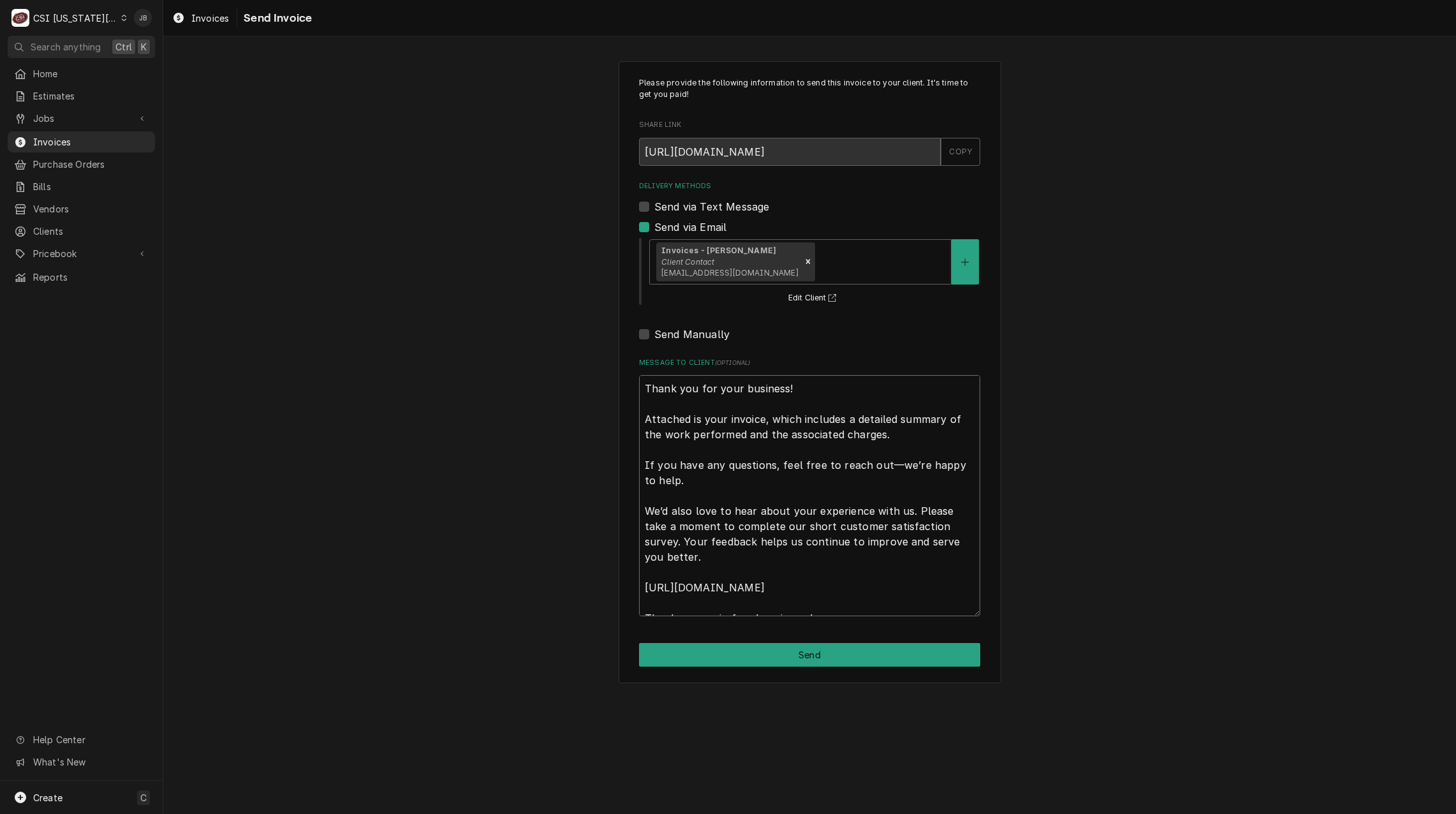
scroll to position [15, 0]
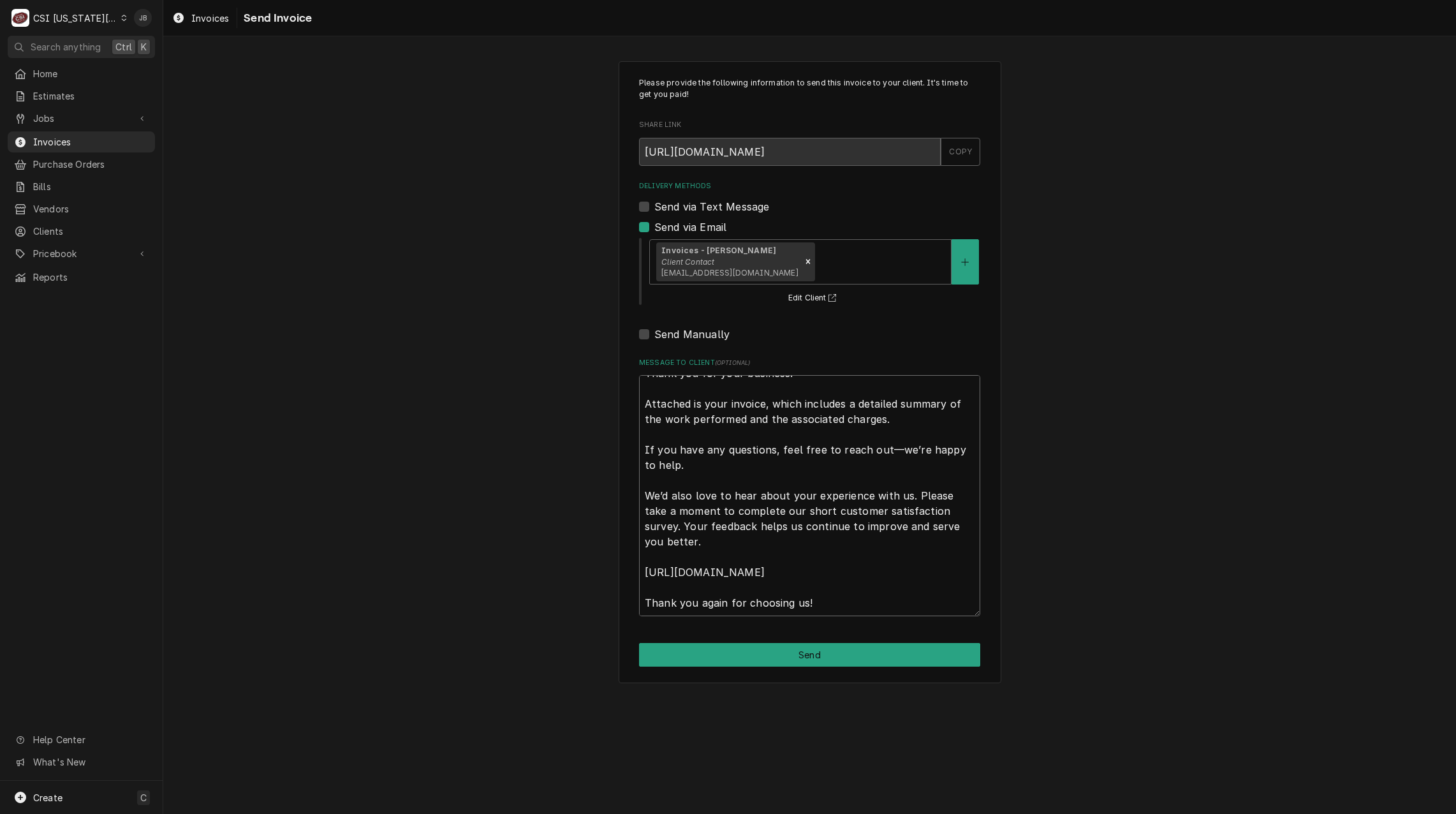
drag, startPoint x: 648, startPoint y: 392, endPoint x: 925, endPoint y: 848, distance: 533.5
click at [925, 814] on html "C CSI [US_STATE] City JB Search anything Ctrl K Home Estimates Jobs Jobs Job Se…" at bounding box center [728, 407] width 1456 height 814
type textarea "x"
type textarea "a"
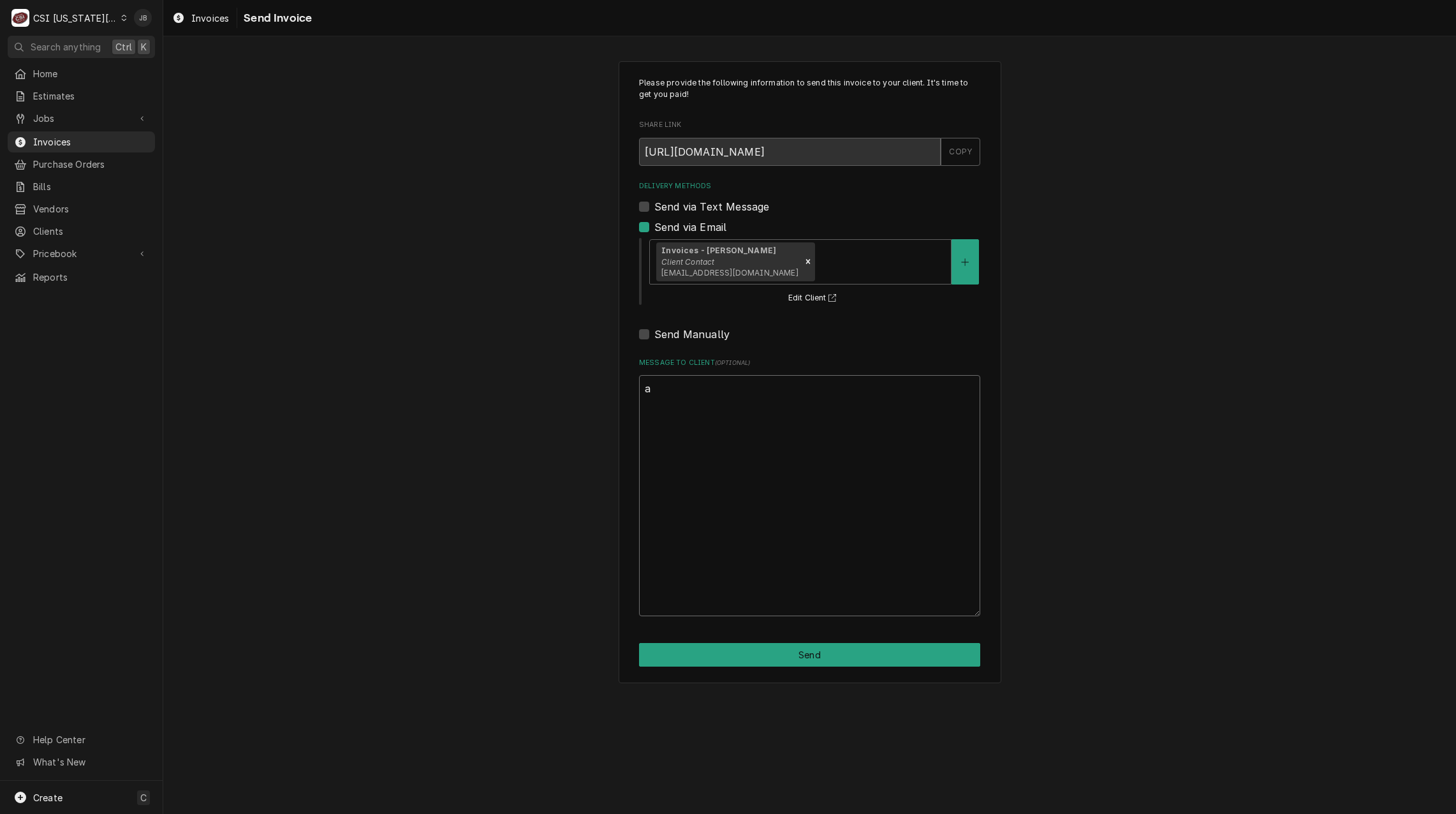
scroll to position [0, 0]
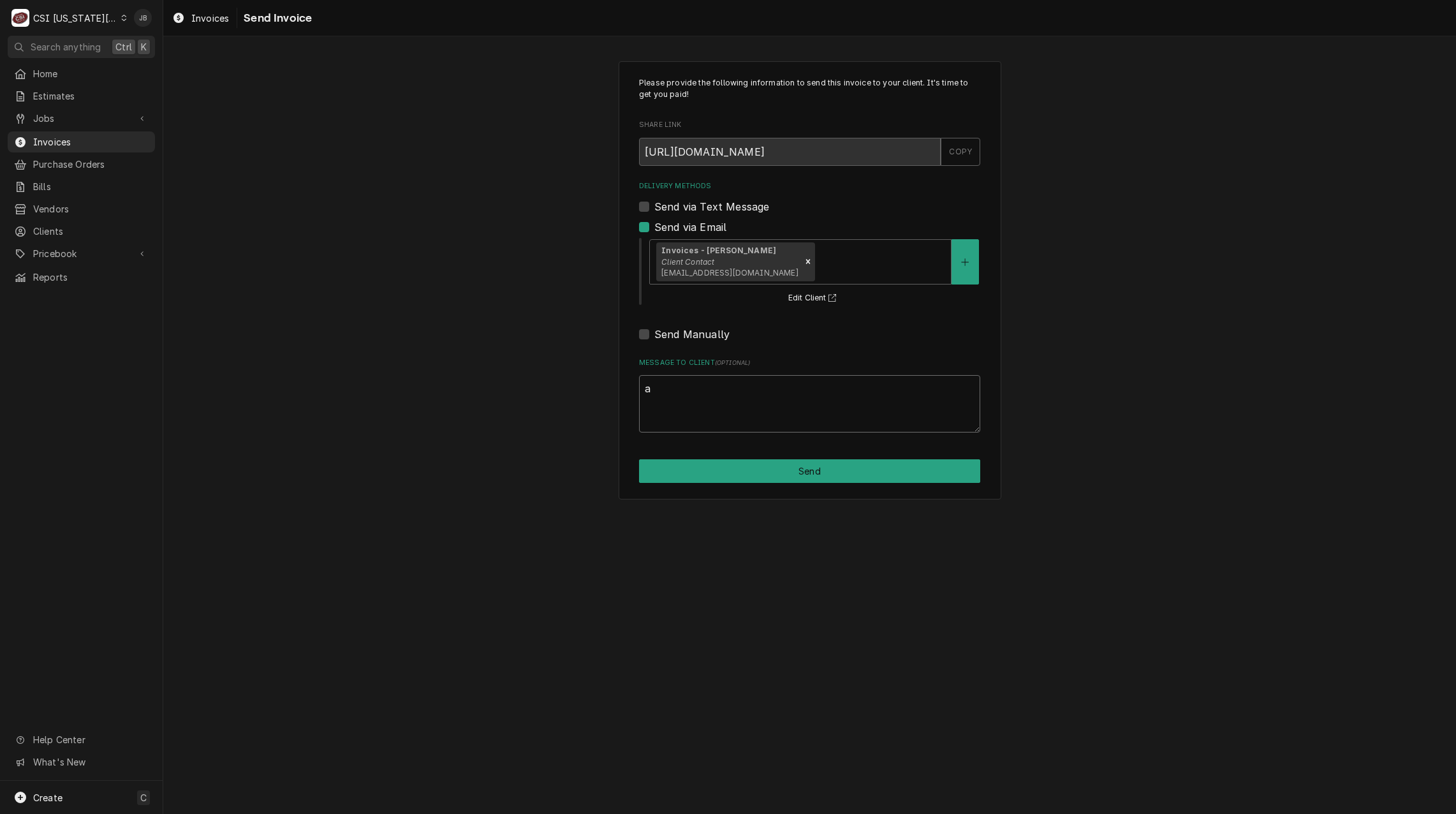
type textarea "x"
type textarea "ap"
type textarea "x"
type textarea "app"
type textarea "x"
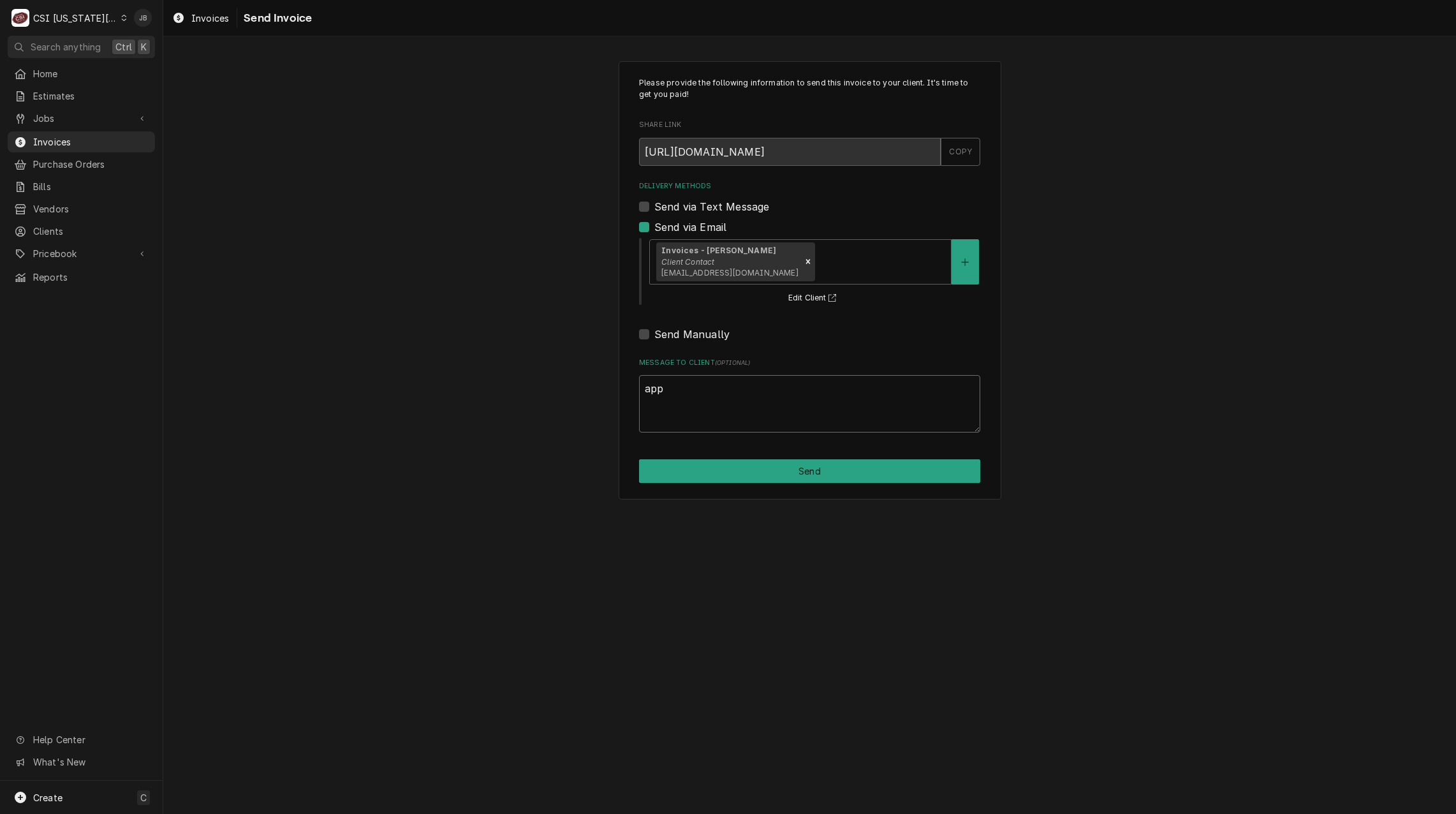
type textarea "appr"
type textarea "x"
type textarea "appro"
type textarea "x"
type textarea "approv"
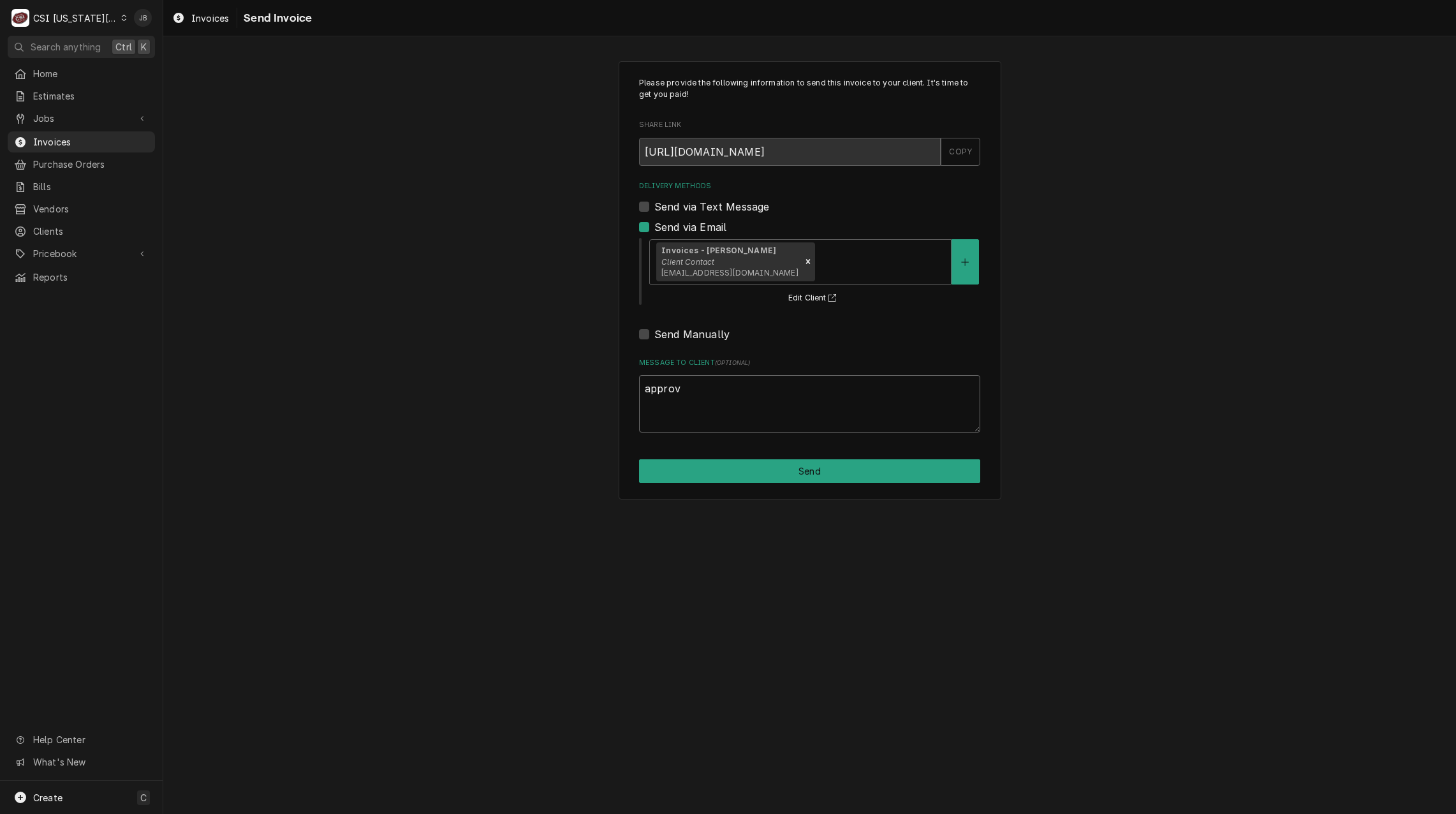
type textarea "x"
type textarea "approve"
type textarea "x"
type textarea "approved"
click at [809, 478] on button "Send" at bounding box center [809, 471] width 341 height 23
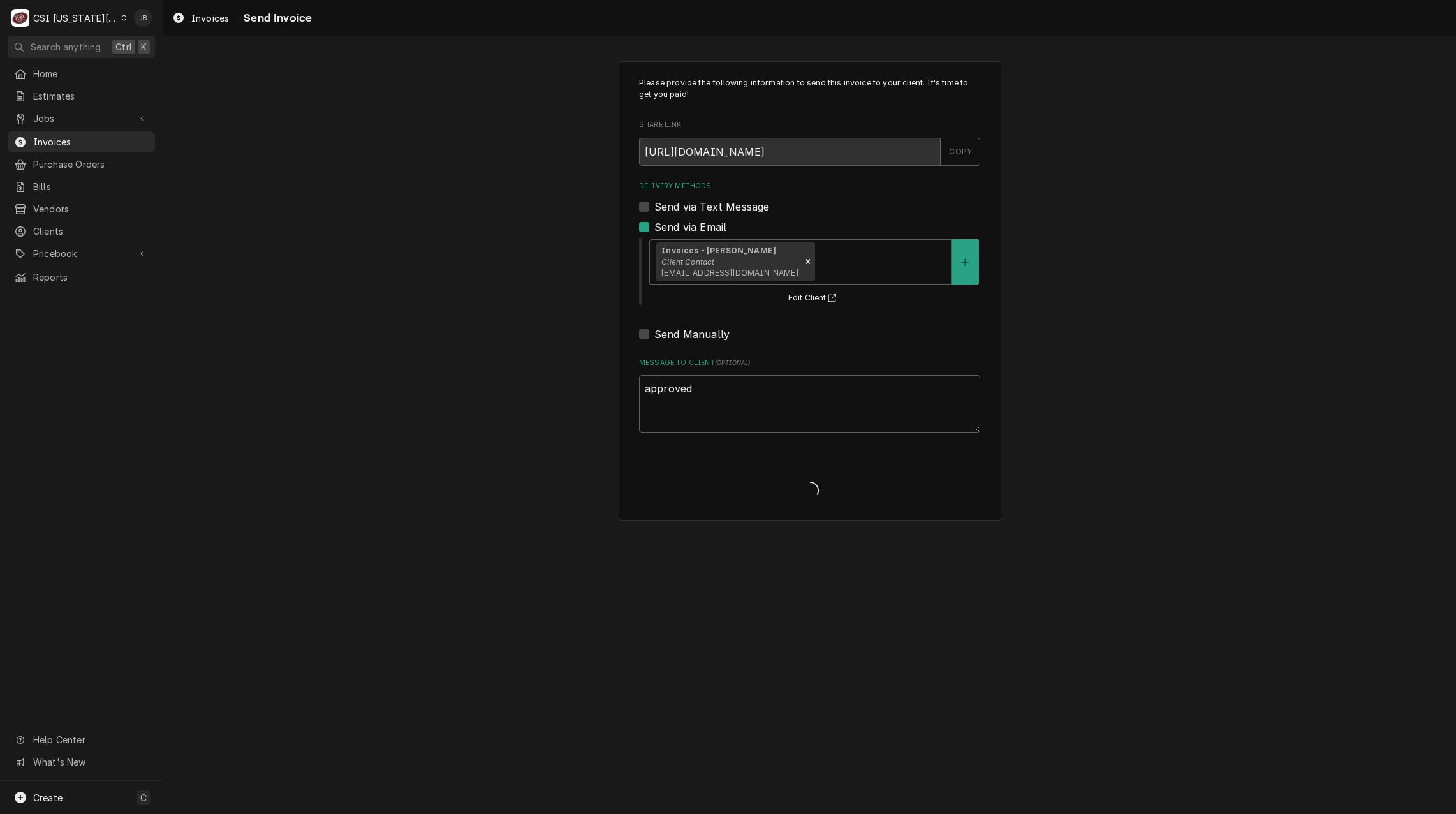
type textarea "x"
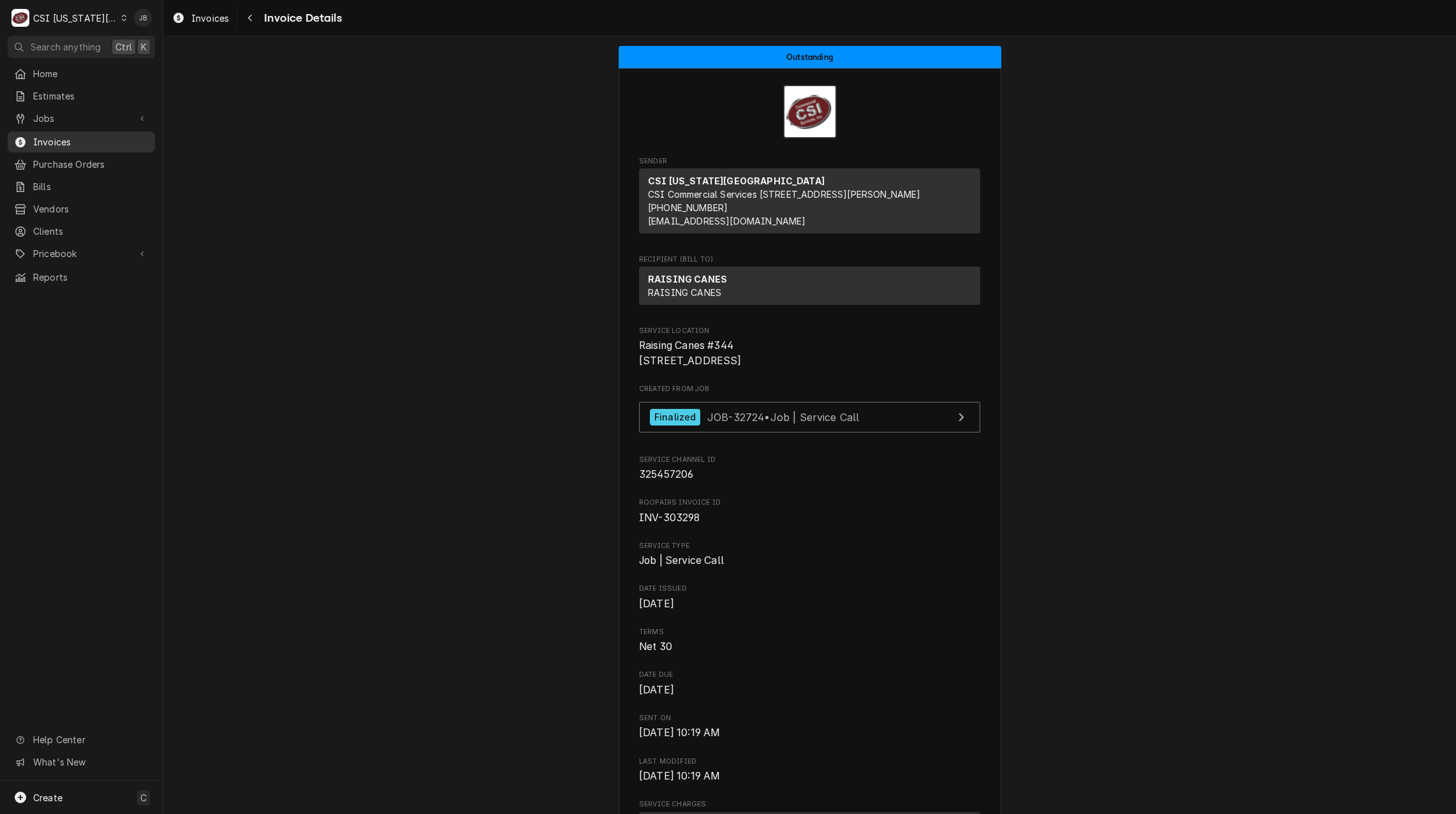
click at [116, 145] on link "Invoices" at bounding box center [81, 142] width 147 height 21
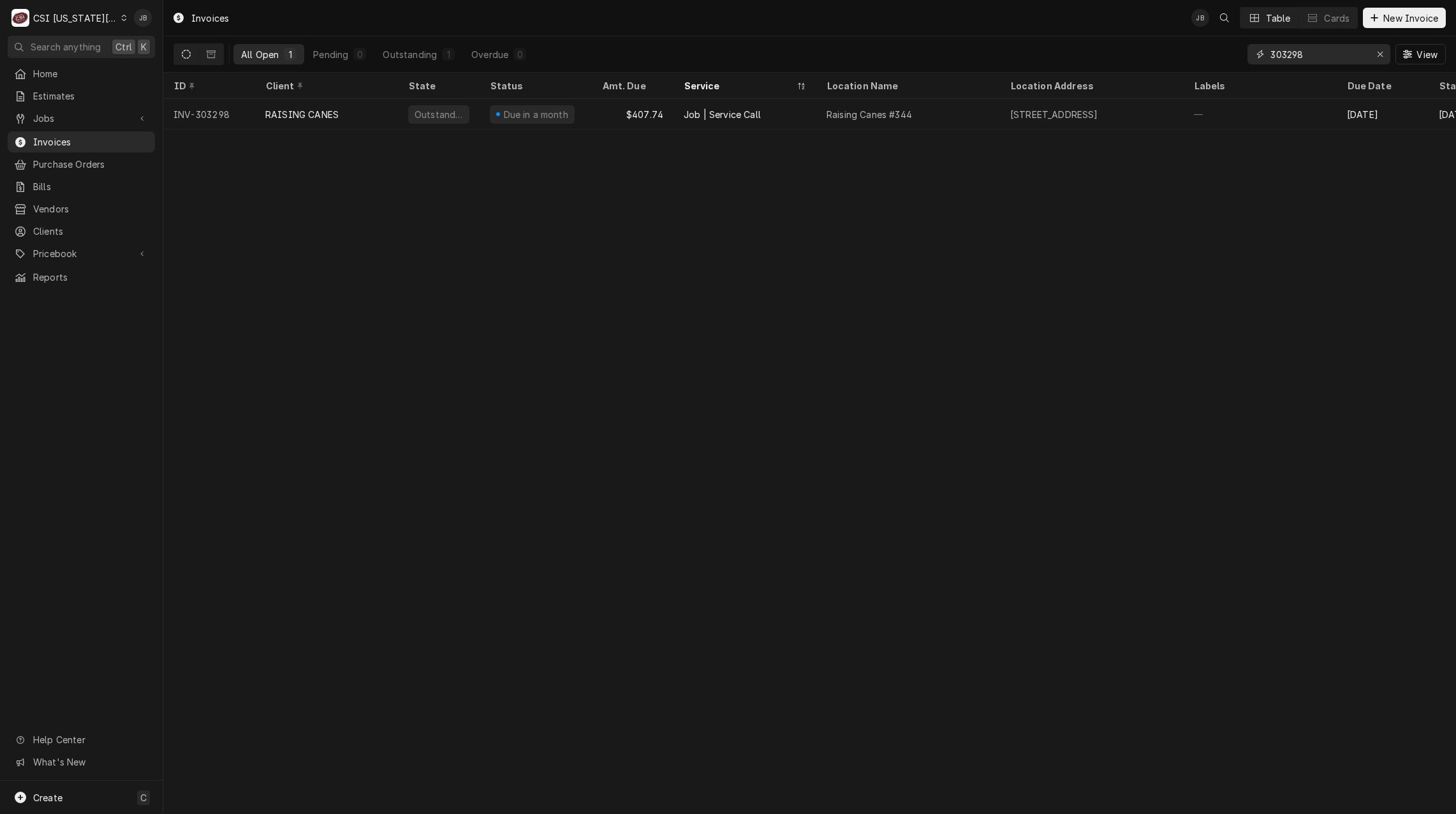
click at [1320, 60] on input "303298" at bounding box center [1318, 54] width 95 height 21
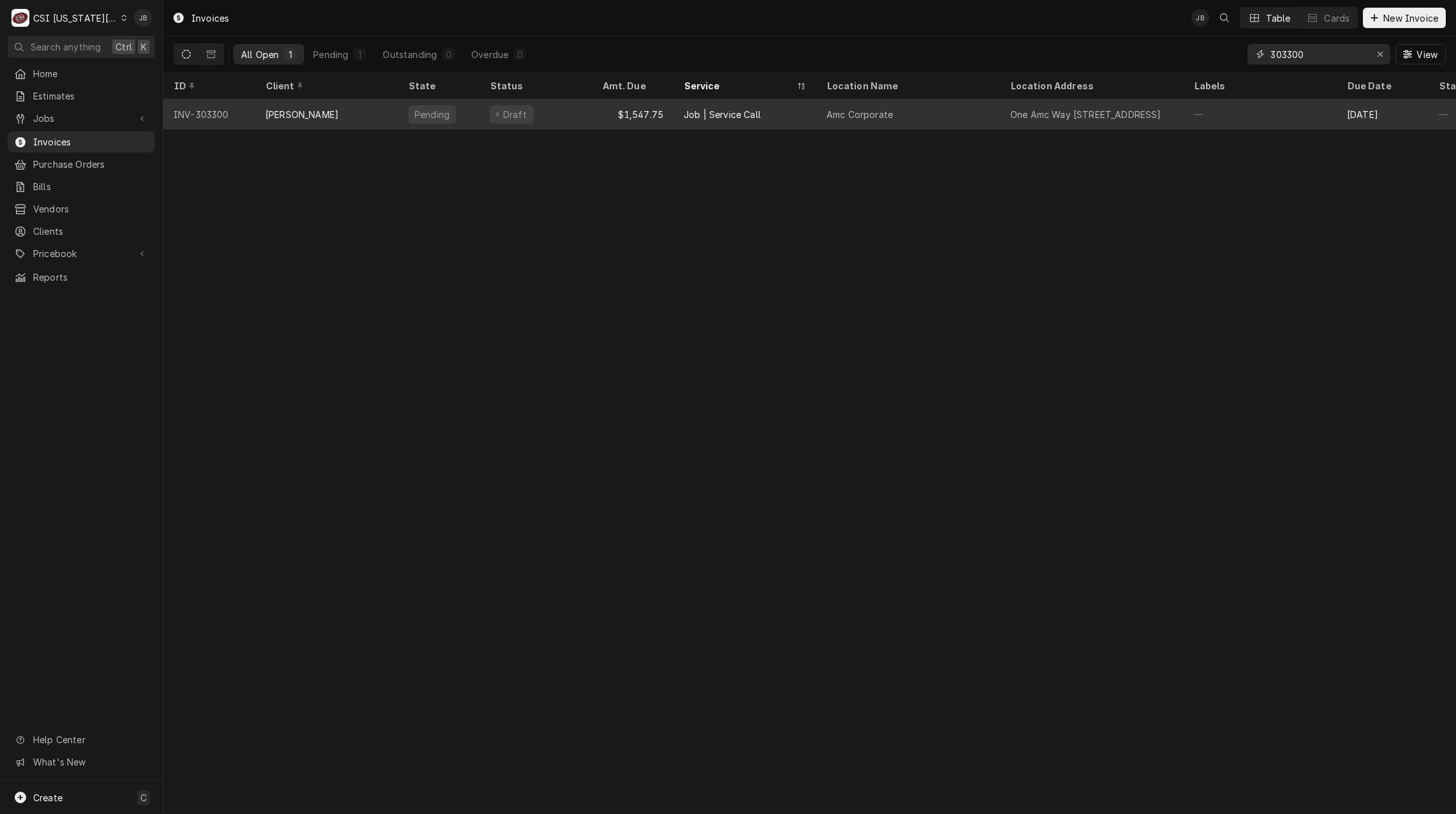
type input "303300"
click at [1251, 123] on div "—" at bounding box center [1261, 114] width 153 height 31
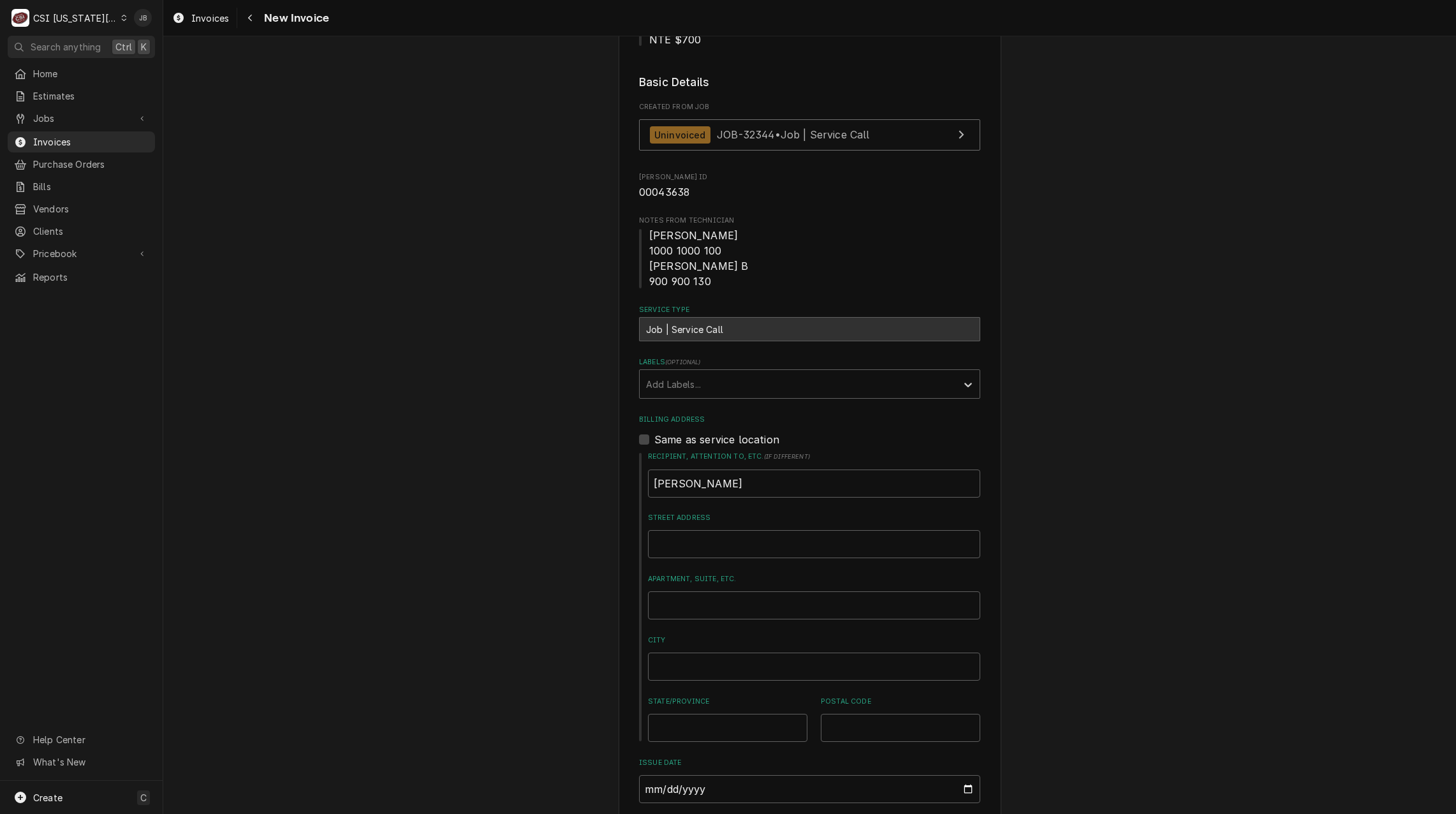
scroll to position [192, 0]
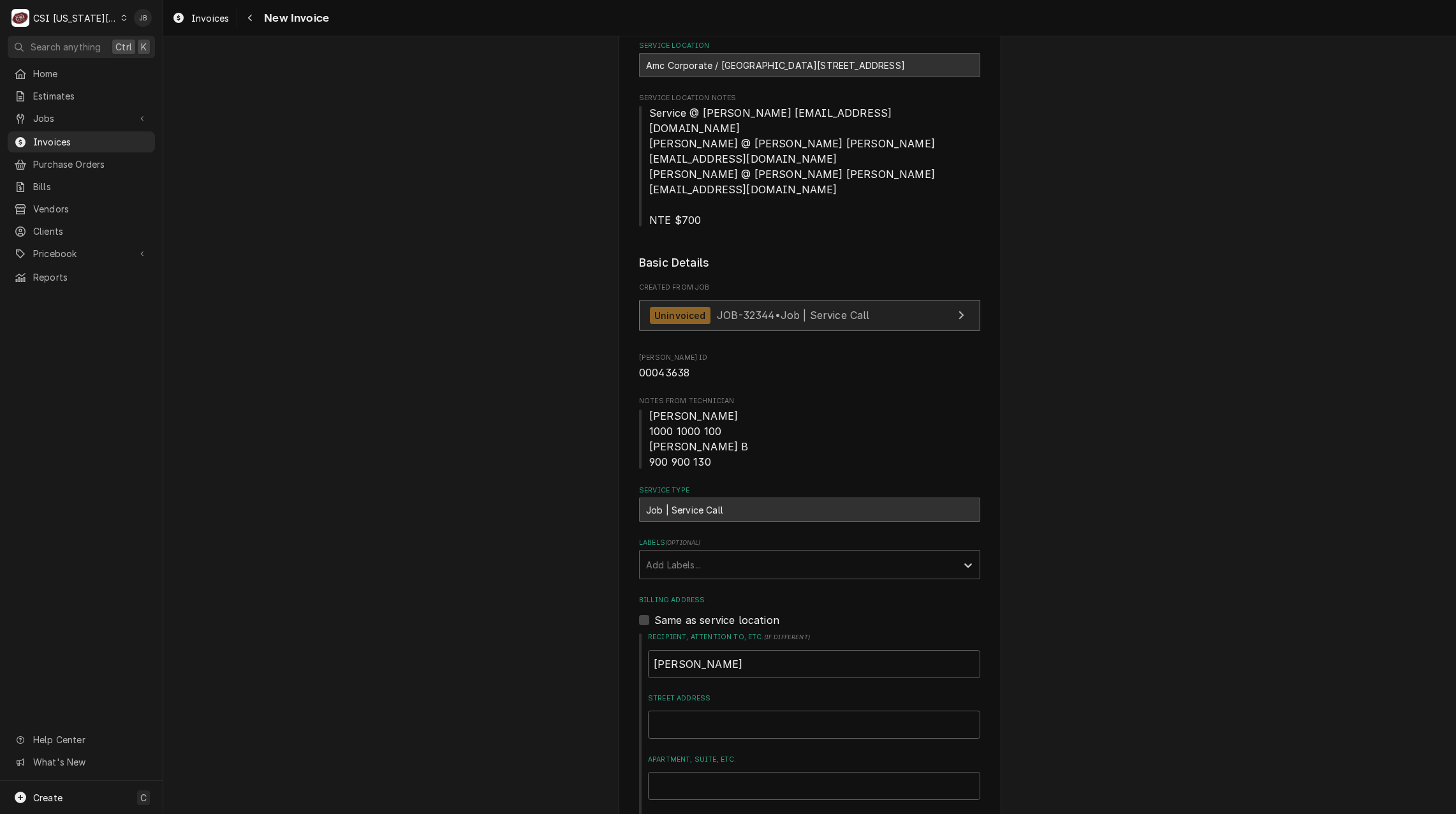
click at [717, 300] on link "Uninvoiced JOB-32344 • Job | Service Call" at bounding box center [809, 316] width 341 height 31
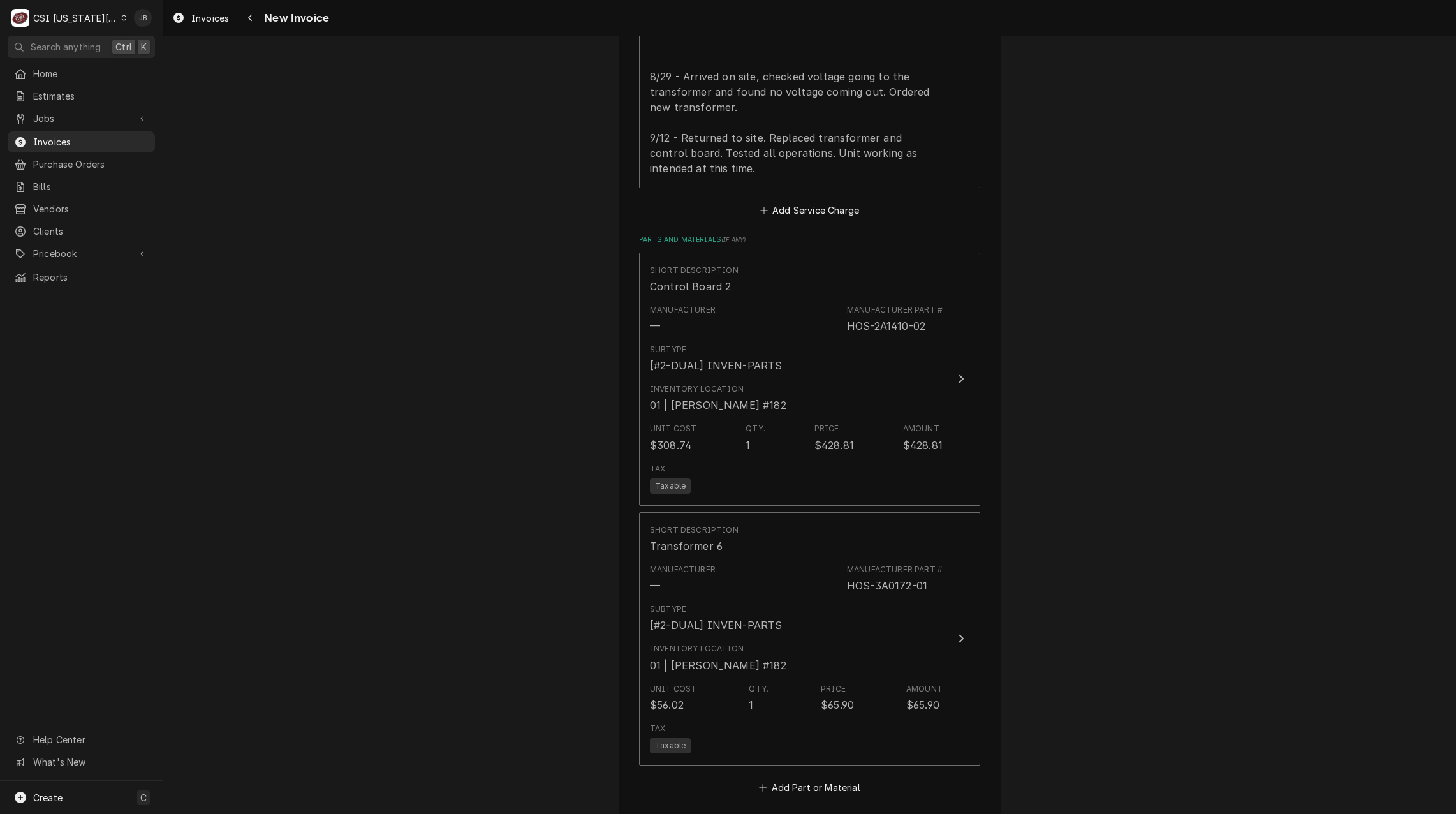
scroll to position [1595, 0]
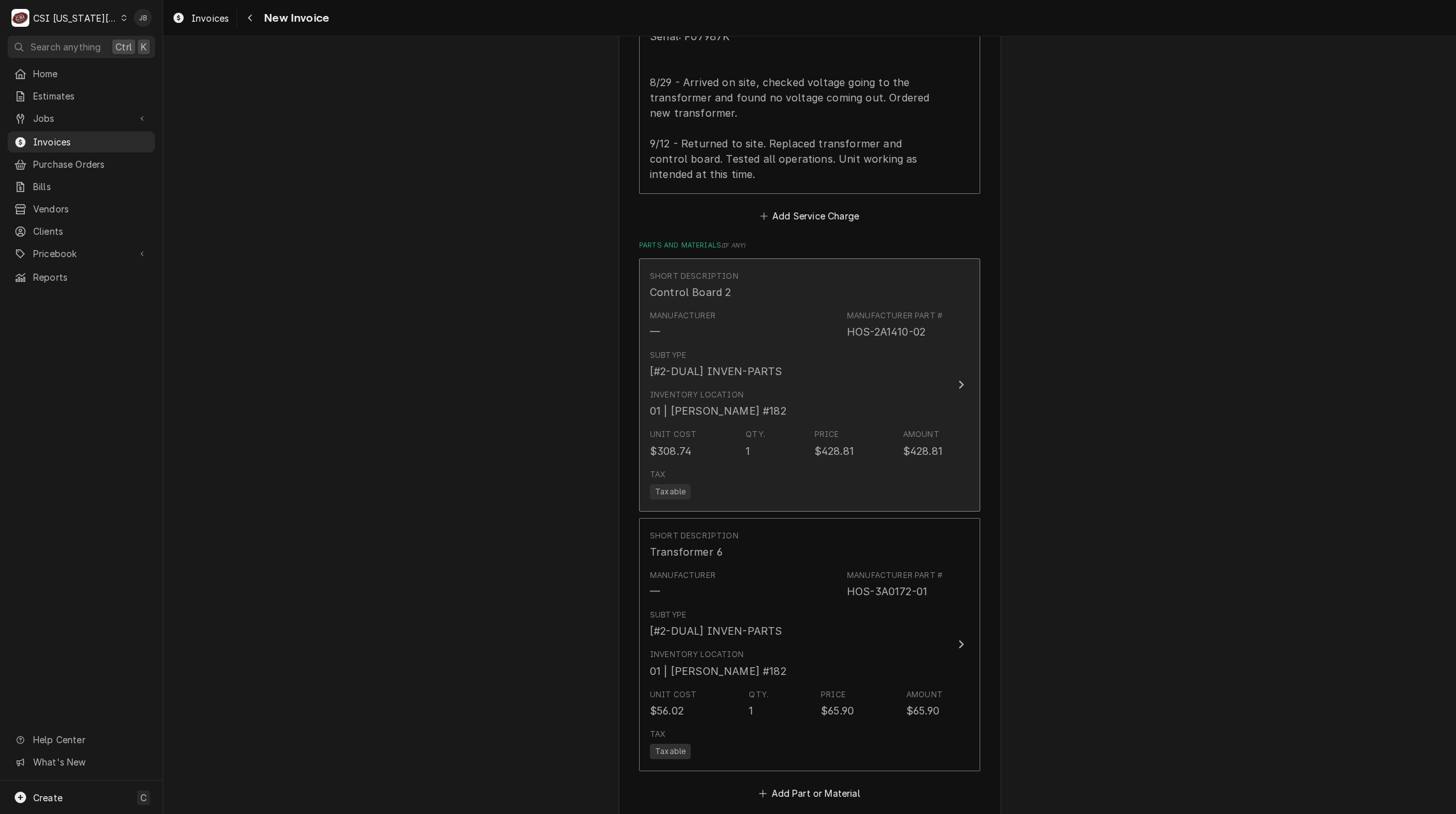
click at [758, 349] on div "Subtype [#2-DUAL] INVEN-PARTS" at bounding box center [716, 364] width 132 height 29
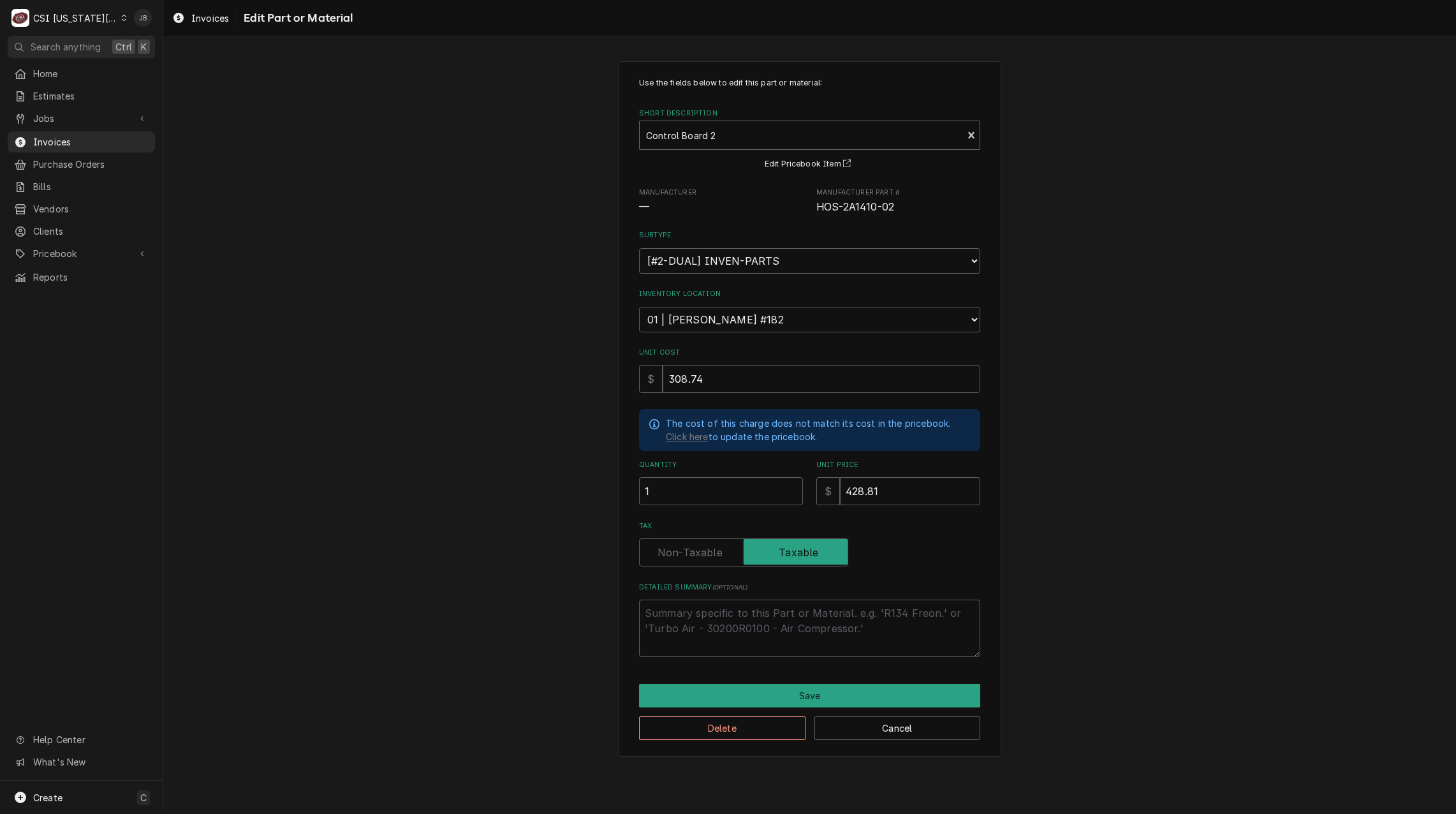
type textarea "x"
click at [802, 127] on div "Short Description" at bounding box center [801, 135] width 310 height 23
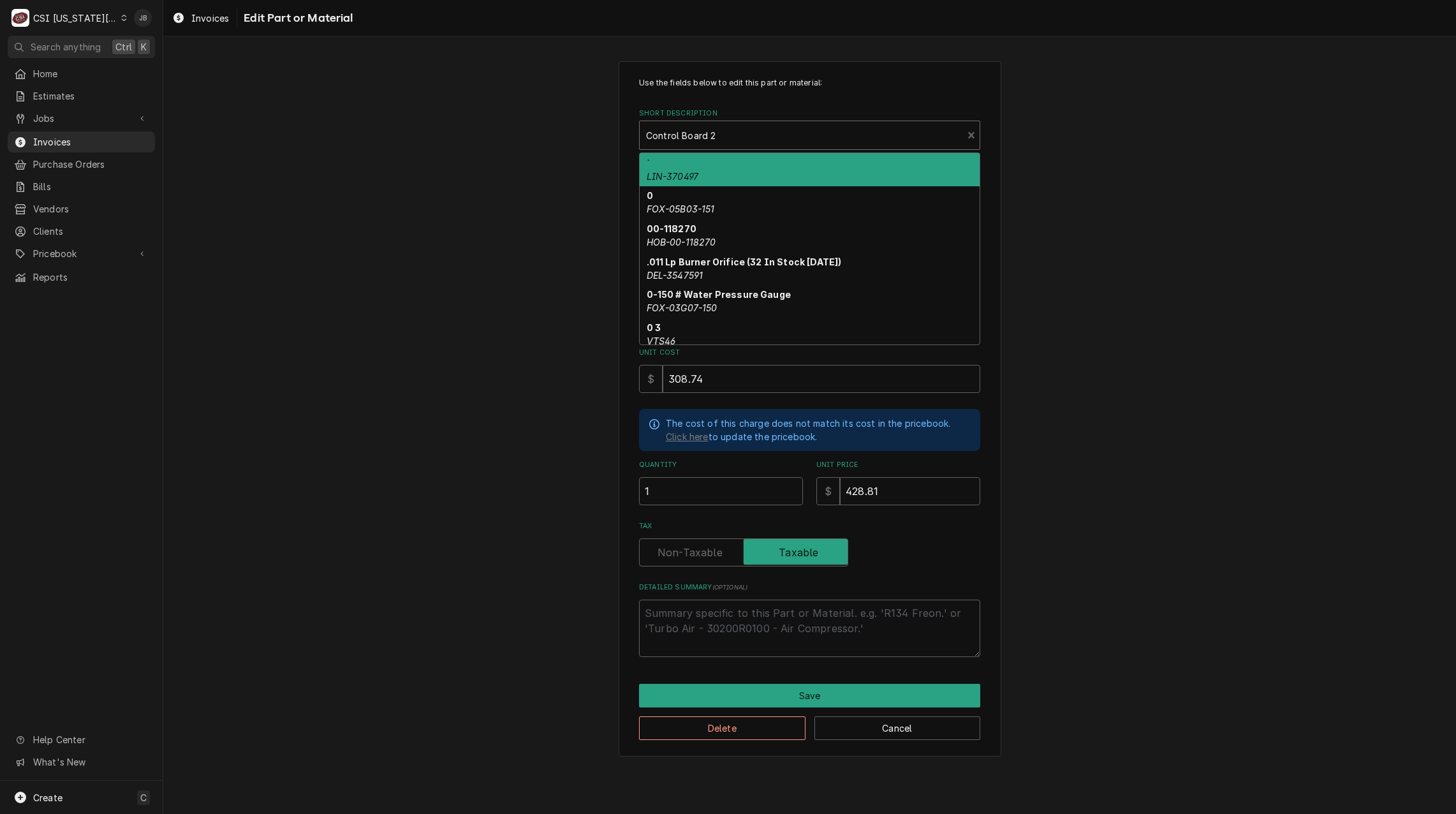
paste input "HOS-2A1410-02"
type input "HOS-2A1410-02"
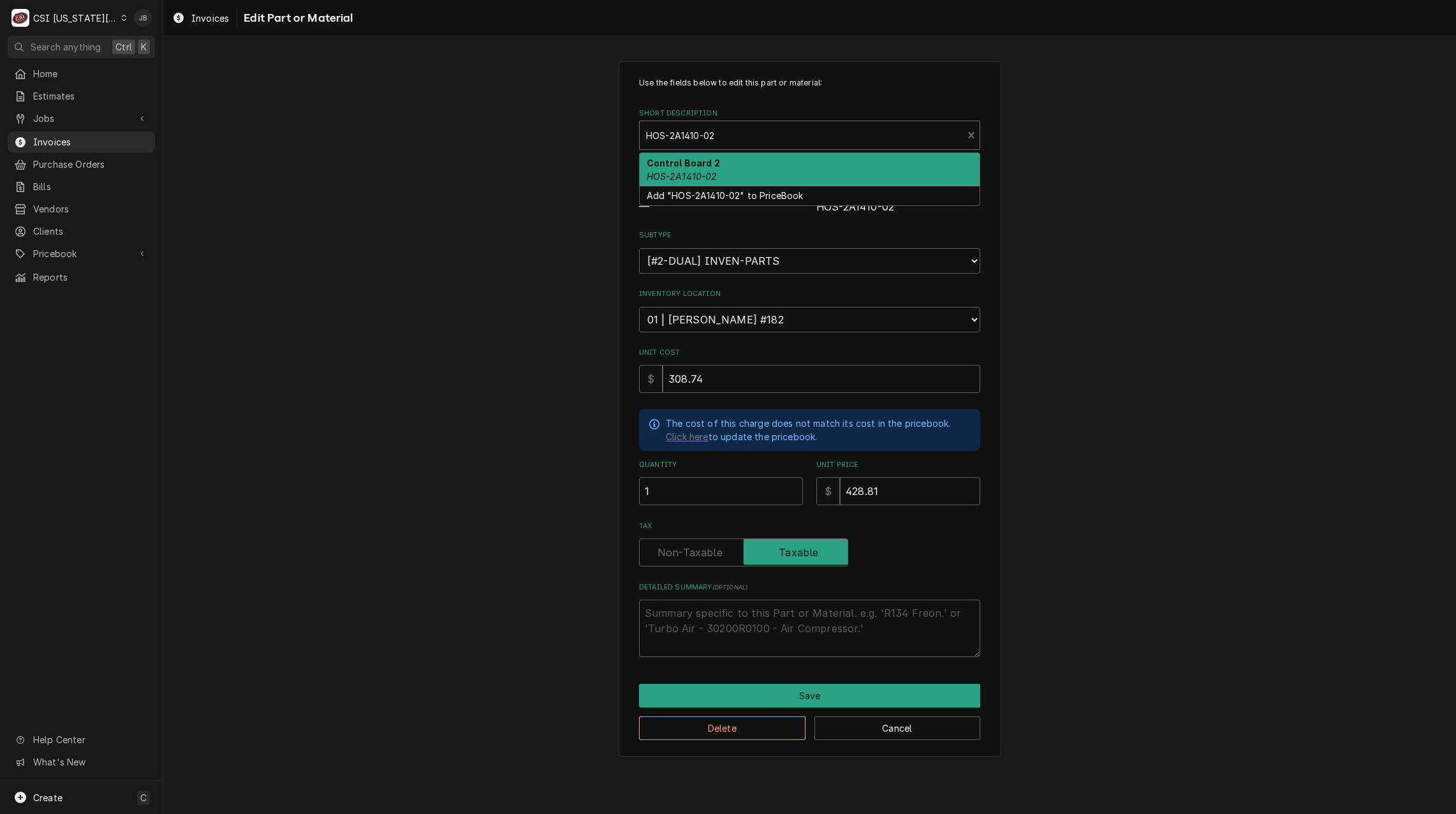
click at [738, 171] on div "Control Board 2 HOS-2A1410-02" at bounding box center [809, 170] width 340 height 34
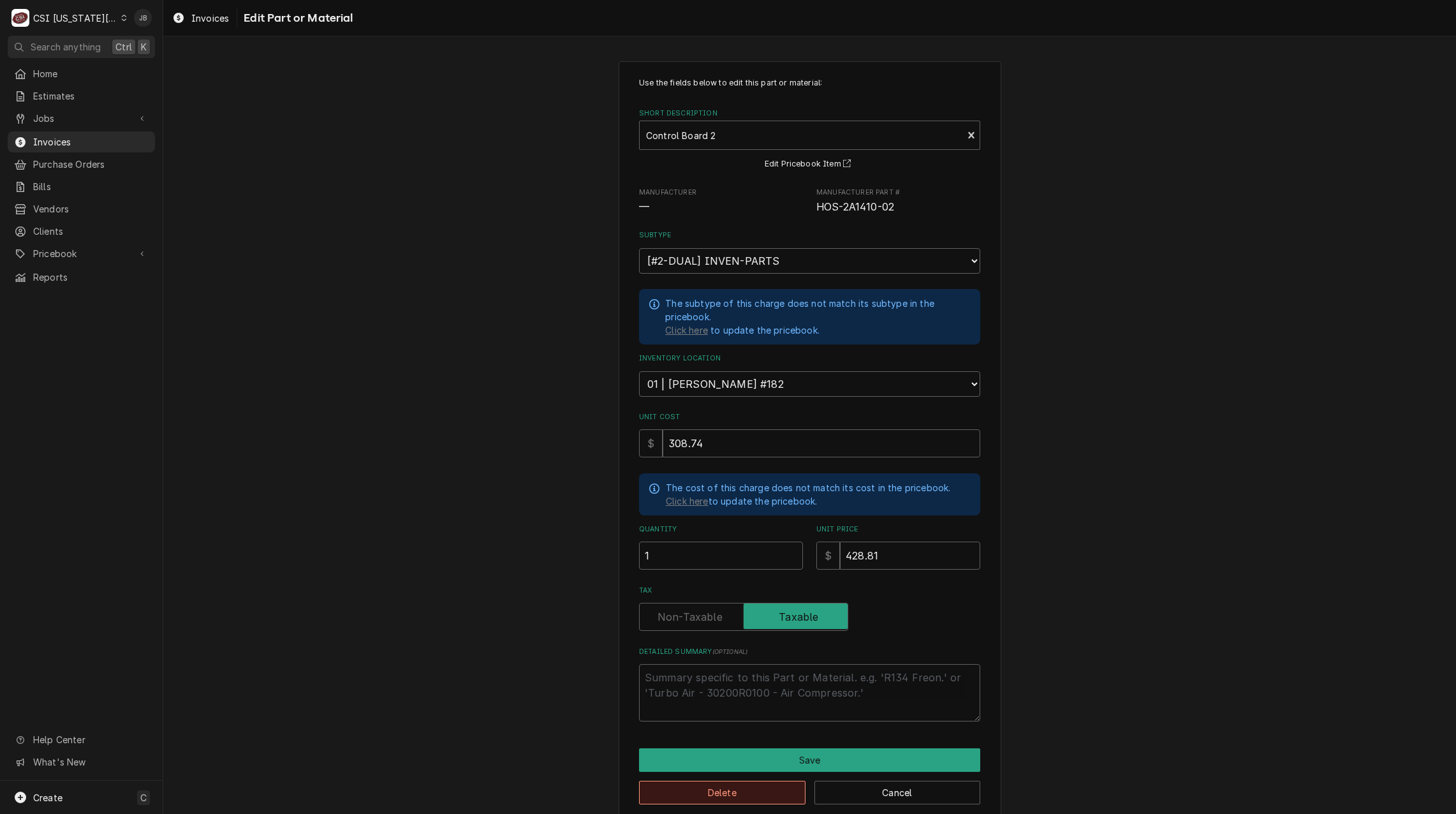
click at [772, 790] on button "Delete" at bounding box center [722, 792] width 167 height 23
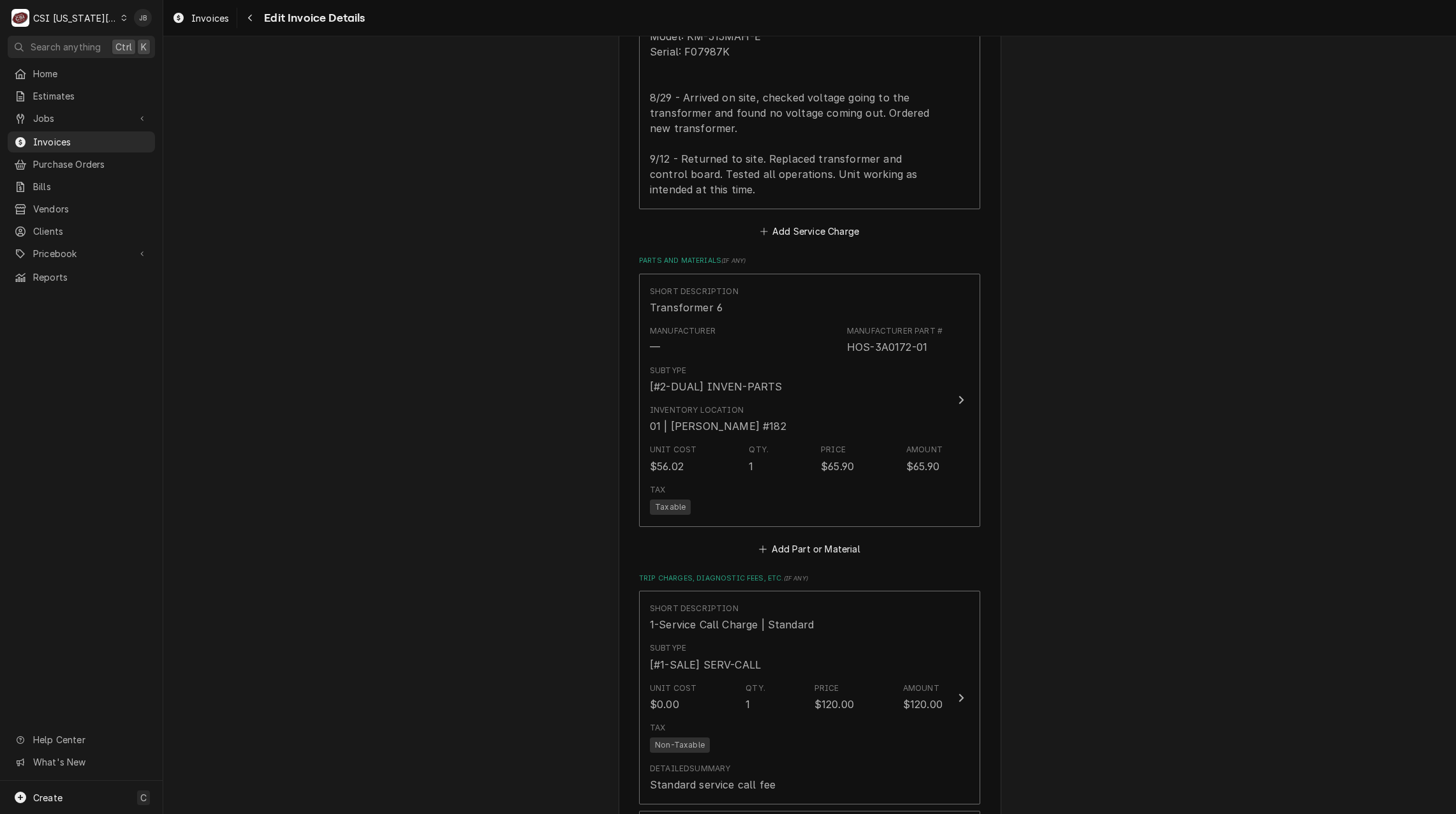
scroll to position [1620, 0]
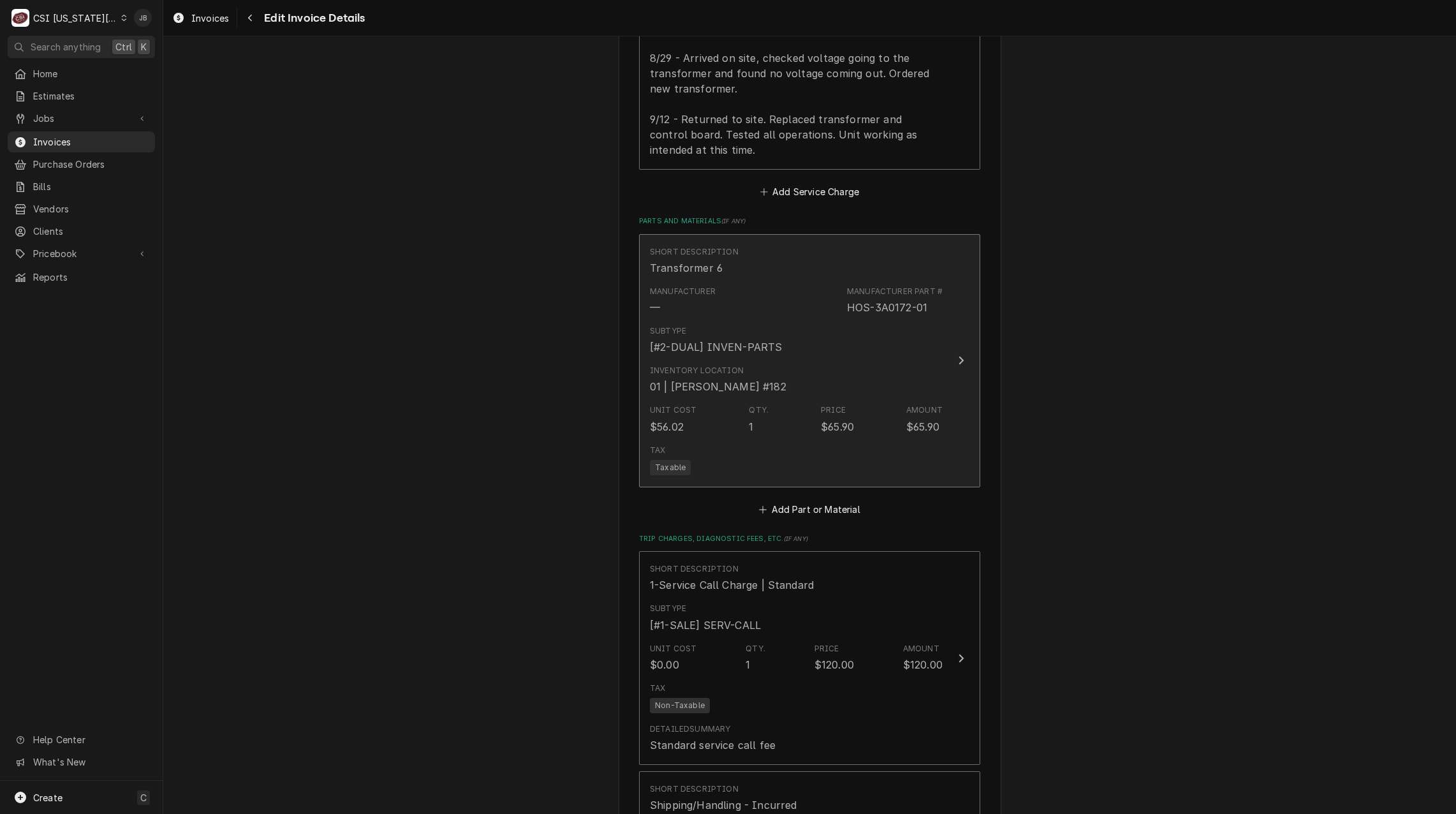
click at [796, 399] on div "Unit Cost $56.02 Qty. 1 Price $65.90 Amount $65.90" at bounding box center [796, 419] width 292 height 40
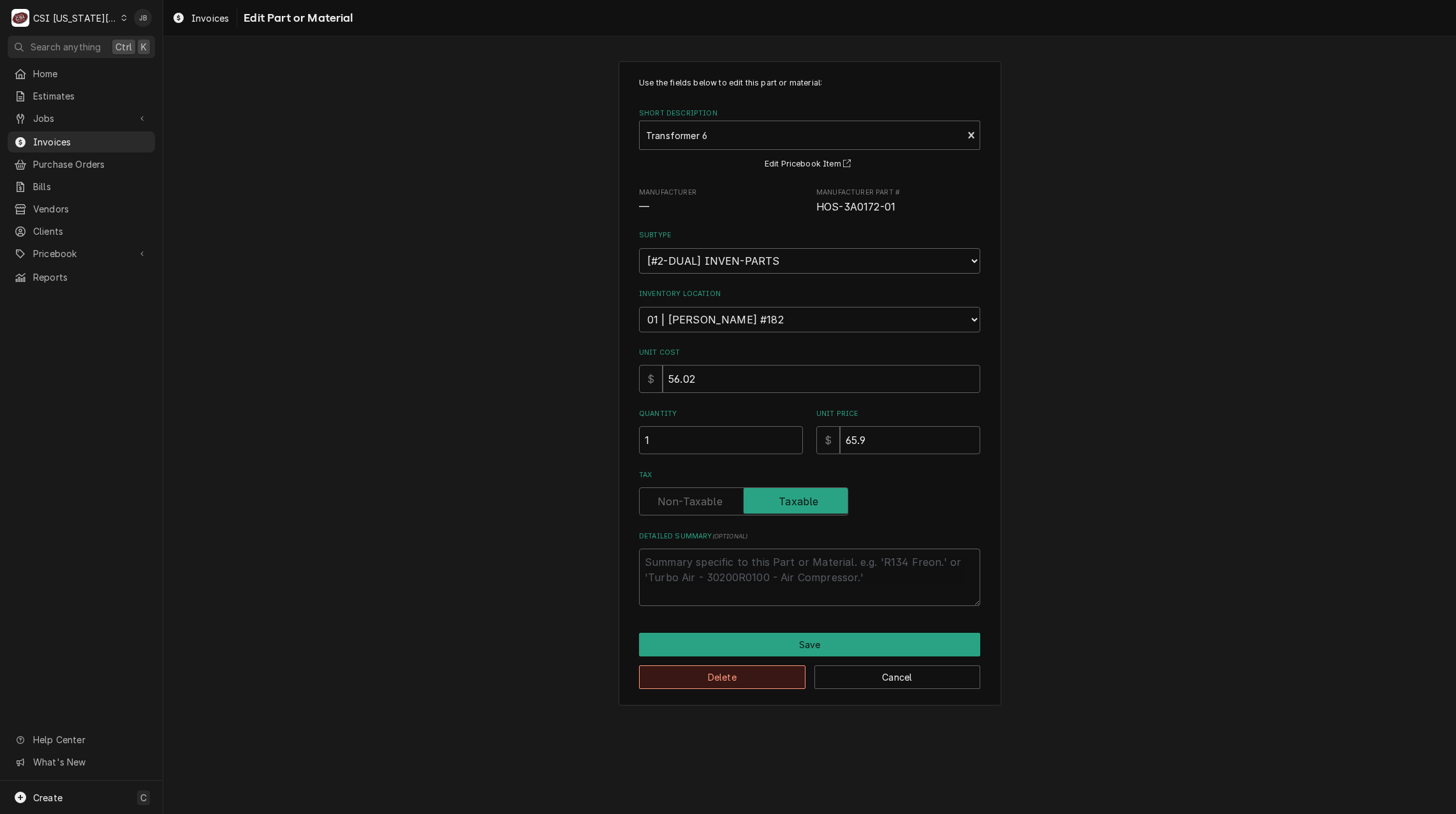
click at [721, 675] on button "Delete" at bounding box center [722, 677] width 167 height 23
type textarea "x"
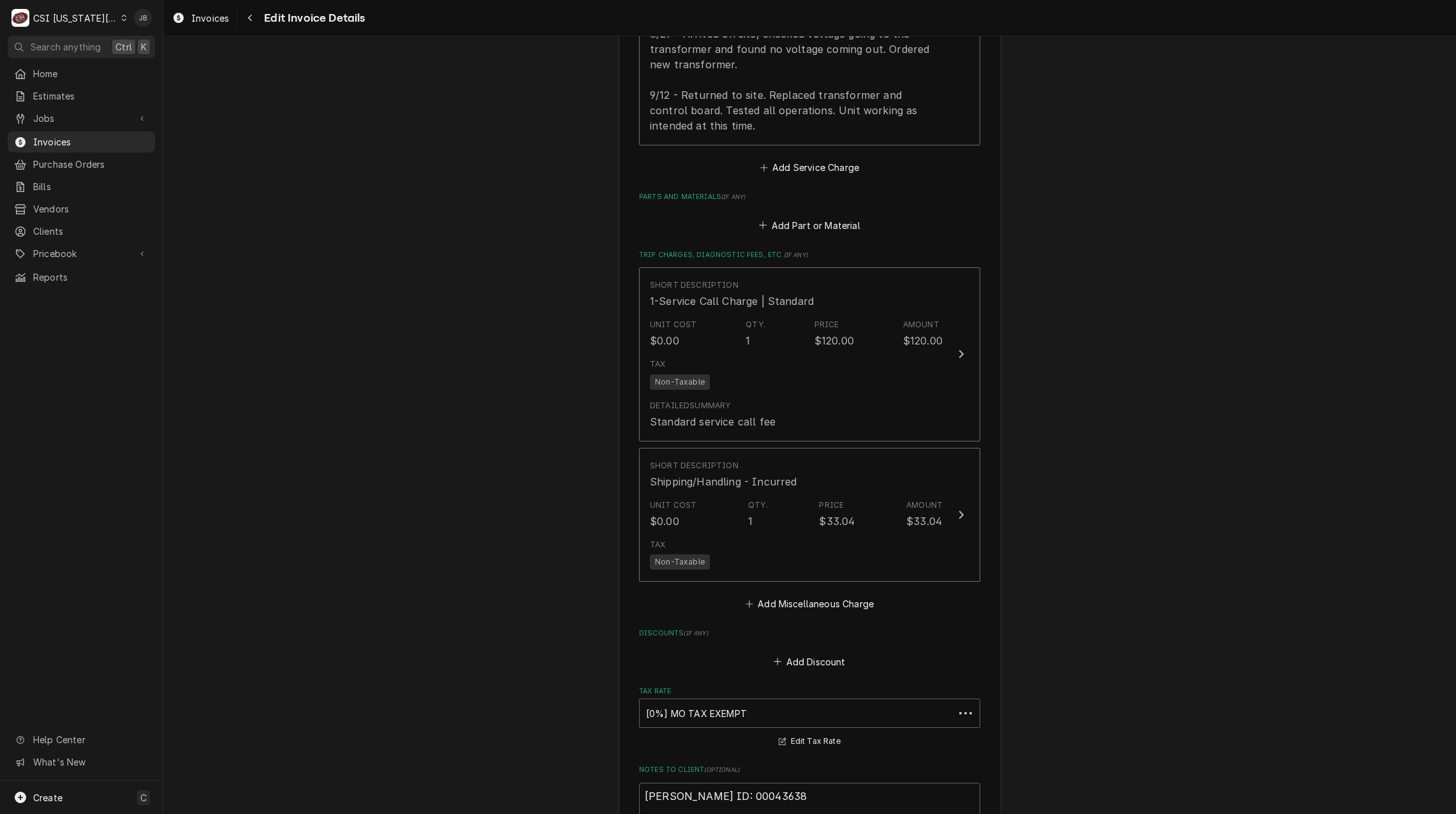
scroll to position [1644, 0]
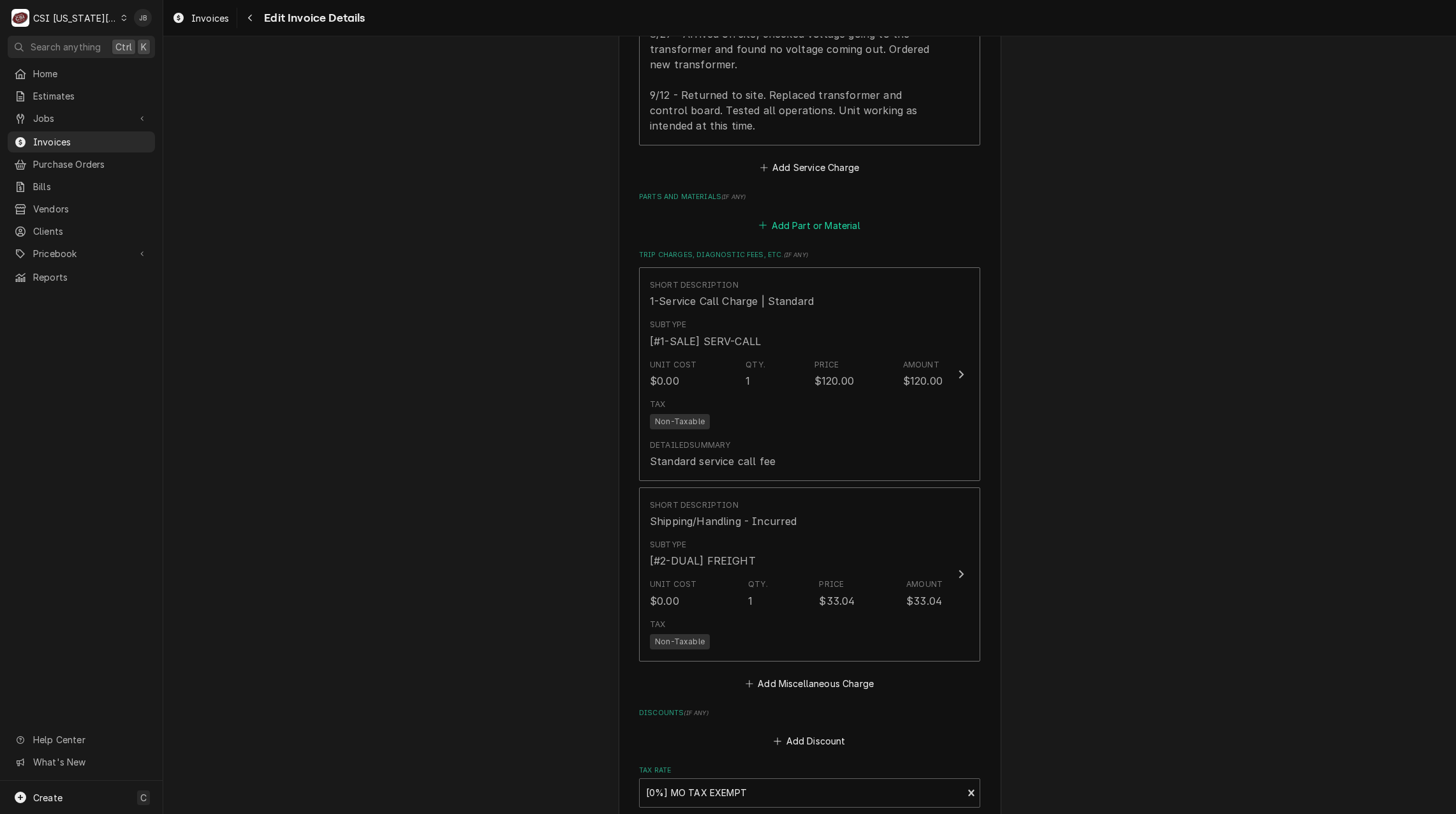
click at [787, 216] on button "Add Part or Material" at bounding box center [809, 225] width 105 height 18
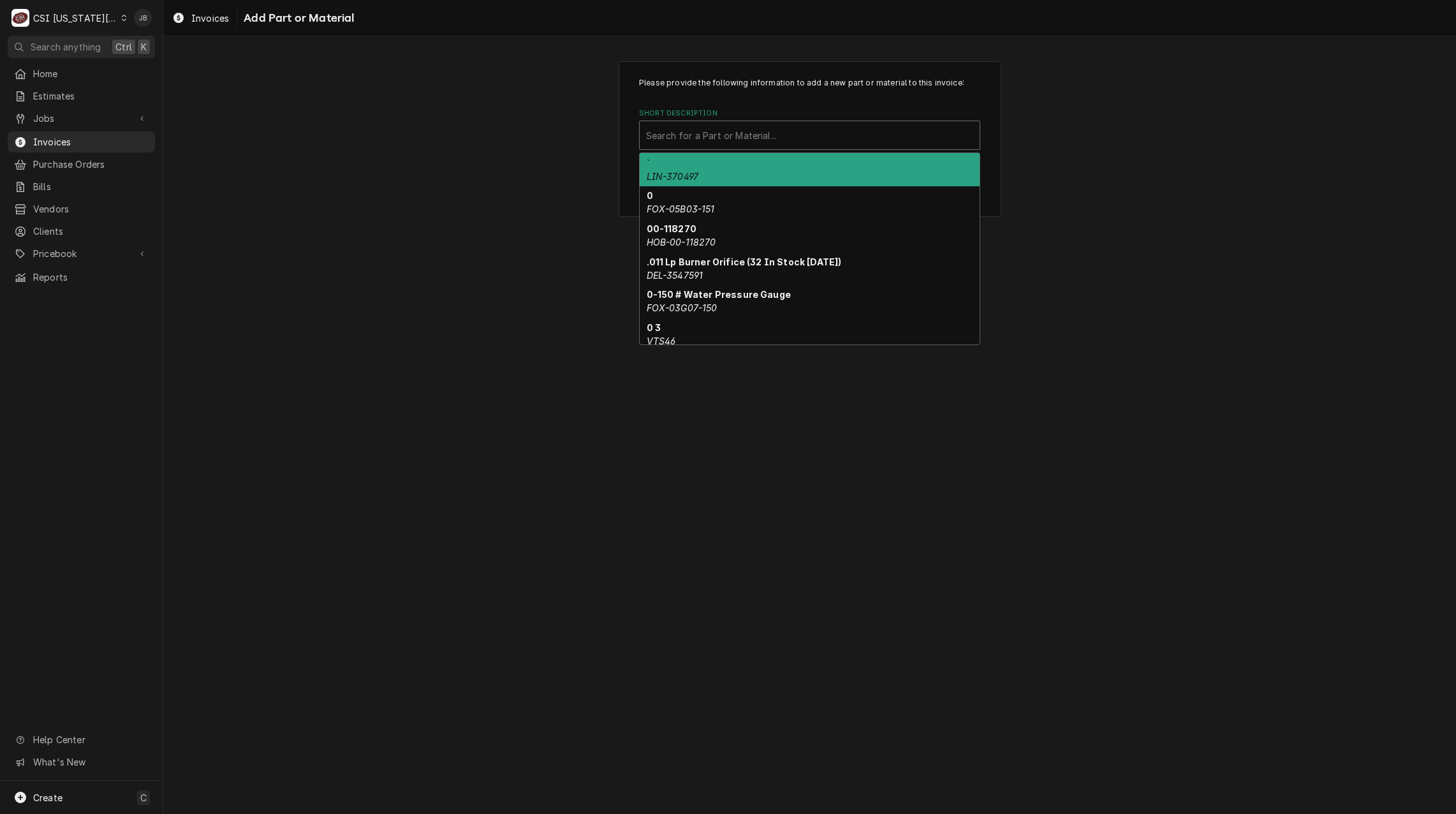
click at [707, 139] on div "Short Description" at bounding box center [809, 135] width 328 height 23
paste input "HOS-2A1410-02"
type input "HOS-2A1410-02"
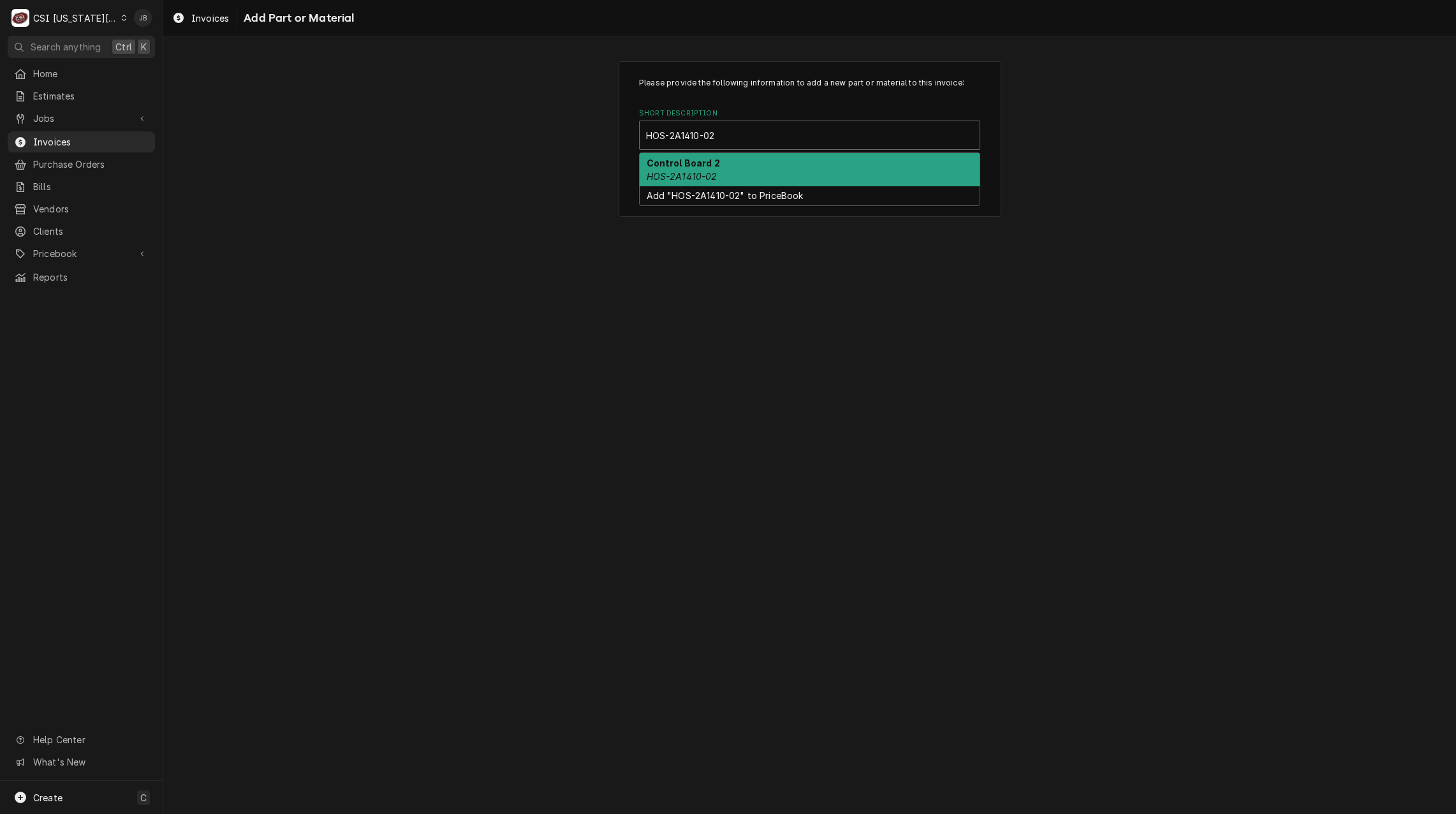
click at [703, 171] on em "HOS-2A1410-02" at bounding box center [682, 176] width 71 height 11
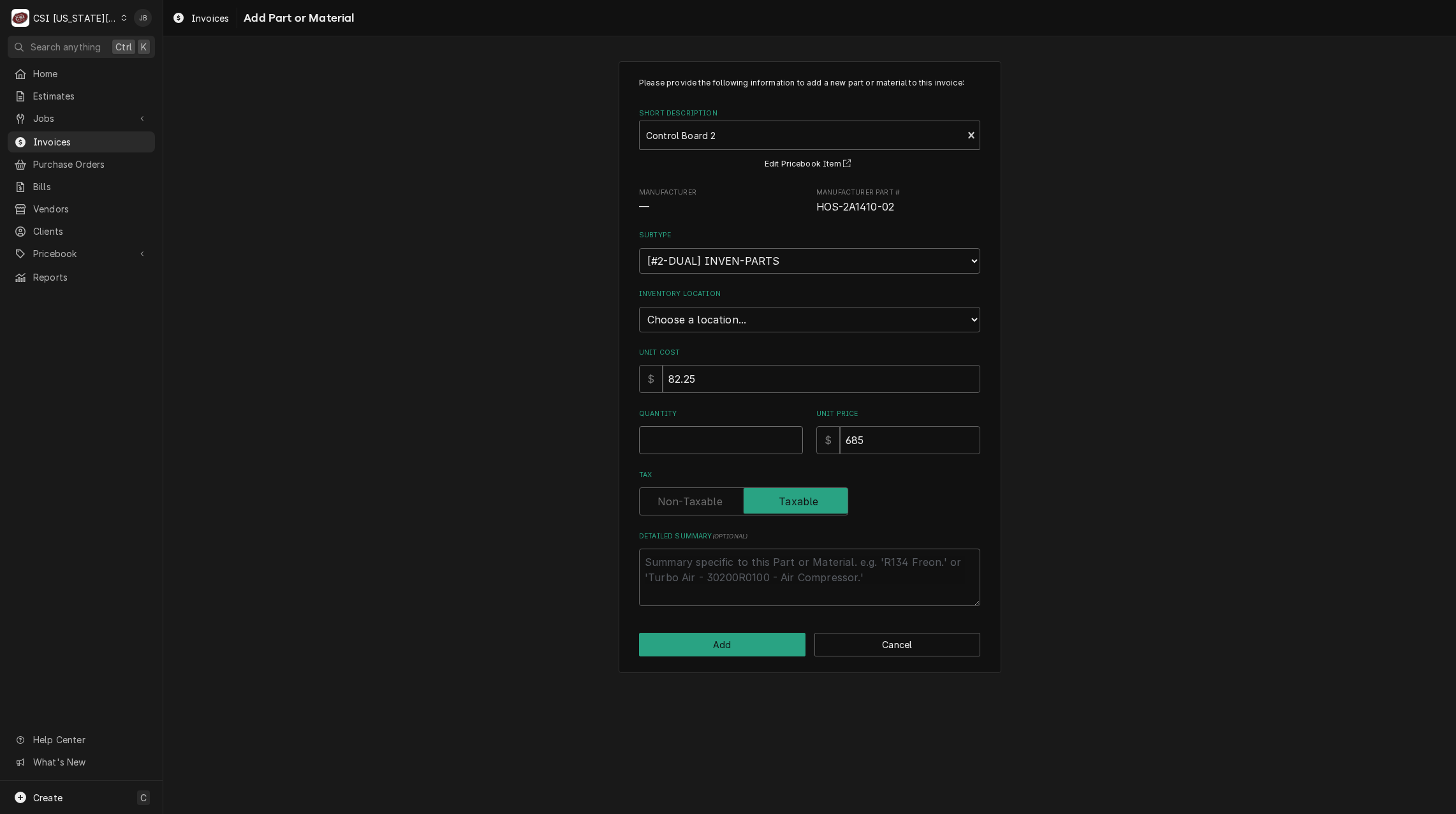
click at [669, 447] on input "Quantity" at bounding box center [721, 440] width 164 height 28
type textarea "x"
type input "1"
click at [693, 644] on button "Add" at bounding box center [722, 644] width 167 height 23
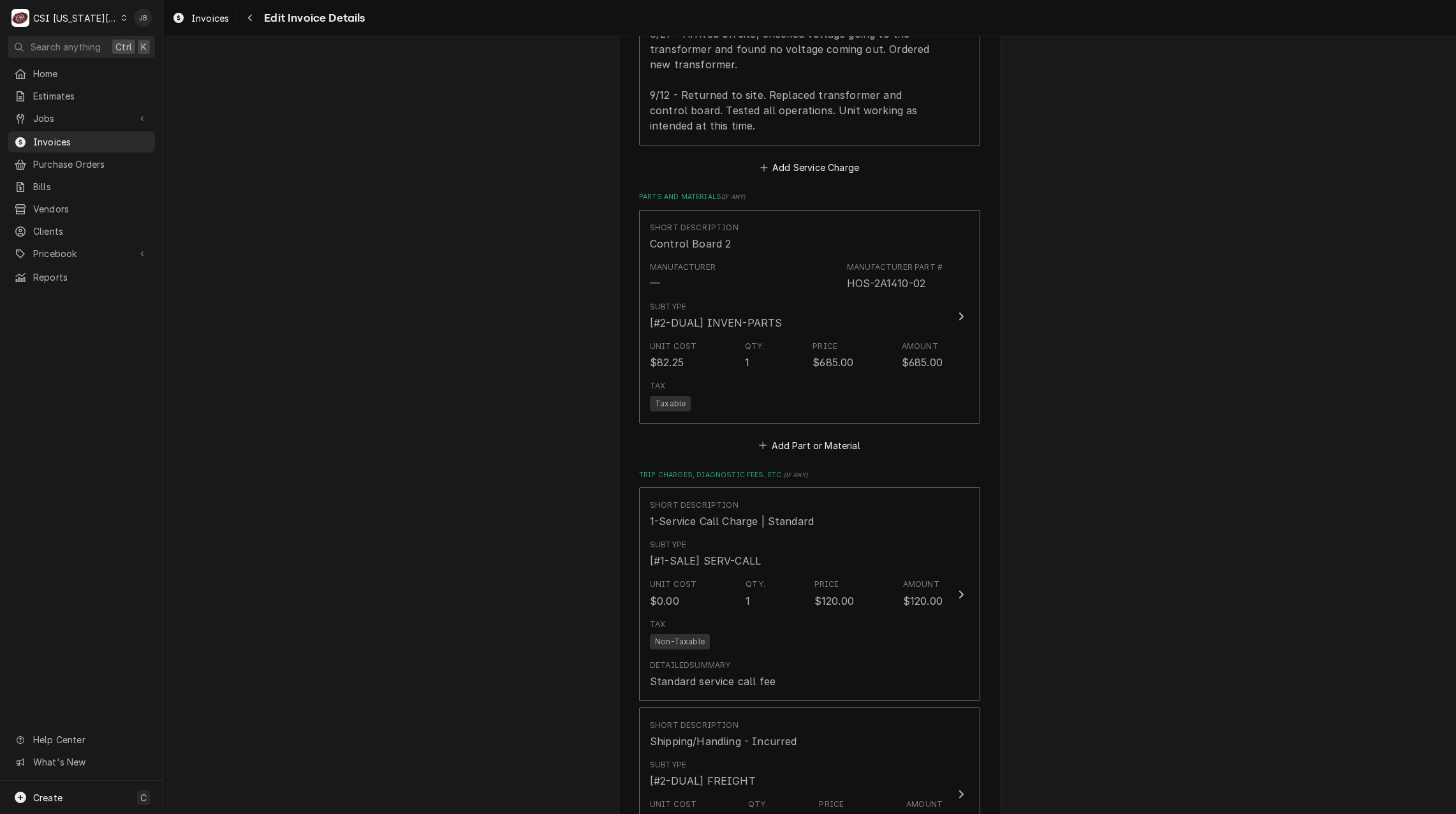
scroll to position [1668, 0]
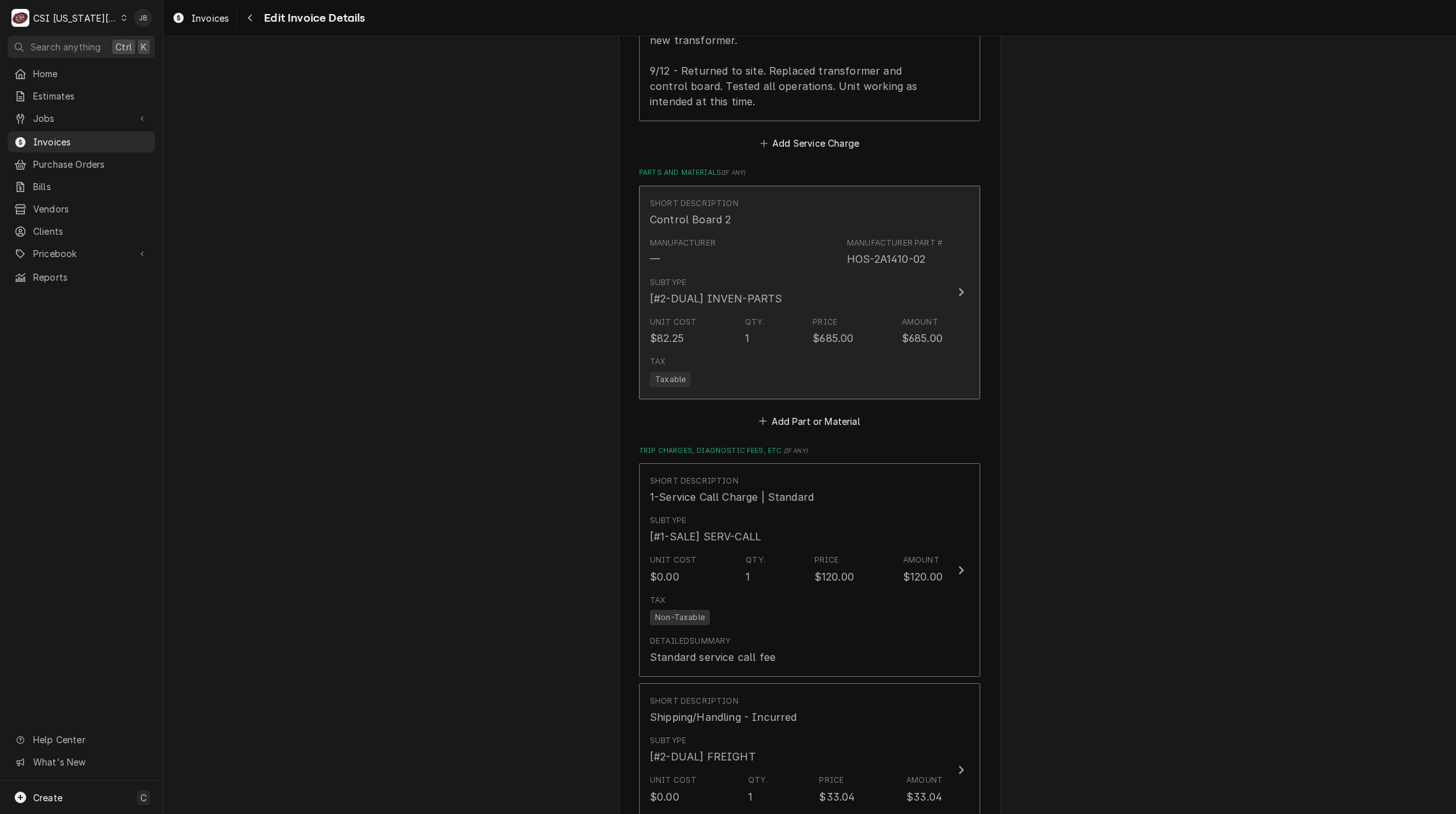
click at [774, 311] on div "Unit Cost $82.25 Qty. 1 Price $685.00 Amount $685.00" at bounding box center [796, 331] width 292 height 40
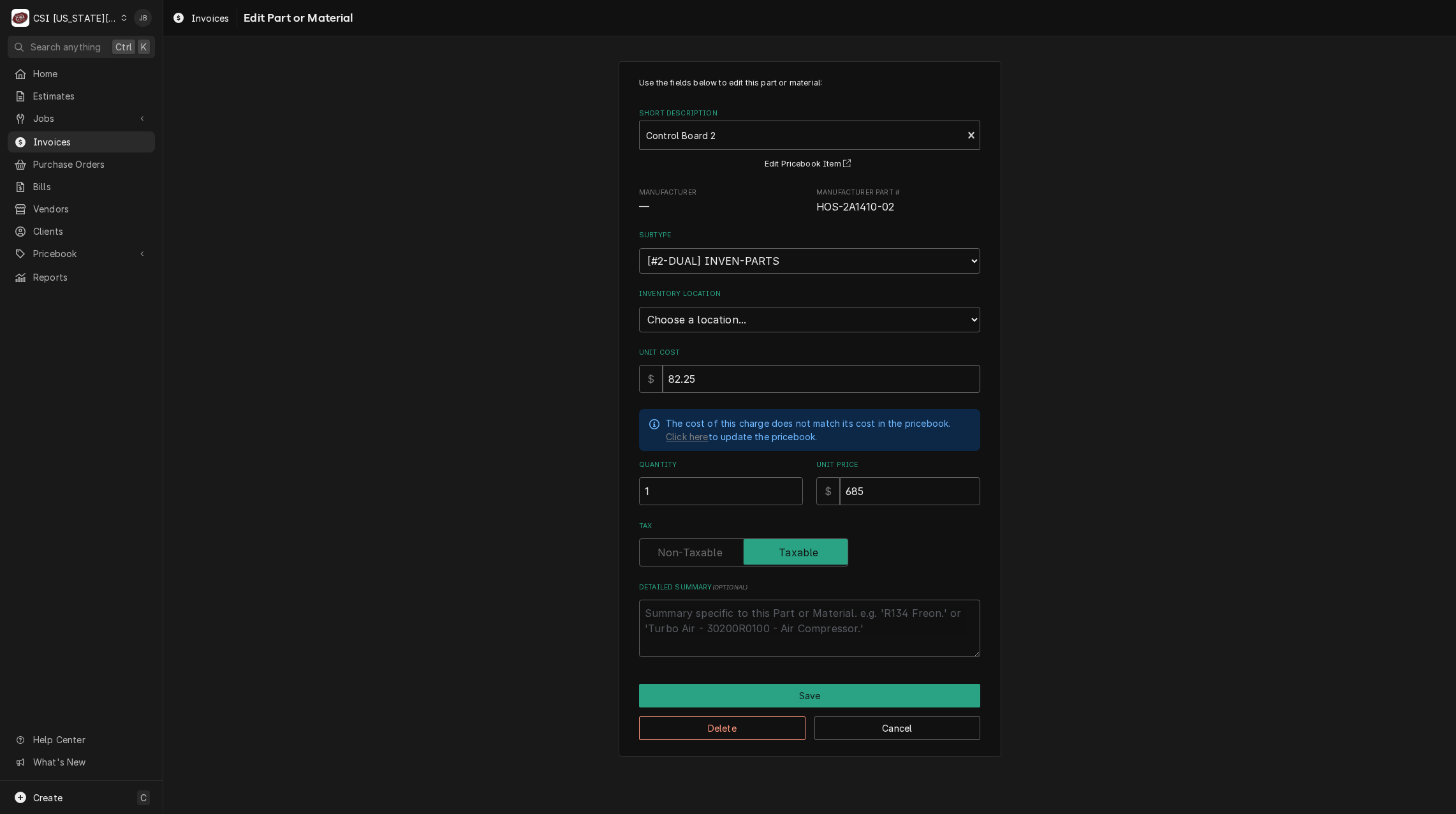
drag, startPoint x: 729, startPoint y: 378, endPoint x: 505, endPoint y: 355, distance: 225.2
click at [506, 355] on div "Use the fields below to edit this part or material: Short Description Control B…" at bounding box center [810, 409] width 1293 height 718
type textarea "x"
type input "5"
type textarea "x"
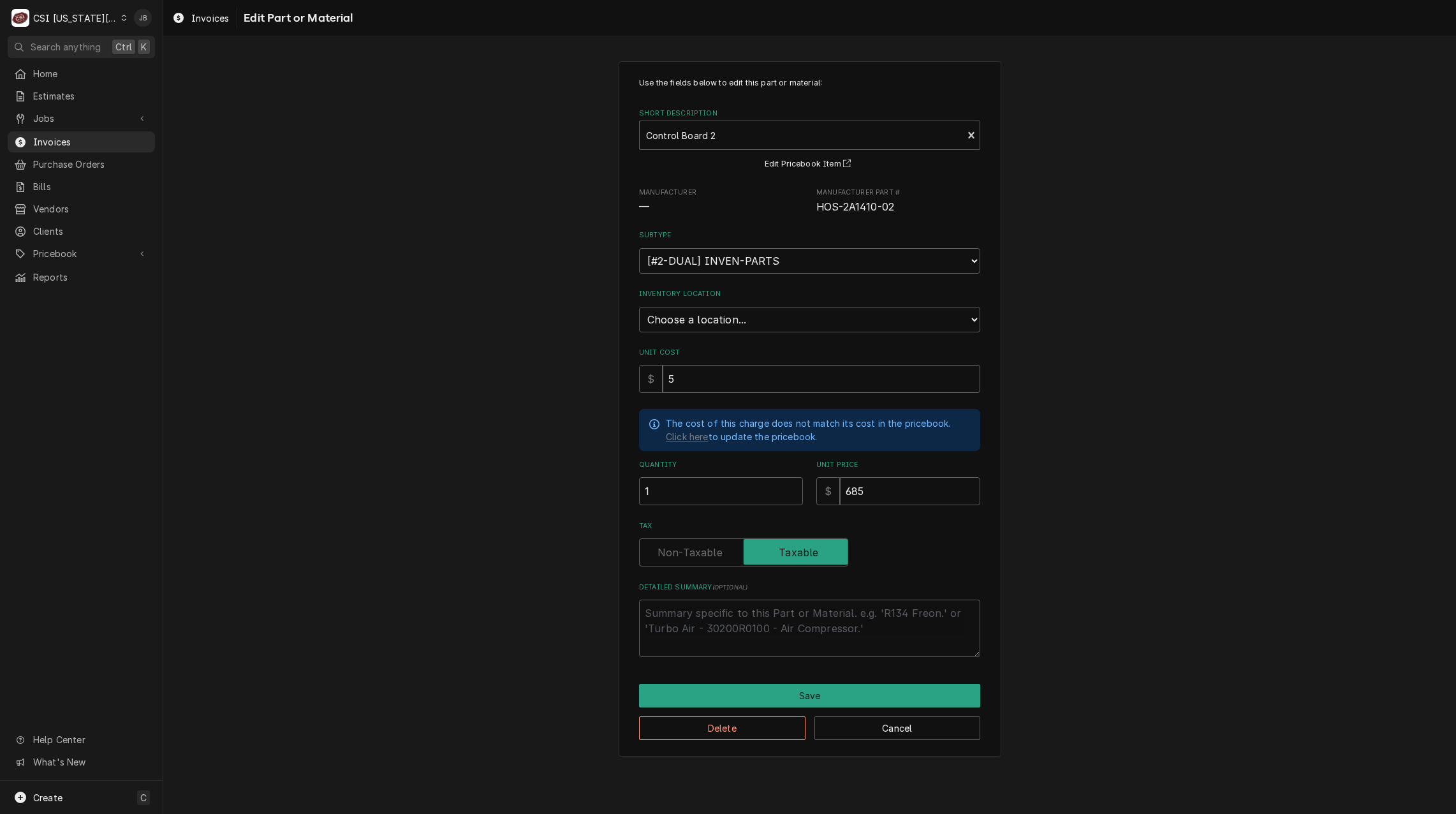
type input "52"
type textarea "x"
type input "520"
type textarea "x"
type input "520.6"
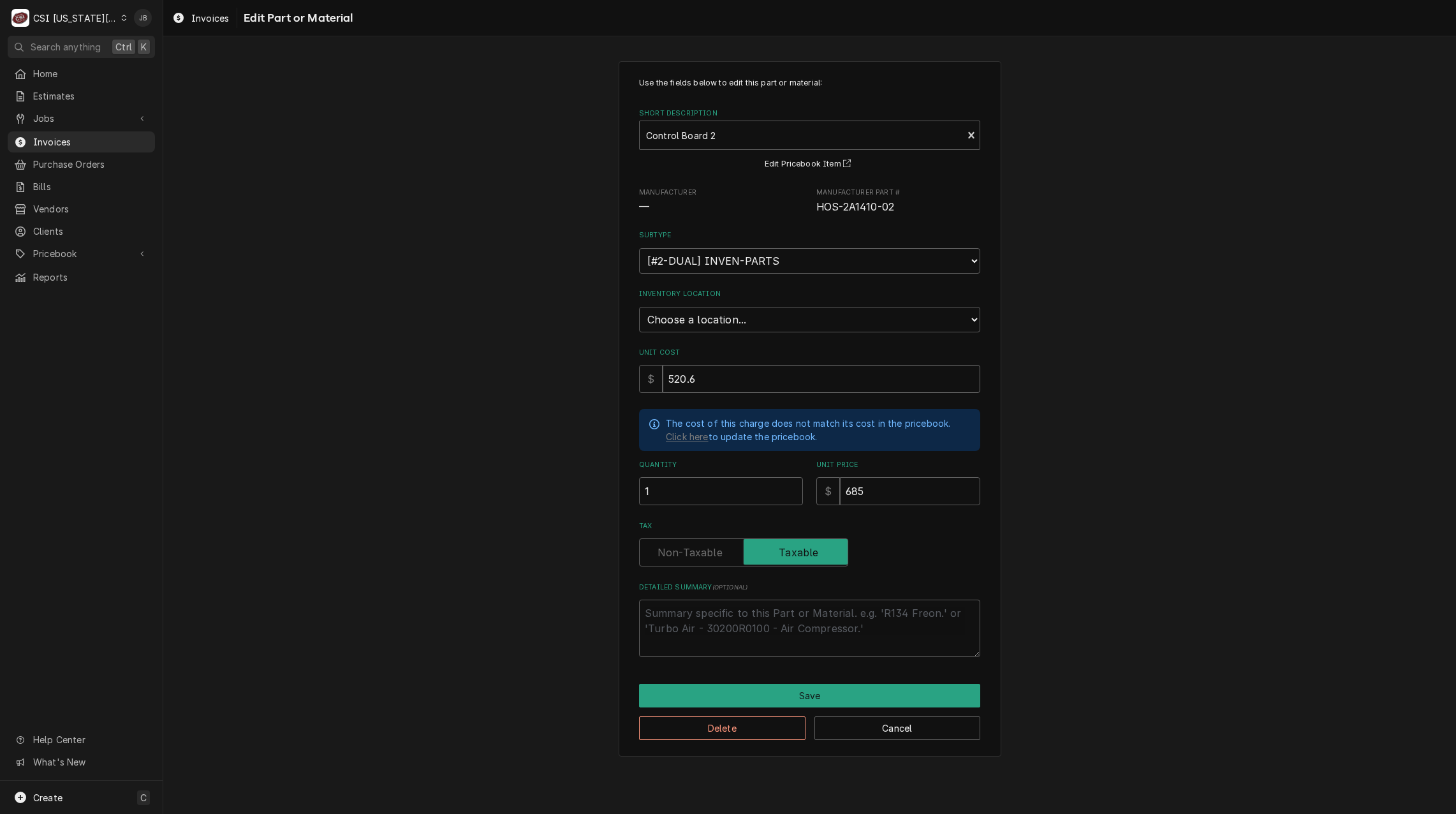
type textarea "x"
type input "520.60"
click at [781, 699] on button "Save" at bounding box center [809, 695] width 341 height 23
type textarea "x"
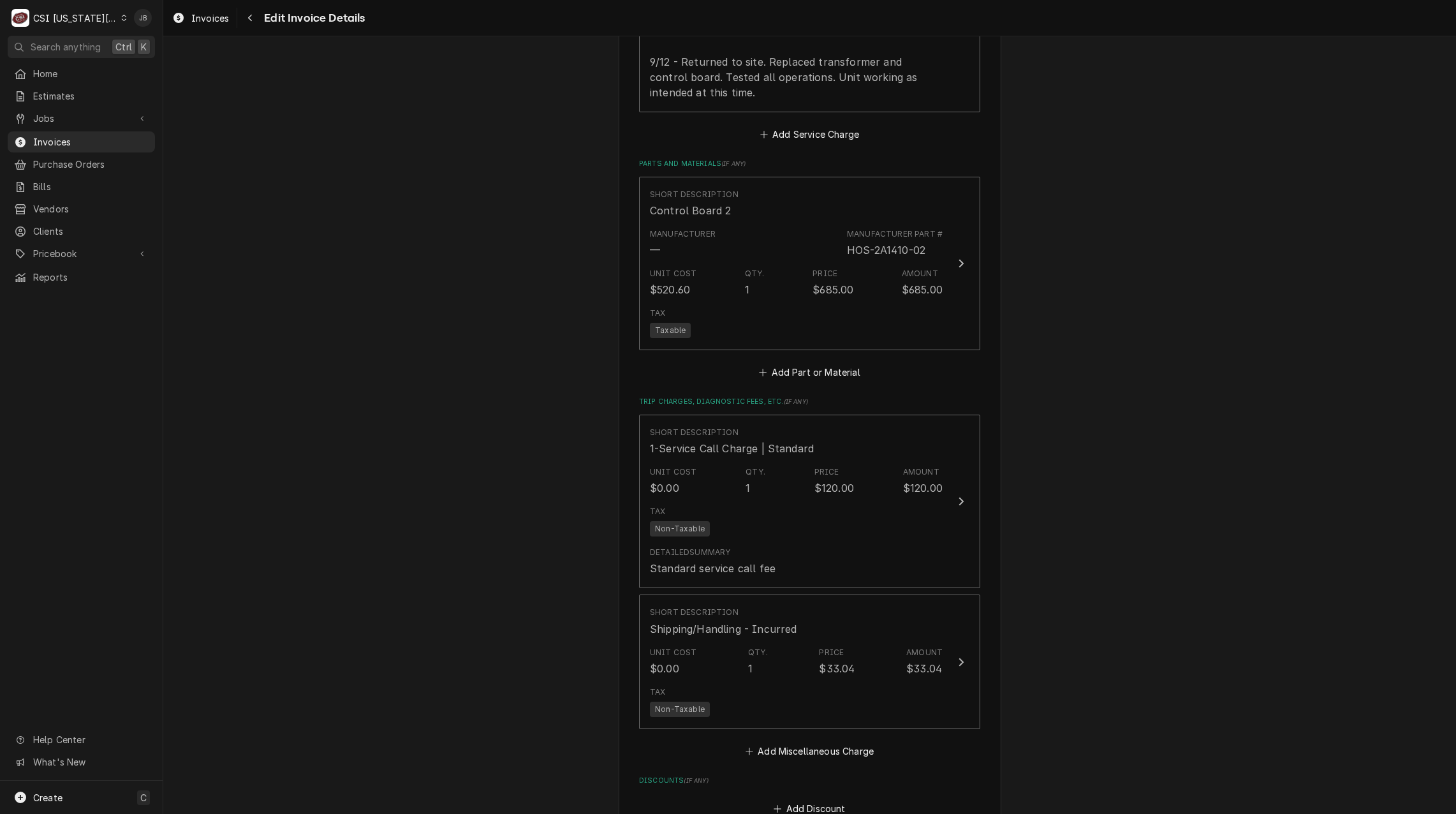
scroll to position [1693, 0]
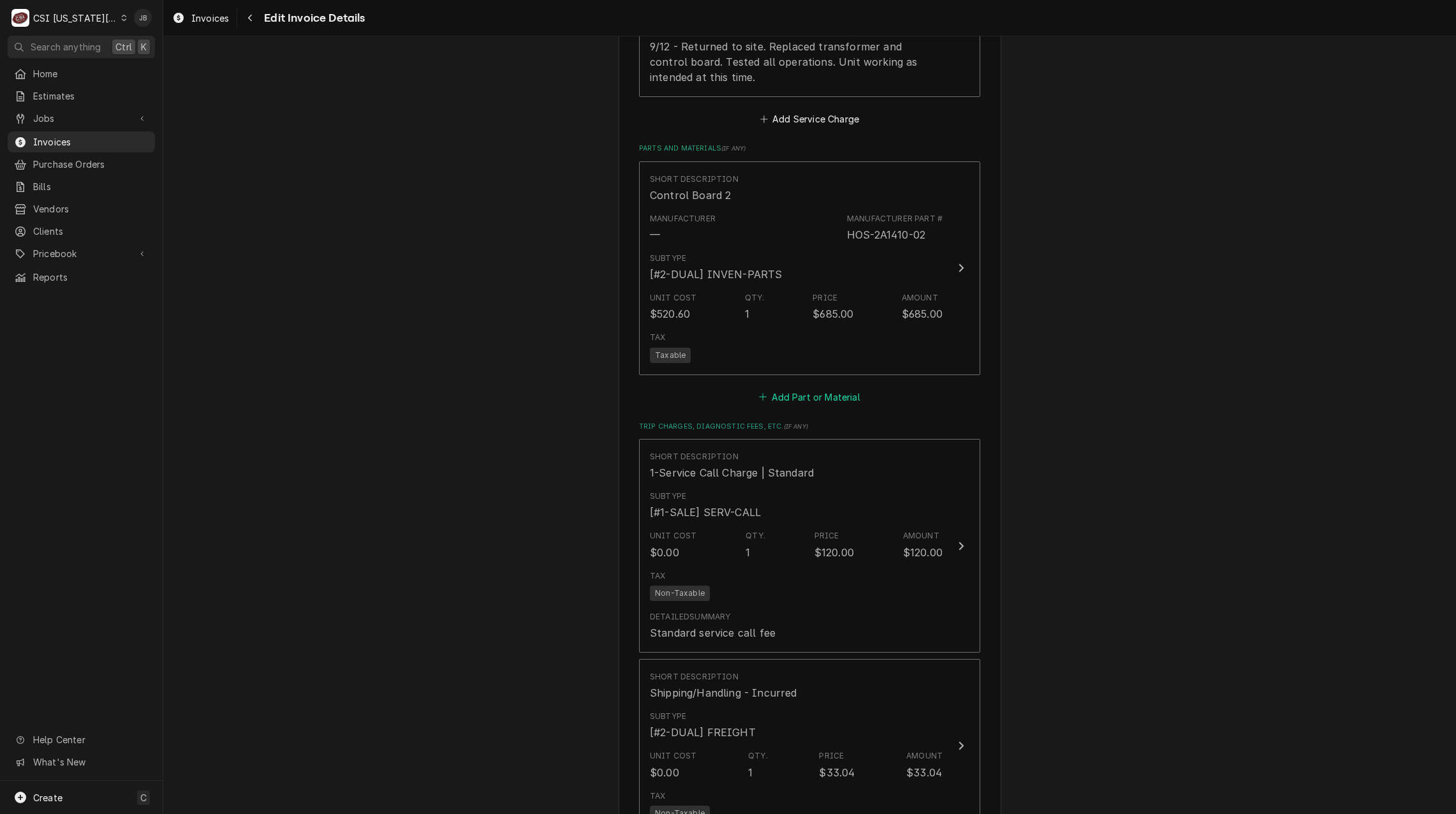
click at [804, 388] on button "Add Part or Material" at bounding box center [809, 397] width 105 height 18
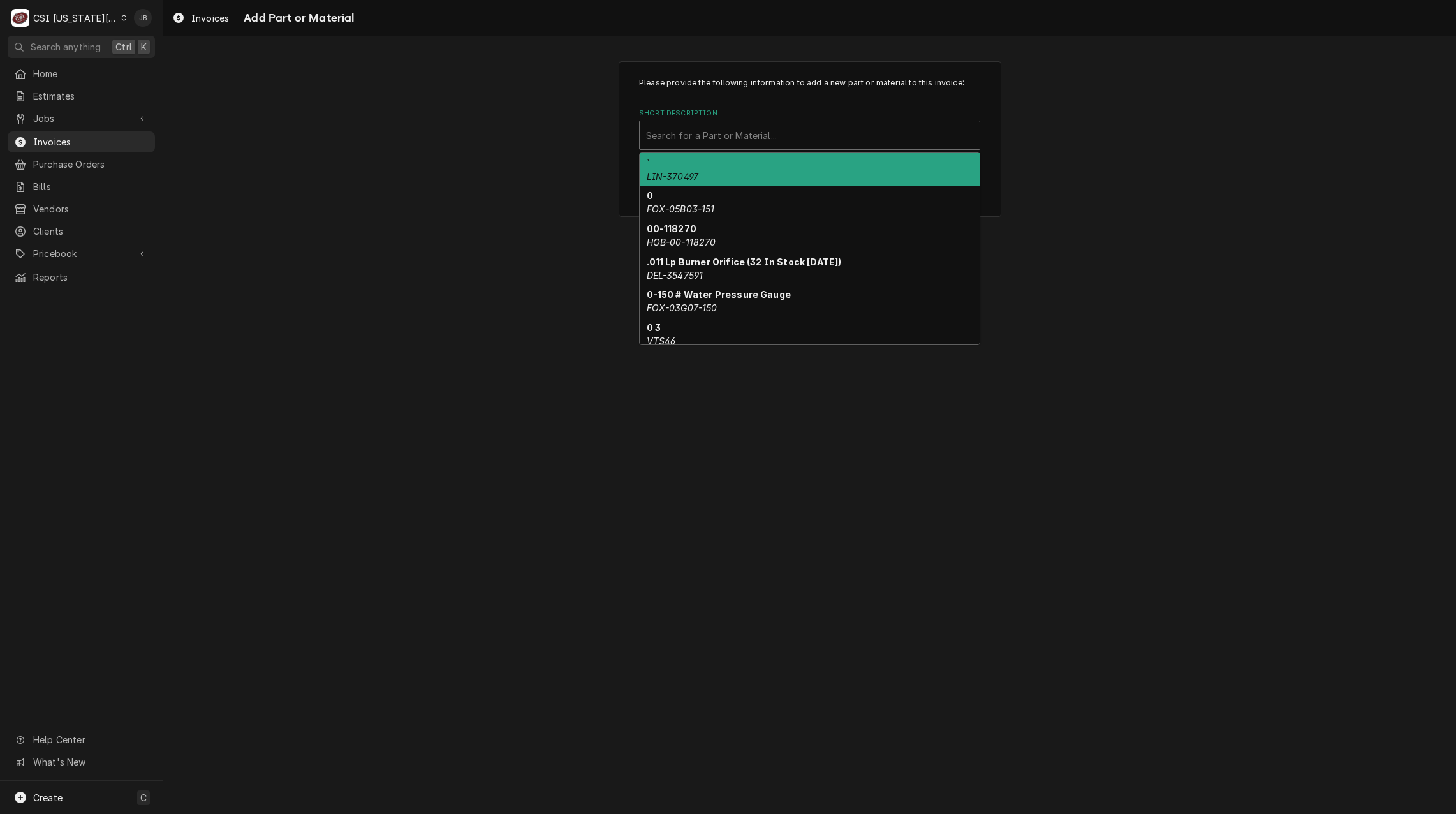
click at [711, 137] on div "Short Description" at bounding box center [809, 135] width 328 height 23
paste input "HOS-3A0172-01"
type input "HOS-3A0172-01"
click at [728, 176] on div "Transformer 6 HOS-3A0172-01" at bounding box center [809, 170] width 340 height 34
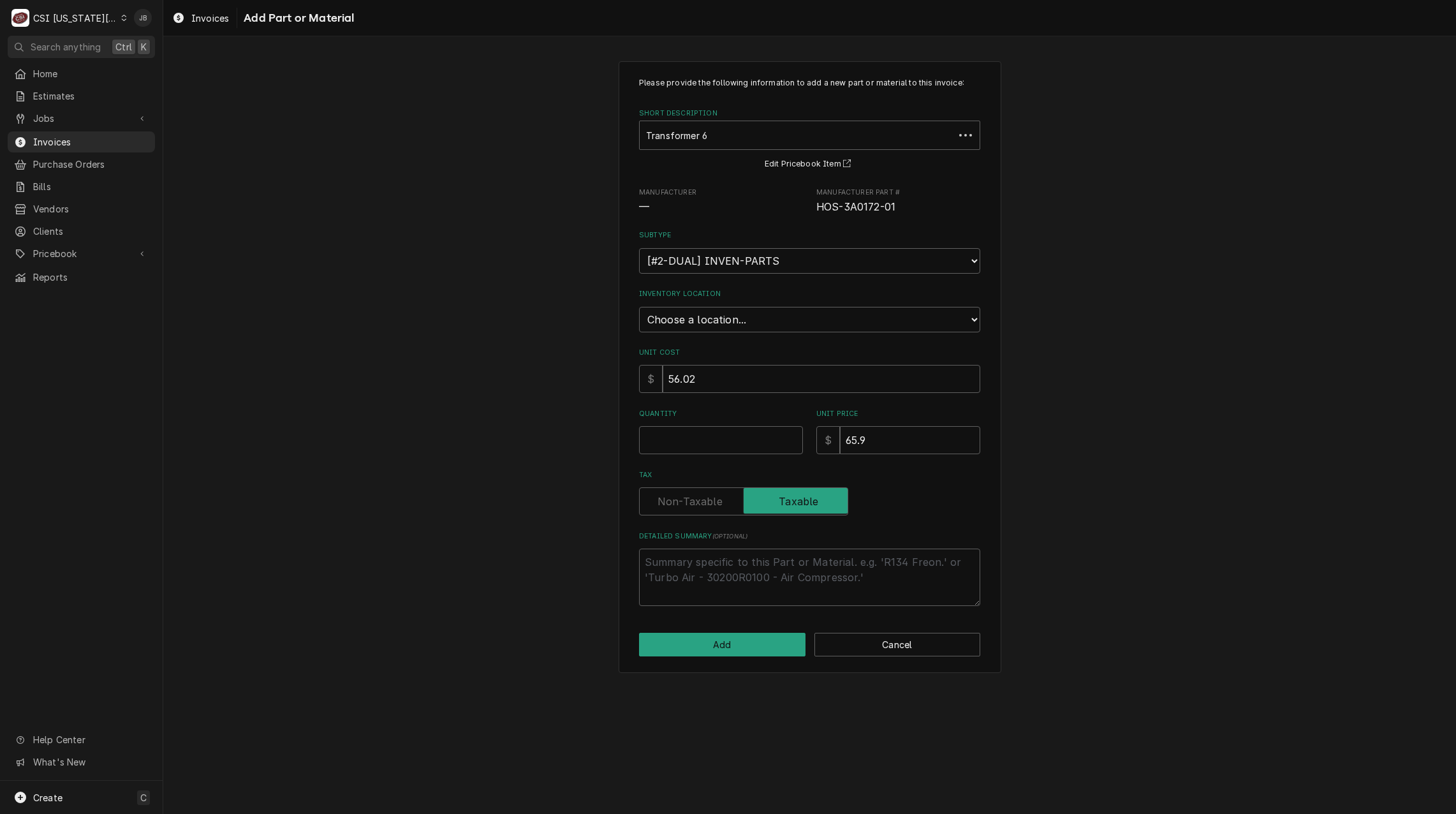
type textarea "x"
click at [680, 328] on select "Choose a location... 00 | KC WAREHOUSE 00 | MAIN WAREHOUSE 01 | [PERSON_NAME] #…" at bounding box center [809, 320] width 341 height 26
select select "2800"
click at [639, 307] on select "Choose a location... 00 | KC WAREHOUSE 00 | MAIN WAREHOUSE 01 | [PERSON_NAME] #…" at bounding box center [809, 320] width 341 height 26
click at [662, 444] on input "Quantity" at bounding box center [721, 440] width 164 height 28
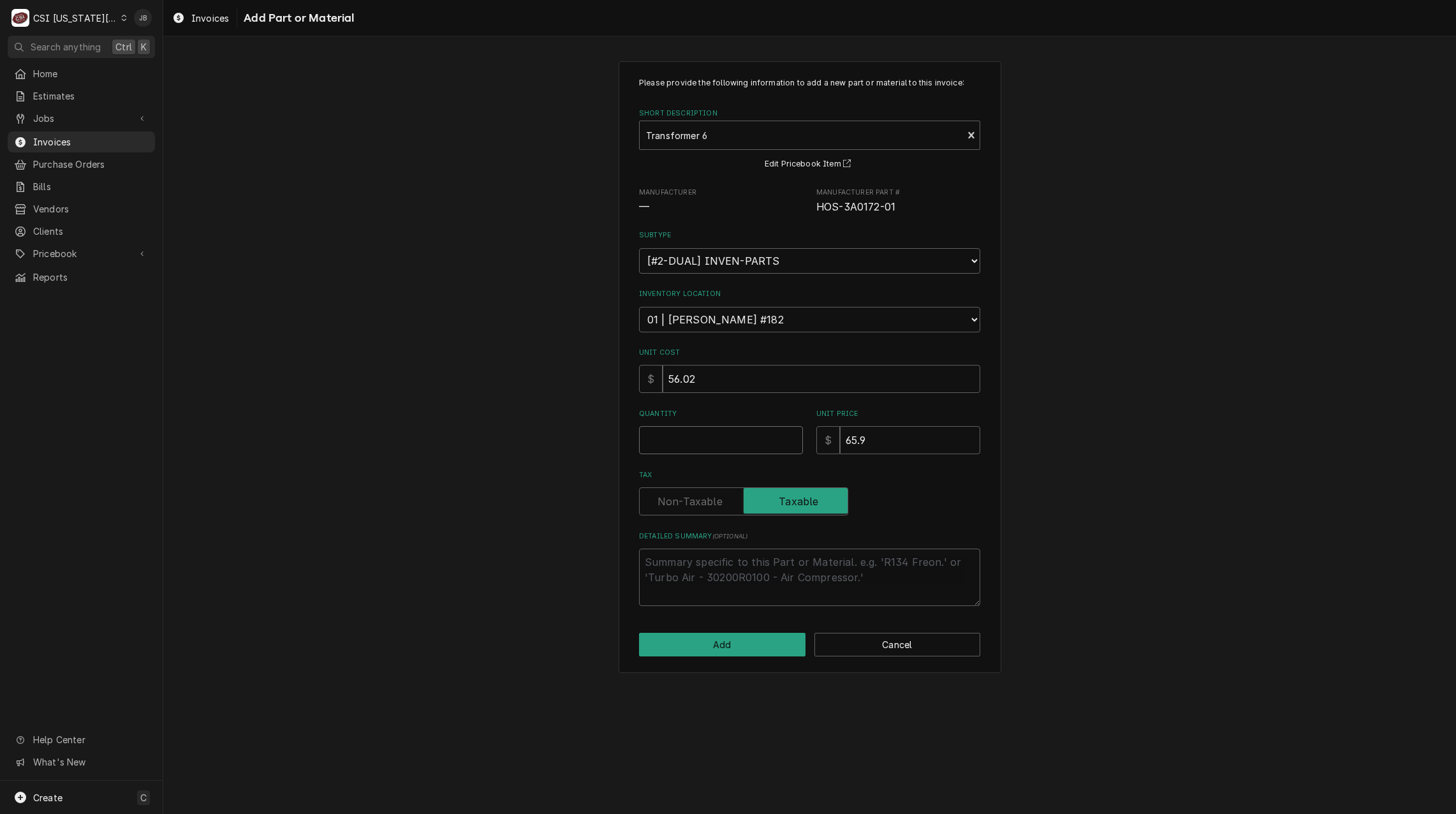
type textarea "x"
type input "1"
click at [699, 644] on button "Add" at bounding box center [722, 644] width 167 height 23
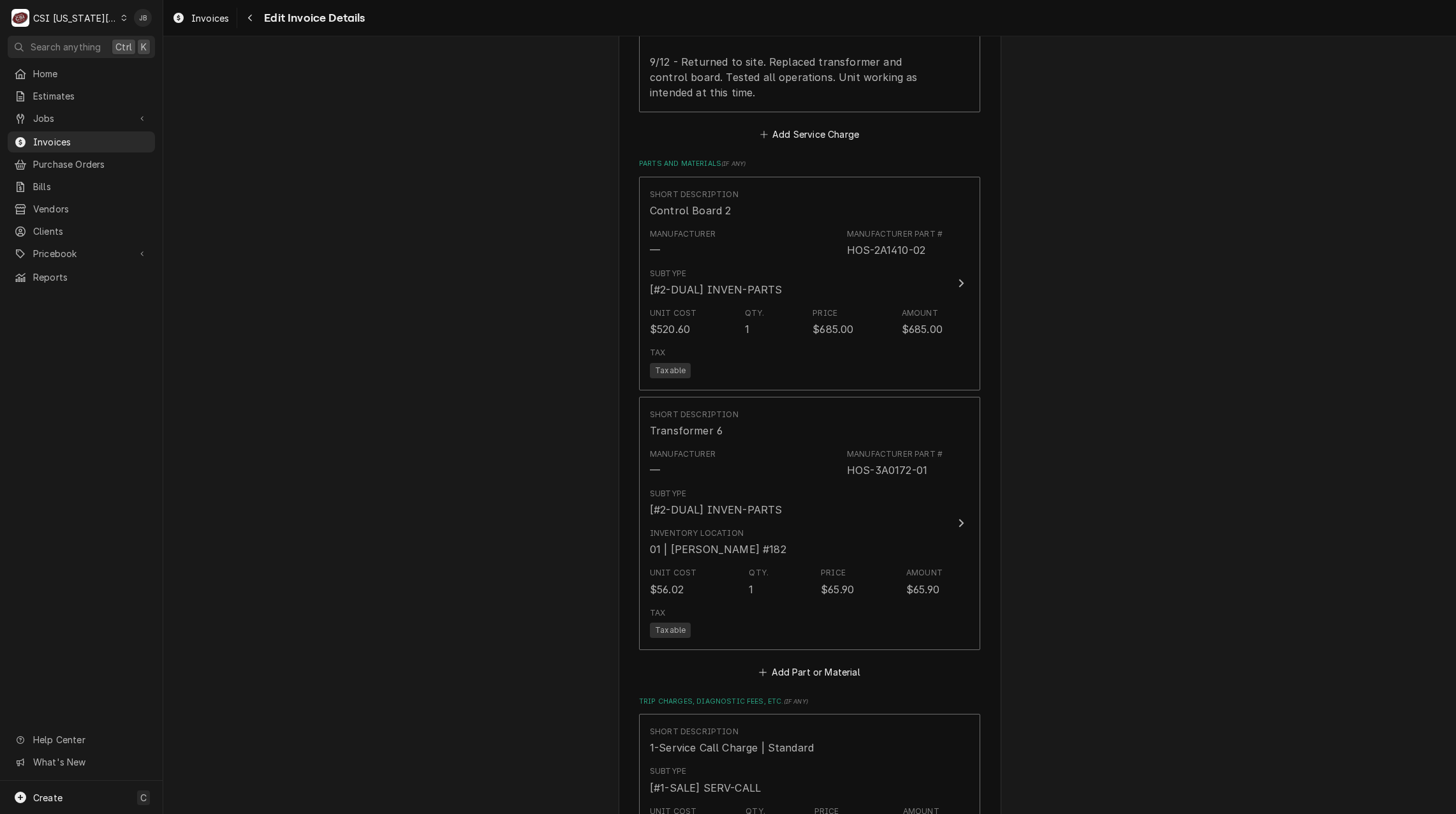
scroll to position [1717, 0]
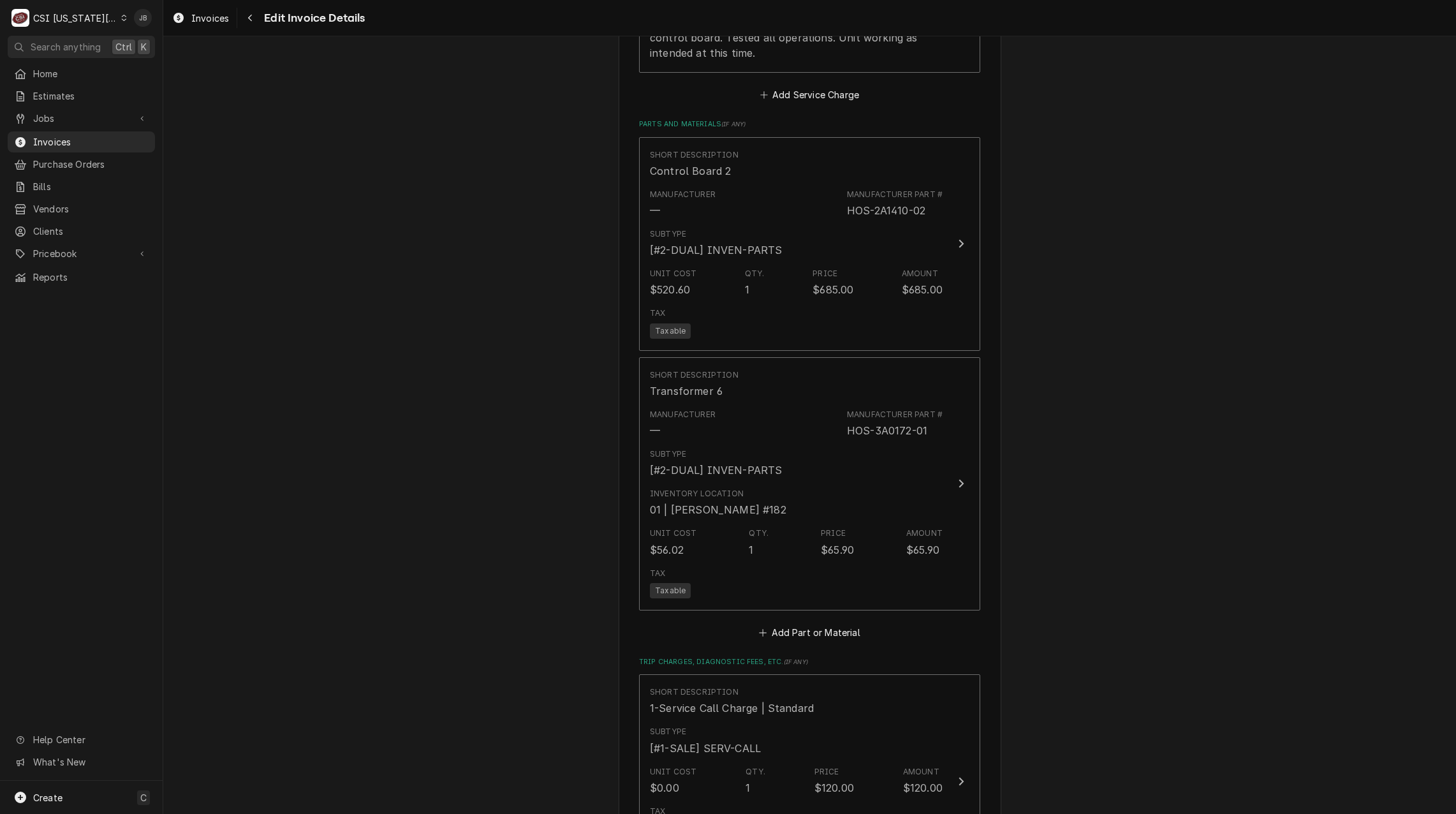
click at [1160, 139] on div "Please provide the following information to create your invoice: Client Details…" at bounding box center [810, 10] width 1293 height 3354
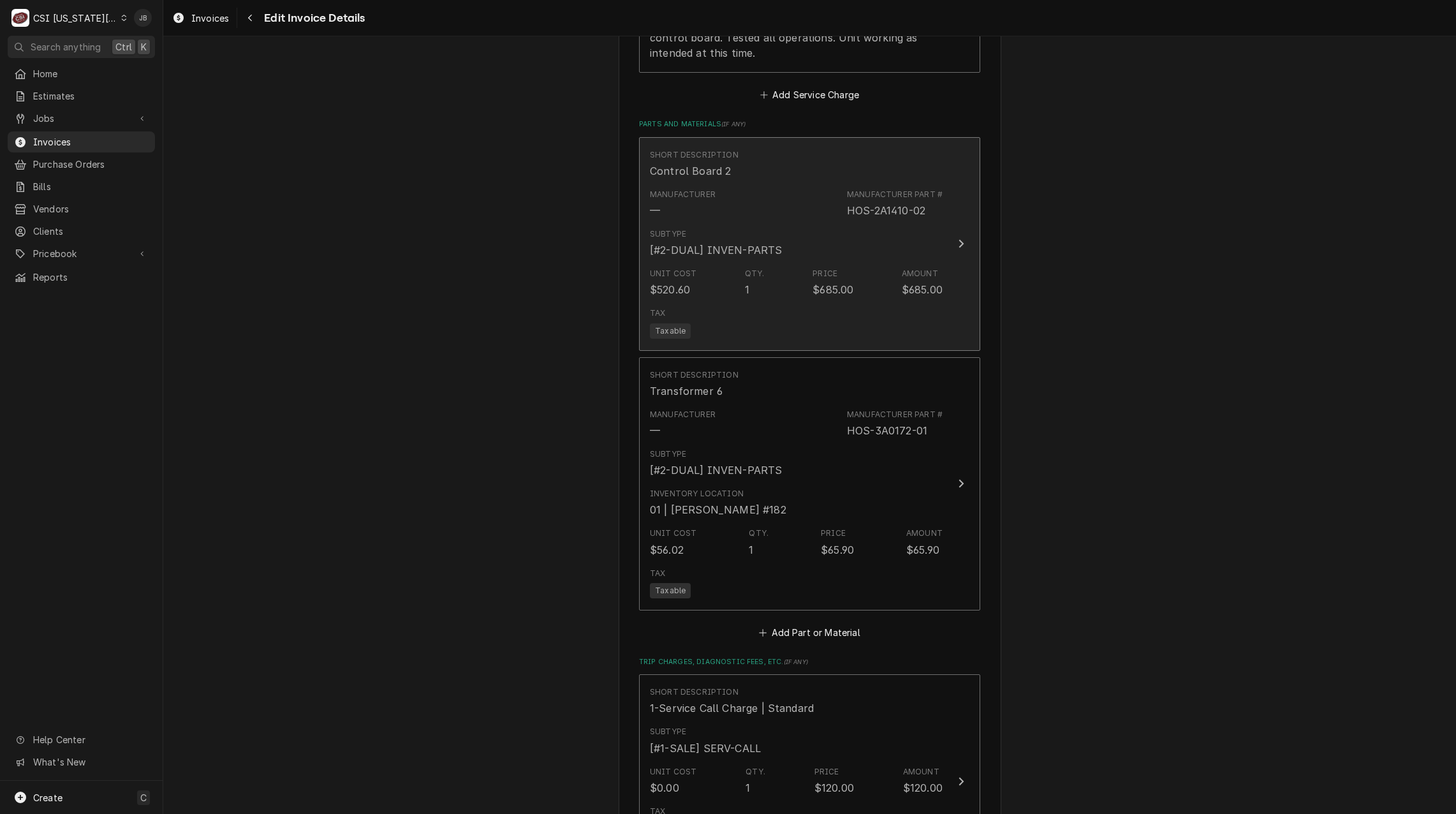
click at [854, 189] on div "Manufacturer Part #" at bounding box center [894, 194] width 95 height 11
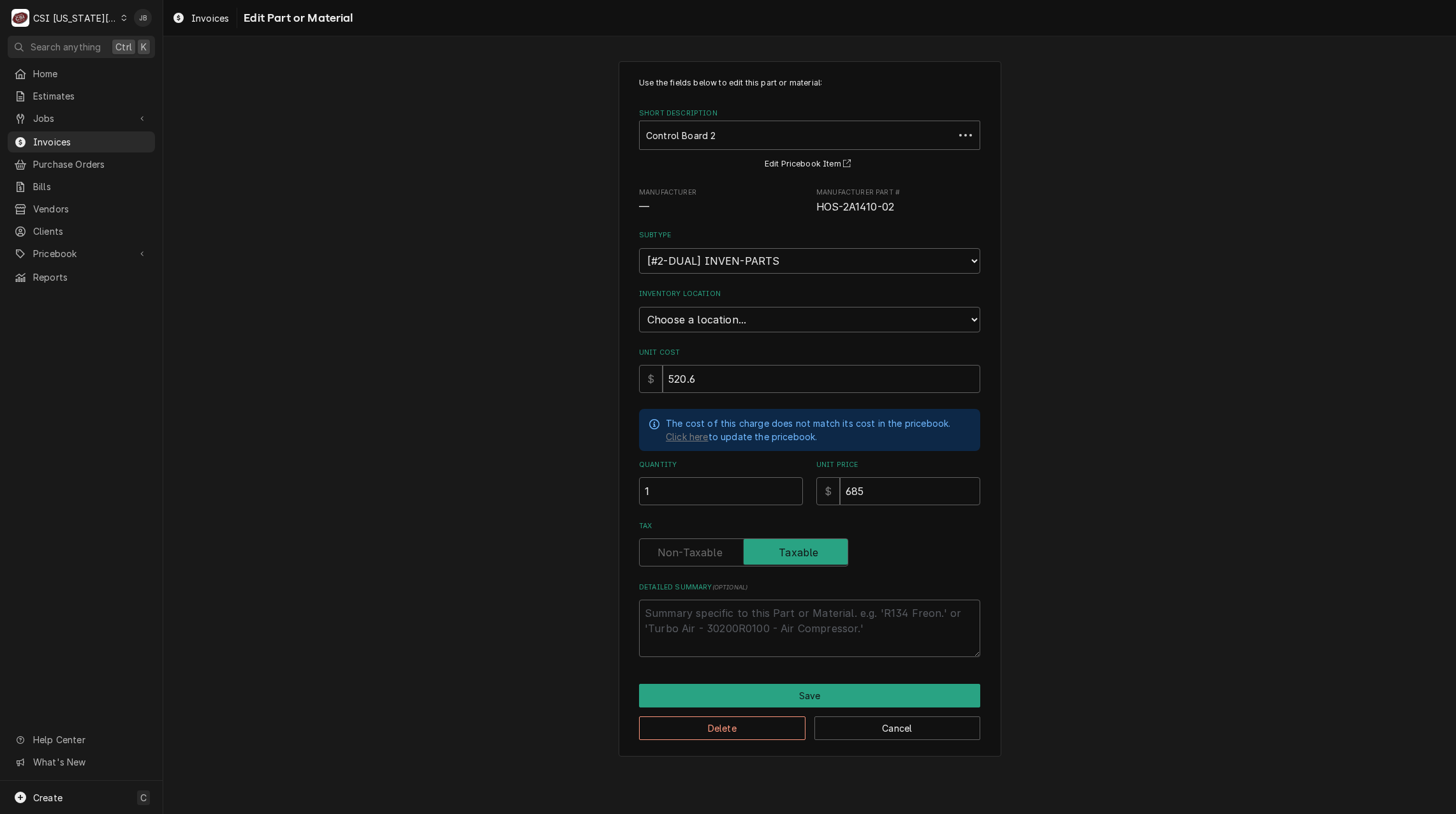
type textarea "x"
click at [694, 328] on select "Choose a location... 00 | KC WAREHOUSE 00 | MAIN WAREHOUSE 01 | BRIAN BREAZIER …" at bounding box center [809, 320] width 341 height 26
select select "2800"
click at [639, 307] on select "Choose a location... 00 | KC WAREHOUSE 00 | MAIN WAREHOUSE 01 | BRIAN BREAZIER …" at bounding box center [809, 320] width 341 height 26
click at [795, 700] on button "Save" at bounding box center [809, 695] width 341 height 23
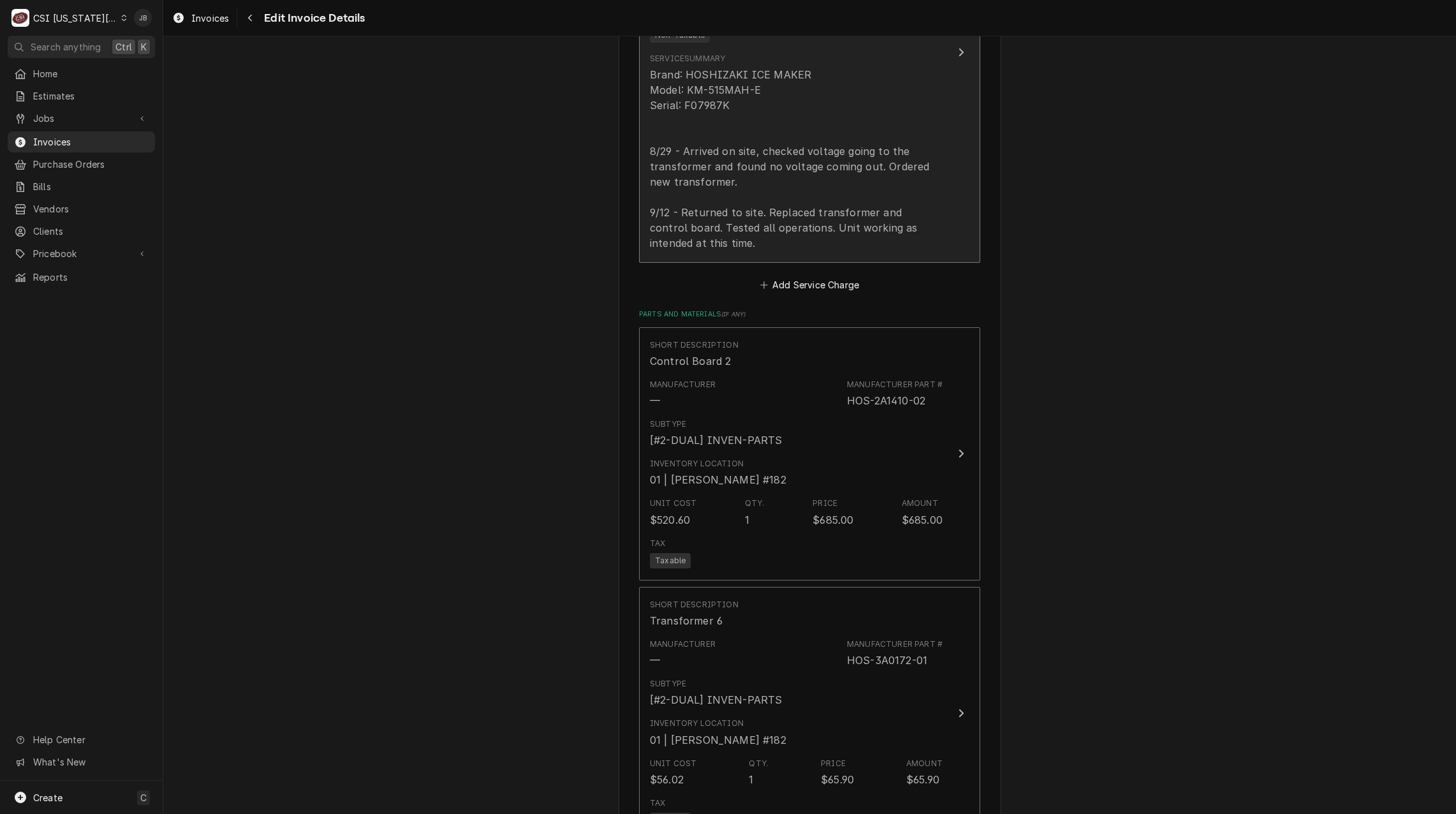
scroll to position [1358, 0]
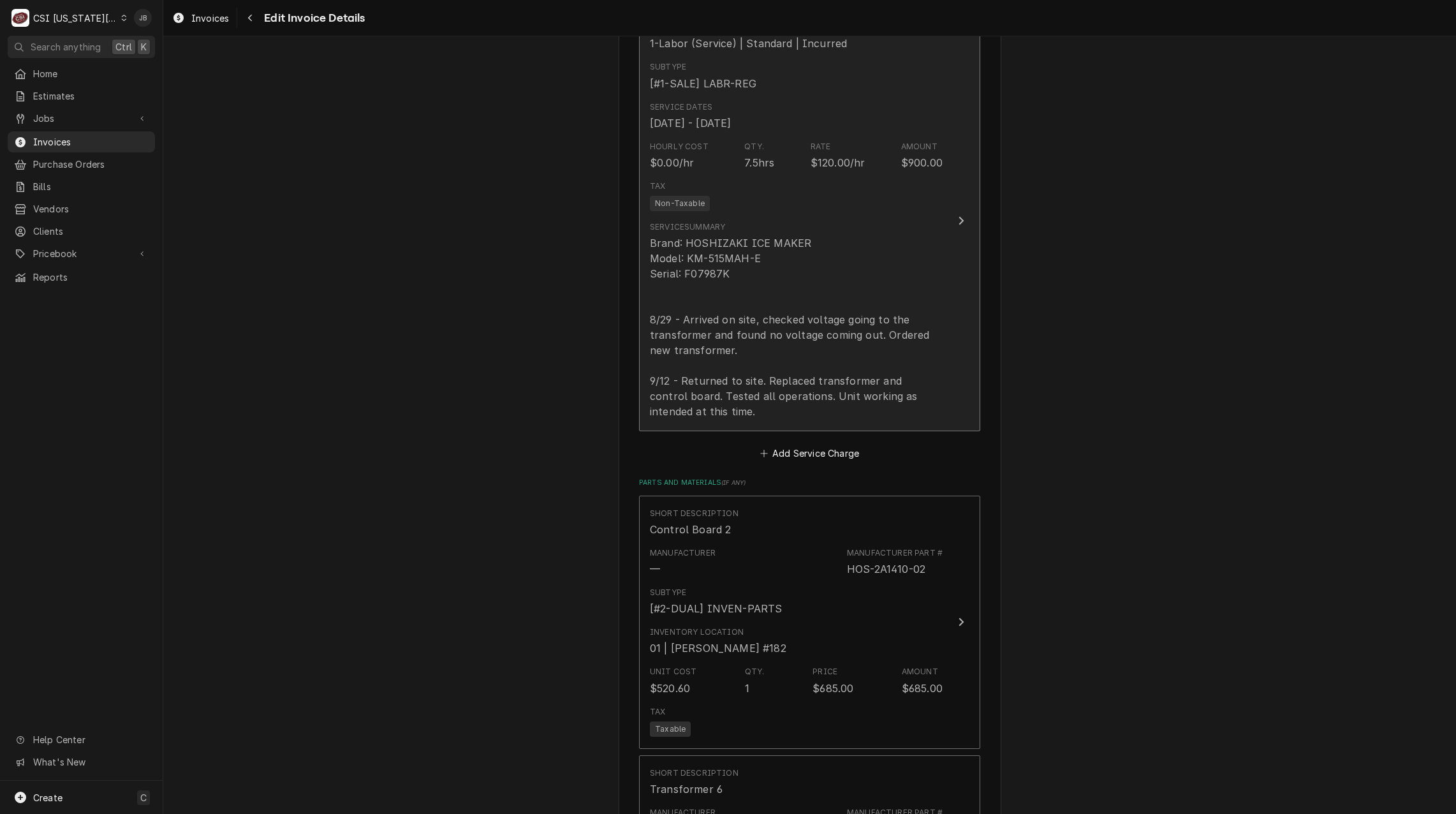
click at [744, 256] on div "Brand: HOSHIZAKI ICE MAKER Model: KM-515MAH-E Serial: F07987K 8/29 - Arrived on…" at bounding box center [796, 328] width 292 height 184
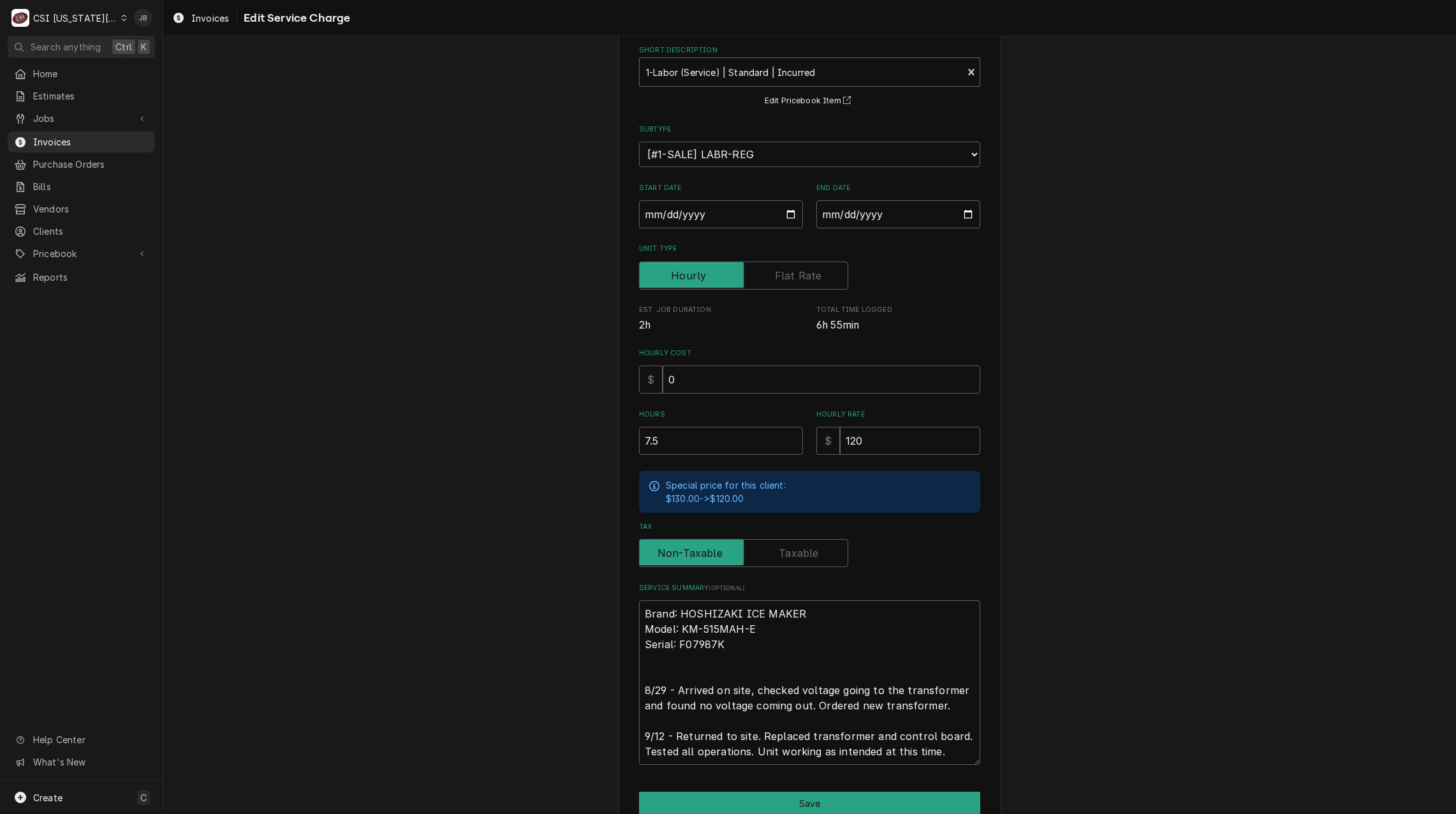
scroll to position [123, 0]
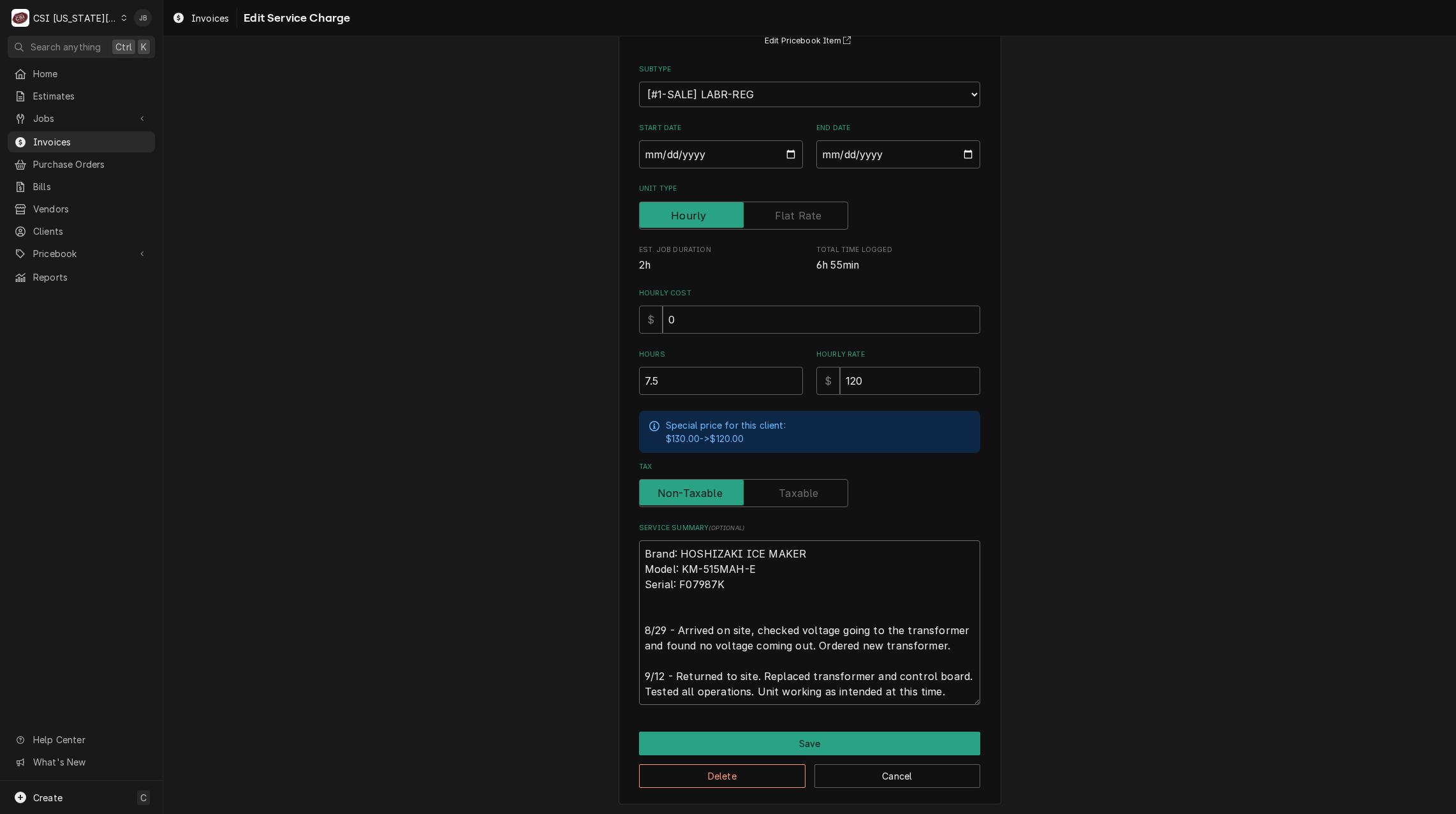
click at [930, 641] on textarea "Brand: HOSHIZAKI ICE MAKER Model: KM-515MAH-E Serial: F07987K 8/29 - Arrived on…" at bounding box center [809, 622] width 341 height 164
type textarea "x"
type textarea "Brand: HOSHIZAKI ICE MAKER Model: KM-515MAH-E Serial: F07987K 8/29 - Arrived on…"
type textarea "x"
type textarea "Brand: HOSHIZAKI ICE MAKER Model: KM-515MAH-E Serial: F07987K 8/29 - Arrived on…"
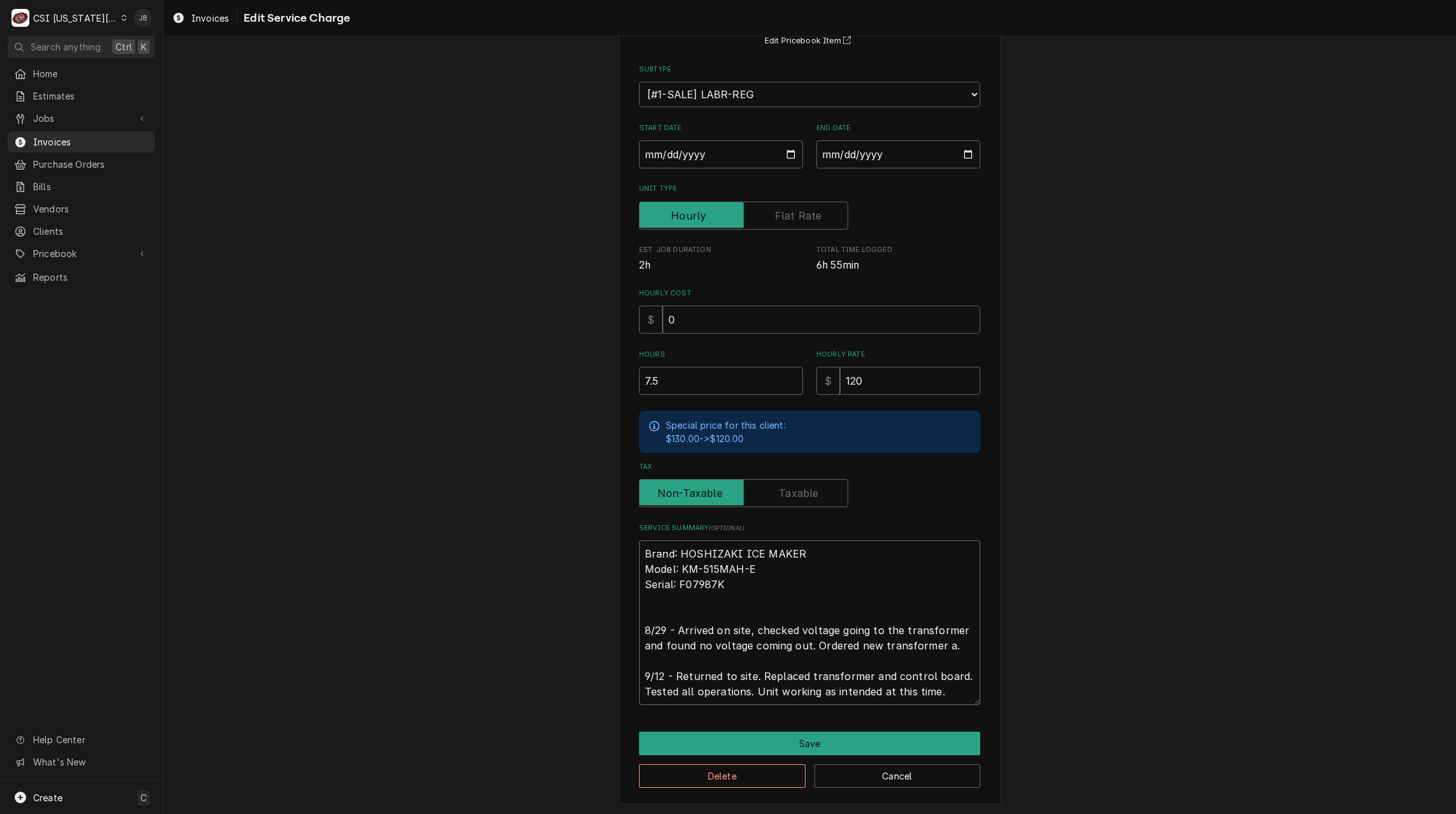
type textarea "x"
type textarea "Brand: HOSHIZAKI ICE MAKER Model: KM-515MAH-E Serial: F07987K 8/29 - Arrived on…"
type textarea "x"
type textarea "Brand: HOSHIZAKI ICE MAKER Model: KM-515MAH-E Serial: F07987K 8/29 - Arrived on…"
type textarea "x"
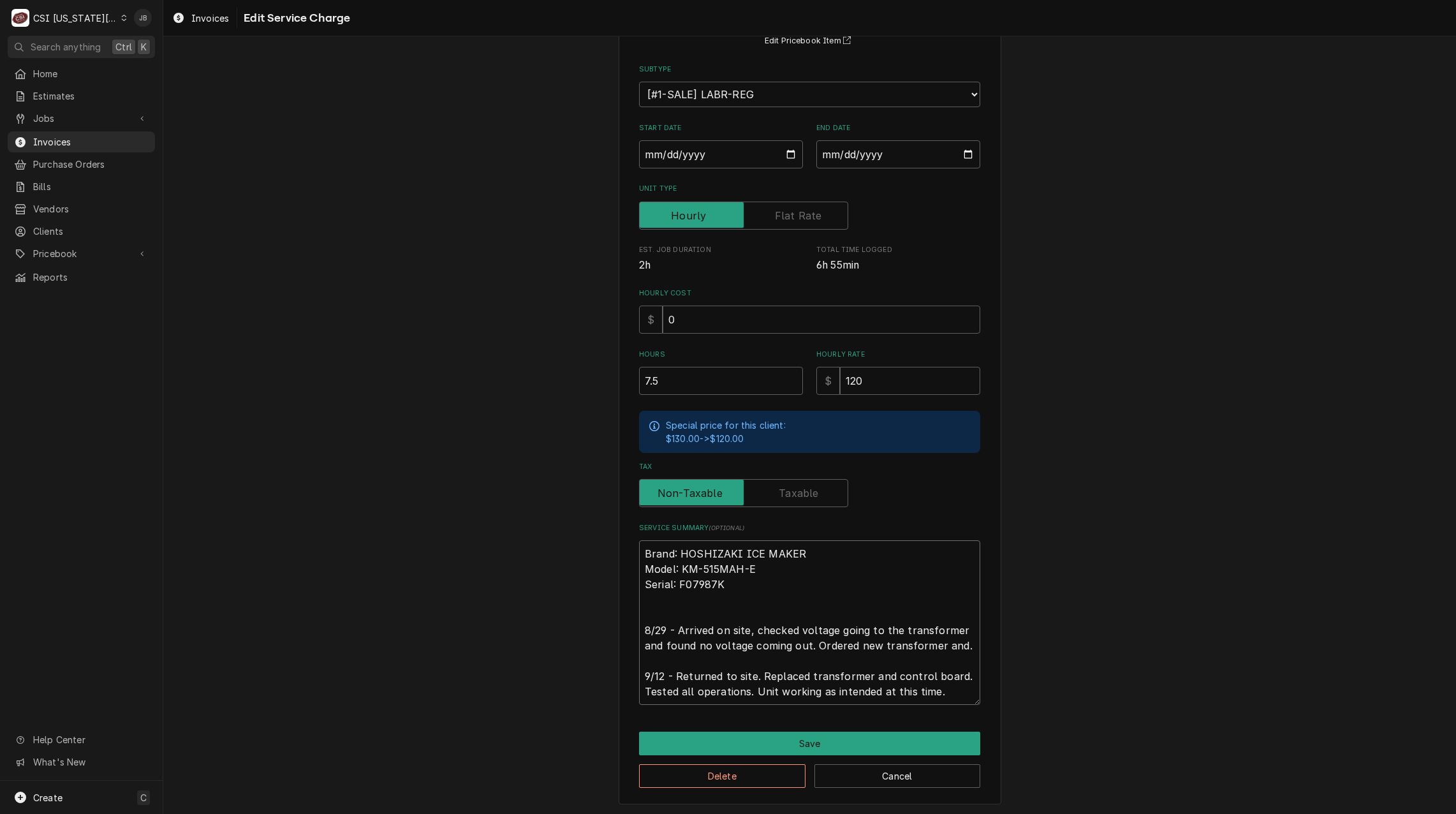
type textarea "Brand: HOSHIZAKI ICE MAKER Model: KM-515MAH-E Serial: F07987K 8/29 - Arrived on…"
type textarea "x"
type textarea "Brand: HOSHIZAKI ICE MAKER Model: KM-515MAH-E Serial: F07987K 8/29 - Arrived on…"
type textarea "x"
type textarea "Brand: HOSHIZAKI ICE MAKER Model: KM-515MAH-E Serial: F07987K 8/29 - Arrived on…"
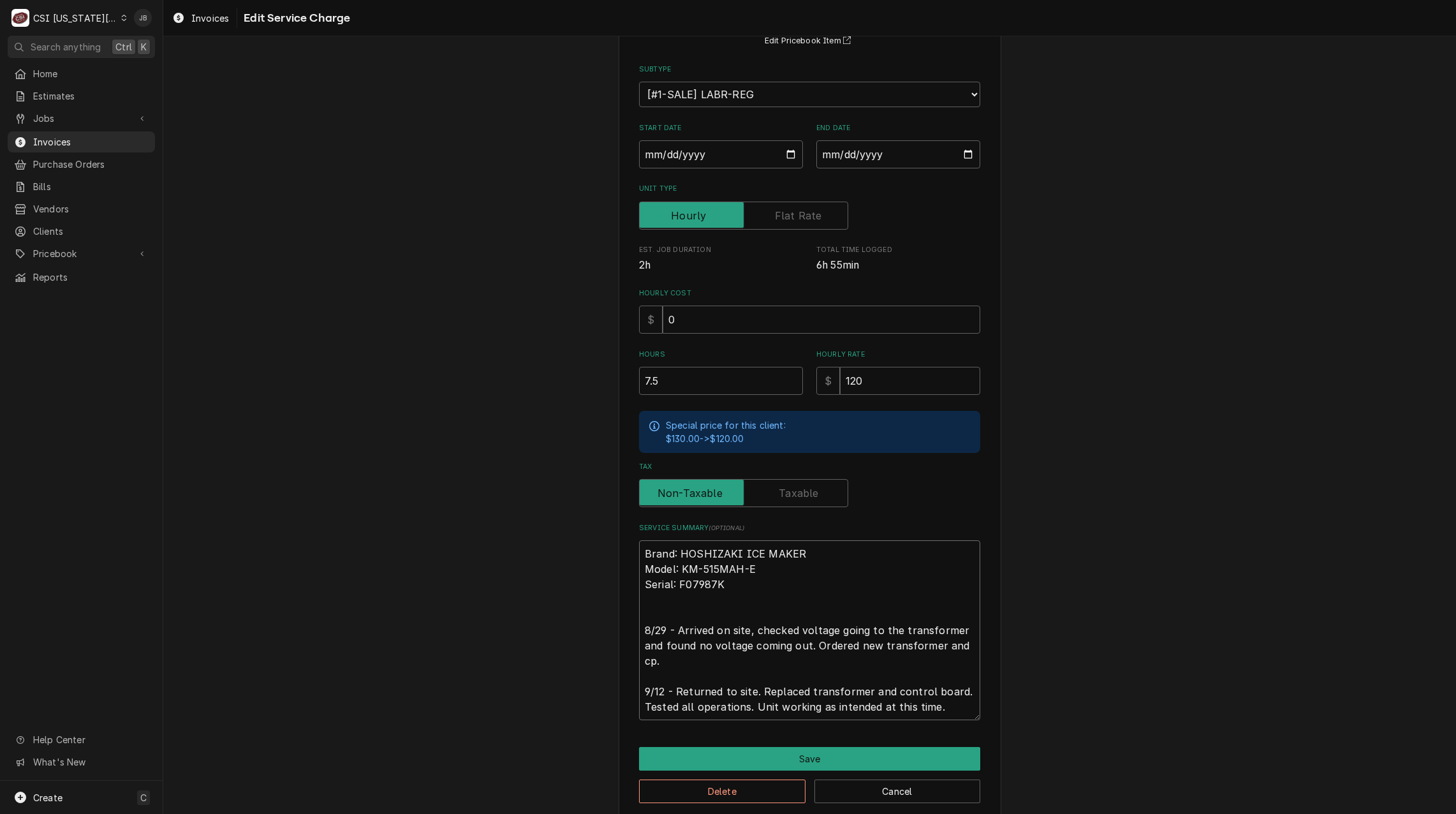
type textarea "x"
type textarea "Brand: HOSHIZAKI ICE MAKER Model: KM-515MAH-E Serial: F07987K 8/29 - Arrived on…"
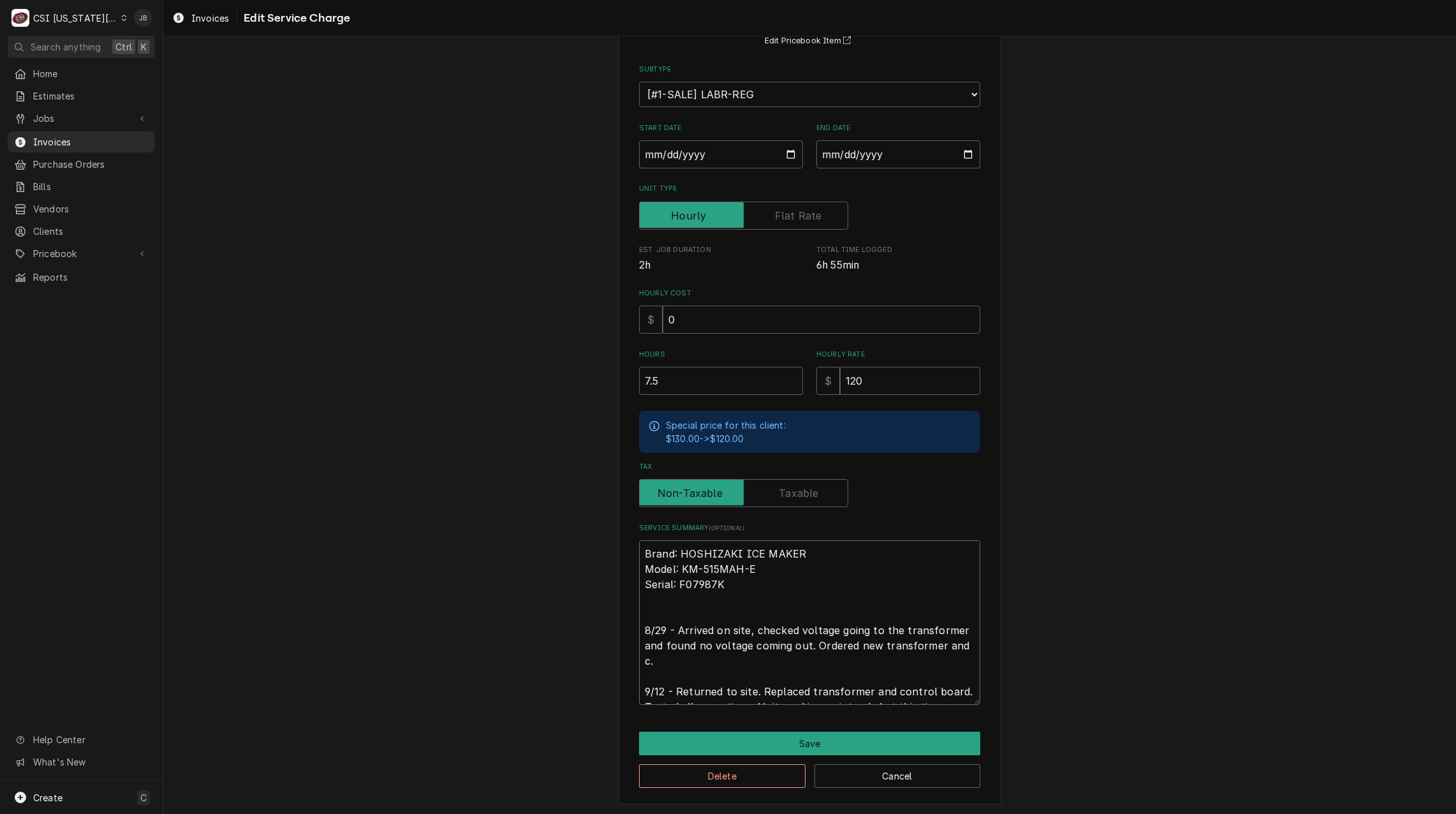
type textarea "x"
type textarea "Brand: HOSHIZAKI ICE MAKER Model: KM-515MAH-E Serial: F07987K 8/29 - Arrived on…"
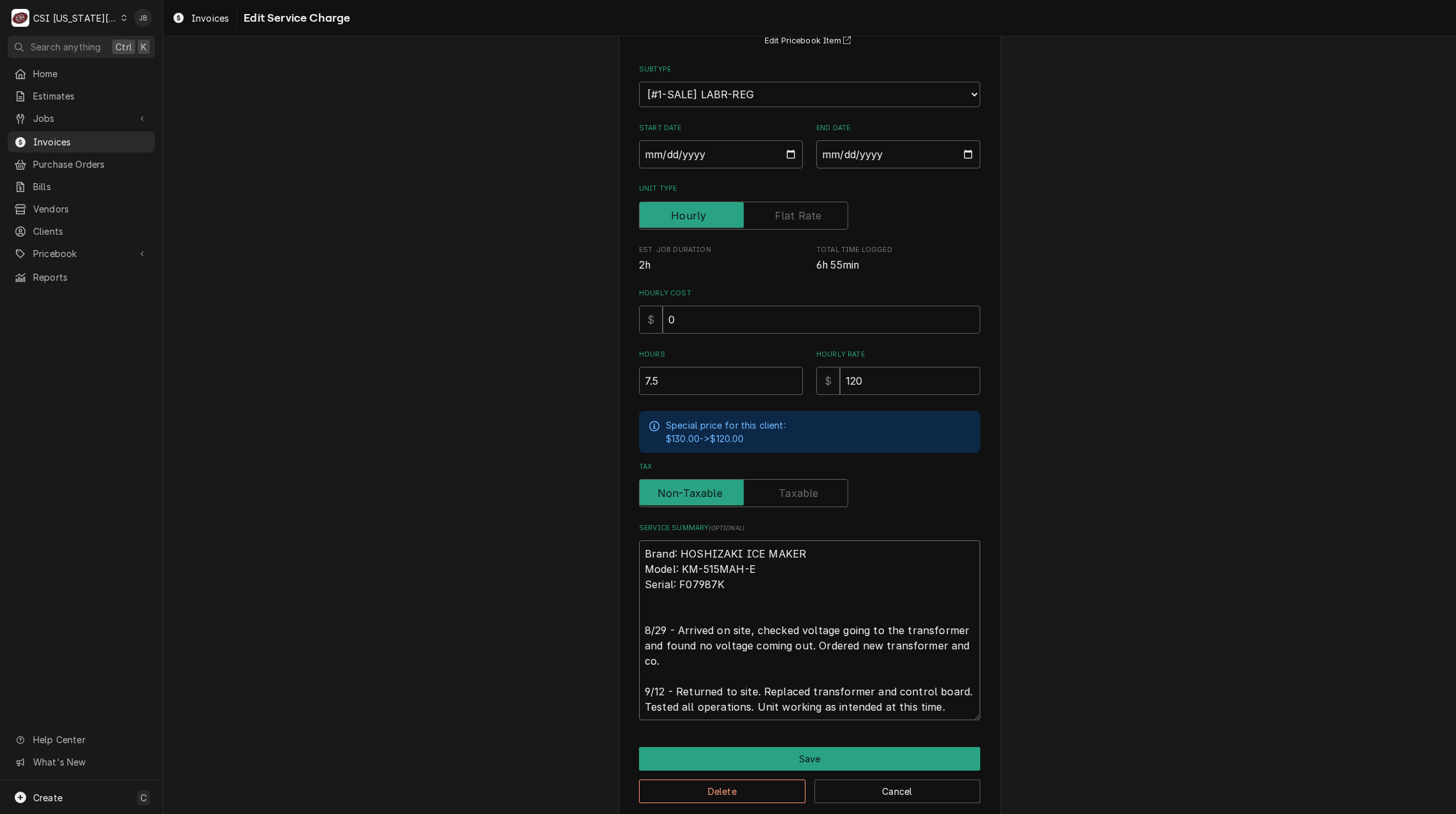
type textarea "x"
type textarea "Brand: HOSHIZAKI ICE MAKER Model: KM-515MAH-E Serial: F07987K 8/29 - Arrived on…"
type textarea "x"
type textarea "Brand: HOSHIZAKI ICE MAKER Model: KM-515MAH-E Serial: F07987K 8/29 - Arrived on…"
type textarea "x"
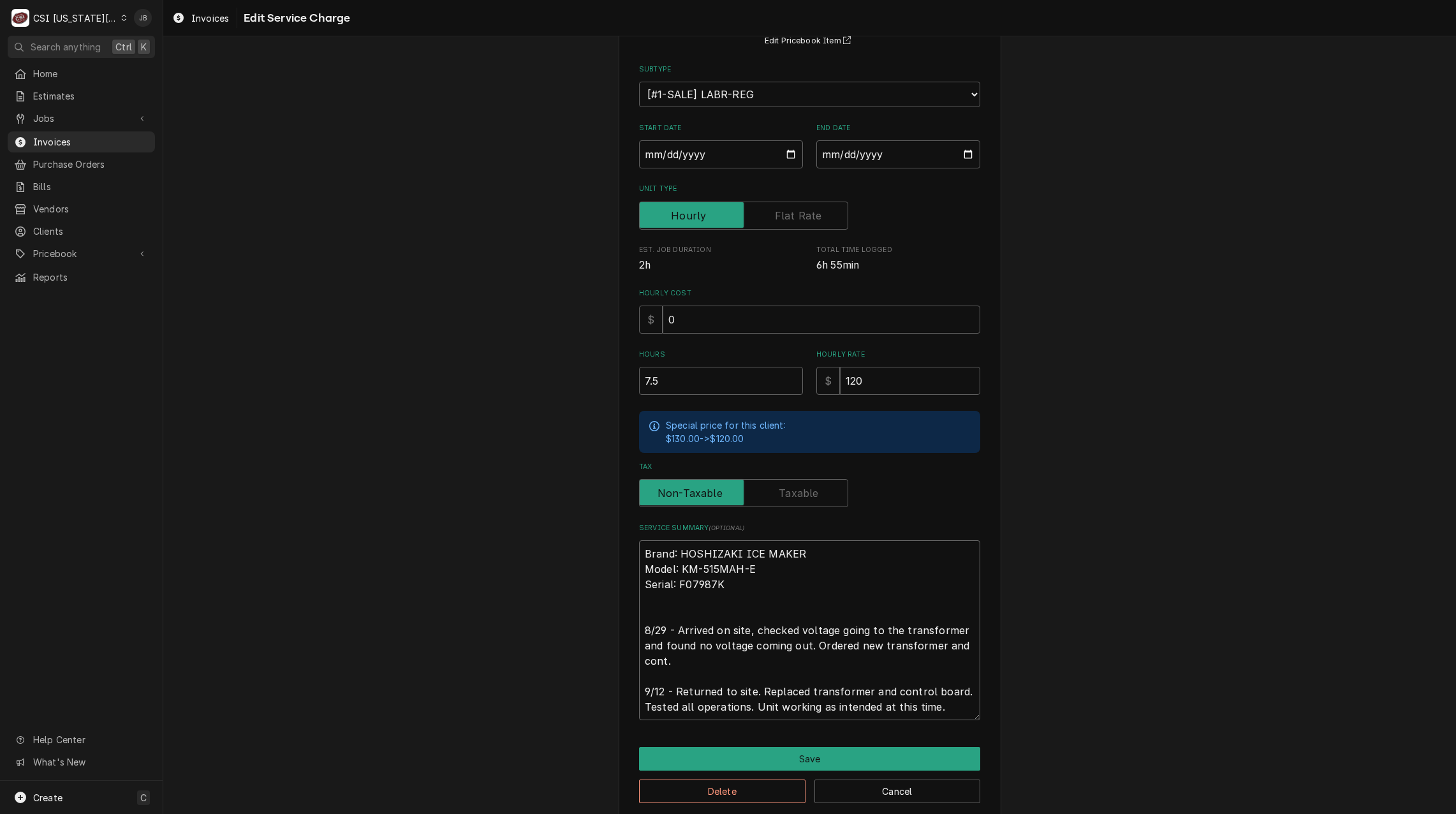
type textarea "Brand: HOSHIZAKI ICE MAKER Model: KM-515MAH-E Serial: F07987K 8/29 - Arrived on…"
type textarea "x"
type textarea "Brand: HOSHIZAKI ICE MAKER Model: KM-515MAH-E Serial: F07987K 8/29 - Arrived on…"
type textarea "x"
type textarea "Brand: HOSHIZAKI ICE MAKER Model: KM-515MAH-E Serial: F07987K 8/29 - Arrived on…"
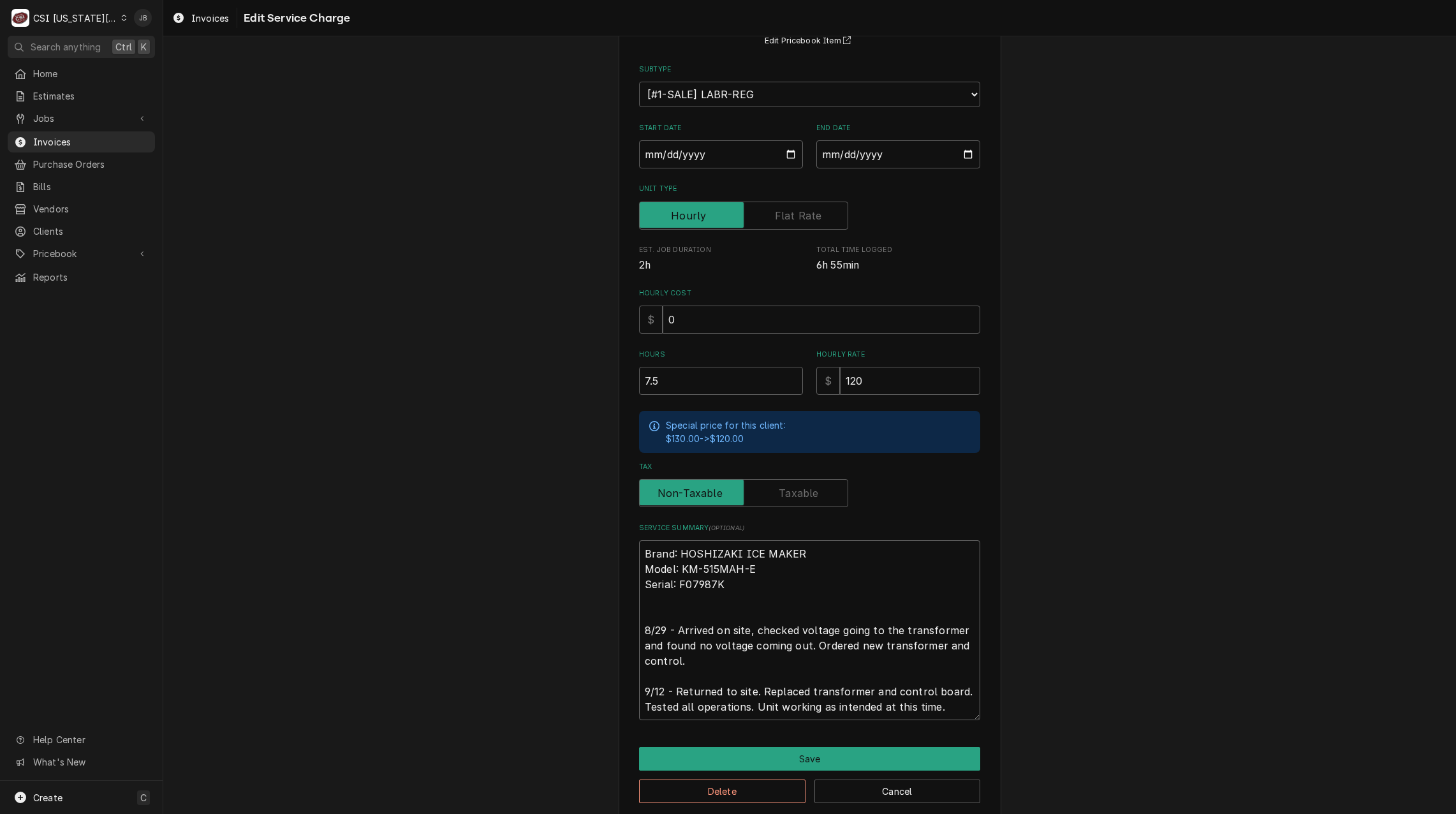
type textarea "x"
type textarea "Brand: HOSHIZAKI ICE MAKER Model: KM-515MAH-E Serial: F07987K 8/29 - Arrived on…"
type textarea "x"
type textarea "Brand: HOSHIZAKI ICE MAKER Model: KM-515MAH-E Serial: F07987K 8/29 - Arrived on…"
type textarea "x"
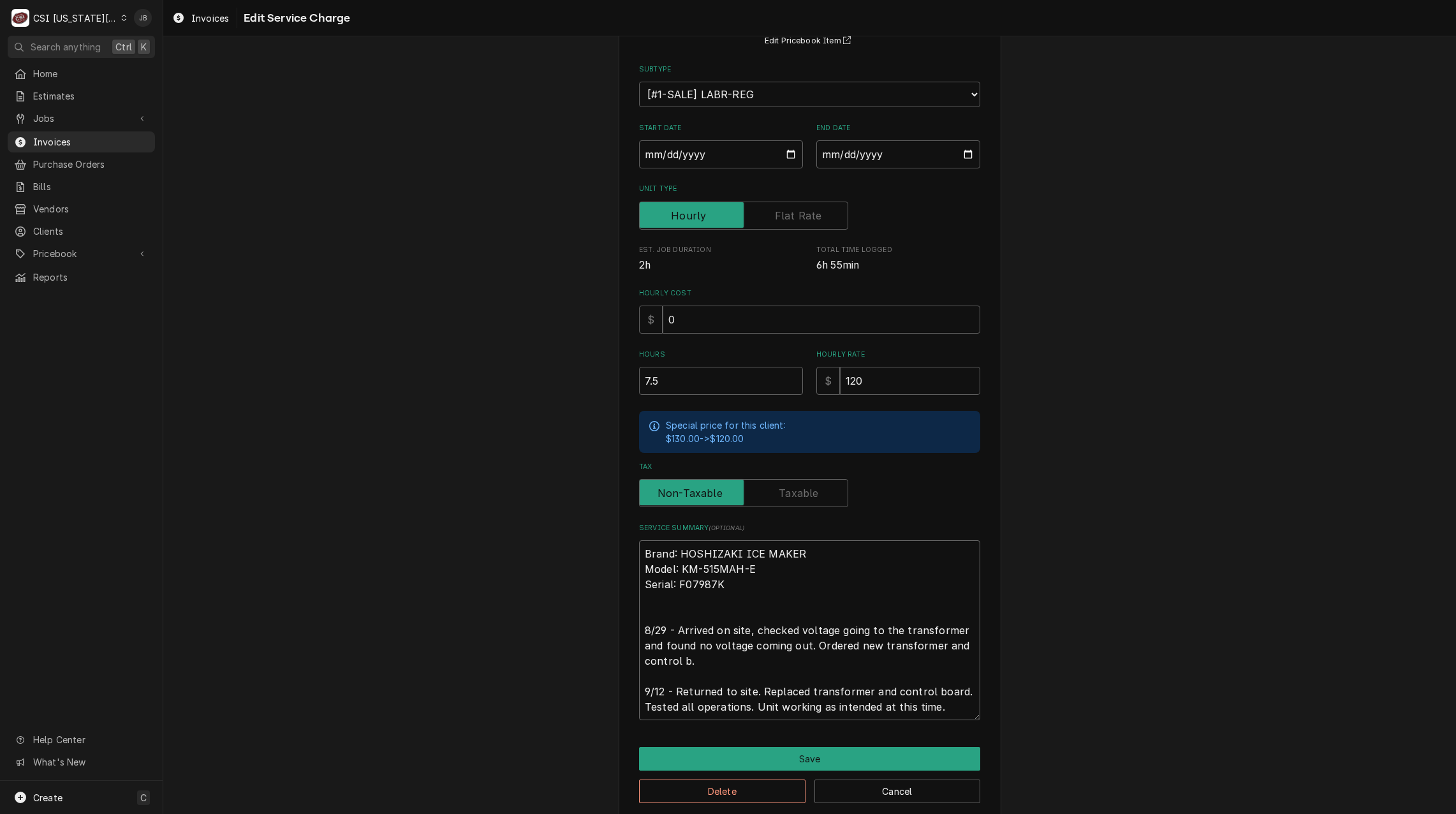
type textarea "Brand: HOSHIZAKI ICE MAKER Model: KM-515MAH-E Serial: F07987K 8/29 - Arrived on…"
type textarea "x"
type textarea "Brand: HOSHIZAKI ICE MAKER Model: KM-515MAH-E Serial: F07987K 8/29 - Arrived on…"
type textarea "x"
type textarea "Brand: HOSHIZAKI ICE MAKER Model: KM-515MAH-E Serial: F07987K 8/29 - Arrived on…"
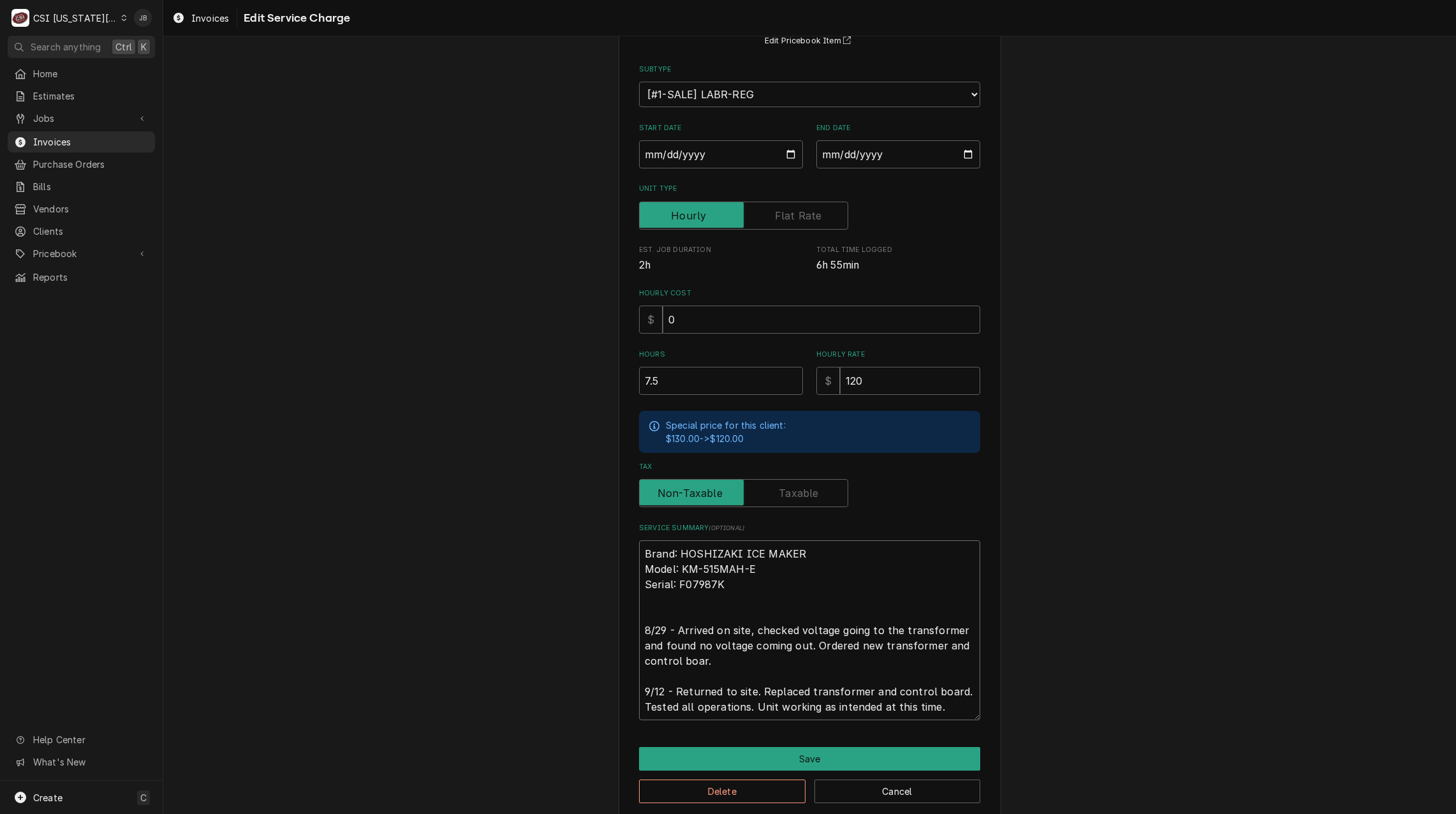
type textarea "x"
type textarea "Brand: HOSHIZAKI ICE MAKER Model: KM-515MAH-E Serial: F07987K 8/29 - Arrived on…"
click at [745, 752] on button "Save" at bounding box center [809, 759] width 341 height 23
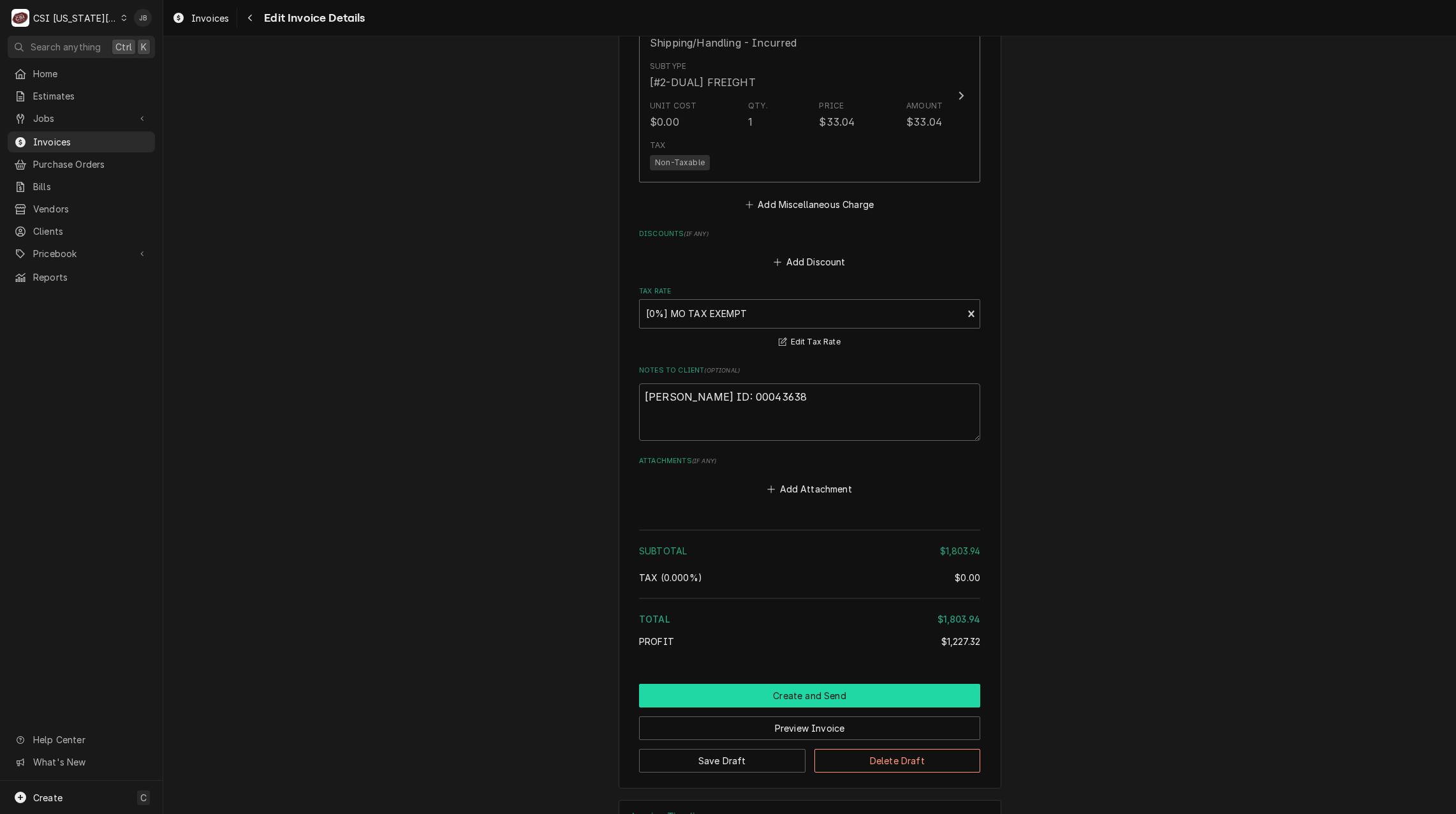
click at [732, 684] on button "Create and Send" at bounding box center [809, 695] width 341 height 23
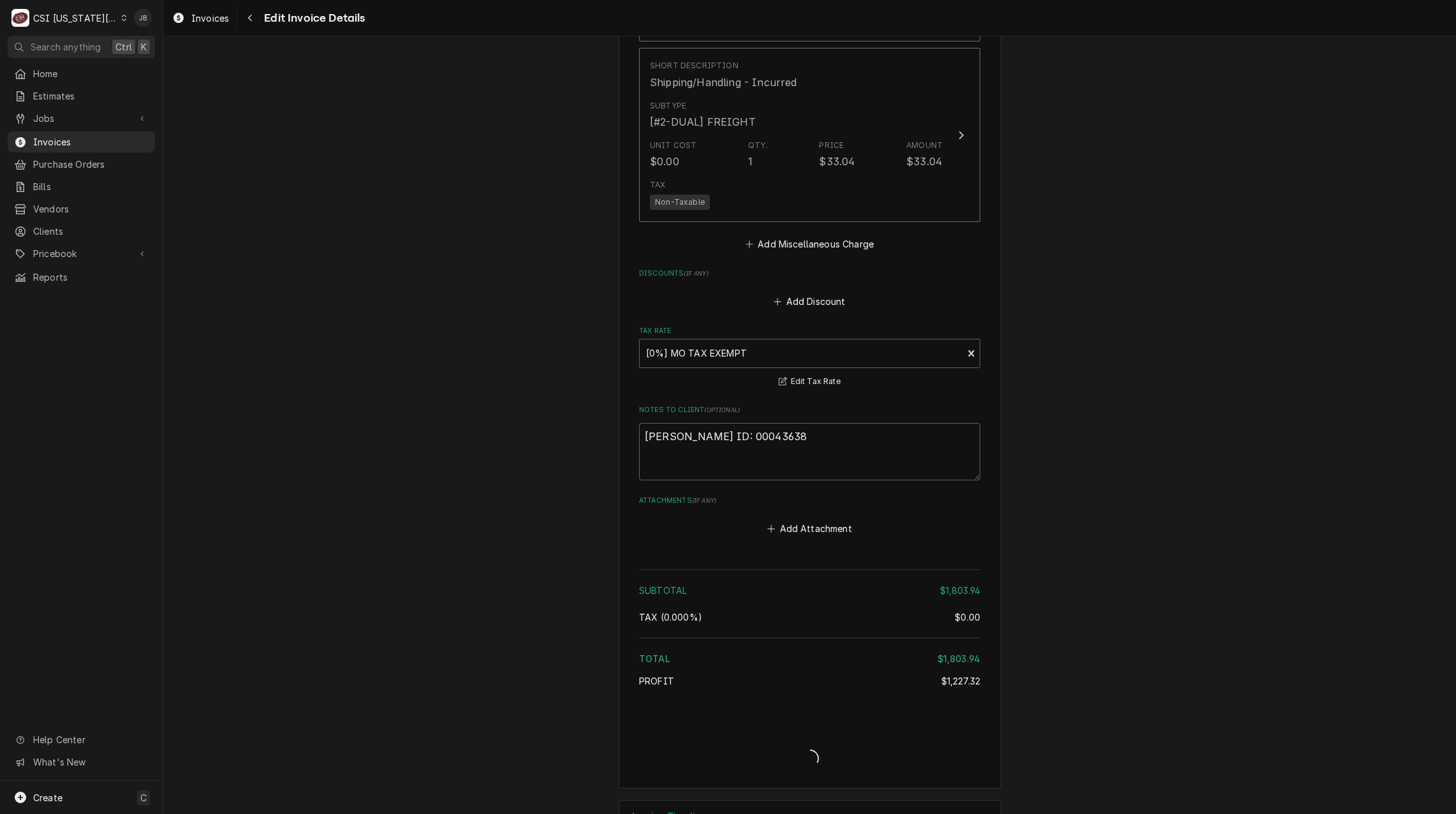
type textarea "x"
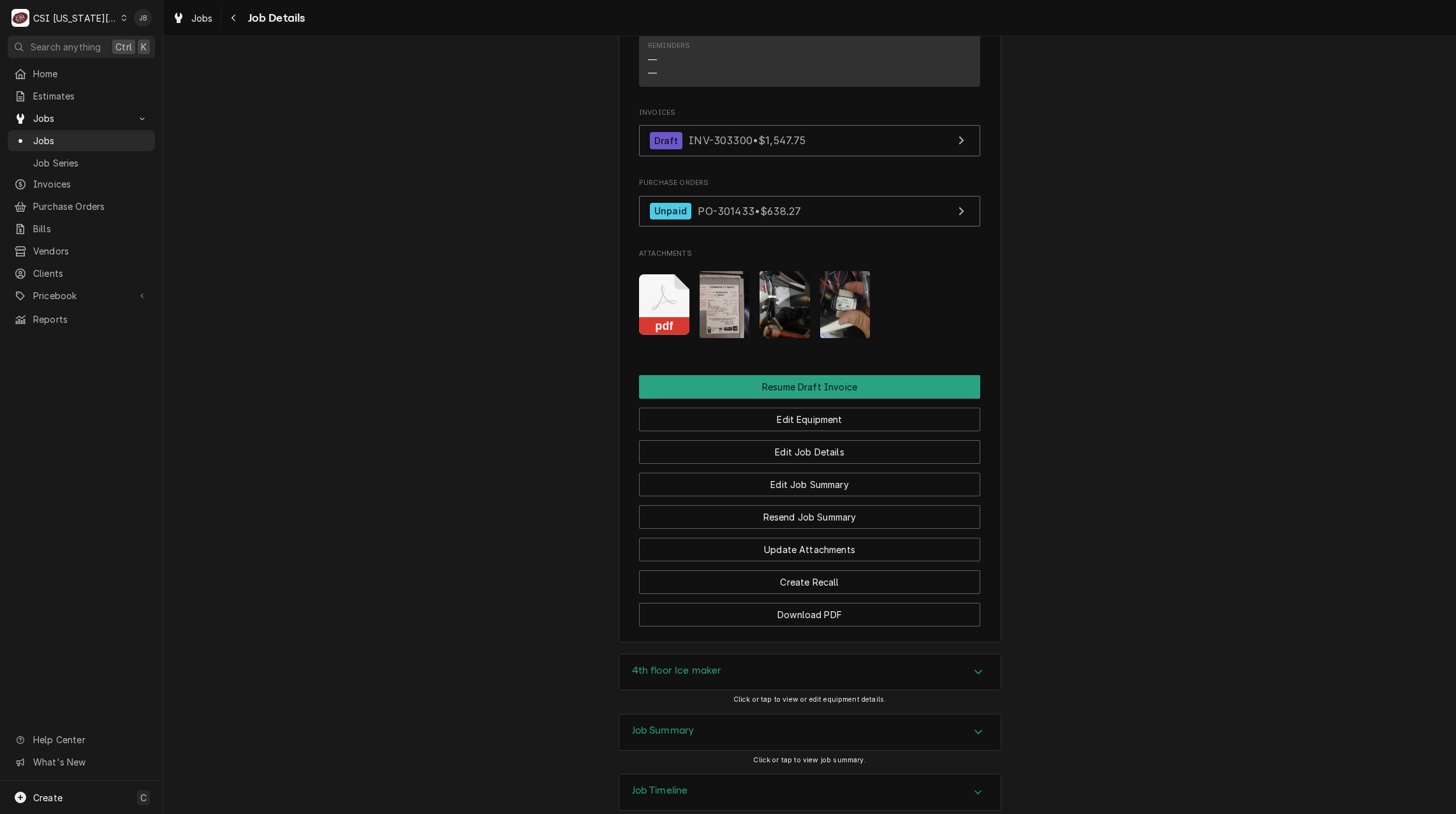
scroll to position [1553, 0]
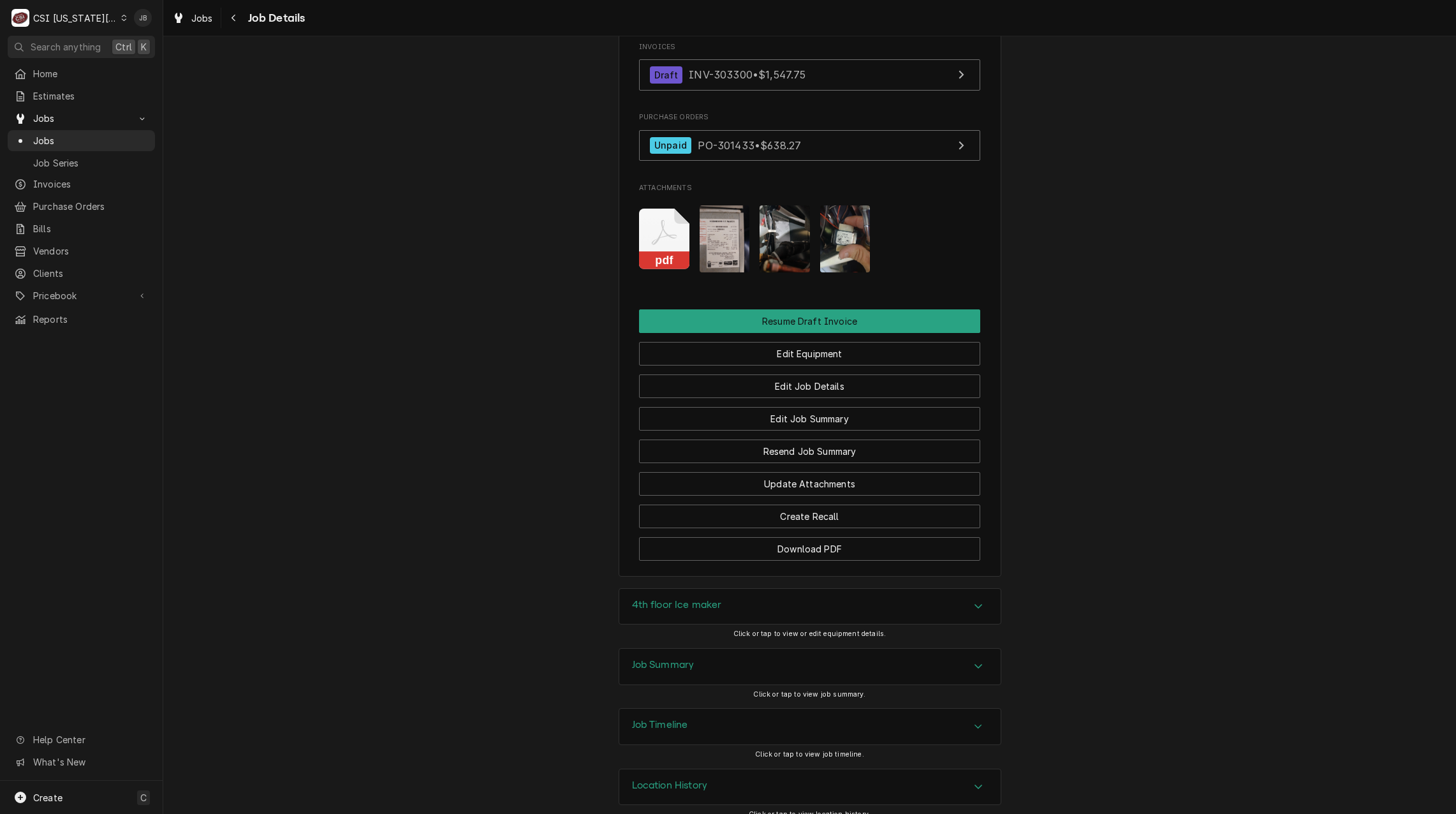
click at [733, 654] on div "Job Summary" at bounding box center [810, 667] width 382 height 36
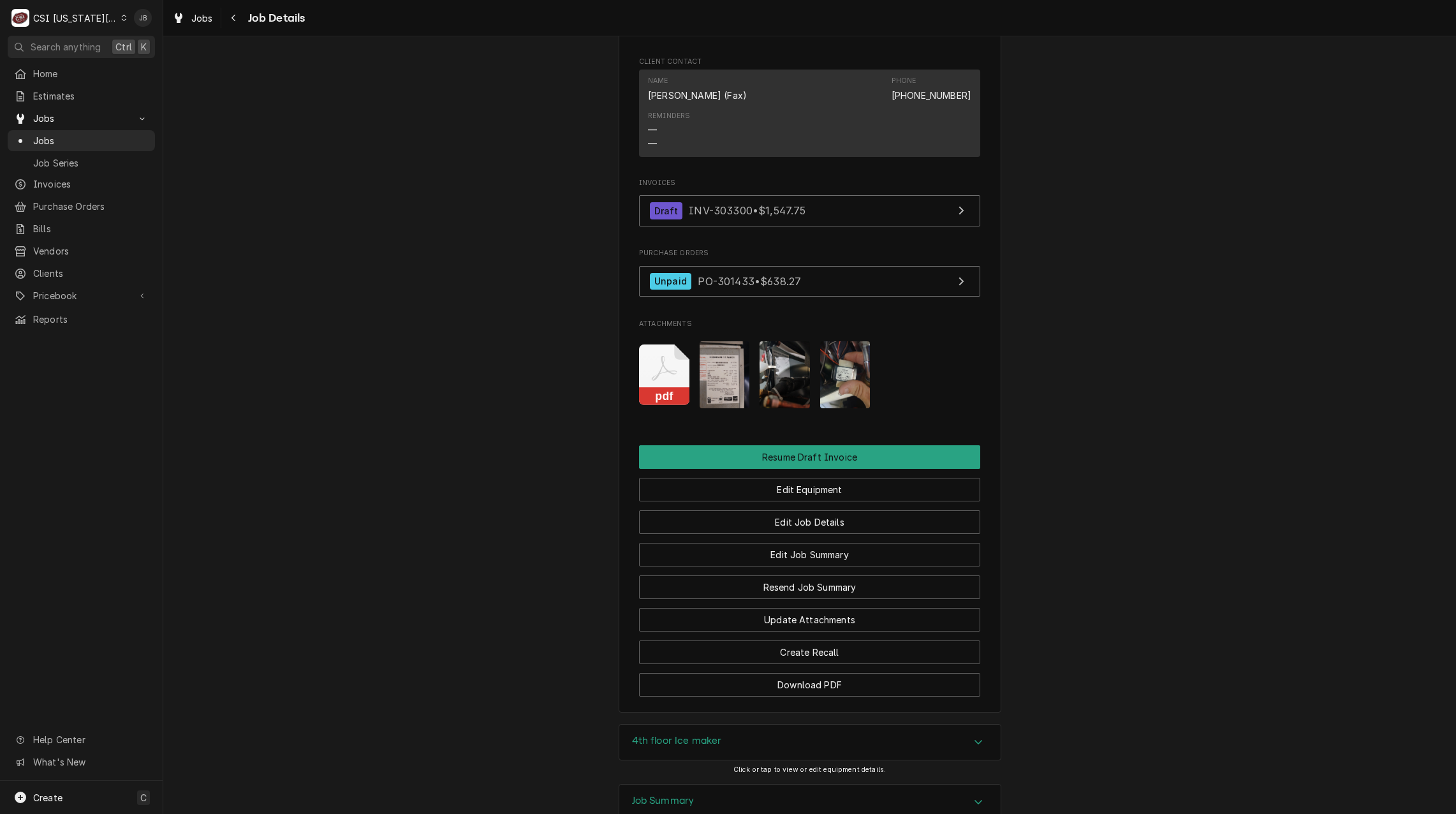
scroll to position [1235, 0]
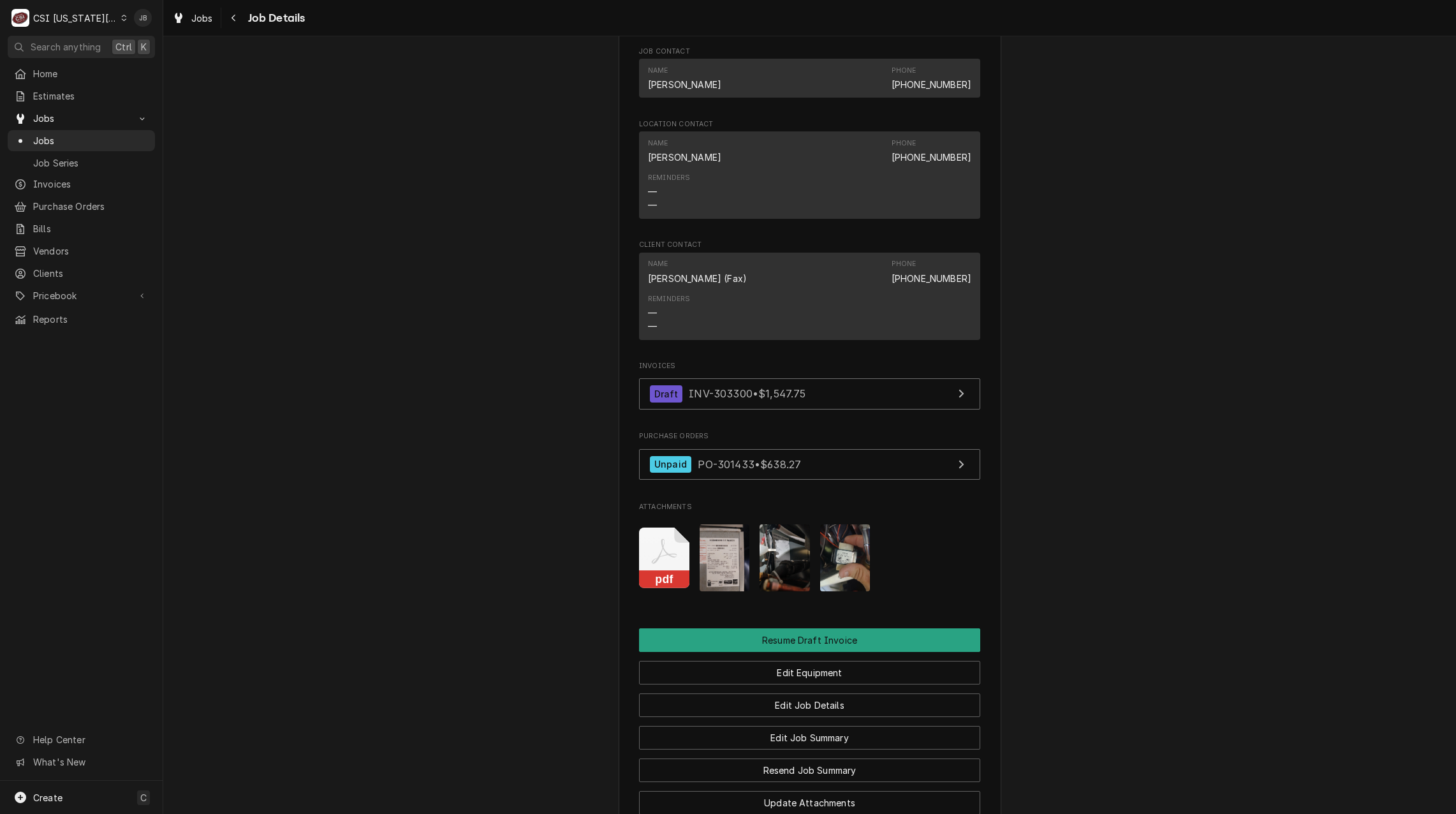
click at [791, 554] on img "Attachments" at bounding box center [784, 558] width 51 height 67
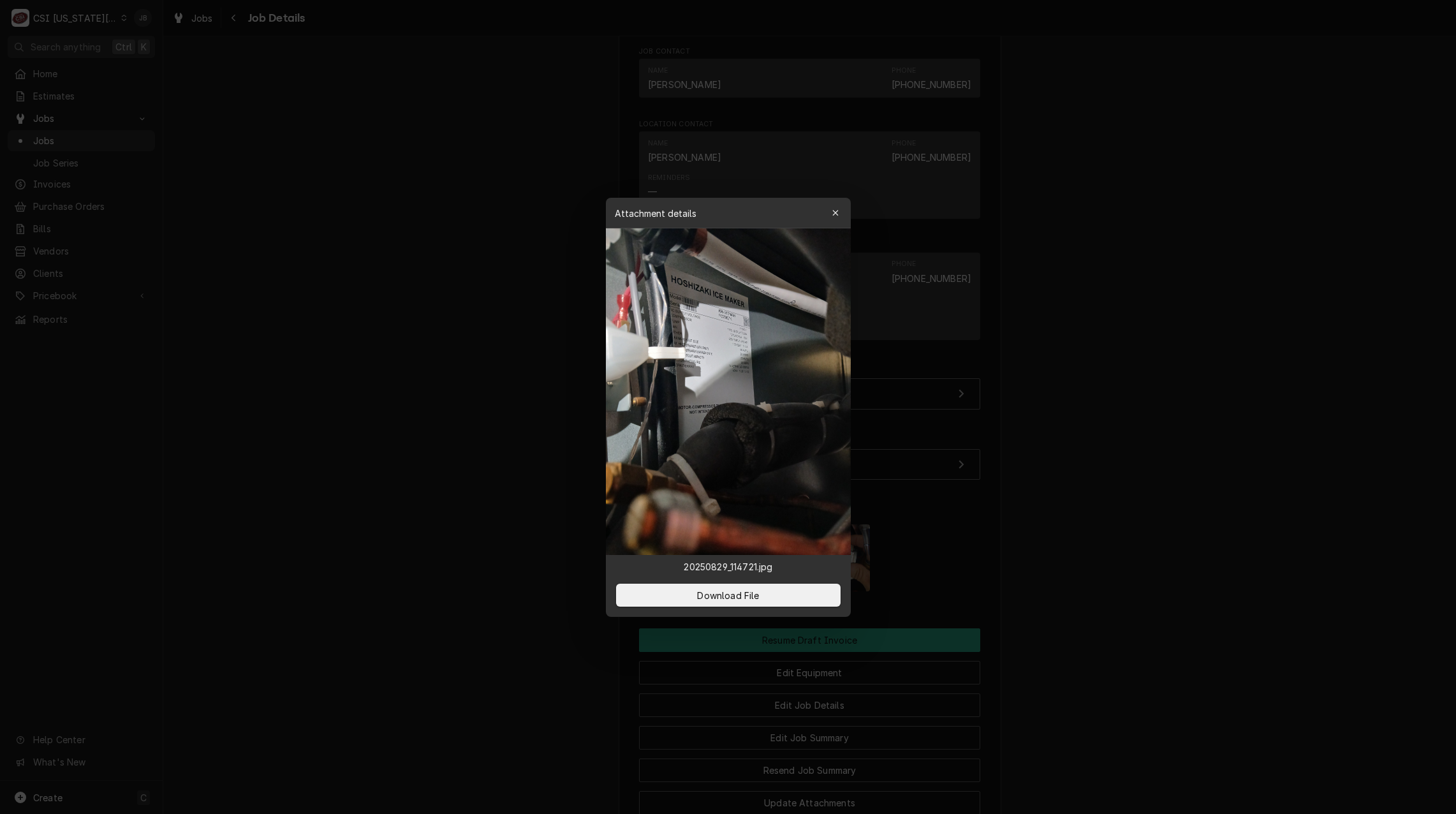
click at [978, 552] on div at bounding box center [728, 407] width 1456 height 814
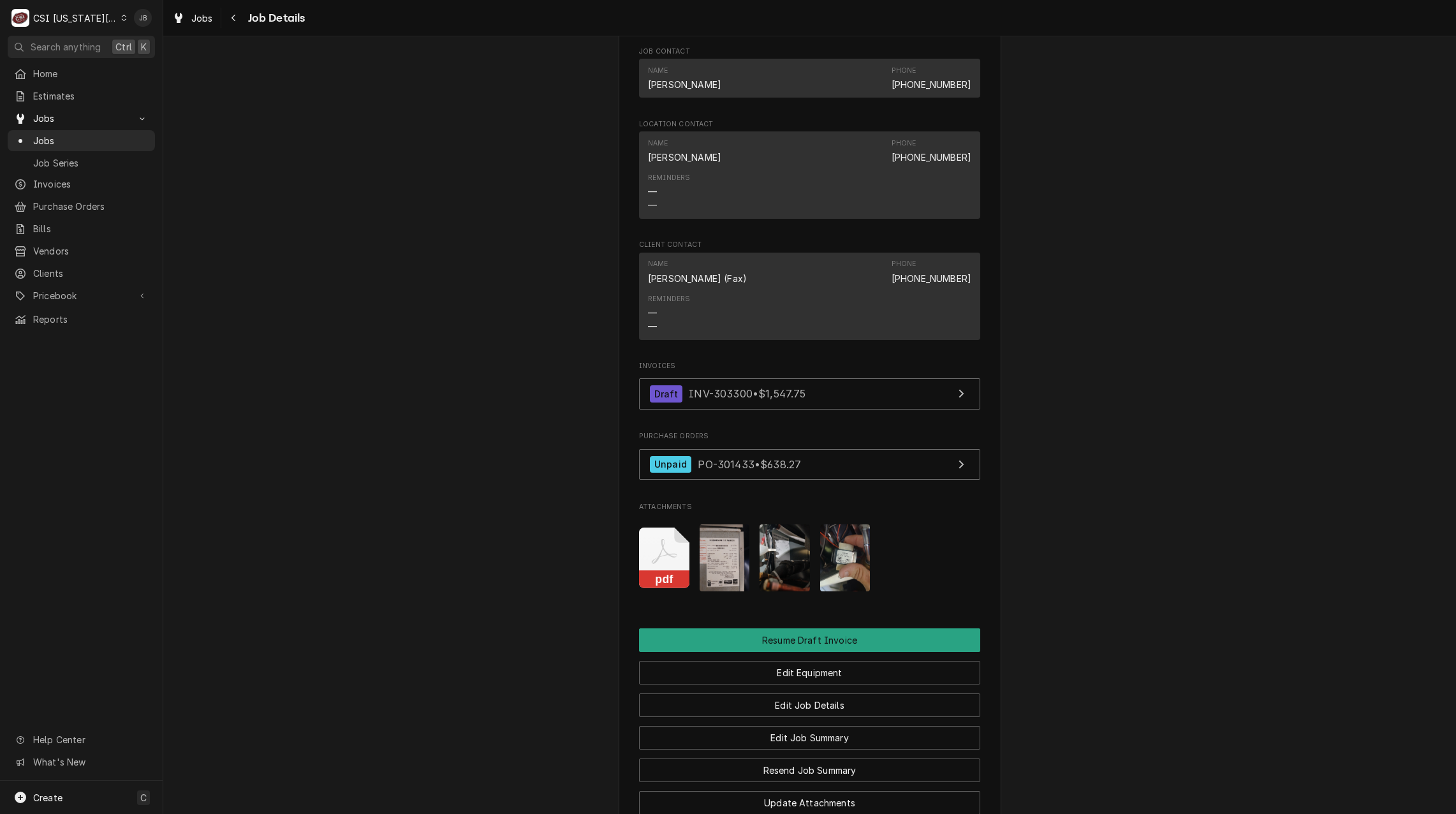
click at [853, 549] on img "Attachments" at bounding box center [845, 558] width 51 height 67
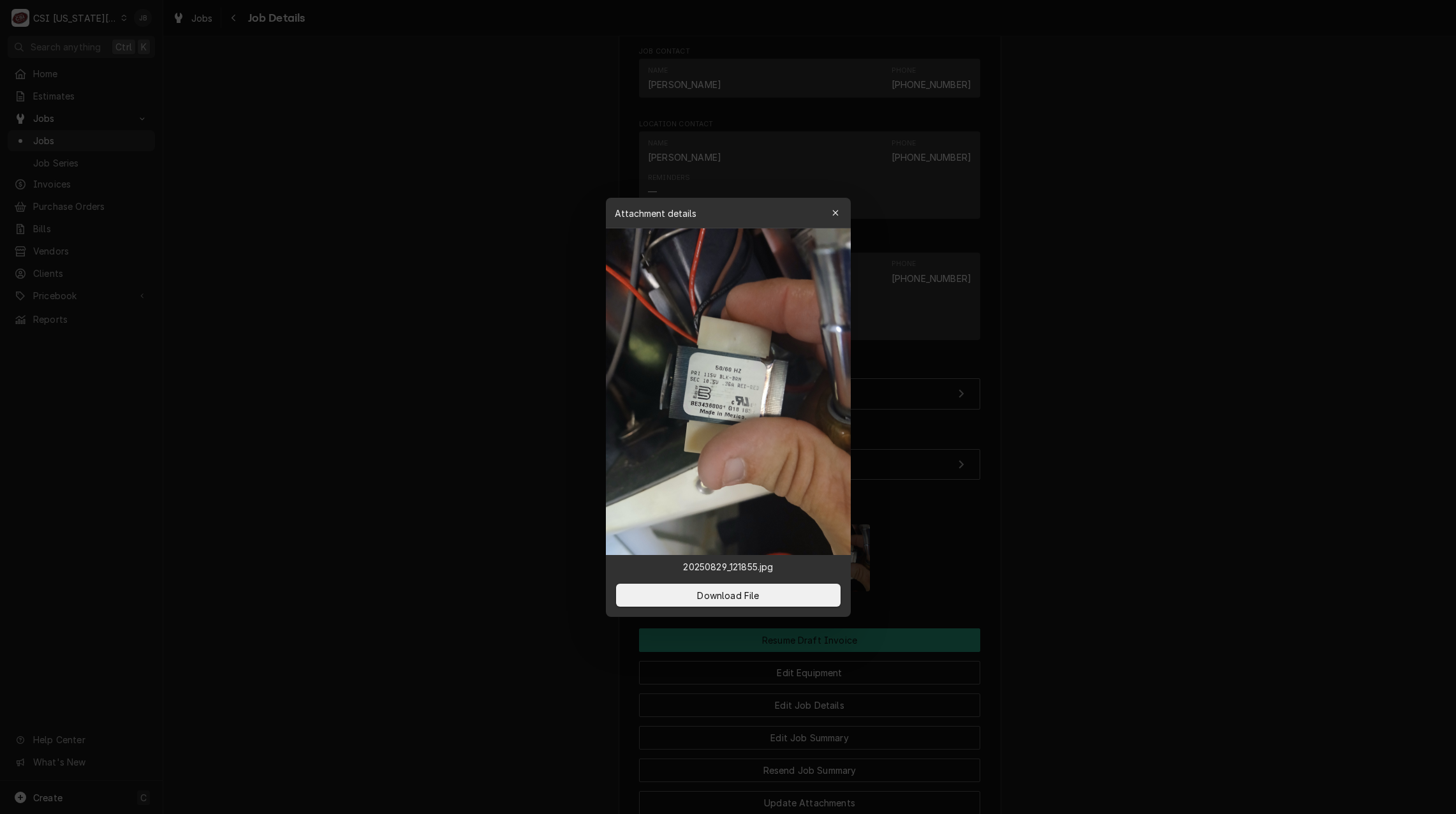
click at [853, 549] on div at bounding box center [728, 407] width 1456 height 814
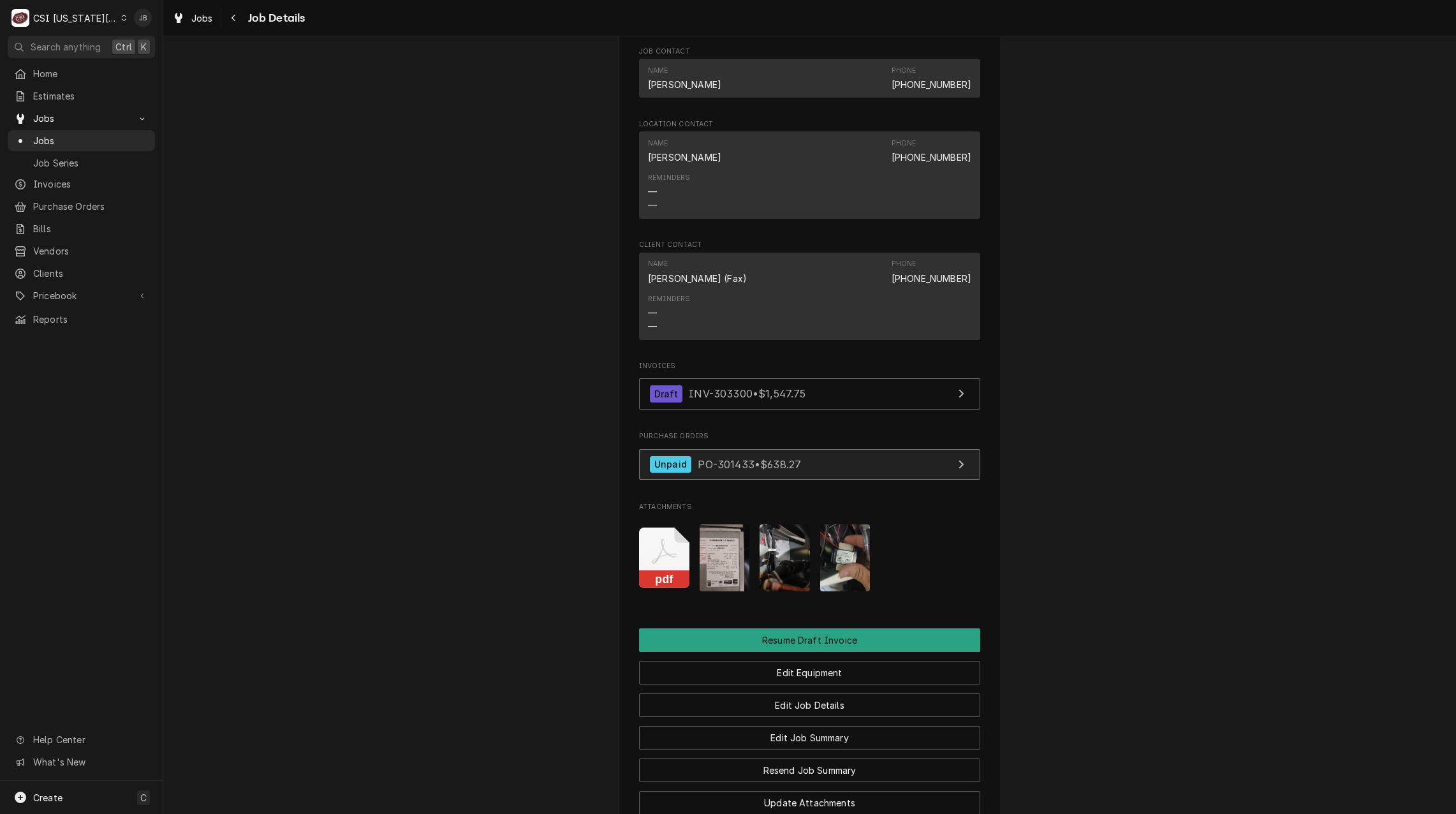
click at [853, 449] on link "Unpaid PO-301433 • $638.27" at bounding box center [809, 465] width 341 height 31
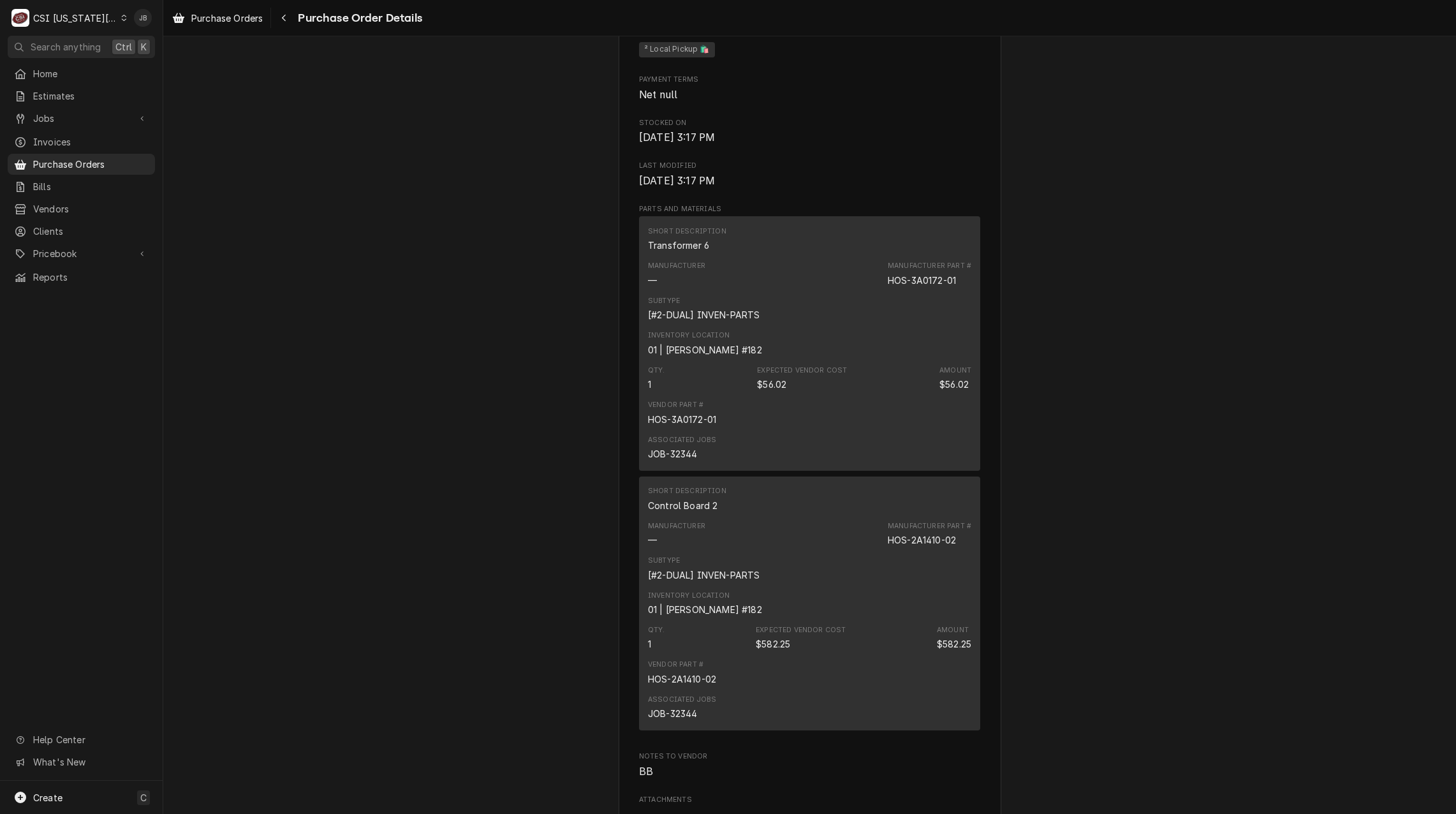
scroll to position [893, 0]
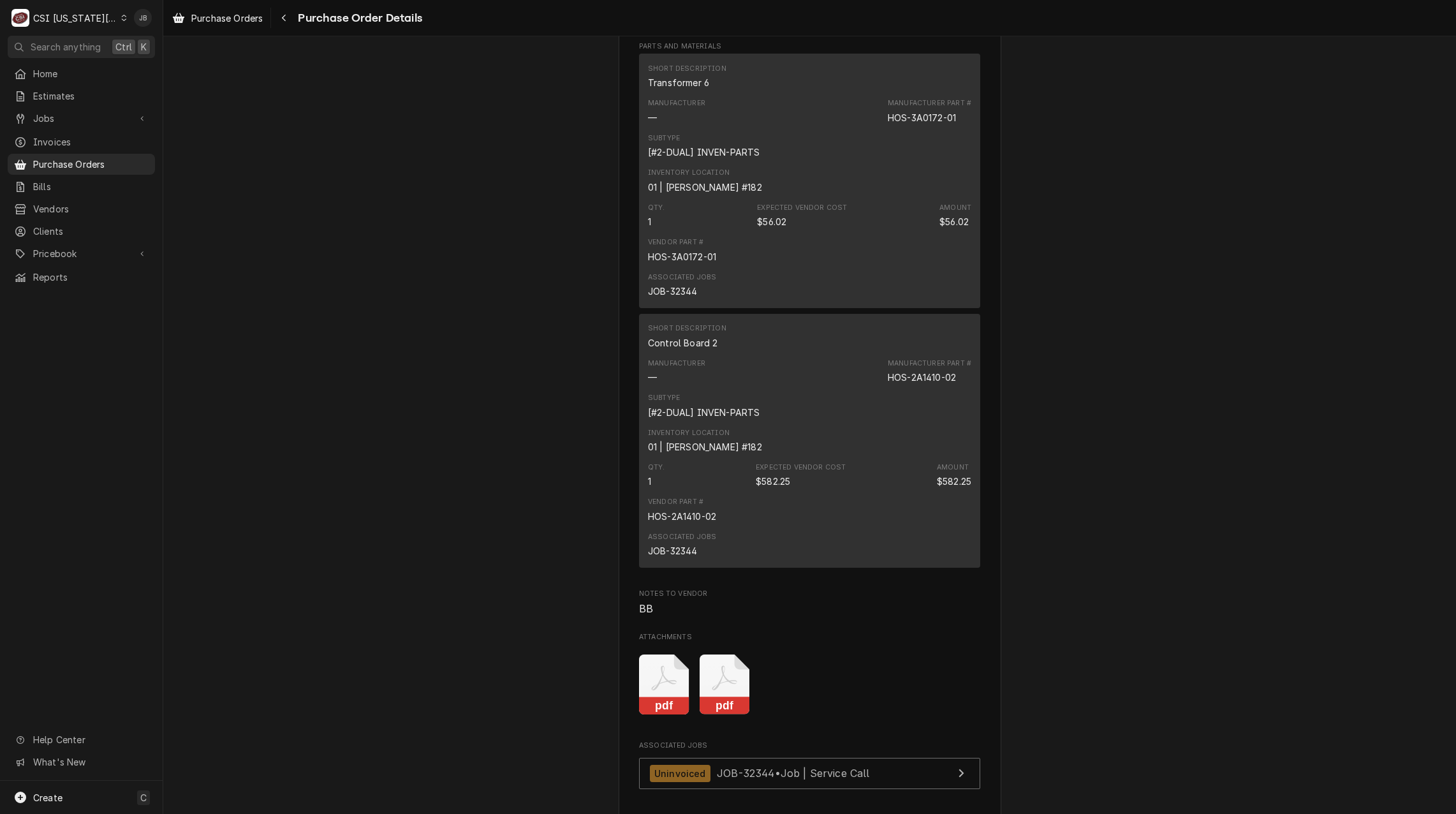
click at [819, 488] on div "Expected Vendor Cost $582.25" at bounding box center [801, 476] width 90 height 26
click at [832, 473] on div "Expected Vendor Cost" at bounding box center [801, 468] width 90 height 10
drag, startPoint x: 832, startPoint y: 503, endPoint x: 791, endPoint y: 397, distance: 113.7
click at [791, 389] on div "Manufacturer — Manufacturer Part # HOS-2A1410-02" at bounding box center [810, 372] width 323 height 34
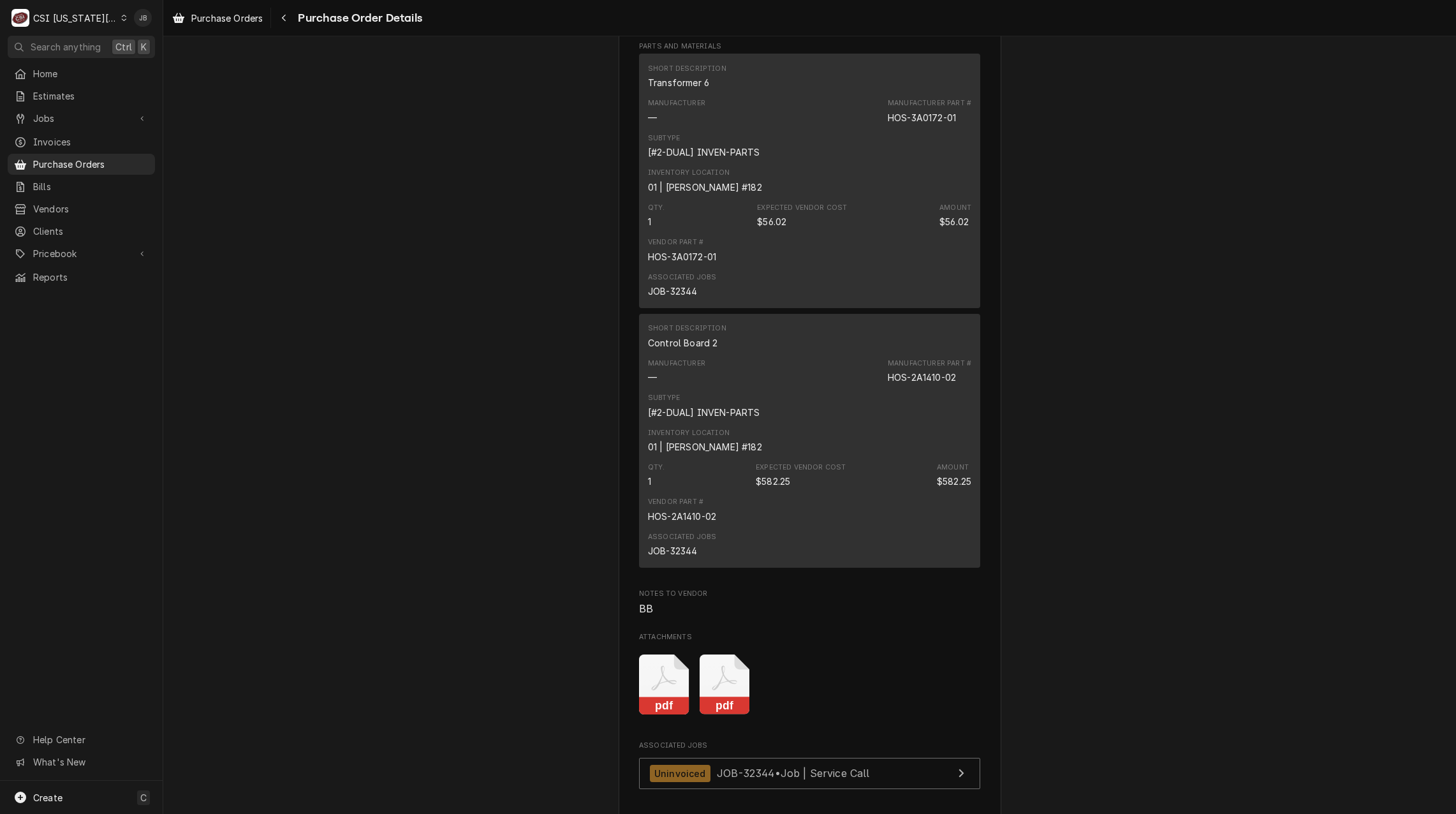
drag, startPoint x: 886, startPoint y: 422, endPoint x: 1001, endPoint y: 422, distance: 115.0
click at [1001, 422] on div "Unpaid Vendor HOSHIZAKI HOSHIZAKI 15121 Frye Road Fort Worth, TX 76155 Bill To …" at bounding box center [810, 91] width 1293 height 1897
click at [867, 389] on div "Manufacturer — Manufacturer Part # HOS-2A1410-02" at bounding box center [810, 372] width 323 height 34
click at [955, 385] on div "Manufacturer Part # HOS-2A1410-02" at bounding box center [930, 372] width 83 height 26
drag, startPoint x: 954, startPoint y: 422, endPoint x: 880, endPoint y: 417, distance: 74.2
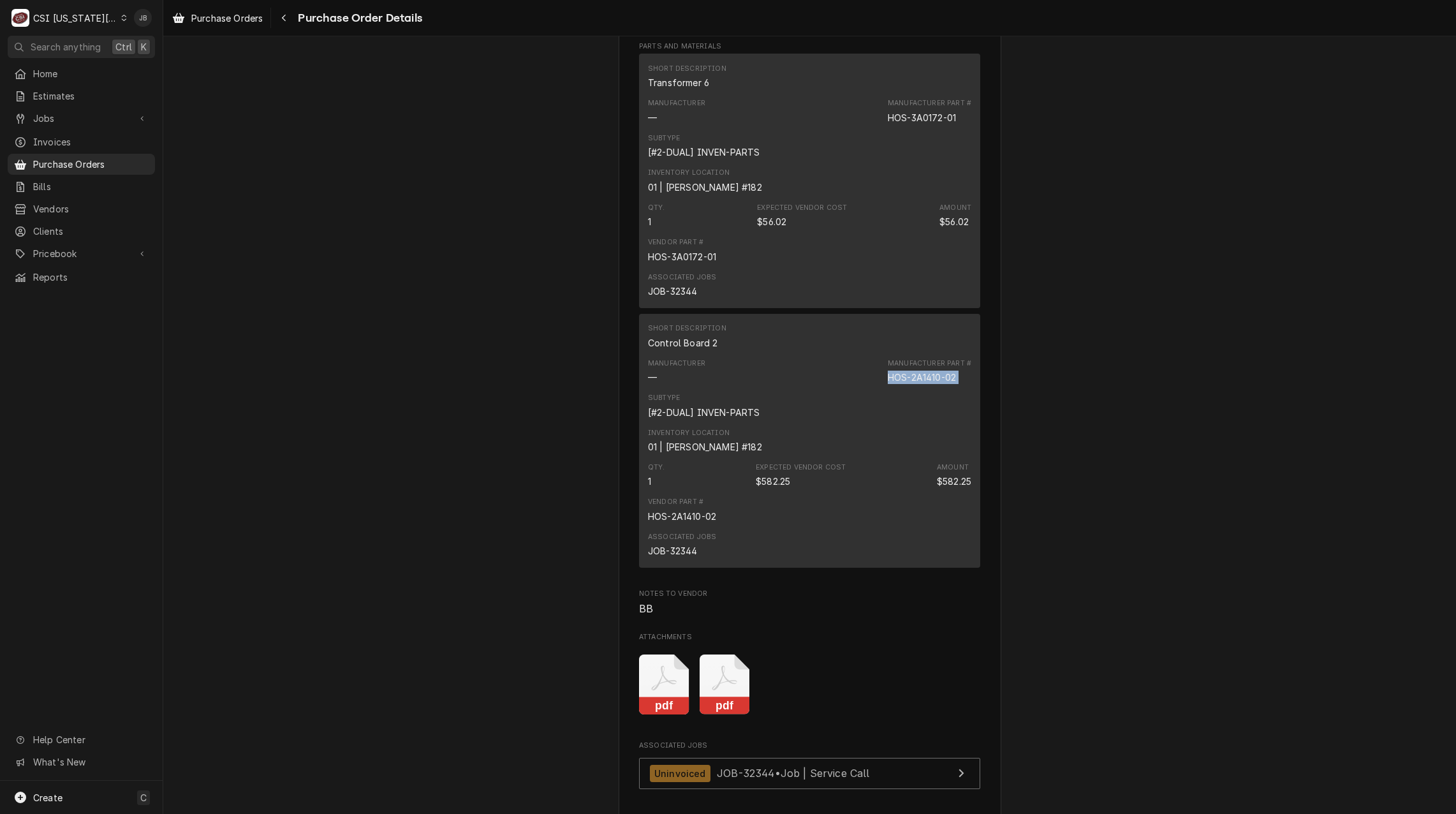
click at [880, 389] on div "Manufacturer — Manufacturer Part # HOS-2A1410-02" at bounding box center [810, 372] width 323 height 34
copy div "HOS-2A1410-02"
click at [870, 493] on div "Qty. 1 Expected Vendor Cost $582.25 Amount $582.25" at bounding box center [810, 476] width 323 height 34
drag, startPoint x: 959, startPoint y: 421, endPoint x: 869, endPoint y: 423, distance: 90.0
click at [869, 389] on div "Manufacturer — Manufacturer Part # HOS-2A1410-02" at bounding box center [810, 372] width 323 height 34
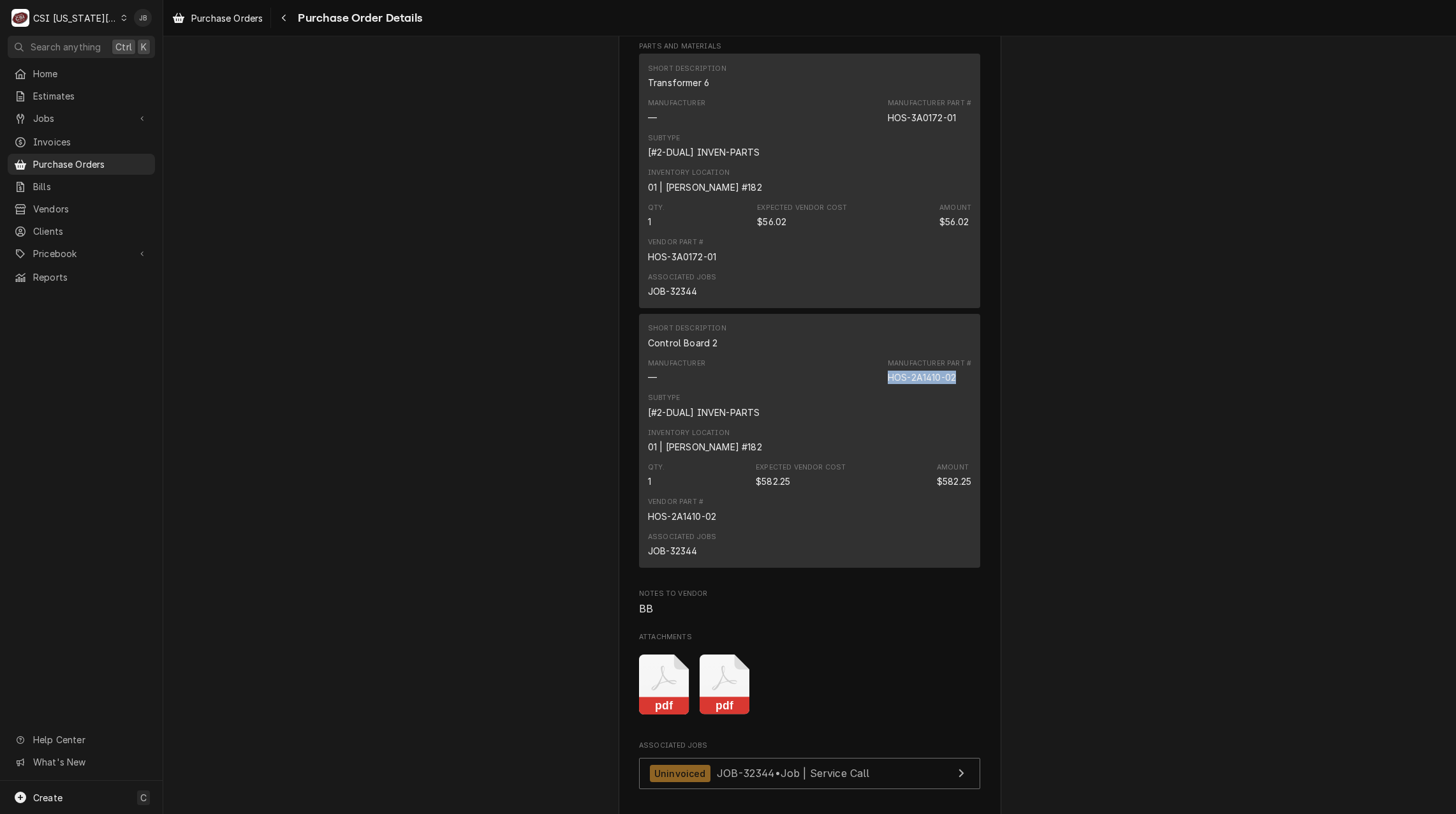
copy div "HOS-2A1410-02"
click at [101, 247] on span "Pricebook" at bounding box center [82, 254] width 96 height 14
click at [88, 269] on span "Services" at bounding box center [91, 276] width 115 height 14
click at [79, 291] on div "Parts & Materials" at bounding box center [81, 299] width 142 height 16
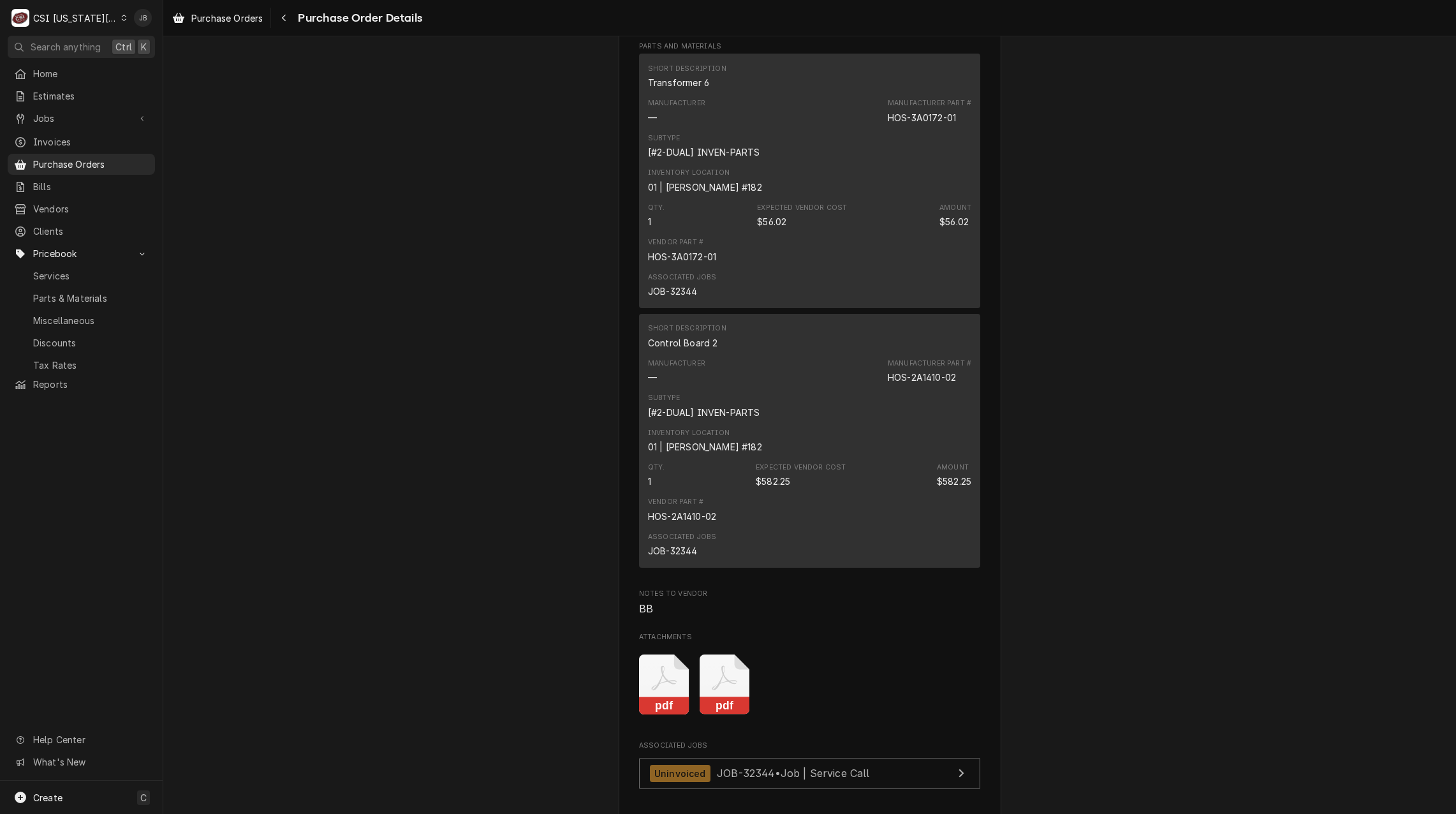
click at [550, 301] on div "Unpaid Vendor HOSHIZAKI HOSHIZAKI 15121 Frye Road Fort Worth, TX 76155 Bill To …" at bounding box center [810, 91] width 1293 height 1897
drag, startPoint x: 930, startPoint y: 164, endPoint x: 888, endPoint y: 163, distance: 42.0
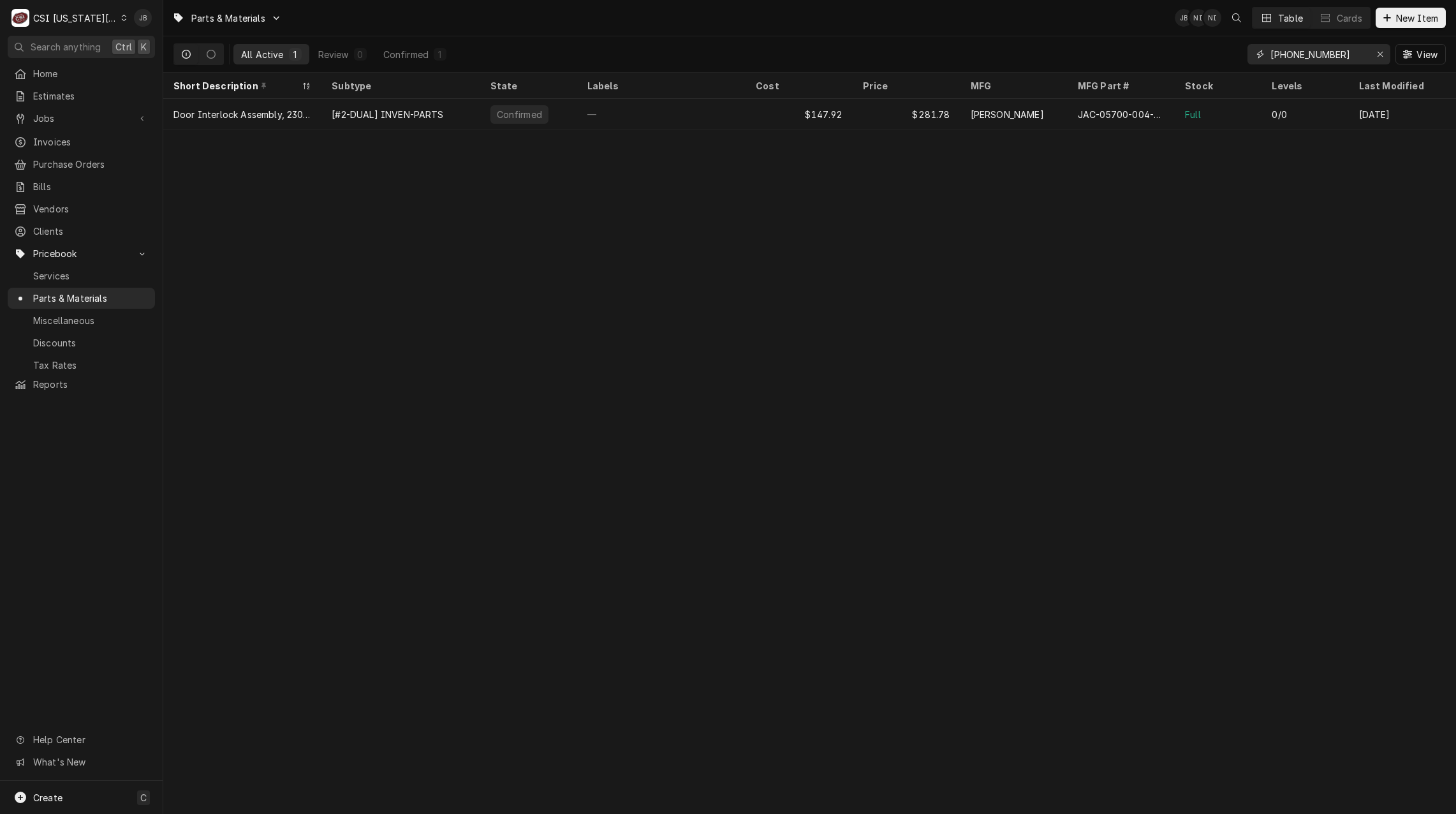
drag, startPoint x: 1355, startPoint y: 60, endPoint x: 923, endPoint y: 28, distance: 433.2
click at [931, 28] on div "Parts & Materials JB NI NI Table Cards New Item All Active 1 Review 0 Confirmed…" at bounding box center [810, 36] width 1293 height 73
paste input "HOS-2A1410-02"
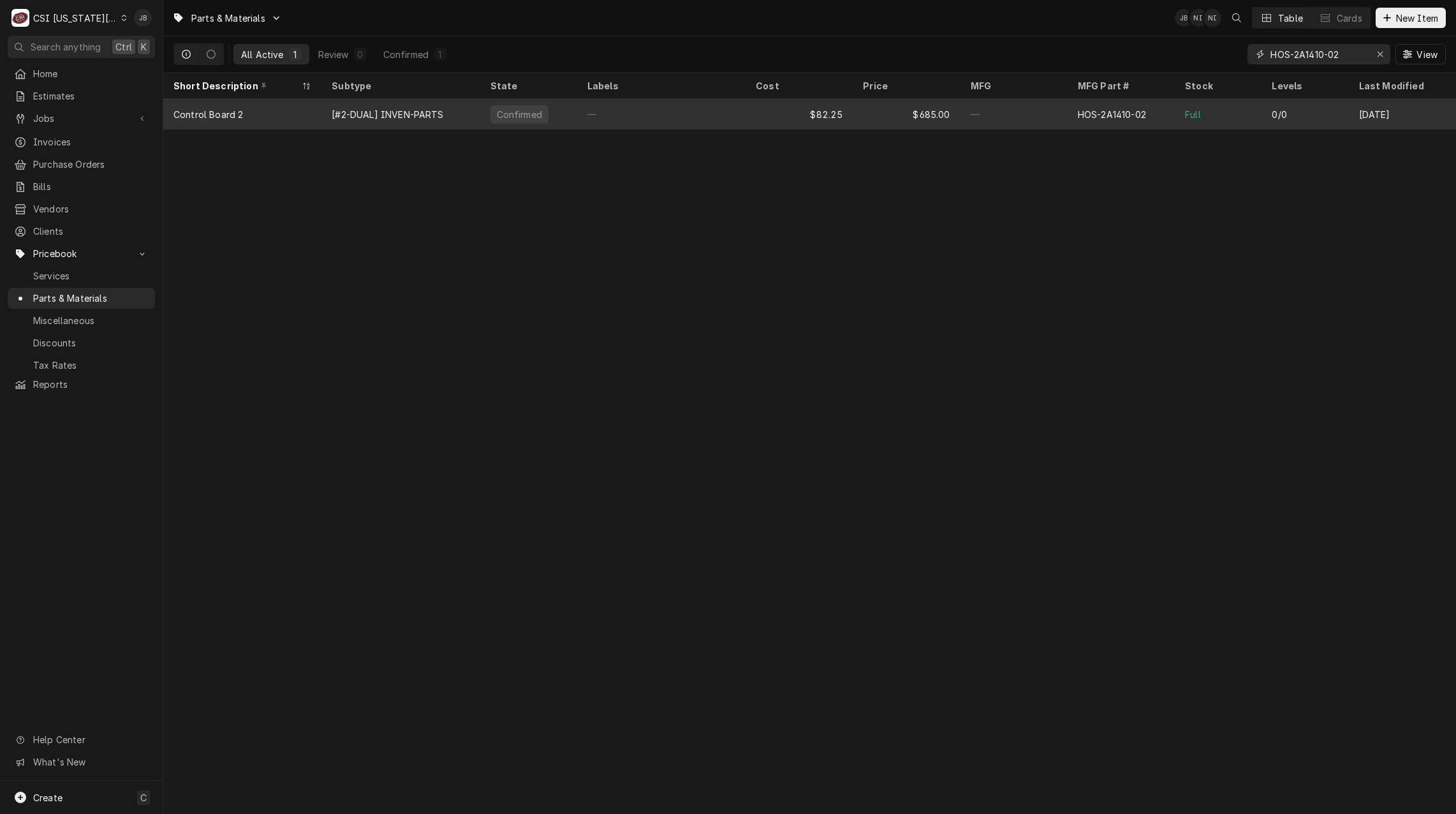
type input "HOS-2A1410-02"
click at [387, 117] on div "[#2-DUAL] INVEN-PARTS" at bounding box center [388, 114] width 112 height 14
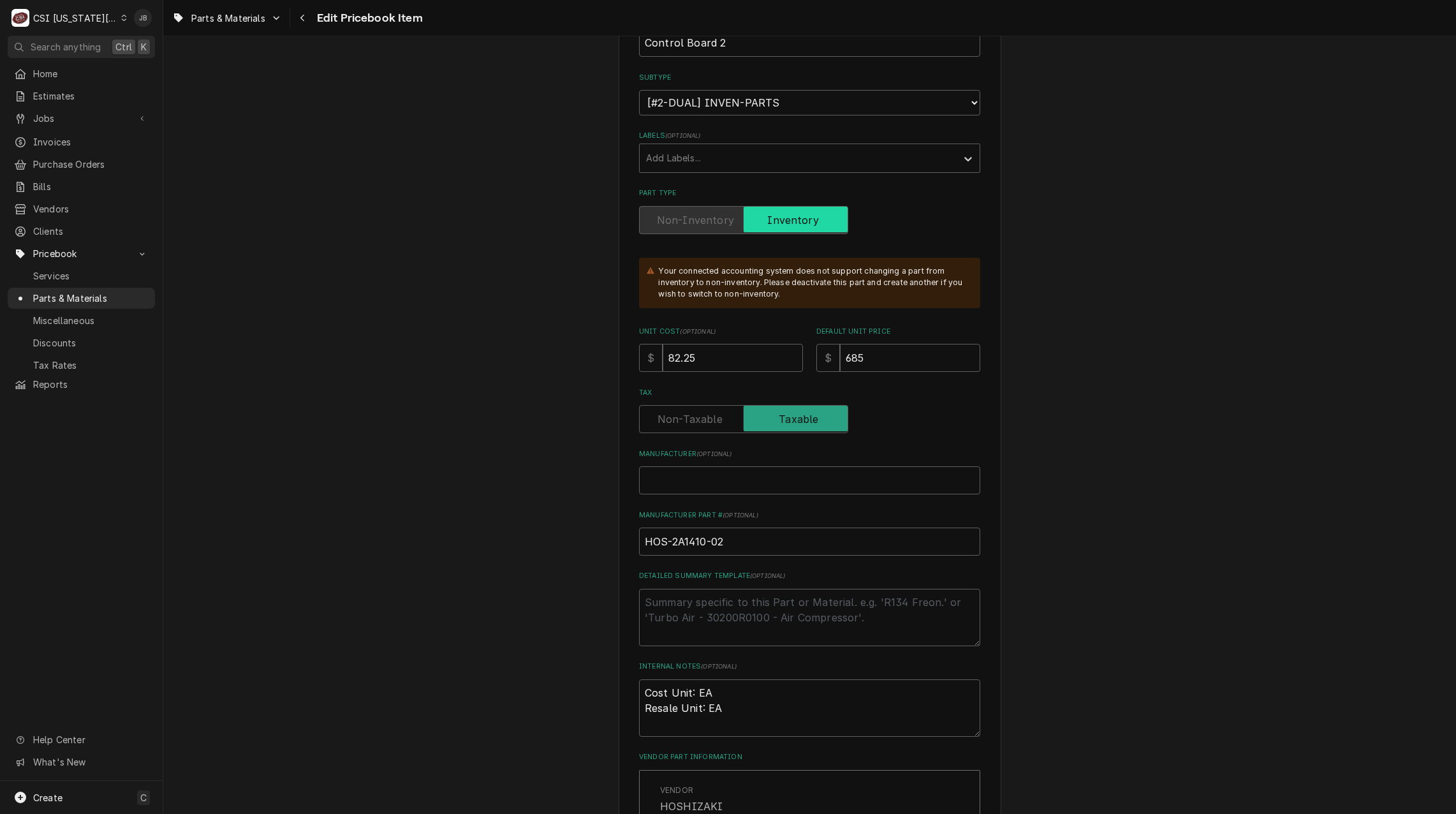
scroll to position [383, 0]
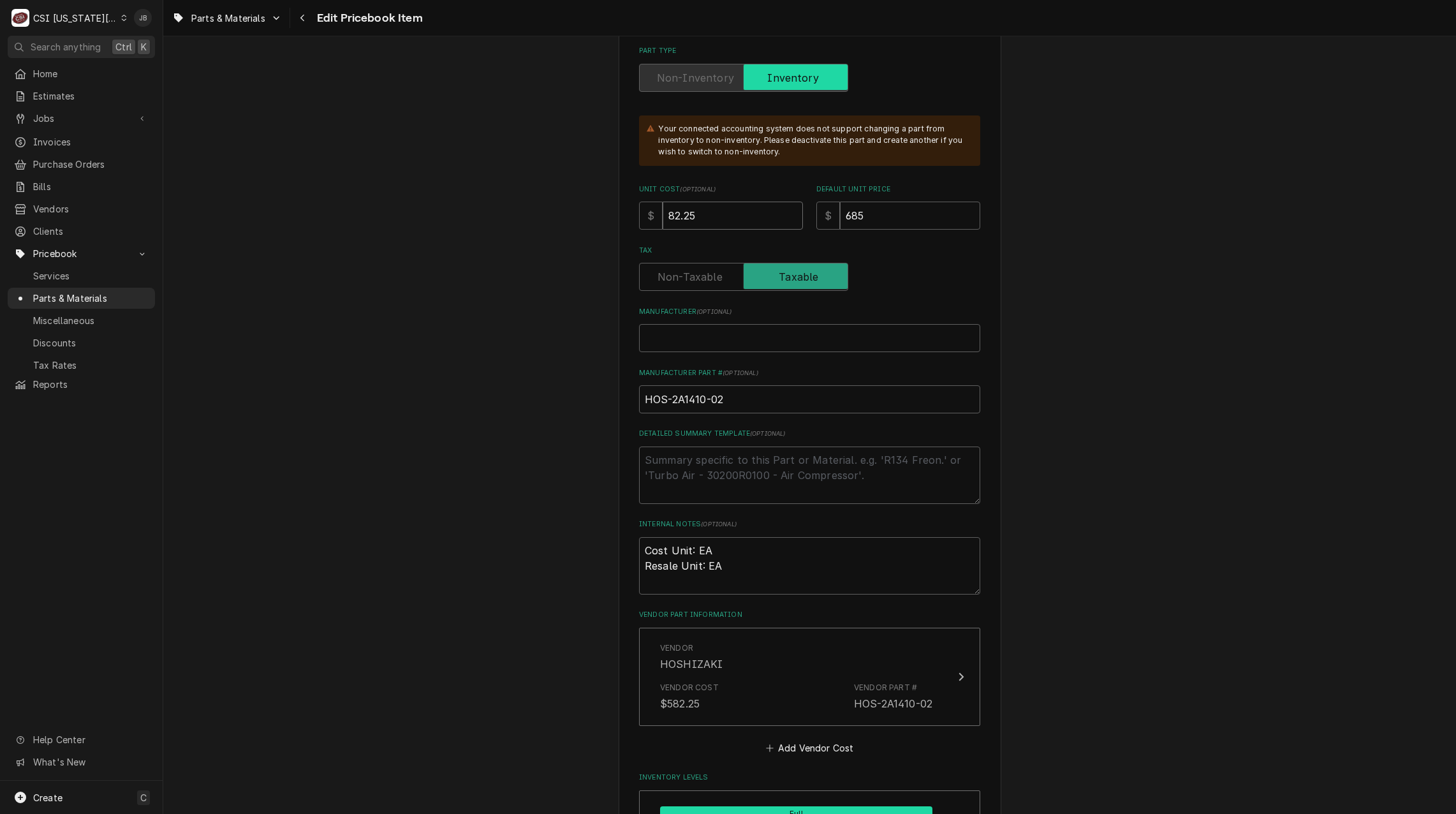
drag, startPoint x: 700, startPoint y: 221, endPoint x: 593, endPoint y: 221, distance: 107.0
type textarea "x"
type input "5"
type textarea "x"
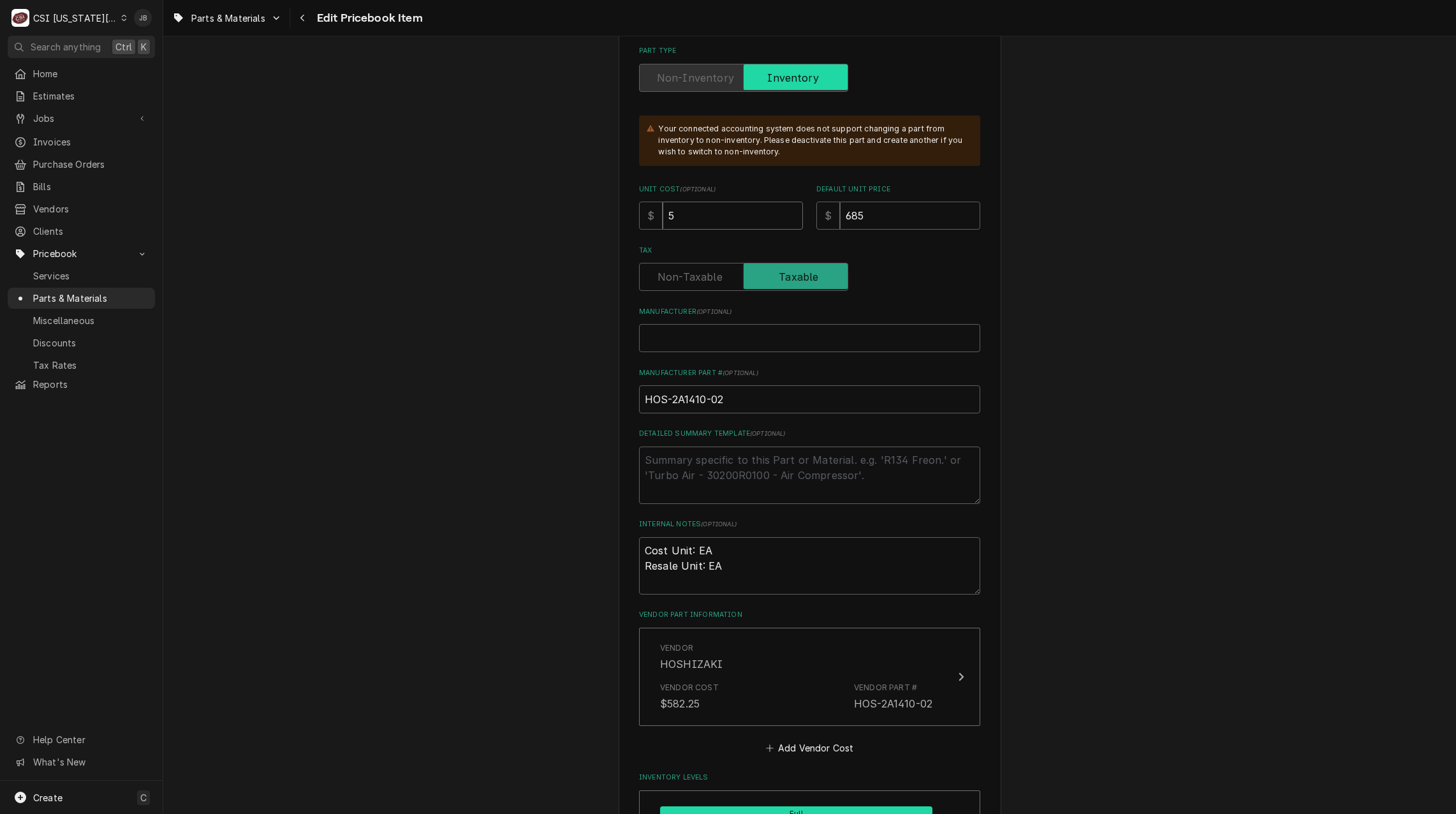
type input "58"
type textarea "x"
type input "582"
type textarea "x"
type input "582.2"
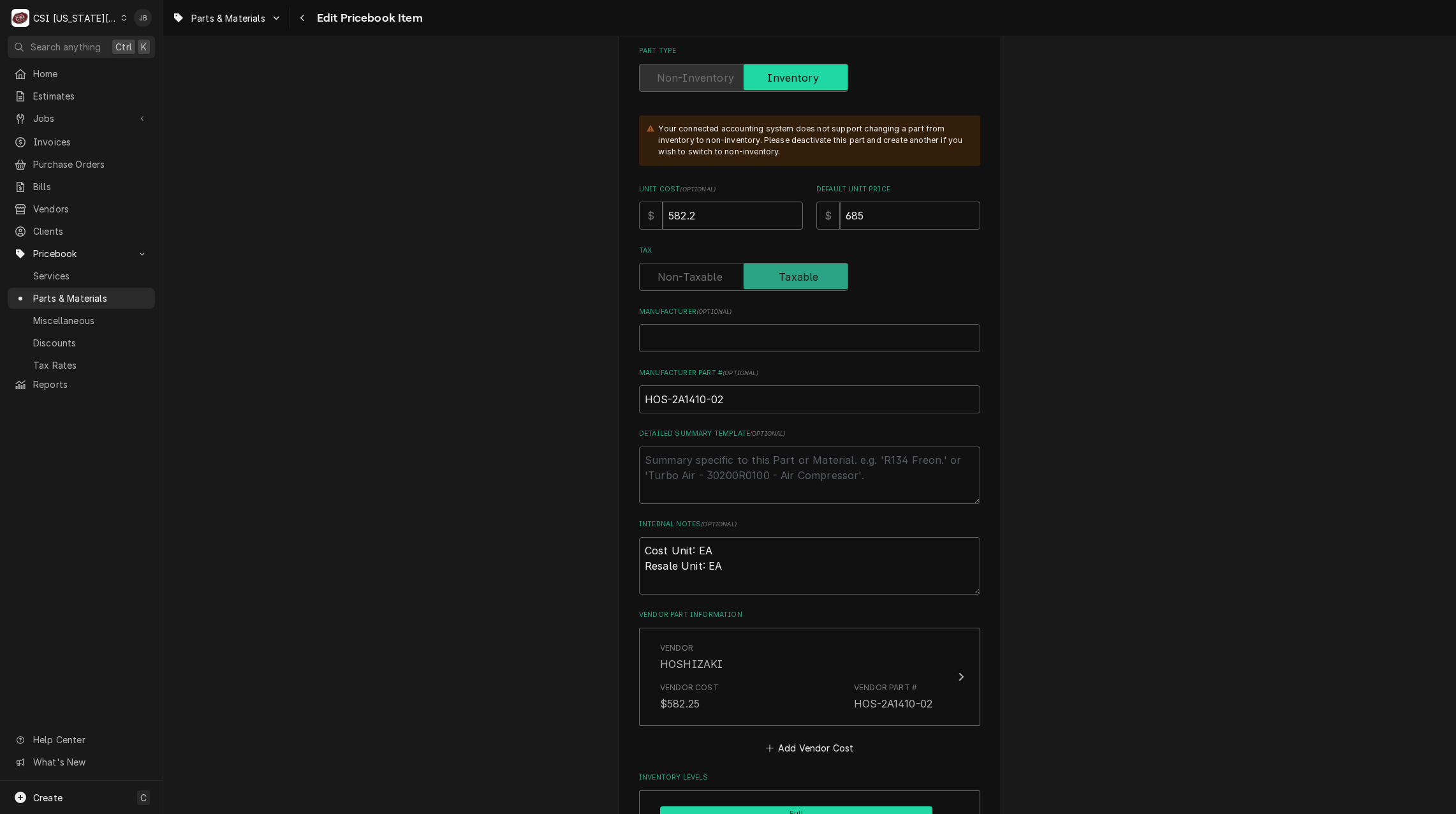
type textarea "x"
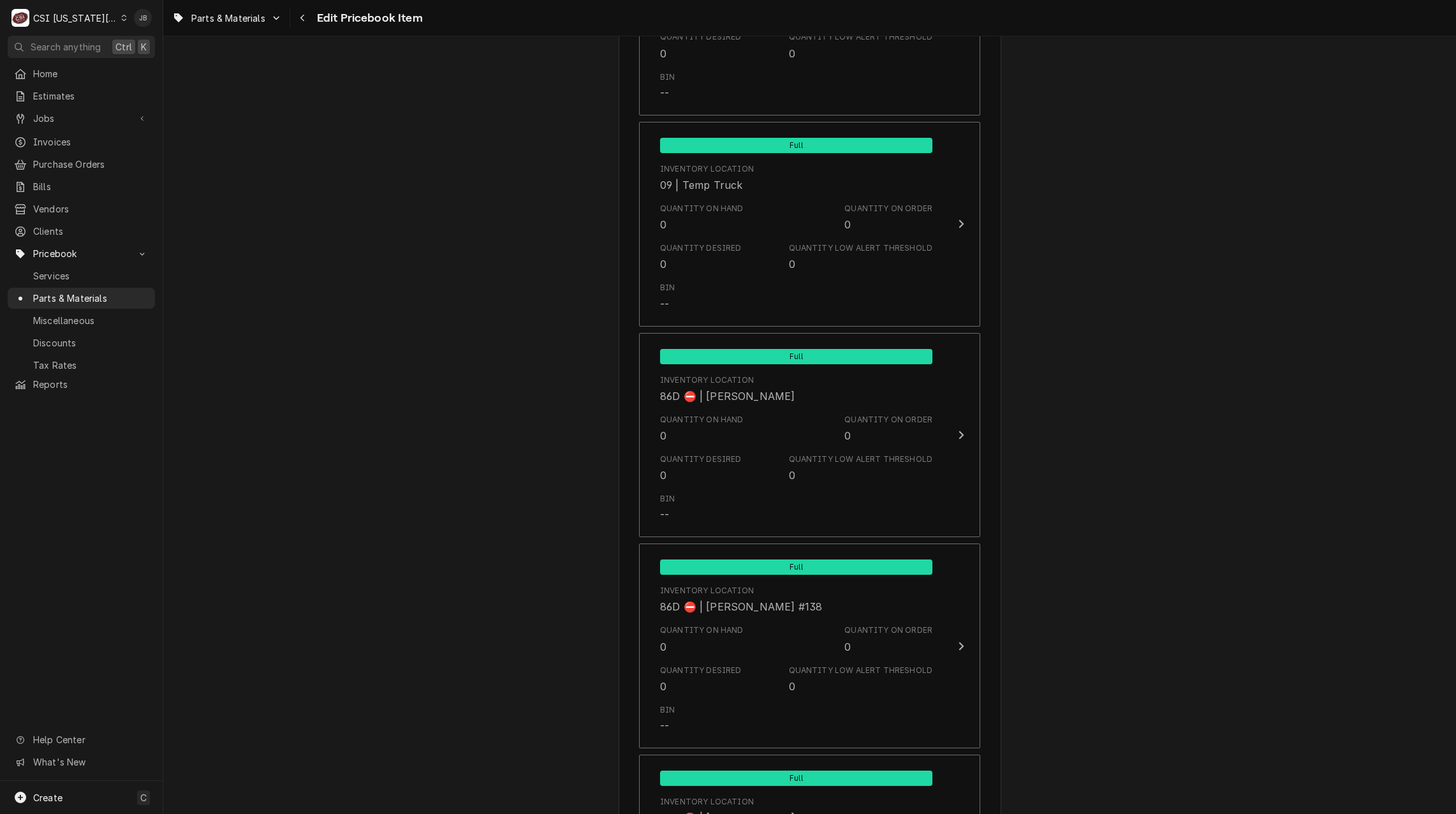
scroll to position [12244, 0]
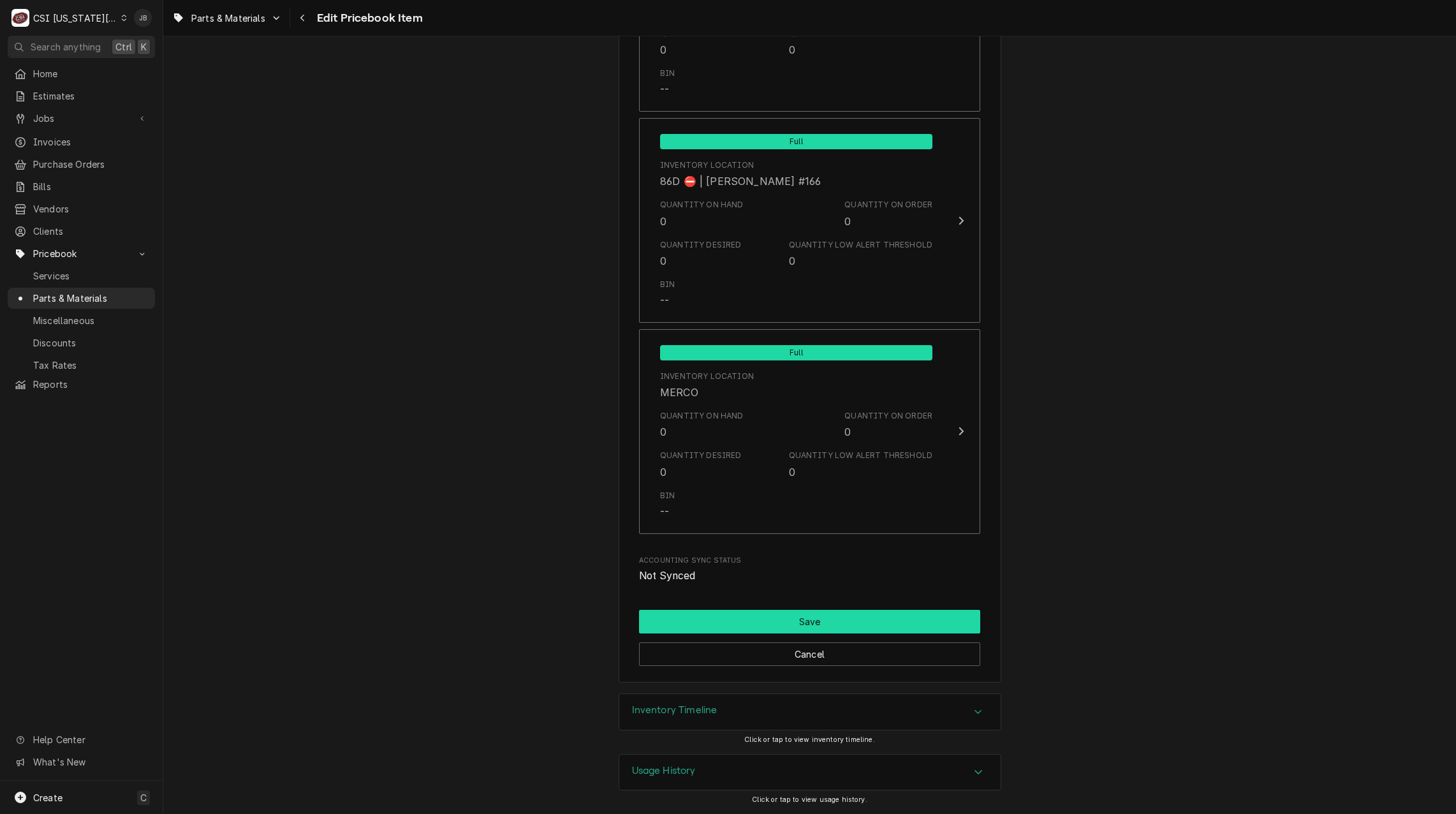
type input "582.25"
click at [737, 620] on button "Save" at bounding box center [809, 621] width 341 height 23
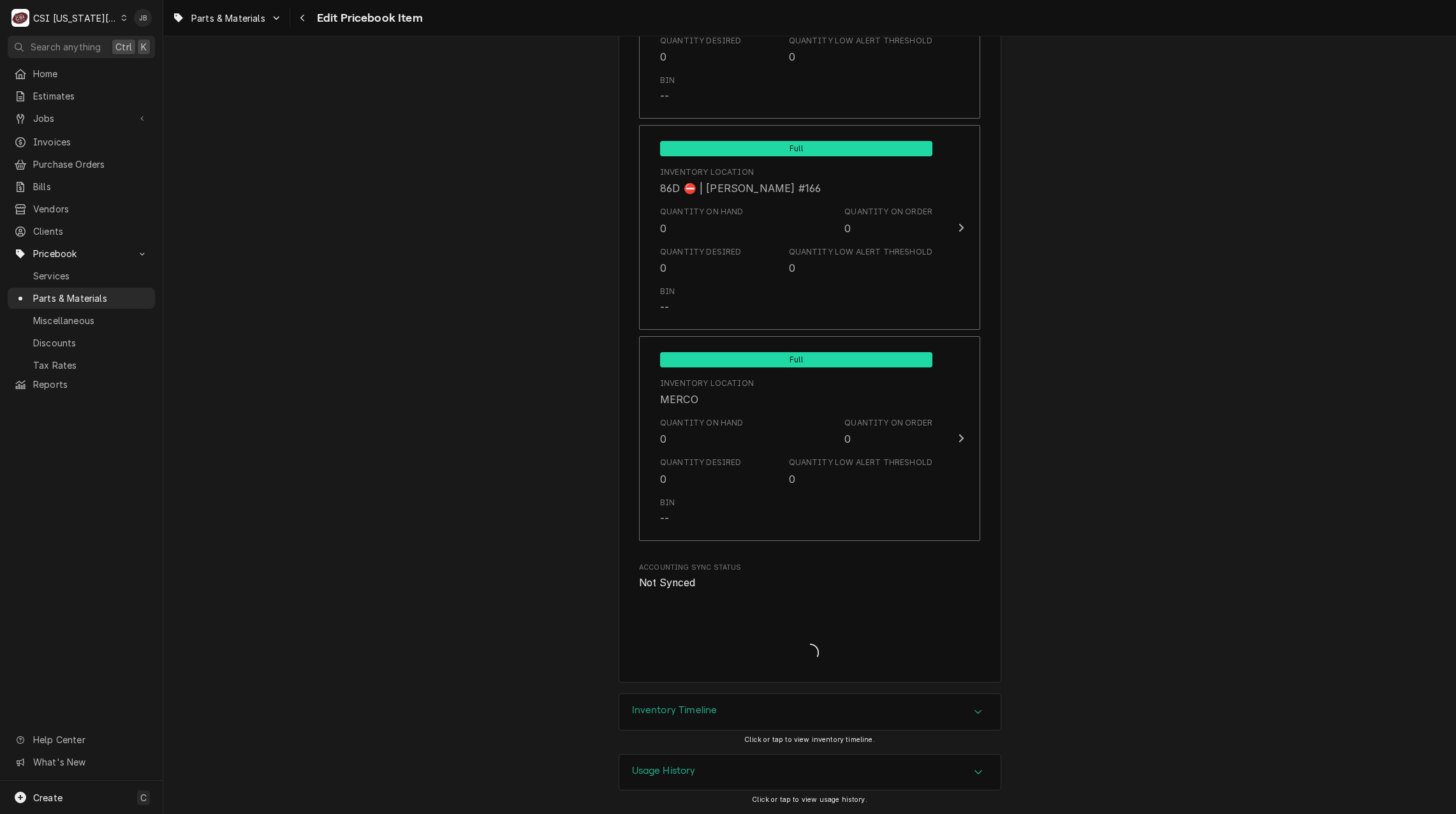
scroll to position [12237, 0]
type textarea "x"
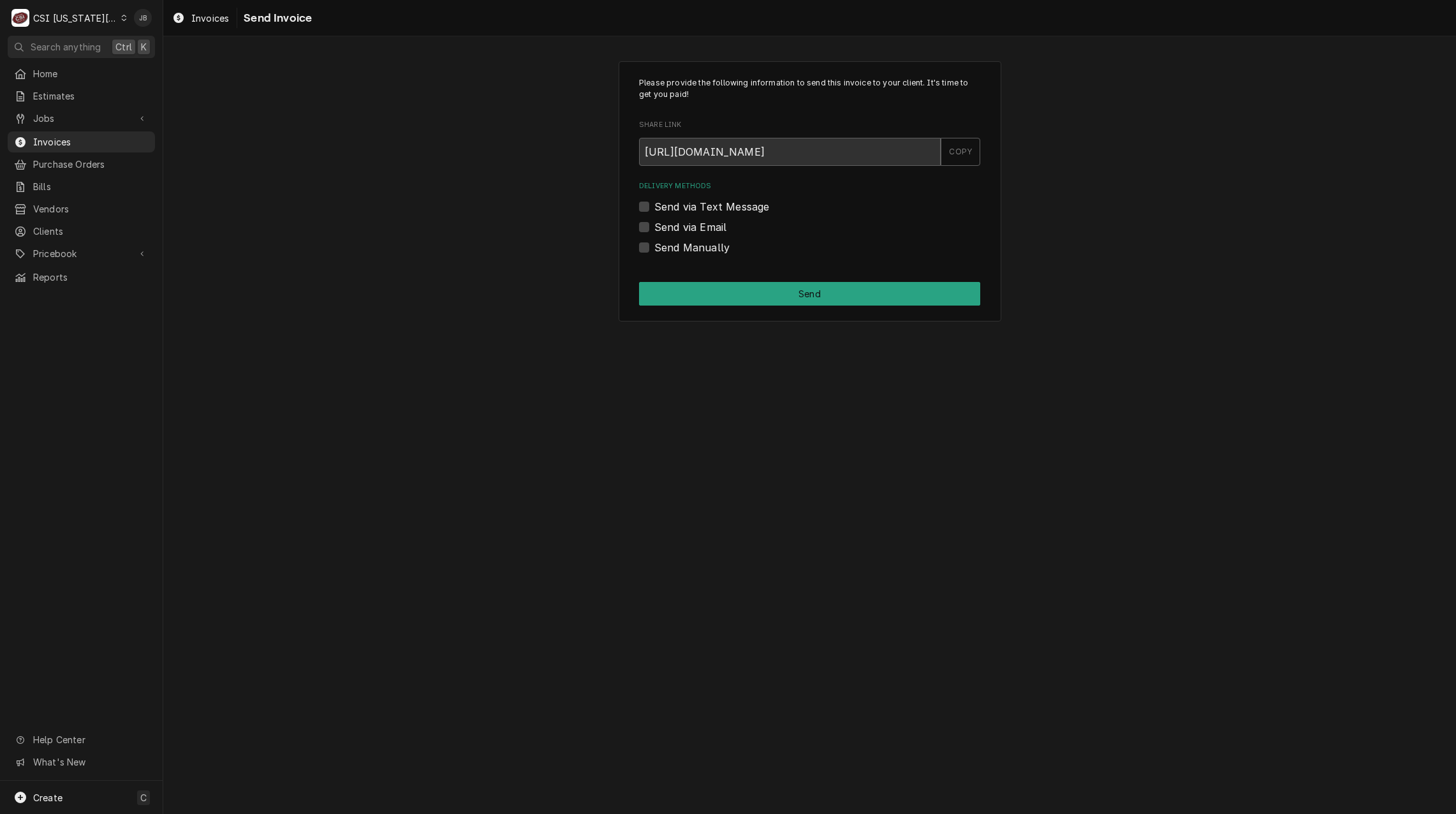
click at [671, 223] on label "Send via Email" at bounding box center [691, 227] width 72 height 15
click at [671, 223] on input "Send via Email" at bounding box center [825, 233] width 341 height 28
checkbox input "true"
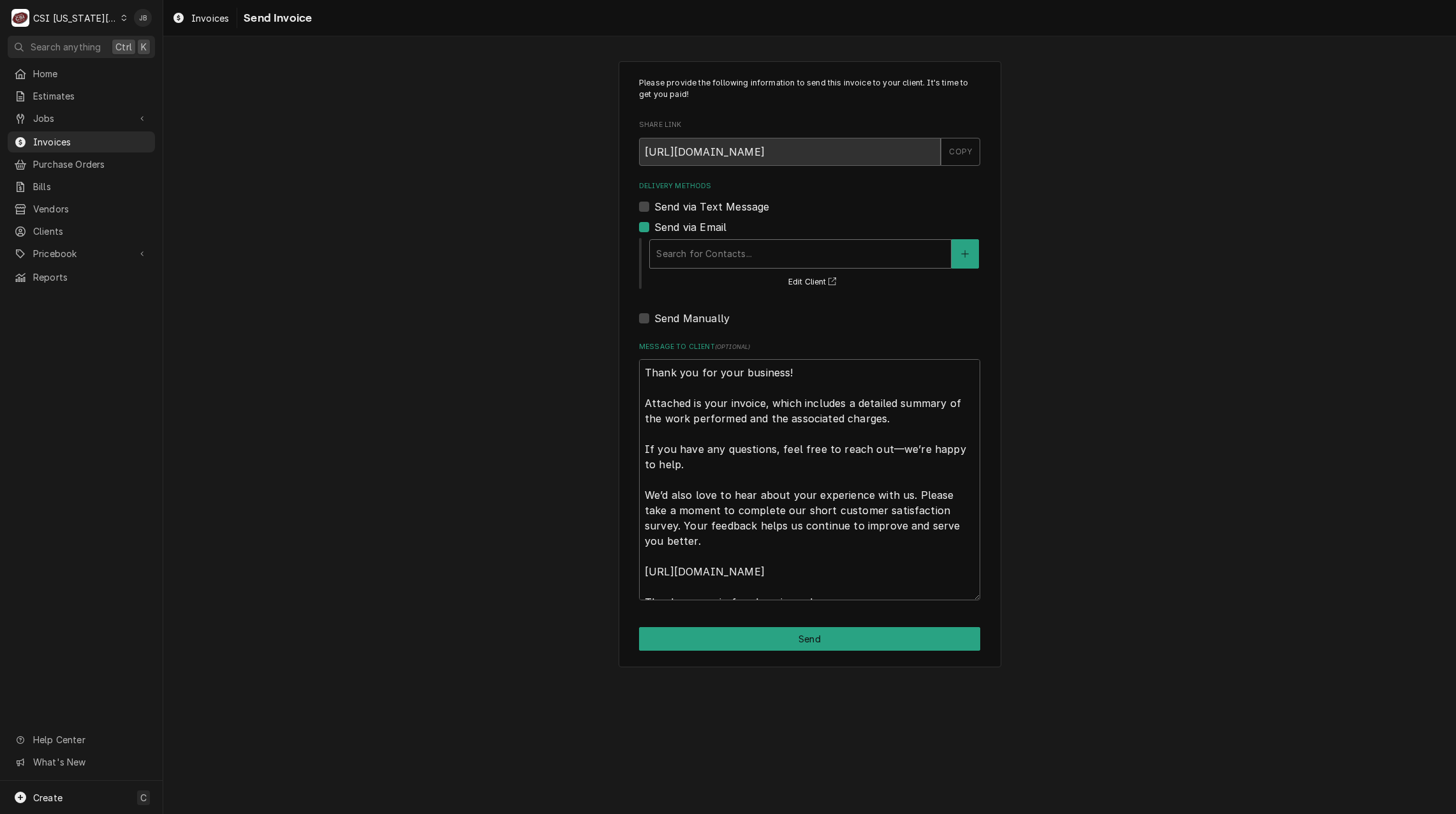
click at [688, 264] on div "Delivery Methods" at bounding box center [800, 254] width 288 height 23
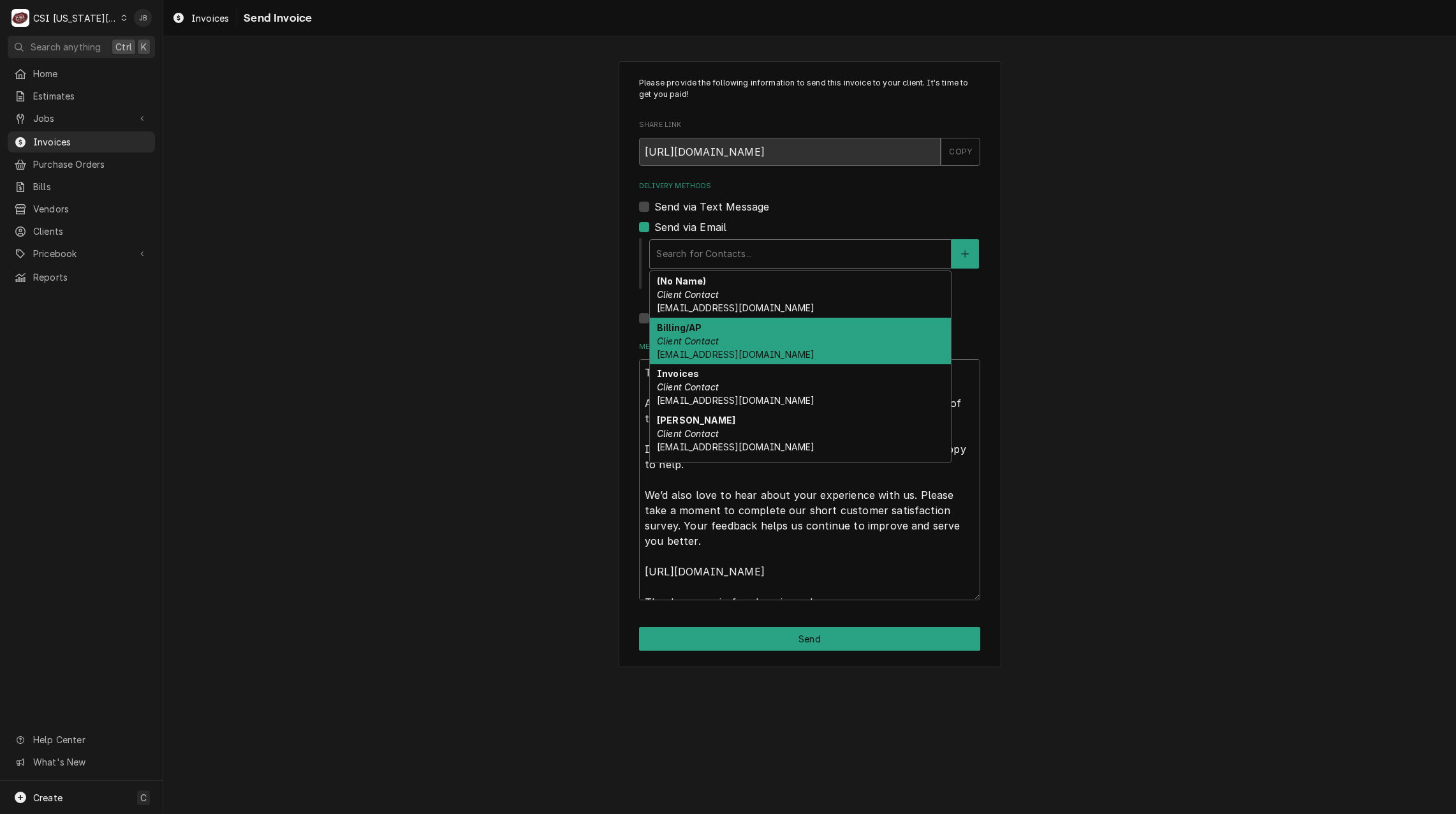
click at [696, 342] on em "Client Contact" at bounding box center [688, 341] width 62 height 11
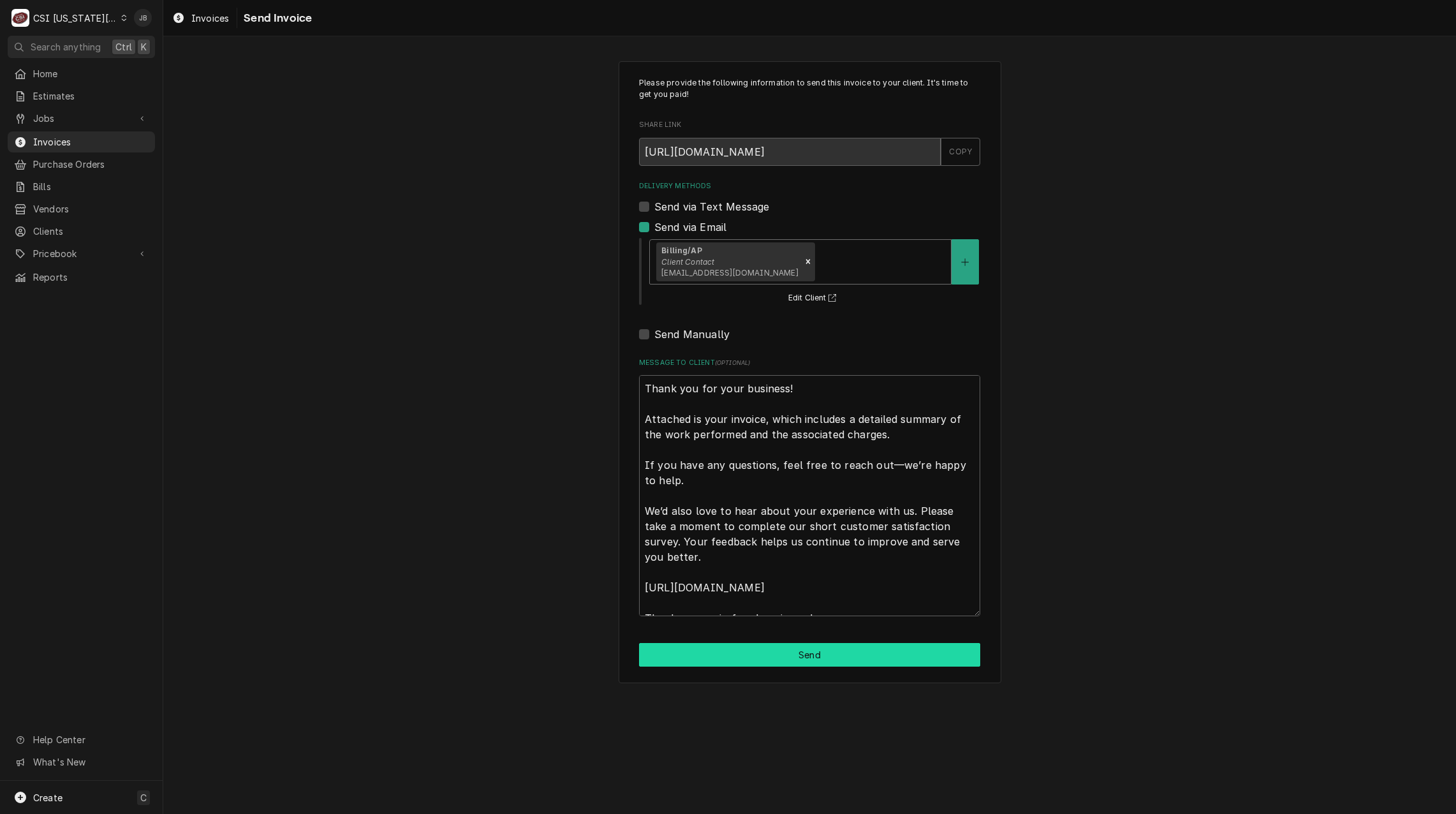
click at [719, 662] on button "Send" at bounding box center [809, 655] width 341 height 23
type textarea "x"
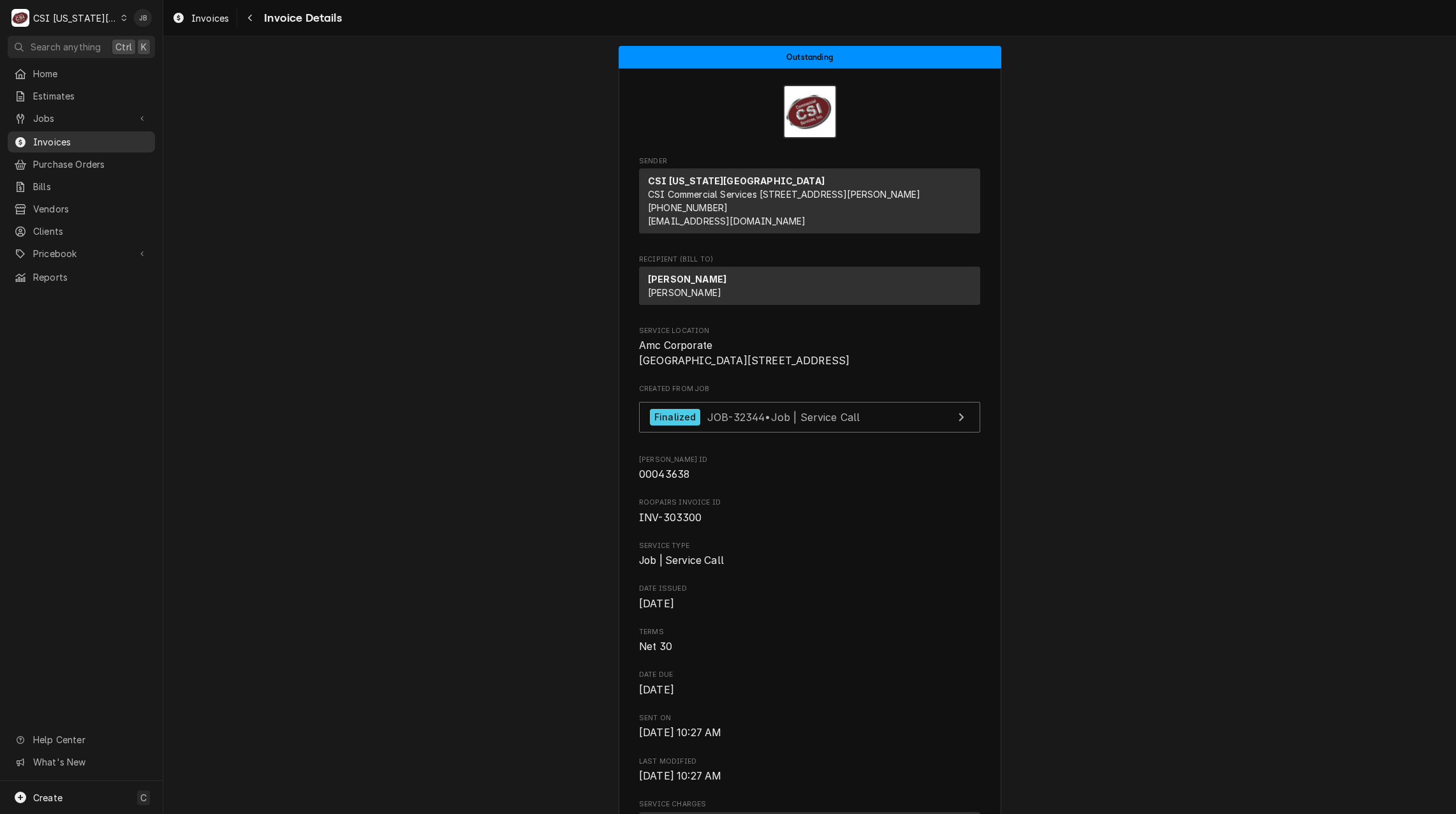
click at [78, 139] on span "Invoices" at bounding box center [91, 142] width 115 height 14
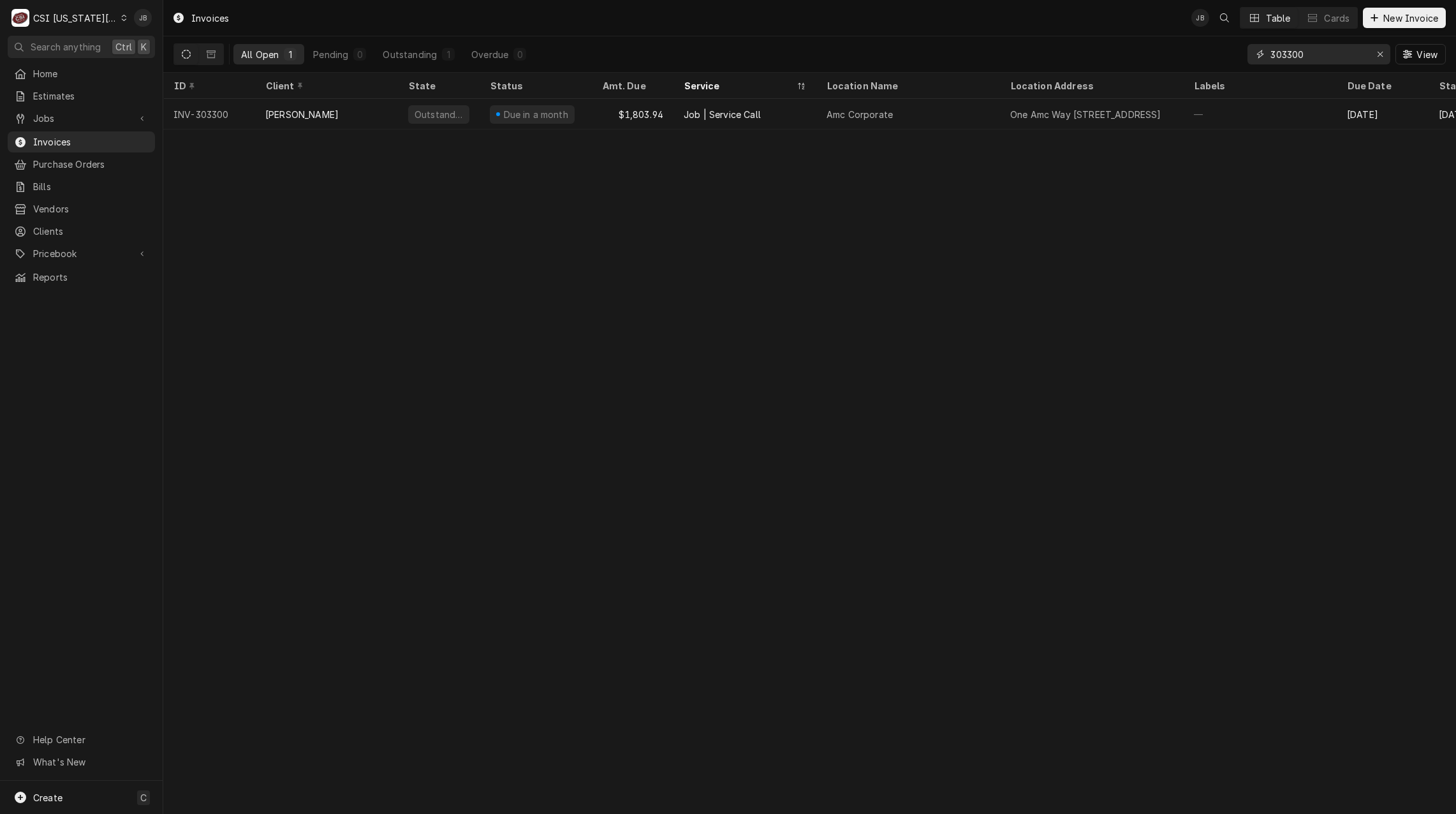
drag, startPoint x: 1326, startPoint y: 59, endPoint x: 1226, endPoint y: 52, distance: 100.2
click at [1226, 52] on div "All Open 1 Pending 0 Outstanding 1 Overdue 0 303300 View" at bounding box center [810, 54] width 1273 height 36
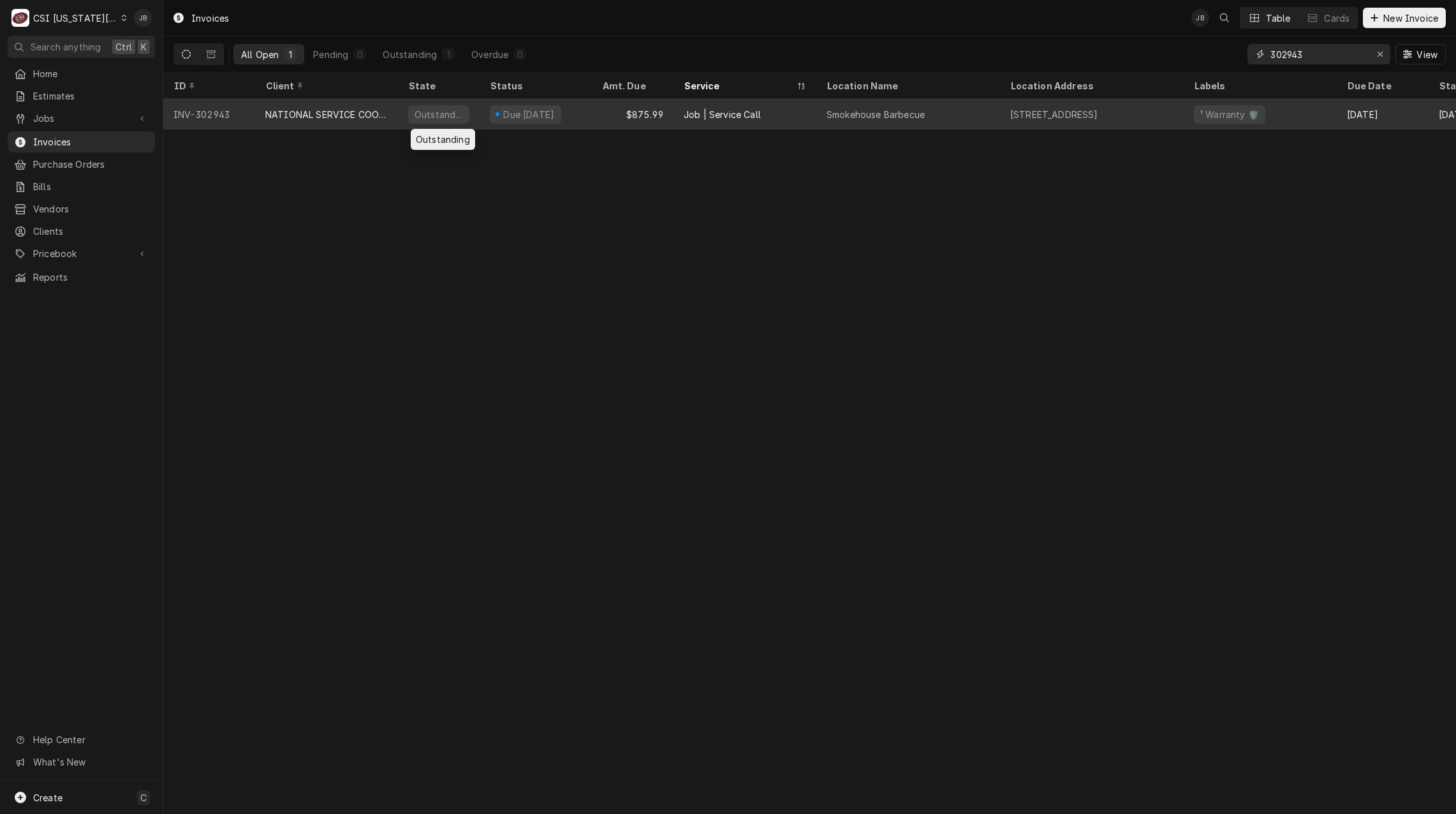
type input "302943"
click at [478, 105] on div "Outstanding" at bounding box center [439, 114] width 82 height 31
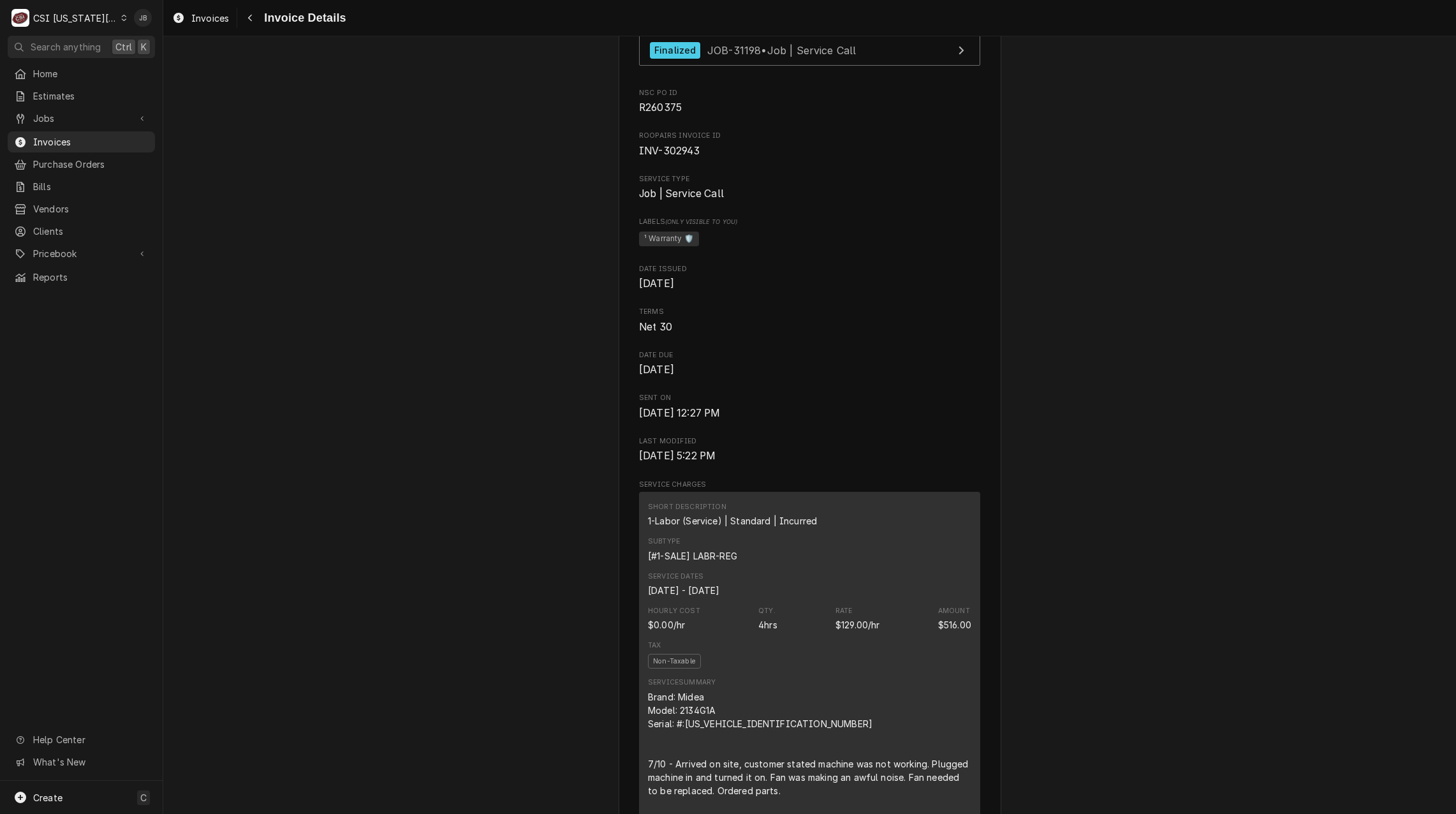
scroll to position [192, 0]
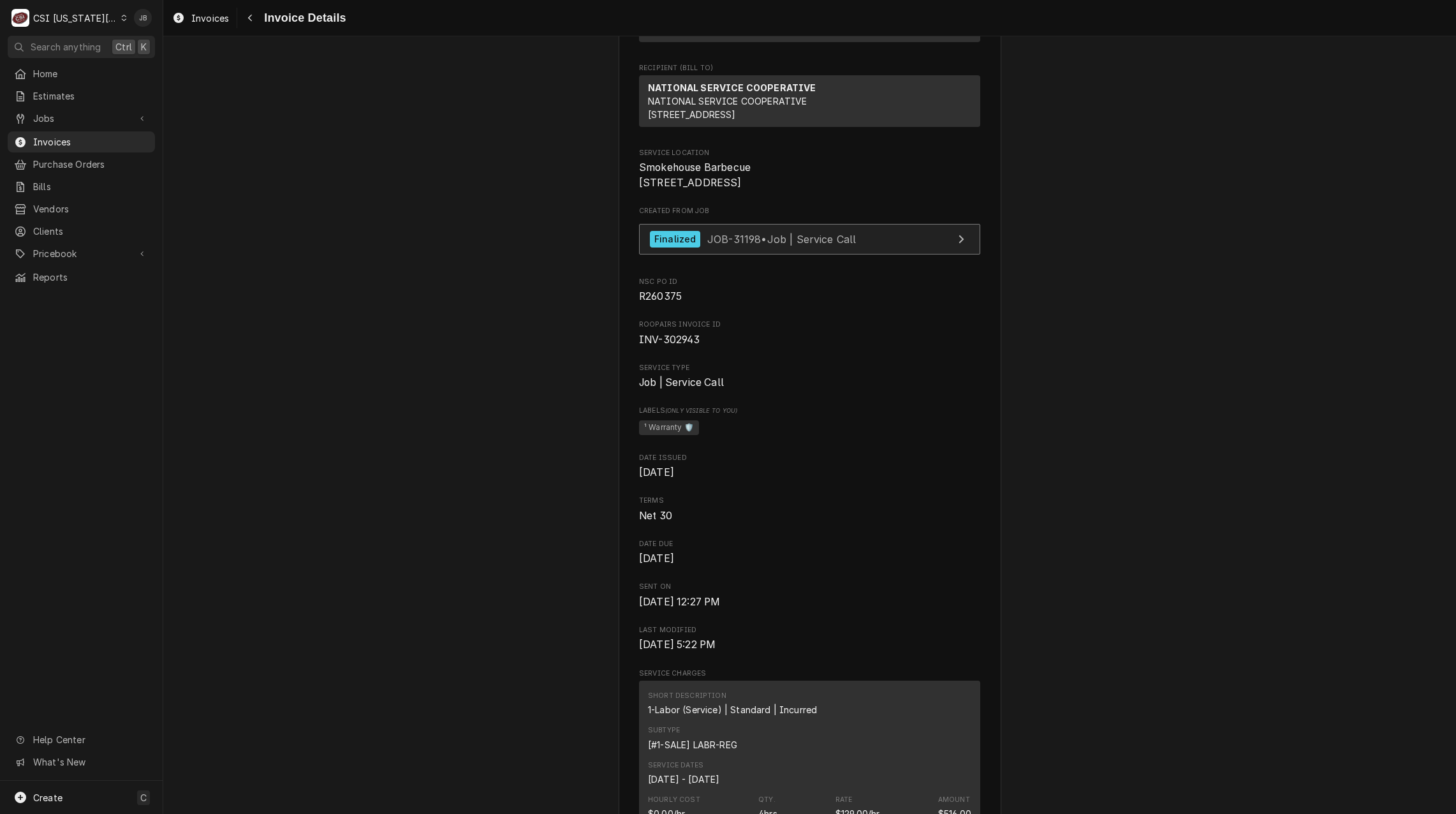
click at [665, 249] on div "Finalized" at bounding box center [675, 240] width 51 height 17
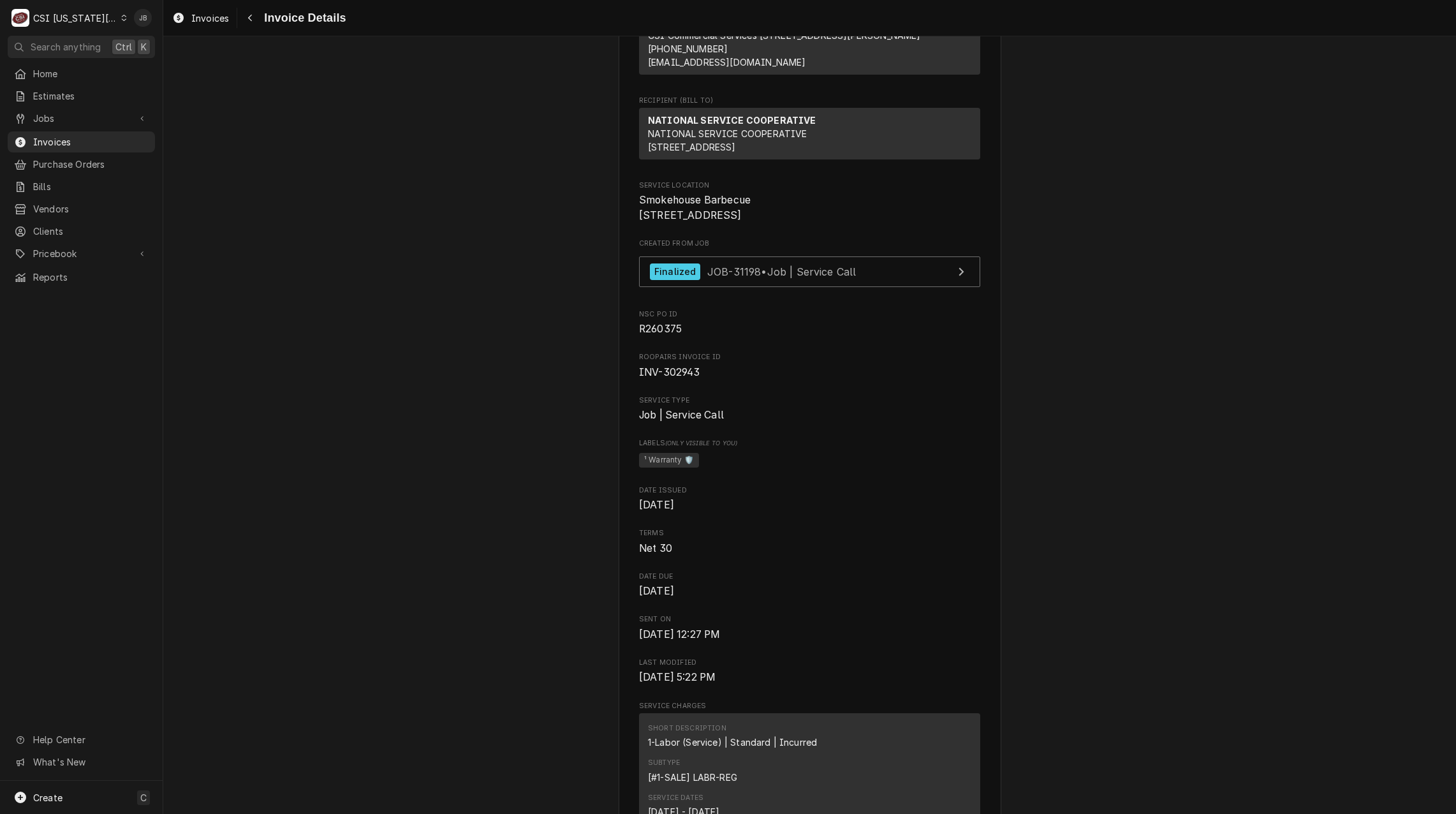
scroll to position [319, 0]
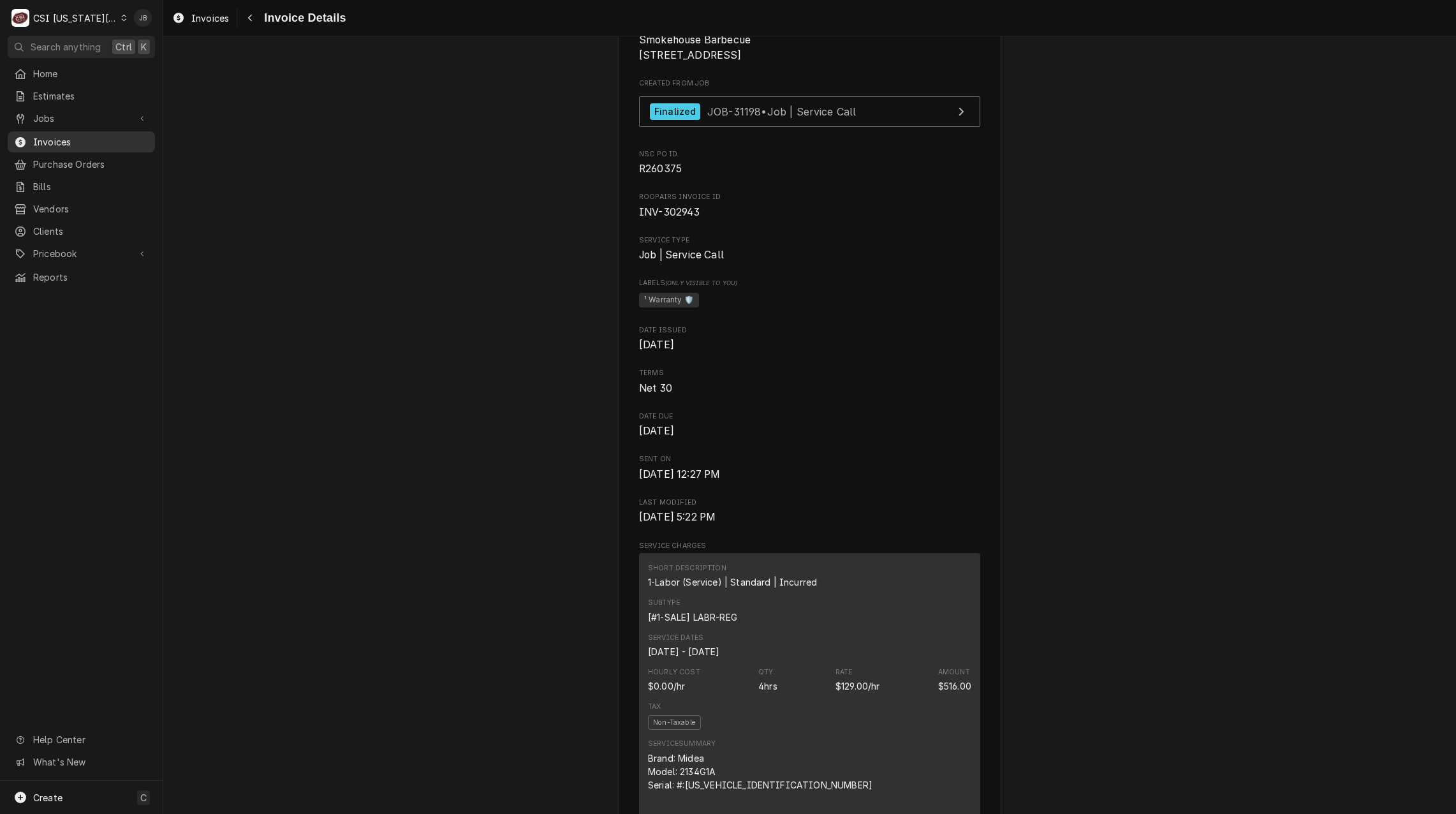
click at [108, 137] on span "Invoices" at bounding box center [91, 142] width 115 height 14
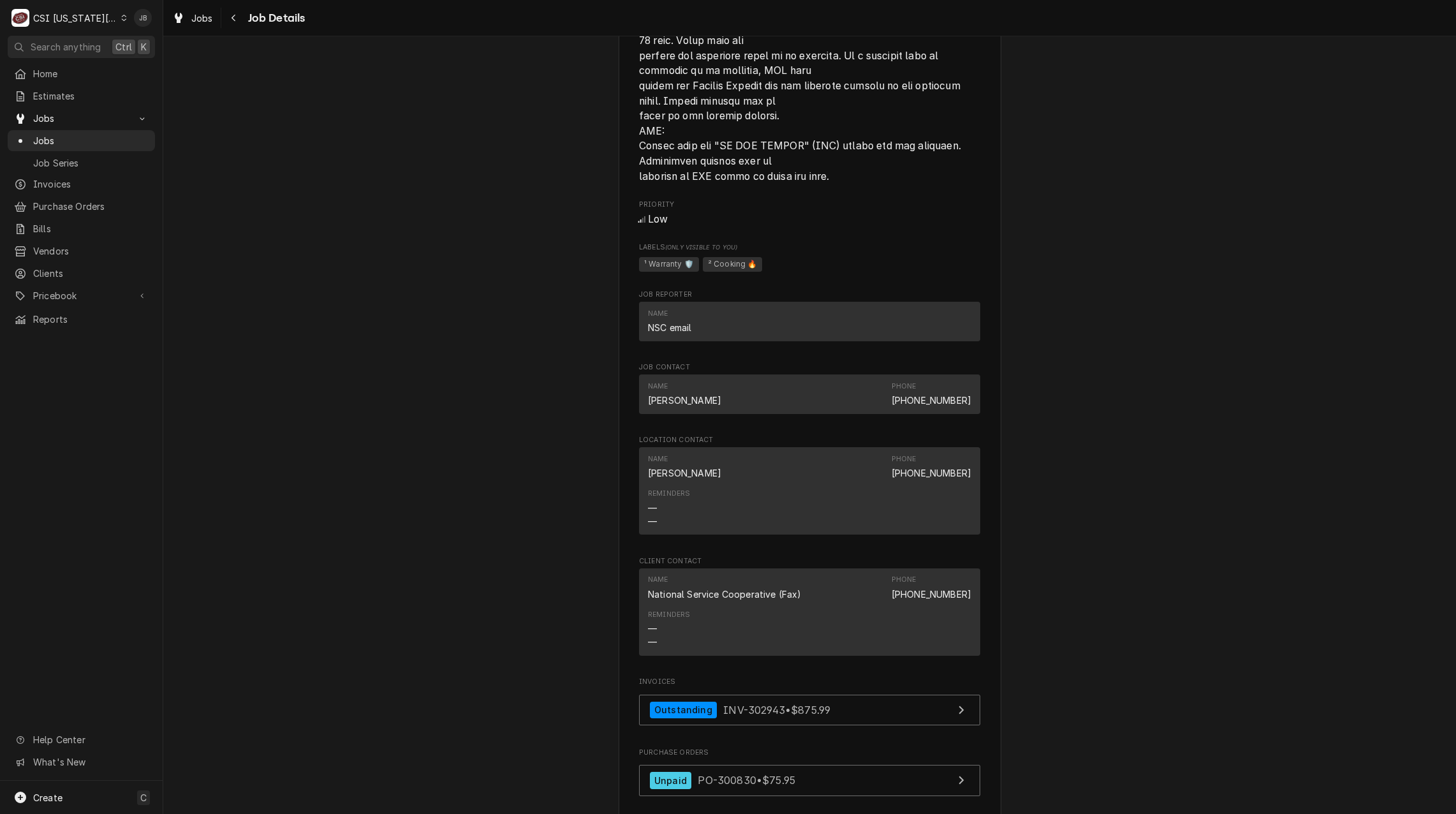
scroll to position [1595, 0]
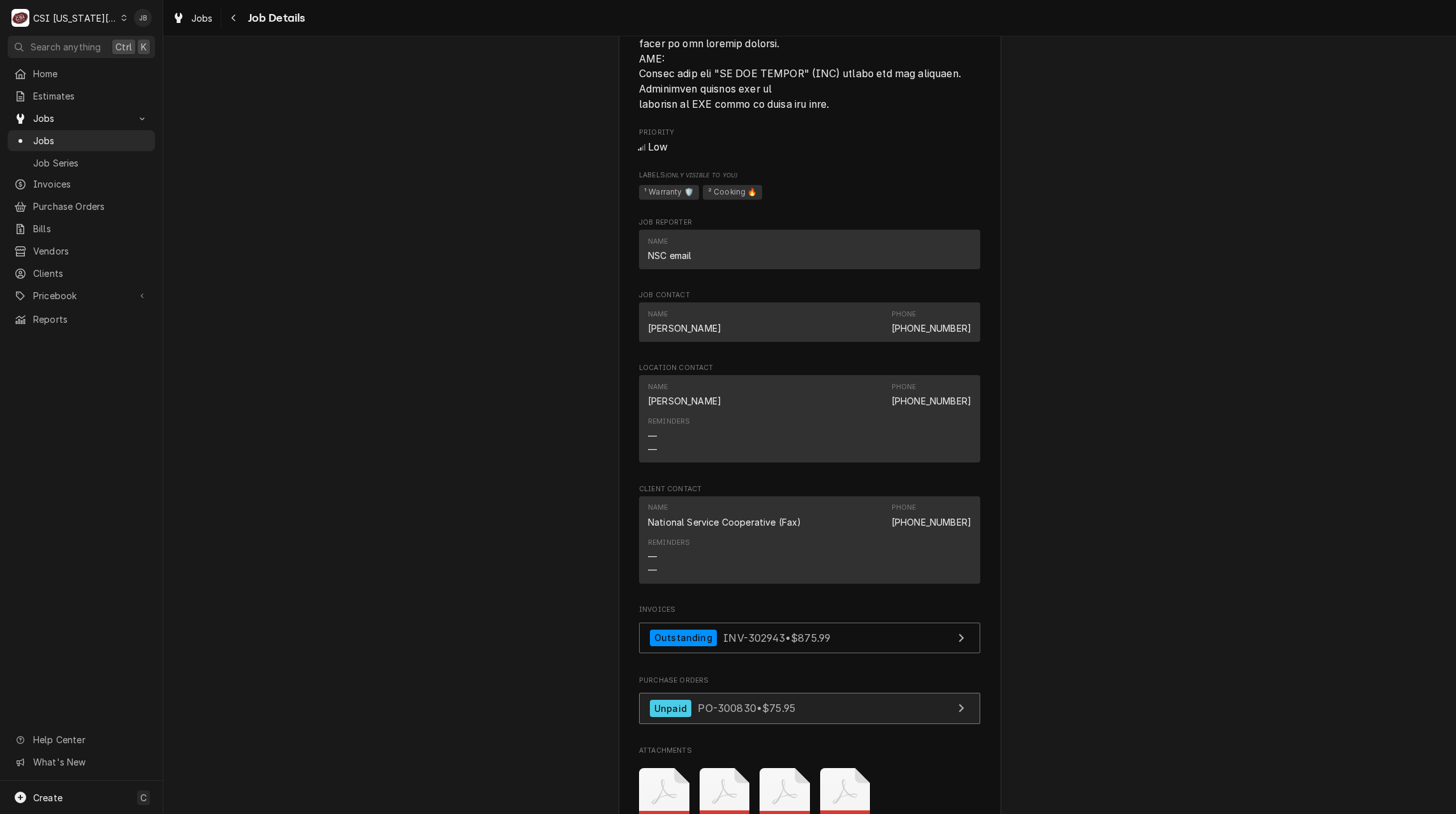
click at [759, 718] on div "Unpaid PO-300830 • $75.95" at bounding box center [722, 709] width 145 height 17
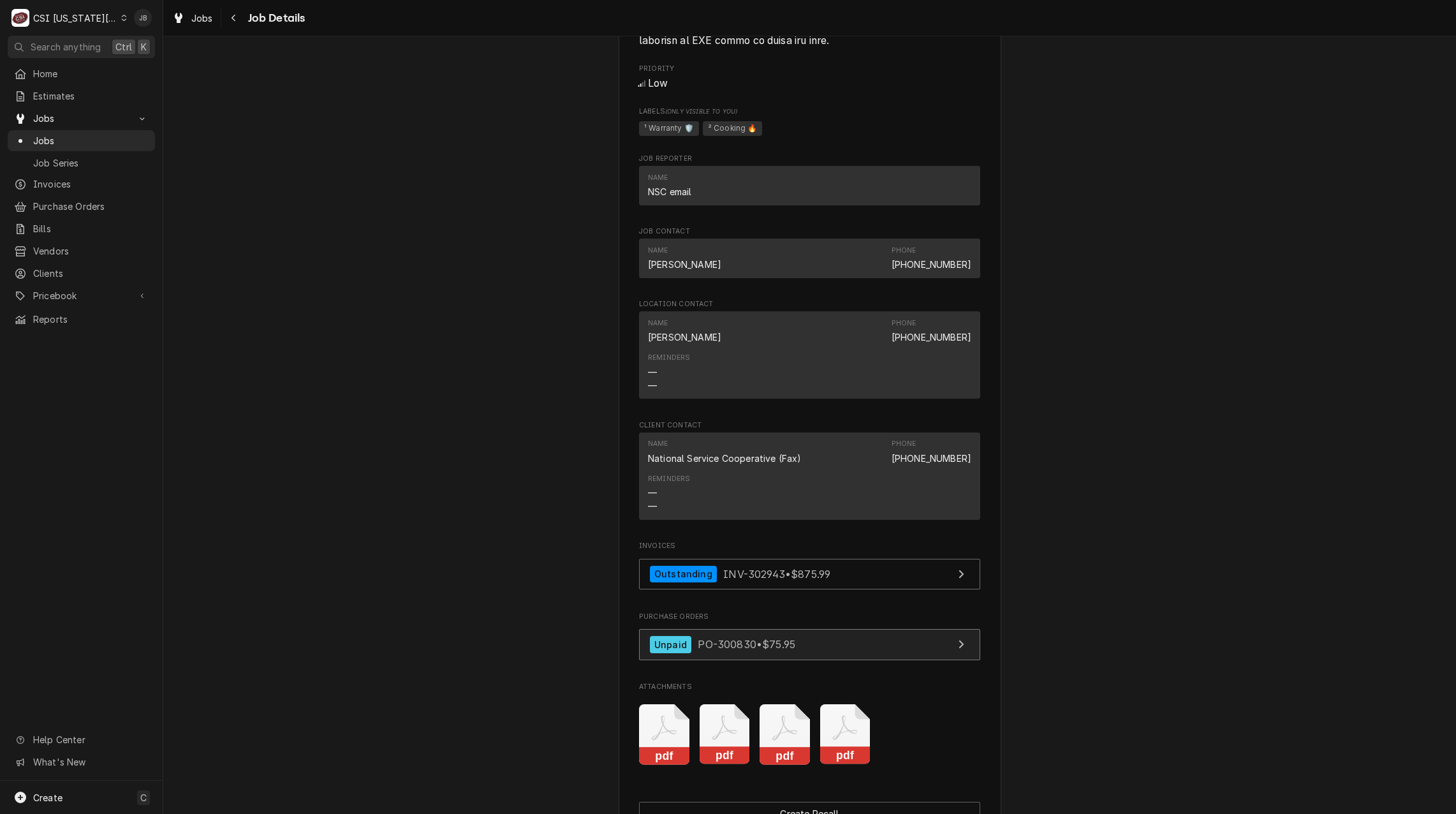
scroll to position [1978, 0]
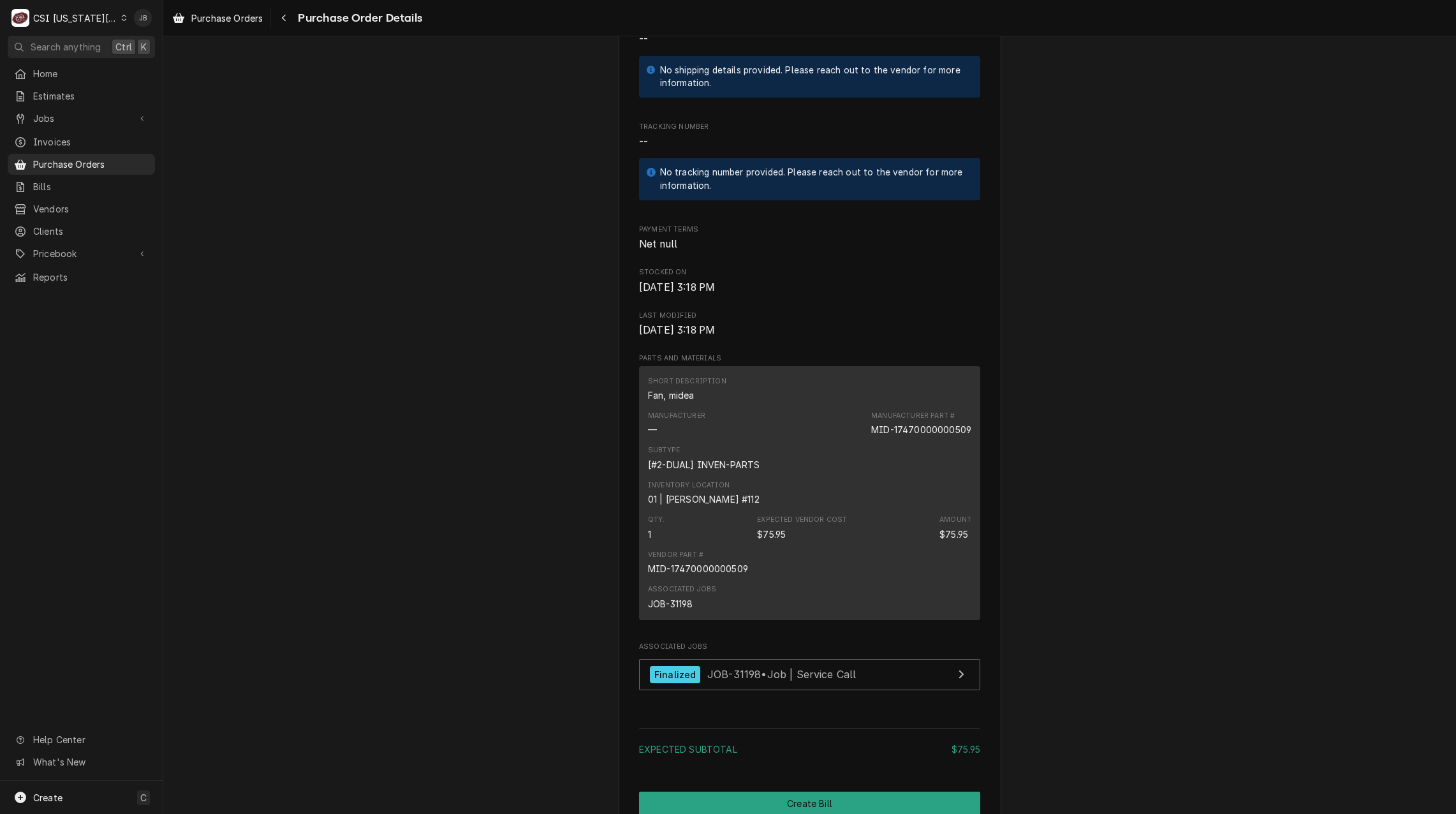
scroll to position [638, 0]
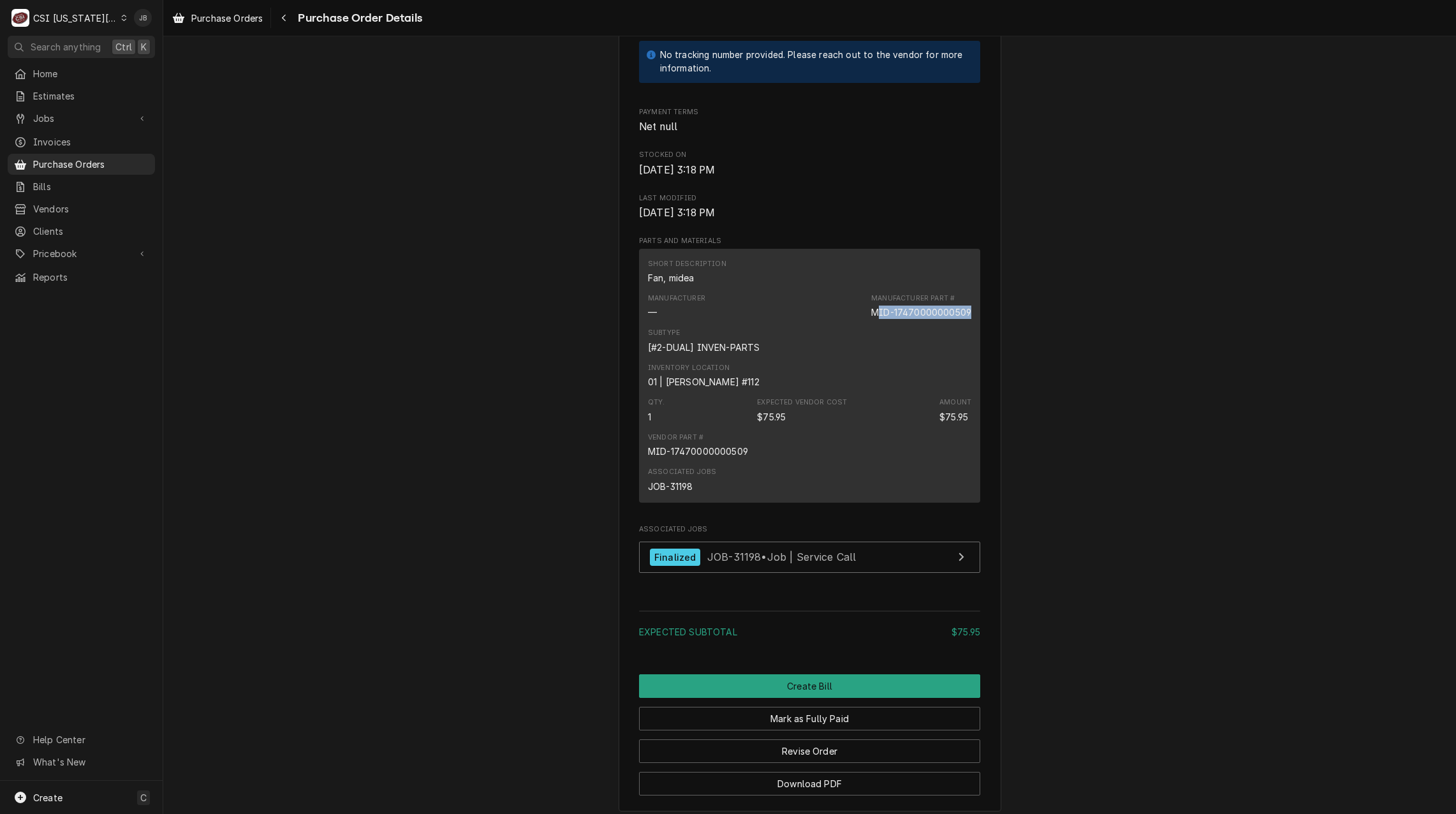
drag, startPoint x: 875, startPoint y: 342, endPoint x: 997, endPoint y: 337, distance: 122.1
click at [997, 337] on div "Unpaid Vendor [DOMAIN_NAME] [DOMAIN_NAME] Bill To CSI [US_STATE] City CSI Comme…" at bounding box center [810, 111] width 1293 height 1425
drag, startPoint x: 997, startPoint y: 337, endPoint x: 1133, endPoint y: 364, distance: 138.7
click at [1133, 364] on div "Unpaid Vendor [DOMAIN_NAME] [DOMAIN_NAME] Bill To CSI [US_STATE] City CSI Comme…" at bounding box center [810, 111] width 1293 height 1425
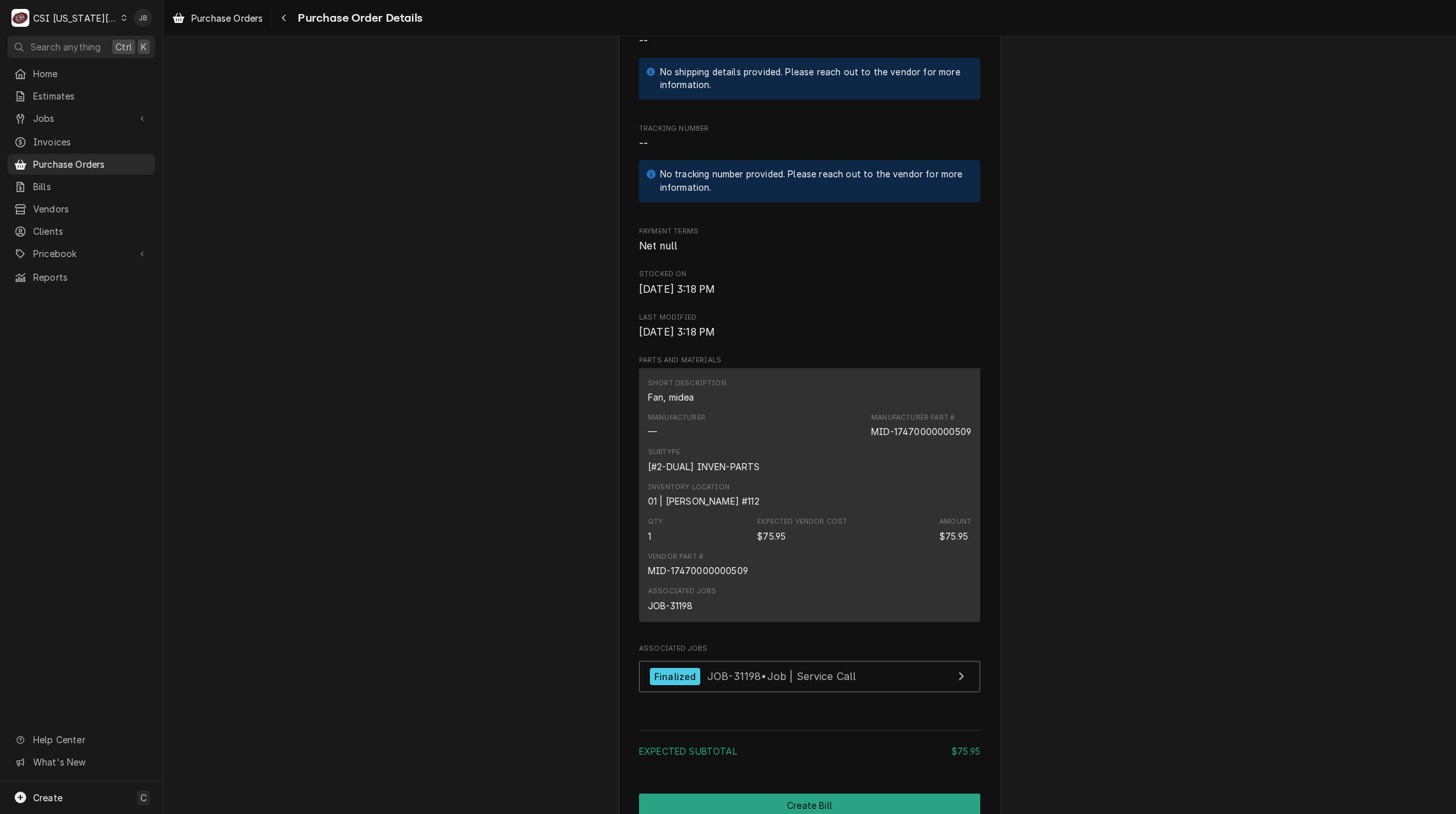
scroll to position [607, 0]
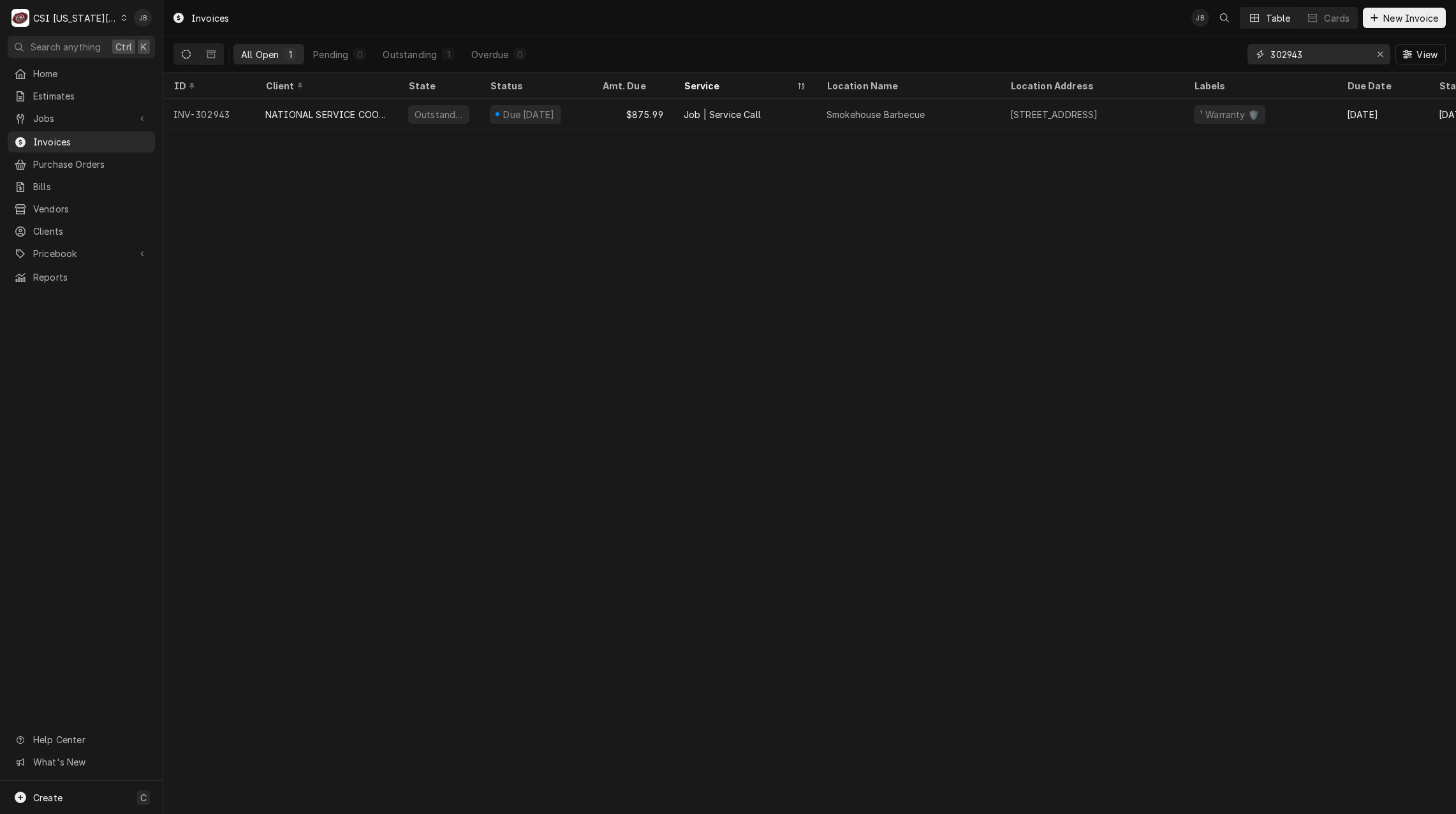
click at [1331, 55] on input "302943" at bounding box center [1318, 54] width 95 height 21
click at [1312, 63] on input "303300" at bounding box center [1318, 54] width 95 height 21
type input "303301"
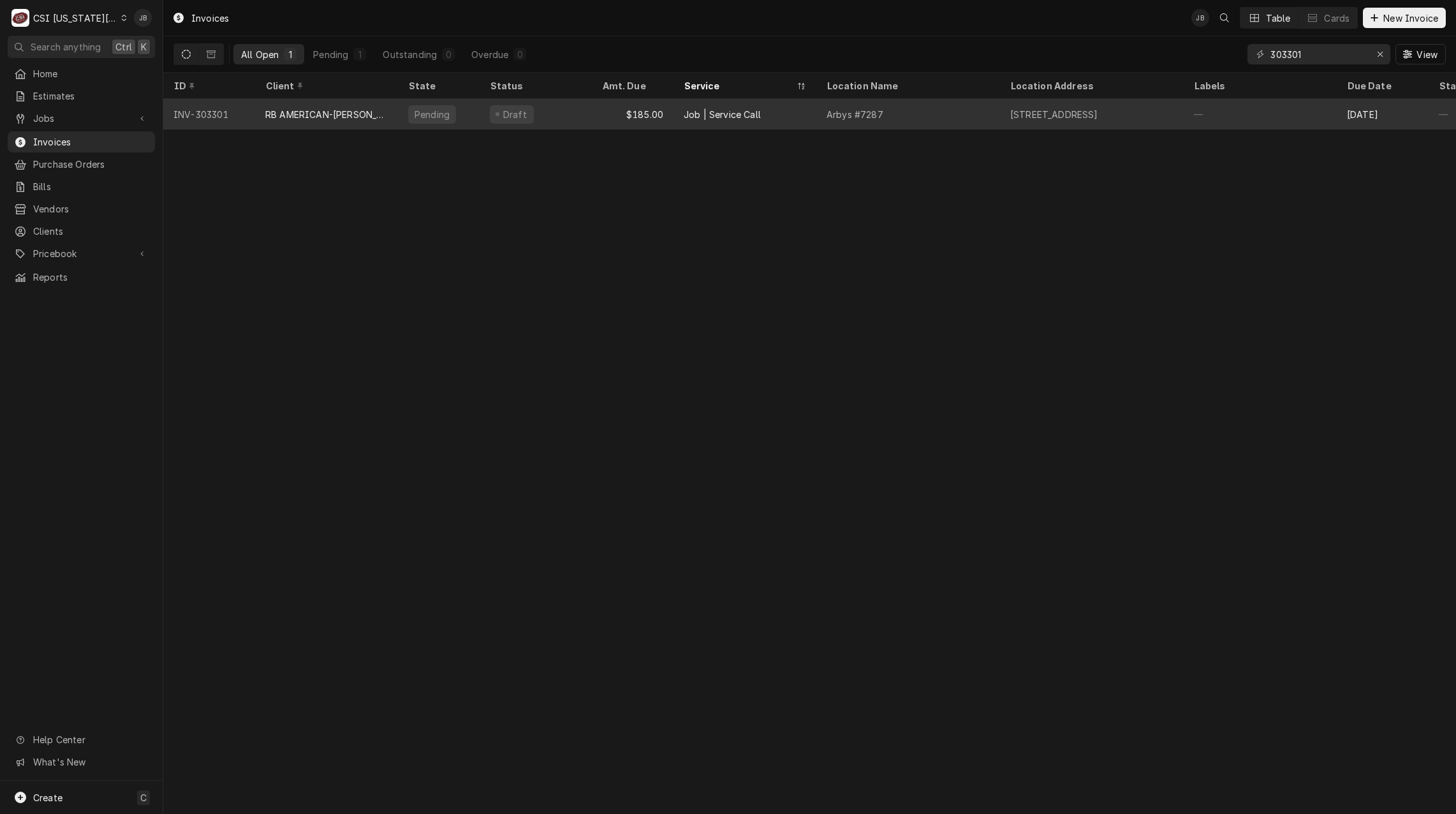
click at [918, 115] on div "Arbys #7287" at bounding box center [908, 114] width 184 height 31
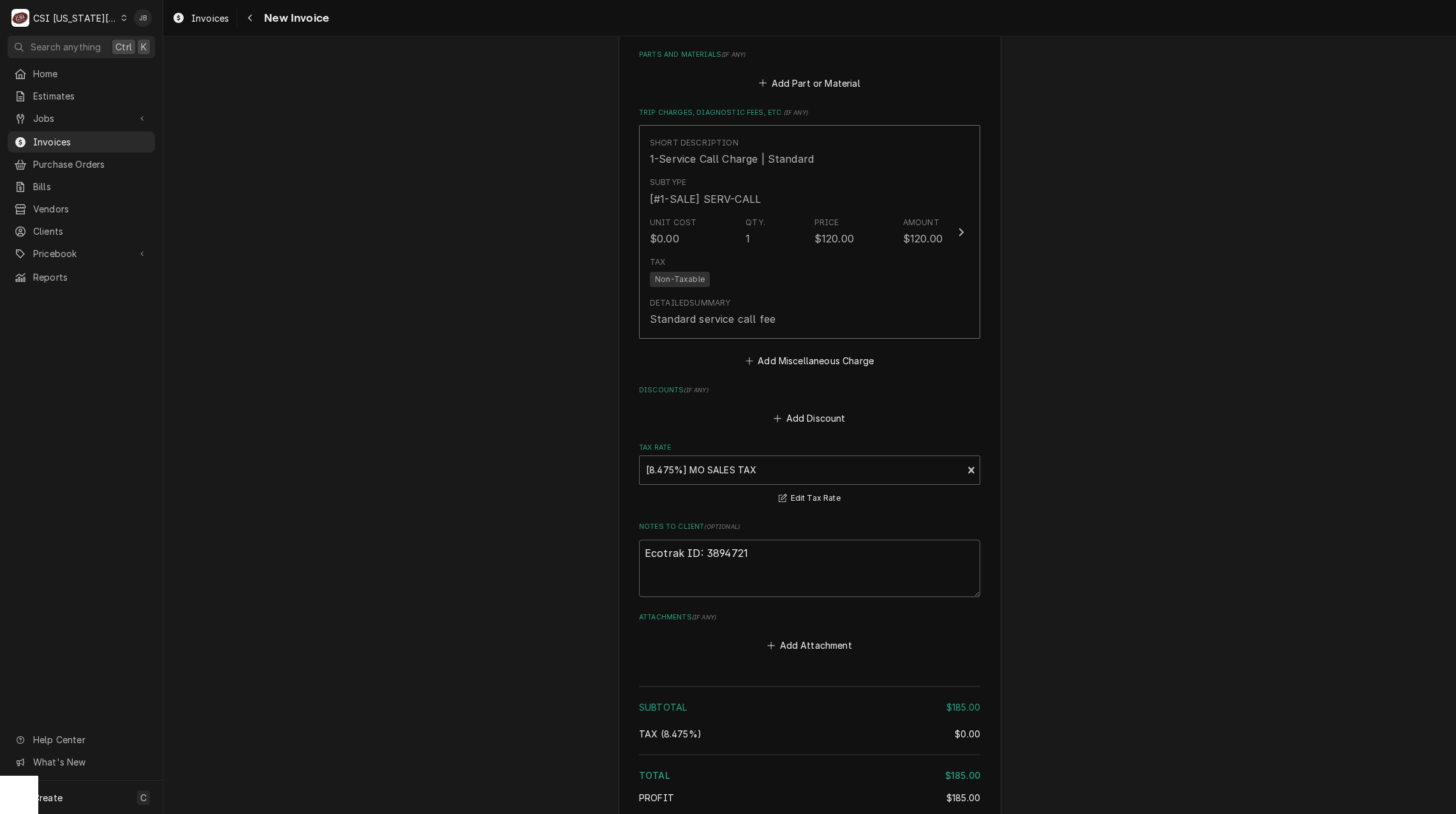
scroll to position [2142, 0]
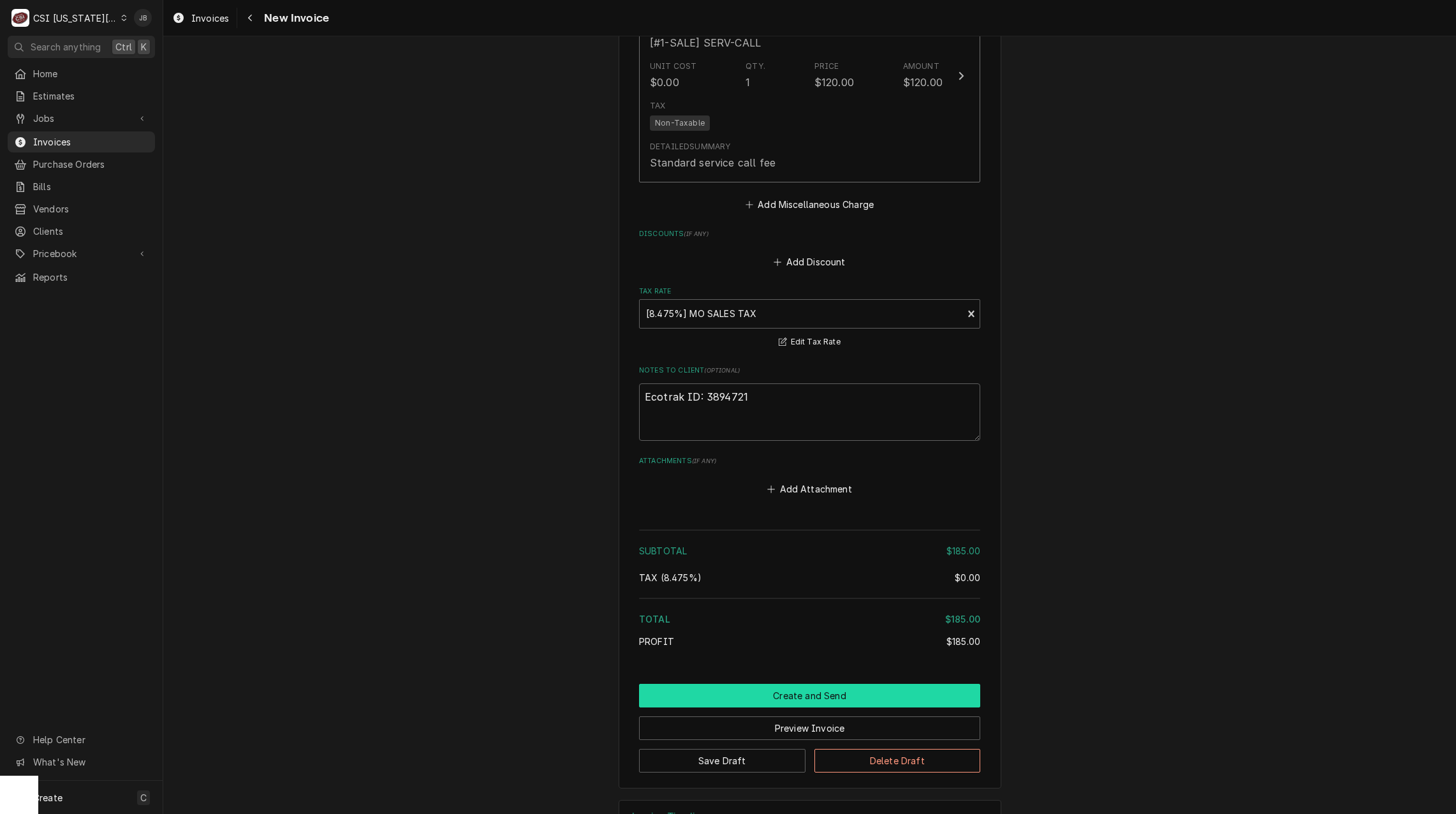
click at [791, 684] on button "Create and Send" at bounding box center [809, 695] width 341 height 23
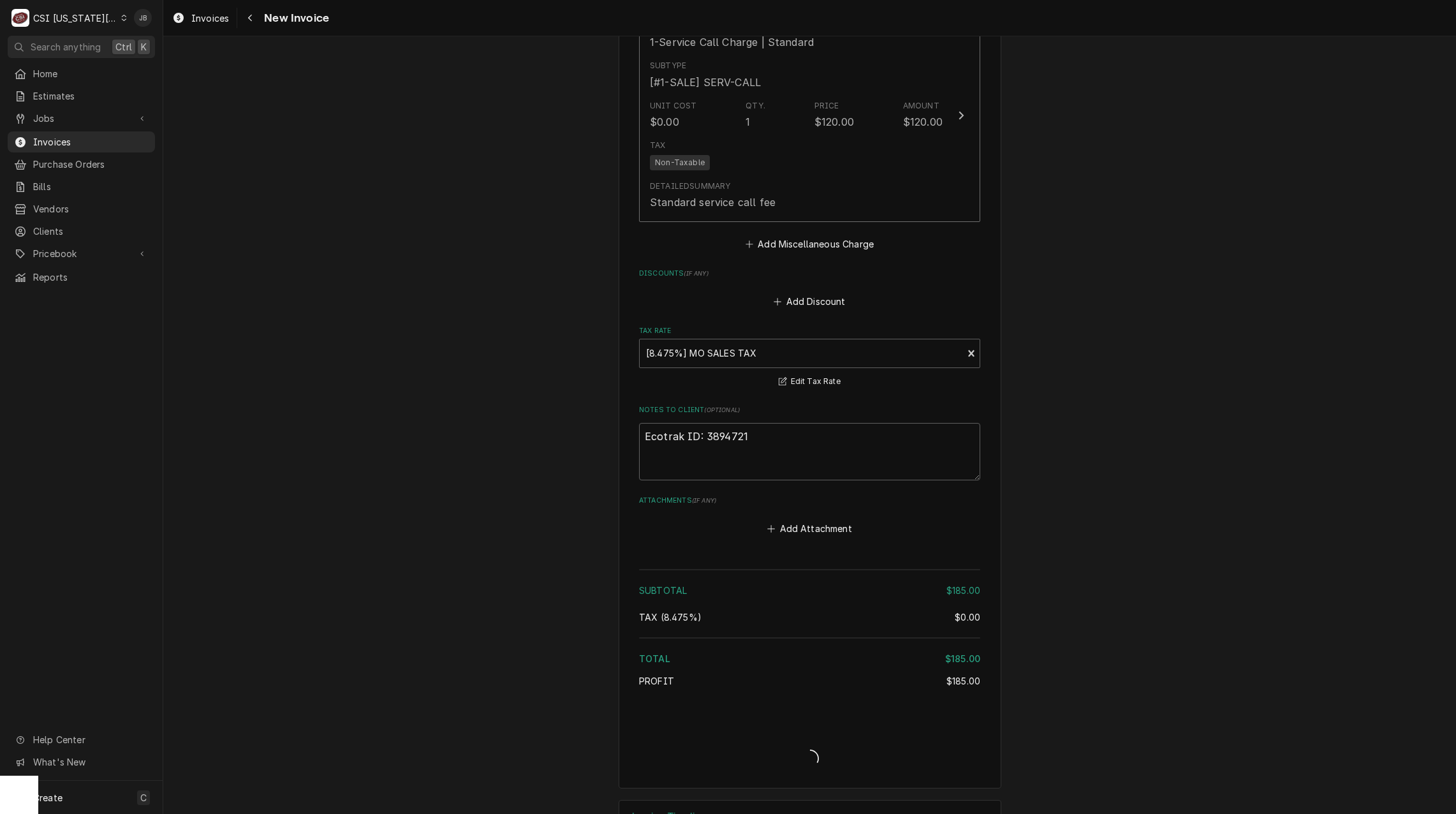
type textarea "x"
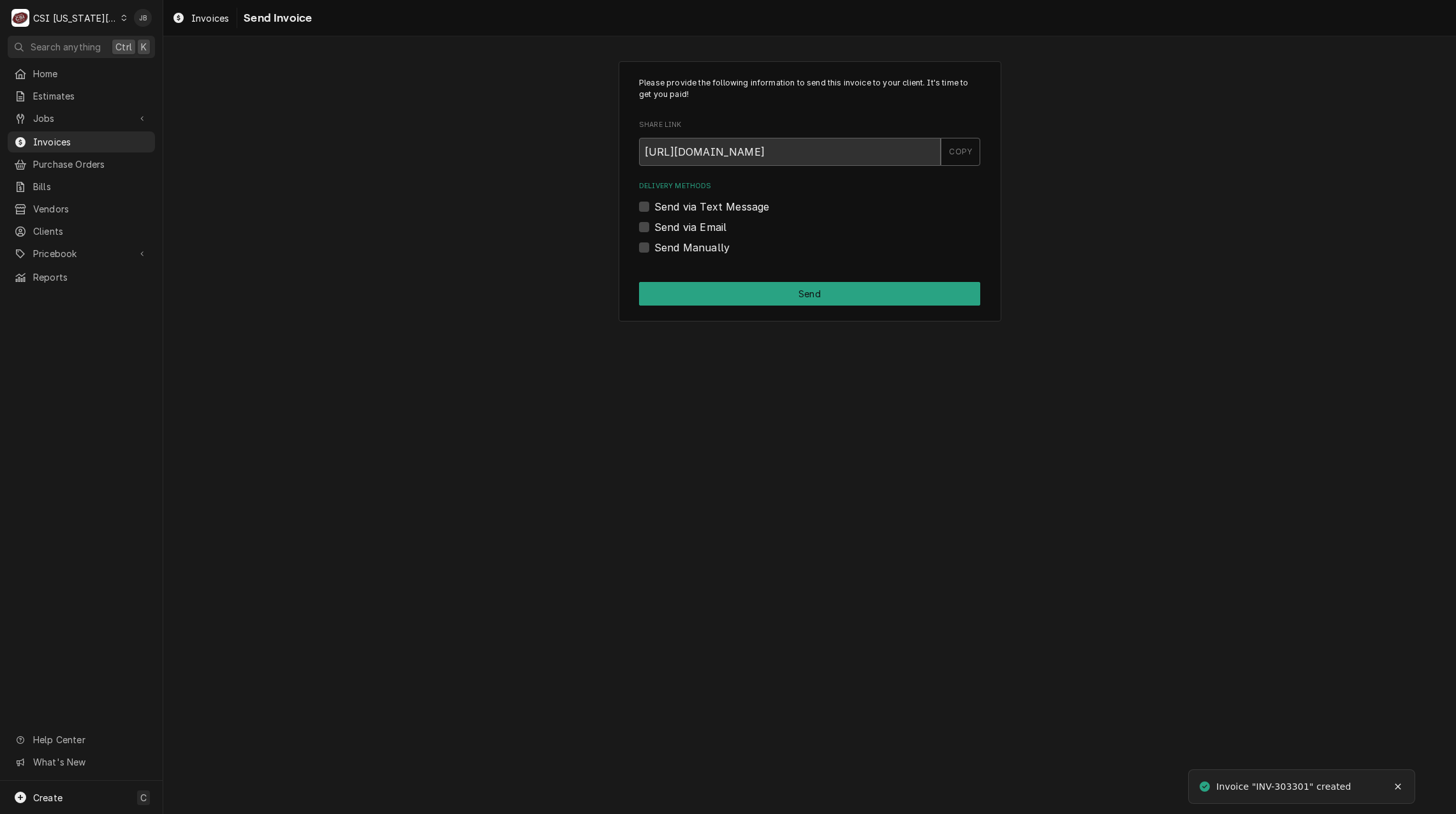
click at [697, 220] on label "Send via Email" at bounding box center [691, 227] width 72 height 15
click at [697, 220] on input "Send via Email" at bounding box center [825, 233] width 341 height 28
checkbox input "true"
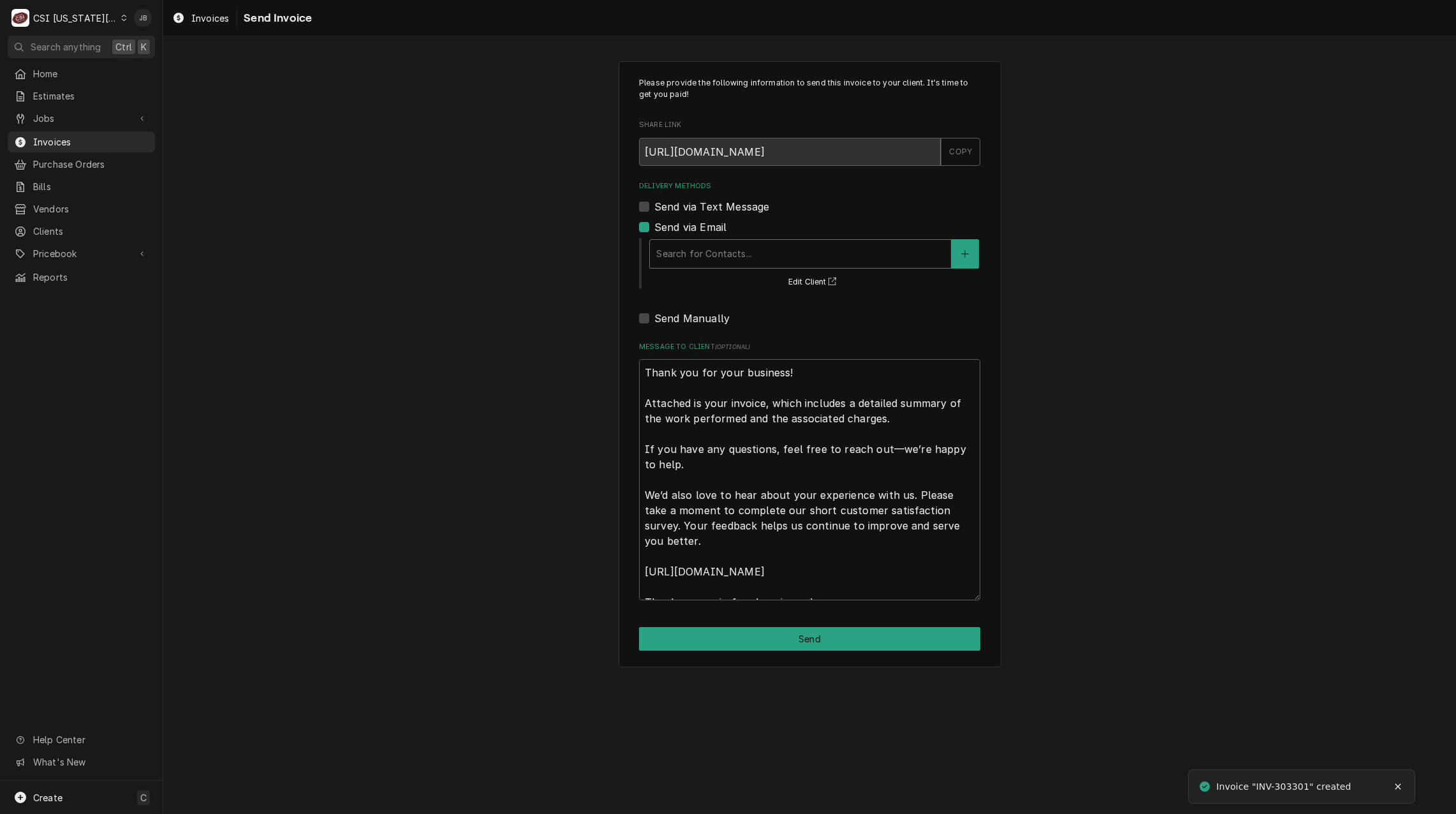
click at [706, 249] on div "Delivery Methods" at bounding box center [800, 254] width 288 height 23
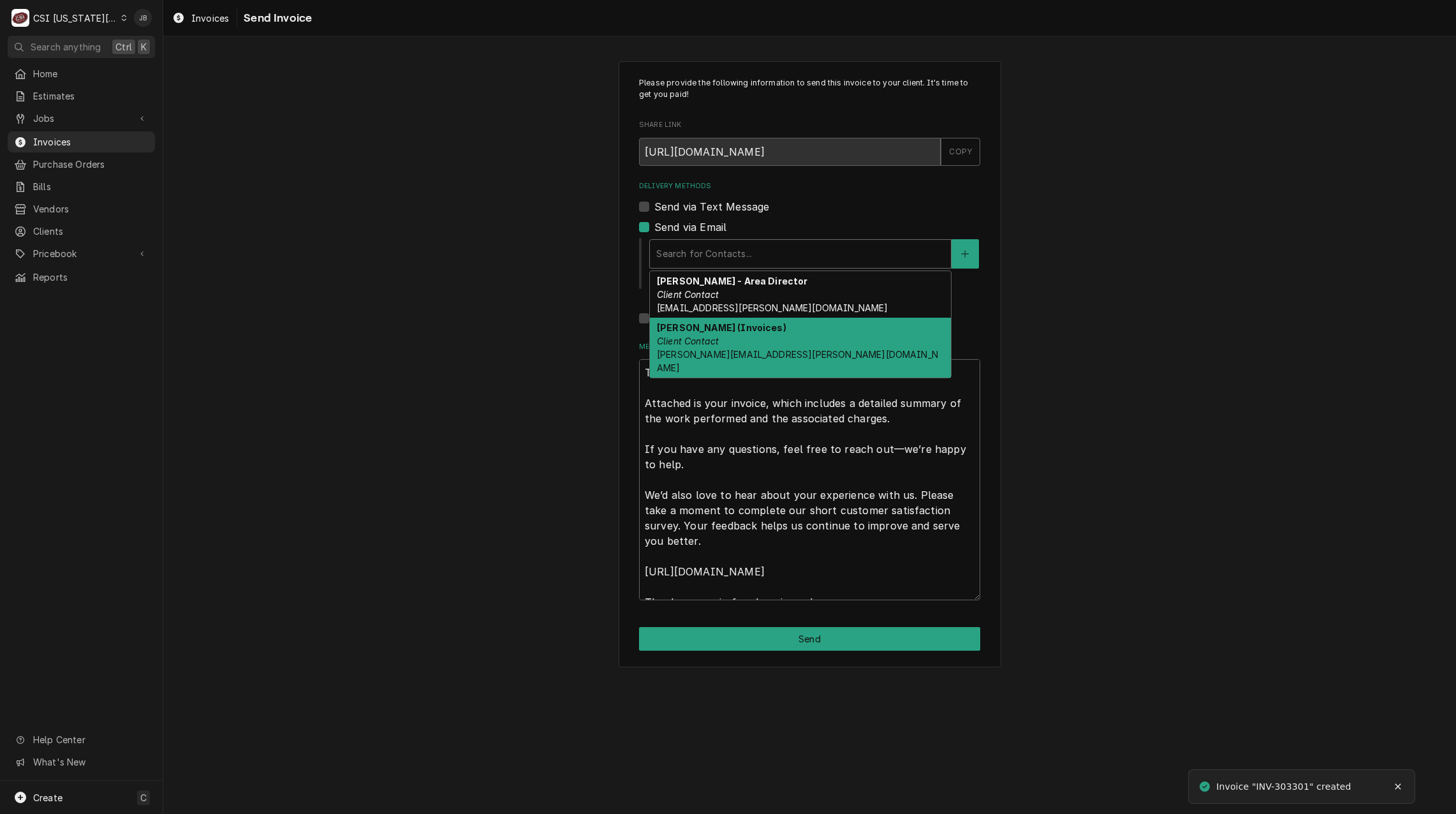
click at [716, 334] on div "Vicky Stuesse (Invoices) Client Contact vicky.stuesse@csi1.com" at bounding box center [801, 348] width 301 height 60
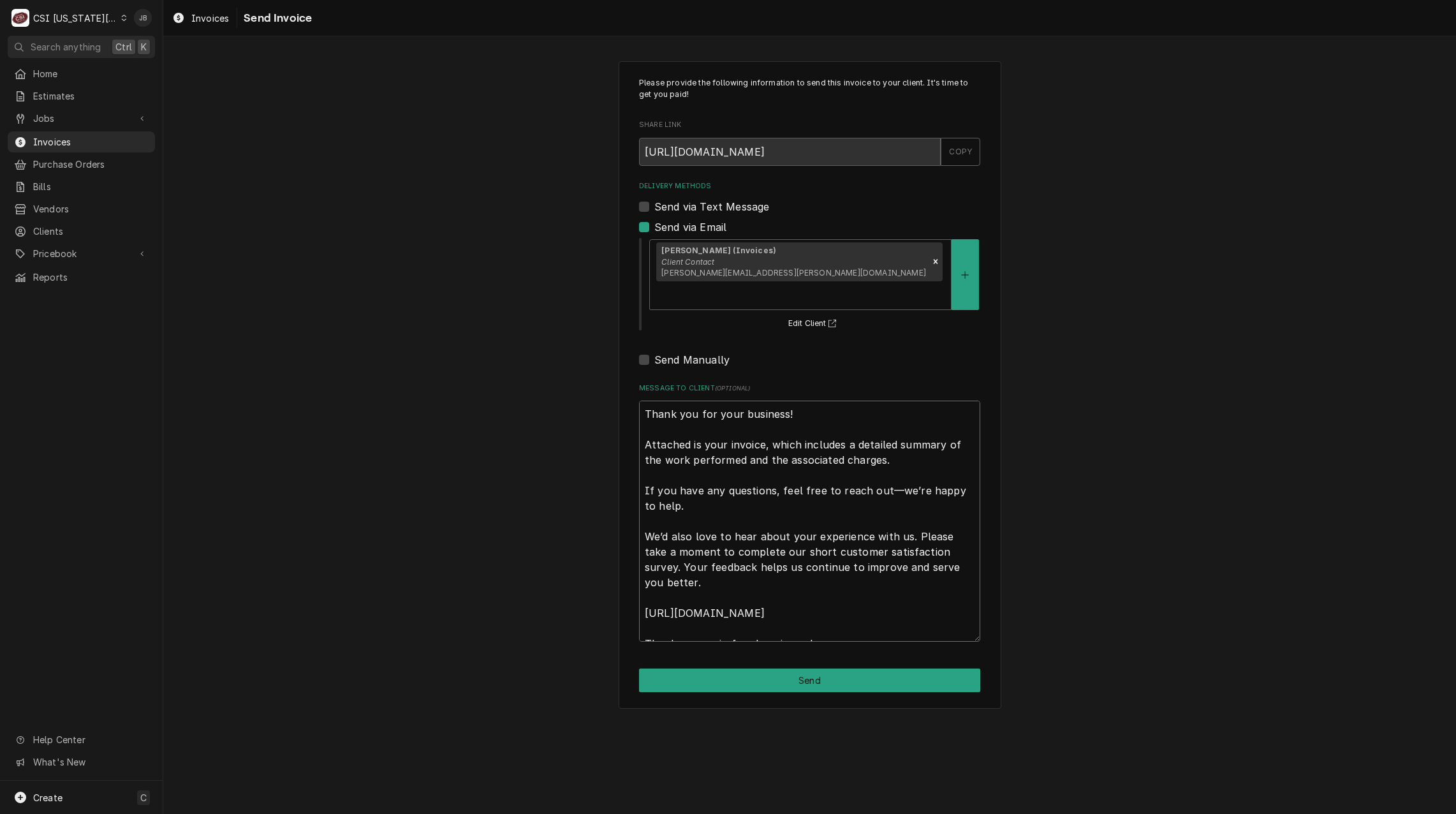
scroll to position [15, 0]
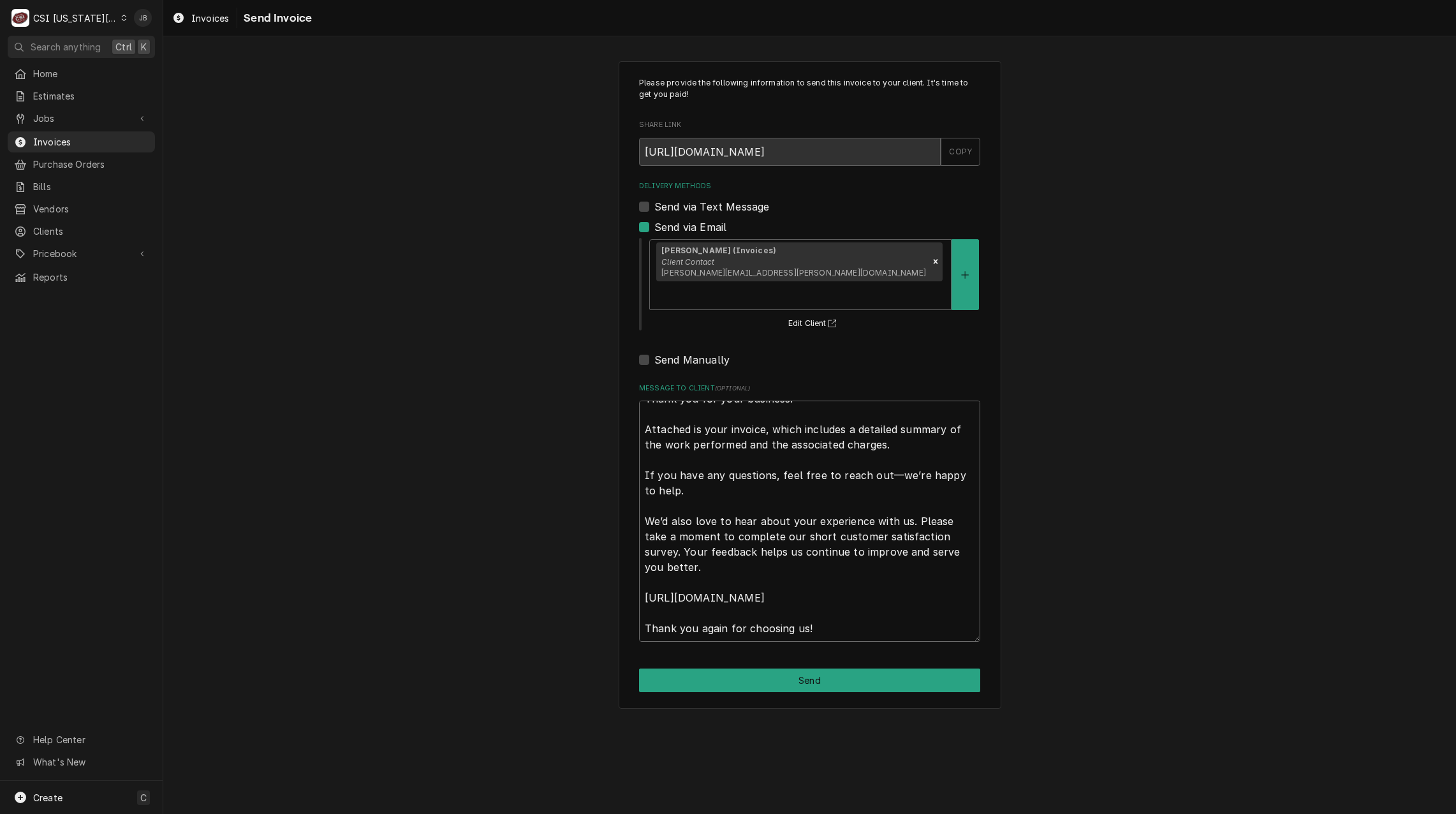
drag, startPoint x: 644, startPoint y: 393, endPoint x: 934, endPoint y: 740, distance: 452.2
click at [934, 740] on div "Please provide the following information to send this invoice to your client. I…" at bounding box center [810, 425] width 1293 height 778
type textarea "x"
type textarea "a"
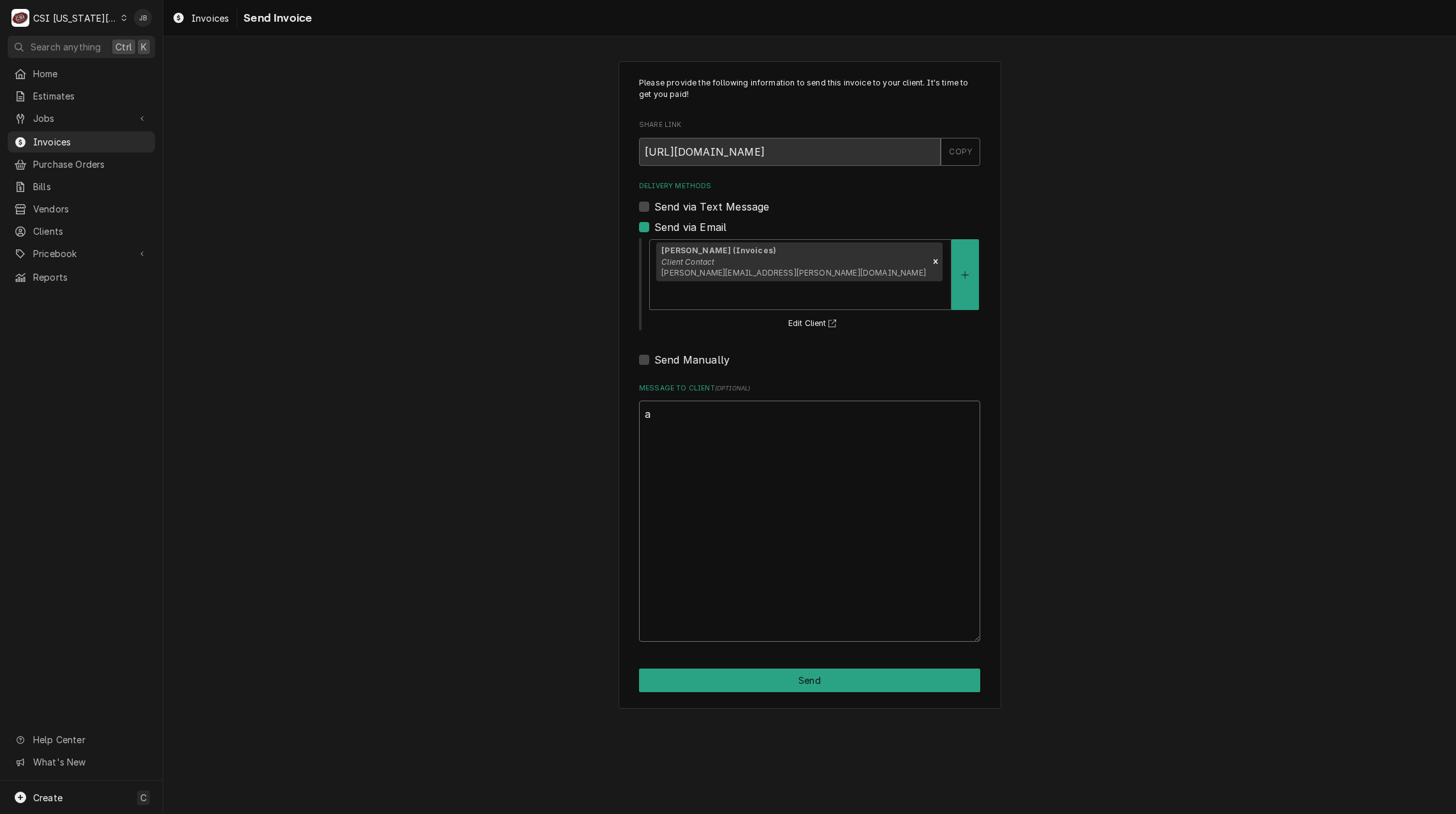
scroll to position [0, 0]
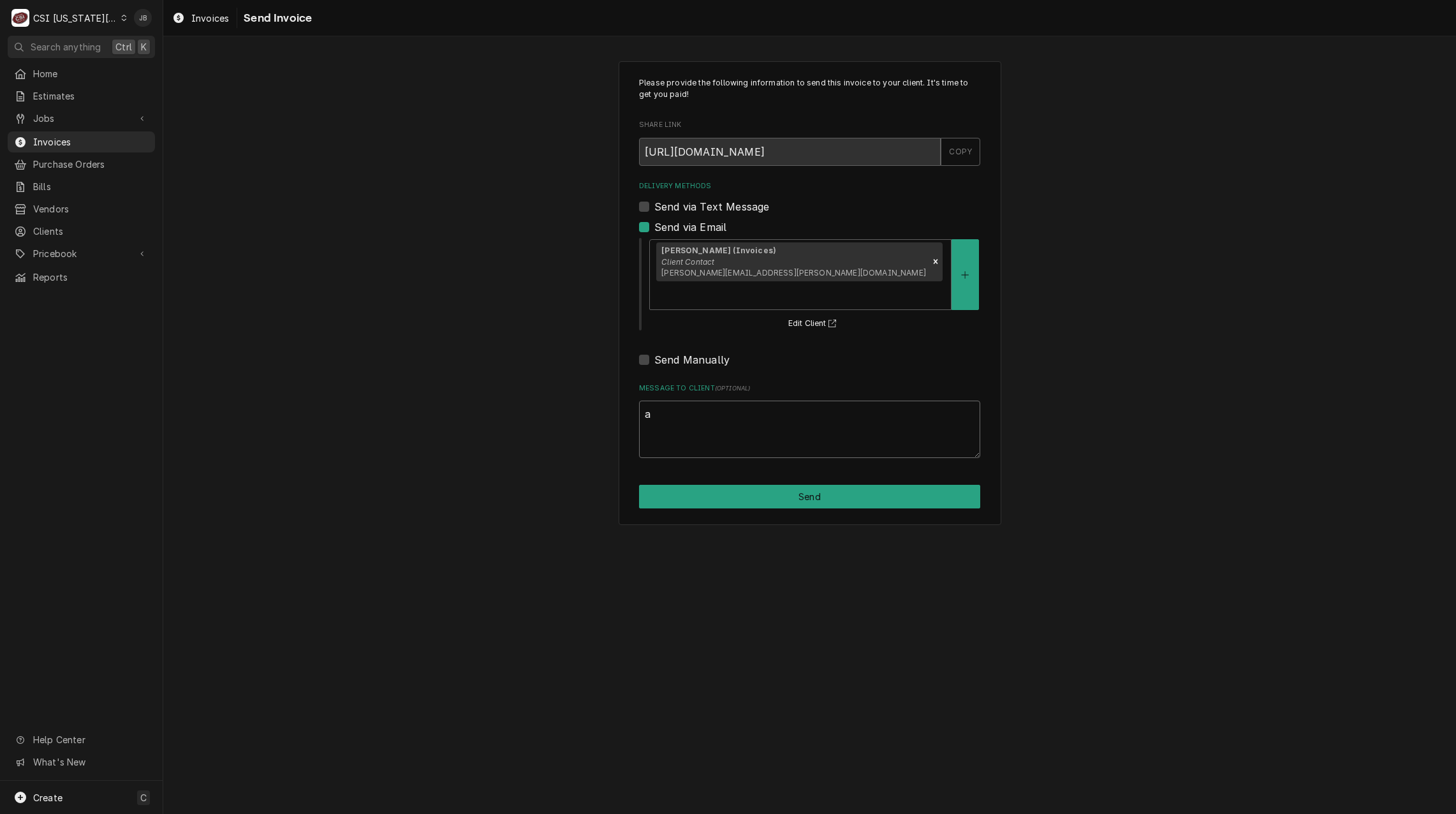
type textarea "x"
type textarea "ap"
type textarea "x"
type textarea "app"
type textarea "x"
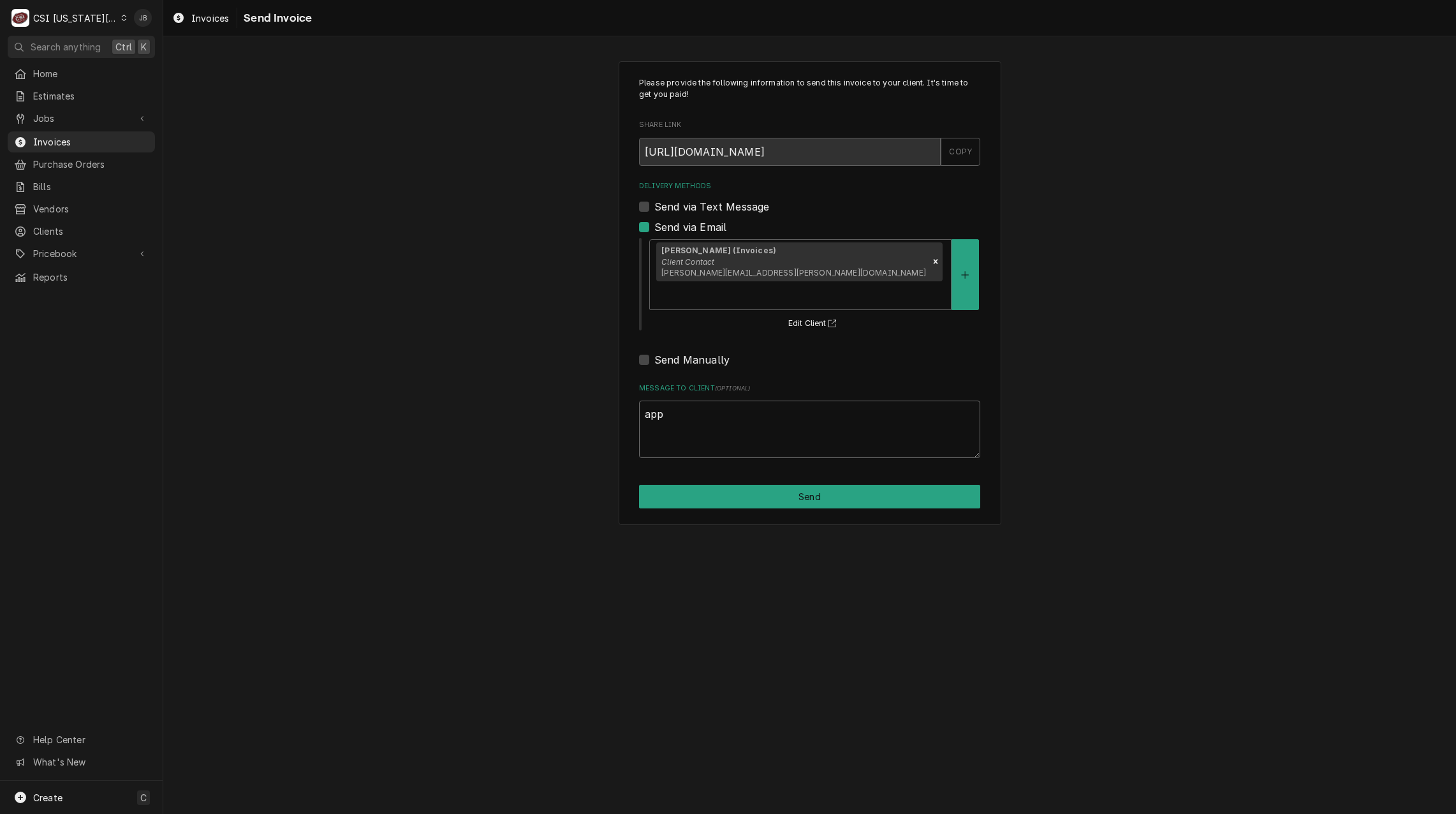
type textarea "appr"
type textarea "x"
type textarea "appro"
type textarea "x"
type textarea "approv"
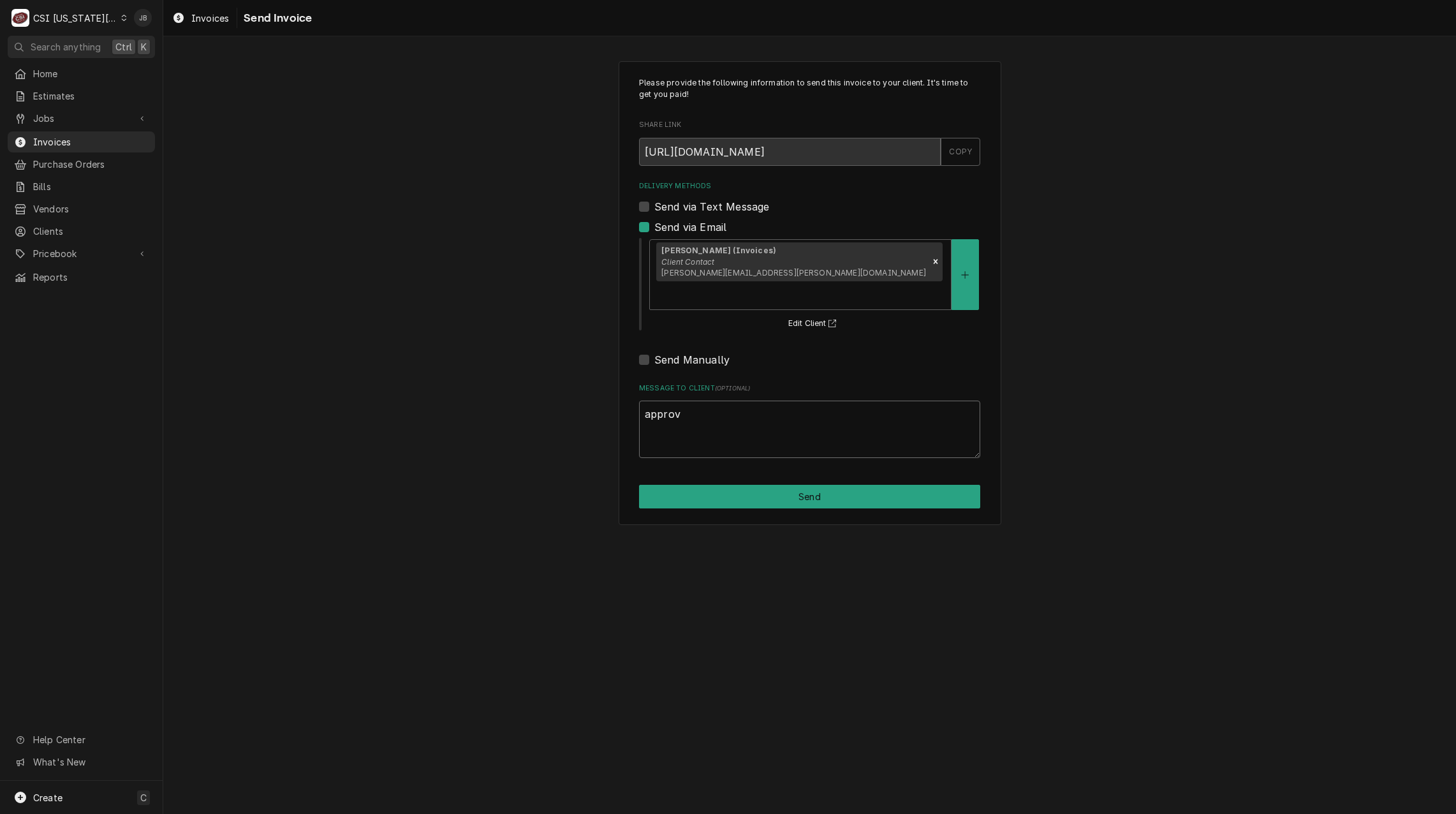
type textarea "x"
type textarea "approve"
type textarea "x"
type textarea "approved"
type textarea "x"
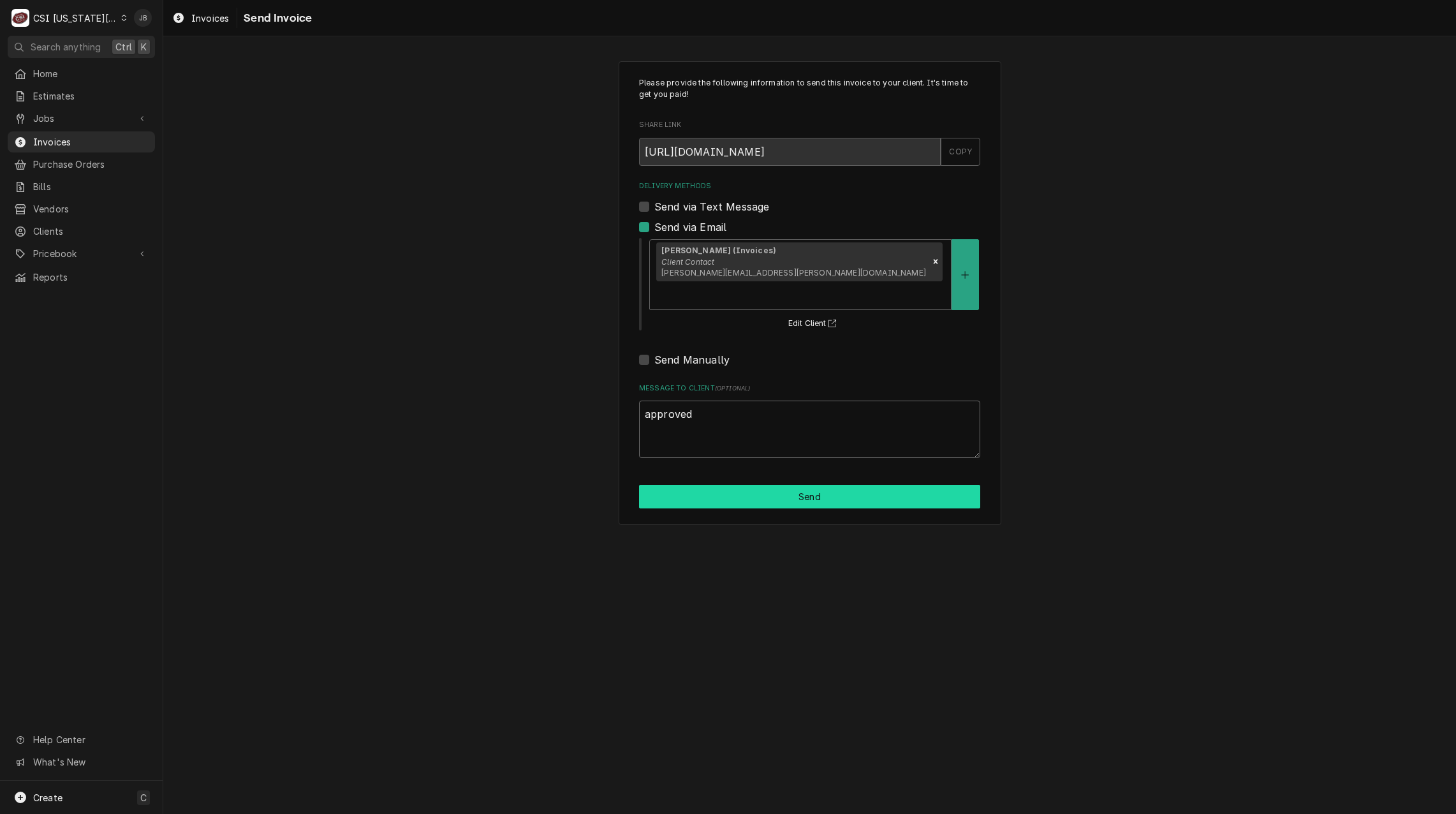
type textarea "approved"
click at [792, 485] on button "Send" at bounding box center [809, 496] width 341 height 23
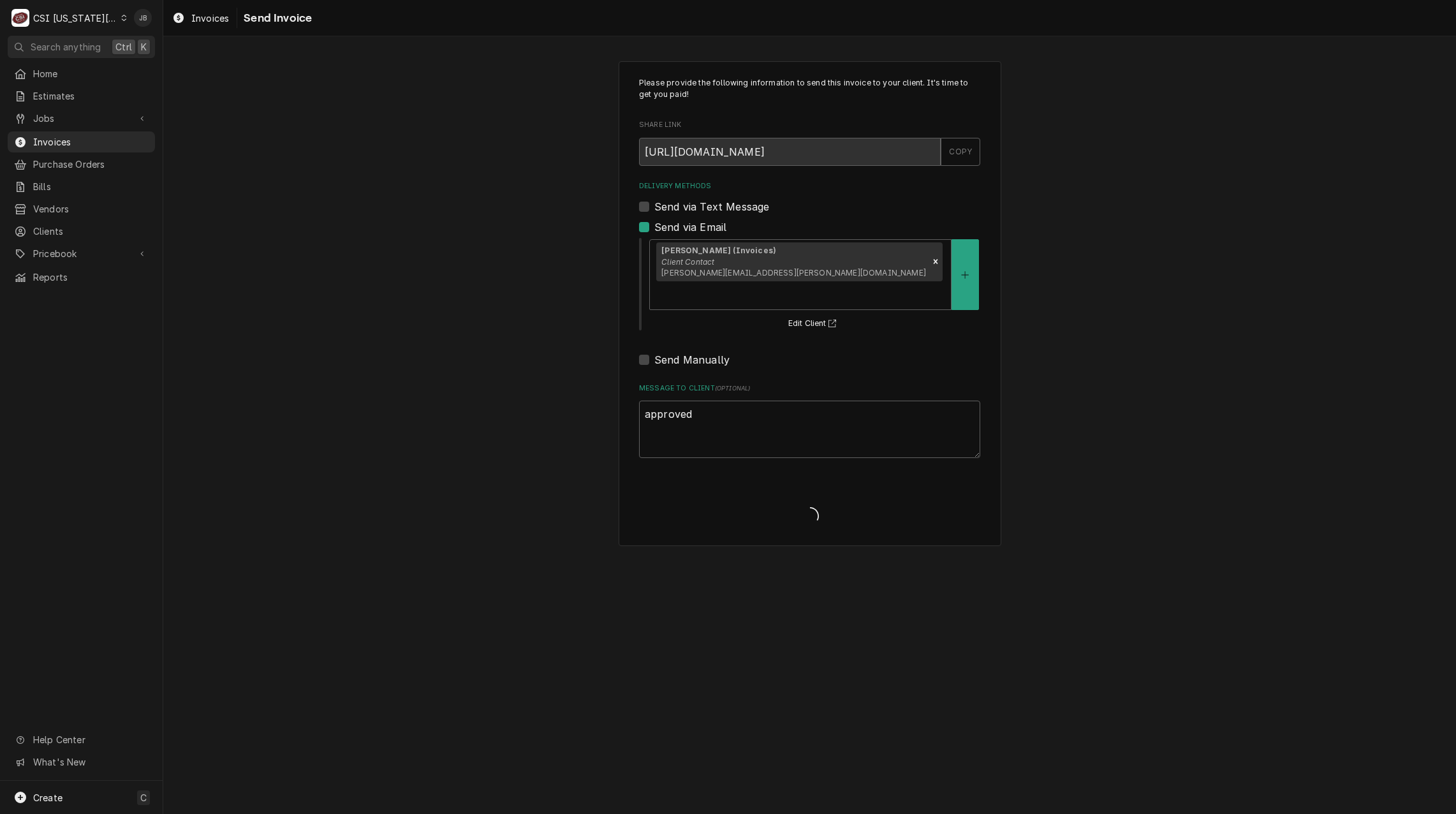
type textarea "x"
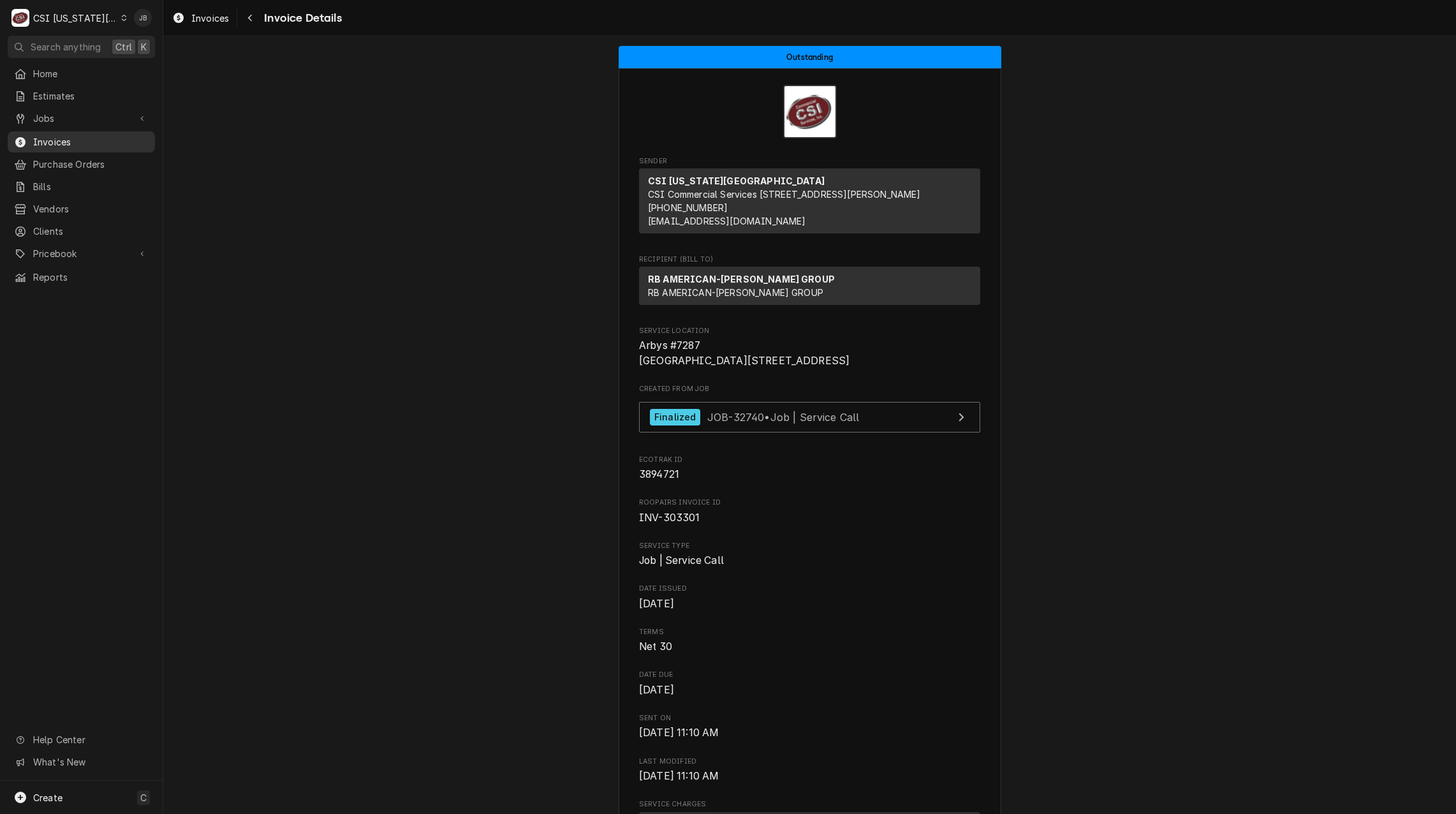
click at [73, 141] on span "Invoices" at bounding box center [91, 142] width 115 height 14
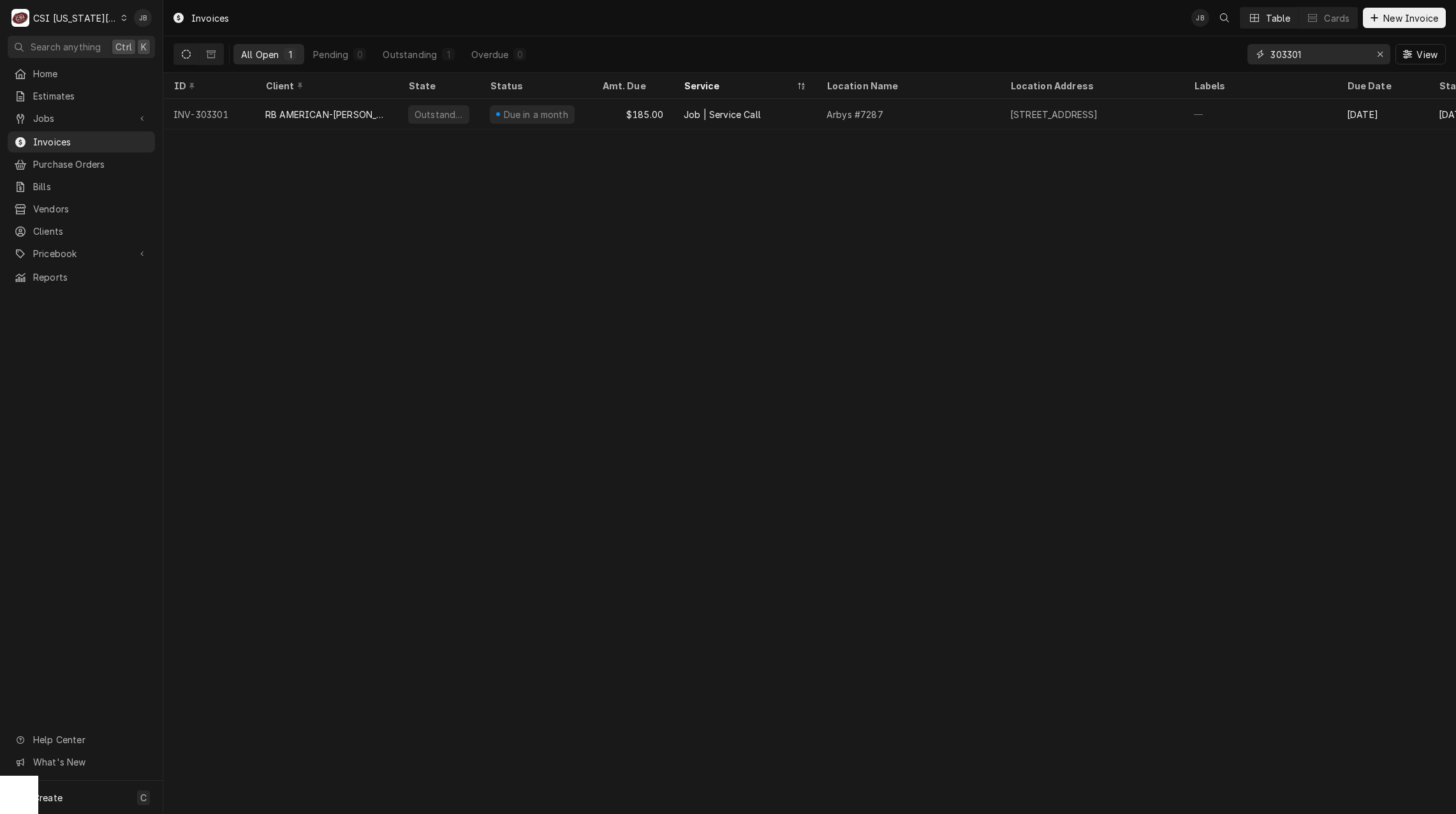
click at [1337, 60] on input "303301" at bounding box center [1318, 54] width 95 height 21
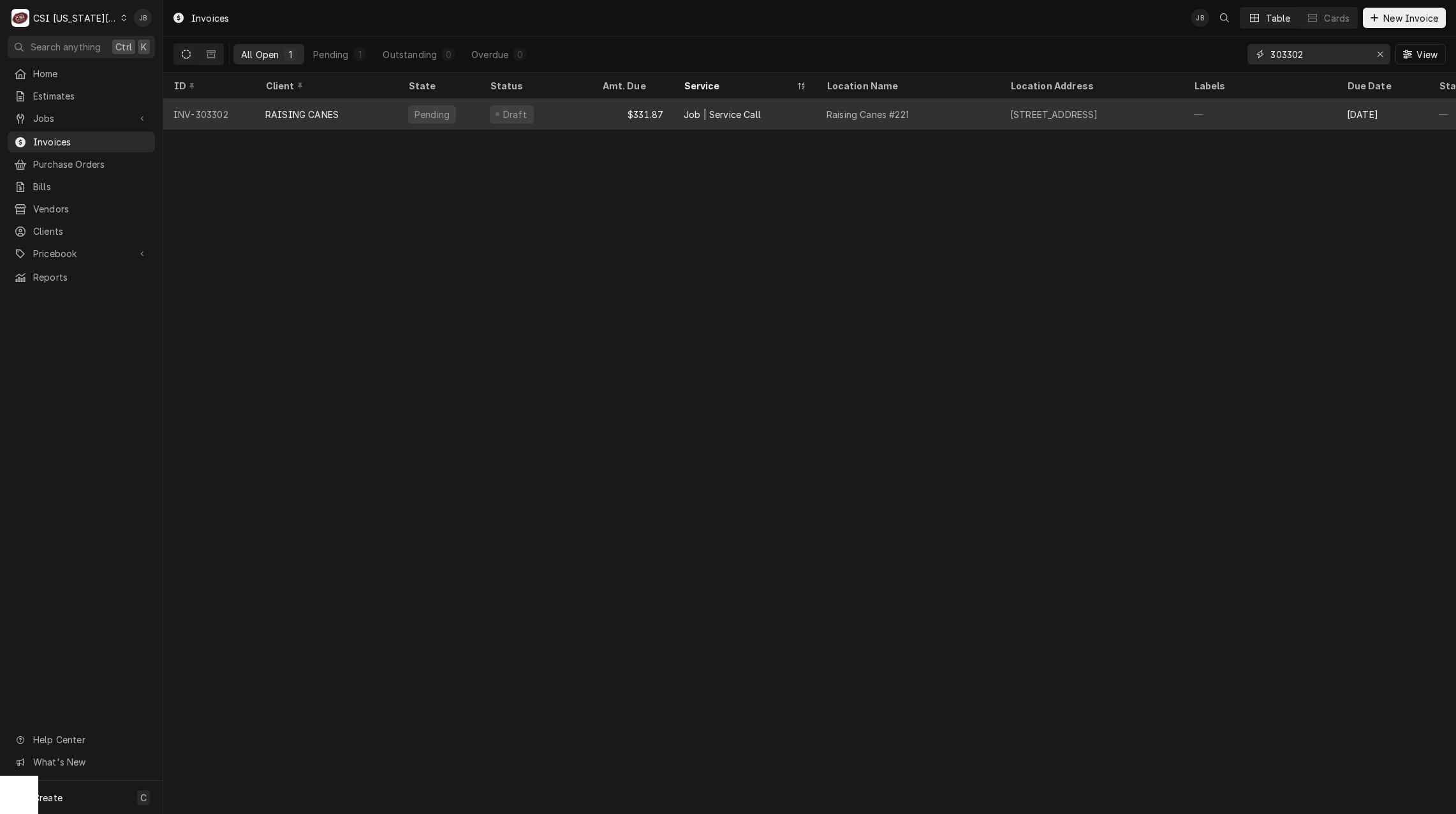
type input "303302"
click at [359, 117] on div "RAISING CANES" at bounding box center [327, 114] width 143 height 31
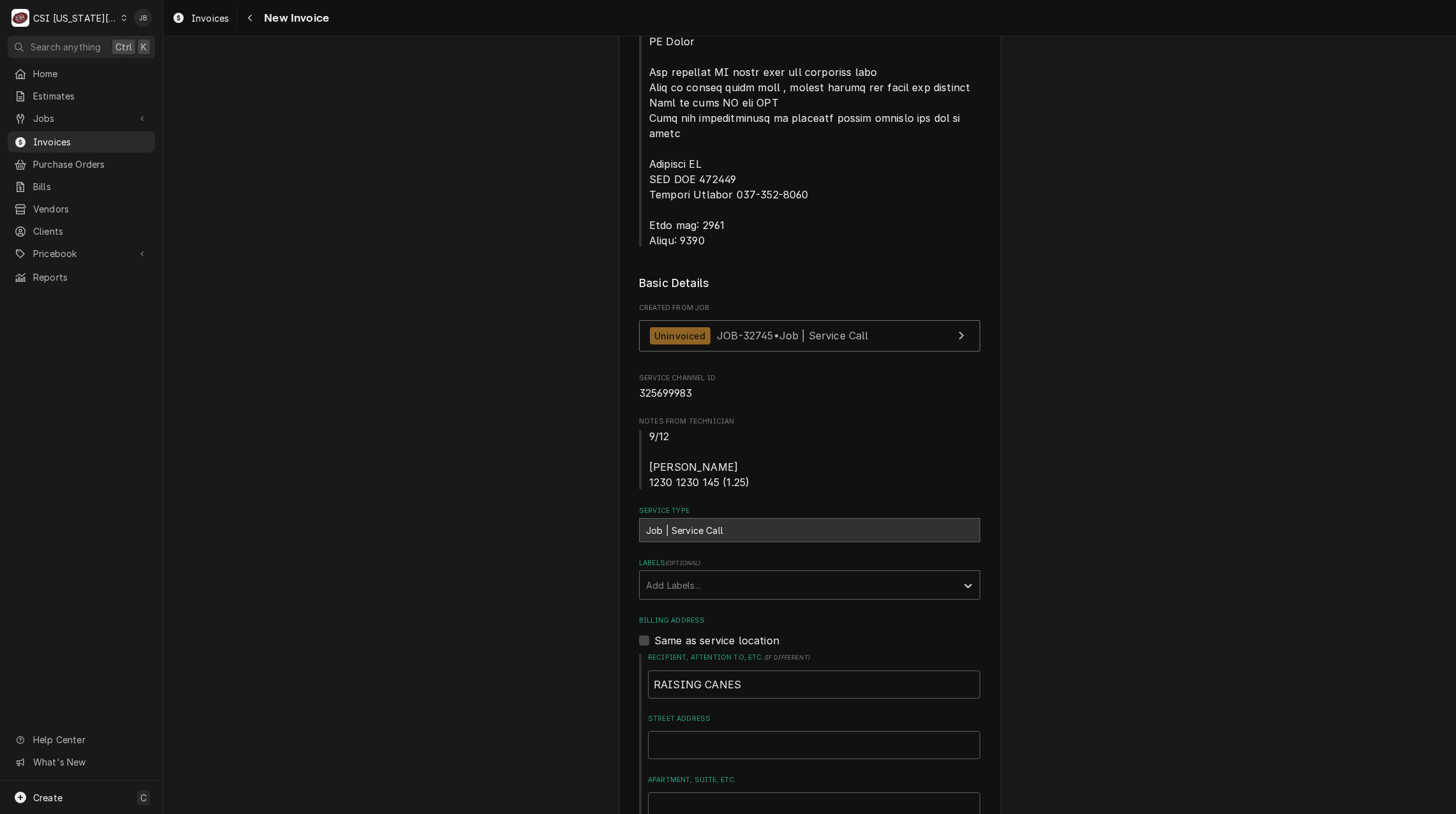
scroll to position [510, 0]
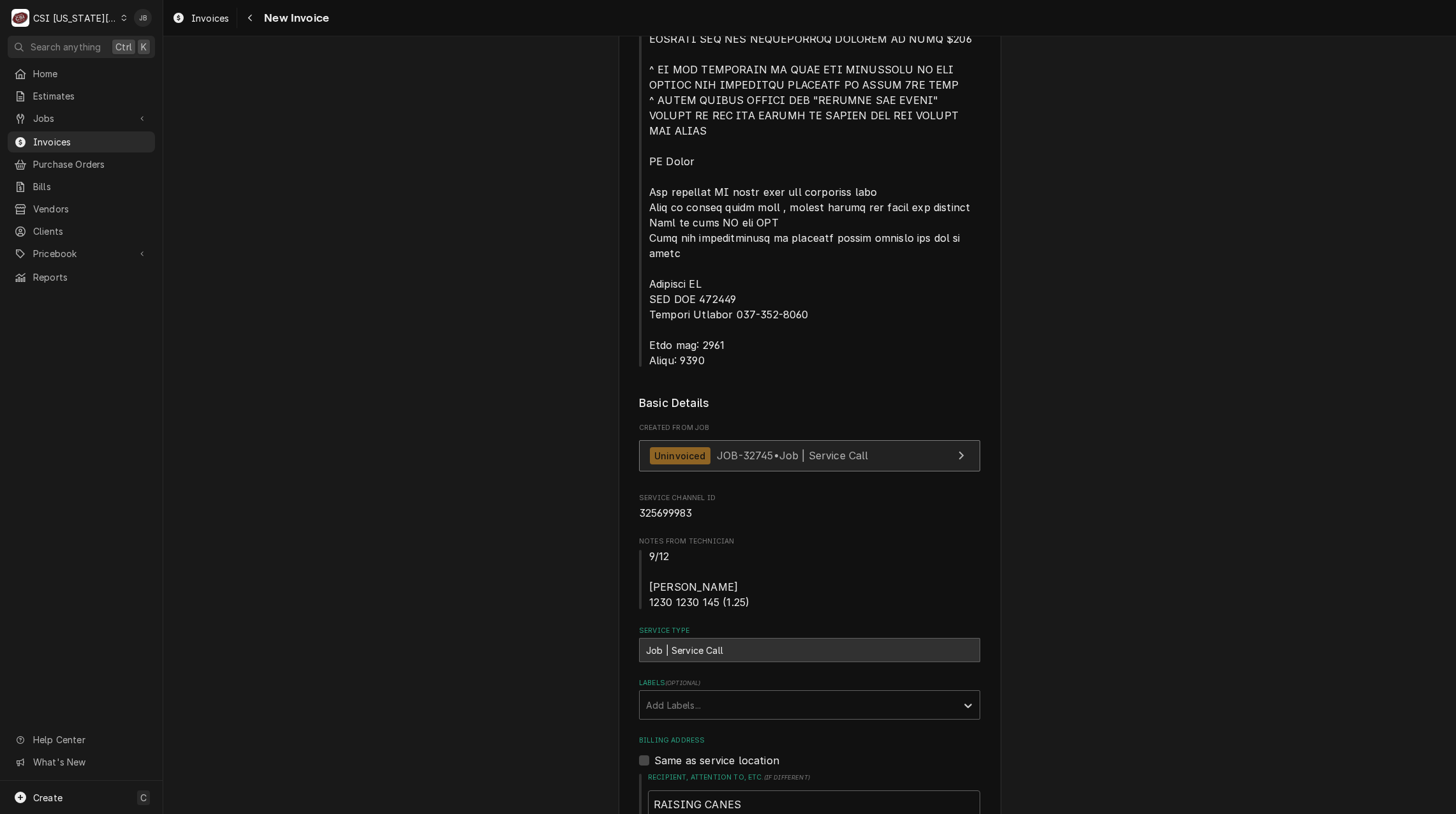
click at [757, 441] on link "Uninvoiced JOB-32745 • Job | Service Call" at bounding box center [809, 456] width 341 height 31
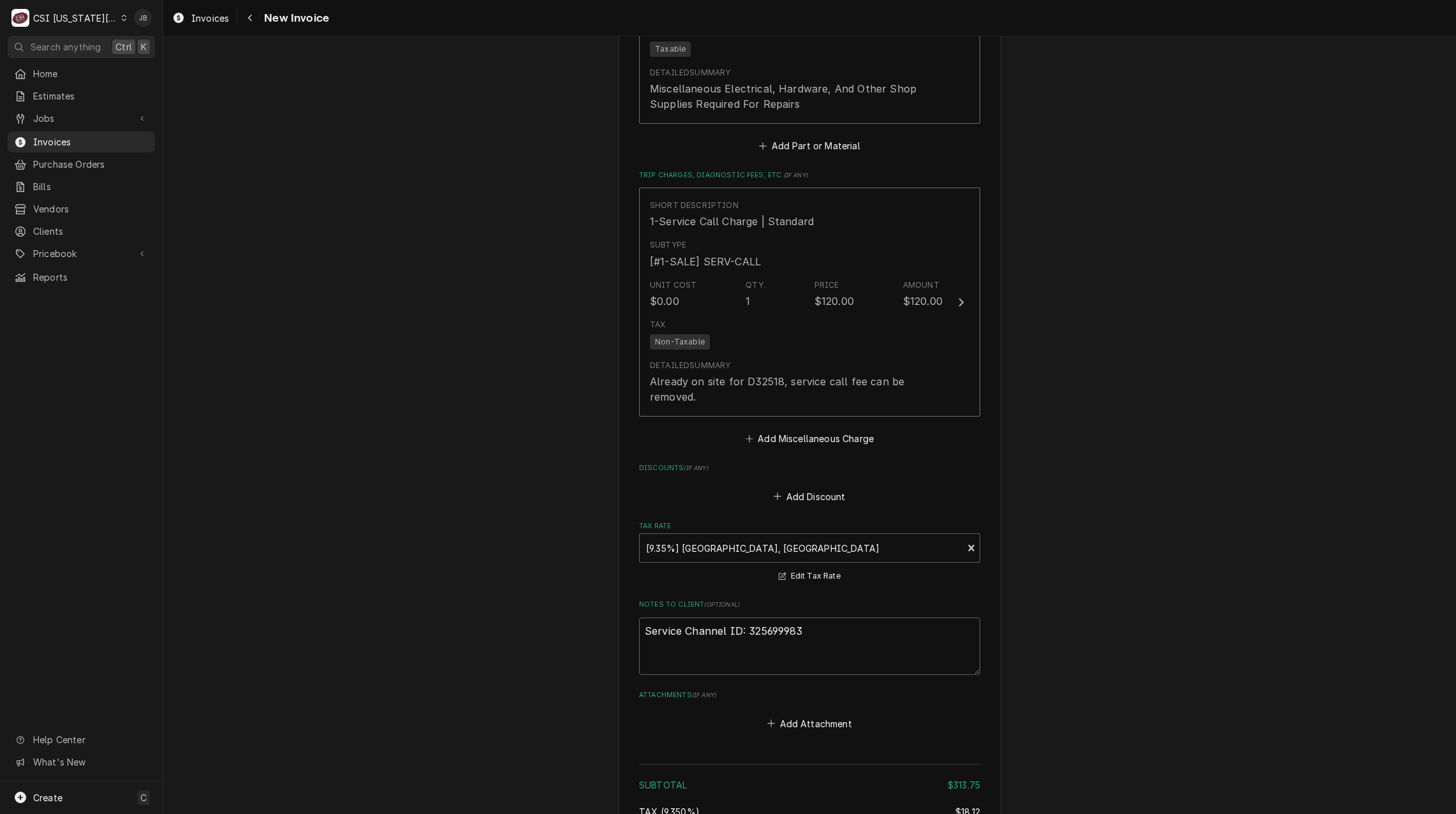
scroll to position [2723, 0]
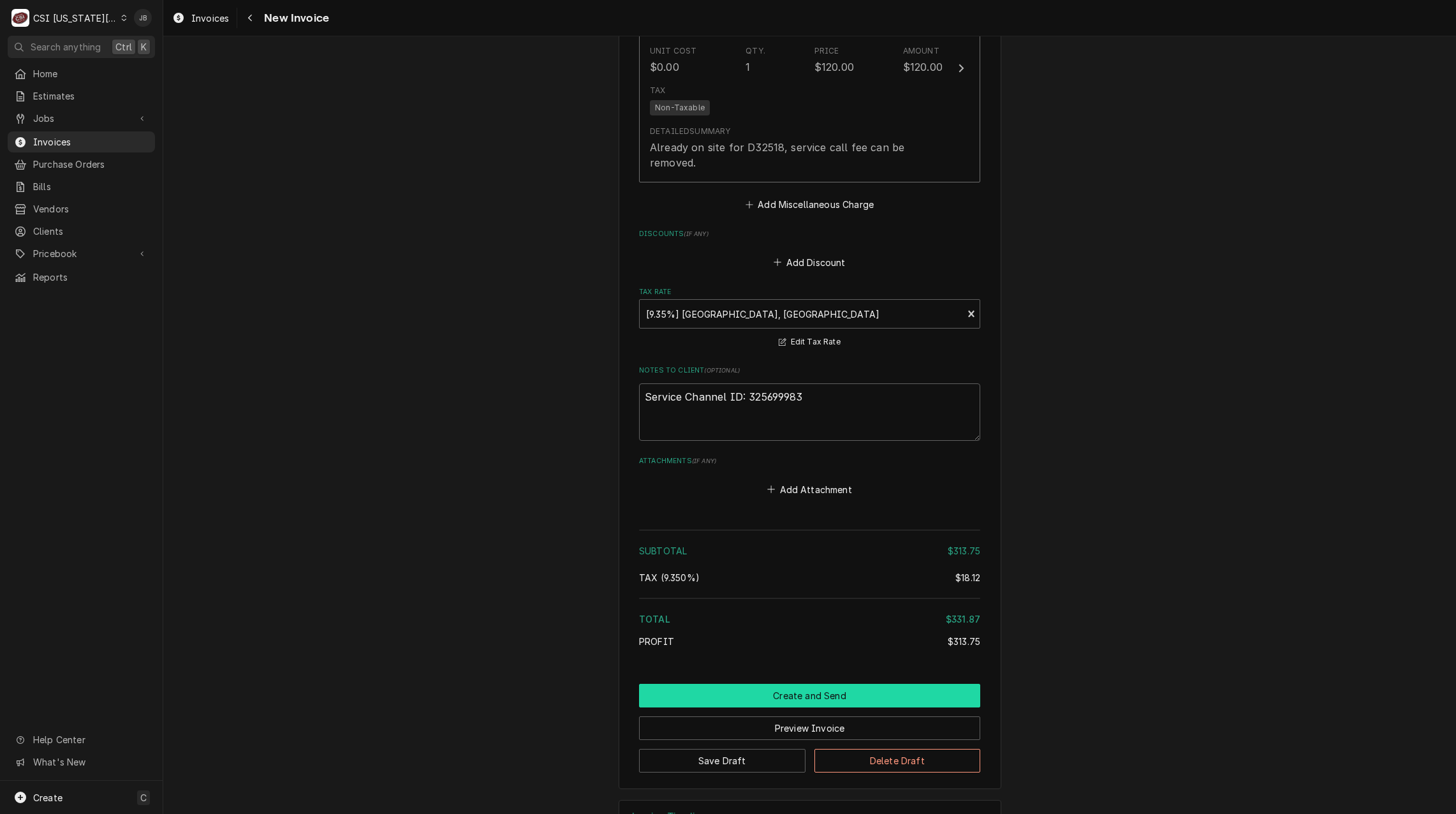
click at [756, 684] on button "Create and Send" at bounding box center [809, 695] width 341 height 23
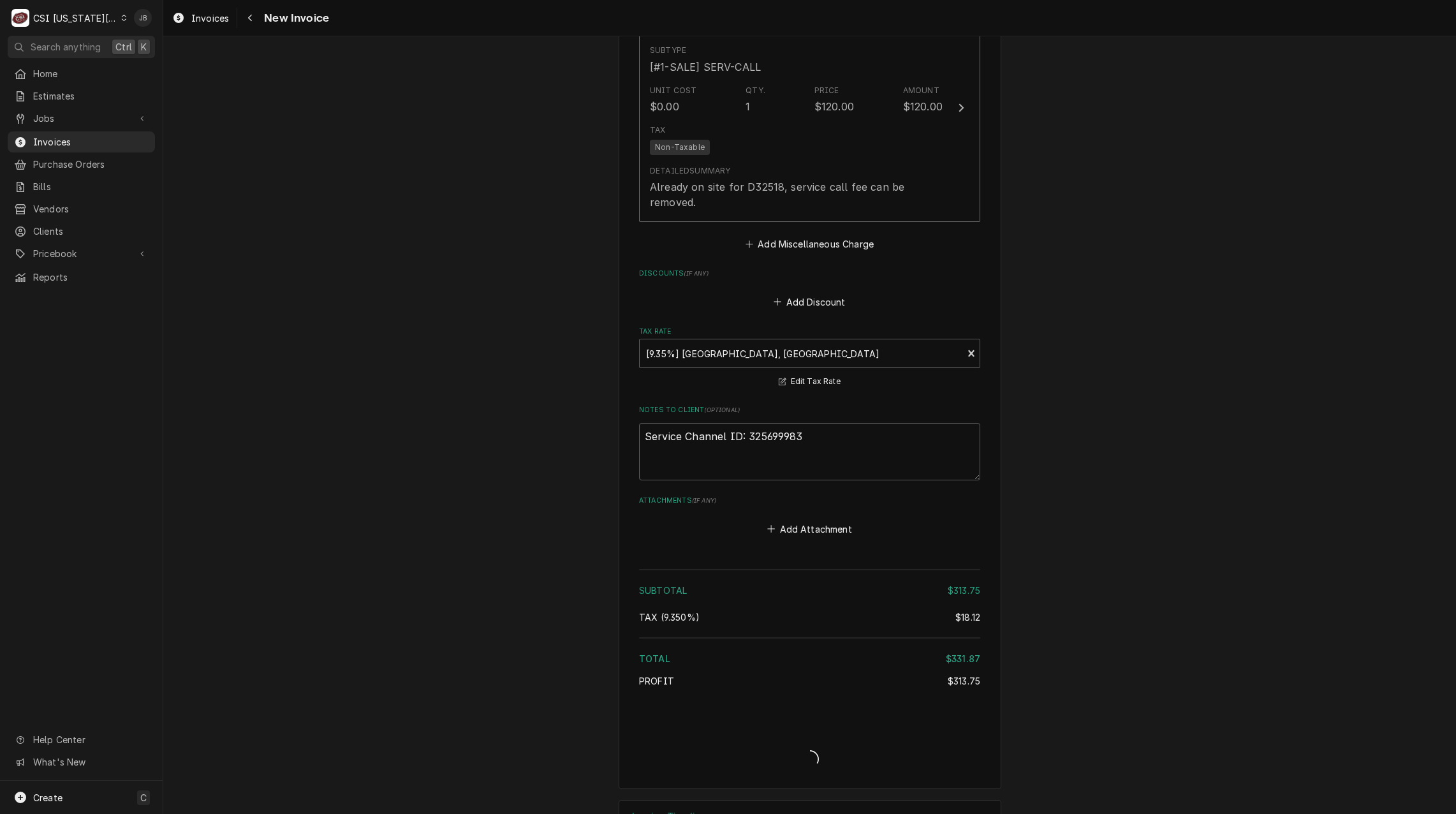
type textarea "x"
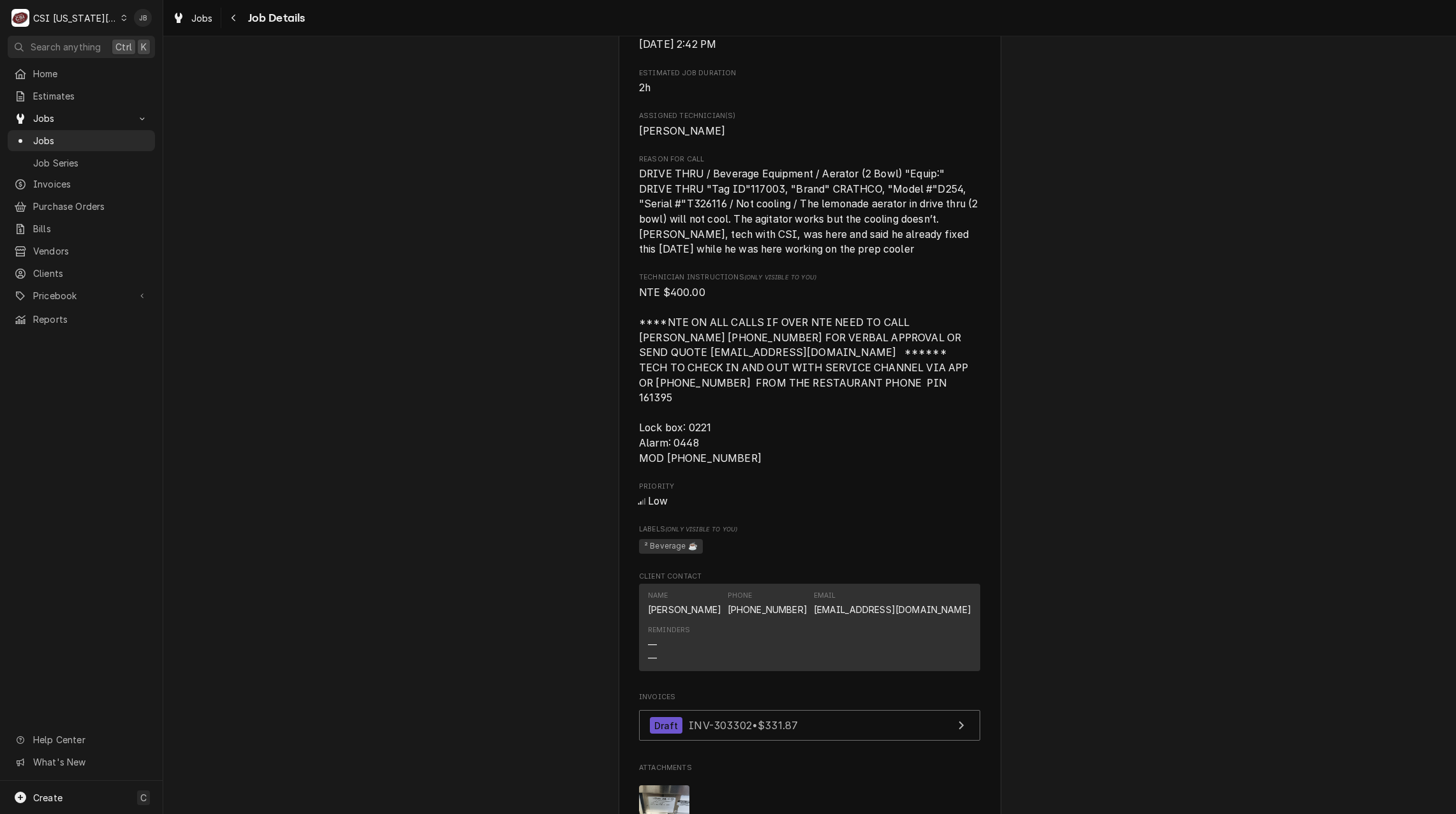
scroll to position [1532, 0]
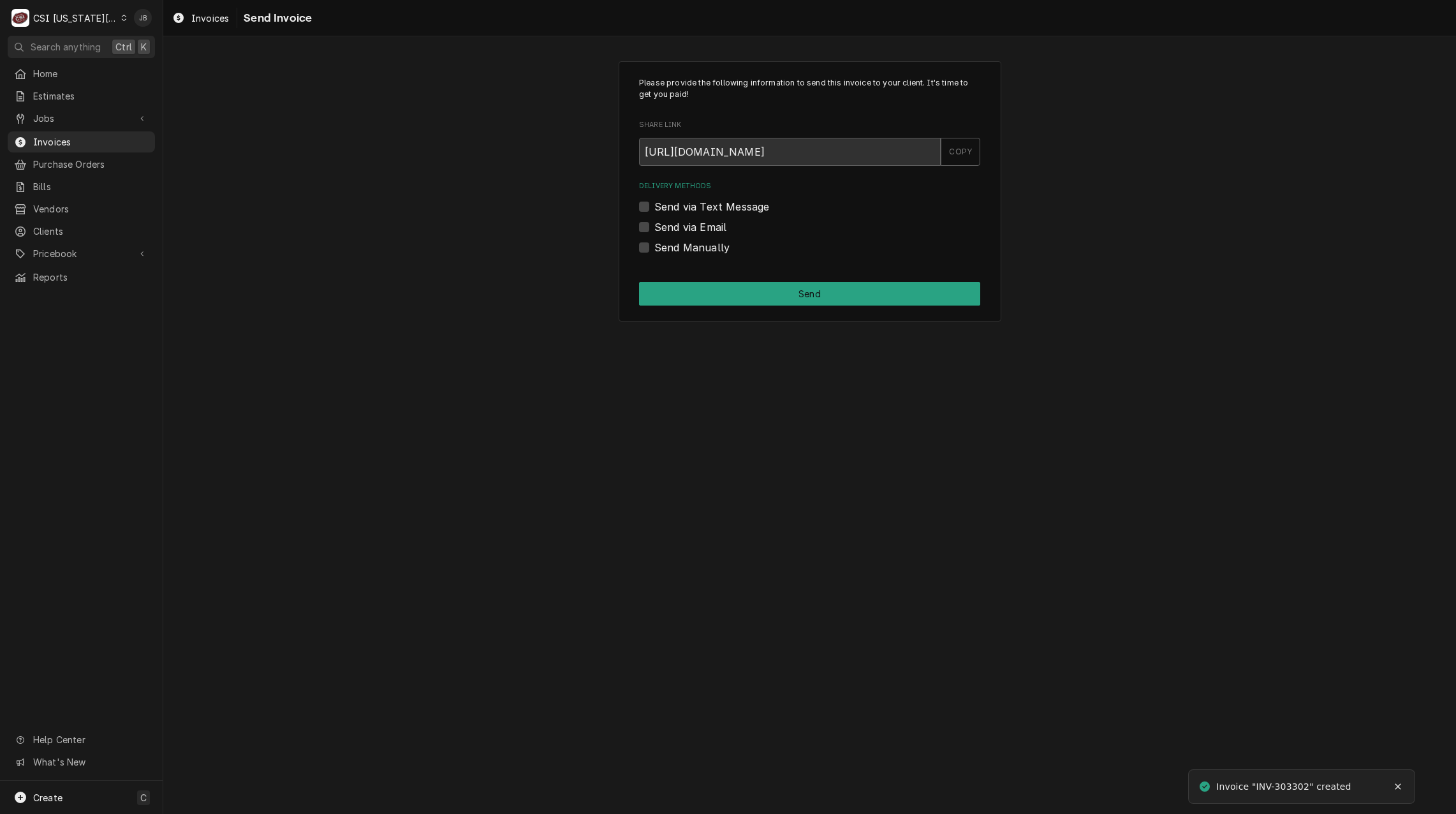
click at [683, 224] on label "Send via Email" at bounding box center [691, 227] width 72 height 15
click at [683, 224] on input "Send via Email" at bounding box center [825, 233] width 341 height 28
checkbox input "true"
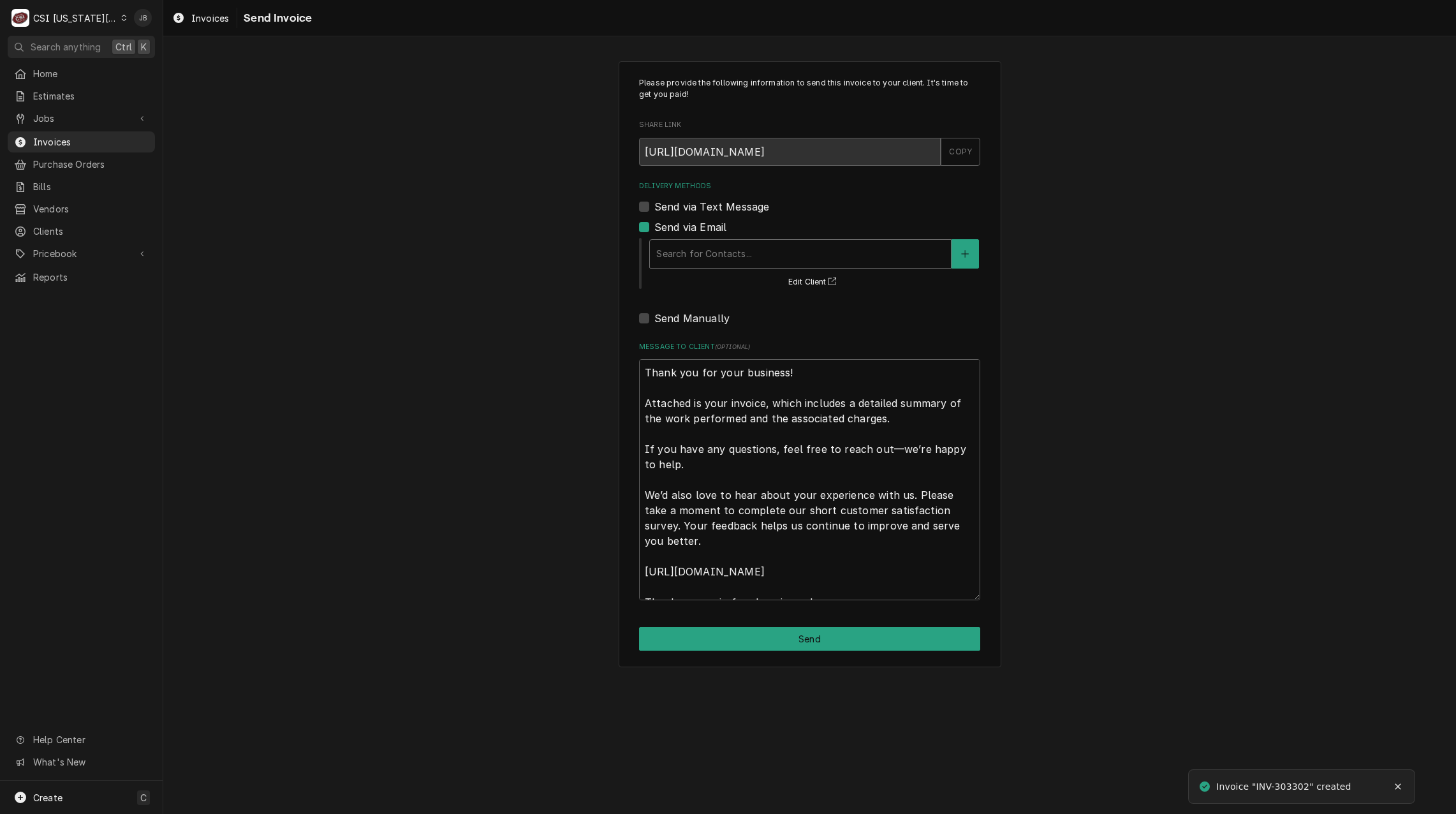
click at [738, 252] on div "Delivery Methods" at bounding box center [800, 254] width 288 height 23
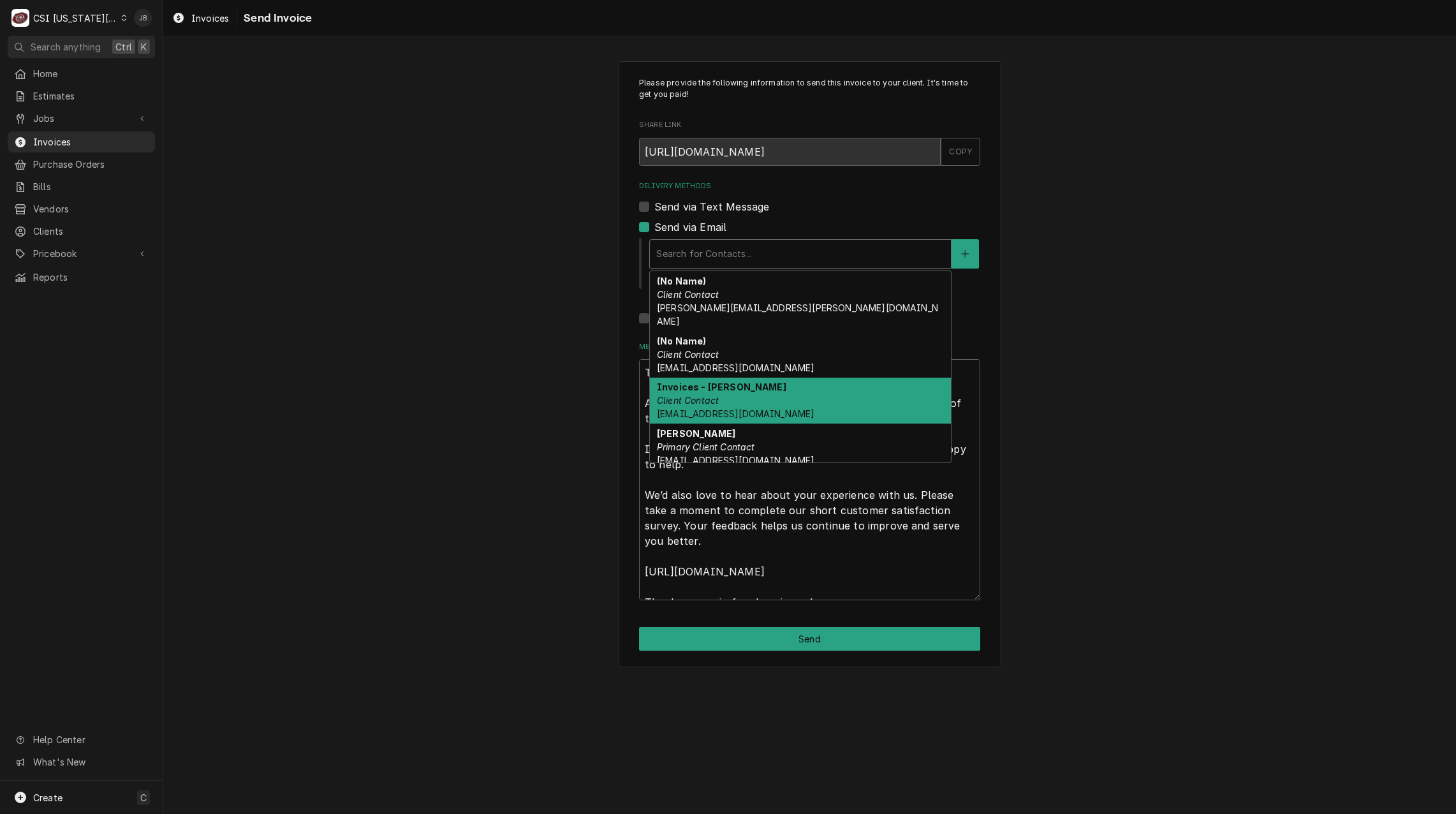
click at [747, 392] on div "Invoices - Kelsey Client Contact kelsey.hetlage@csi1.com" at bounding box center [801, 401] width 301 height 46
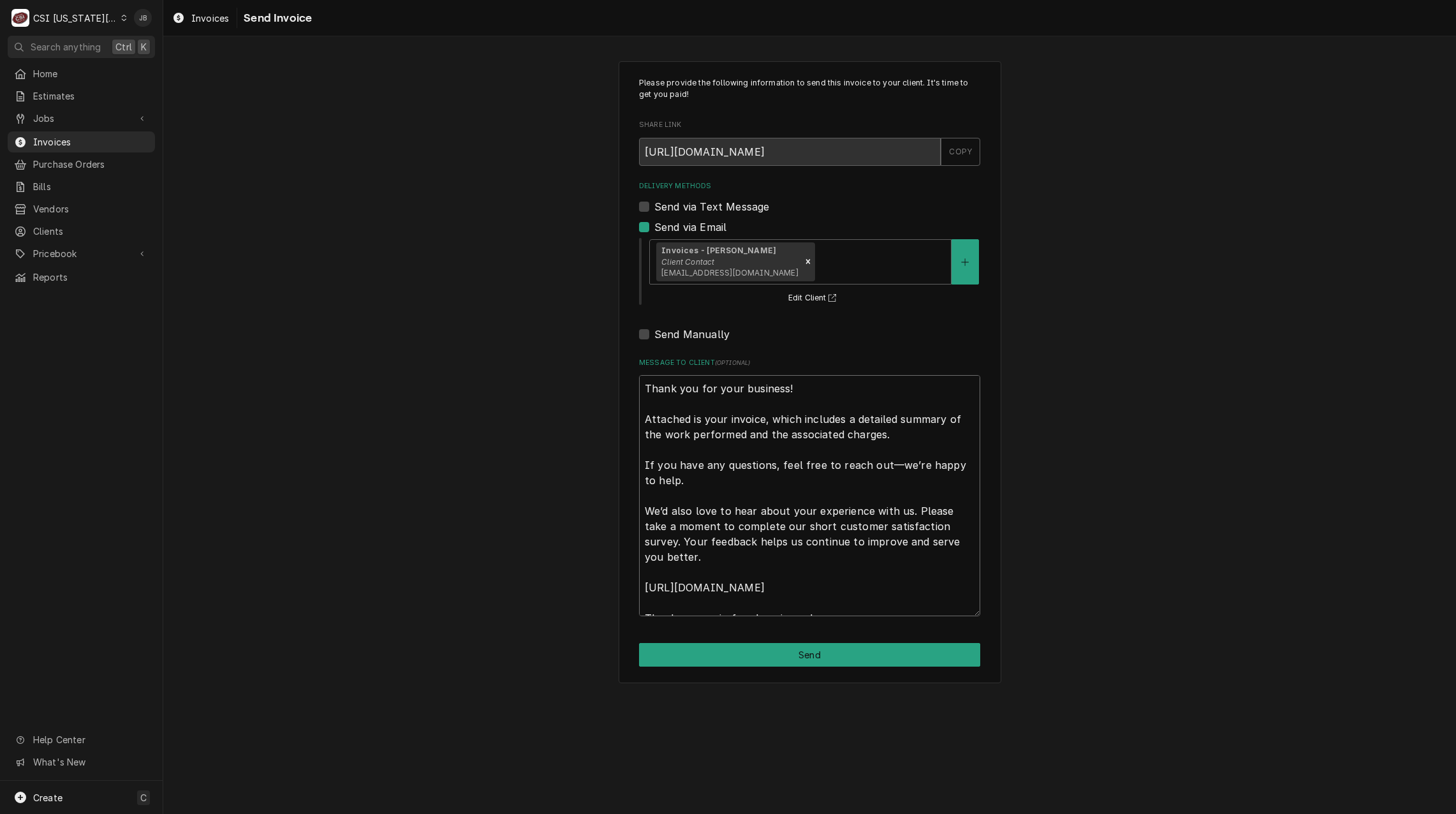
scroll to position [15, 0]
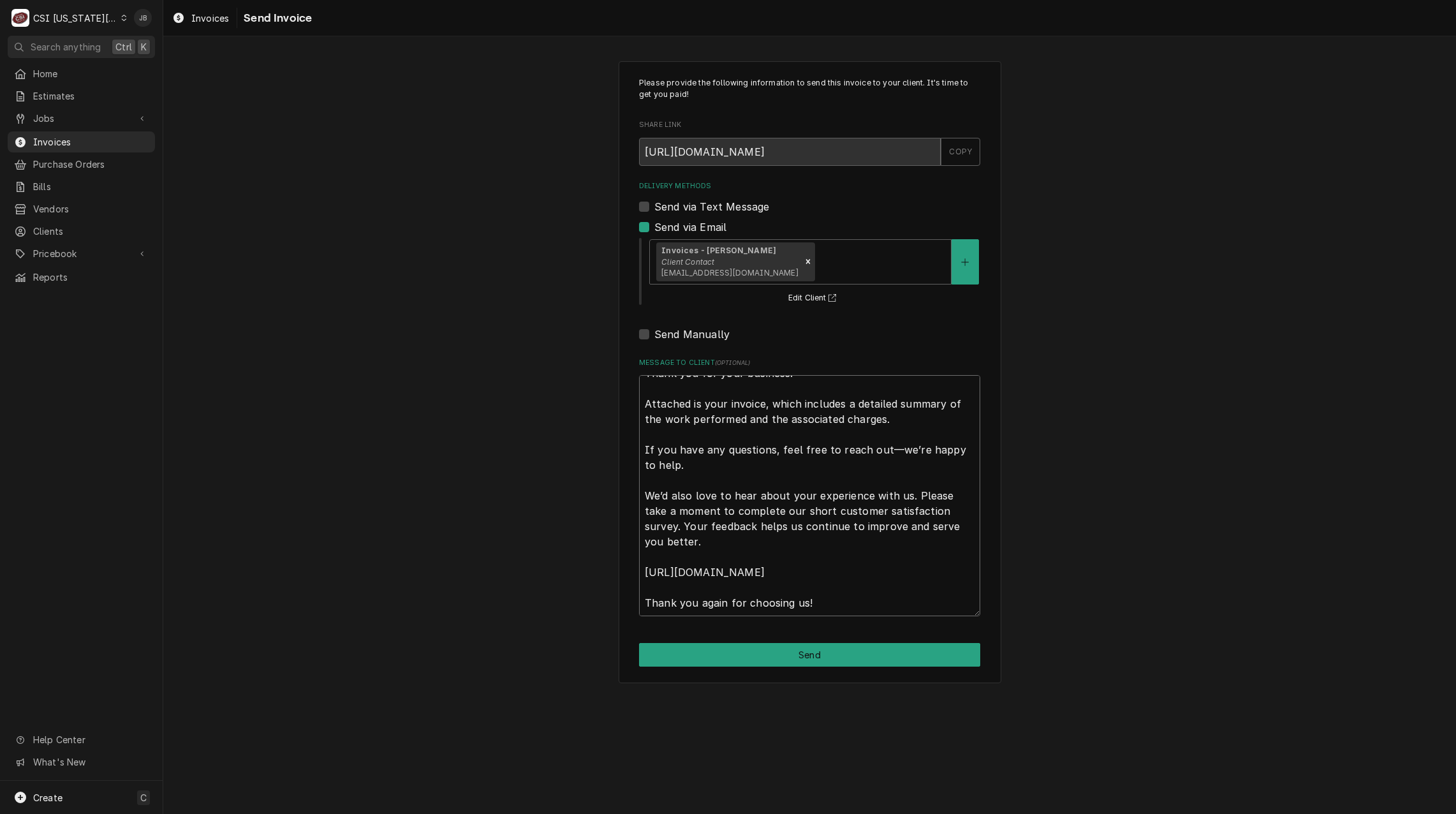
drag, startPoint x: 644, startPoint y: 382, endPoint x: 1065, endPoint y: 780, distance: 579.3
click at [1065, 780] on div "Please provide the following information to send this invoice to your client. I…" at bounding box center [810, 425] width 1293 height 778
type textarea "x"
type textarea "a"
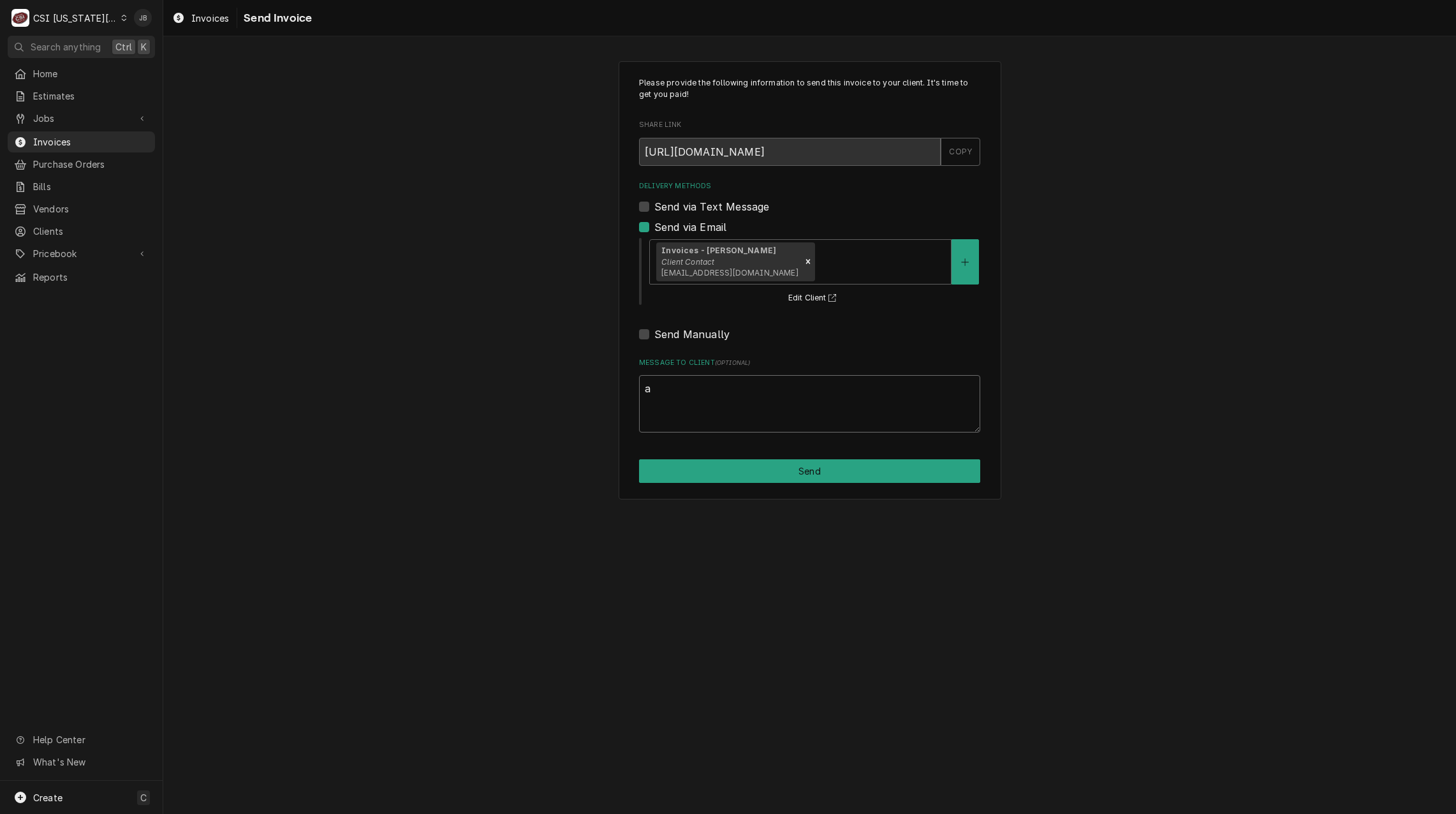
scroll to position [0, 0]
type textarea "x"
type textarea "ap"
type textarea "x"
type textarea "app"
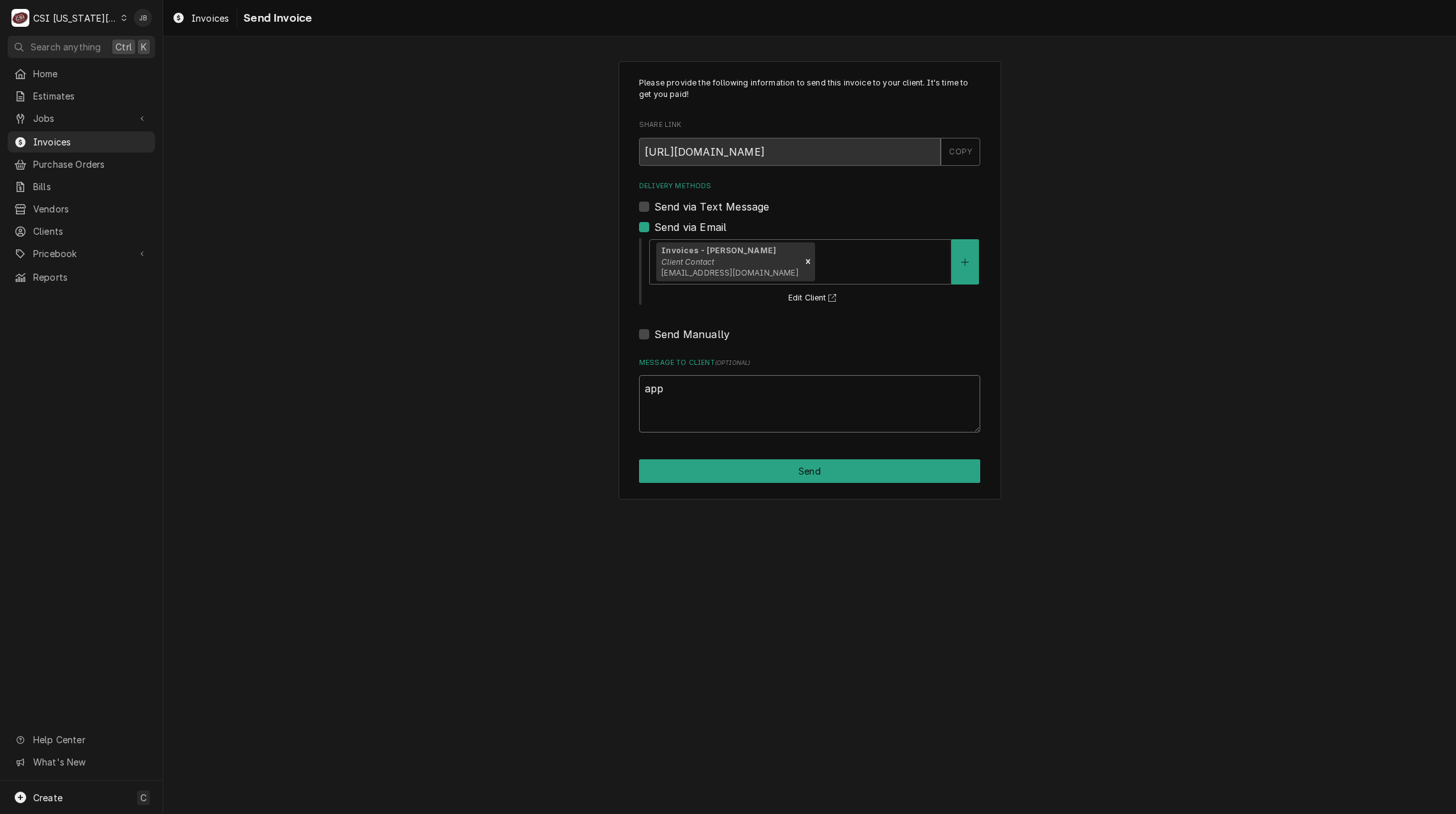
type textarea "x"
type textarea "appr"
type textarea "x"
type textarea "appro"
type textarea "x"
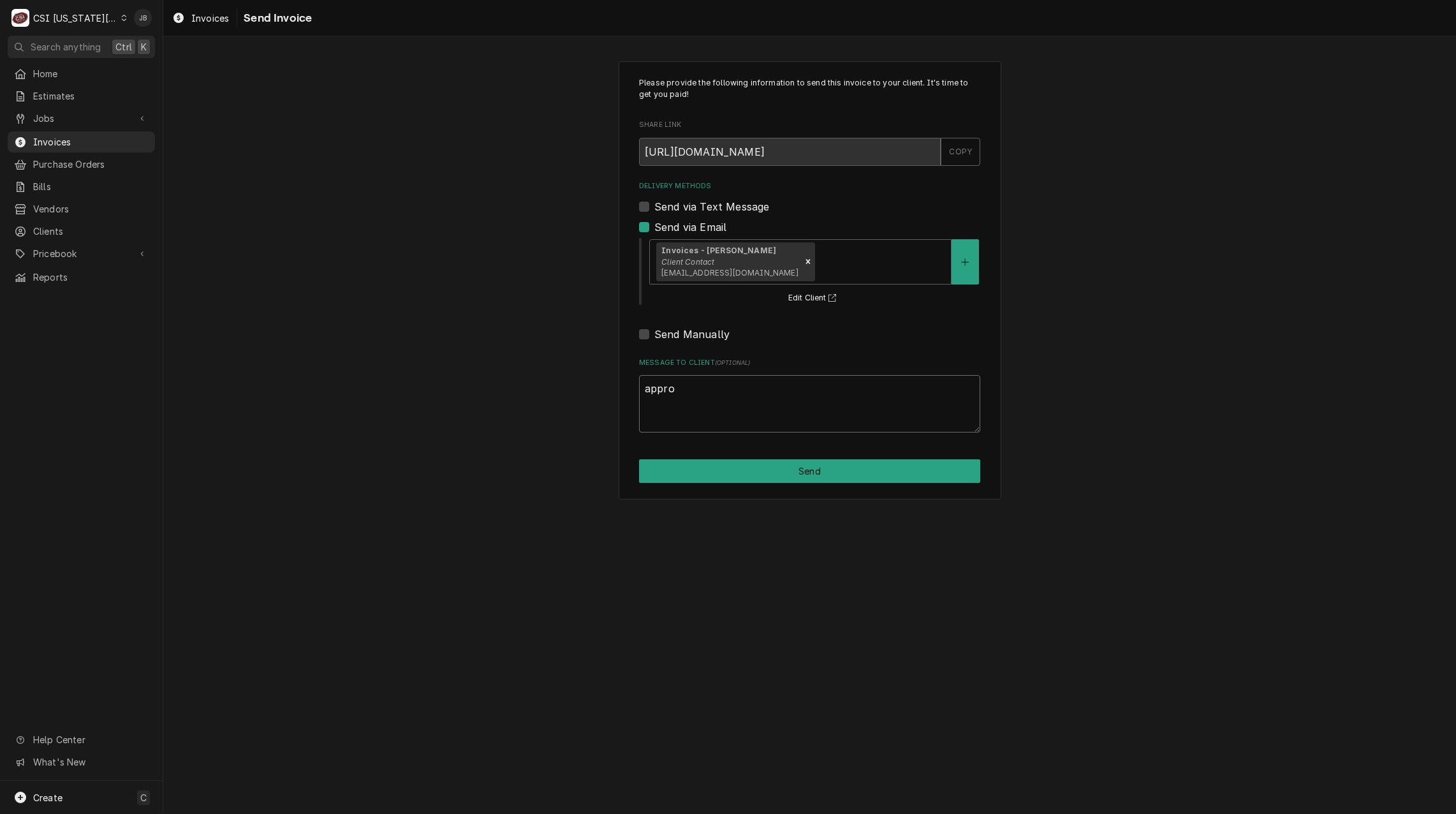
type textarea "approv"
type textarea "x"
type textarea "approve"
type textarea "x"
type textarea "approved"
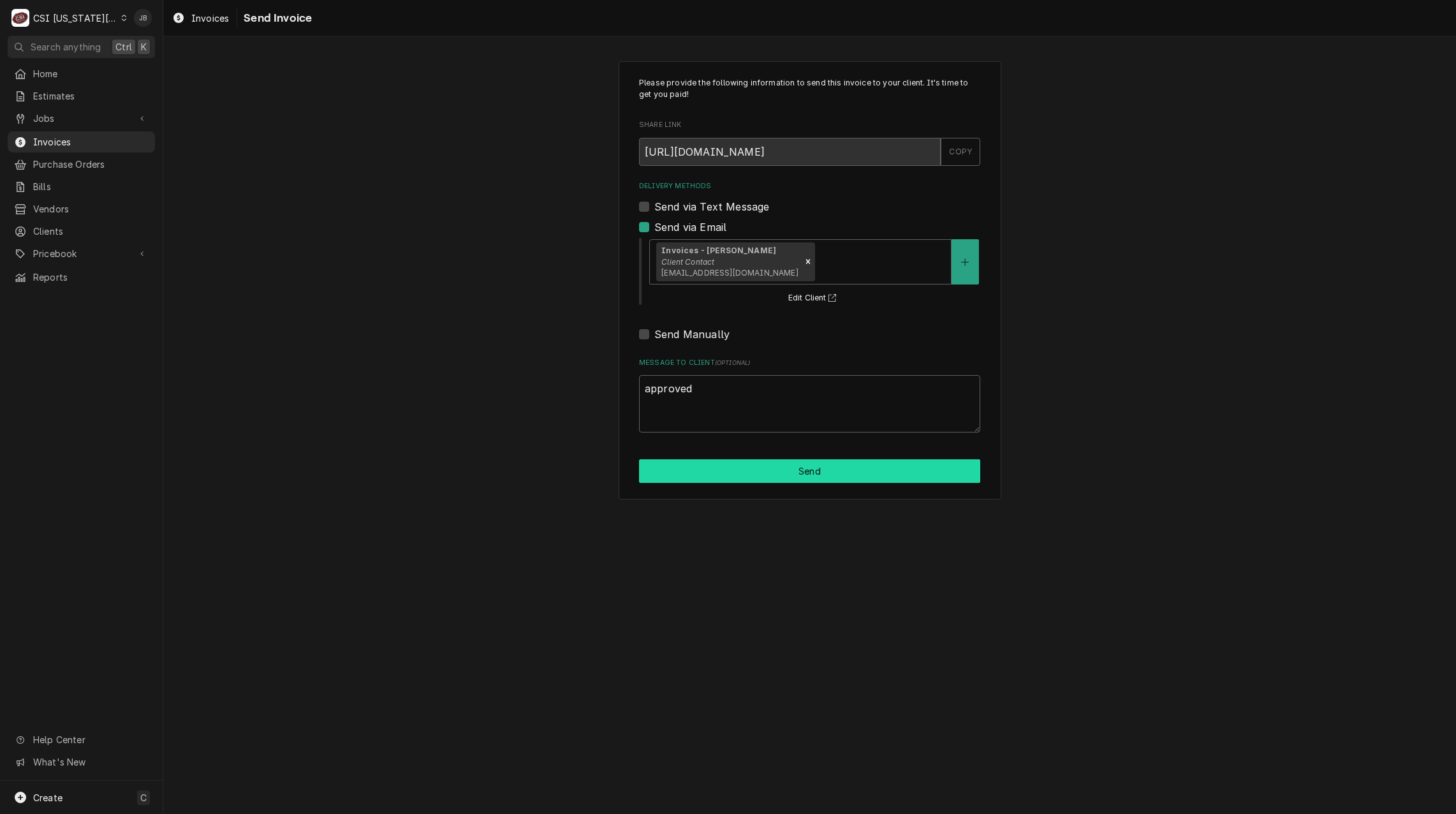
click at [746, 472] on button "Send" at bounding box center [809, 471] width 341 height 23
type textarea "x"
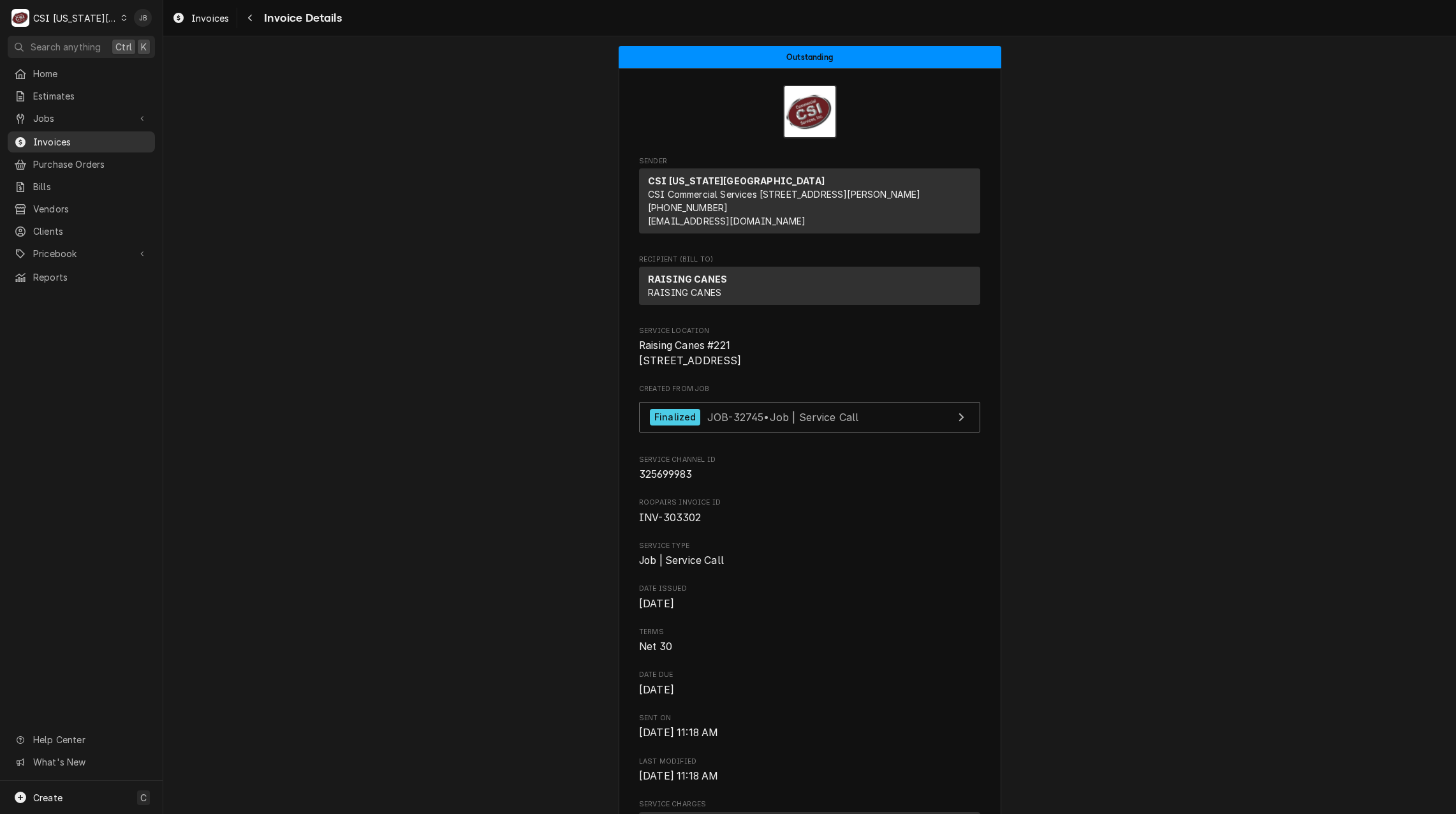
click at [84, 139] on span "Invoices" at bounding box center [91, 142] width 115 height 14
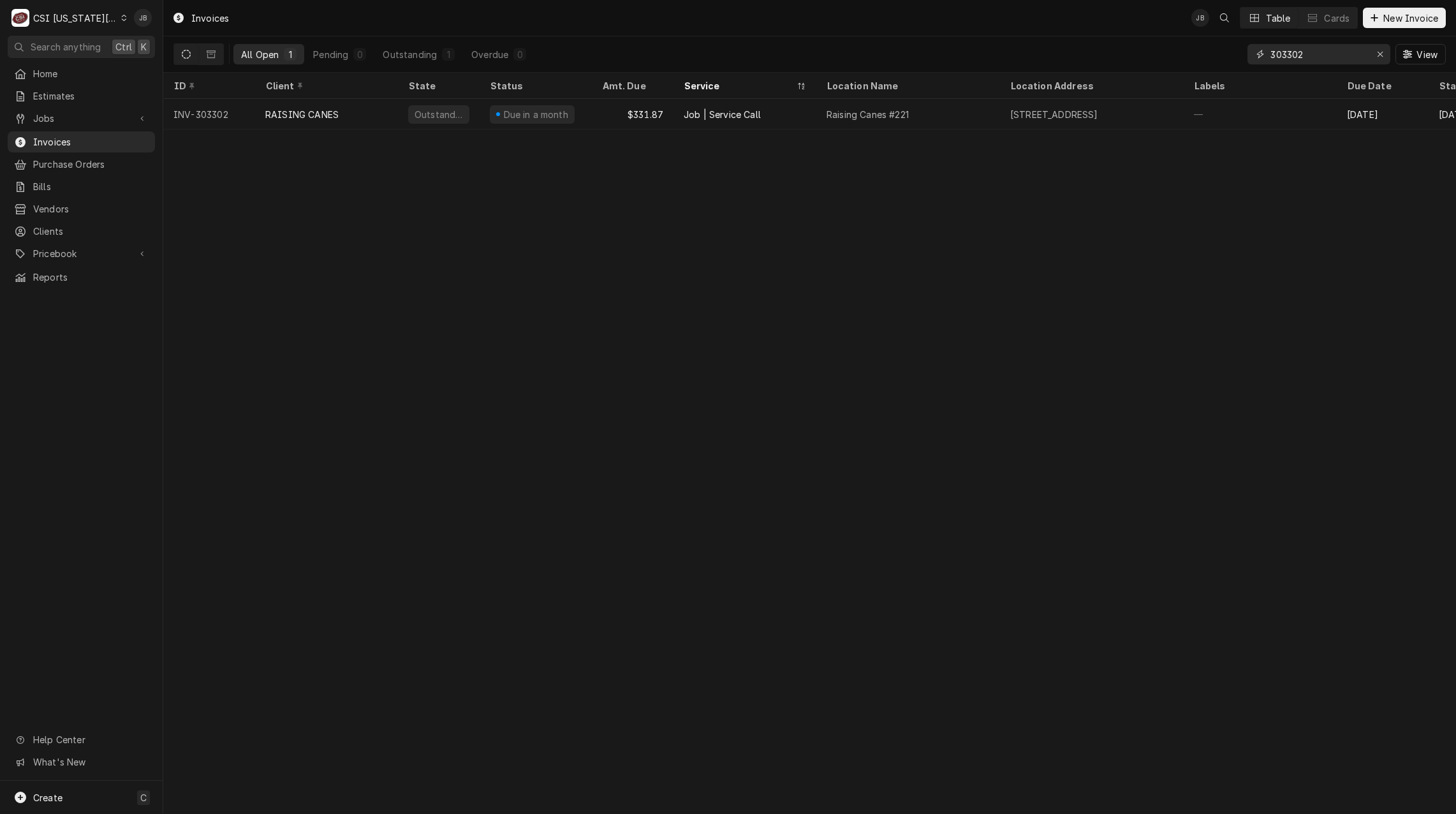
click at [1322, 47] on input "303302" at bounding box center [1318, 54] width 95 height 21
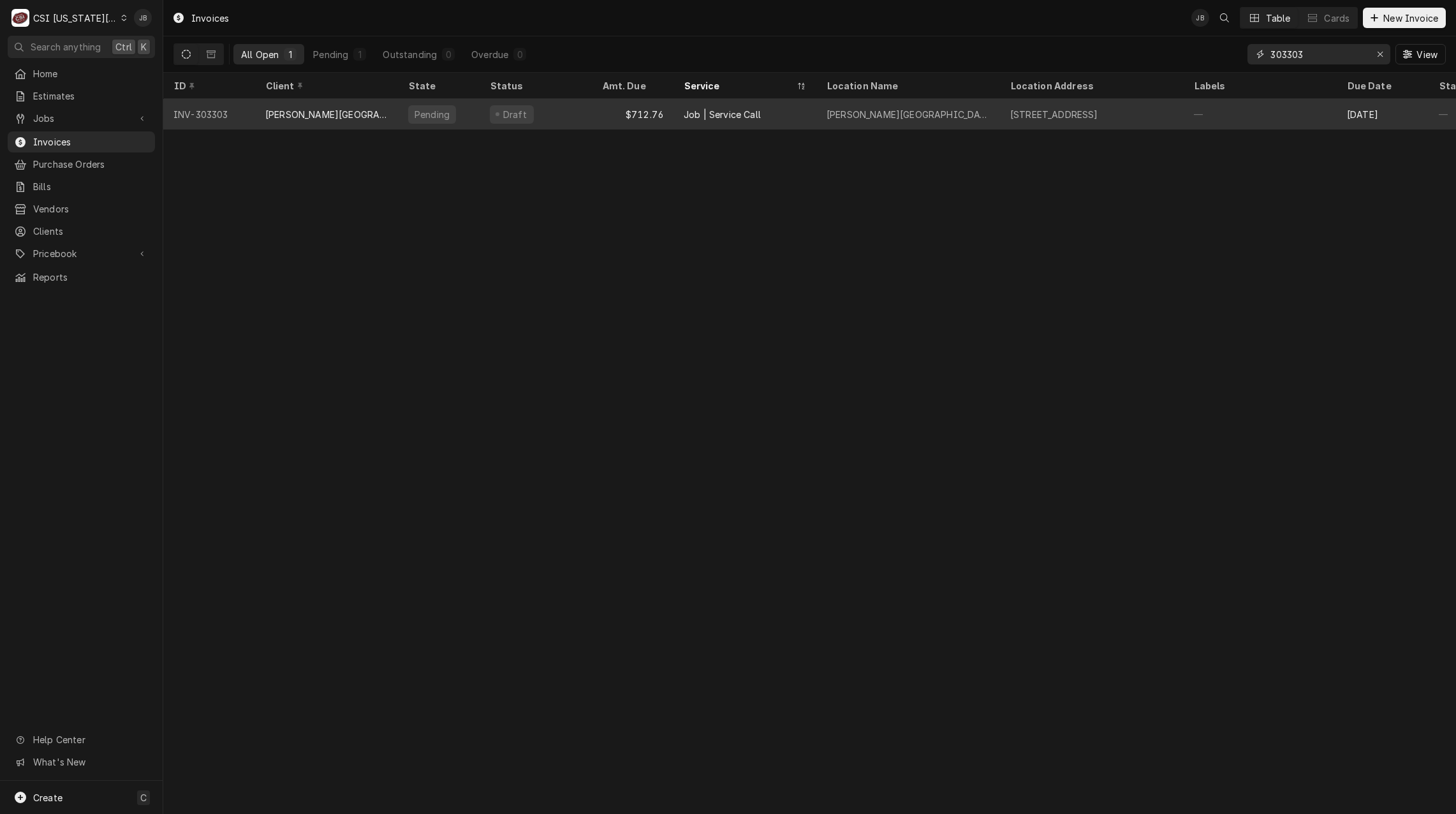
type input "303303"
click at [685, 104] on div "Job | Service Call" at bounding box center [745, 114] width 143 height 31
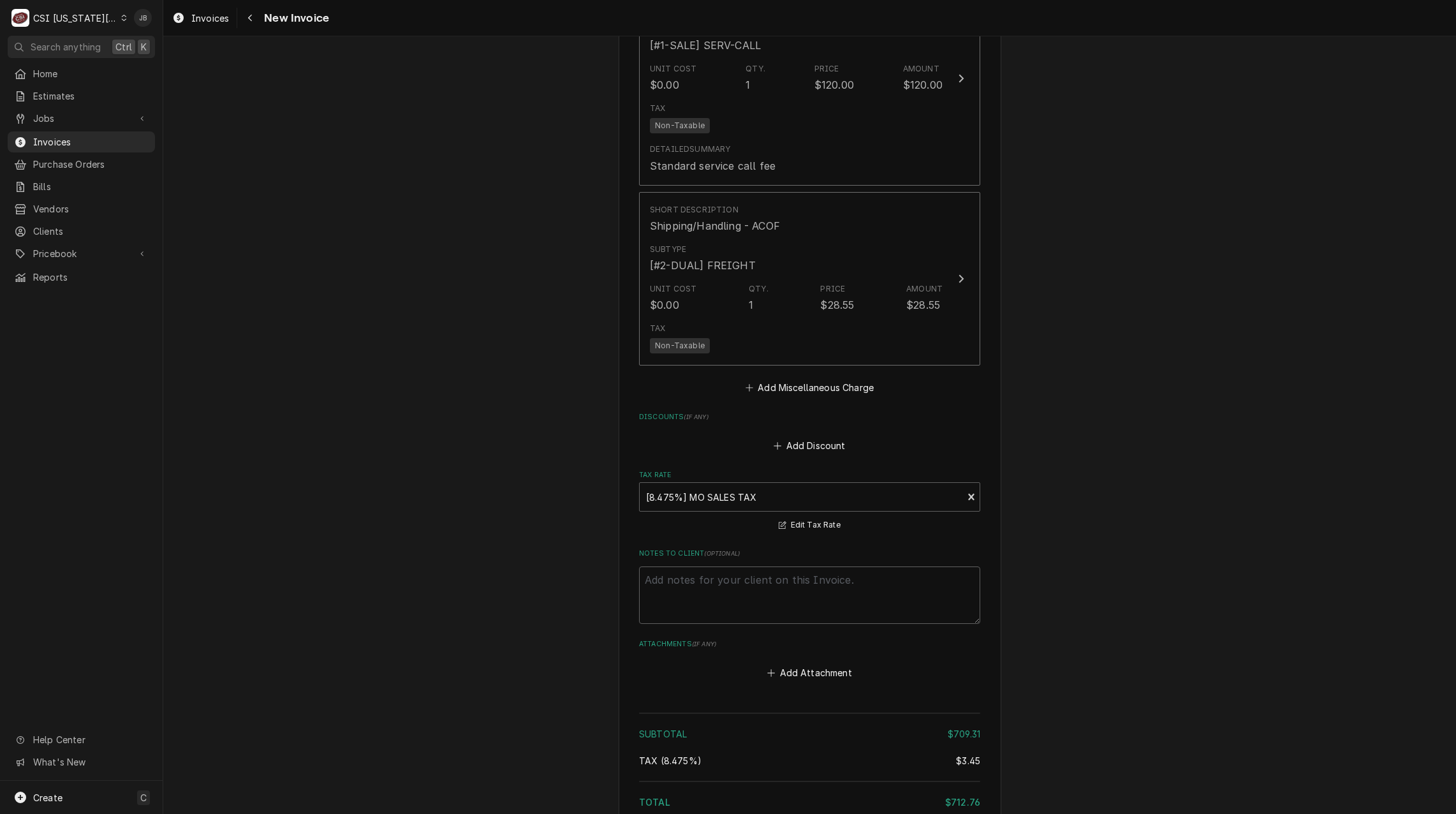
scroll to position [2570, 0]
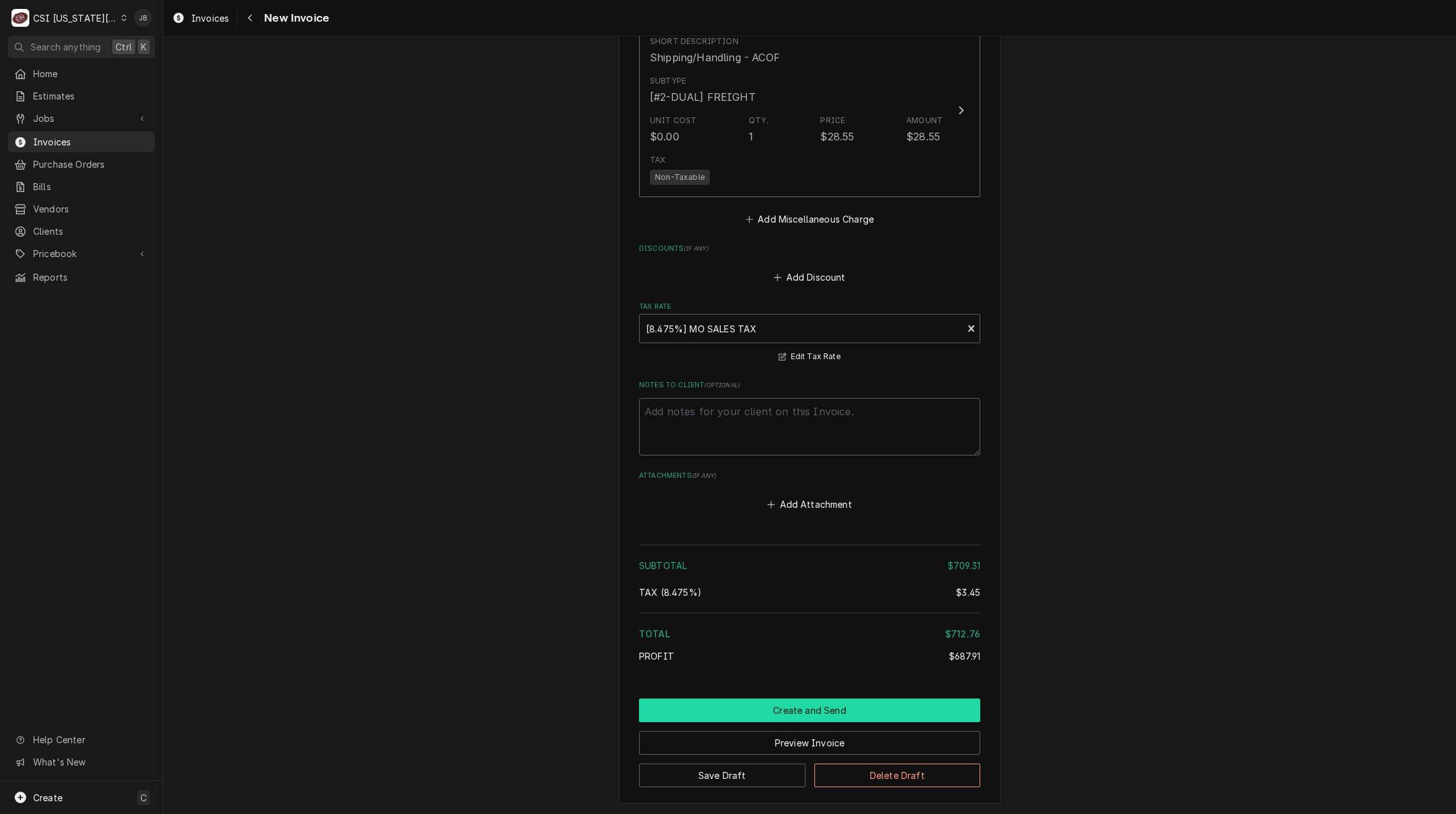
click at [784, 699] on button "Create and Send" at bounding box center [809, 710] width 341 height 23
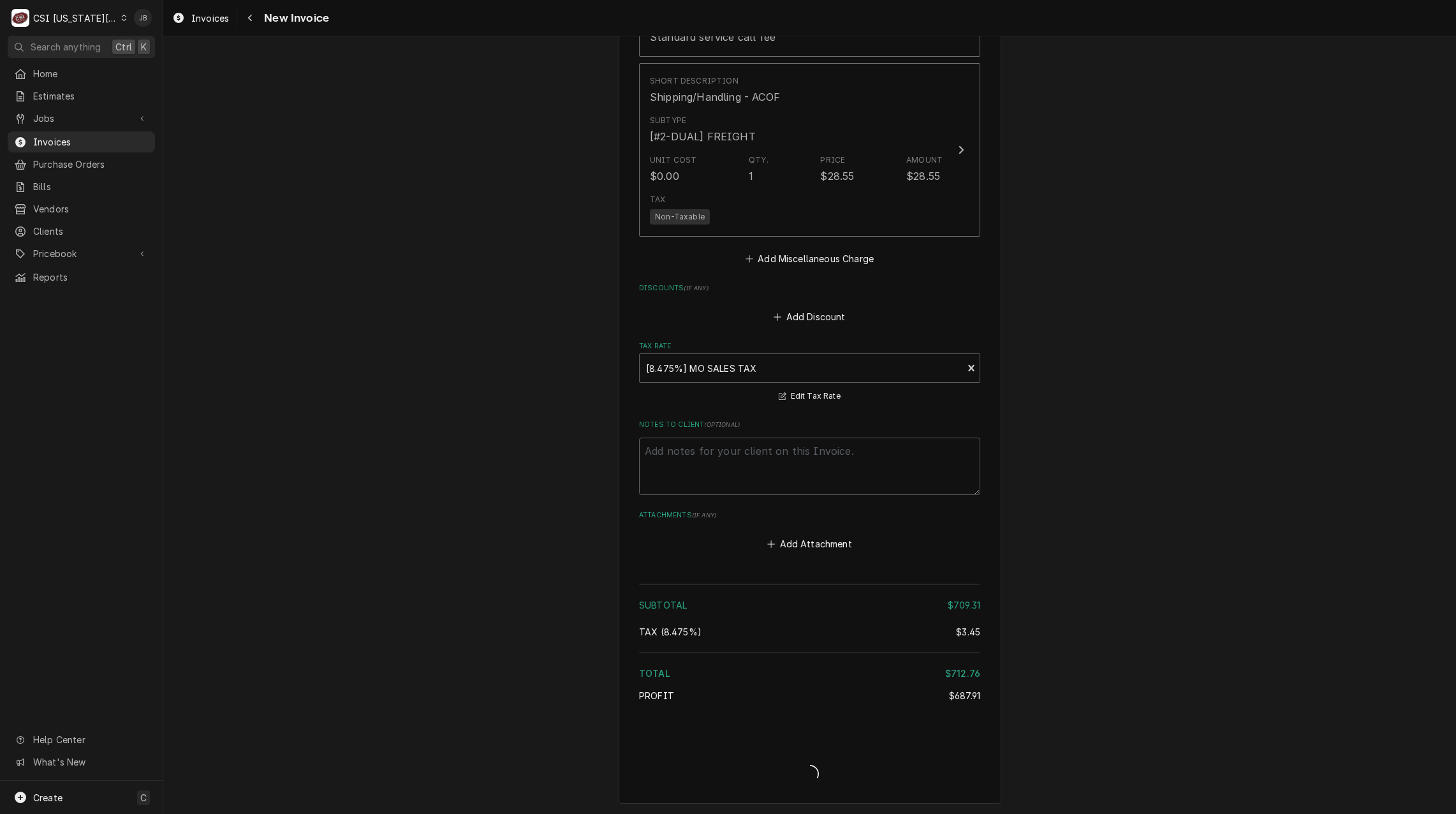
type textarea "x"
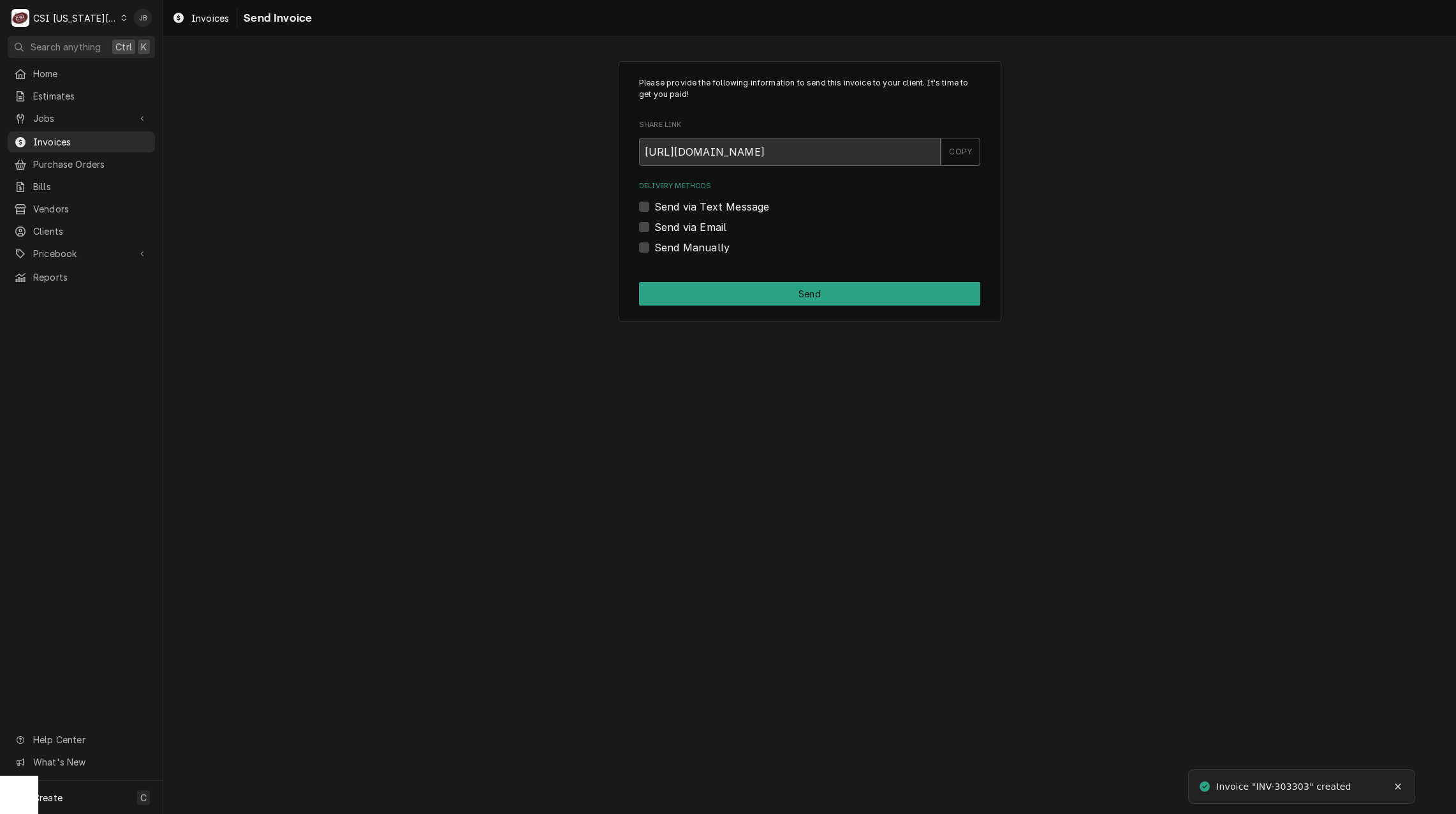
click at [679, 227] on label "Send via Email" at bounding box center [691, 227] width 72 height 15
click at [679, 227] on input "Send via Email" at bounding box center [825, 233] width 341 height 28
checkbox input "true"
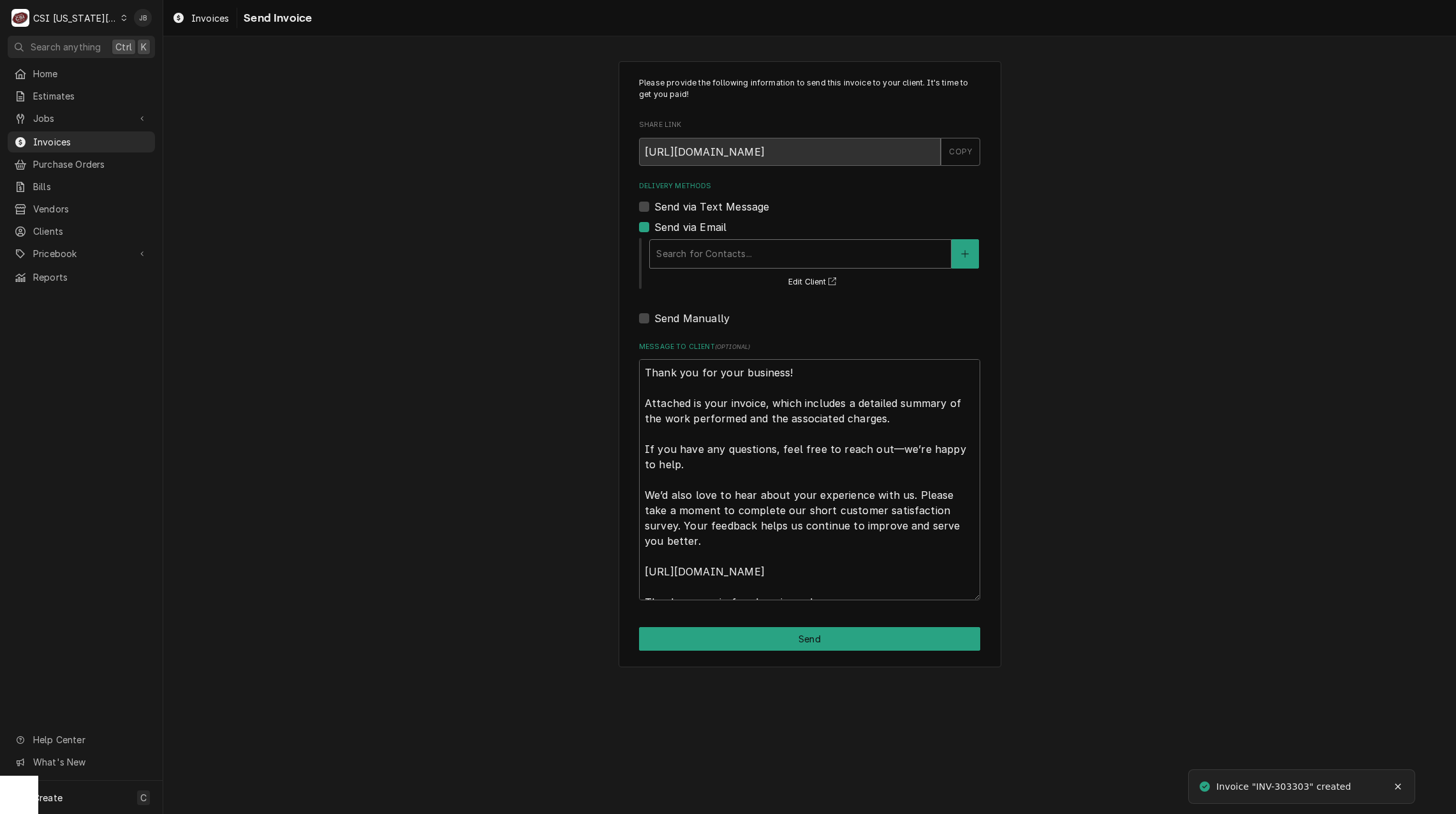
click at [708, 259] on div "Delivery Methods" at bounding box center [800, 254] width 288 height 23
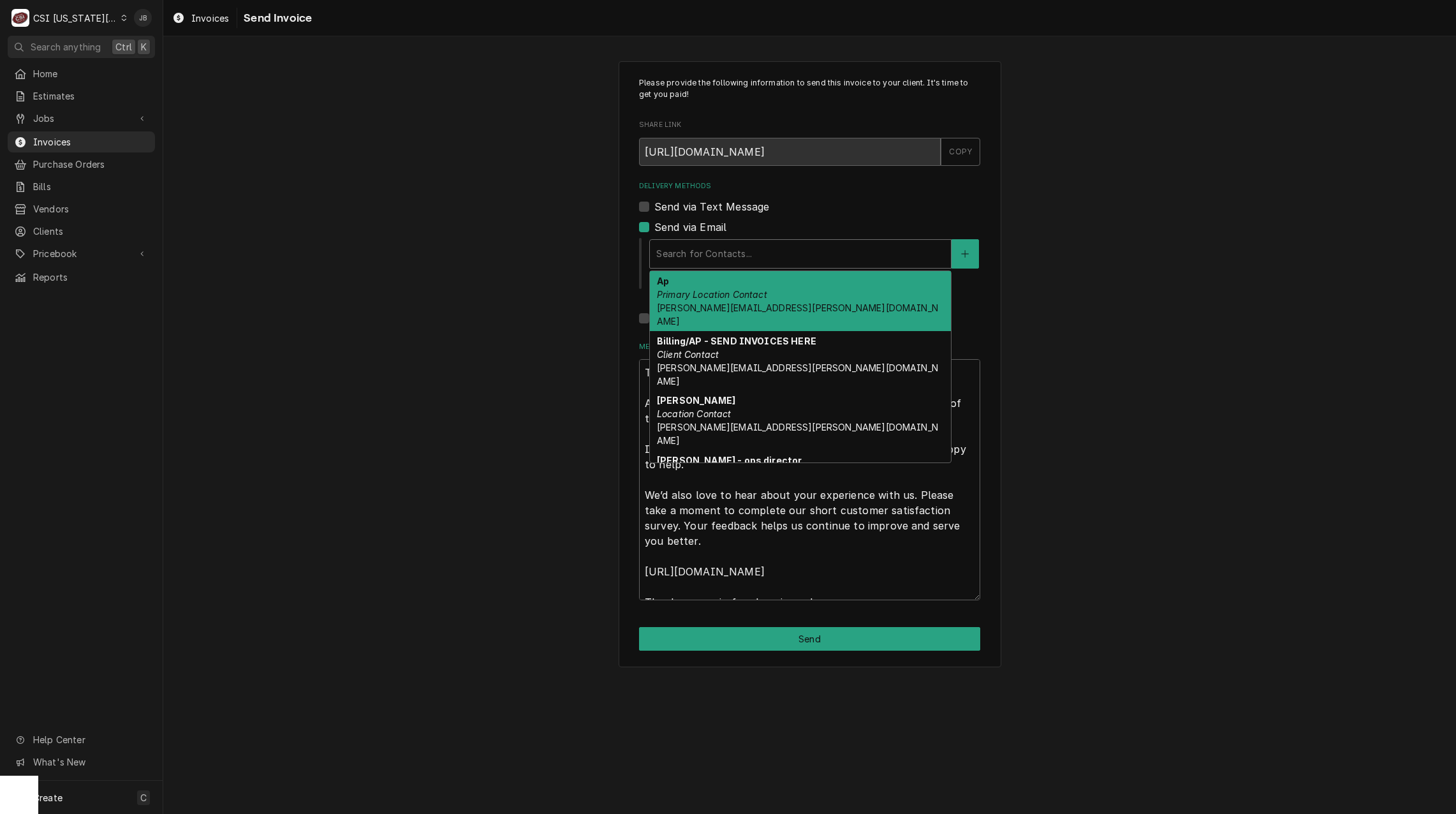
drag, startPoint x: 768, startPoint y: 300, endPoint x: 817, endPoint y: 314, distance: 51.0
click at [769, 300] on div "Ap Primary Location Contact ciara.butler@lwv-gladstone.com" at bounding box center [801, 301] width 301 height 60
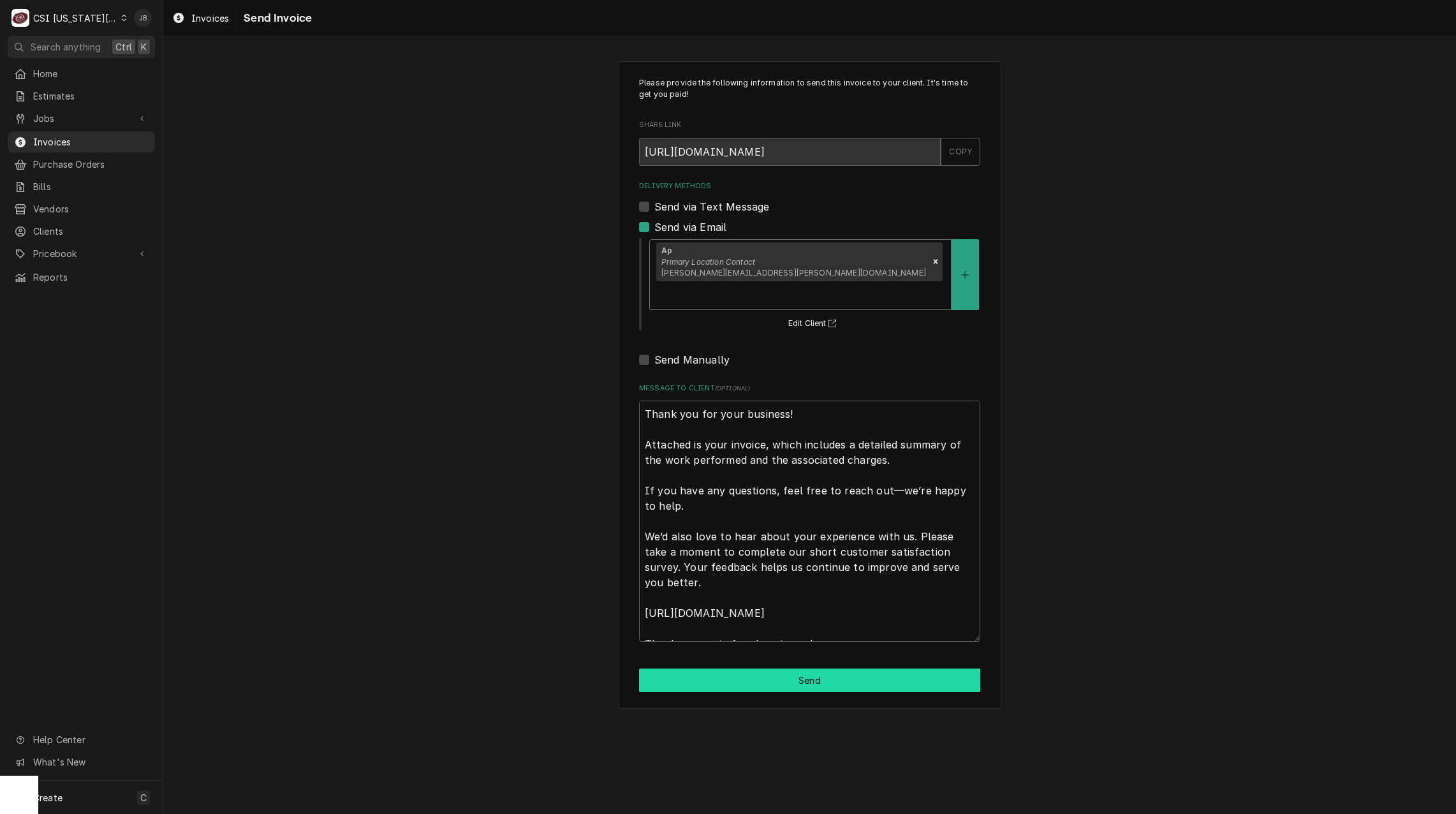
click at [748, 669] on button "Send" at bounding box center [809, 680] width 341 height 23
type textarea "x"
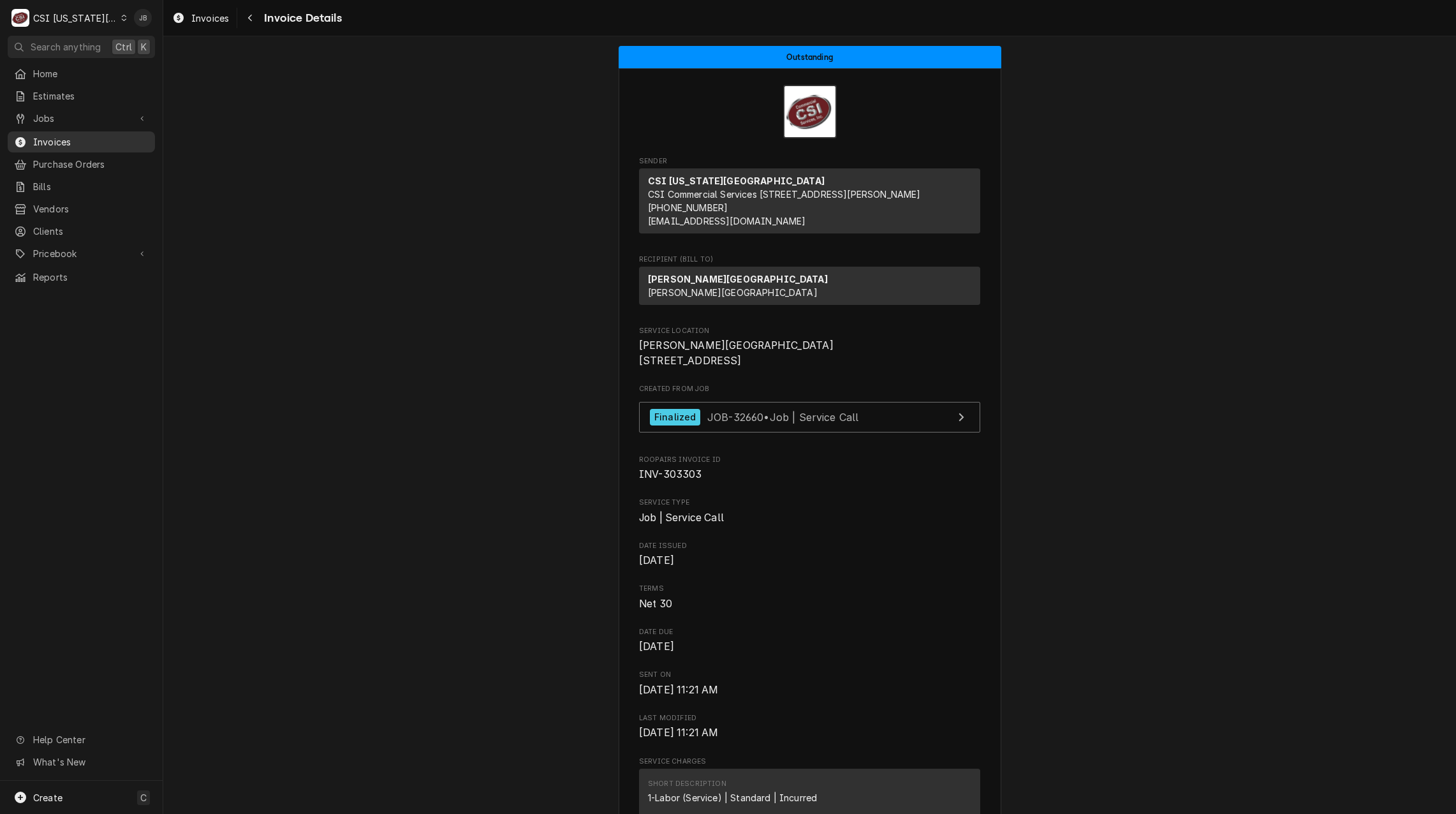
click at [77, 141] on span "Invoices" at bounding box center [91, 142] width 115 height 14
